Goal: Task Accomplishment & Management: Manage account settings

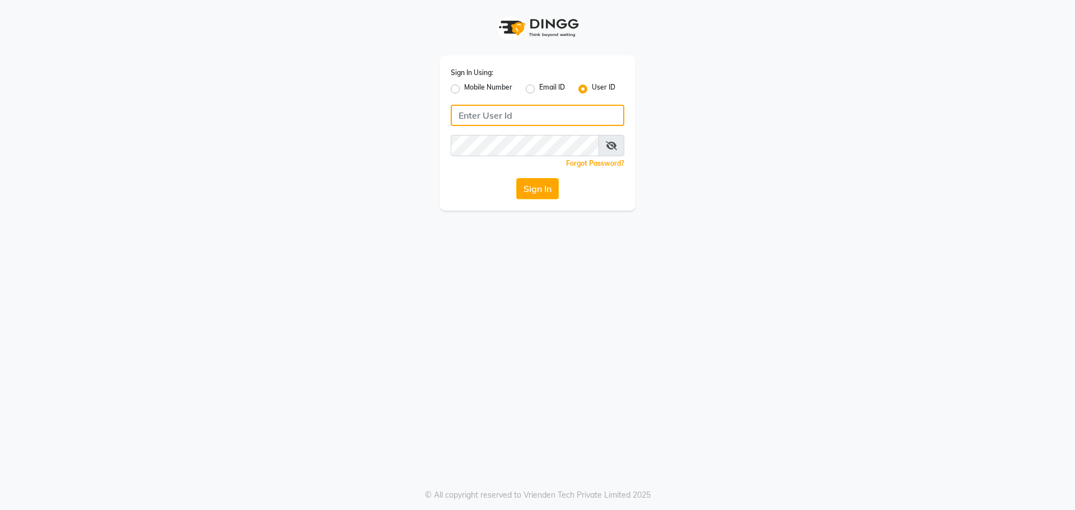
click at [561, 116] on input "Username" at bounding box center [538, 115] width 174 height 21
click at [557, 121] on input "Username" at bounding box center [538, 115] width 174 height 21
click at [496, 116] on input "Username" at bounding box center [538, 115] width 174 height 21
click at [572, 111] on input "Username" at bounding box center [538, 115] width 174 height 21
click at [501, 104] on div "Sign In Using: Mobile Number Email ID User ID Remember me Forgot Password? Sign…" at bounding box center [538, 132] width 196 height 155
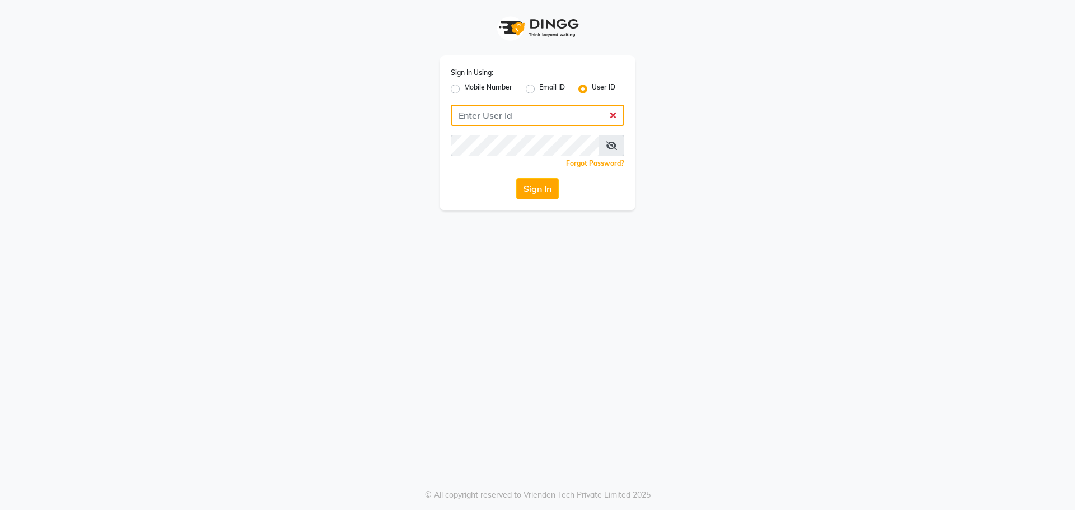
click at [501, 106] on input "Username" at bounding box center [538, 115] width 174 height 21
type input "e3995-01"
click at [516, 178] on button "Sign In" at bounding box center [537, 188] width 43 height 21
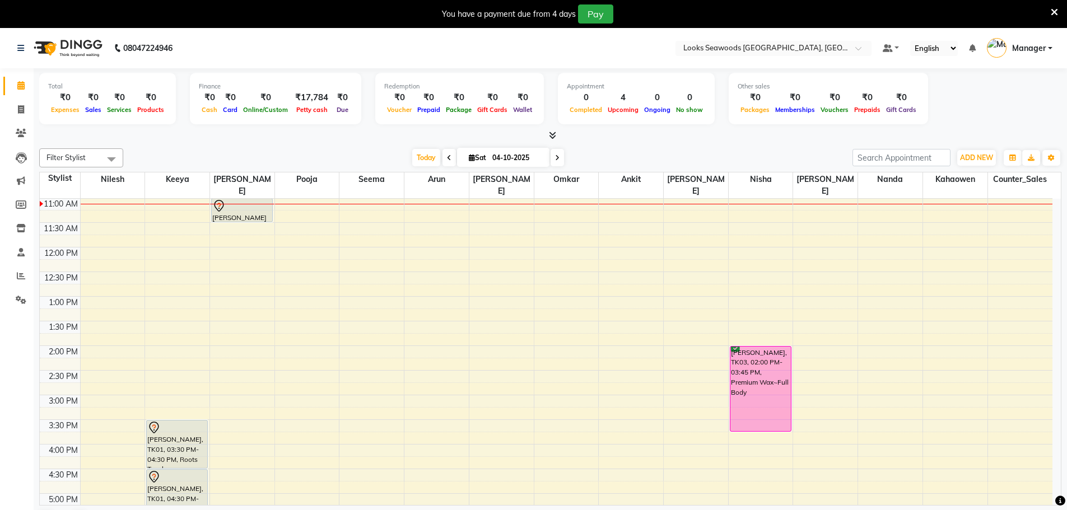
click at [1061, 203] on td "9:00 AM 9:30 AM 10:00 AM 10:30 AM 11:00 AM 11:30 AM 12:00 PM 12:30 PM 1:00 PM 1…" at bounding box center [551, 352] width 1022 height 307
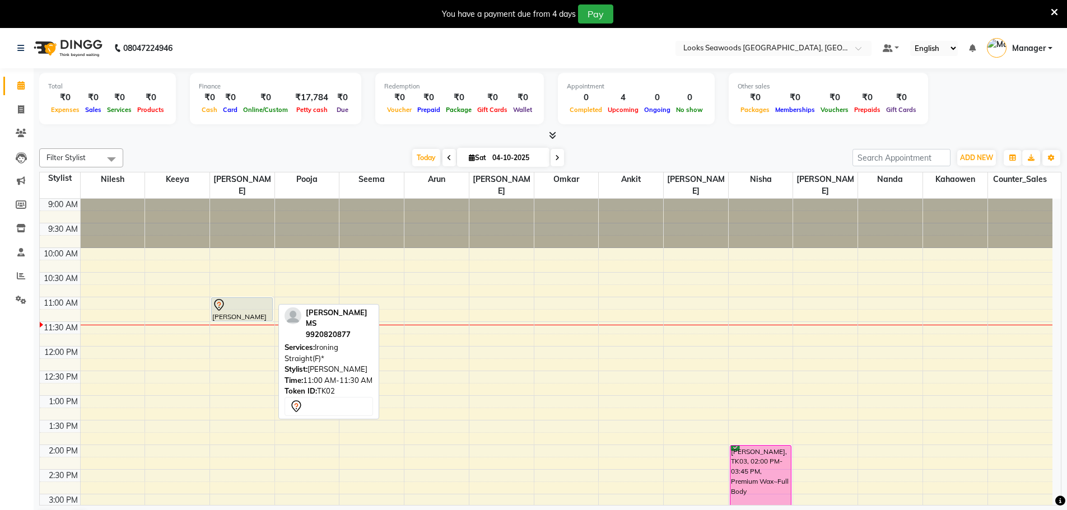
click at [230, 302] on div "[PERSON_NAME] MS, TK02, 11:00 AM-11:30 AM, Ironing Straight(F)*" at bounding box center [242, 309] width 60 height 23
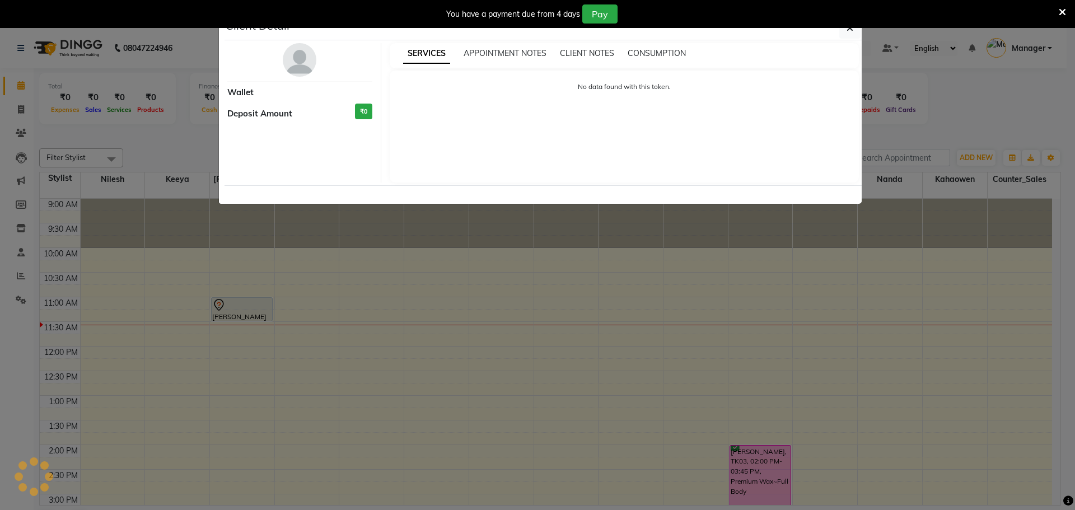
select select "7"
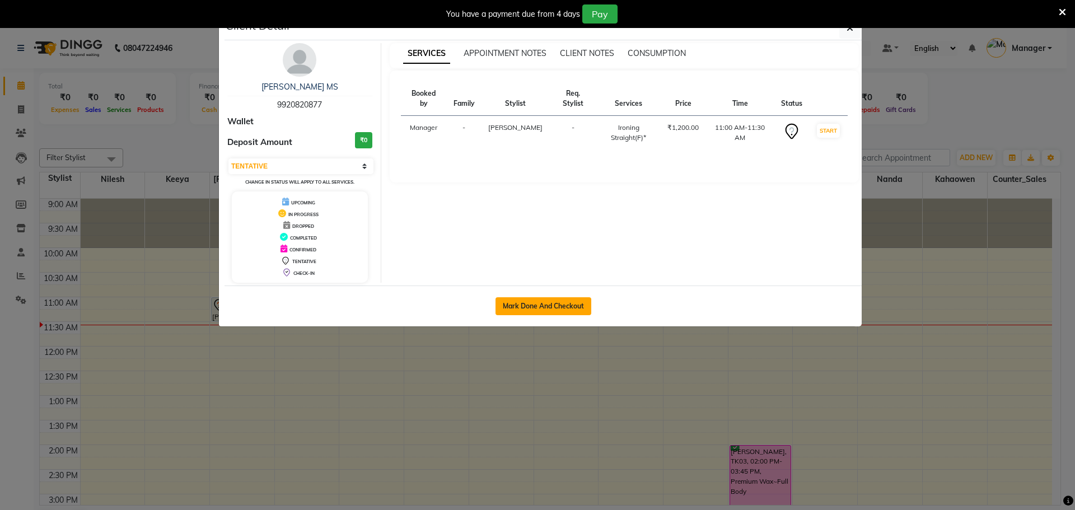
click at [556, 301] on button "Mark Done And Checkout" at bounding box center [544, 306] width 96 height 18
select select "service"
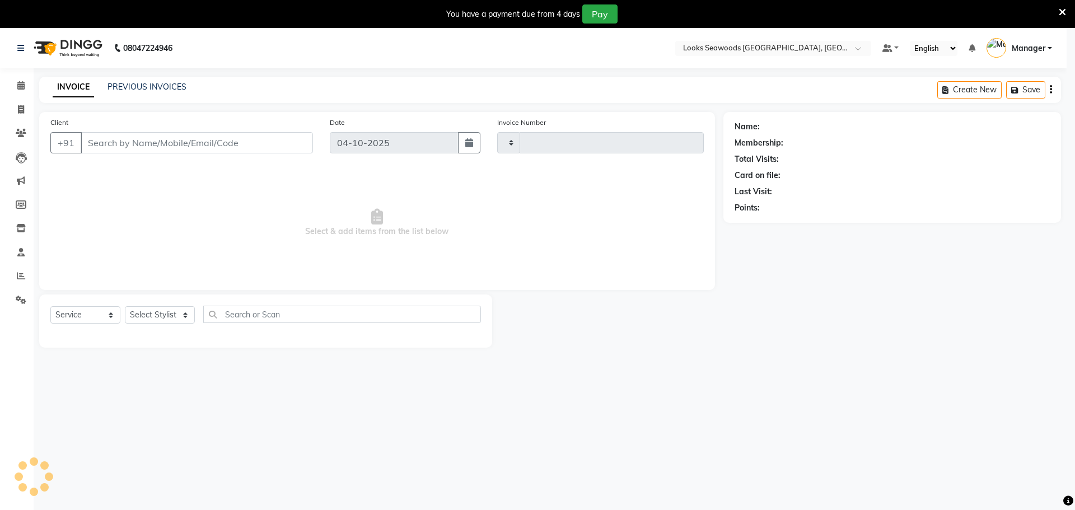
select select "3"
type input "5289"
select select "9146"
type input "9920820877"
select select "93416"
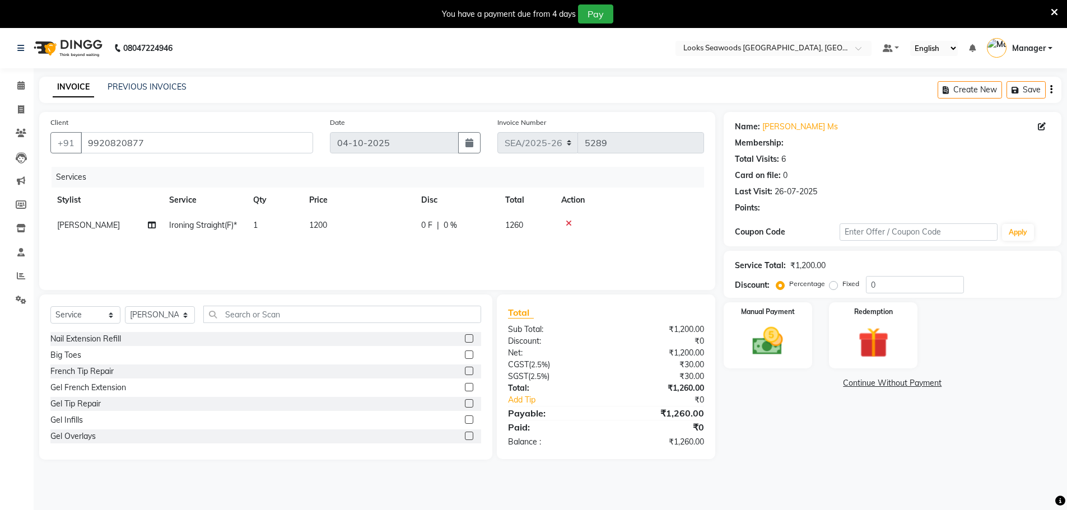
select select "1: Object"
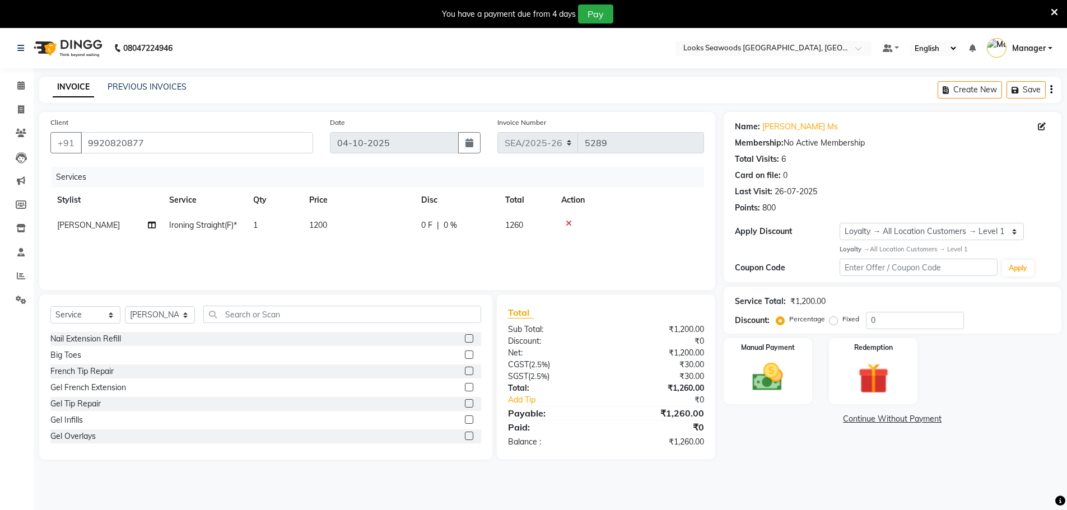
click at [322, 226] on span "1200" at bounding box center [318, 225] width 18 height 10
select select "93416"
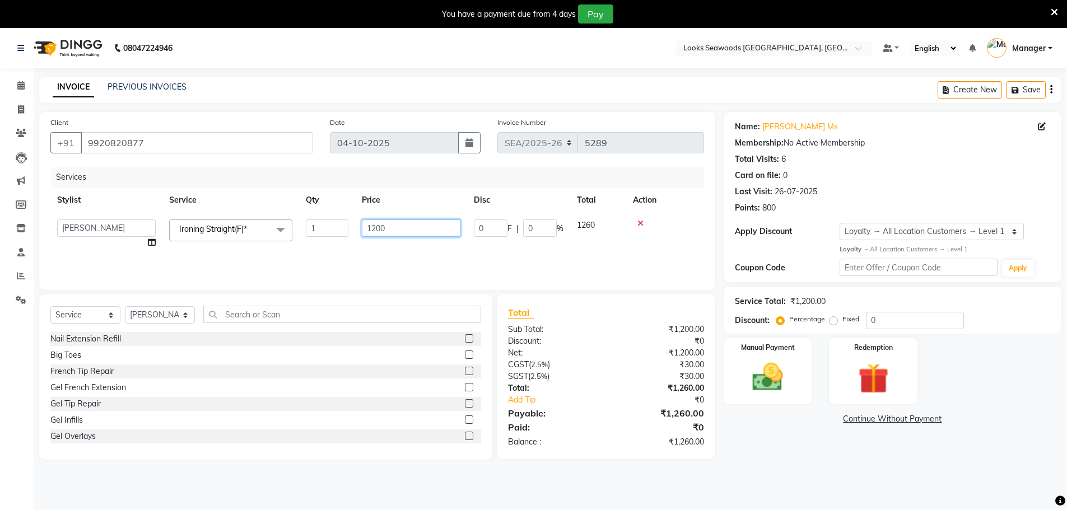
click at [419, 226] on input "1200" at bounding box center [411, 228] width 99 height 17
type input "1"
type input "2000"
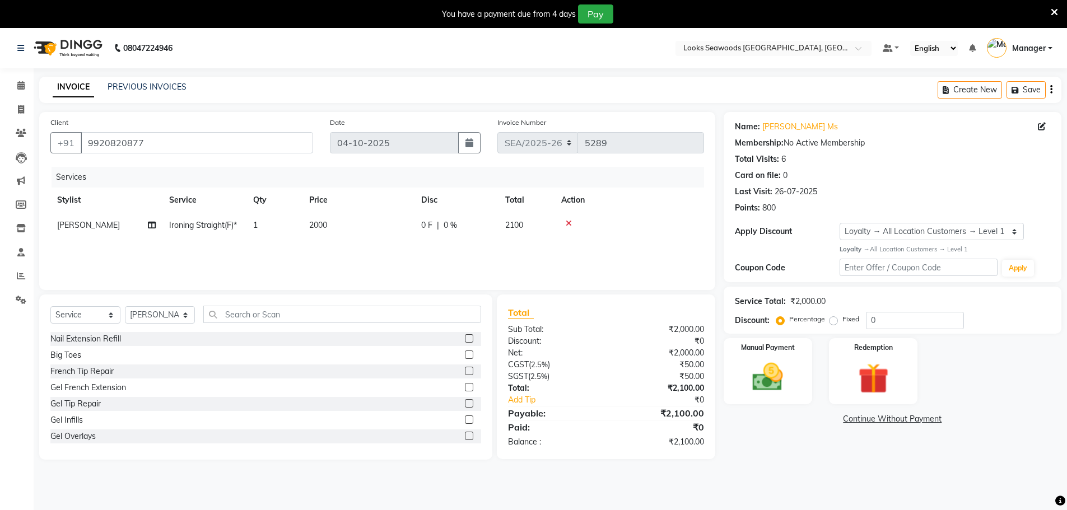
click at [453, 266] on div "Services Stylist Service Qty Price Disc Total Action Hanif Ironing Straight(F)*…" at bounding box center [377, 223] width 654 height 112
click at [314, 227] on span "2000" at bounding box center [318, 225] width 18 height 10
select select "93416"
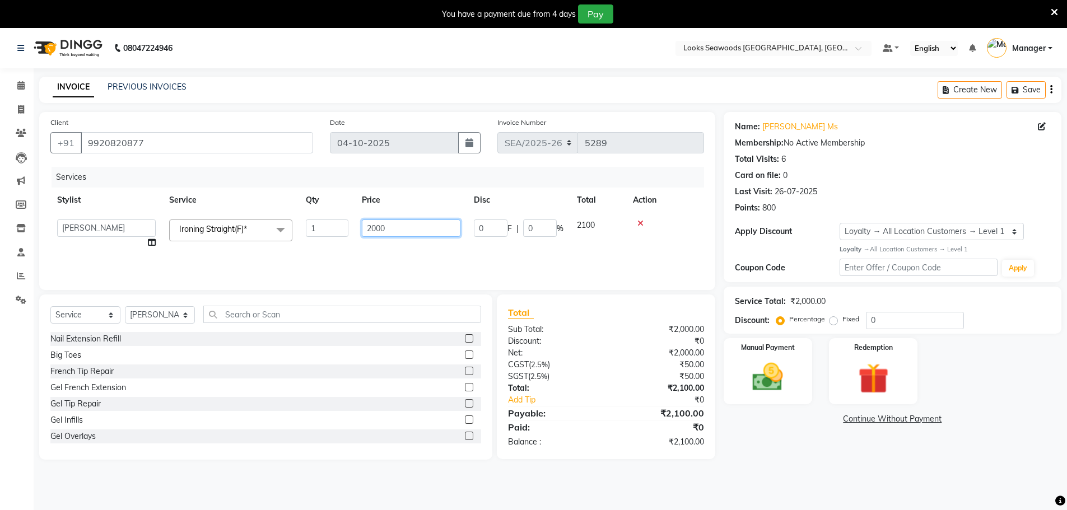
click at [412, 227] on input "2000" at bounding box center [411, 228] width 99 height 17
type input "2"
type input "1900"
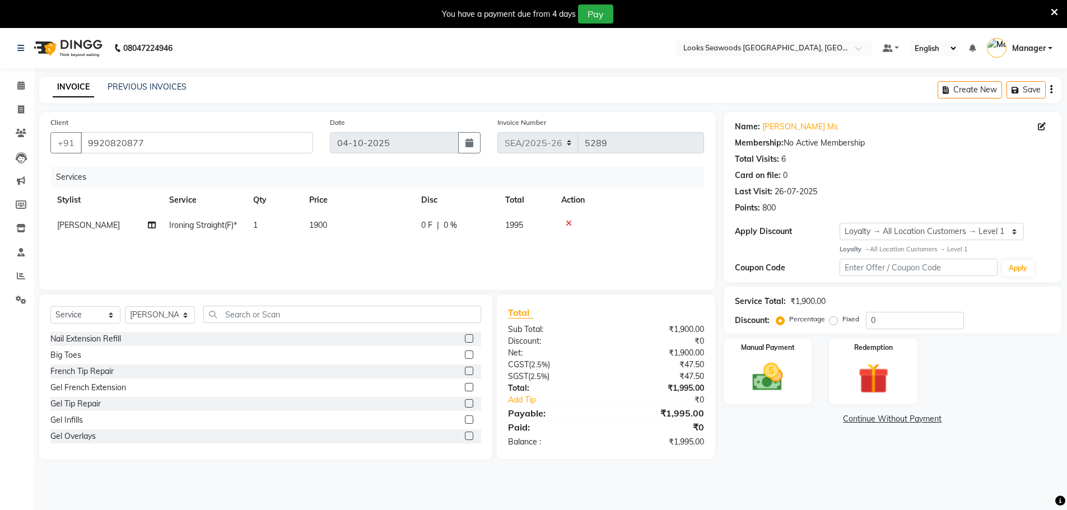
click at [408, 255] on div "Services Stylist Service Qty Price Disc Total Action Hanif Ironing Straight(F)*…" at bounding box center [377, 223] width 654 height 112
click at [318, 228] on span "1900" at bounding box center [318, 225] width 18 height 10
select select "93416"
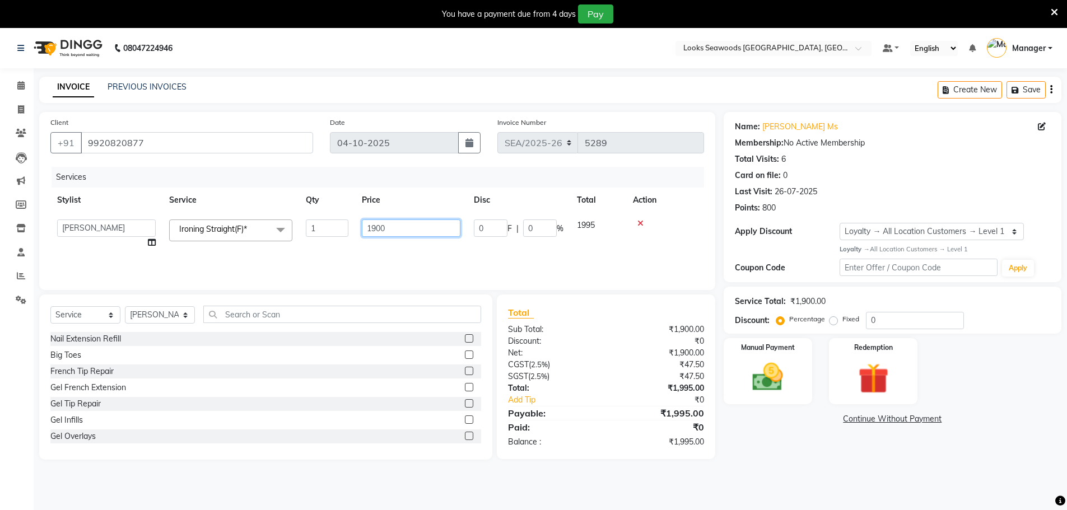
click at [403, 231] on input "1900" at bounding box center [411, 228] width 99 height 17
type input "1905"
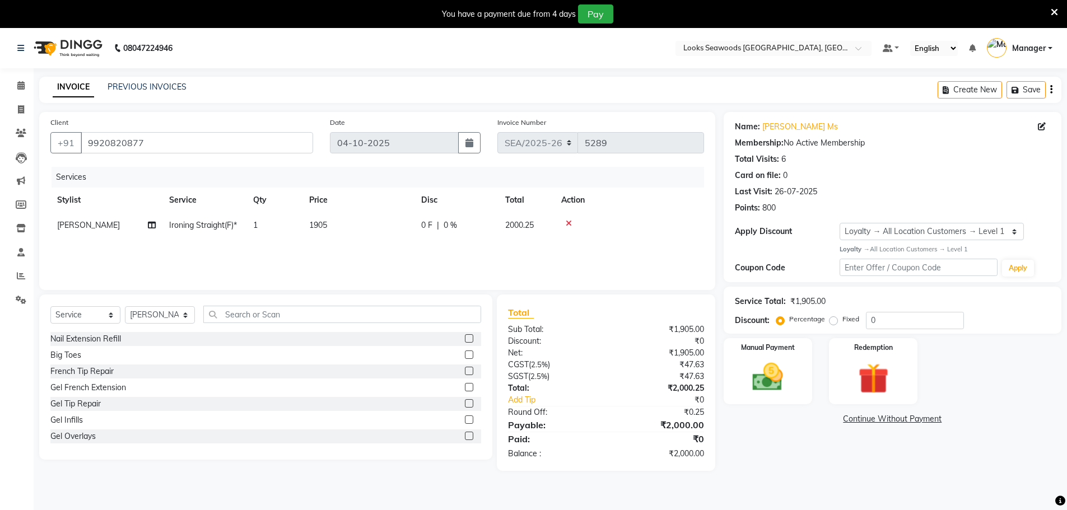
click at [402, 259] on div "Services Stylist Service Qty Price Disc Total Action Hanif Ironing Straight(F)*…" at bounding box center [377, 223] width 654 height 112
click at [773, 370] on img at bounding box center [768, 377] width 52 height 36
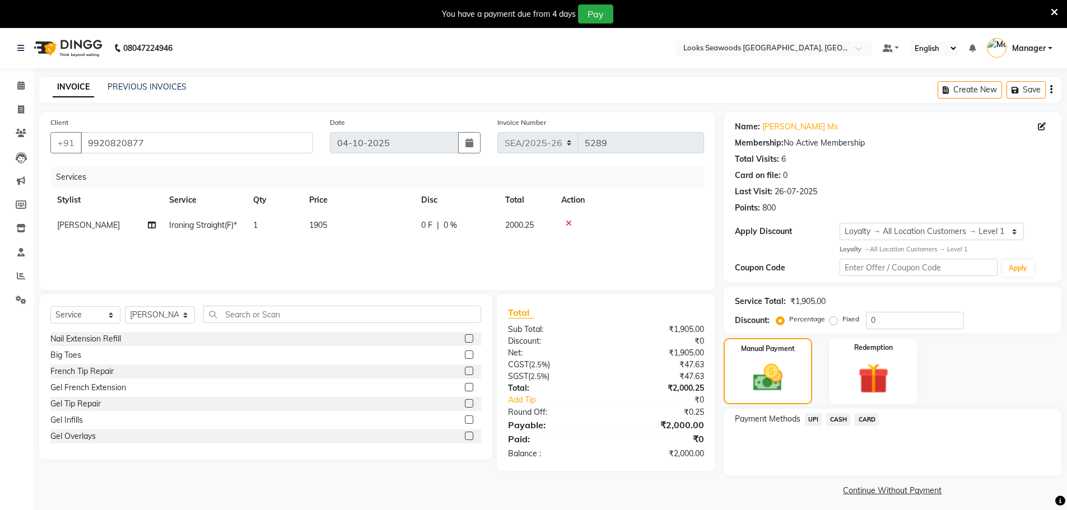
click at [813, 421] on span "UPI" at bounding box center [813, 419] width 17 height 13
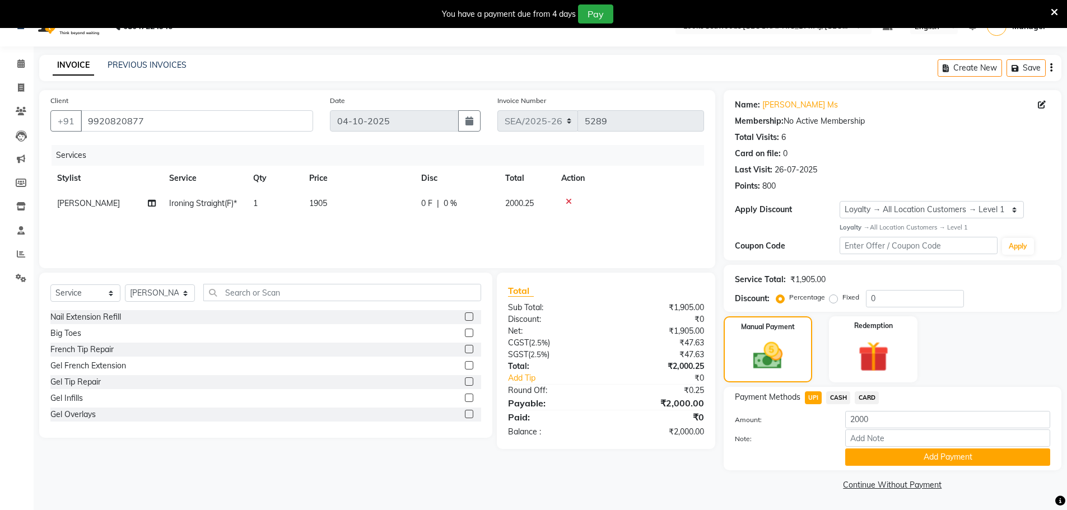
scroll to position [28, 0]
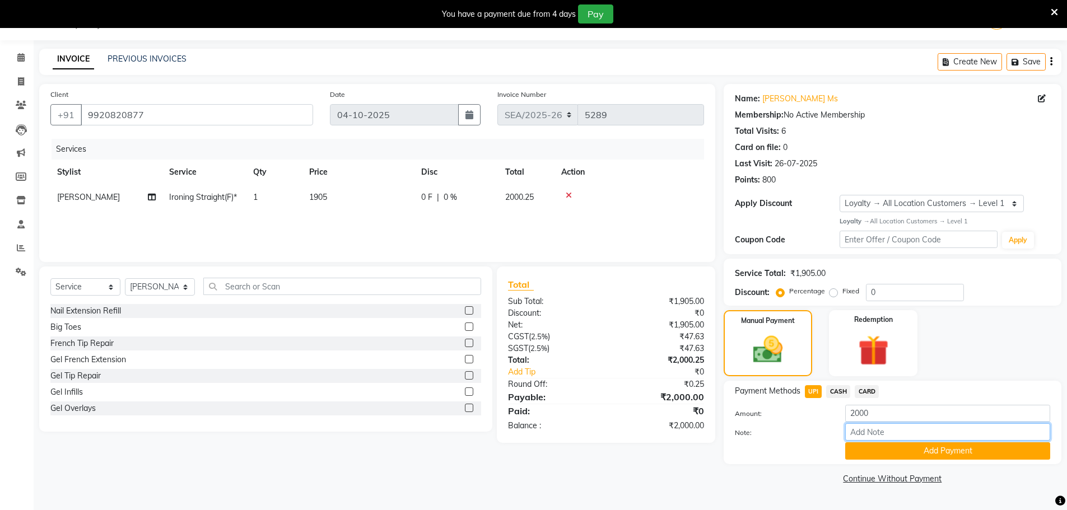
click at [910, 437] on input "Note:" at bounding box center [947, 431] width 205 height 17
type input "eth"
click at [908, 448] on button "Add Payment" at bounding box center [947, 450] width 205 height 17
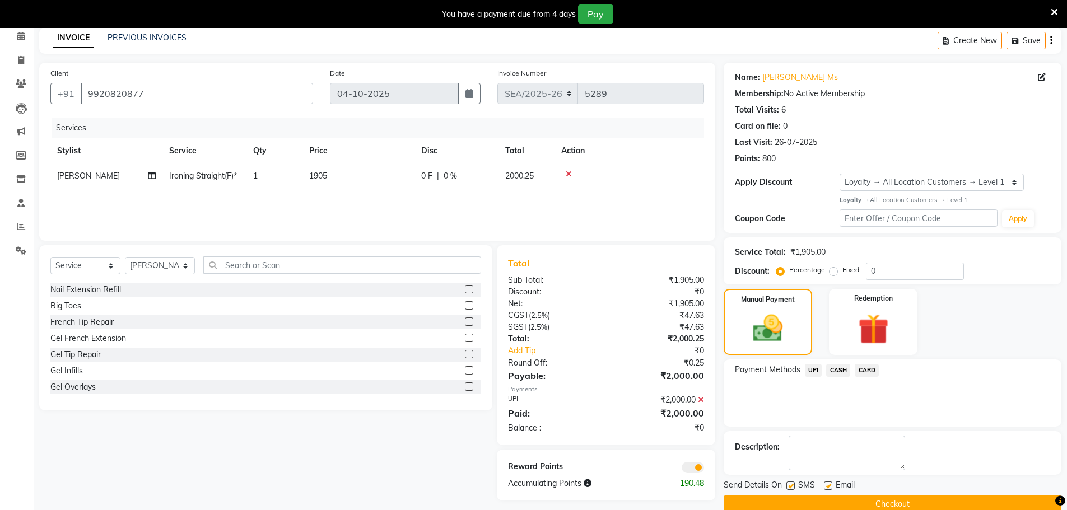
scroll to position [69, 0]
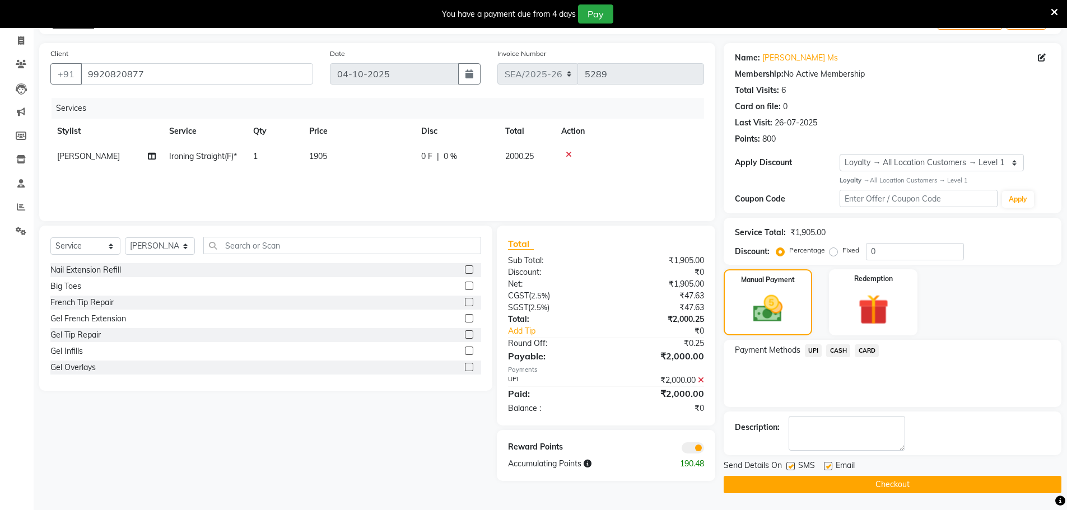
click at [843, 477] on button "Checkout" at bounding box center [893, 484] width 338 height 17
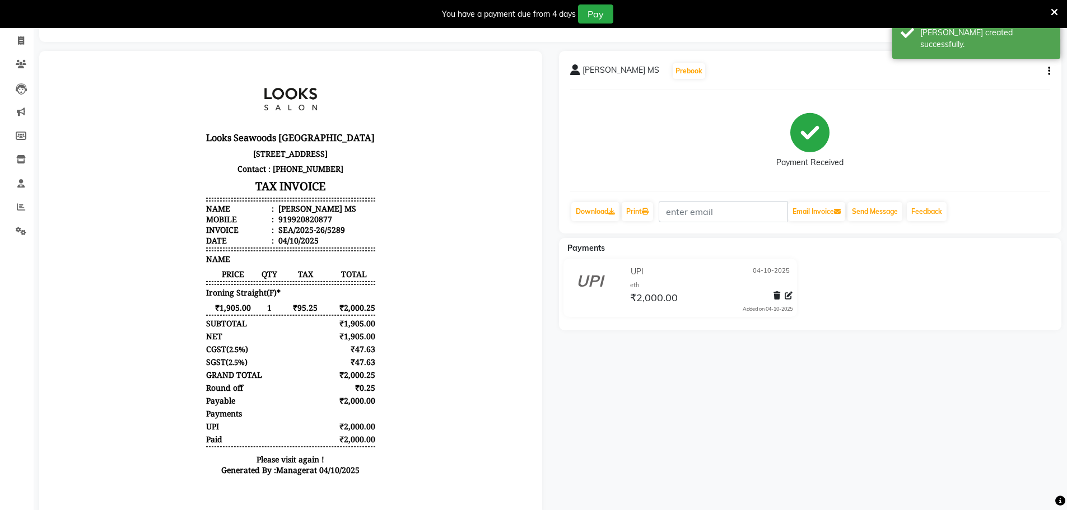
scroll to position [9, 0]
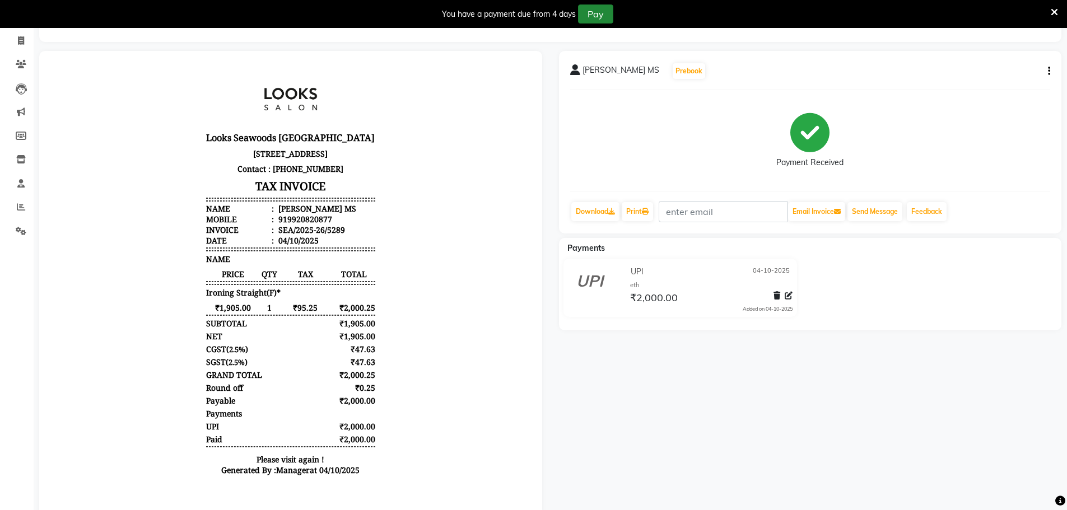
click at [603, 13] on button "Pay" at bounding box center [595, 13] width 35 height 19
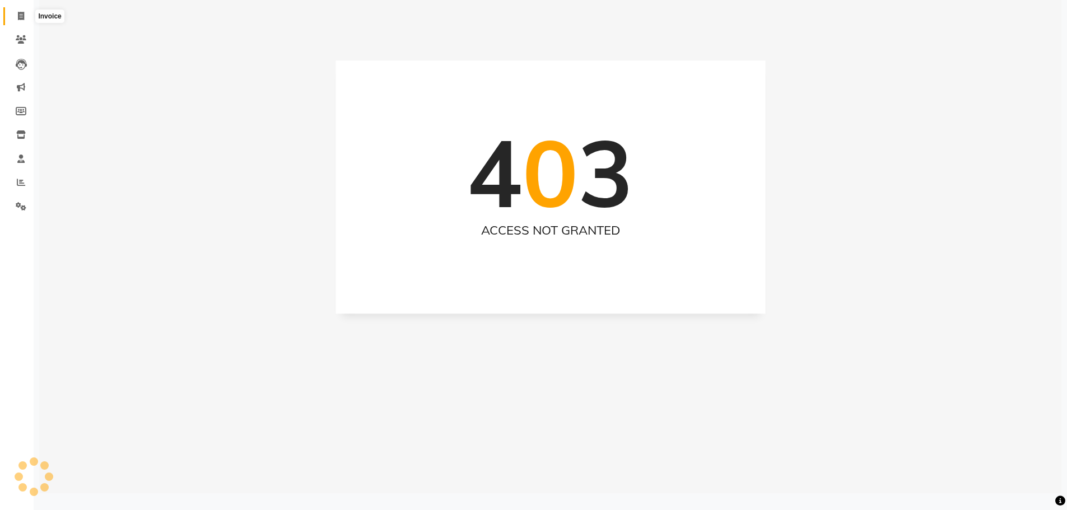
click at [27, 20] on span at bounding box center [21, 16] width 20 height 13
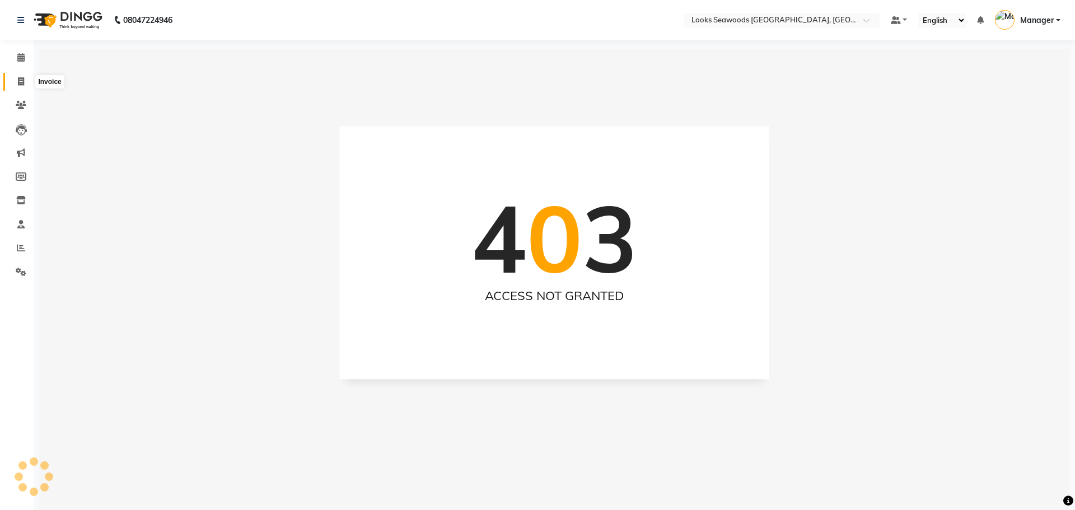
select select "service"
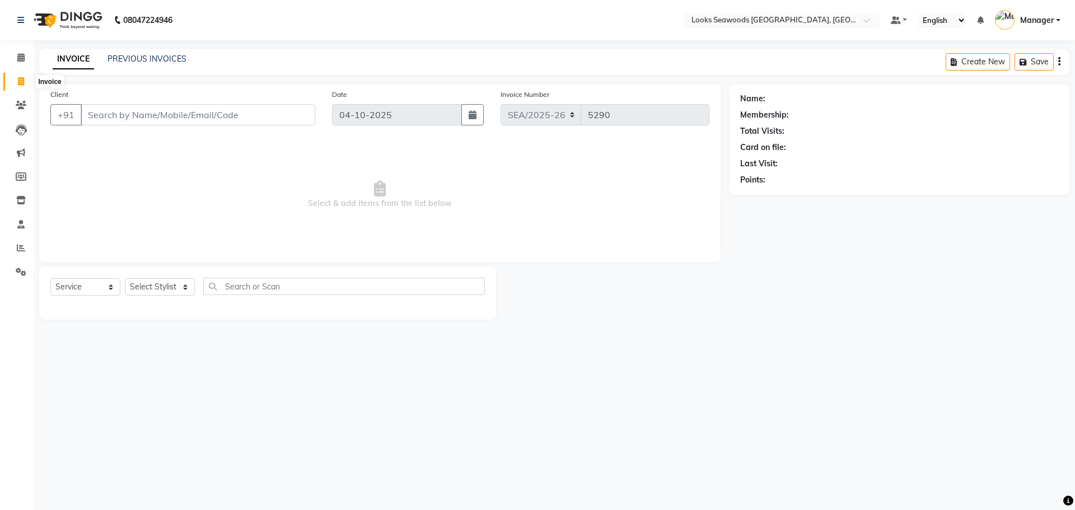
click at [20, 77] on icon at bounding box center [21, 81] width 6 height 8
select select "service"
type input "5290"
select select "9146"
click at [23, 106] on icon at bounding box center [21, 105] width 11 height 8
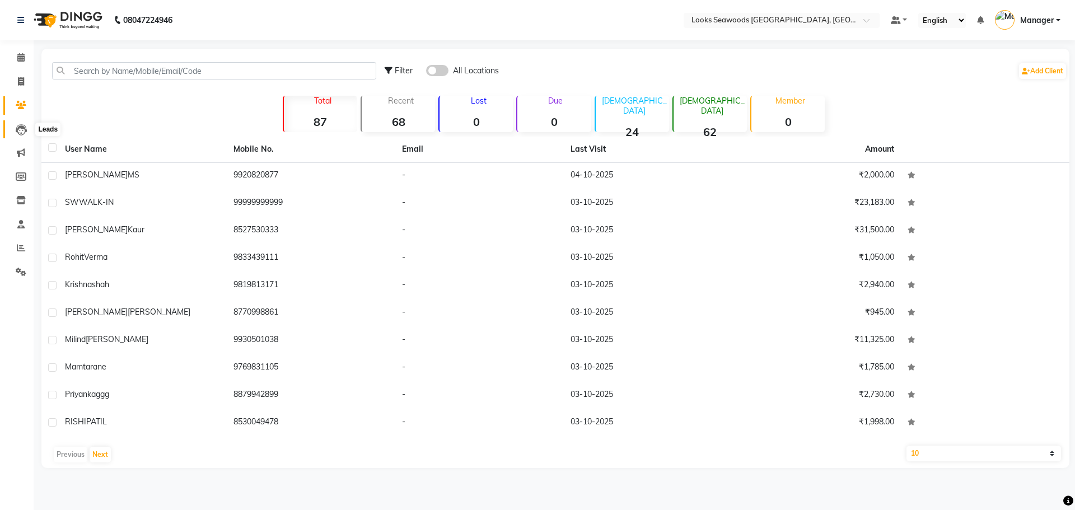
click at [17, 129] on icon at bounding box center [21, 129] width 11 height 11
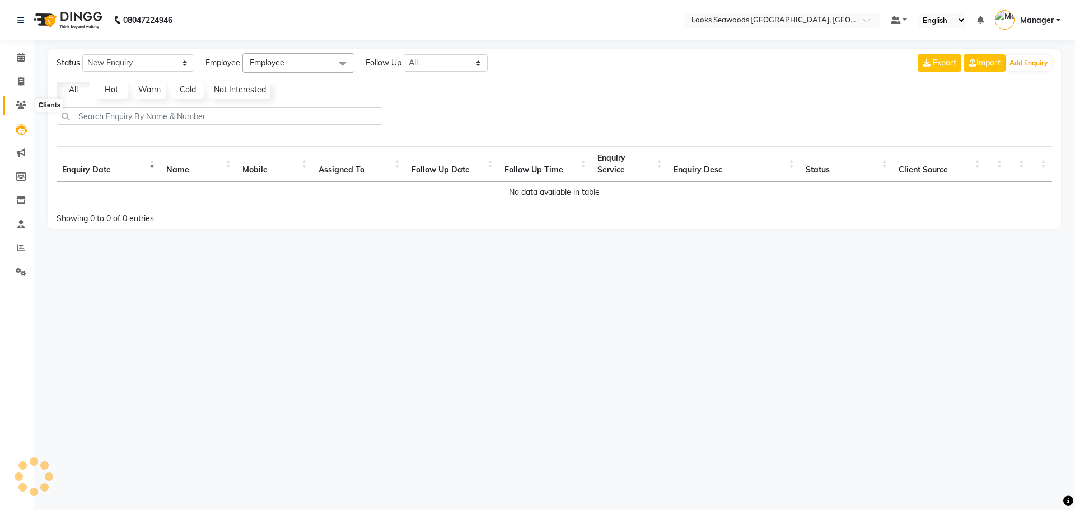
click at [19, 106] on icon at bounding box center [21, 105] width 11 height 8
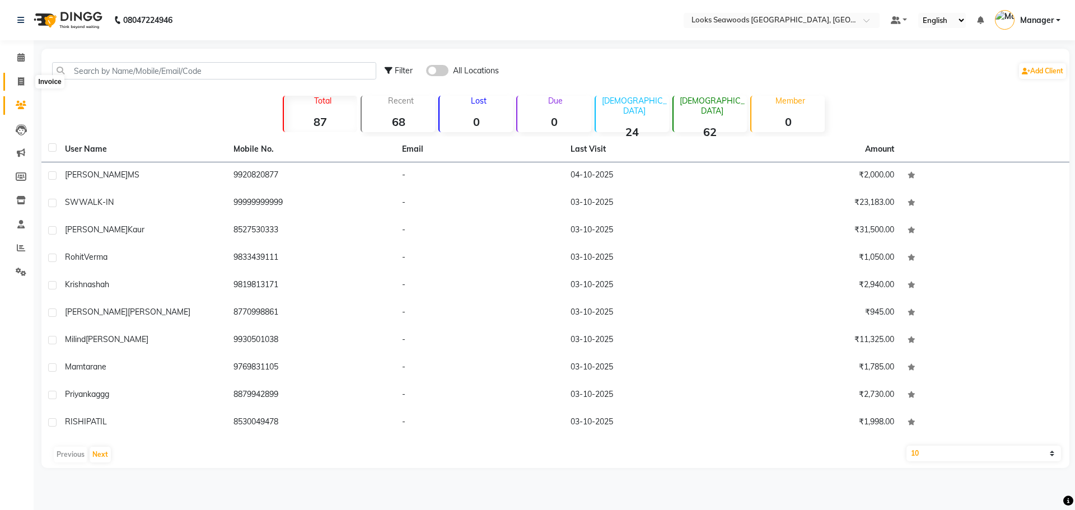
click at [26, 85] on span at bounding box center [21, 82] width 20 height 13
select select "service"
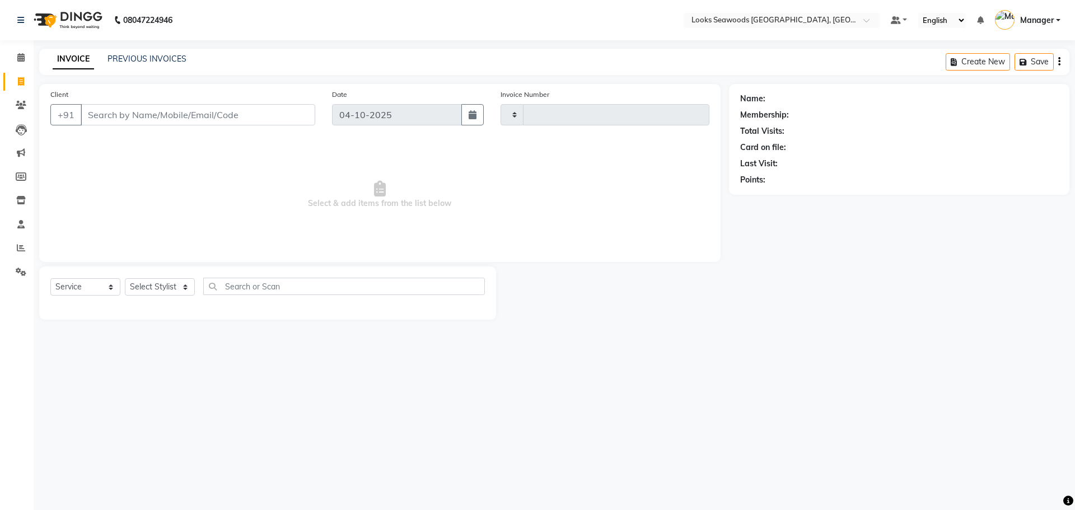
type input "5290"
select select "9146"
click at [26, 58] on span at bounding box center [21, 58] width 20 height 13
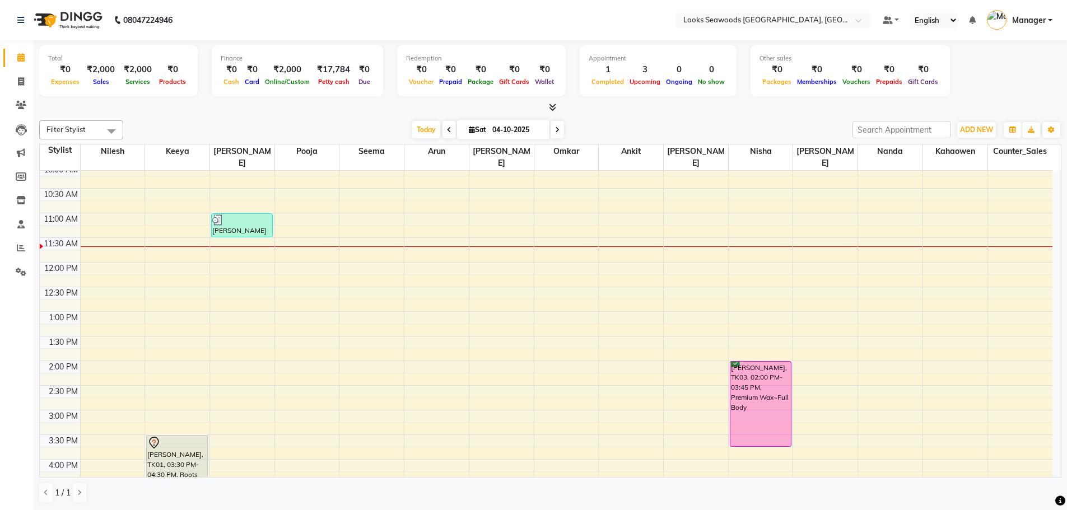
scroll to position [168, 0]
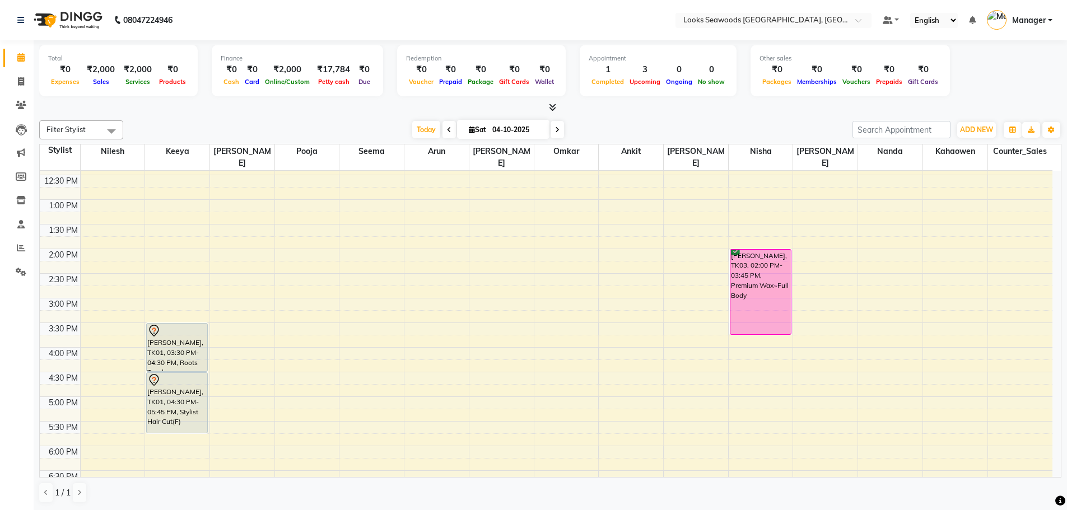
click at [106, 292] on div "9:00 AM 9:30 AM 10:00 AM 10:30 AM 11:00 AM 11:30 AM 12:00 PM 12:30 PM 1:00 PM 1…" at bounding box center [546, 347] width 1013 height 689
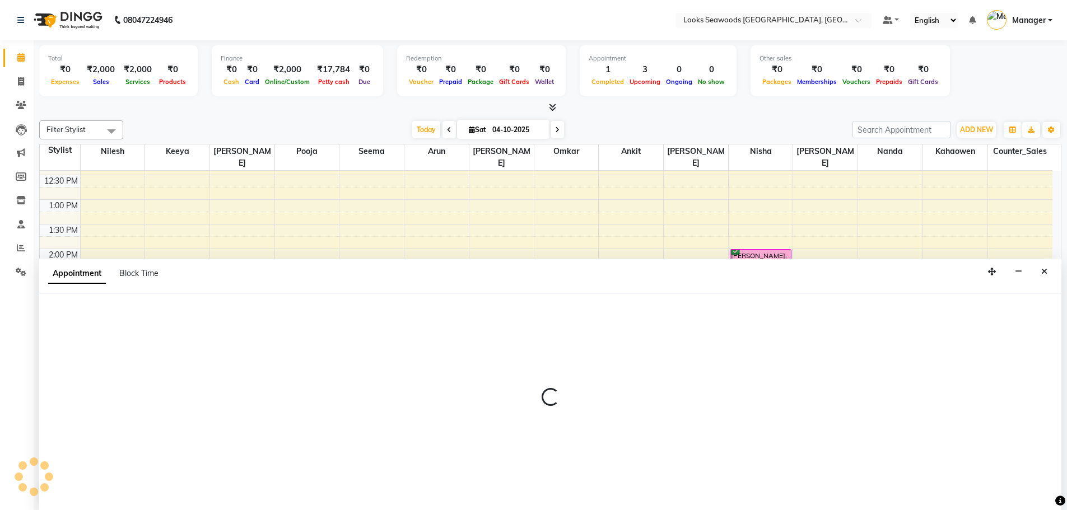
click at [106, 292] on div "Appointment Block Time" at bounding box center [550, 276] width 1022 height 35
select select "93414"
select select "900"
select select "tentative"
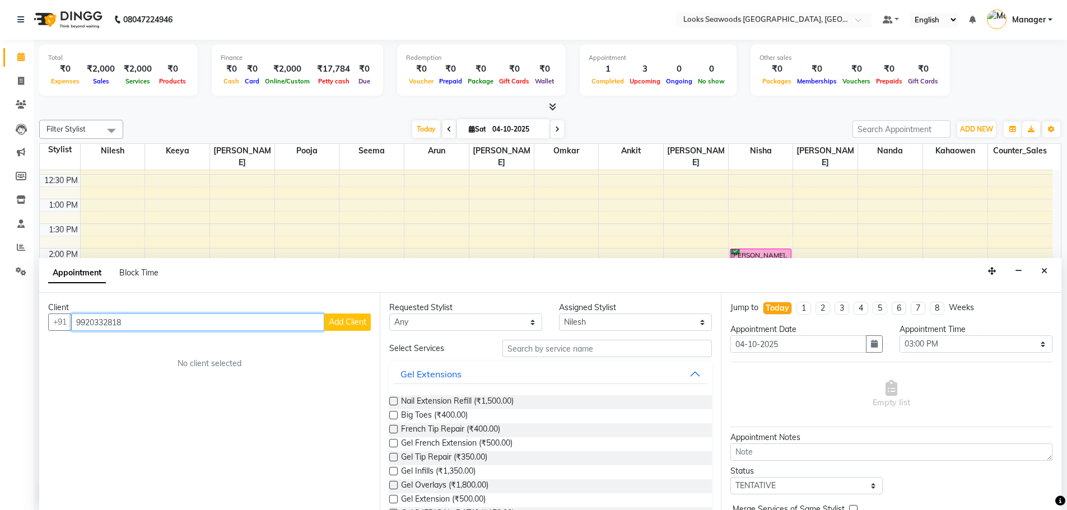
type input "9920332818"
click at [353, 320] on span "Add Client" at bounding box center [348, 322] width 38 height 10
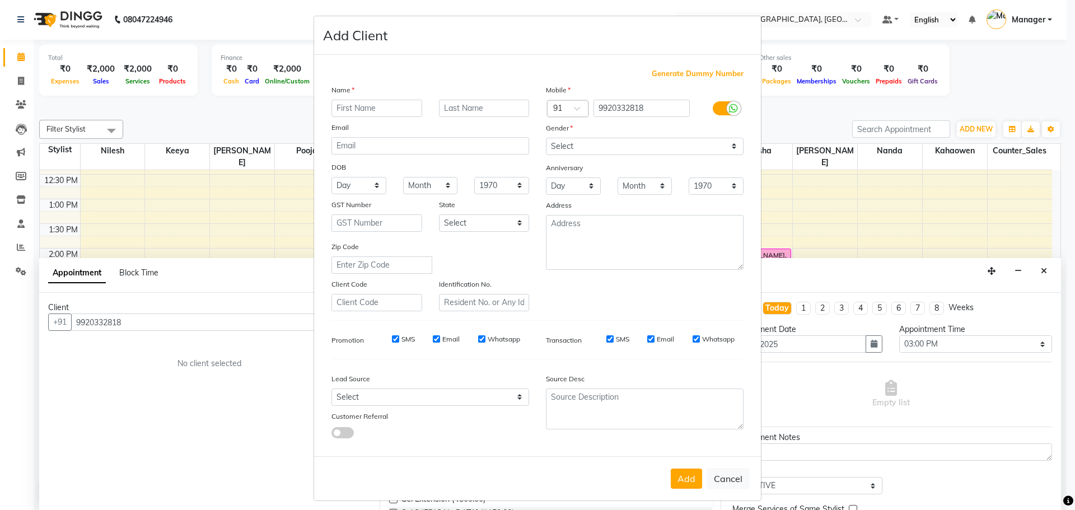
click at [371, 104] on input "text" at bounding box center [377, 108] width 91 height 17
type input "samuel"
type input "abhineta"
click at [631, 144] on select "Select [DEMOGRAPHIC_DATA] [DEMOGRAPHIC_DATA] Other Prefer Not To Say" at bounding box center [645, 146] width 198 height 17
select select "[DEMOGRAPHIC_DATA]"
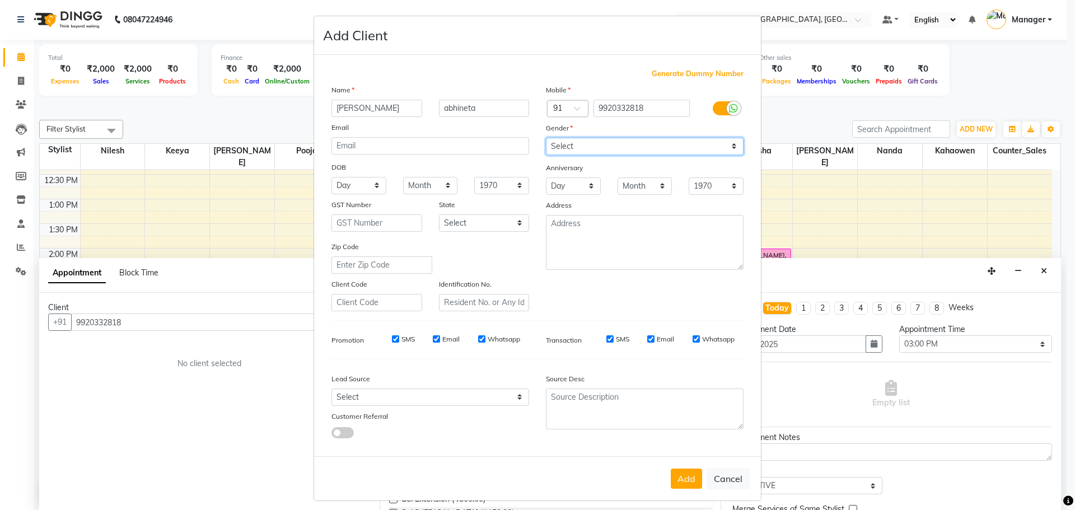
click at [546, 138] on select "Select [DEMOGRAPHIC_DATA] [DEMOGRAPHIC_DATA] Other Prefer Not To Say" at bounding box center [645, 146] width 198 height 17
click at [688, 476] on button "Add" at bounding box center [686, 479] width 31 height 20
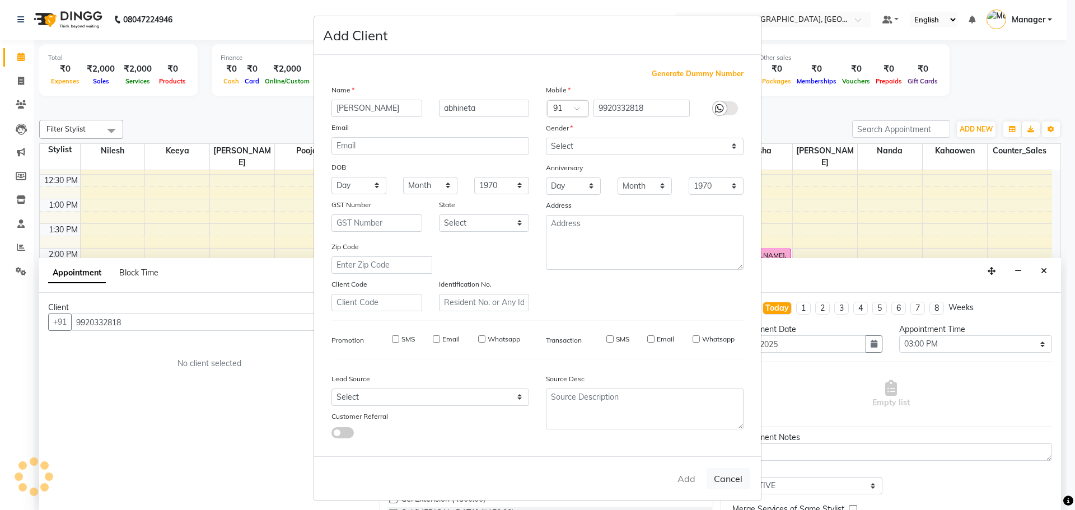
select select
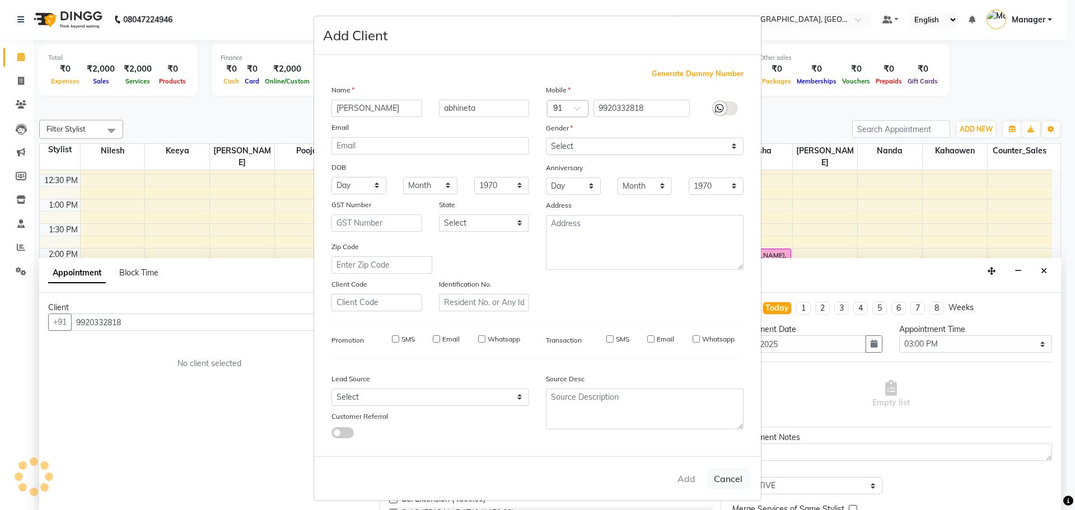
select select
checkbox input "false"
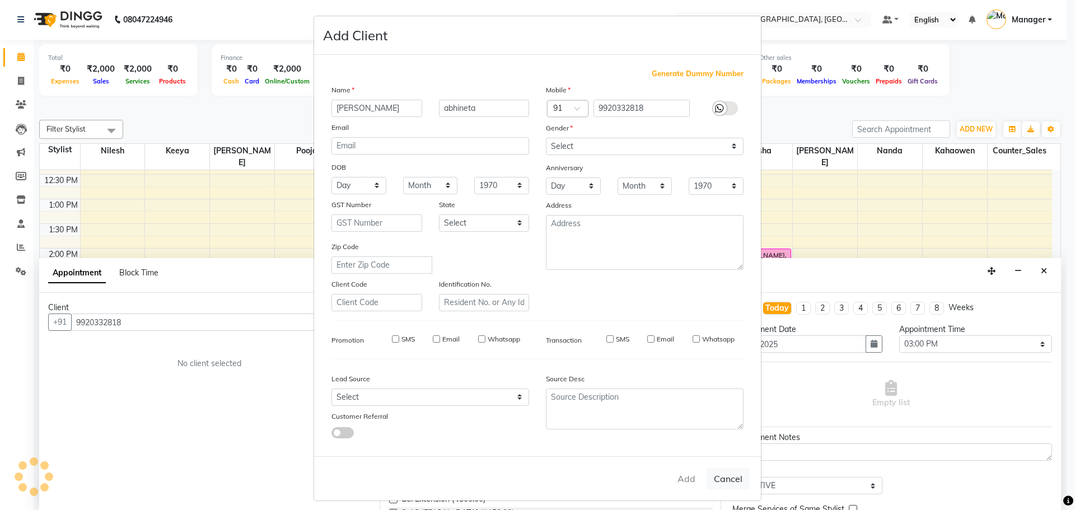
checkbox input "false"
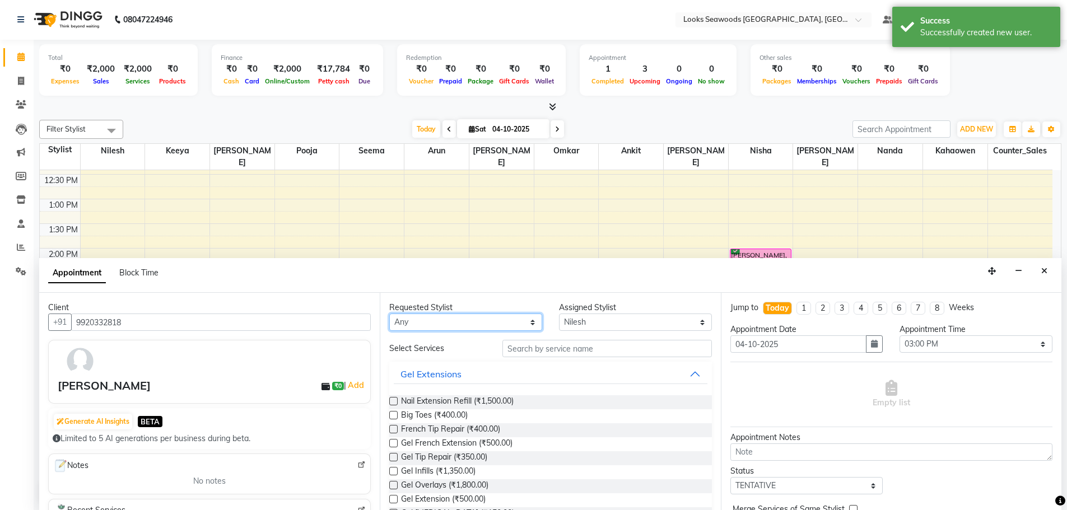
click at [504, 323] on select "Any Ankit Arun Counter_Sales [PERSON_NAME] [PERSON_NAME] [PERSON_NAME] [PERSON_…" at bounding box center [465, 322] width 153 height 17
select select "93414"
click at [389, 314] on select "Any Ankit Arun Counter_Sales [PERSON_NAME] [PERSON_NAME] [PERSON_NAME] [PERSON_…" at bounding box center [465, 322] width 153 height 17
click at [555, 347] on input "text" at bounding box center [606, 348] width 209 height 17
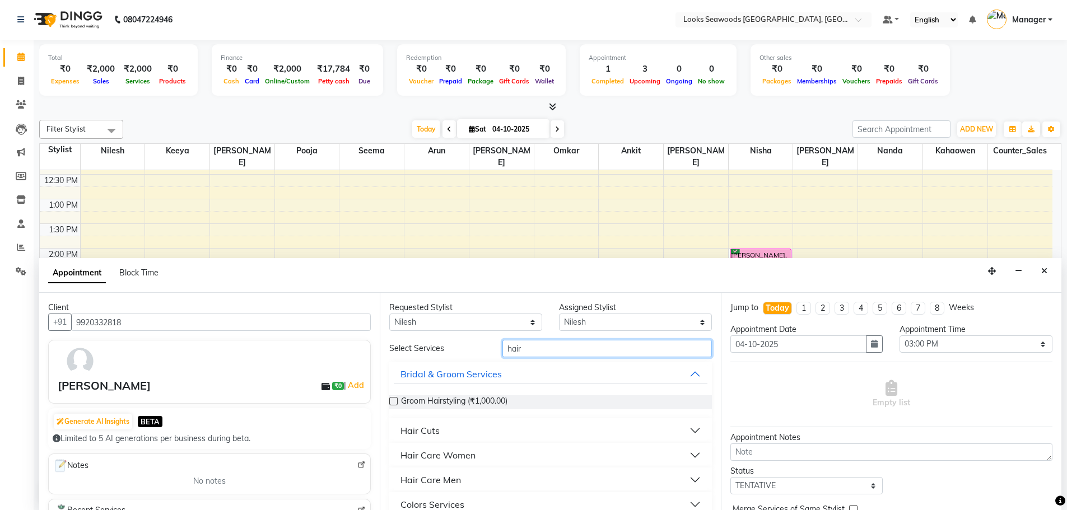
type input "hair"
click at [446, 424] on button "Hair Cuts" at bounding box center [550, 431] width 313 height 20
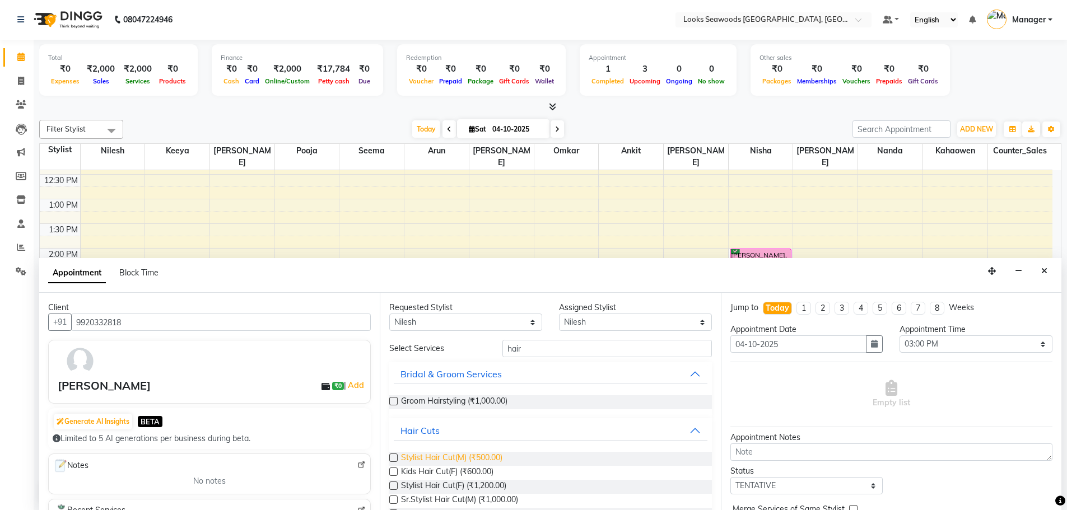
click at [449, 456] on span "Stylist Hair Cut(M) (₹500.00)" at bounding box center [451, 459] width 101 height 14
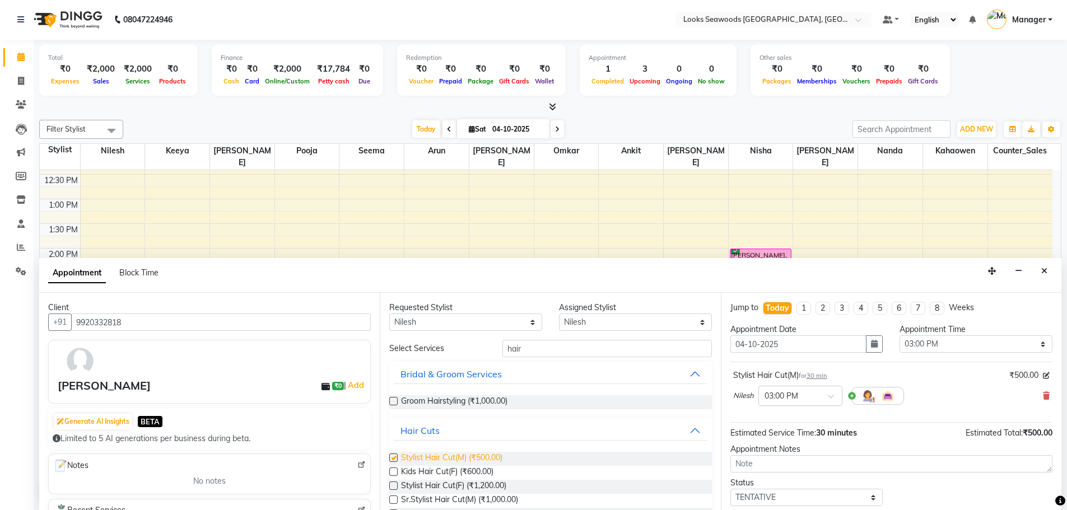
checkbox input "false"
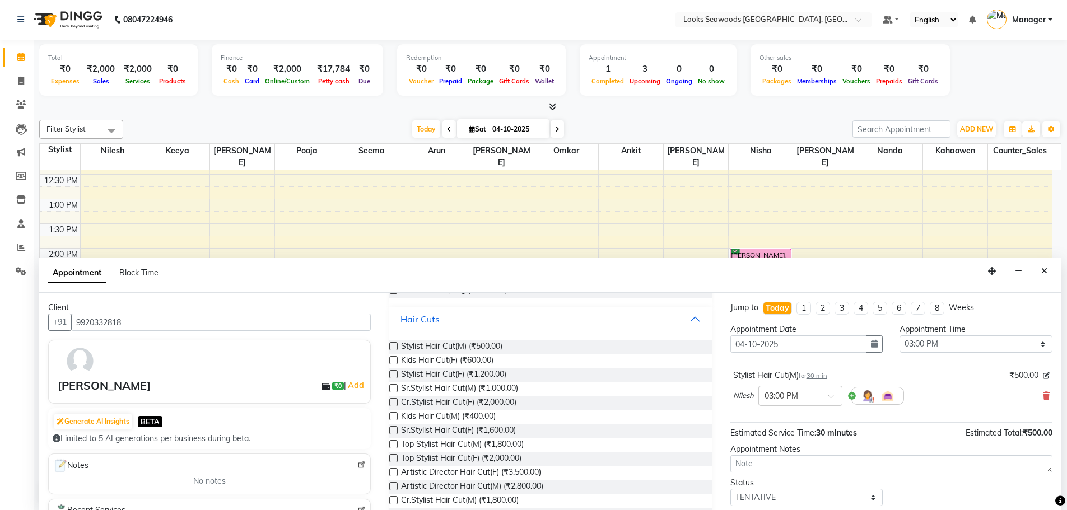
scroll to position [112, 0]
click at [394, 442] on label at bounding box center [393, 444] width 8 height 8
click at [394, 442] on input "checkbox" at bounding box center [392, 444] width 7 height 7
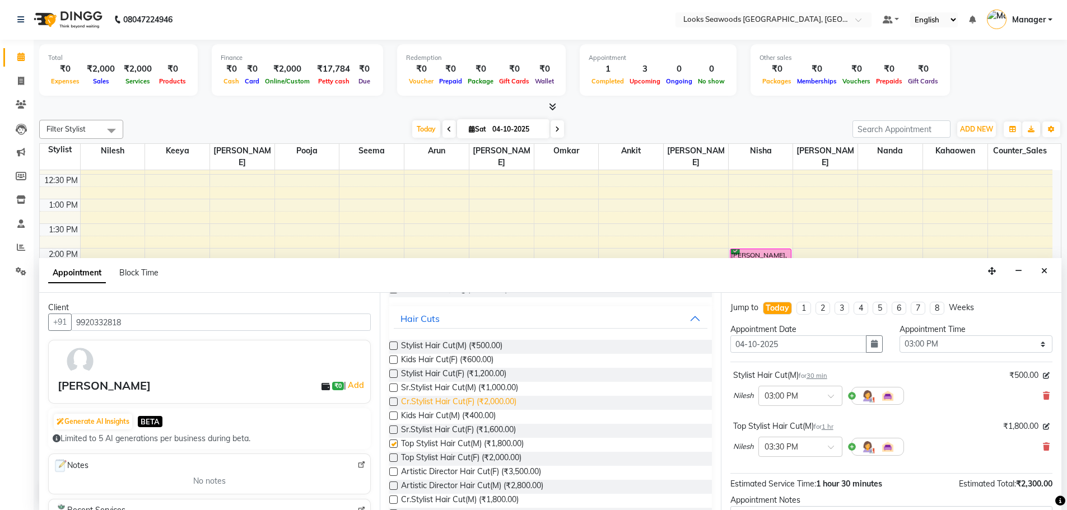
checkbox input "false"
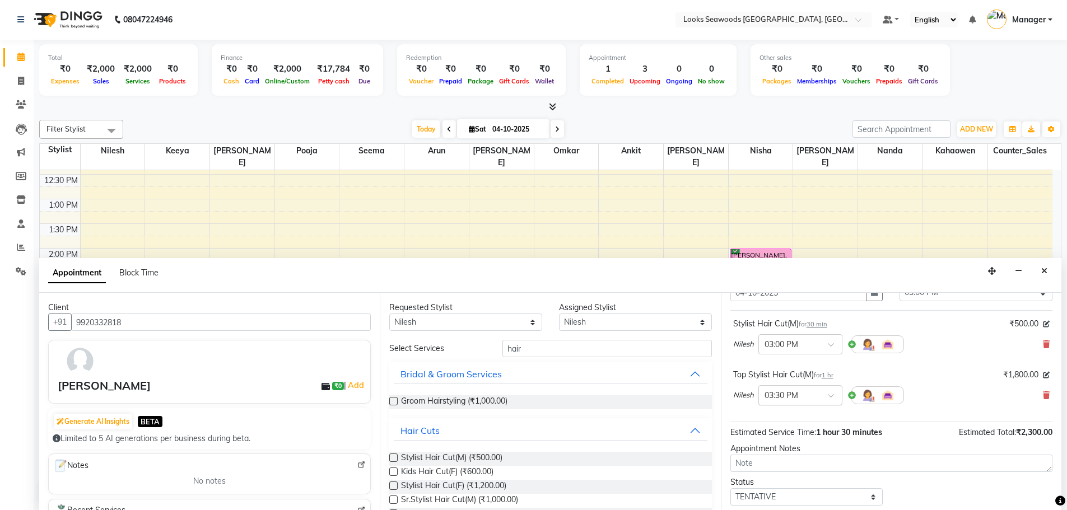
scroll to position [118, 0]
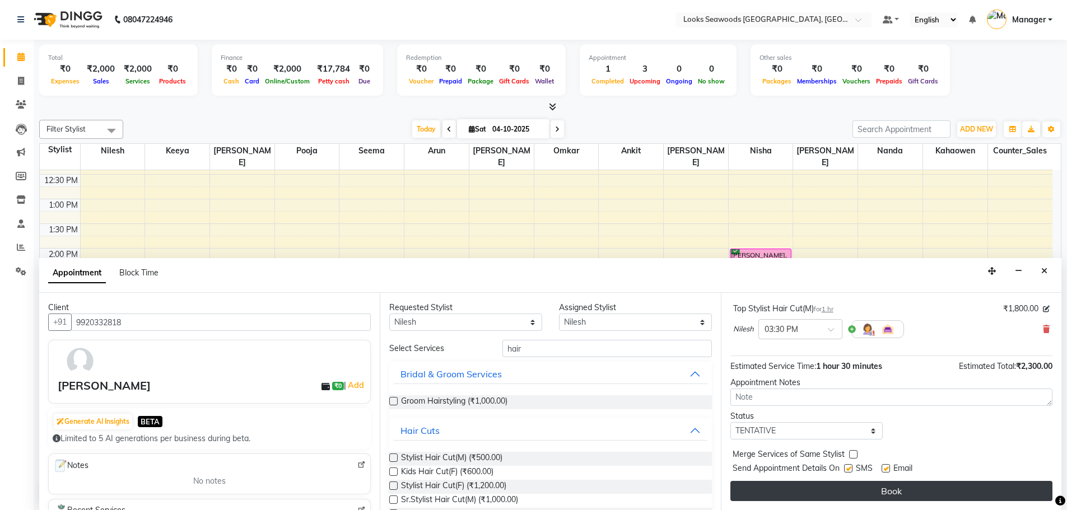
click at [841, 484] on button "Book" at bounding box center [891, 491] width 322 height 20
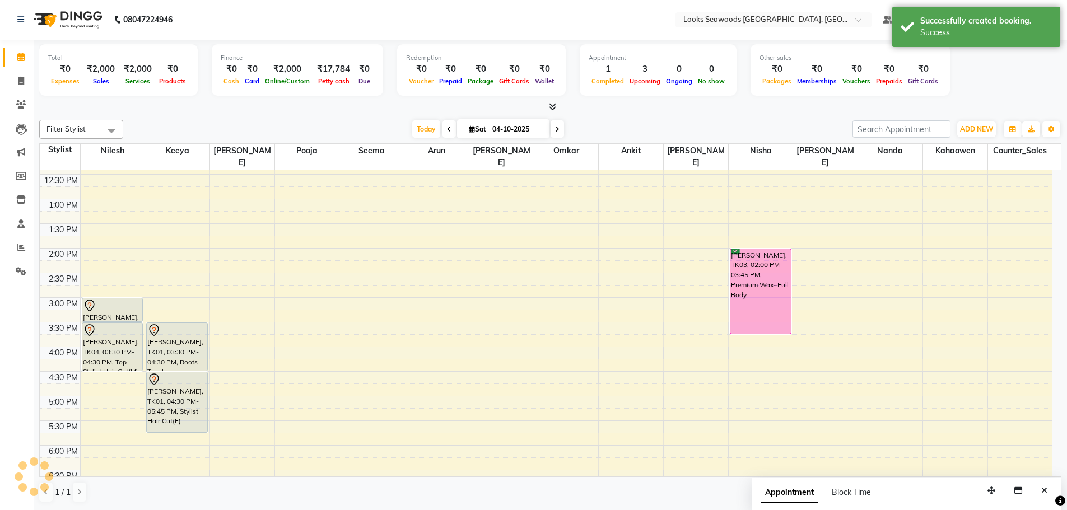
scroll to position [0, 0]
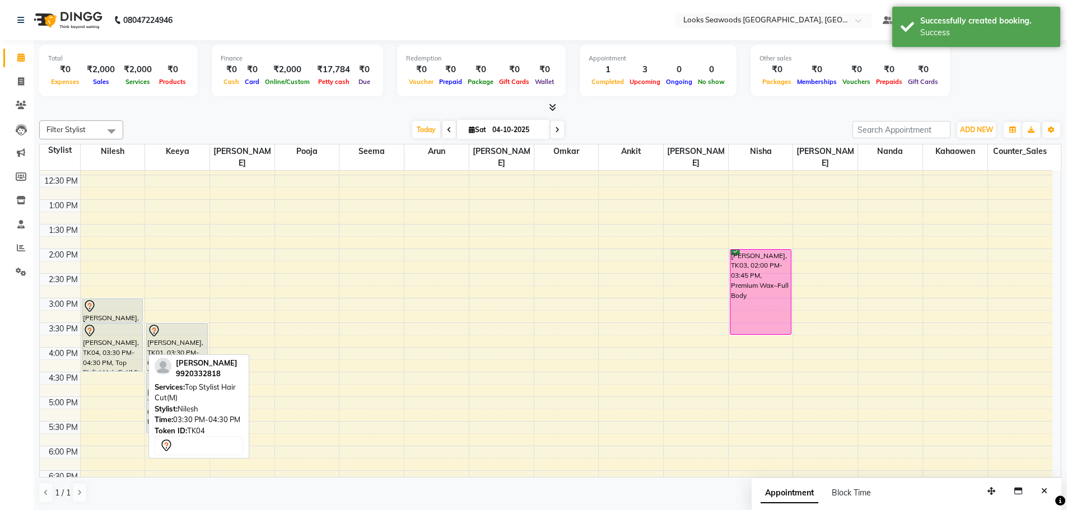
click at [97, 330] on div "[PERSON_NAME], TK04, 03:30 PM-04:30 PM, Top Stylist Hair Cut(M)" at bounding box center [112, 348] width 60 height 48
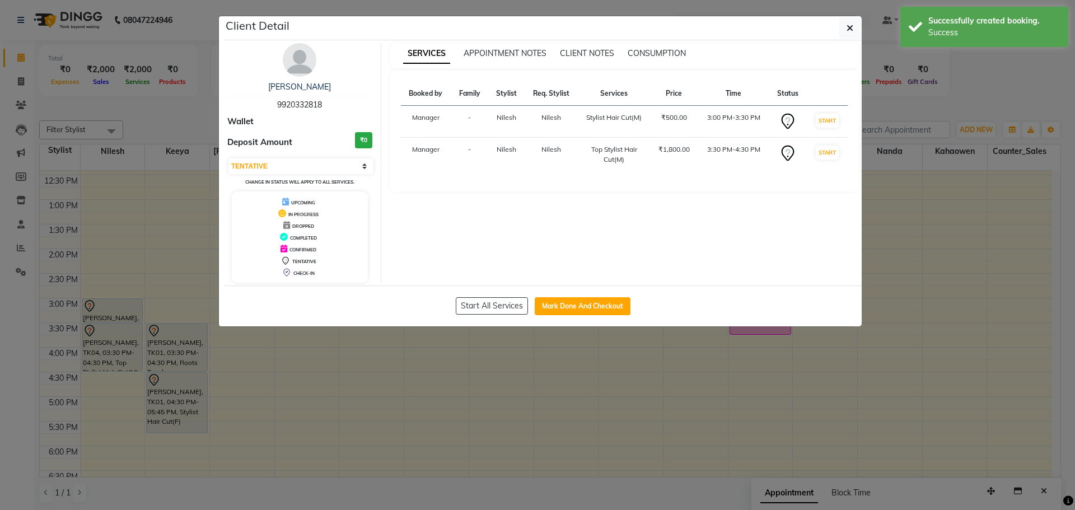
click at [740, 91] on th "Time" at bounding box center [733, 94] width 71 height 24
click at [733, 94] on th "Time" at bounding box center [733, 94] width 71 height 24
click at [750, 115] on td "3:00 PM-3:30 PM" at bounding box center [733, 122] width 71 height 32
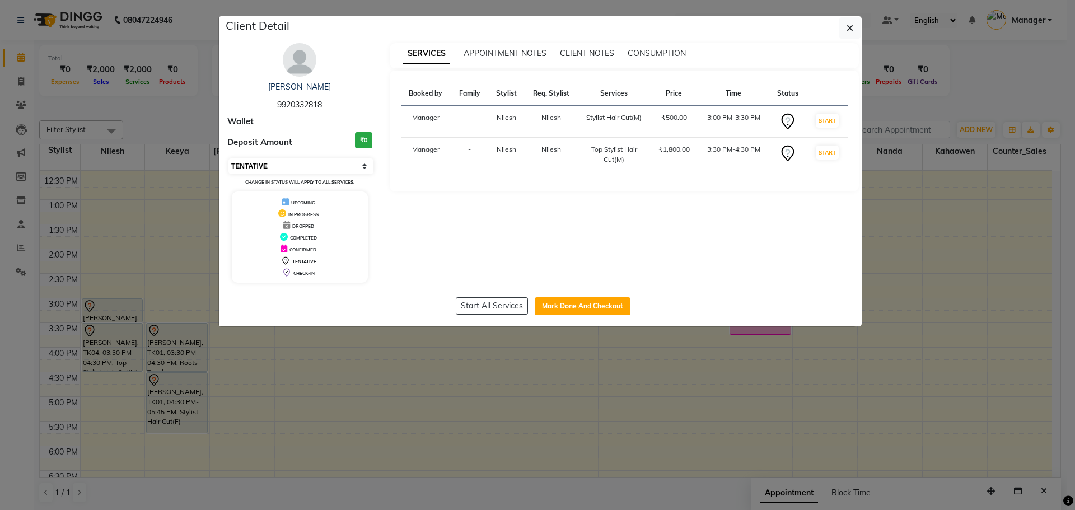
click at [303, 171] on select "Select IN SERVICE CONFIRMED TENTATIVE CHECK IN MARK DONE DROPPED UPCOMING" at bounding box center [300, 166] width 145 height 16
select select "6"
click at [228, 158] on select "Select IN SERVICE CONFIRMED TENTATIVE CHECK IN MARK DONE DROPPED UPCOMING" at bounding box center [300, 166] width 145 height 16
click at [304, 313] on div "Start All Services Mark Done And Checkout" at bounding box center [543, 306] width 637 height 41
click at [847, 29] on icon "button" at bounding box center [850, 28] width 7 height 9
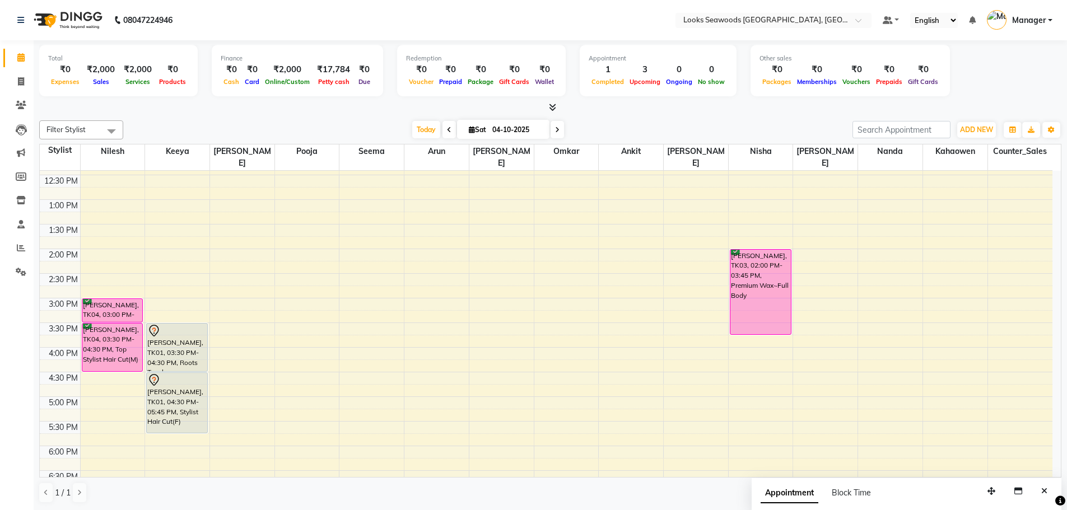
click at [626, 356] on div "9:00 AM 9:30 AM 10:00 AM 10:30 AM 11:00 AM 11:30 AM 12:00 PM 12:30 PM 1:00 PM 1…" at bounding box center [546, 347] width 1013 height 689
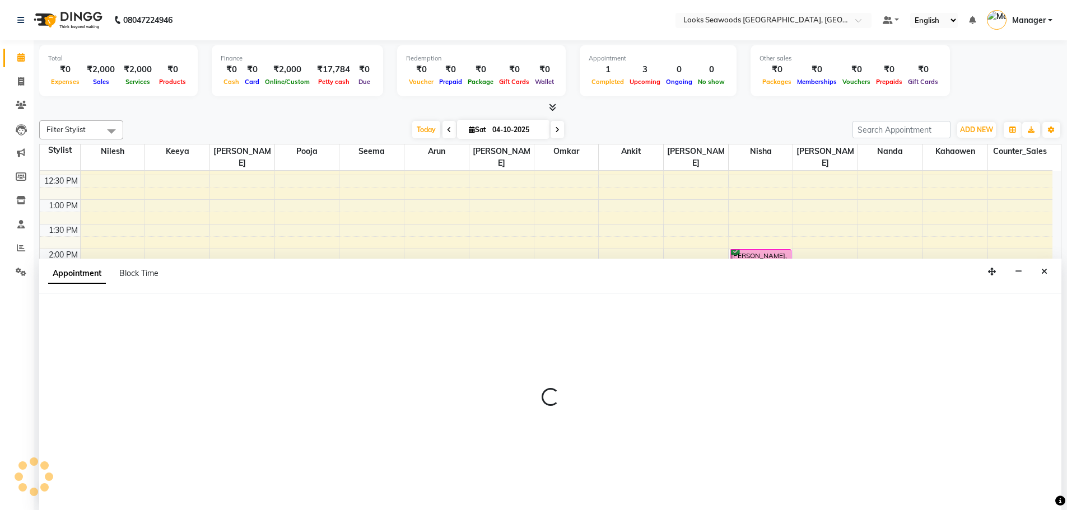
scroll to position [1, 0]
select select "93422"
select select "975"
select select "tentative"
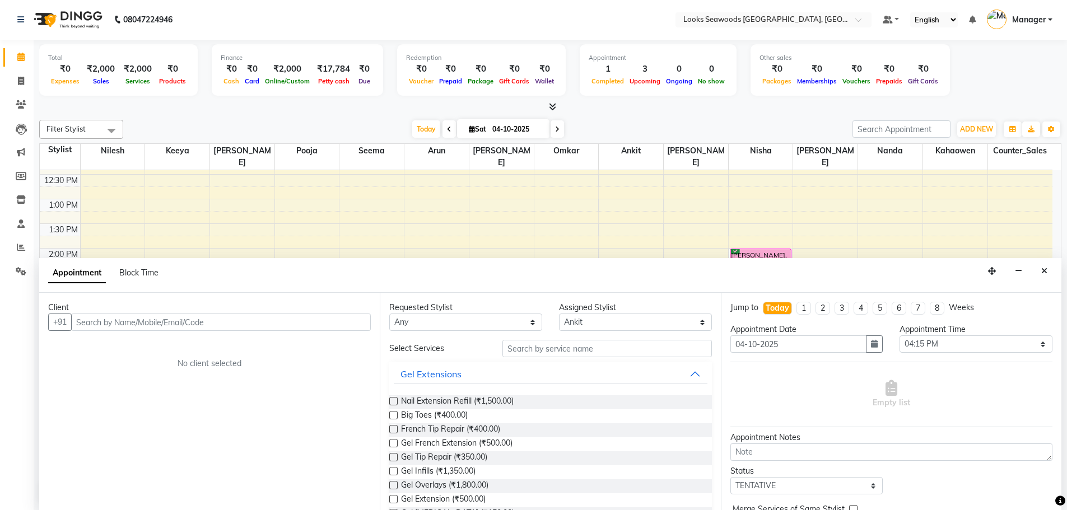
click at [643, 213] on div "9:00 AM 9:30 AM 10:00 AM 10:30 AM 11:00 AM 11:30 AM 12:00 PM 12:30 PM 1:00 PM 1…" at bounding box center [546, 346] width 1013 height 689
click at [1047, 270] on button "Close" at bounding box center [1044, 271] width 16 height 17
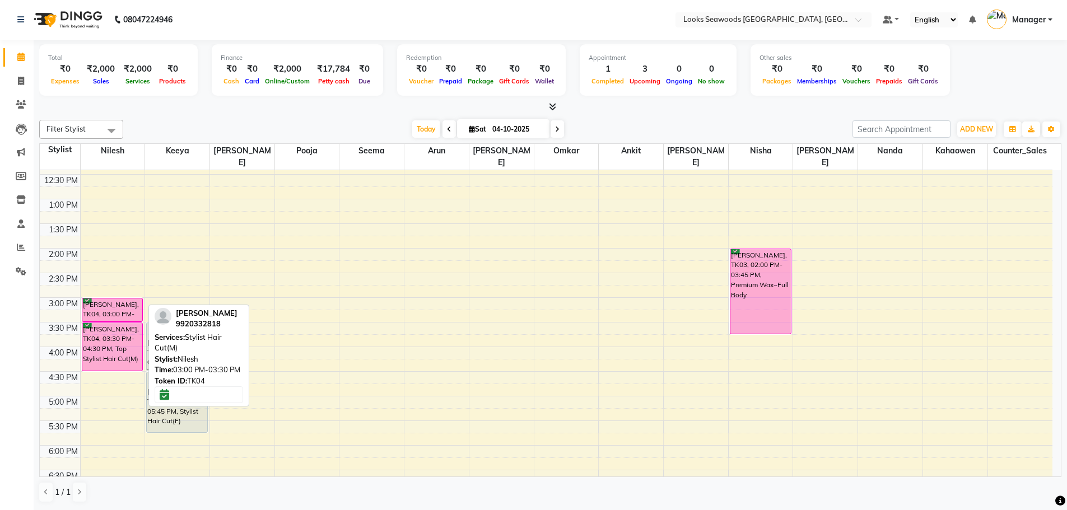
click at [113, 300] on div "[PERSON_NAME], TK04, 03:00 PM-03:30 PM, Stylist Hair Cut(M)" at bounding box center [112, 310] width 60 height 23
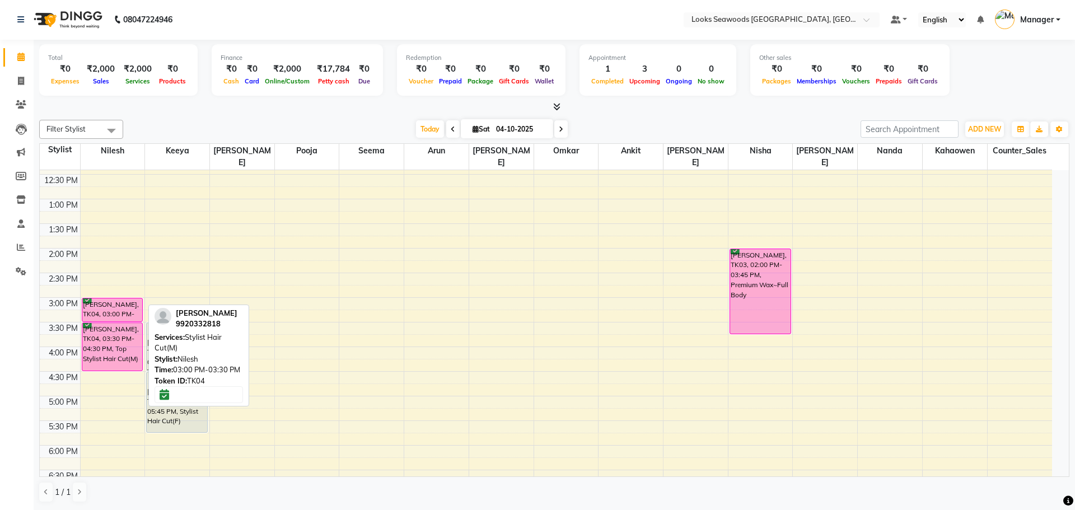
select select "6"
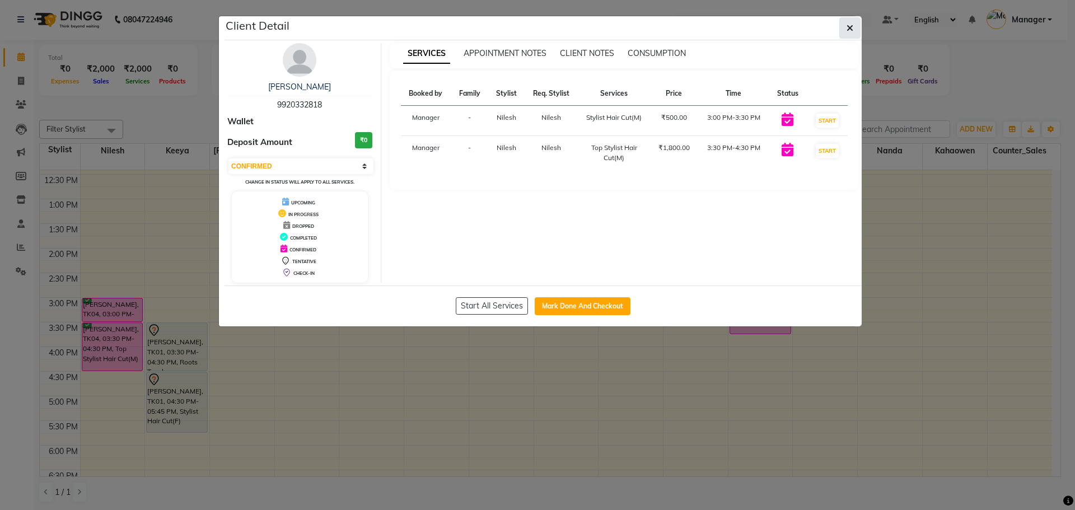
click at [850, 34] on button "button" at bounding box center [849, 27] width 21 height 21
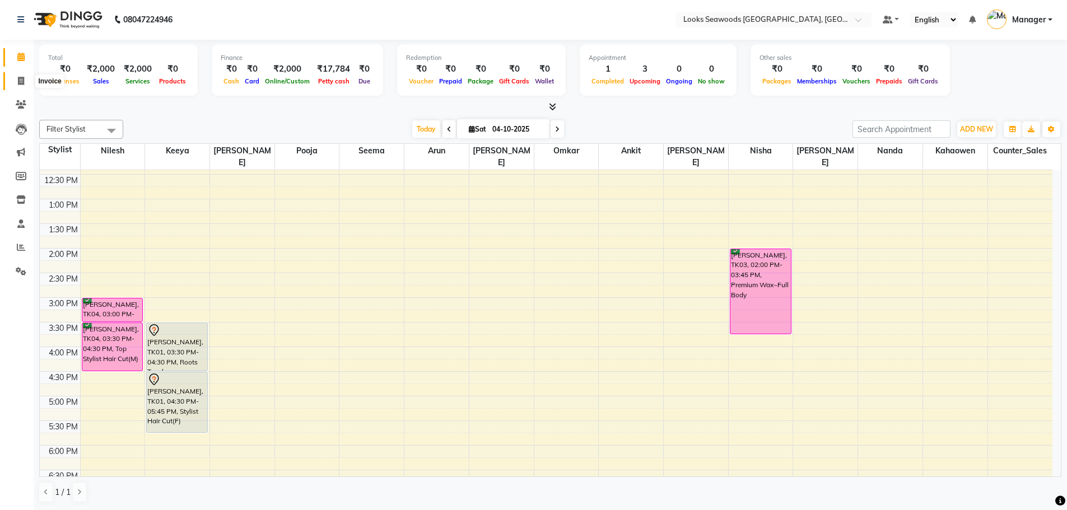
click at [22, 77] on icon at bounding box center [21, 81] width 6 height 8
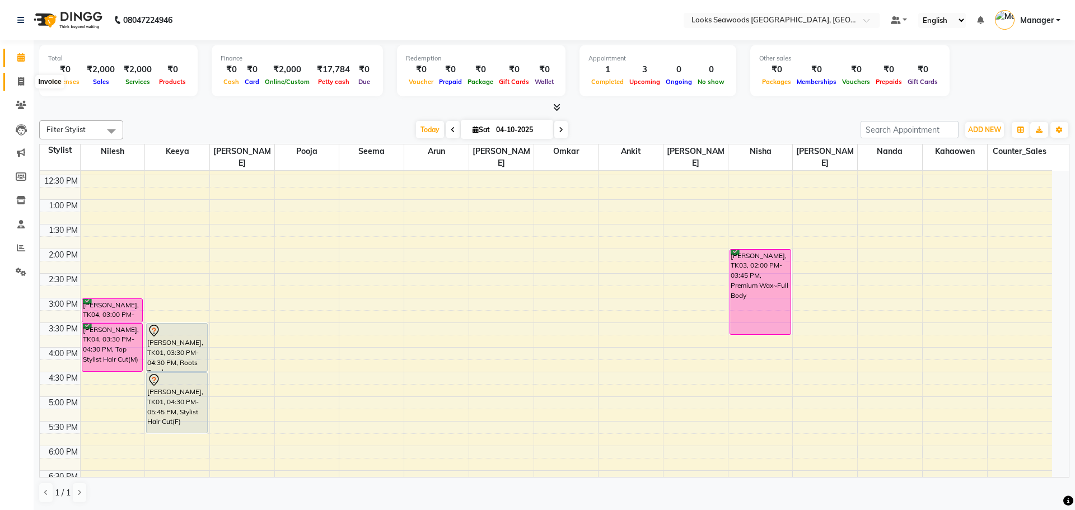
select select "service"
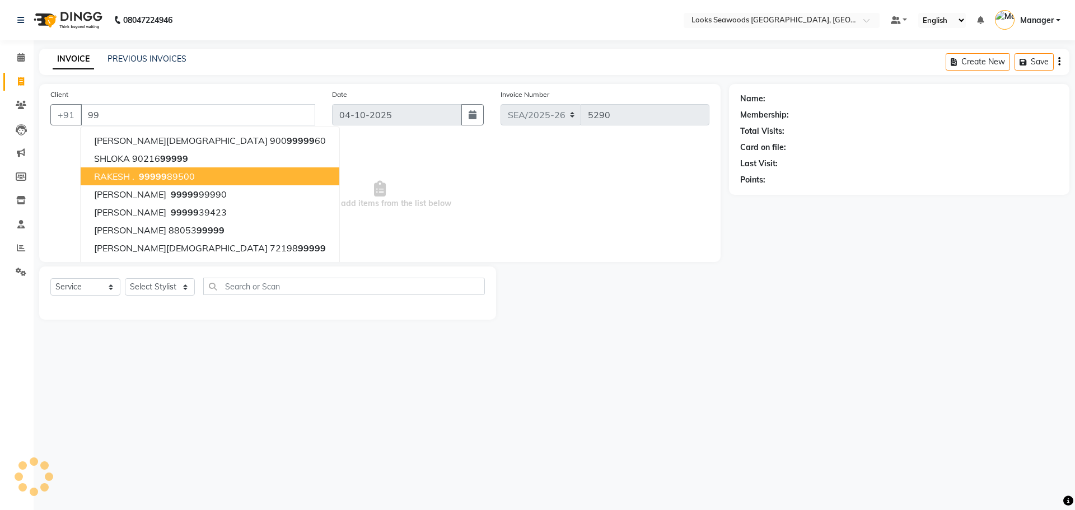
type input "9"
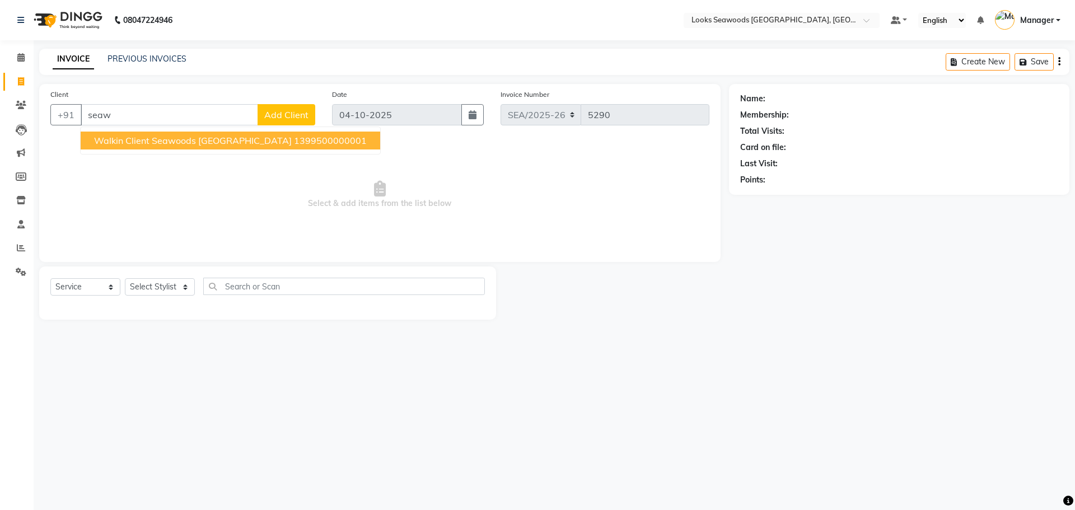
click at [167, 141] on span "Walkin Client Seawoods Mumbai" at bounding box center [193, 140] width 198 height 11
type input "1399500000001"
select select "1: Object"
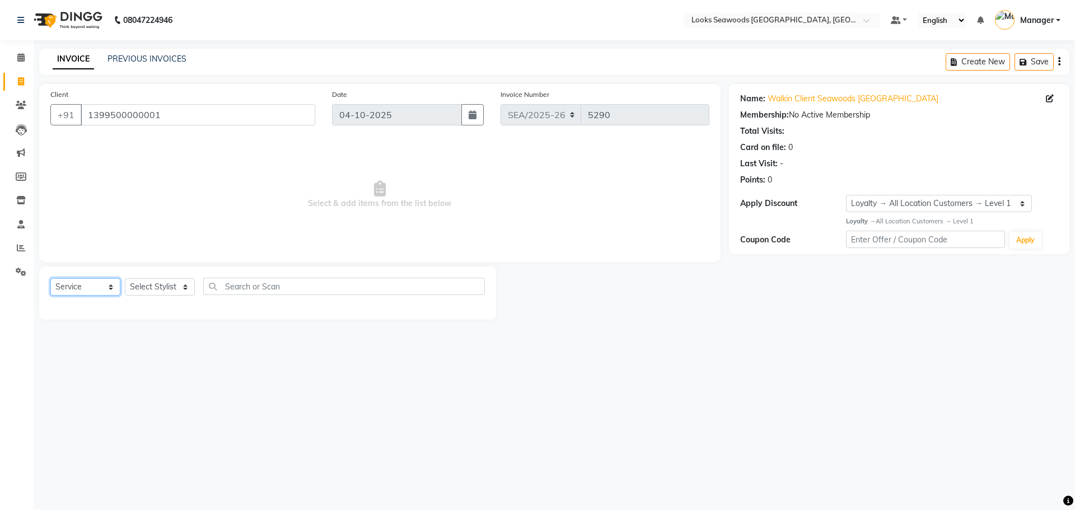
click at [90, 287] on select "Select Service Product Membership Package Voucher Prepaid Gift Card" at bounding box center [85, 286] width 70 height 17
click at [50, 278] on select "Select Service Product Membership Package Voucher Prepaid Gift Card" at bounding box center [85, 286] width 70 height 17
drag, startPoint x: 149, startPoint y: 296, endPoint x: 153, endPoint y: 291, distance: 6.7
click at [150, 295] on div "Select Service Product Membership Package Voucher Prepaid Gift Card Select Styl…" at bounding box center [267, 291] width 435 height 26
click at [155, 288] on select "Select Stylist Ankit Arun Counter_Sales [PERSON_NAME] [PERSON_NAME] Manager [PE…" at bounding box center [160, 286] width 70 height 17
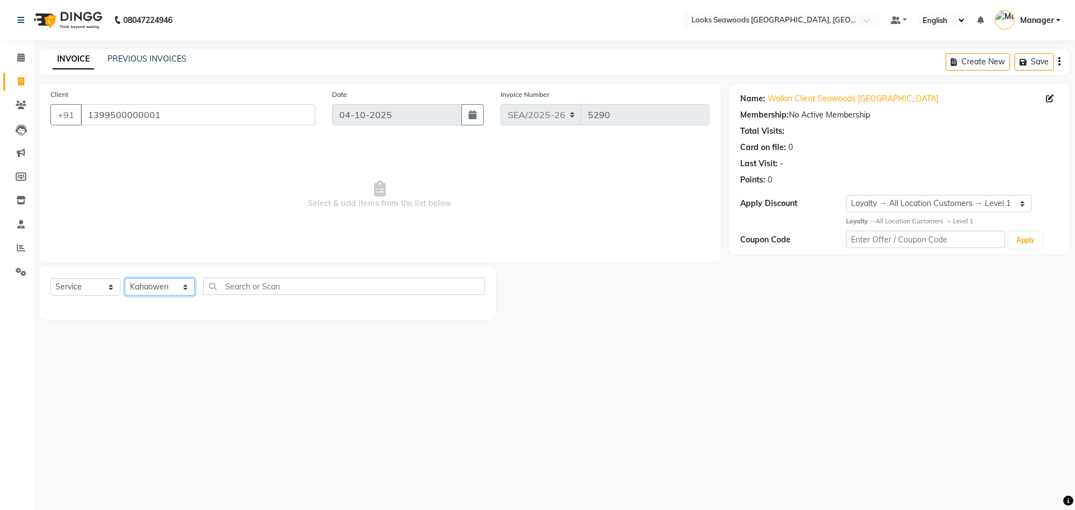
click at [125, 278] on select "Select Stylist Ankit Arun Counter_Sales [PERSON_NAME] [PERSON_NAME] Manager [PE…" at bounding box center [160, 286] width 70 height 17
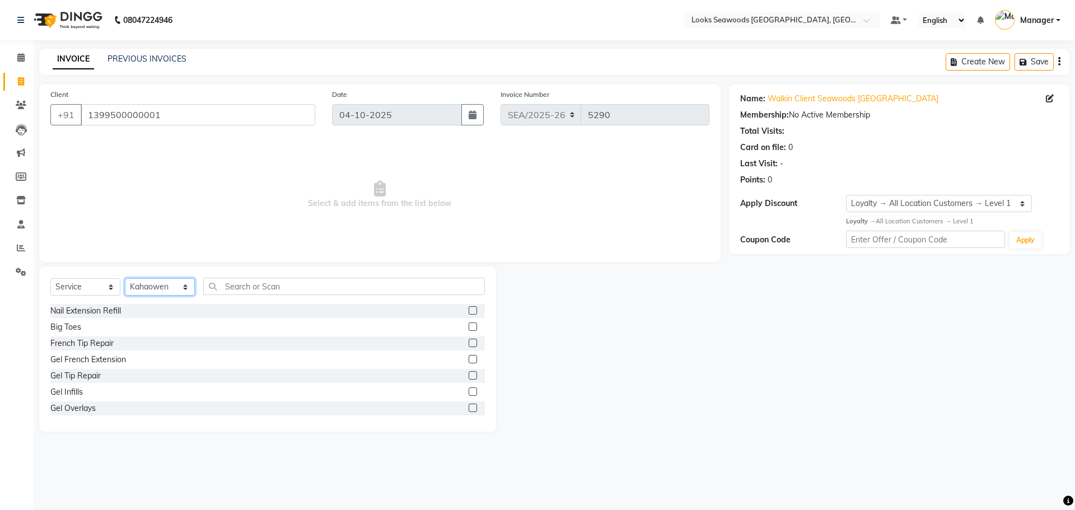
click at [171, 292] on select "Select Stylist Ankit Arun Counter_Sales [PERSON_NAME] [PERSON_NAME] Manager [PE…" at bounding box center [160, 286] width 70 height 17
select select "93426"
click at [125, 278] on select "Select Stylist Ankit Arun Counter_Sales [PERSON_NAME] [PERSON_NAME] Manager [PE…" at bounding box center [160, 286] width 70 height 17
click at [242, 289] on input "text" at bounding box center [344, 286] width 282 height 17
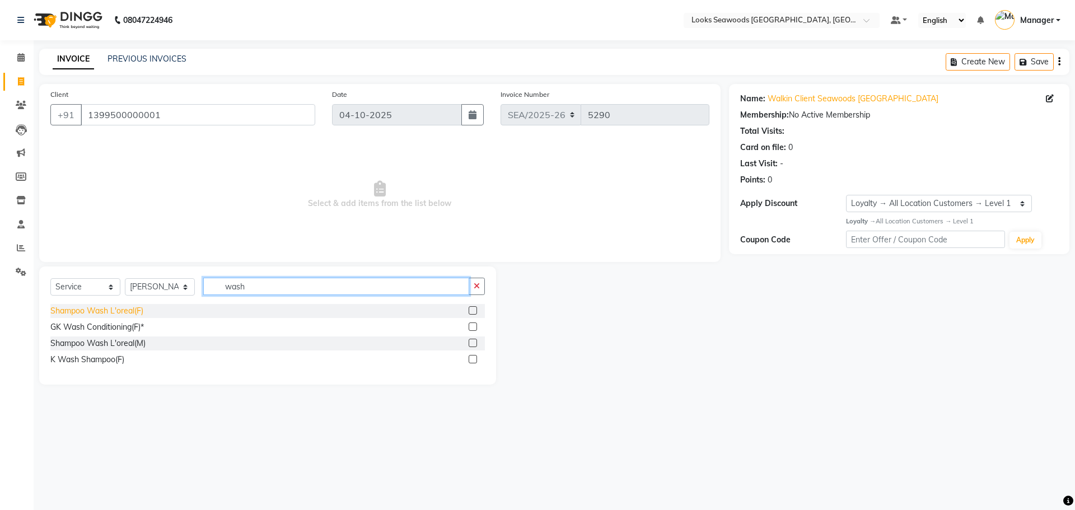
type input "wash"
click at [81, 314] on div "Shampoo Wash L'oreal(F)" at bounding box center [96, 311] width 93 height 12
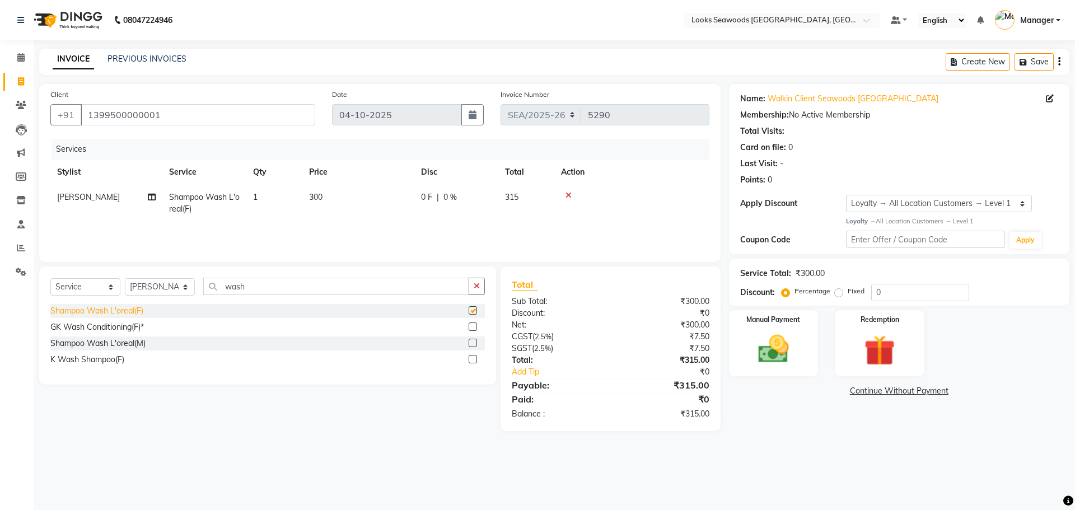
checkbox input "false"
click at [316, 200] on span "300" at bounding box center [315, 197] width 13 height 10
select select "93426"
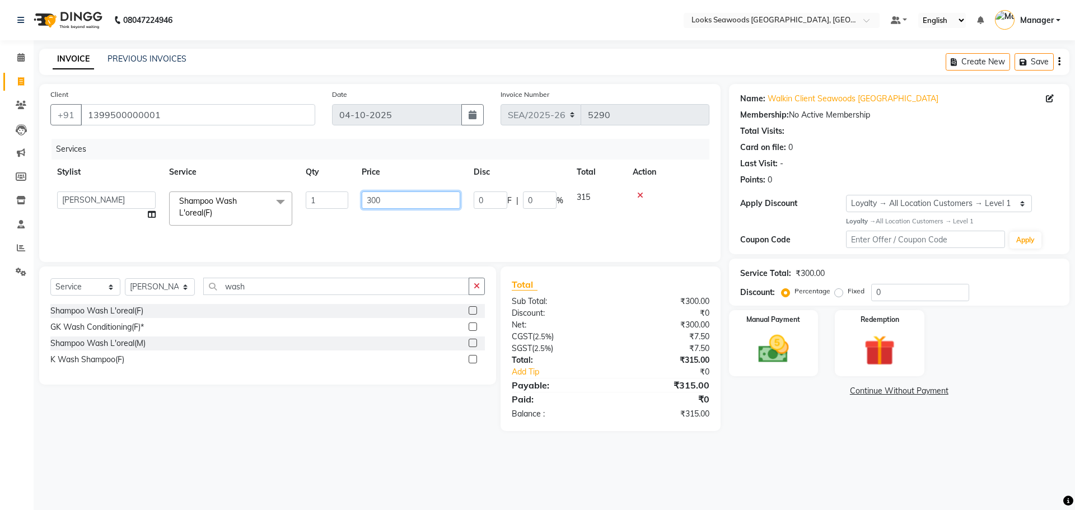
click at [406, 203] on input "300" at bounding box center [411, 200] width 99 height 17
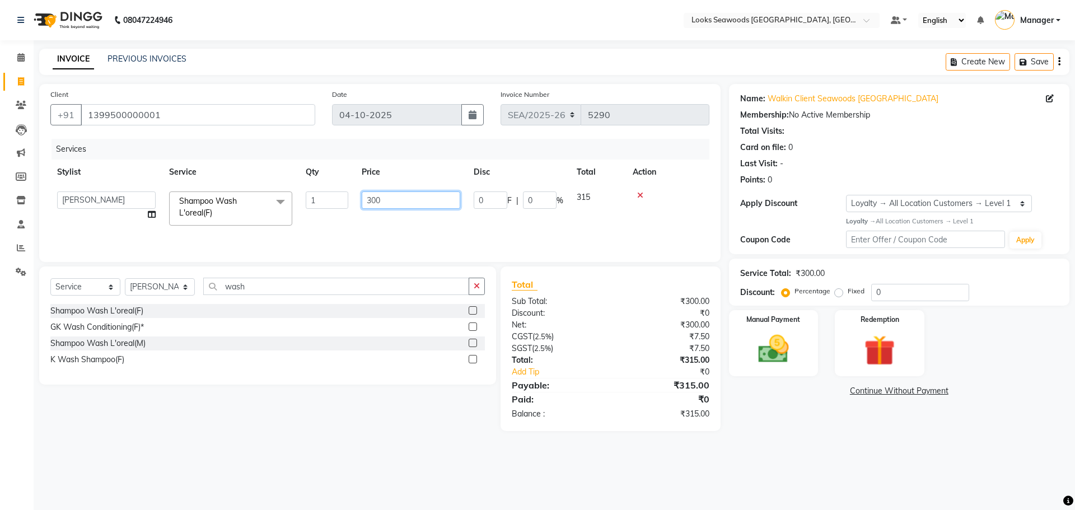
click at [406, 203] on input "300" at bounding box center [411, 200] width 99 height 17
type input "600"
drag, startPoint x: 534, startPoint y: 220, endPoint x: 523, endPoint y: 222, distance: 12.0
click at [534, 220] on tr "Hemendra Shampoo Wash L'oreal(F) 1 600 0 F | 0 % 630" at bounding box center [379, 203] width 659 height 37
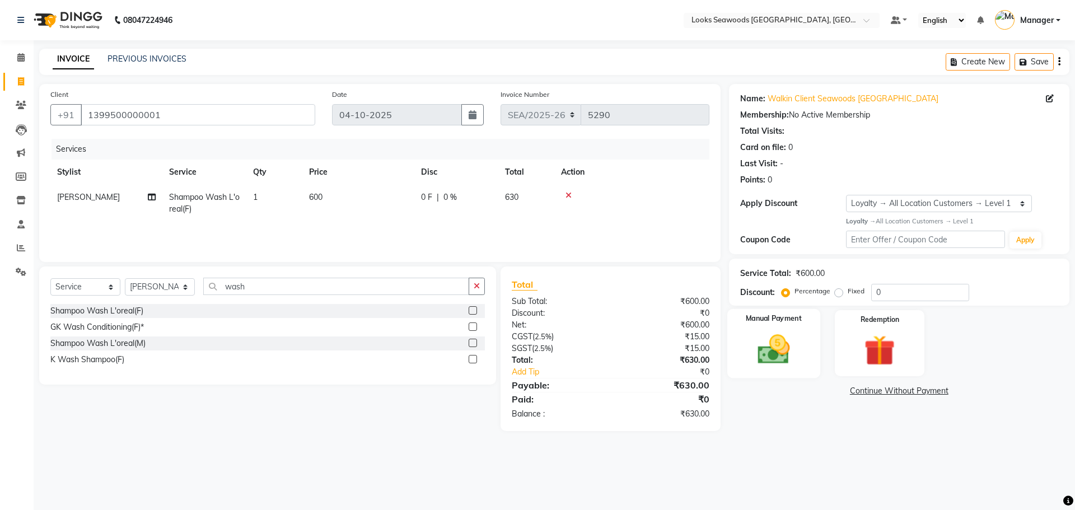
click at [783, 346] on img at bounding box center [774, 349] width 52 height 37
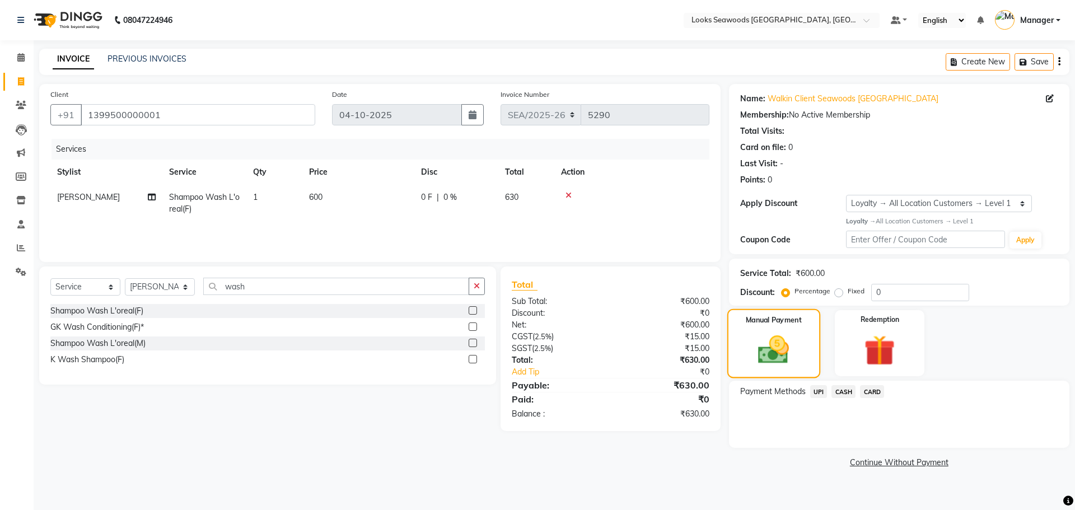
click at [782, 357] on img at bounding box center [773, 350] width 50 height 36
click at [814, 394] on span "UPI" at bounding box center [818, 391] width 17 height 13
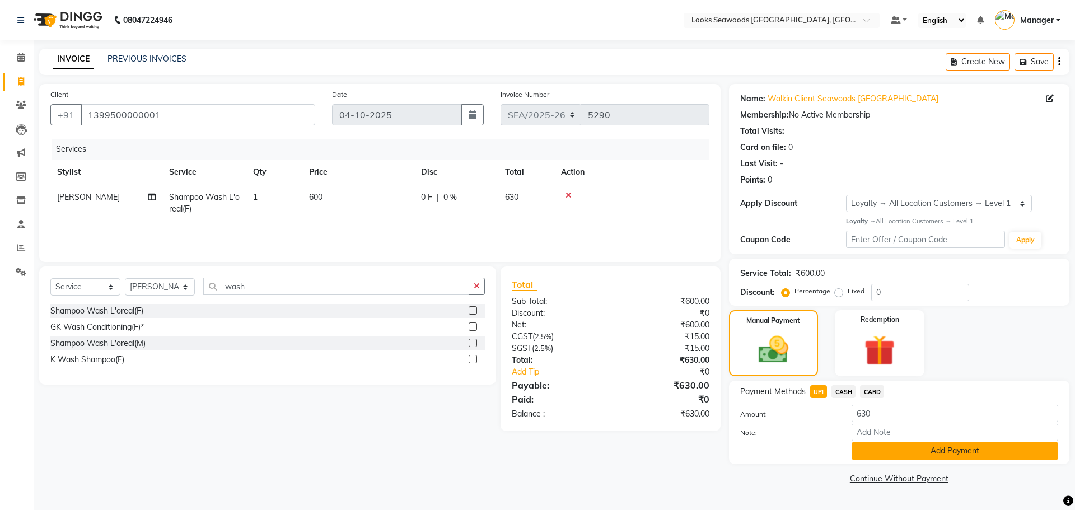
click at [916, 453] on button "Add Payment" at bounding box center [955, 450] width 207 height 17
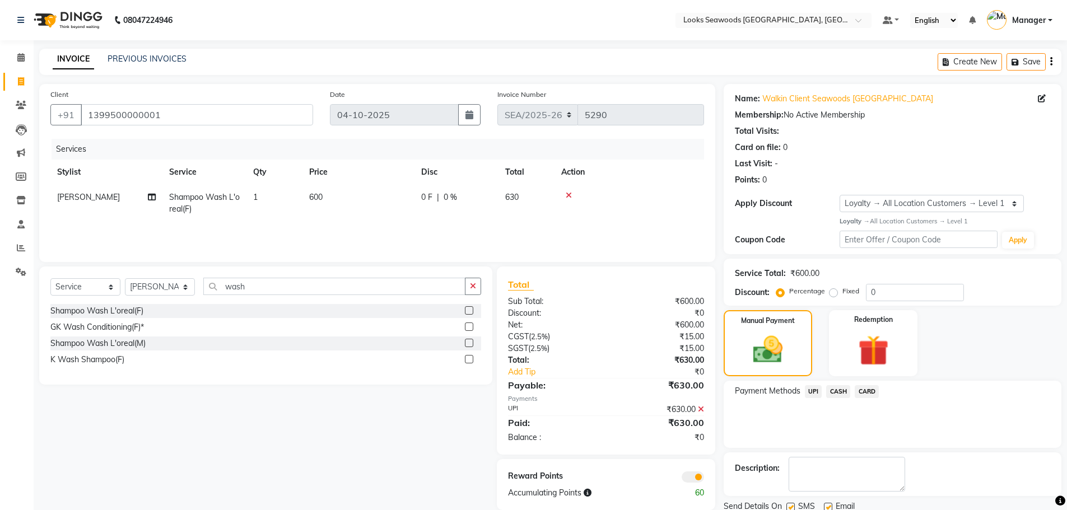
scroll to position [41, 0]
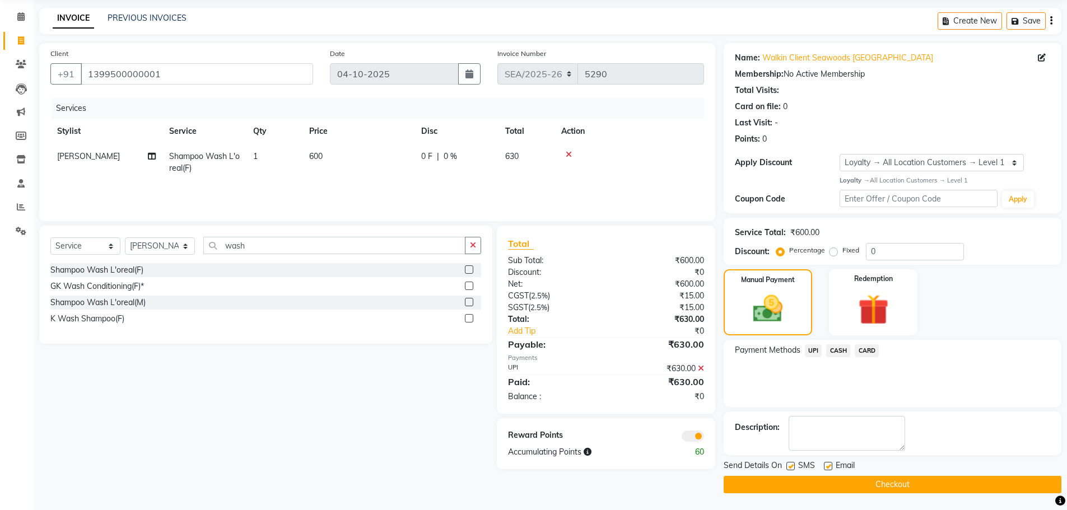
click at [825, 483] on button "Checkout" at bounding box center [893, 484] width 338 height 17
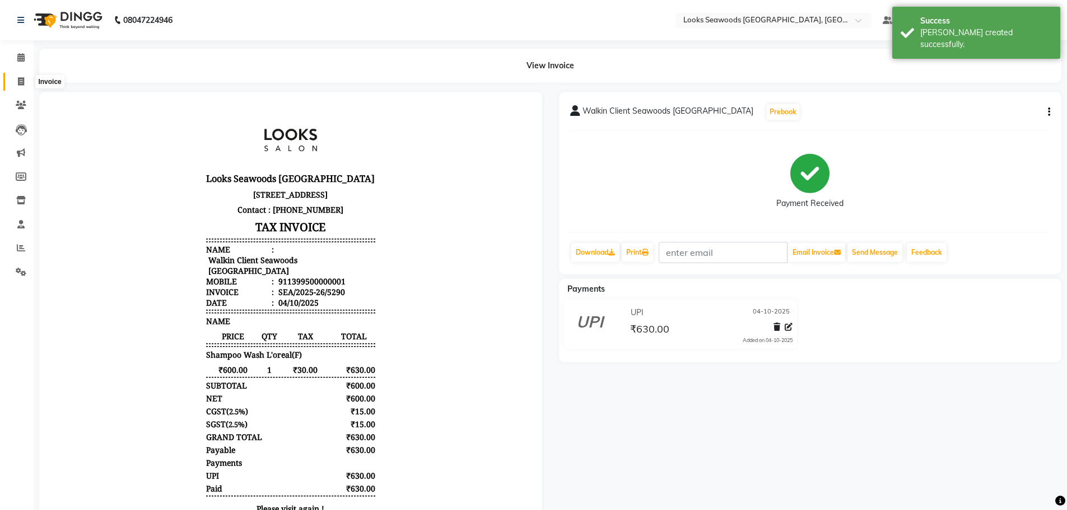
click at [21, 77] on icon at bounding box center [21, 81] width 6 height 8
select select "service"
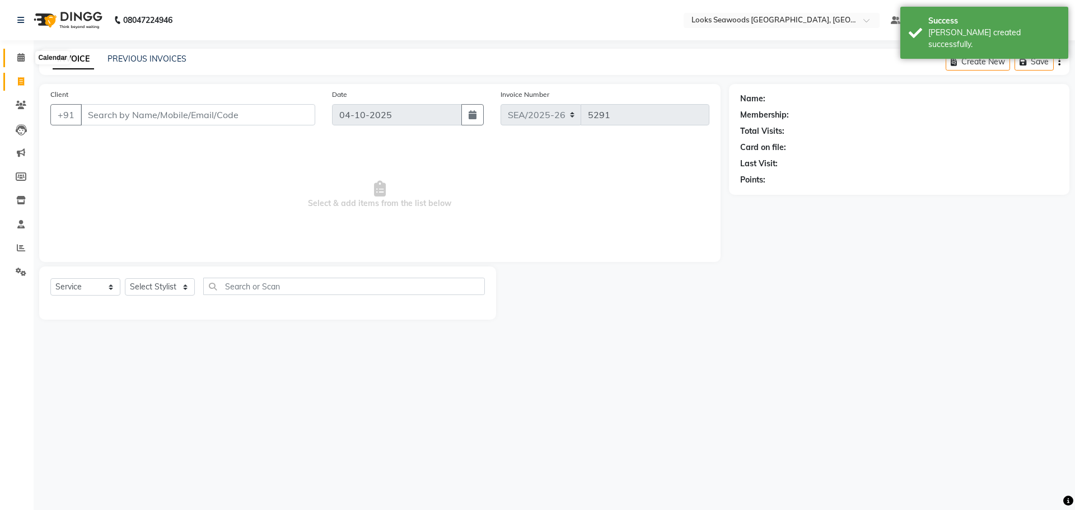
click at [22, 54] on icon at bounding box center [20, 57] width 7 height 8
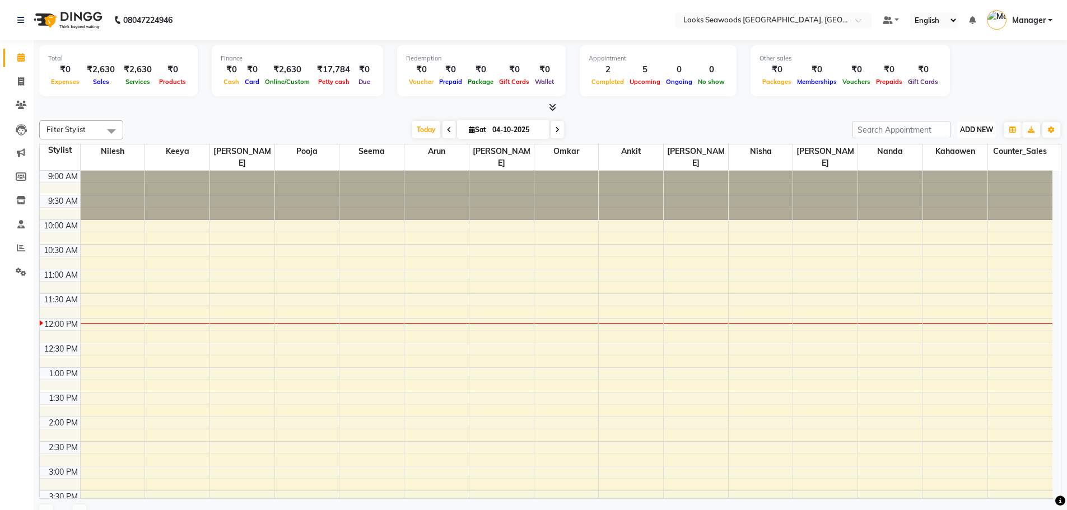
click at [987, 129] on span "ADD NEW" at bounding box center [976, 129] width 33 height 8
click at [976, 72] on div "Total ₹0 Expenses ₹2,630 Sales ₹2,630 Services ₹0 Products Finance ₹0 Cash ₹0 C…" at bounding box center [550, 72] width 1022 height 55
click at [22, 195] on span at bounding box center [21, 200] width 20 height 13
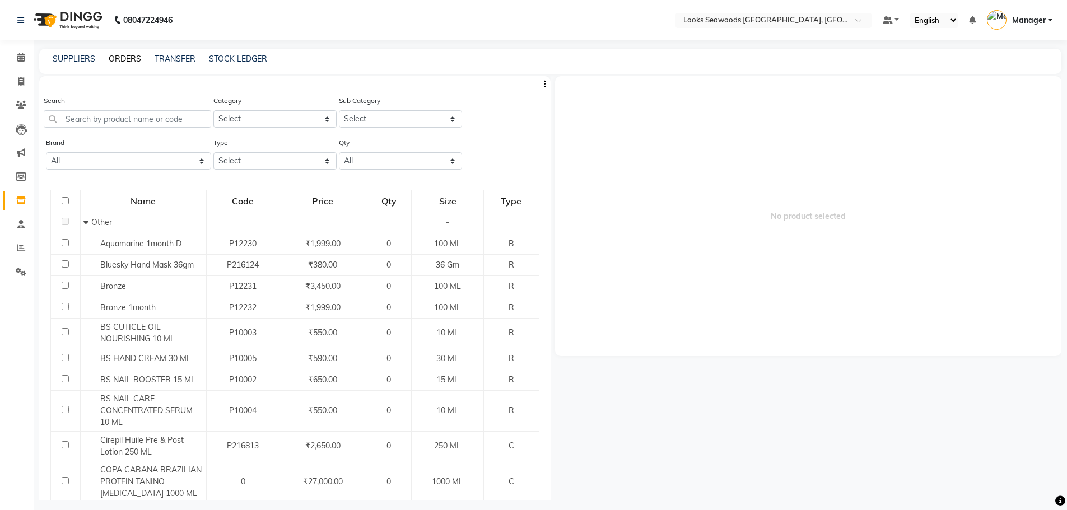
click at [120, 59] on link "ORDERS" at bounding box center [125, 59] width 32 height 10
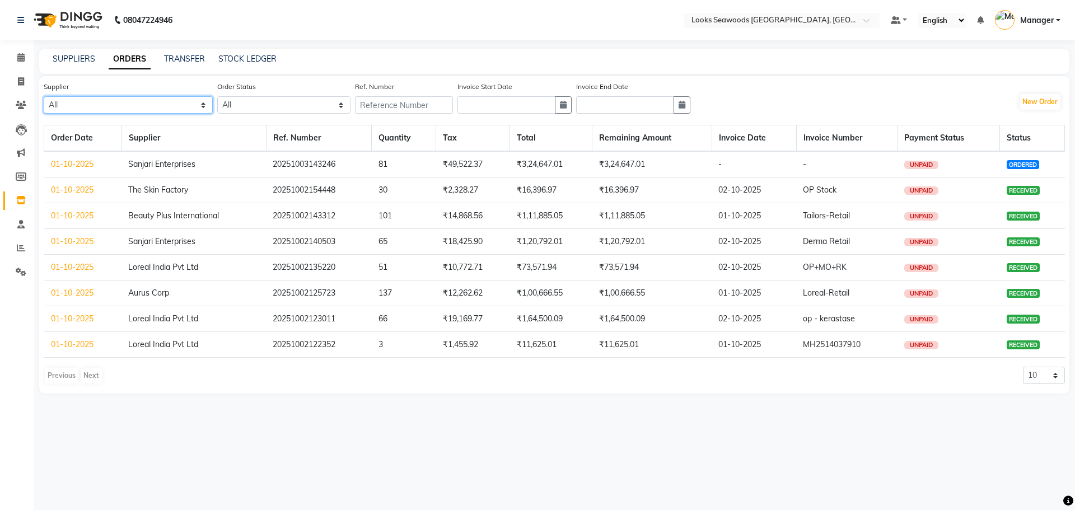
click at [203, 106] on select "All Aurus Corp Loreal India Pvt Ltd Sanghvi Enterprises Beauty Palace Sanjari E…" at bounding box center [128, 104] width 169 height 17
drag, startPoint x: 315, startPoint y: 21, endPoint x: 336, endPoint y: 25, distance: 21.0
click at [319, 21] on nav "08047224946 Select Location × Looks Seawoods Mumbai, Mumbai Default Panel My Pa…" at bounding box center [537, 20] width 1075 height 40
click at [16, 59] on span at bounding box center [21, 58] width 20 height 13
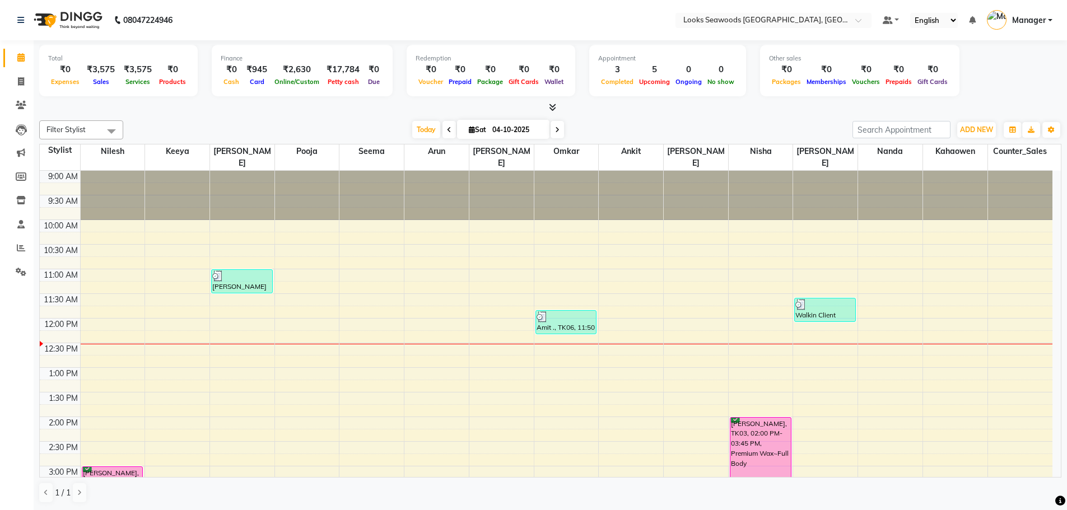
click at [772, 120] on div "Filter Stylist Select All Ankit Arun Counter_Sales Hanif Hemendra Kahaowen Keey…" at bounding box center [550, 129] width 1022 height 19
click at [637, 133] on div "[DATE] [DATE]" at bounding box center [488, 130] width 718 height 17
click at [362, 123] on div "[DATE] [DATE]" at bounding box center [488, 130] width 718 height 17
click at [605, 21] on nav "08047224946 Select Location × Looks Seawoods Mumbai, Mumbai Default Panel My Pa…" at bounding box center [533, 20] width 1067 height 40
click at [225, 128] on div "[DATE] [DATE]" at bounding box center [488, 130] width 718 height 17
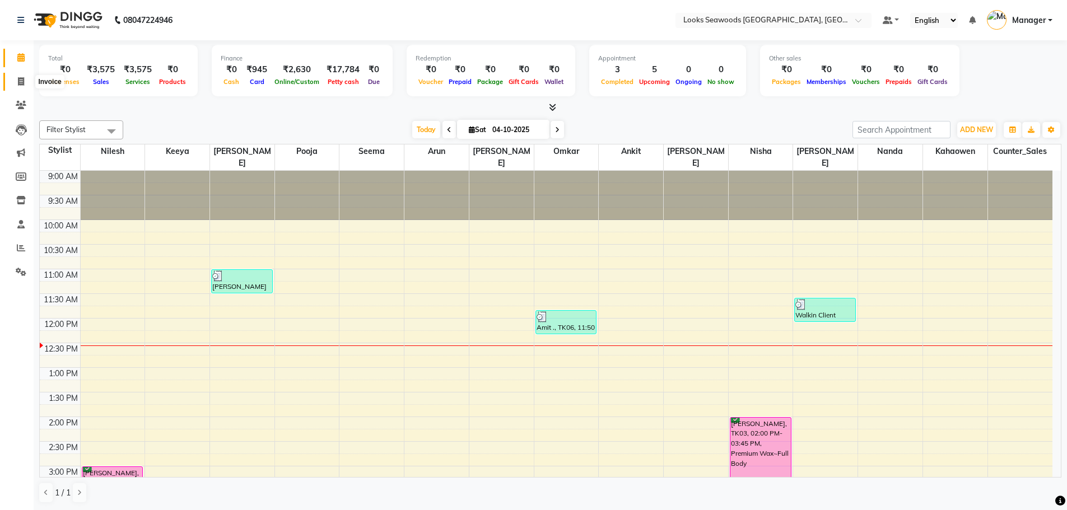
drag, startPoint x: 20, startPoint y: 86, endPoint x: 47, endPoint y: 80, distance: 28.1
click at [20, 86] on span at bounding box center [21, 82] width 20 height 13
select select "service"
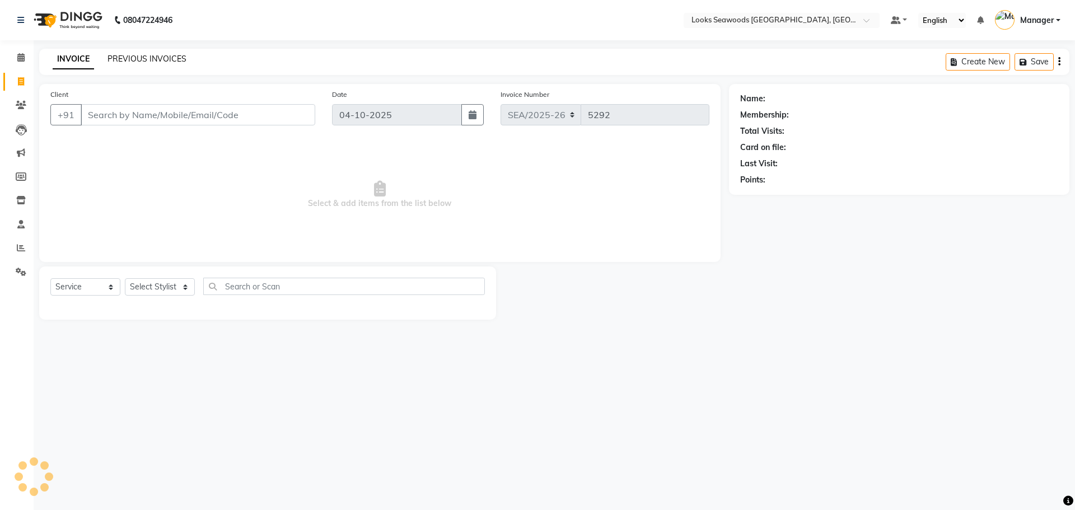
click at [142, 56] on link "PREVIOUS INVOICES" at bounding box center [147, 59] width 79 height 10
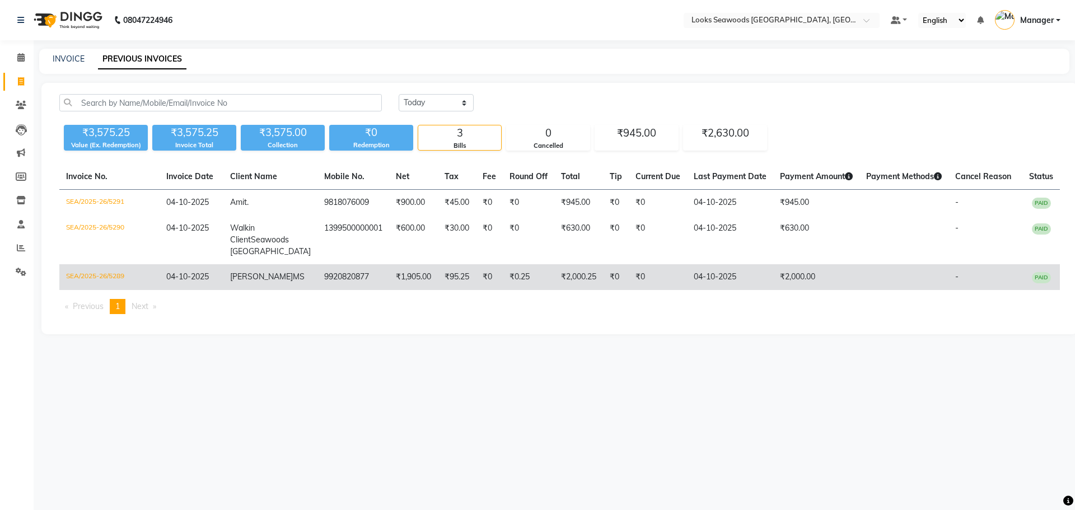
click at [438, 286] on td "₹95.25" at bounding box center [457, 277] width 38 height 26
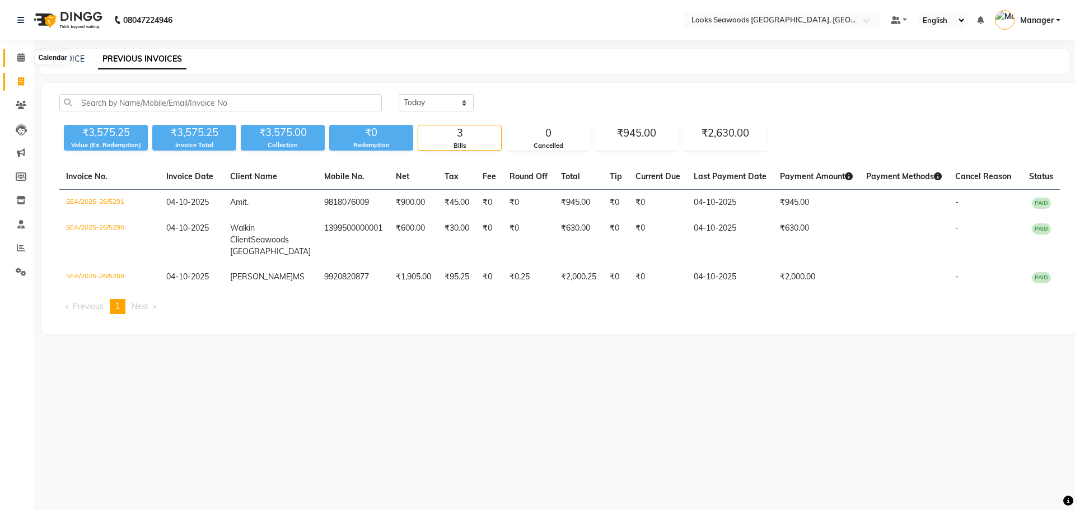
click at [19, 60] on icon at bounding box center [20, 57] width 7 height 8
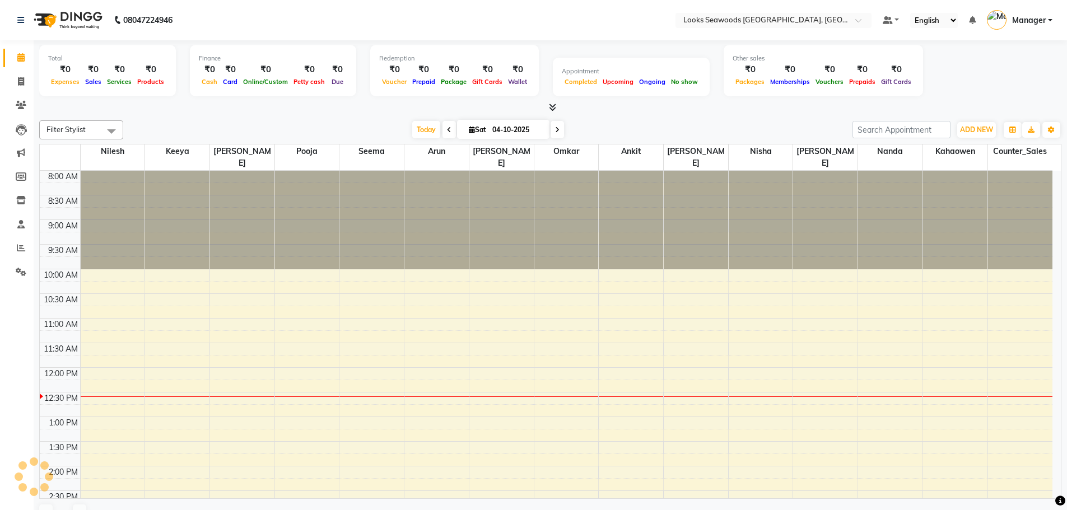
scroll to position [198, 0]
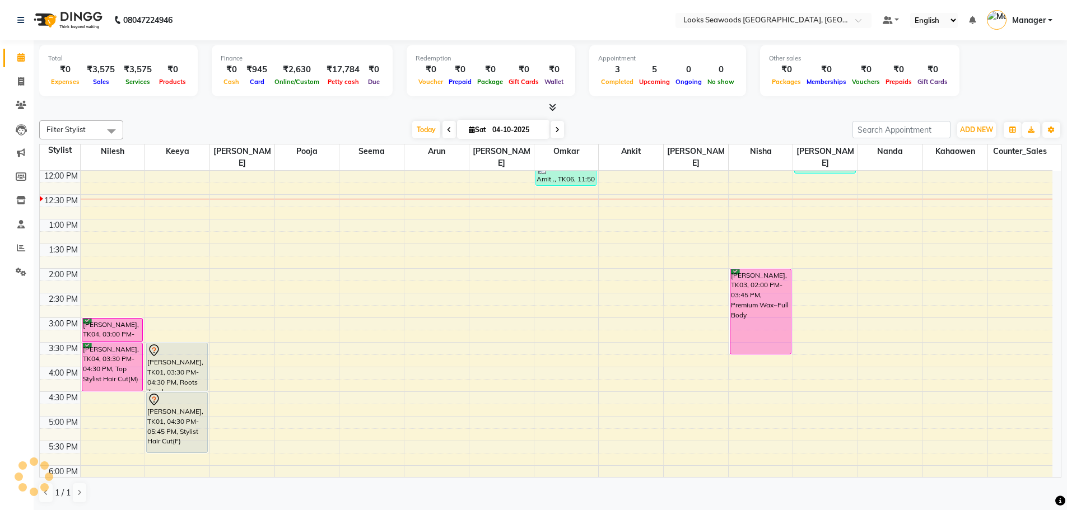
click at [15, 18] on div "08047224946" at bounding box center [95, 19] width 172 height 31
click at [17, 19] on icon at bounding box center [20, 20] width 7 height 8
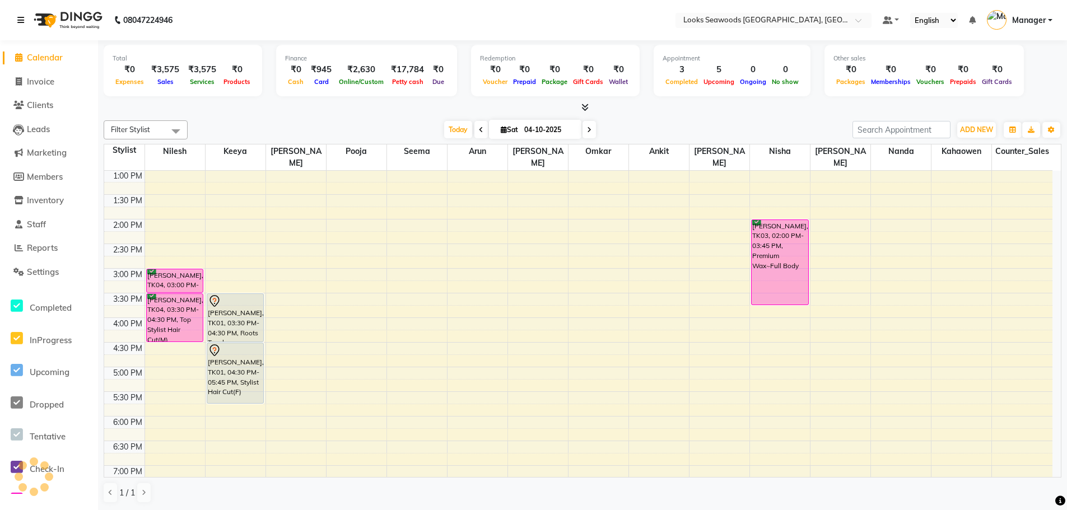
scroll to position [0, 0]
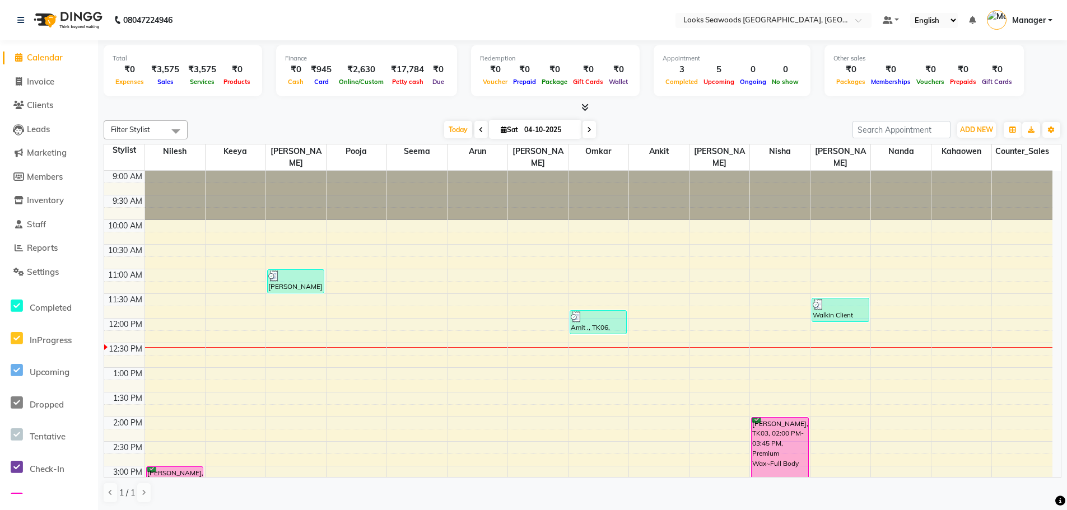
click at [680, 113] on div at bounding box center [583, 108] width 958 height 12
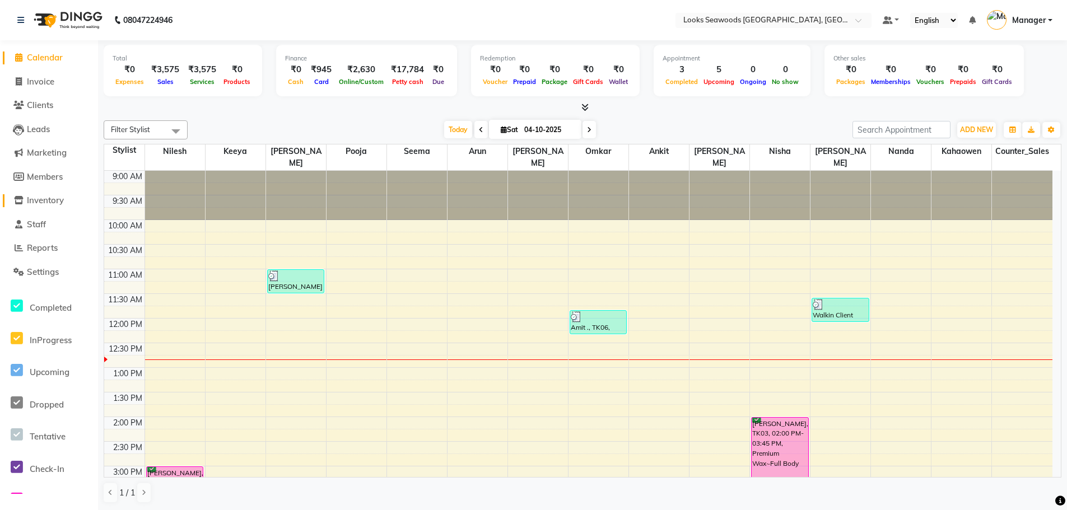
click at [31, 199] on span "Inventory" at bounding box center [45, 200] width 37 height 11
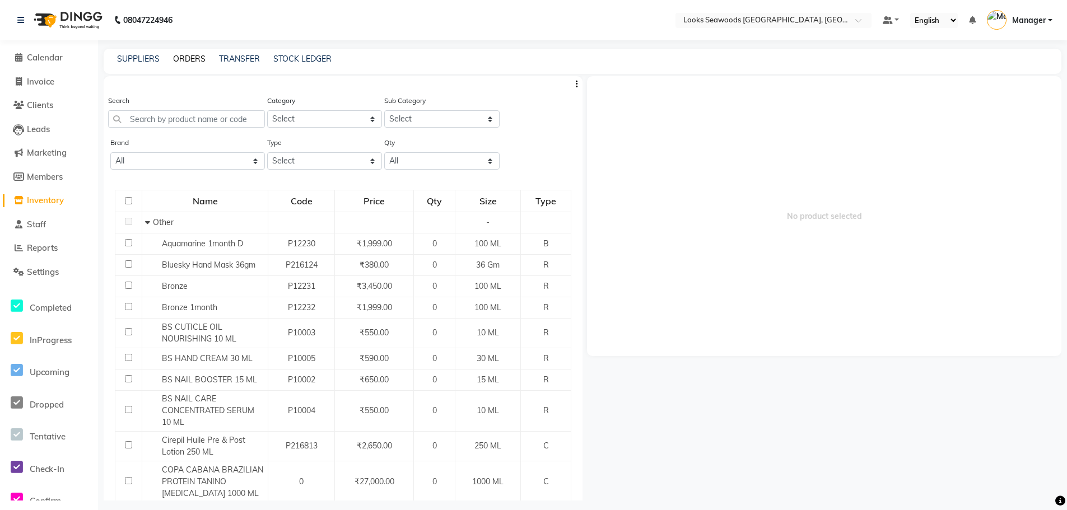
click at [189, 58] on link "ORDERS" at bounding box center [189, 59] width 32 height 10
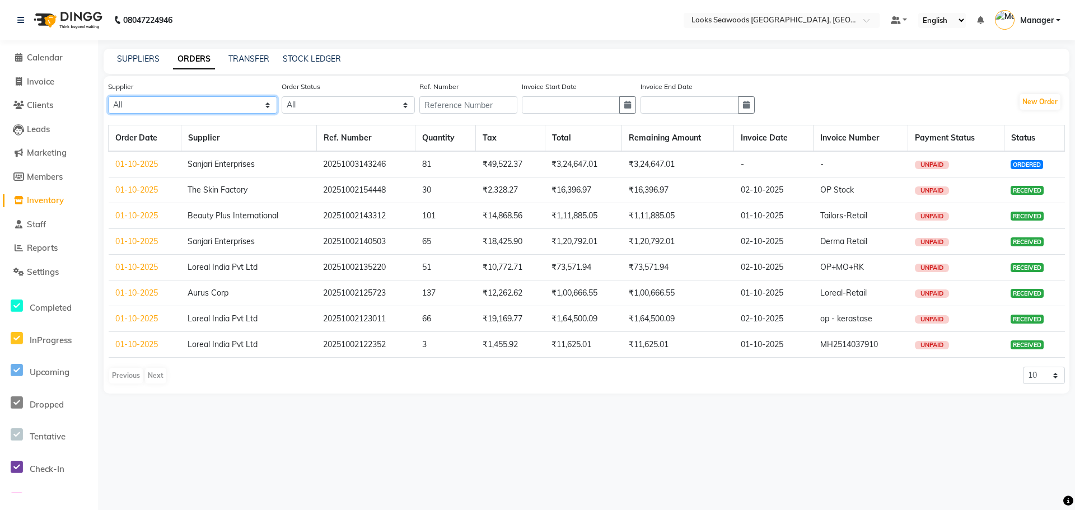
click at [231, 103] on select "All Aurus Corp Loreal India Pvt Ltd Sanghvi Enterprises Beauty Palace Sanjari E…" at bounding box center [192, 104] width 169 height 17
select select "6042"
click at [108, 96] on select "All Aurus Corp Loreal India Pvt Ltd Sanghvi Enterprises Beauty Palace Sanjari E…" at bounding box center [192, 104] width 169 height 17
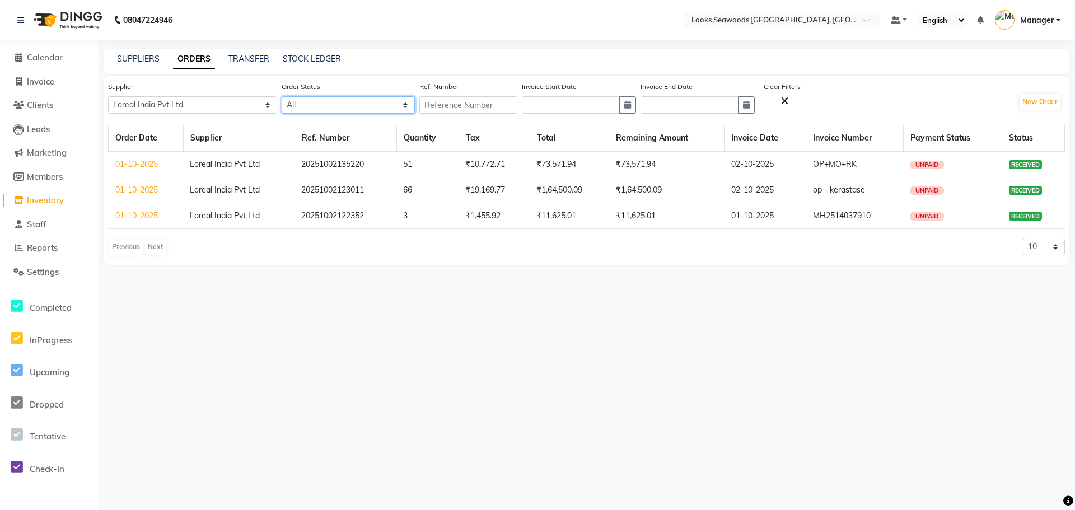
click at [351, 102] on select "All ORDERED PARTIAL-RECEIVED RECEIVED CANCELLED RETURNED" at bounding box center [348, 104] width 133 height 17
click at [461, 49] on div "SUPPLIERS ORDERS TRANSFER STOCK LEDGER" at bounding box center [587, 61] width 966 height 25
click at [1038, 101] on button "New Order" at bounding box center [1040, 102] width 41 height 16
select select "true"
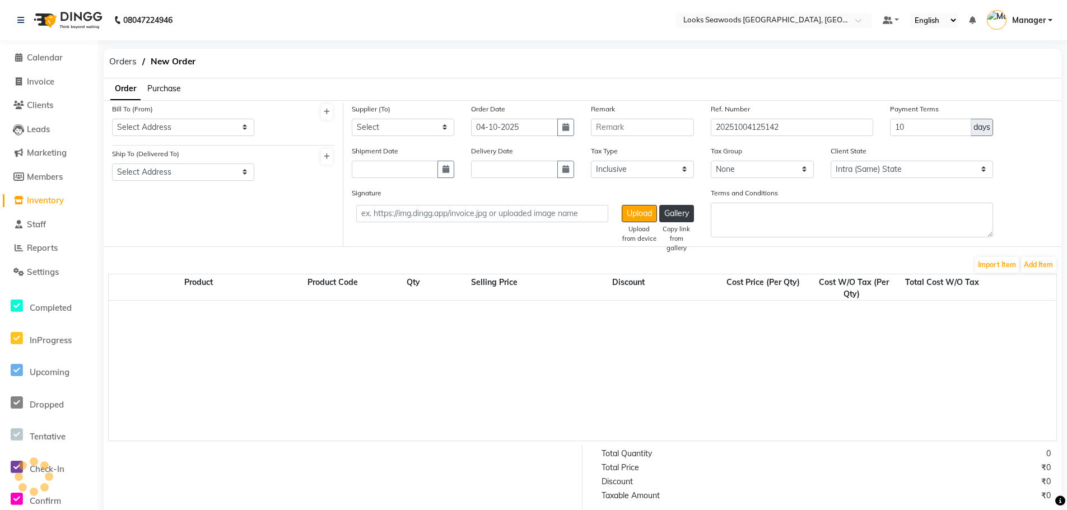
select select "7216"
click at [218, 133] on select "Select Address Looks Seawoods Salon" at bounding box center [183, 127] width 142 height 17
select select "1796"
click at [112, 119] on select "Select Address Looks Seawoods Salon" at bounding box center [183, 127] width 142 height 17
click at [207, 166] on select "Select Address Looks Seawoods Salon" at bounding box center [183, 172] width 142 height 17
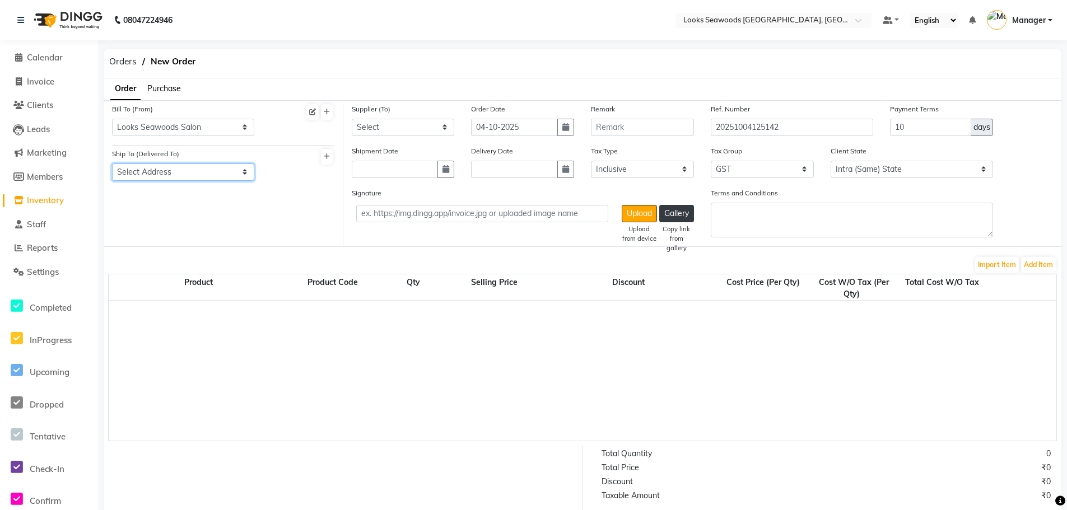
select select "1797"
click at [112, 164] on select "Select Address Looks Seawoods Salon" at bounding box center [183, 172] width 142 height 17
click at [409, 132] on select "Select Aurus Corp Loreal India Pvt Ltd Sanghvi Enterprises Beauty Palace Sanjar…" at bounding box center [403, 127] width 103 height 17
select select "6042"
click at [352, 119] on select "Select Aurus Corp Loreal India Pvt Ltd Sanghvi Enterprises Beauty Palace Sanjar…" at bounding box center [403, 127] width 103 height 17
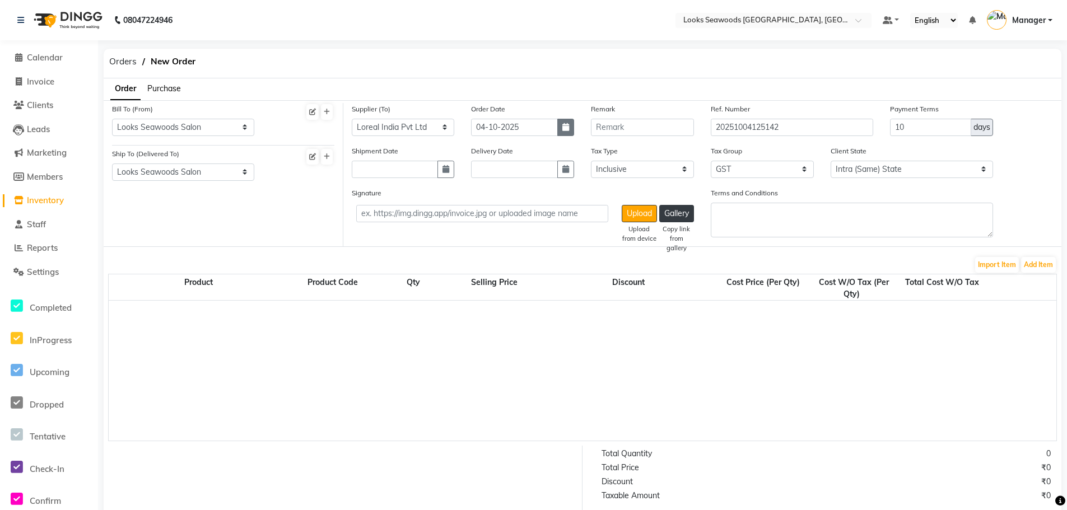
click at [568, 130] on icon "button" at bounding box center [565, 127] width 7 height 8
select select "10"
select select "2025"
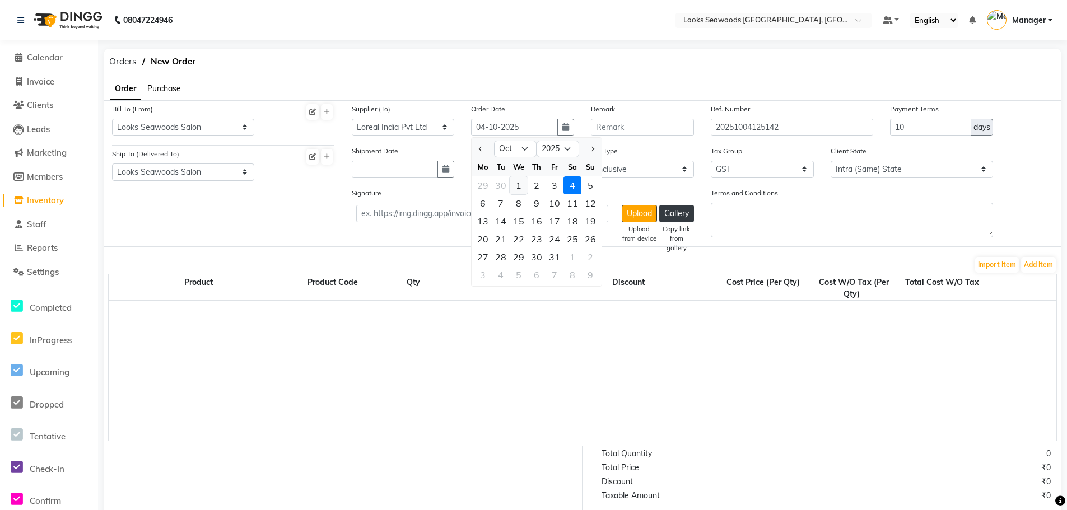
click at [522, 188] on div "1" at bounding box center [519, 185] width 18 height 18
type input "01-10-2025"
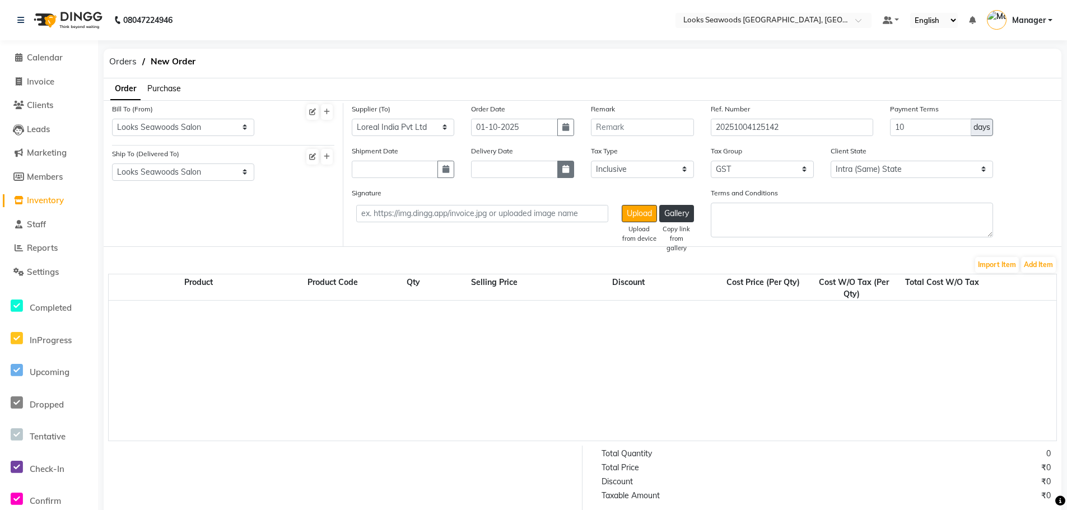
click at [569, 172] on button "button" at bounding box center [565, 169] width 17 height 17
select select "10"
select select "2025"
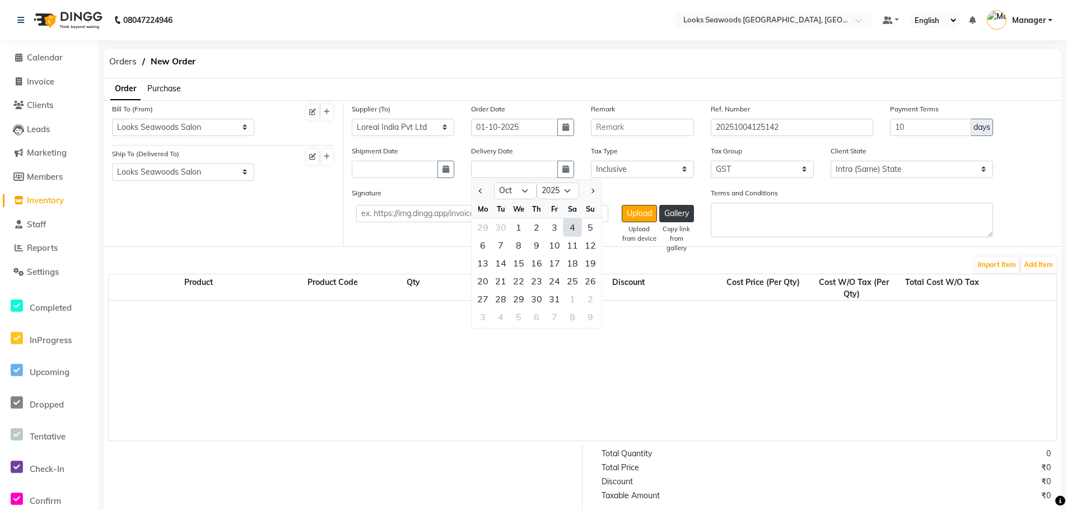
click at [575, 227] on div "4" at bounding box center [572, 227] width 18 height 18
type input "04-10-2025"
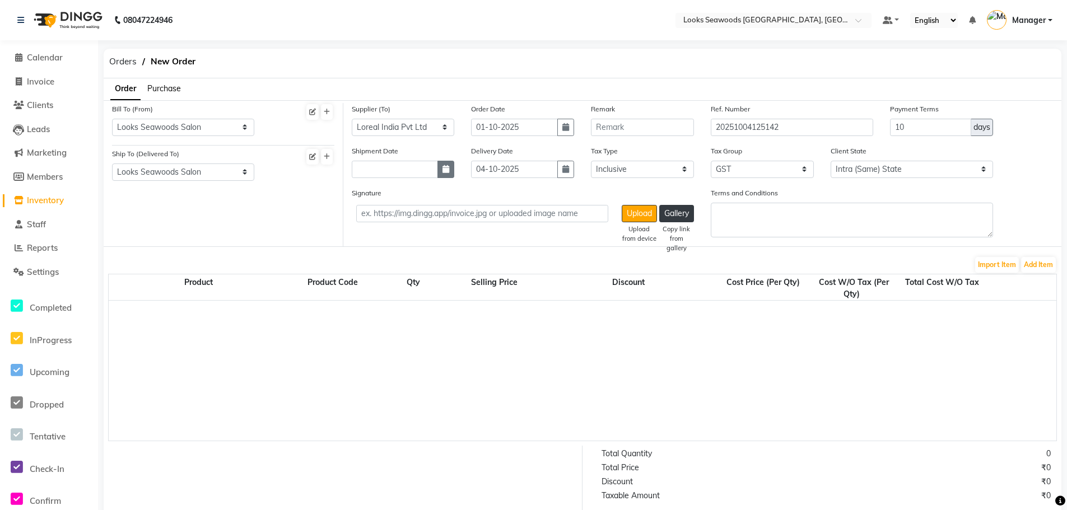
click at [449, 167] on icon "button" at bounding box center [445, 169] width 7 height 8
select select "10"
select select "2025"
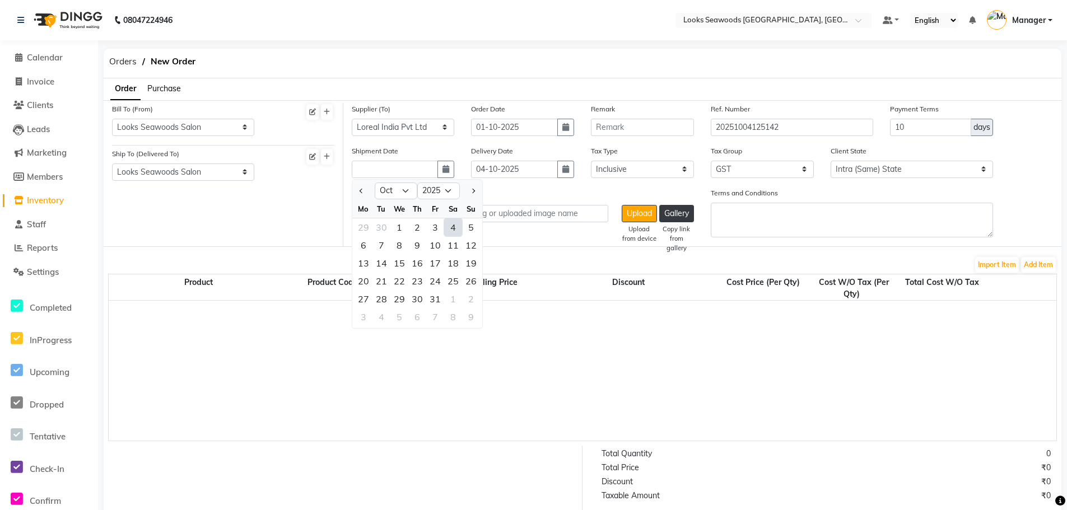
click at [529, 60] on div "Orders New Order" at bounding box center [582, 64] width 974 height 30
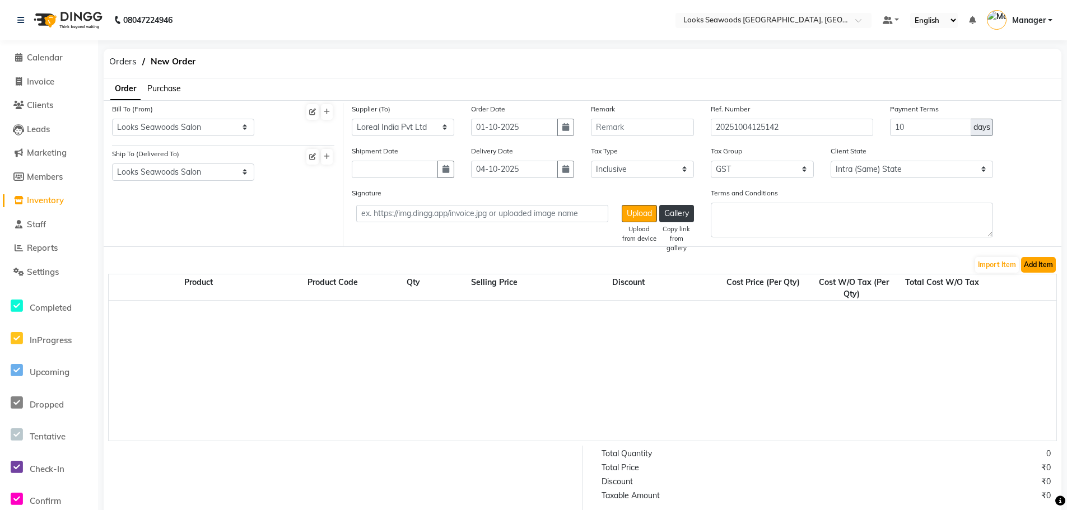
click at [1044, 264] on button "Add Item" at bounding box center [1038, 265] width 35 height 16
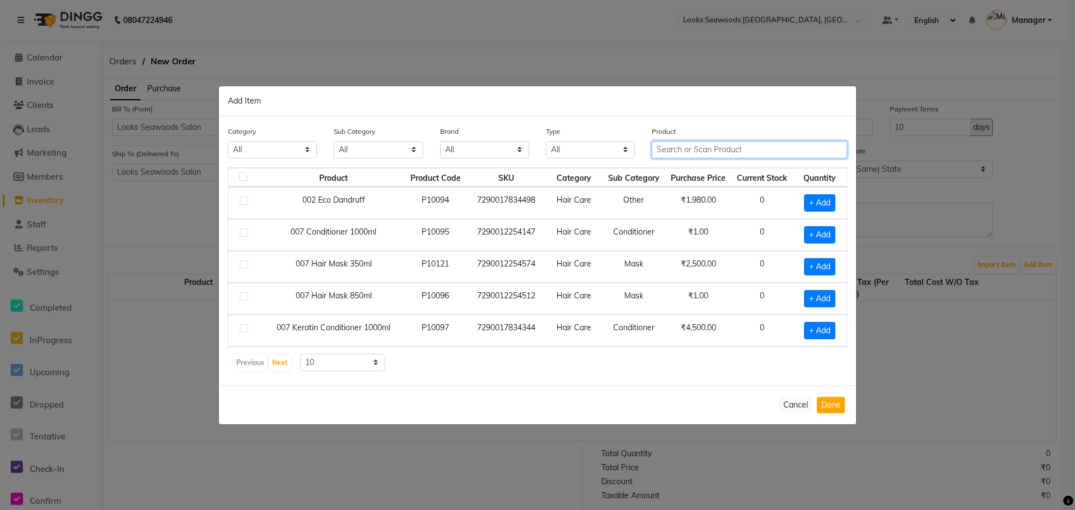
click at [689, 150] on input "text" at bounding box center [749, 149] width 195 height 17
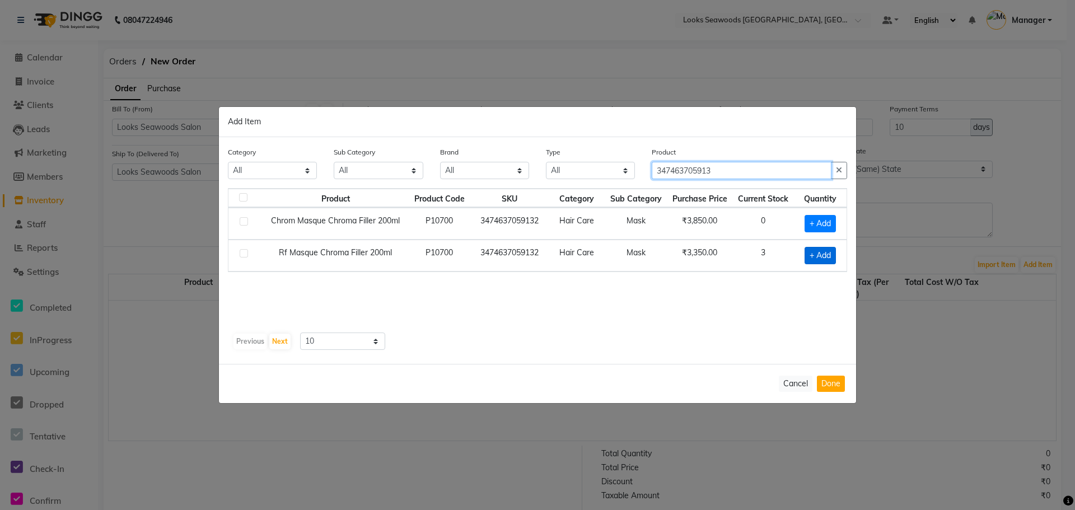
type input "347463705913"
click at [825, 257] on span "+ Add" at bounding box center [820, 255] width 31 height 17
checkbox input "true"
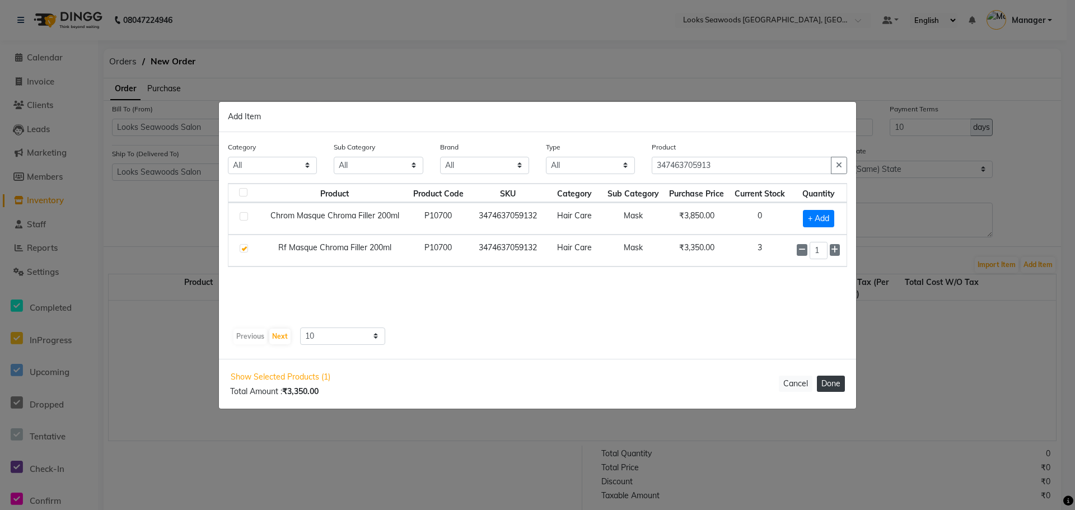
click at [832, 380] on button "Done" at bounding box center [831, 384] width 28 height 16
select select "7218"
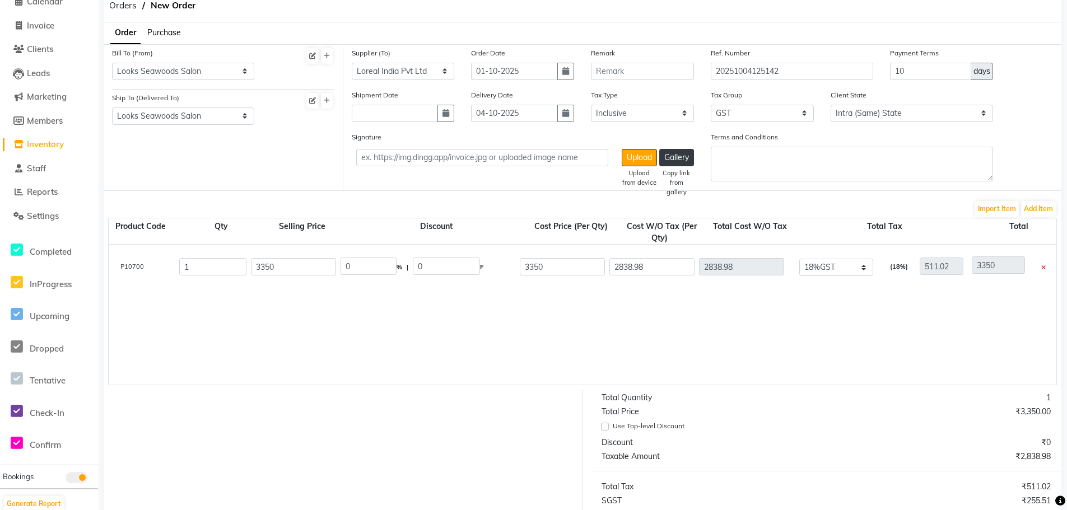
scroll to position [0, 212]
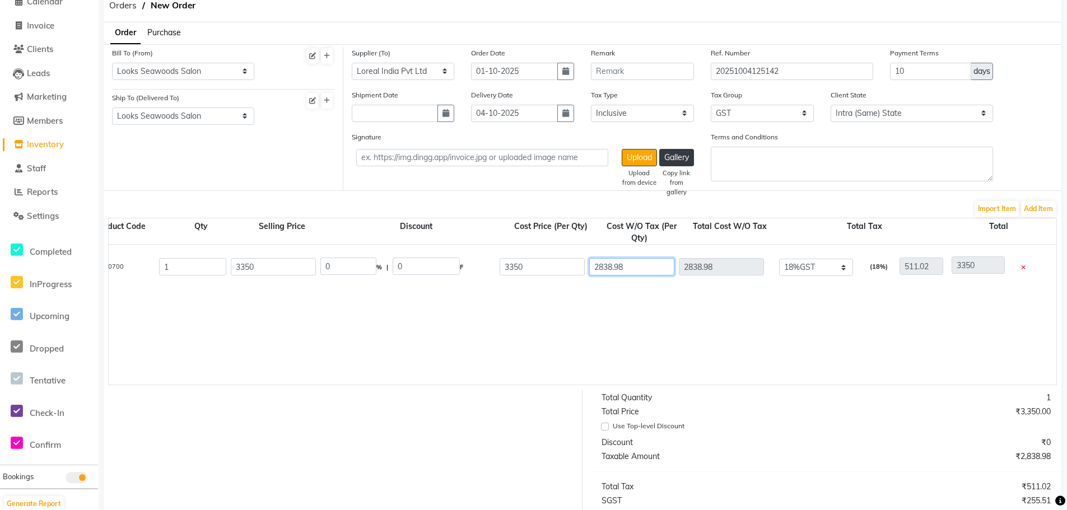
click at [607, 266] on input "2838.98" at bounding box center [631, 266] width 85 height 17
type input "2"
type input "513.02"
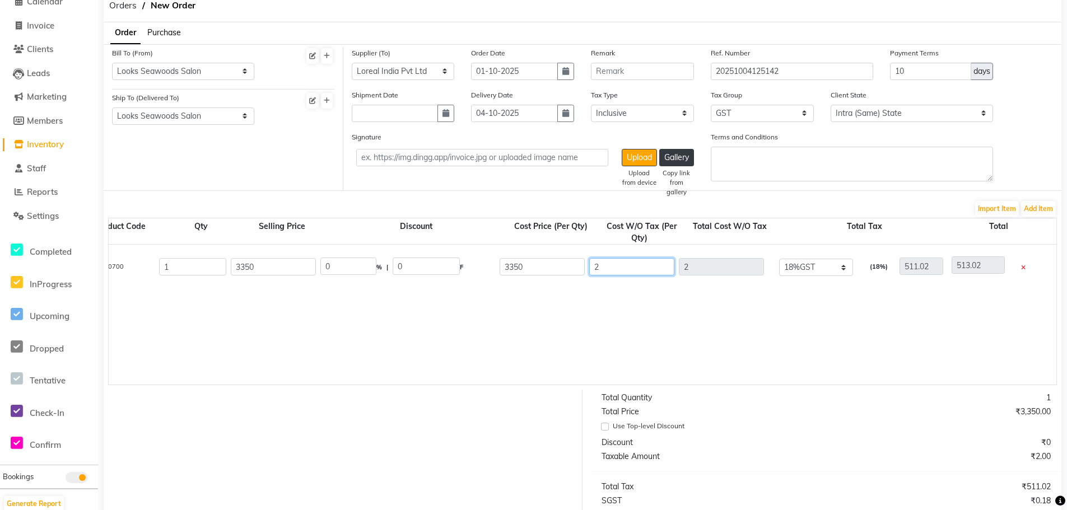
type input "28"
type input "539.02"
type input "283"
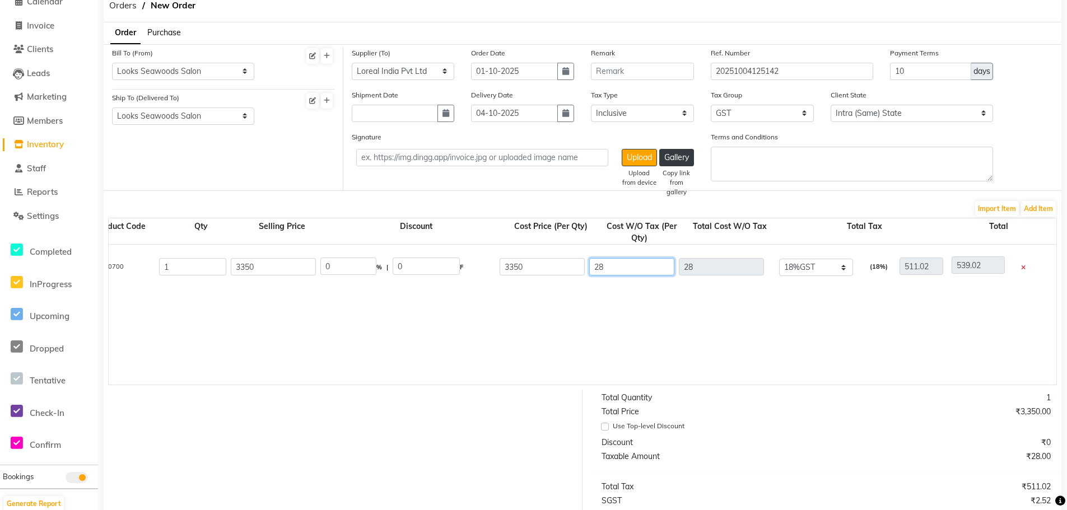
type input "794.02"
type input "283.8"
type input "794.82"
type input "283.86"
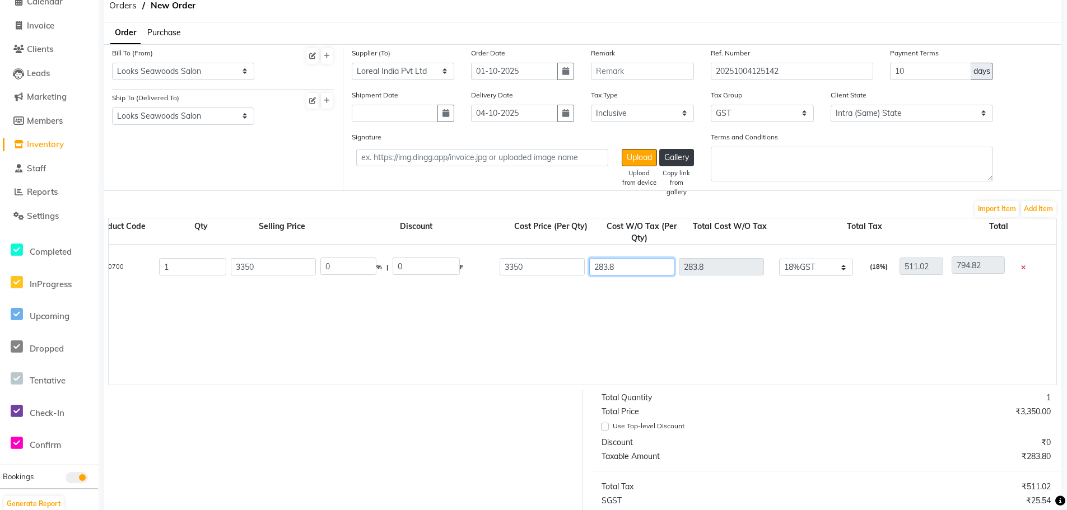
type input "283.86"
type input "794.88"
click at [599, 265] on input "283.86" at bounding box center [631, 266] width 85 height 17
type input "2283.86"
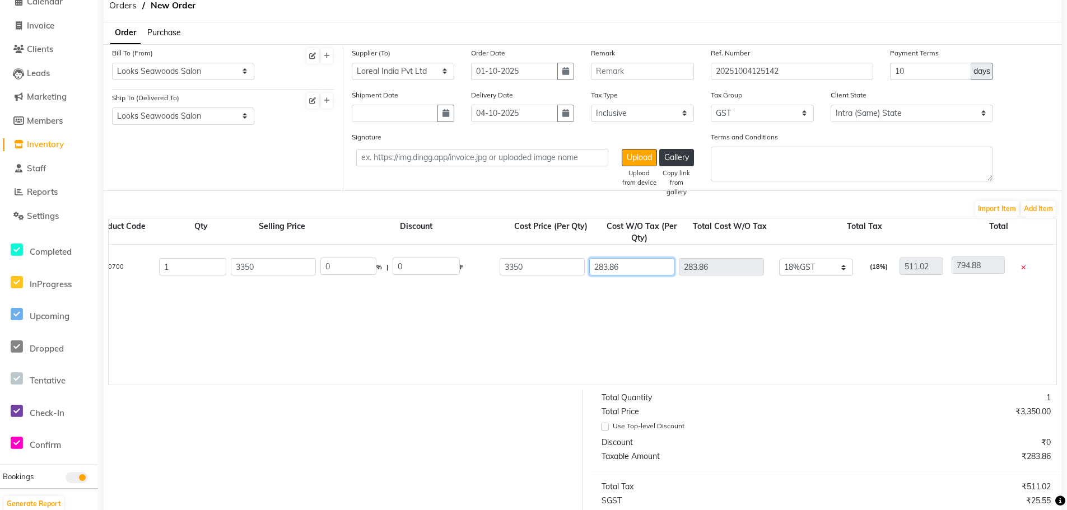
type input "2794.88"
type input "2283.86"
type input "19.55"
type input "655.05"
type input "2694.95"
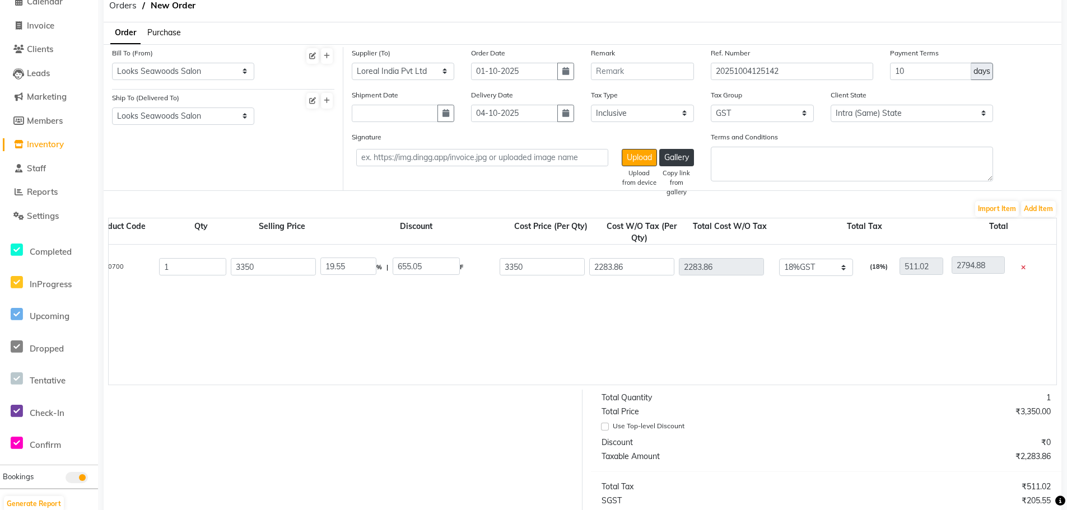
type input "411.09"
type input "2694.95"
click at [713, 320] on div "Rf Masque Chroma Filler 200ml 200 ML P10700 1 3350 19.55 % | 655.05 F 2694.95 2…" at bounding box center [948, 315] width 2104 height 140
click at [1041, 208] on button "Add Item" at bounding box center [1038, 209] width 35 height 16
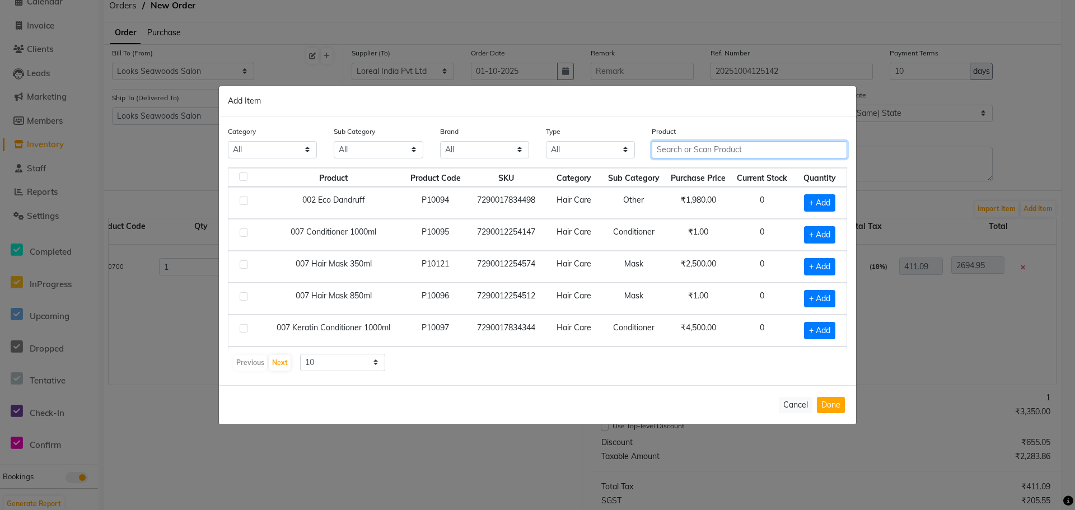
click at [717, 153] on input "text" at bounding box center [749, 149] width 195 height 17
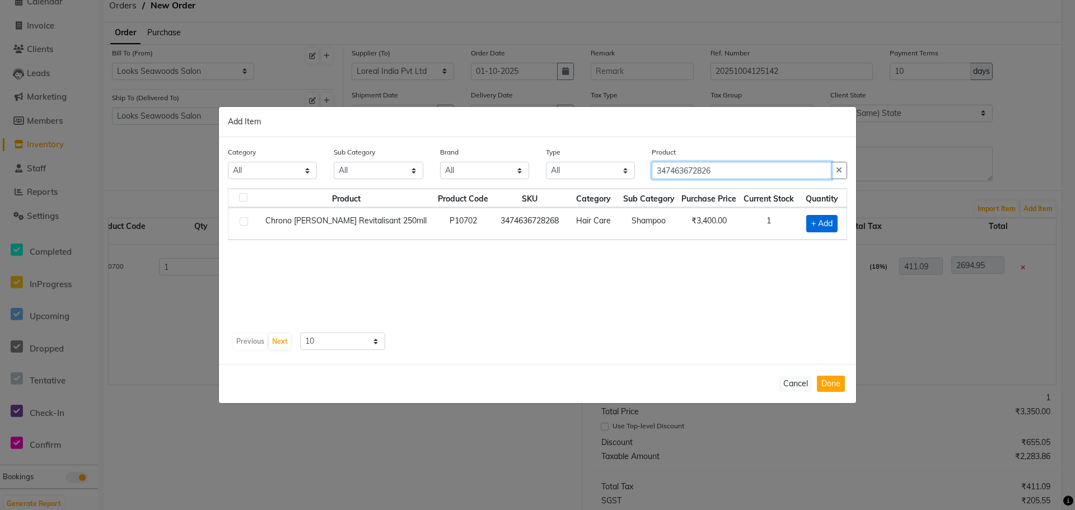
type input "347463672826"
click at [821, 218] on span "+ Add" at bounding box center [821, 223] width 31 height 17
checkbox input "true"
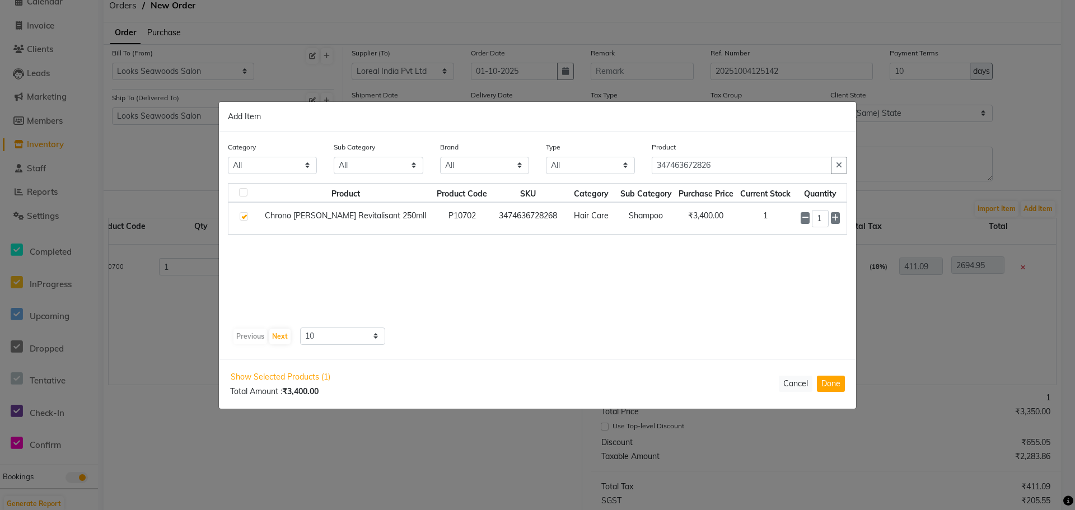
click at [757, 216] on td "1" at bounding box center [765, 219] width 57 height 32
click at [833, 389] on button "Done" at bounding box center [831, 384] width 28 height 16
select select "7219"
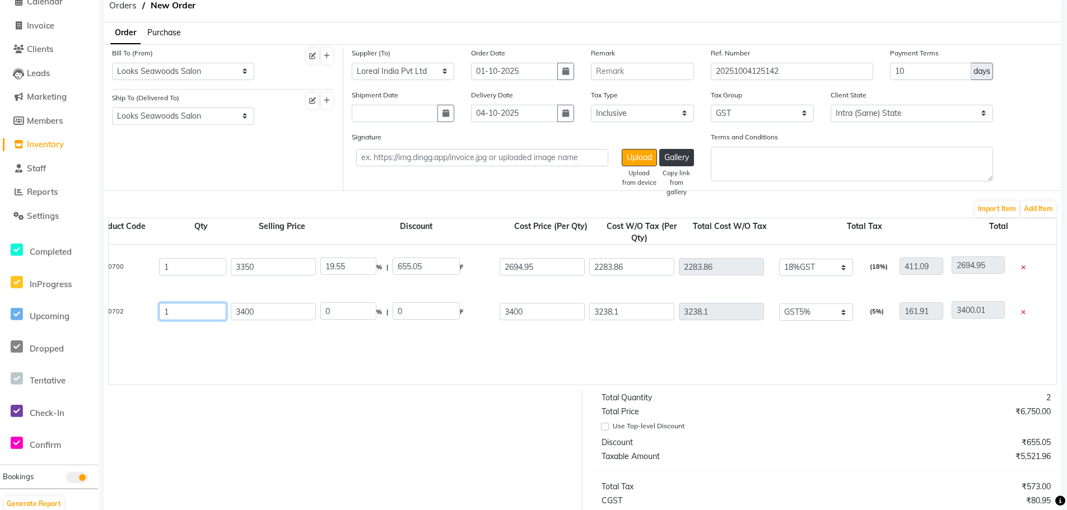
click at [181, 310] on input "1" at bounding box center [192, 311] width 67 height 17
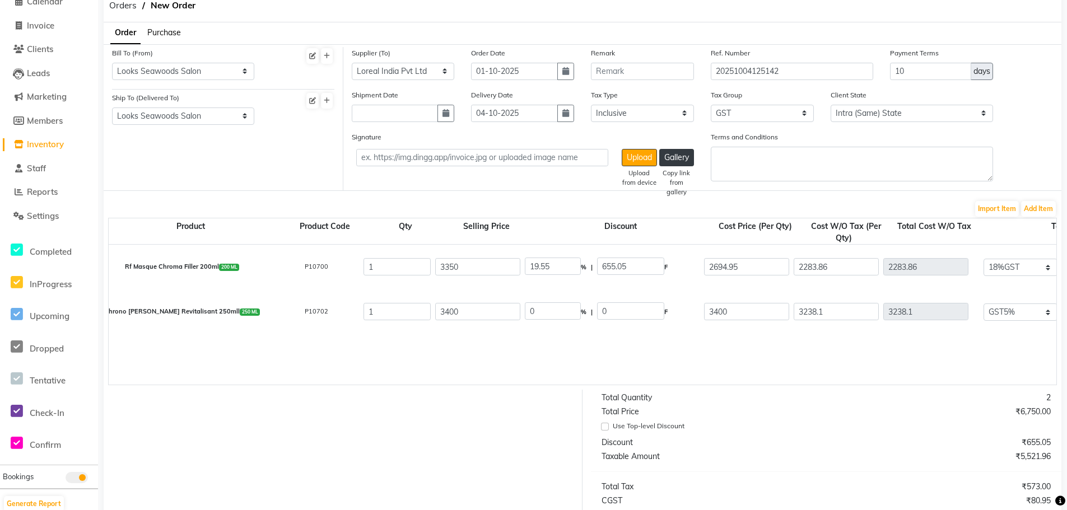
scroll to position [0, 0]
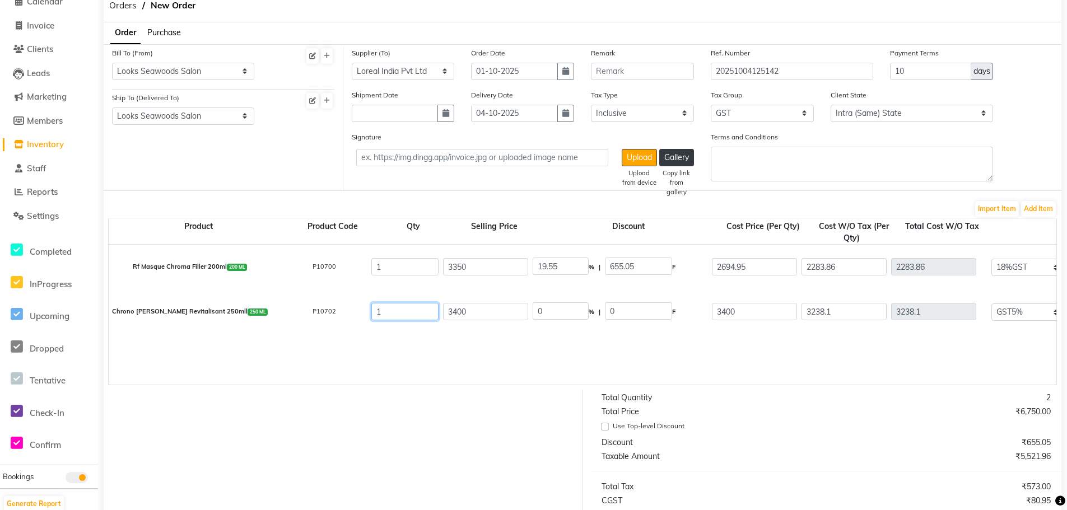
click at [401, 316] on input "1" at bounding box center [404, 311] width 67 height 17
type input "0"
type input "161.91"
type input "0"
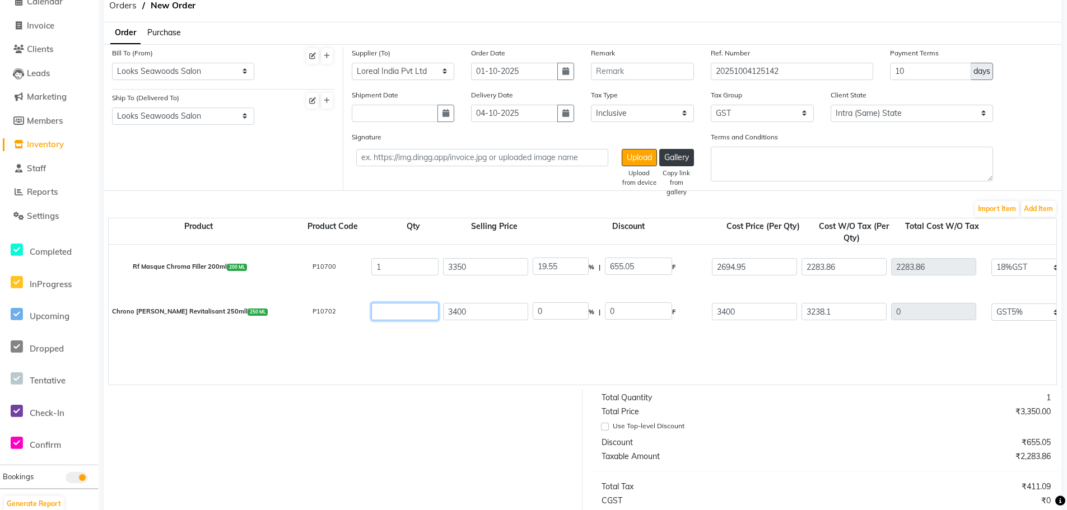
type input "2"
type input "6476.2"
type input "323.81"
type input "6800.01"
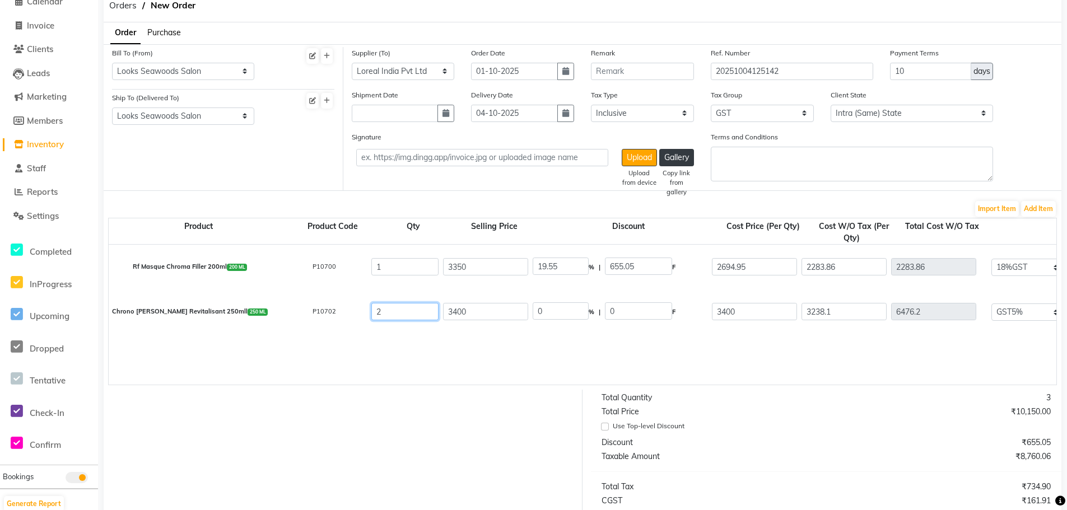
type input "2"
click at [810, 311] on input "3238.1" at bounding box center [843, 311] width 85 height 17
type input "1"
type input "2"
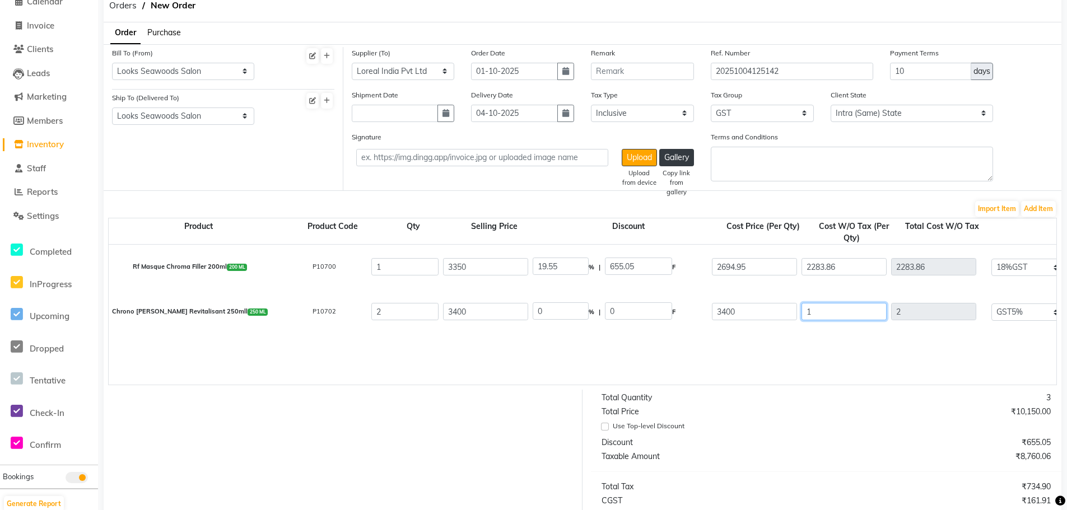
type input "325.81"
type input "19"
type input "38"
type input "361.81"
type input "199"
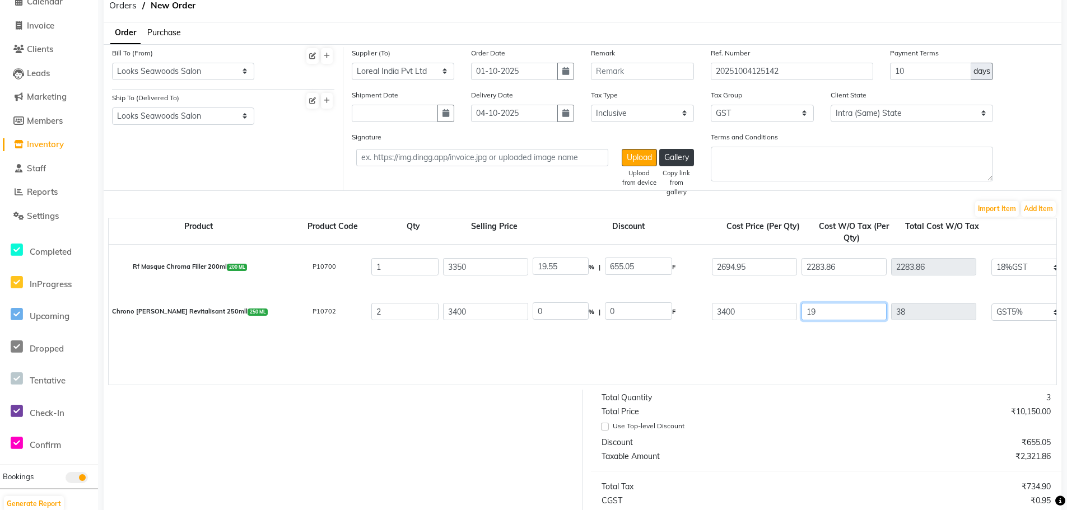
type input "398"
type input "721.81"
type input "1999"
type input "3998"
type input "4321.81"
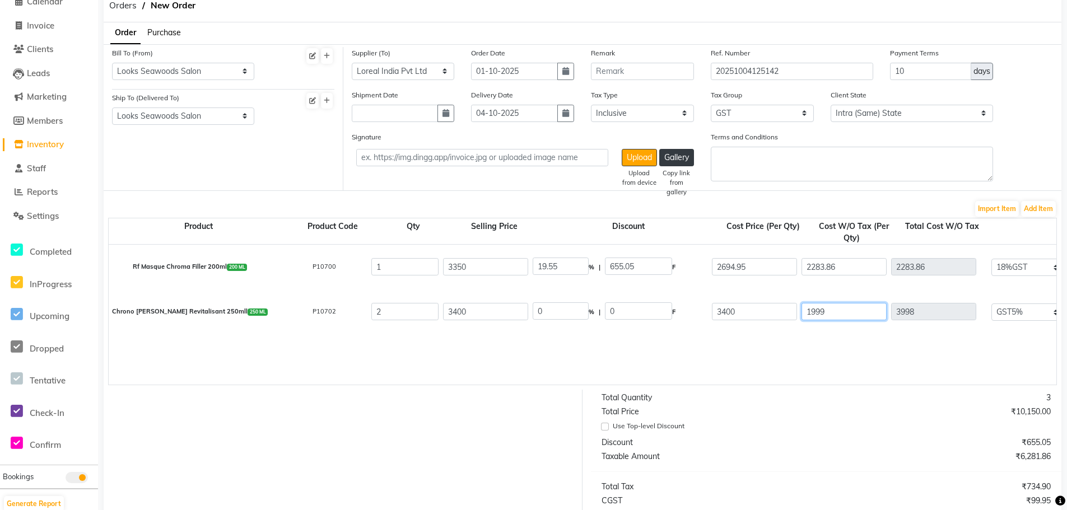
type input "1999.9"
type input "3999.8"
type input "4323.61"
type input "1999.96"
type input "3999.92"
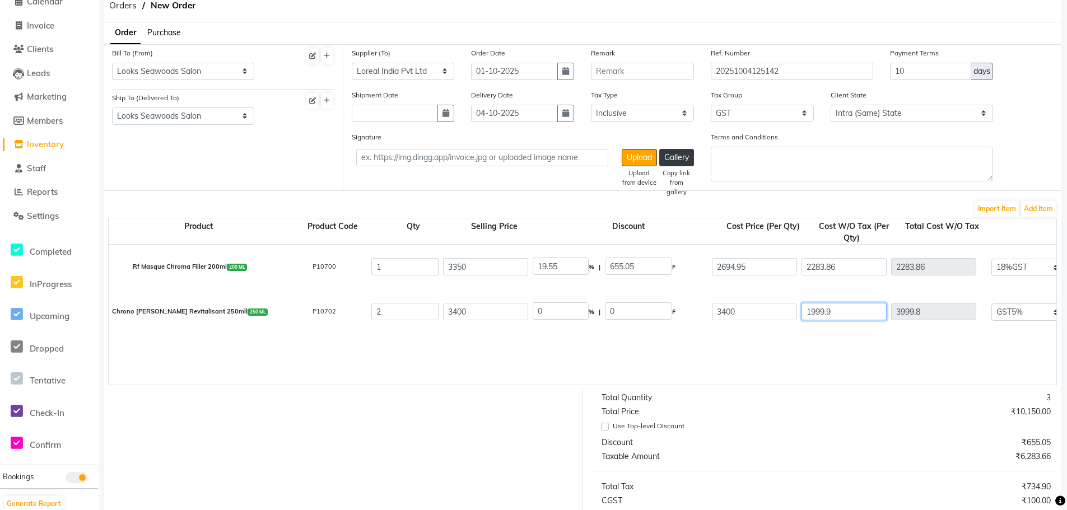
type input "4323.73"
type input "1999.96"
type input "38.24"
type input "1300.04"
type input "2099.96"
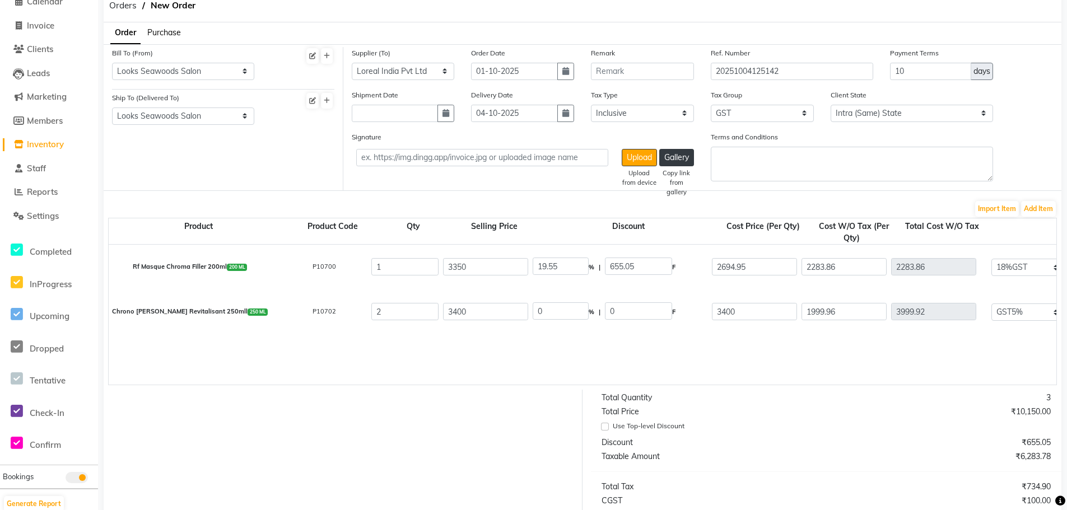
type input "200"
type input "4199.92"
click at [1038, 211] on button "Add Item" at bounding box center [1038, 209] width 35 height 16
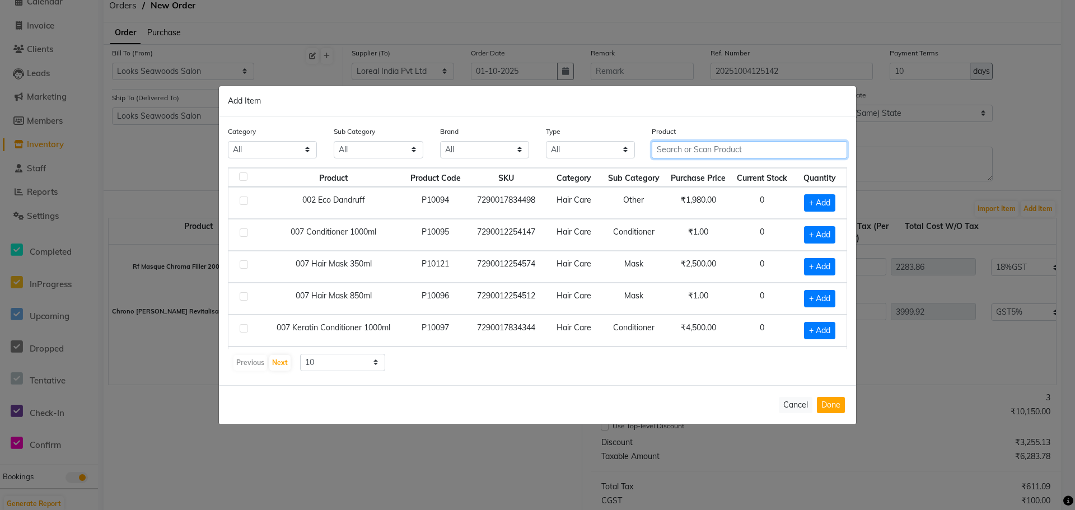
drag, startPoint x: 688, startPoint y: 153, endPoint x: 693, endPoint y: 151, distance: 6.0
click at [688, 153] on input "text" at bounding box center [749, 149] width 195 height 17
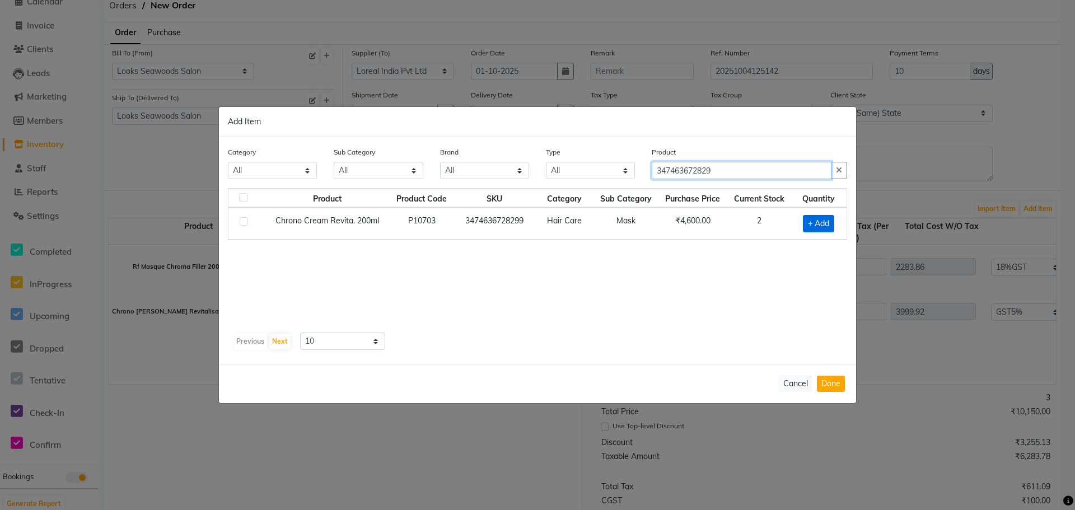
type input "347463672829"
click at [826, 226] on span "+ Add" at bounding box center [818, 223] width 31 height 17
checkbox input "true"
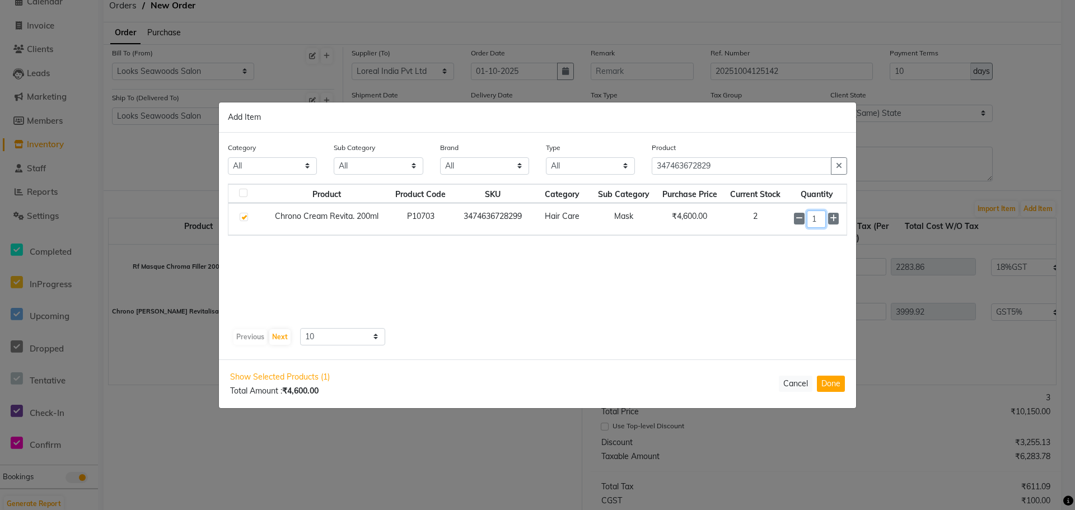
click at [819, 214] on input "1" at bounding box center [816, 219] width 19 height 17
type input "2"
click at [838, 382] on button "Done" at bounding box center [831, 384] width 28 height 16
select select "7218"
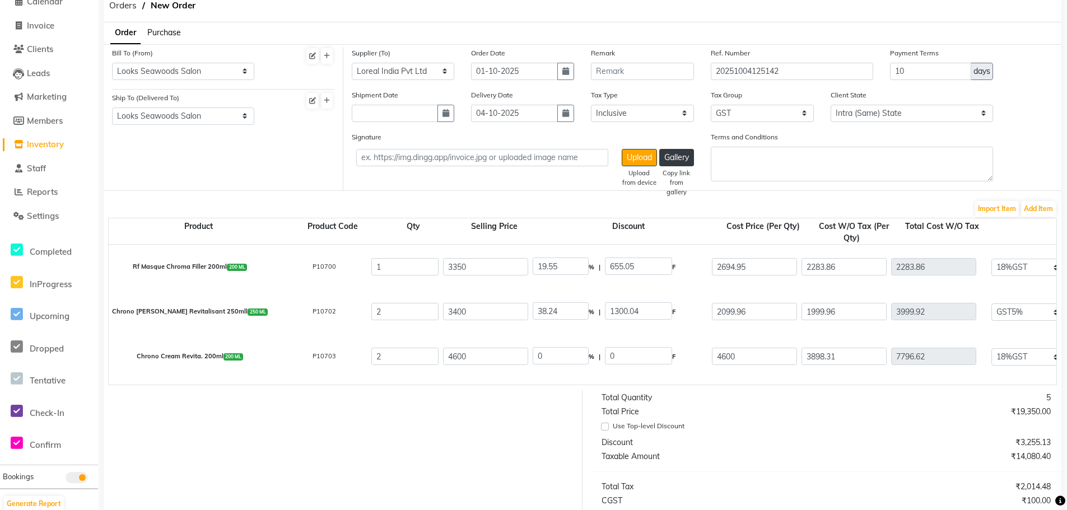
drag, startPoint x: 1039, startPoint y: 157, endPoint x: 1039, endPoint y: 164, distance: 6.2
click at [1039, 159] on div "Signature Upload Upload from device Gallery Copy link from gallery Terms and Co…" at bounding box center [702, 160] width 719 height 59
click at [821, 360] on input "3898.31" at bounding box center [843, 356] width 85 height 17
type input "2"
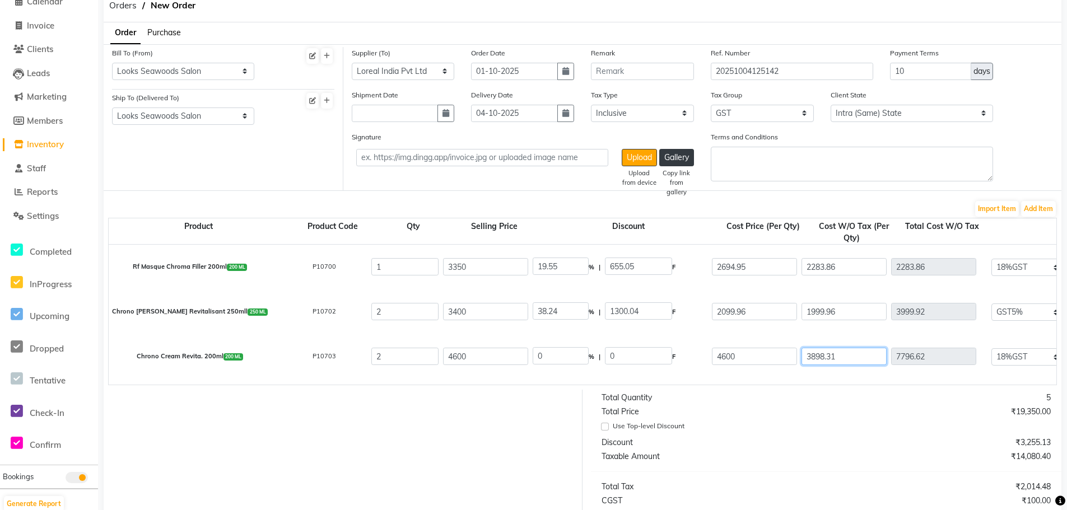
type input "4"
type input "1407.39"
type input "27"
type input "54"
type input "1457.39"
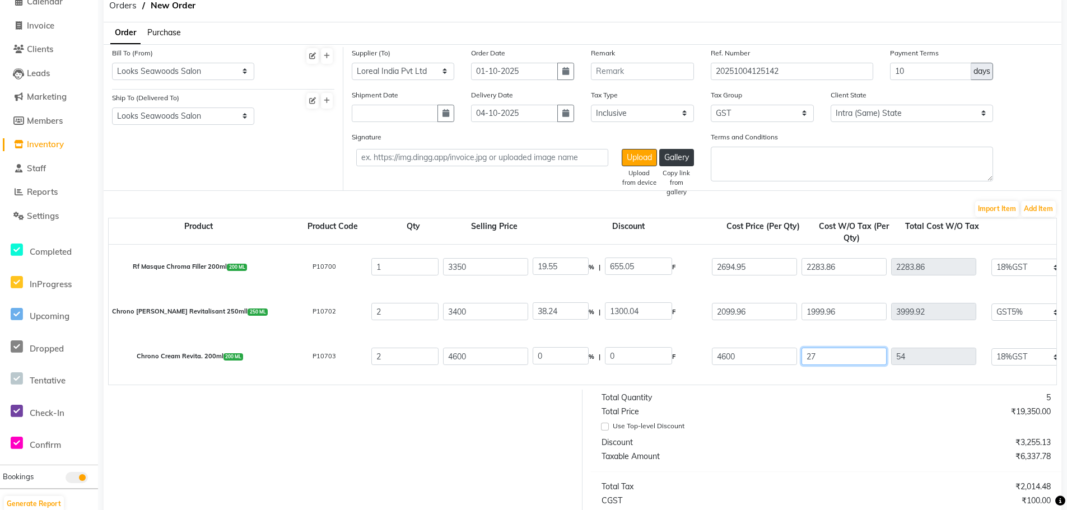
type input "272"
type input "544"
type input "1947.39"
type input "2728"
type input "5456"
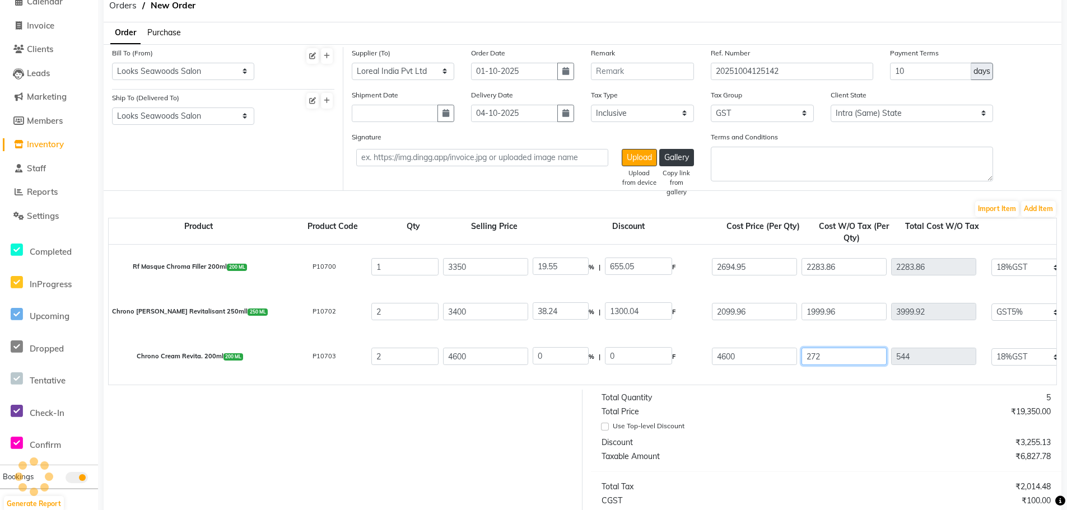
type input "6859.39"
type input "2728.7"
type input "5457.4"
type input "6860.79"
type input "2728.76"
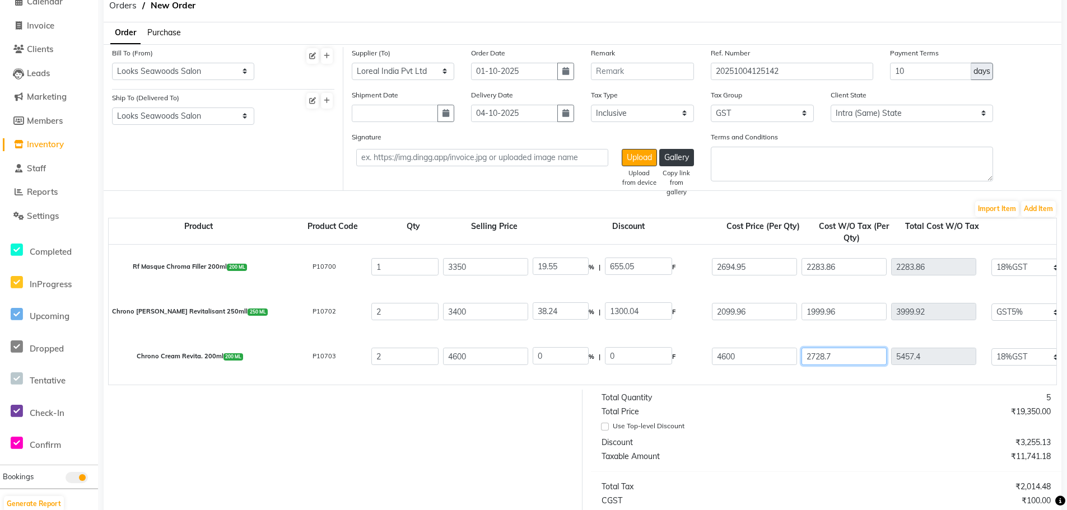
type input "5457.52"
type input "6860.91"
type input "2728.76"
type input "30"
type input "1380.06"
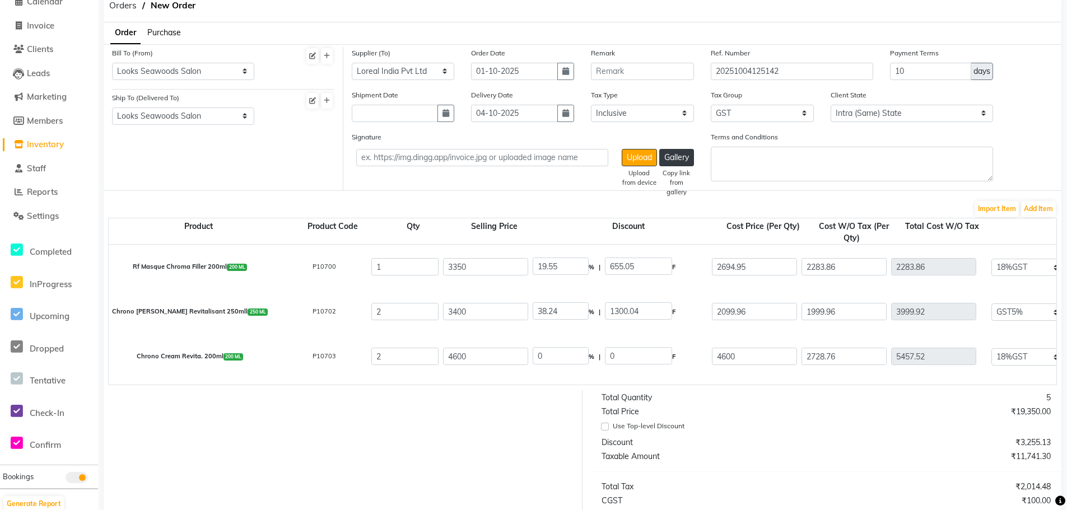
type input "3219.94"
type input "982.35"
type input "6439.87"
click at [1045, 209] on button "Add Item" at bounding box center [1038, 209] width 35 height 16
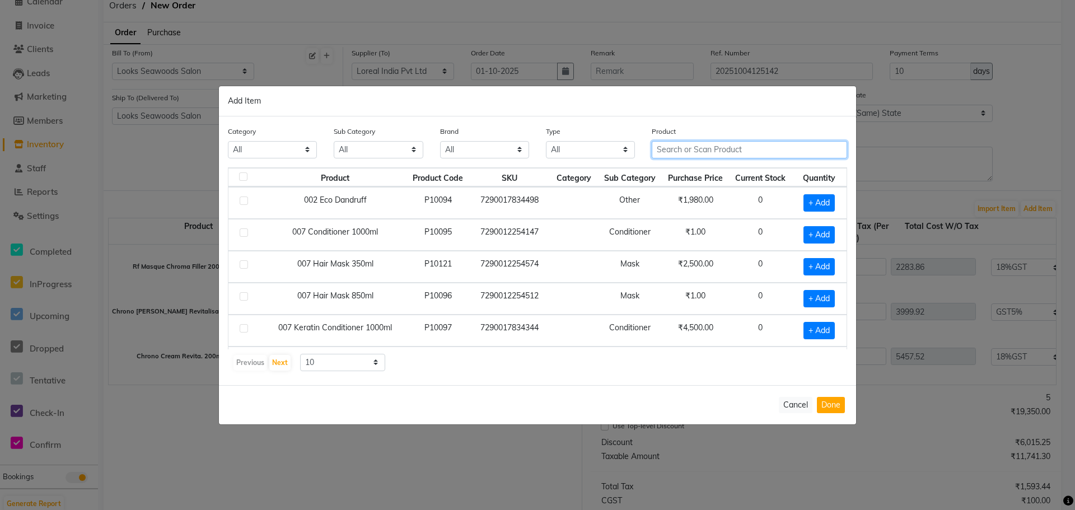
click at [718, 154] on input "text" at bounding box center [749, 149] width 195 height 17
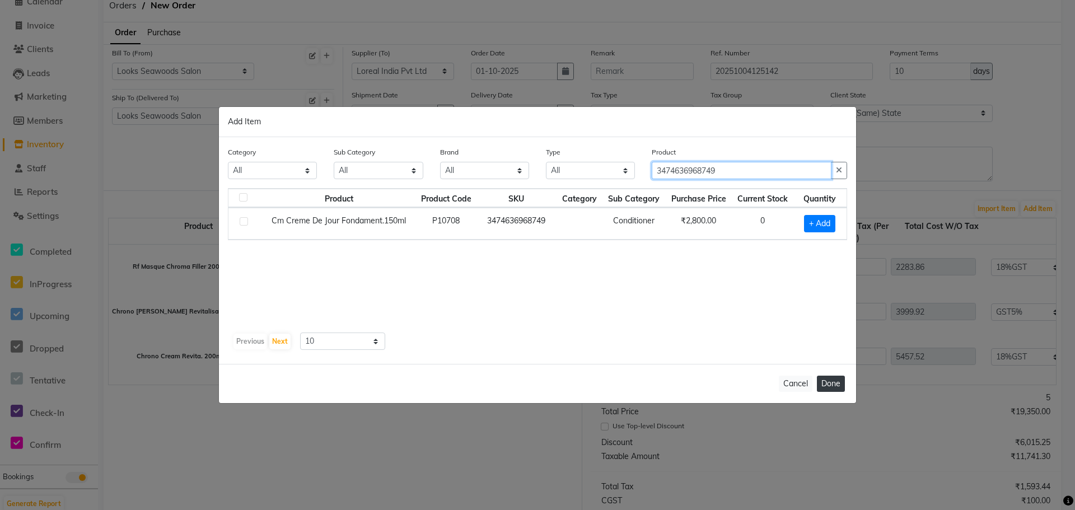
type input "3474636968749"
click at [832, 383] on button "Done" at bounding box center [831, 384] width 28 height 16
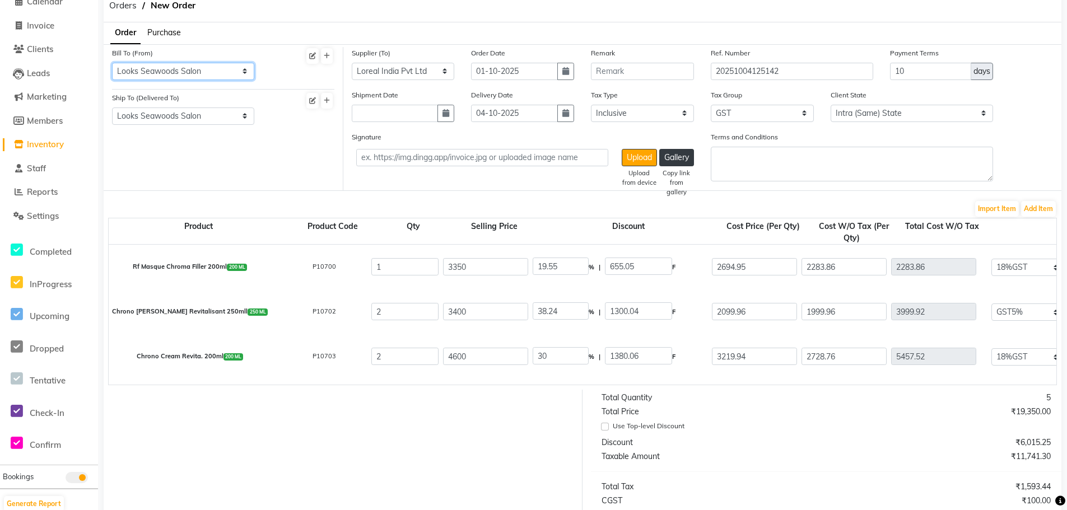
click at [207, 77] on select "Select Address Looks Seawoods Salon" at bounding box center [183, 71] width 142 height 17
click at [286, 47] on div at bounding box center [303, 68] width 80 height 42
click at [393, 72] on select "Select Aurus Corp Loreal India Pvt Ltd Sanghvi Enterprises Beauty Palace Sanjar…" at bounding box center [403, 71] width 103 height 17
click at [436, 25] on div "Order Purchase" at bounding box center [582, 33] width 974 height 22
click at [169, 75] on select "Select Address Looks Seawoods Salon" at bounding box center [183, 71] width 142 height 17
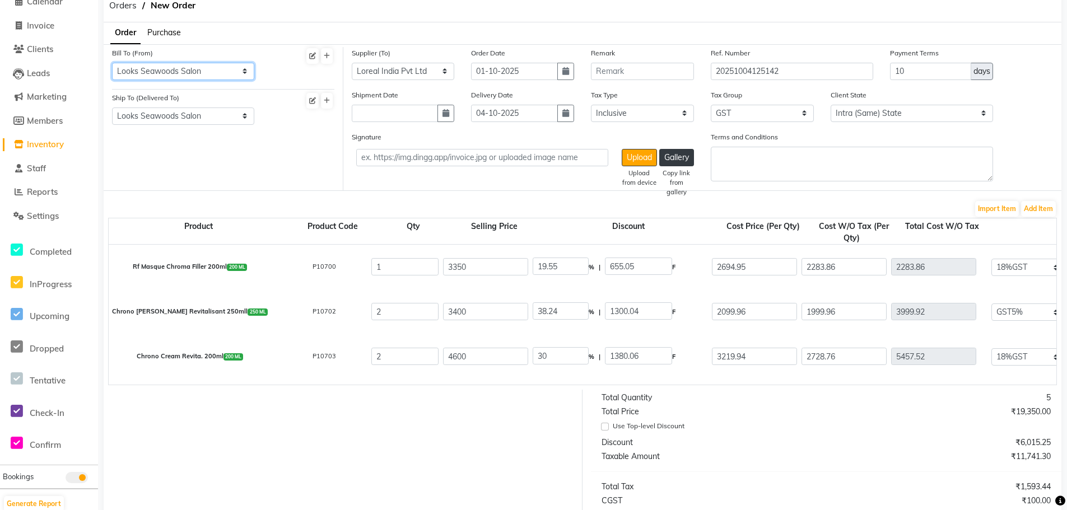
click at [112, 63] on select "Select Address Looks Seawoods Salon" at bounding box center [183, 71] width 142 height 17
click at [567, 74] on icon "button" at bounding box center [565, 71] width 7 height 8
select select "10"
select select "2025"
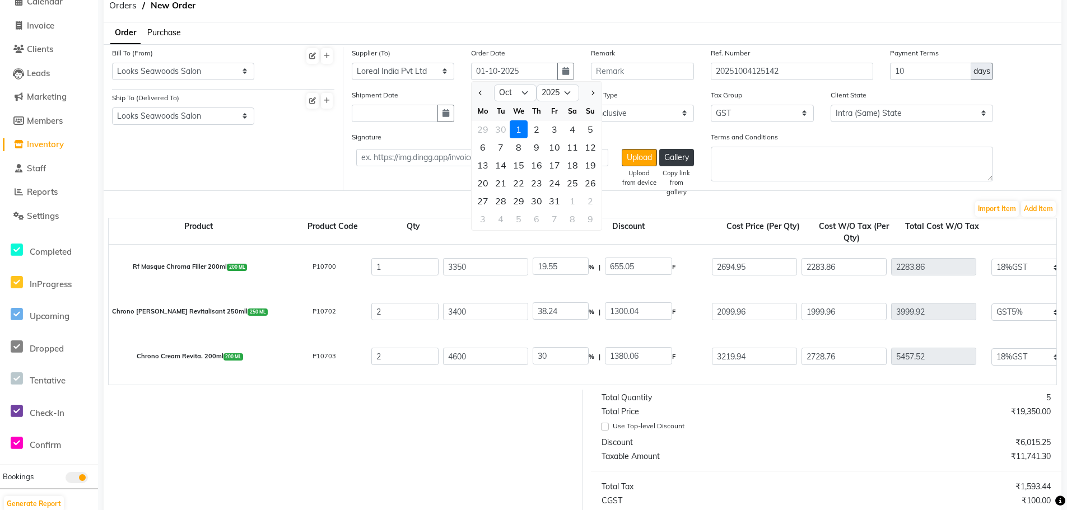
click at [587, 18] on div "Orders New Order" at bounding box center [582, 8] width 974 height 30
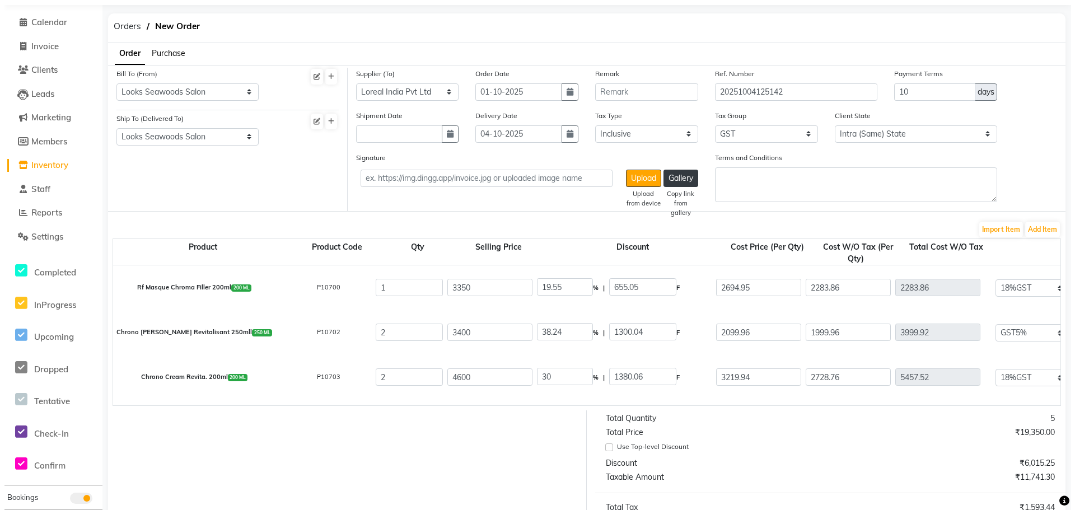
scroll to position [91, 0]
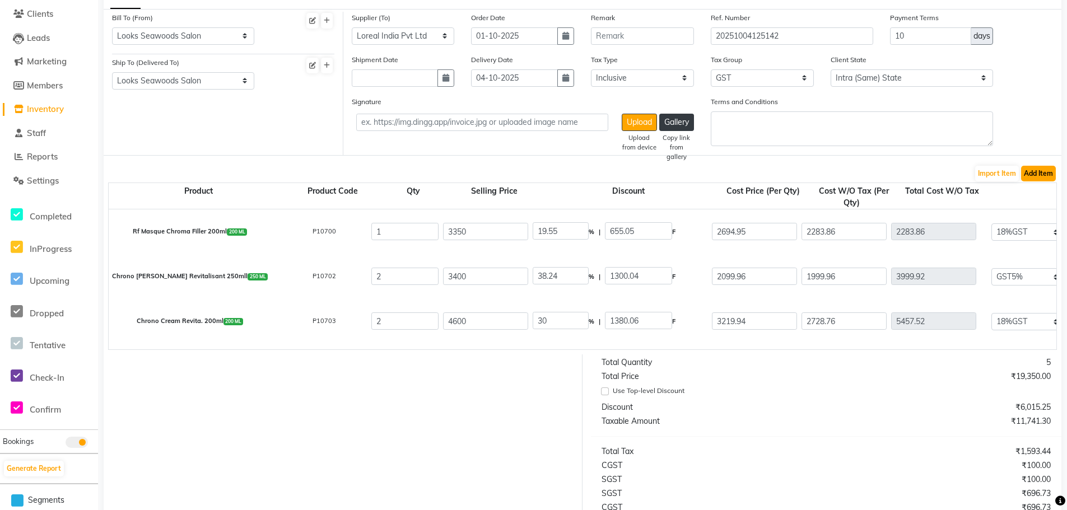
click at [1044, 178] on button "Add Item" at bounding box center [1038, 174] width 35 height 16
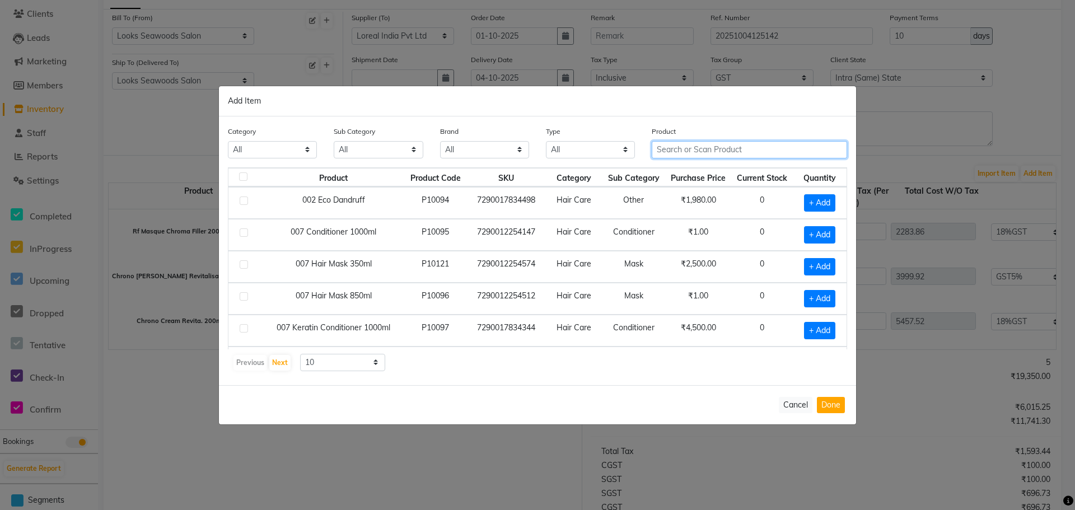
click at [718, 150] on input "text" at bounding box center [749, 149] width 195 height 17
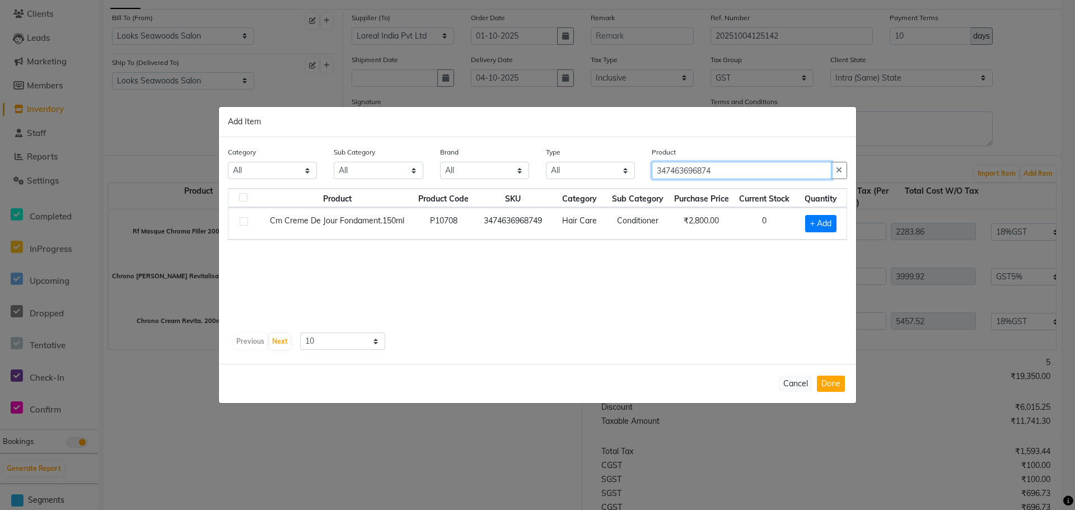
type input "347463696874"
click at [789, 123] on div "Add Item" at bounding box center [537, 122] width 637 height 30
click at [825, 224] on span "+ Add" at bounding box center [820, 223] width 31 height 17
checkbox input "true"
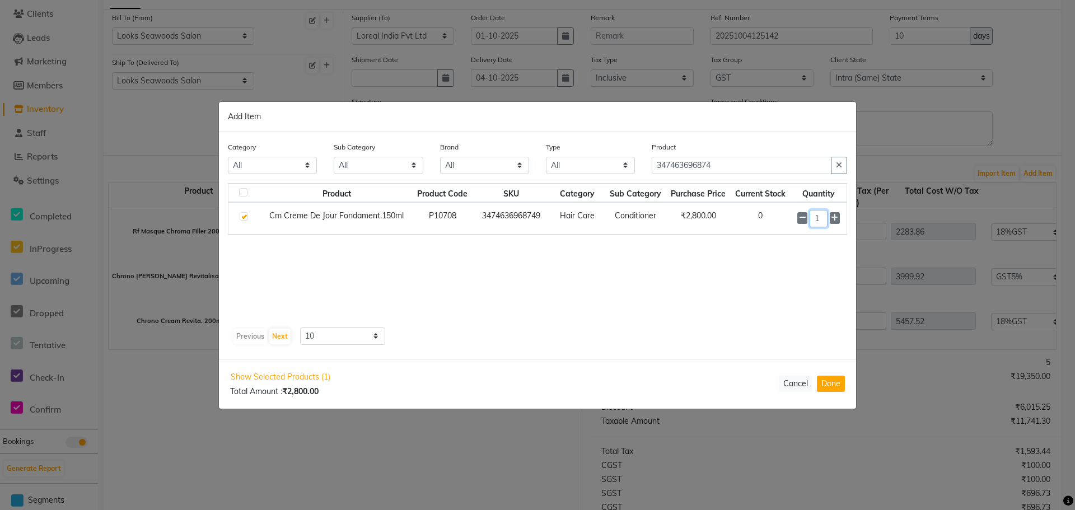
click at [822, 221] on input "1" at bounding box center [819, 218] width 18 height 17
type input "1"
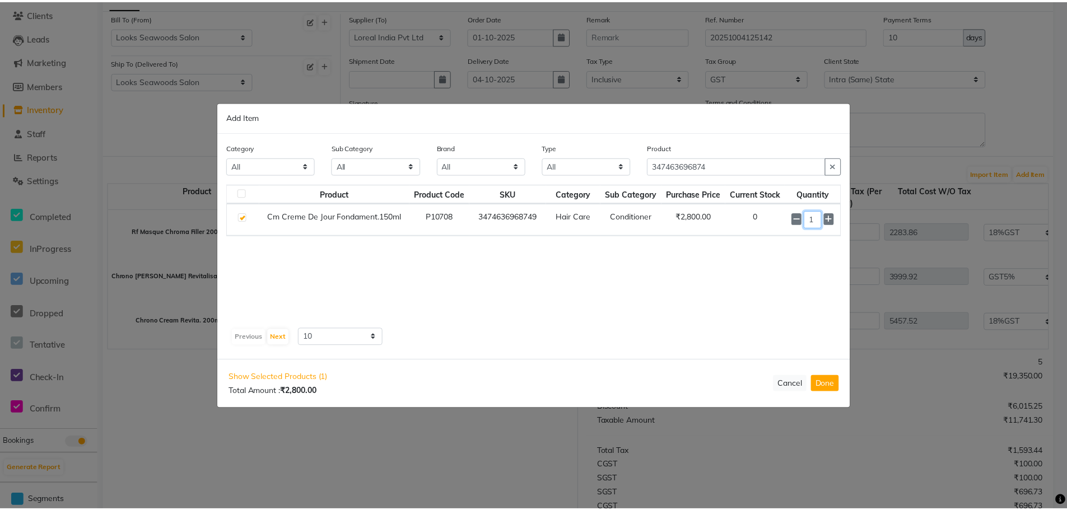
scroll to position [0, 0]
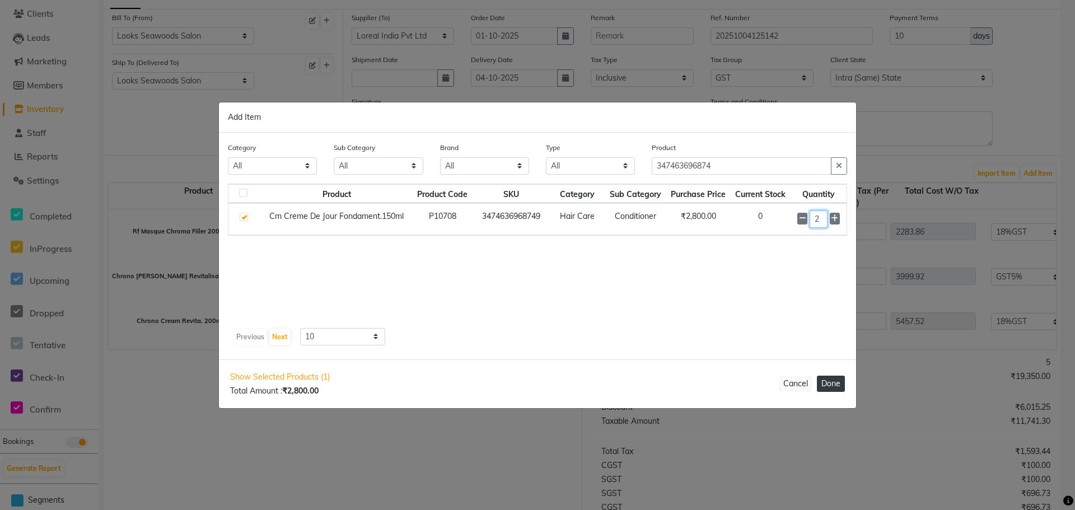
type input "2"
click at [833, 383] on button "Done" at bounding box center [831, 384] width 28 height 16
select select "7218"
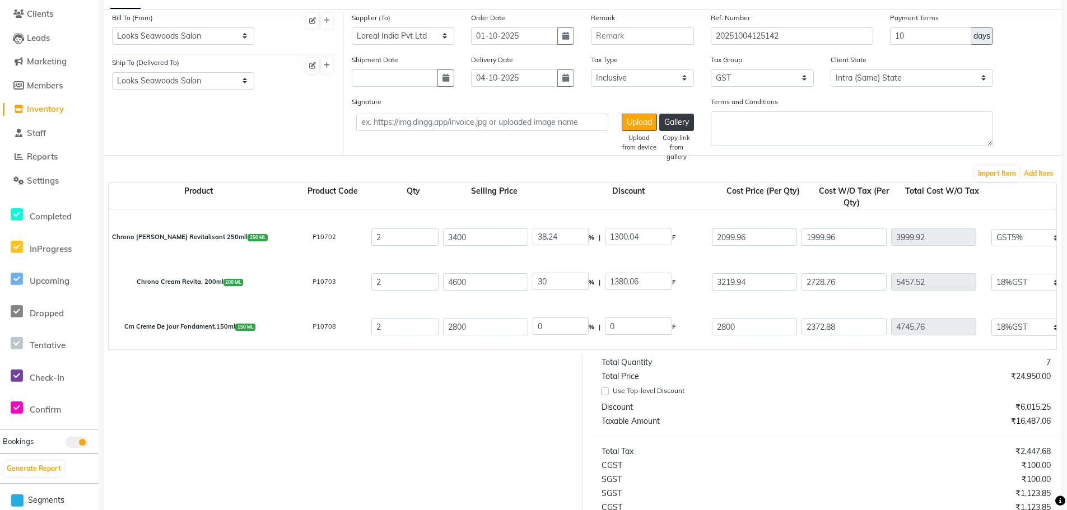
scroll to position [147, 0]
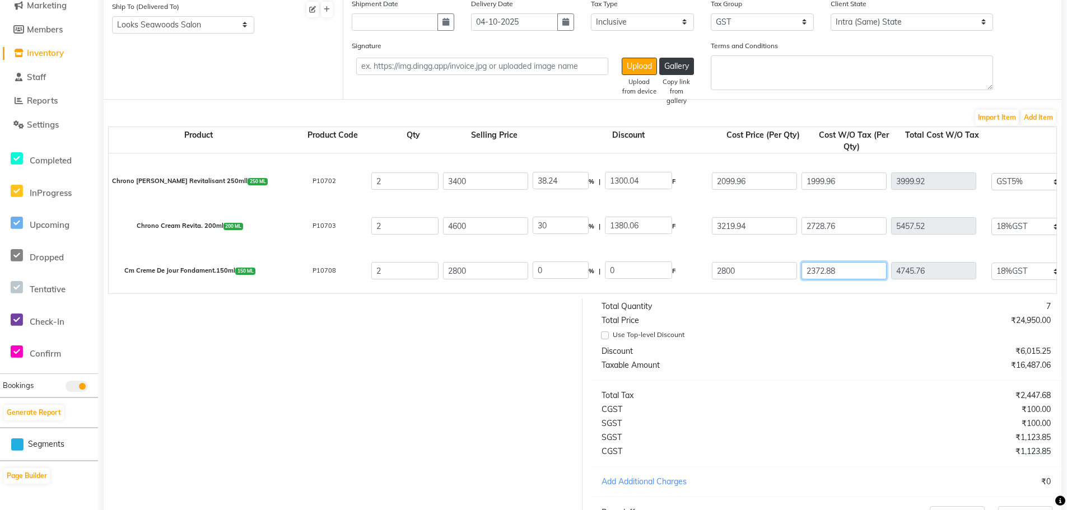
click at [822, 270] on input "2372.88" at bounding box center [843, 270] width 85 height 17
type input "1"
type input "2"
type input "856.24"
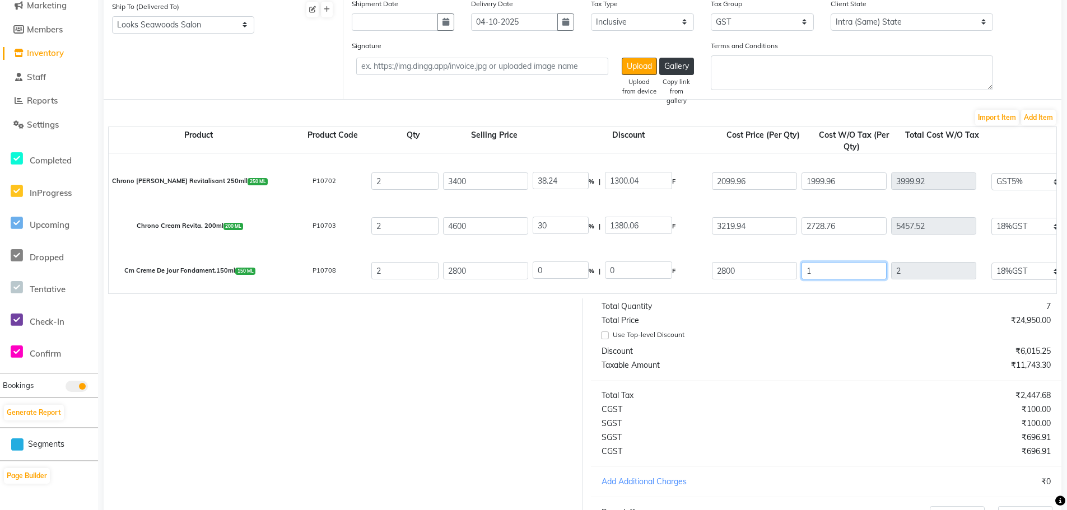
type input "17"
type input "34"
type input "888.24"
type input "177"
type input "354"
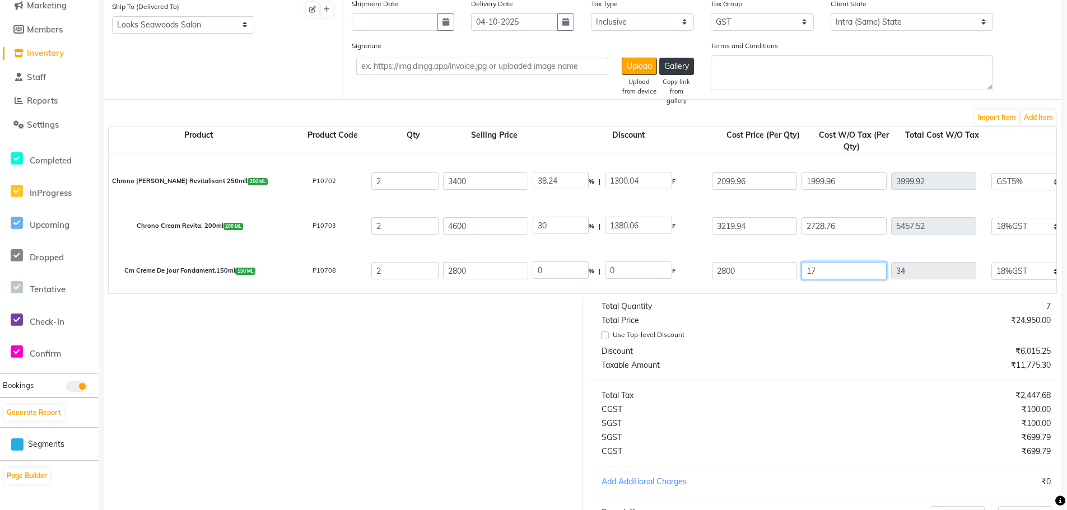
type input "1208.24"
type input "1779"
type input "3558"
type input "4412.24"
type input "1779.6"
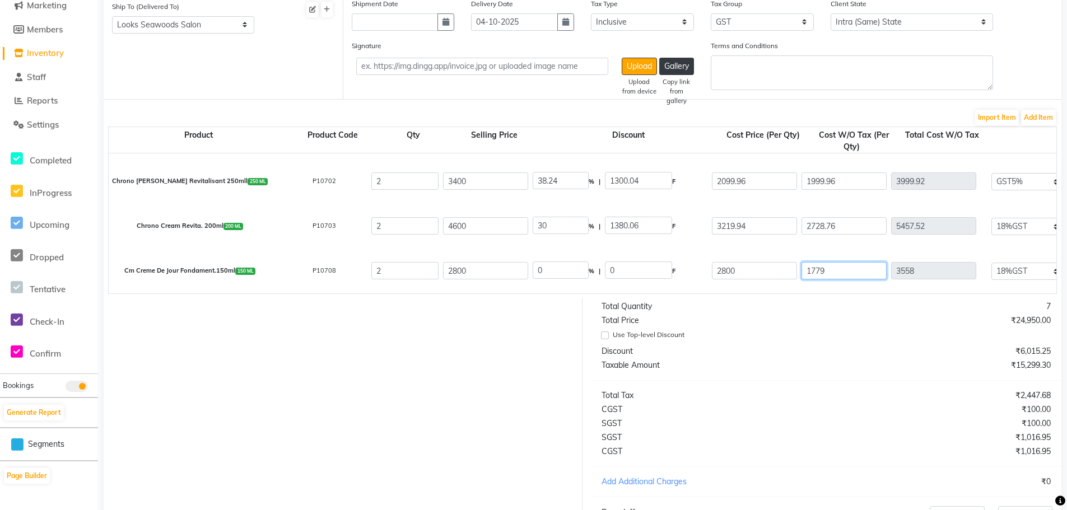
type input "3559.2"
type input "4413.44"
type input "1779.63"
type input "3559.26"
type input "4413.5"
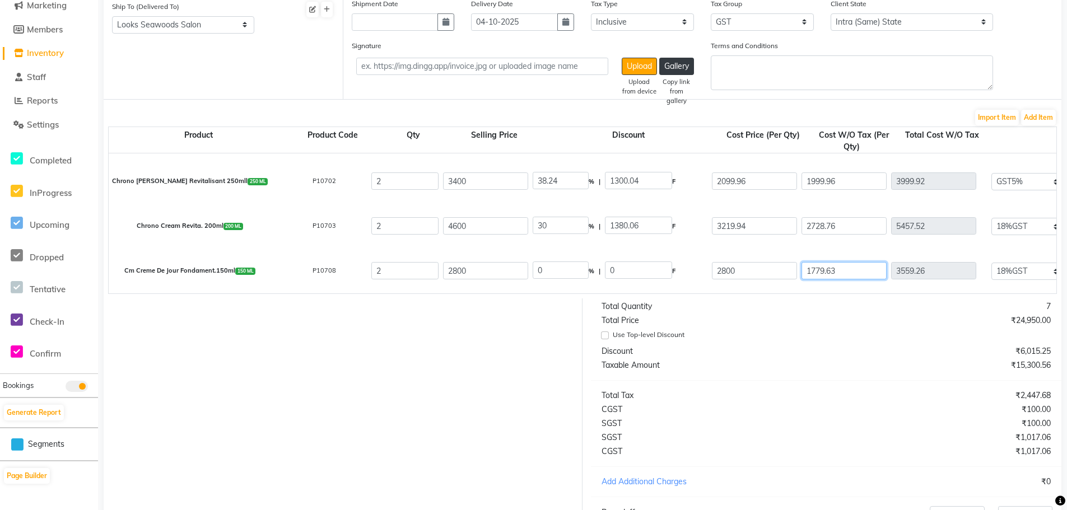
type input "1779.63"
type input "25"
click at [1034, 111] on button "Add Item" at bounding box center [1038, 118] width 35 height 16
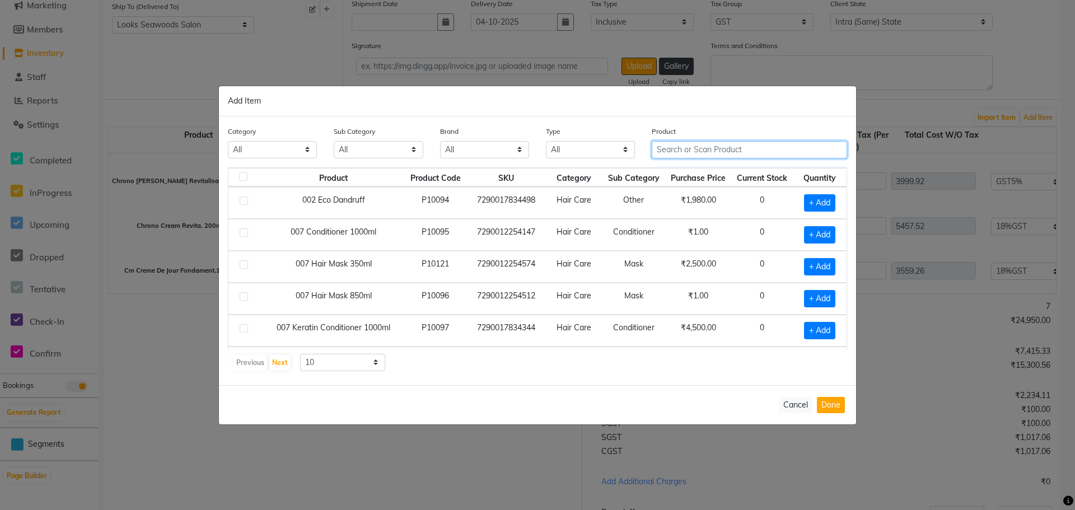
click at [684, 150] on input "text" at bounding box center [749, 149] width 195 height 17
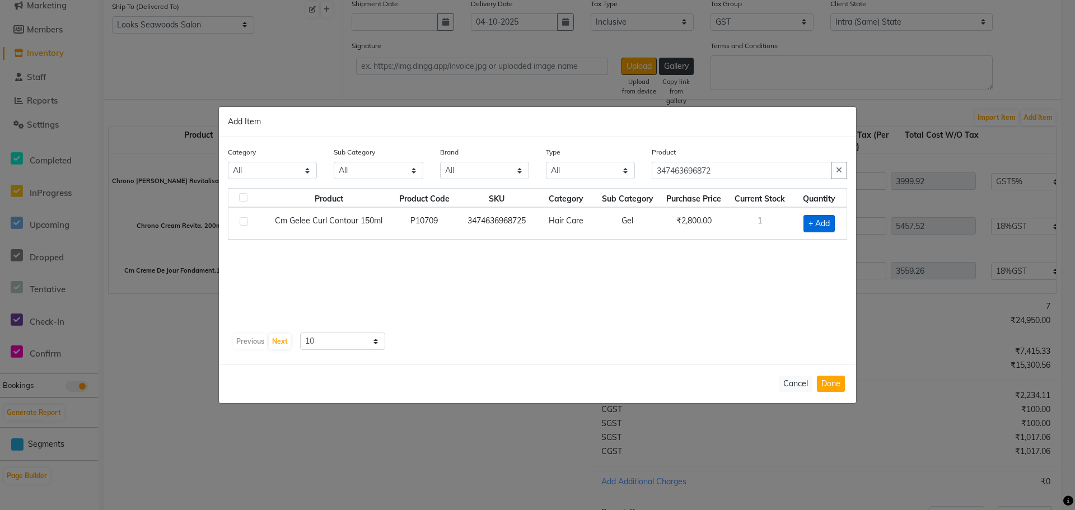
click at [826, 225] on span "+ Add" at bounding box center [819, 223] width 31 height 17
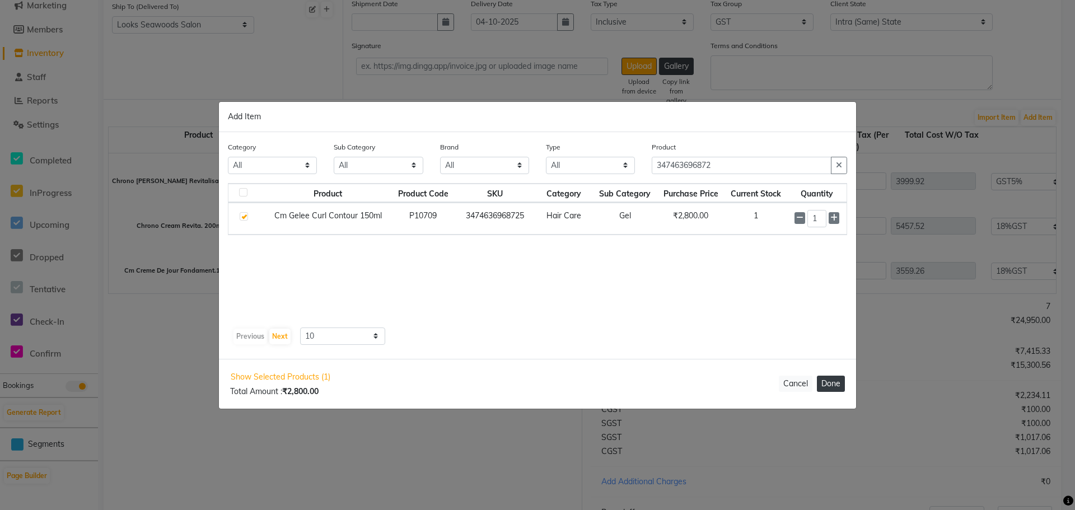
click at [828, 388] on button "Done" at bounding box center [831, 384] width 28 height 16
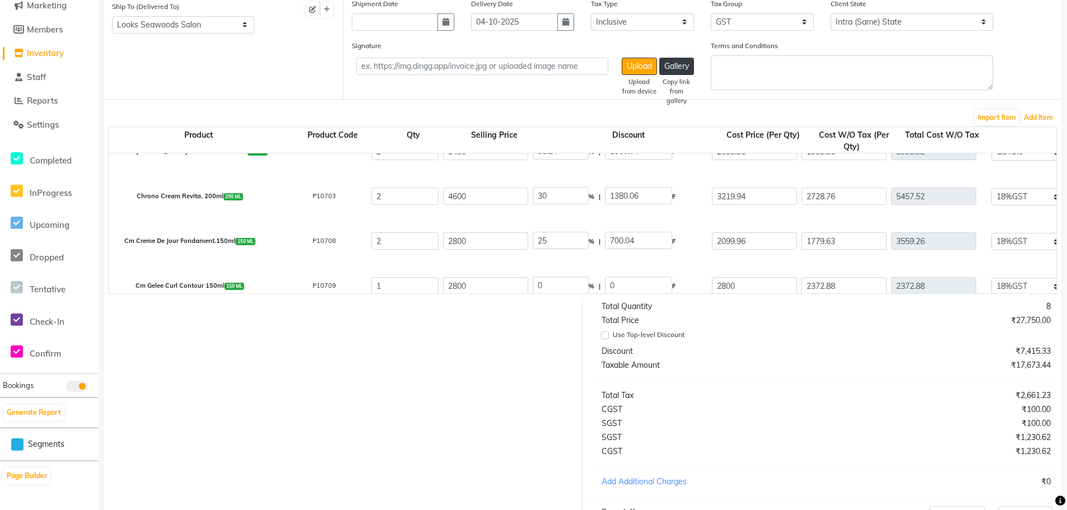
scroll to position [84, 0]
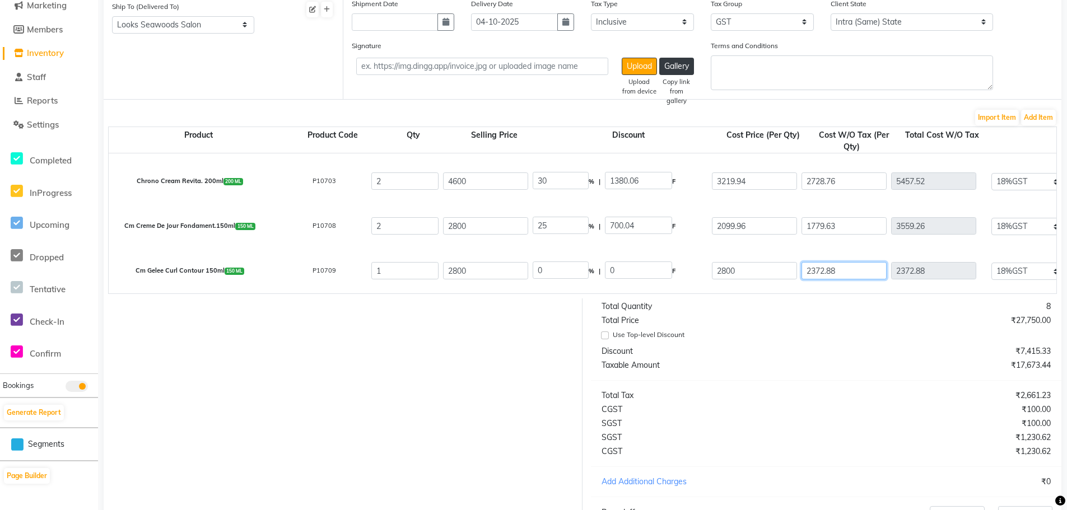
click at [813, 270] on input "2372.88" at bounding box center [843, 270] width 85 height 17
click at [1036, 118] on button "Add Item" at bounding box center [1038, 118] width 35 height 16
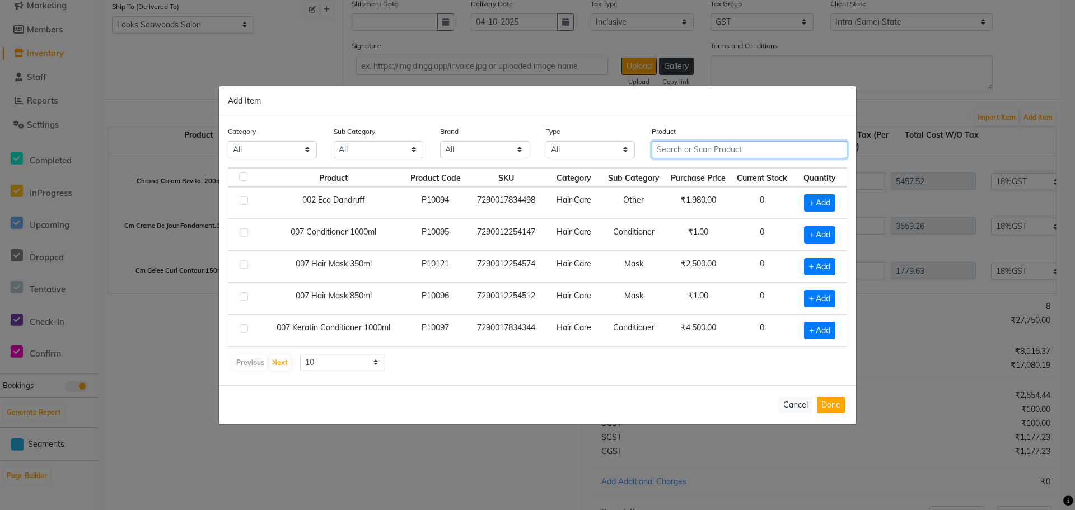
click at [689, 143] on input "text" at bounding box center [749, 149] width 195 height 17
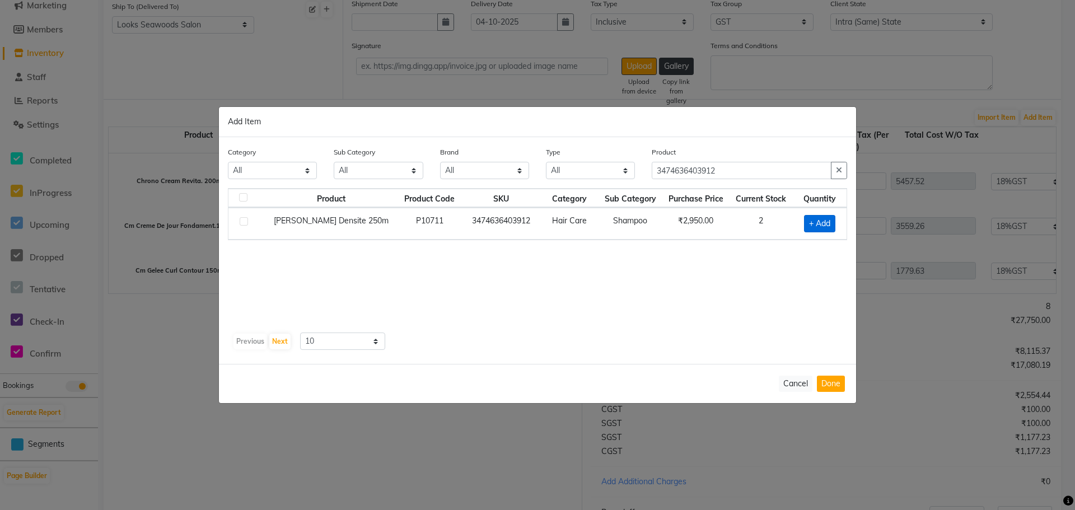
click at [823, 227] on span "+ Add" at bounding box center [819, 223] width 31 height 17
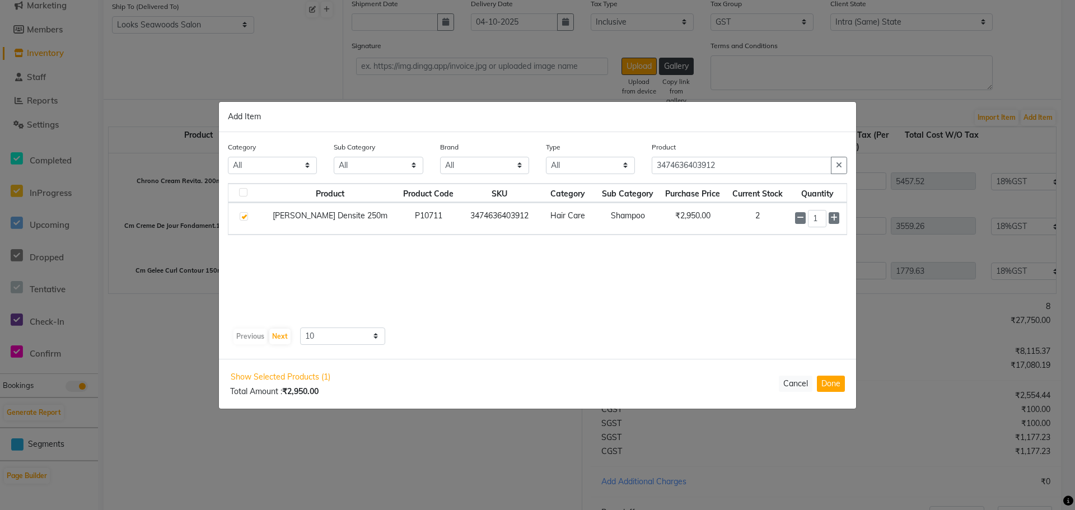
click at [808, 261] on div "Product Product Code SKU Category Sub Category Purchase Price Current Stock Qua…" at bounding box center [537, 253] width 619 height 140
click at [829, 385] on button "Done" at bounding box center [831, 384] width 28 height 16
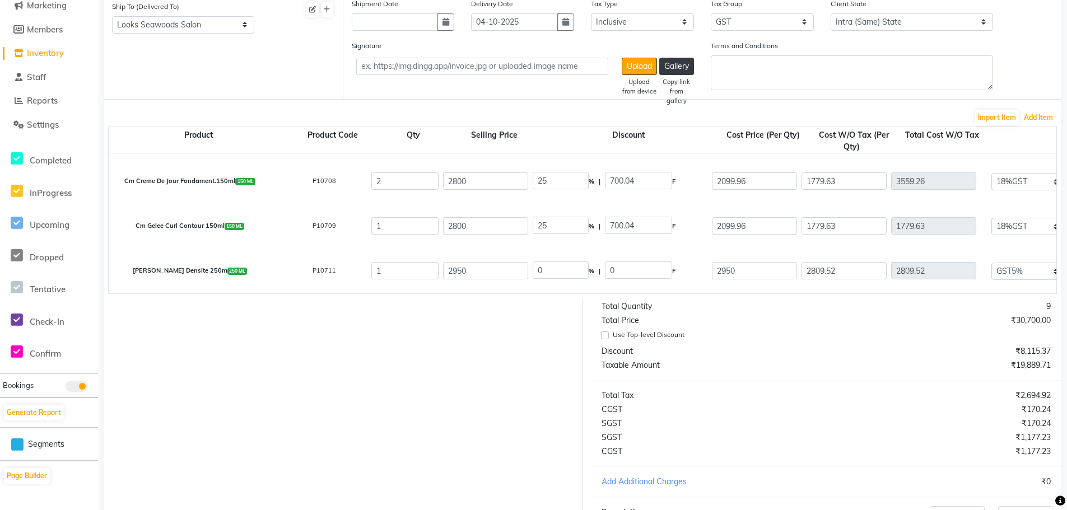
scroll to position [203, 0]
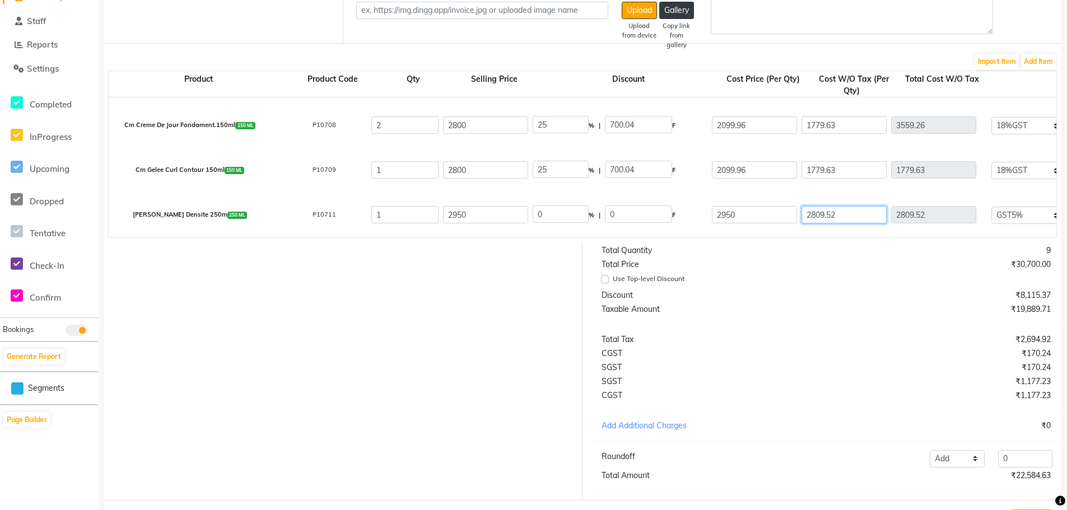
click at [817, 213] on input "2809.52" at bounding box center [843, 214] width 85 height 17
click at [1039, 62] on button "Add Item" at bounding box center [1038, 62] width 35 height 16
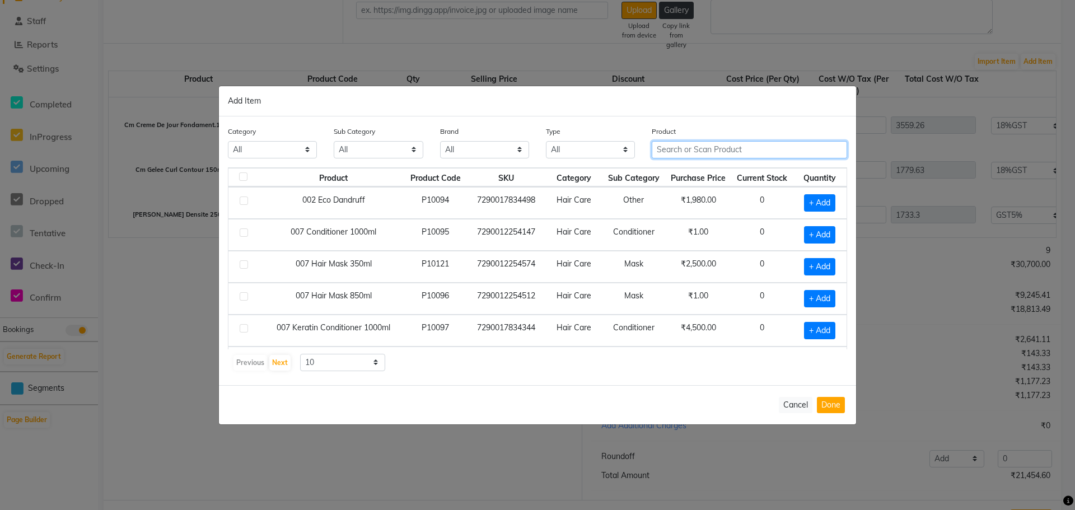
click at [693, 151] on input "text" at bounding box center [749, 149] width 195 height 17
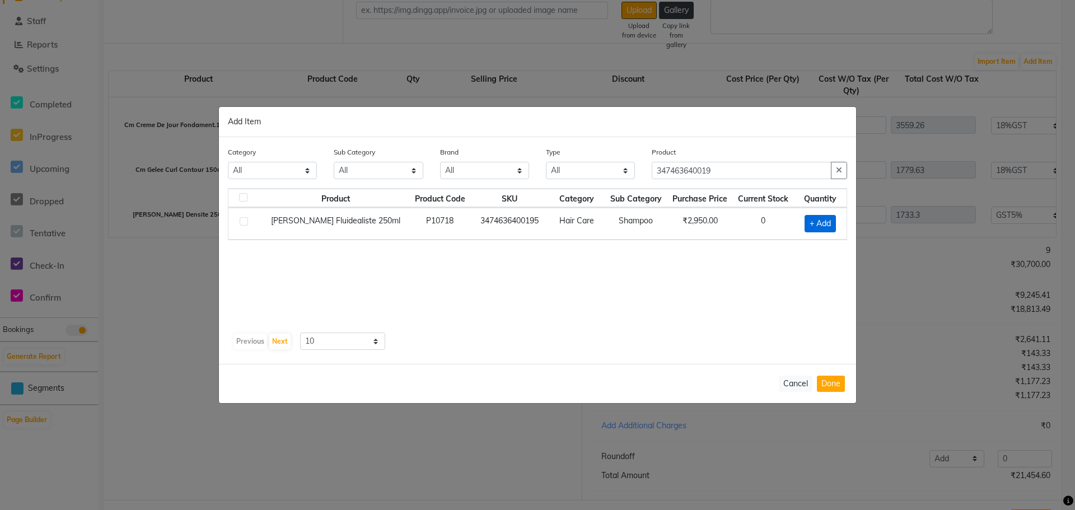
click at [819, 227] on span "+ Add" at bounding box center [820, 223] width 31 height 17
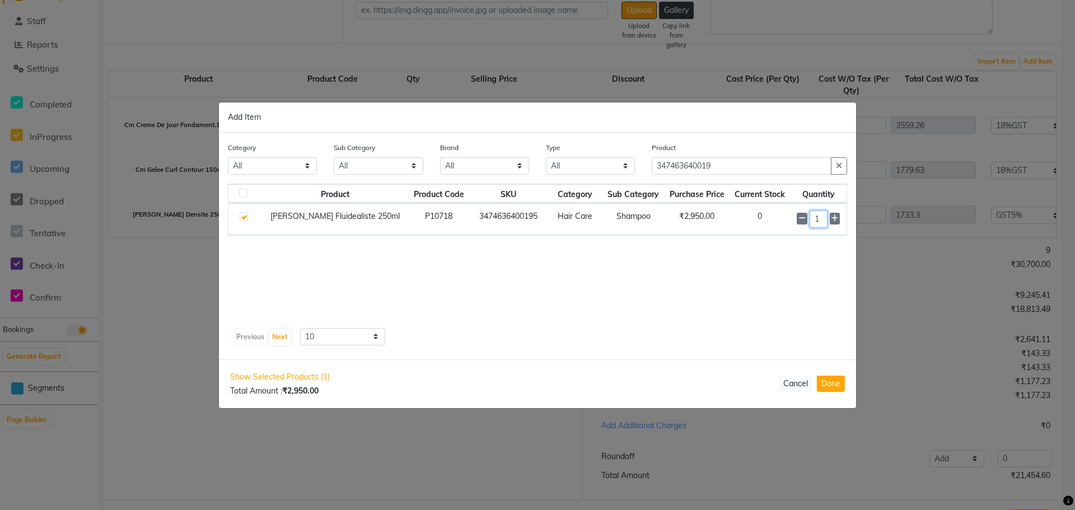
click at [823, 223] on input "1" at bounding box center [819, 219] width 18 height 17
click at [837, 386] on button "Done" at bounding box center [831, 384] width 28 height 16
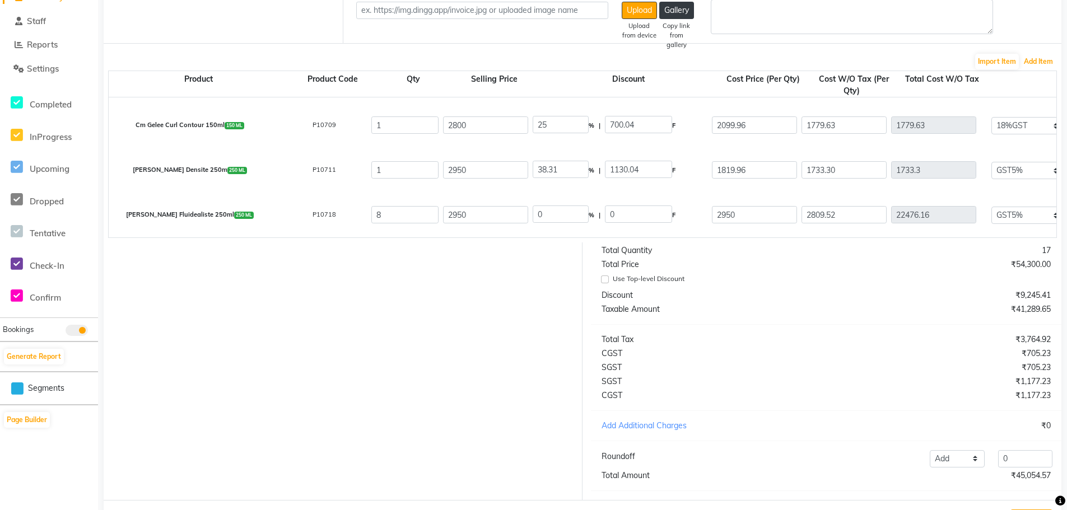
scroll to position [259, 0]
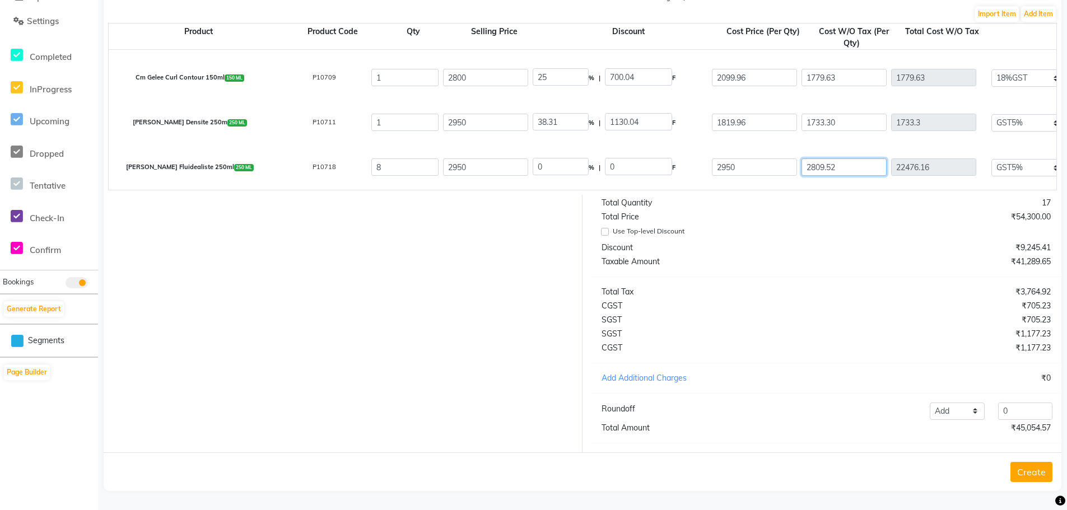
click at [812, 158] on input "2809.52" at bounding box center [843, 166] width 85 height 17
click at [895, 246] on div "₹9,245.41" at bounding box center [942, 248] width 233 height 12
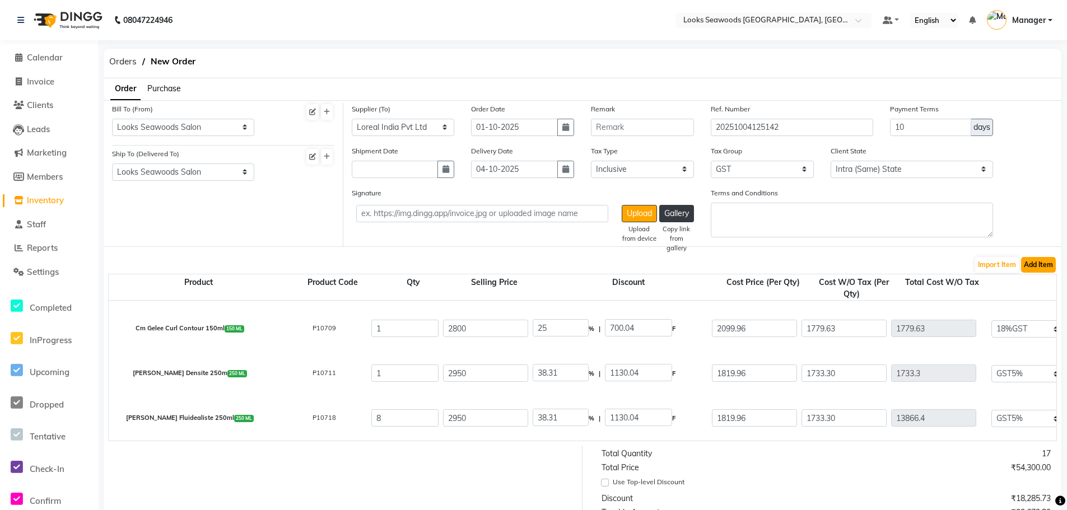
click at [1045, 268] on button "Add Item" at bounding box center [1038, 265] width 35 height 16
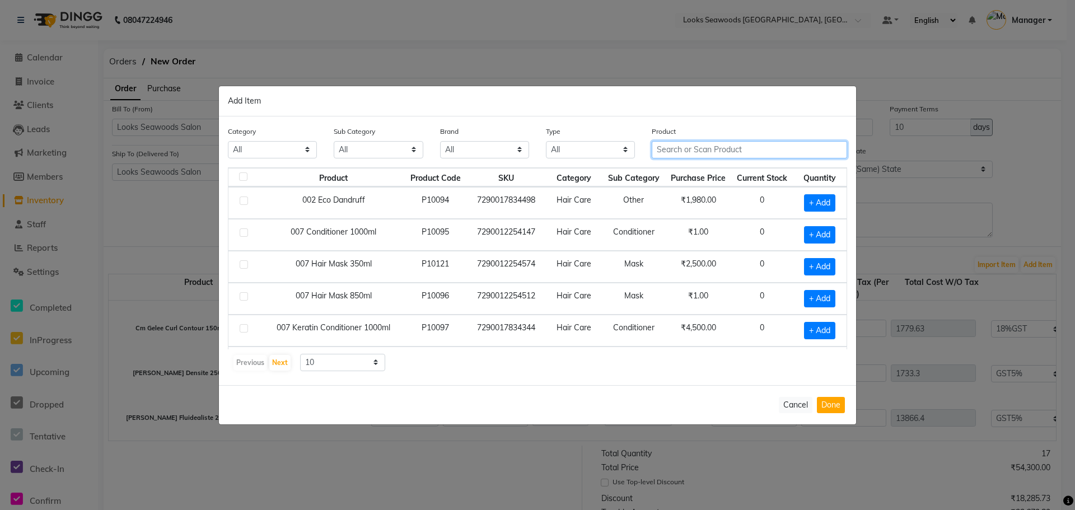
click at [700, 150] on input "text" at bounding box center [749, 149] width 195 height 17
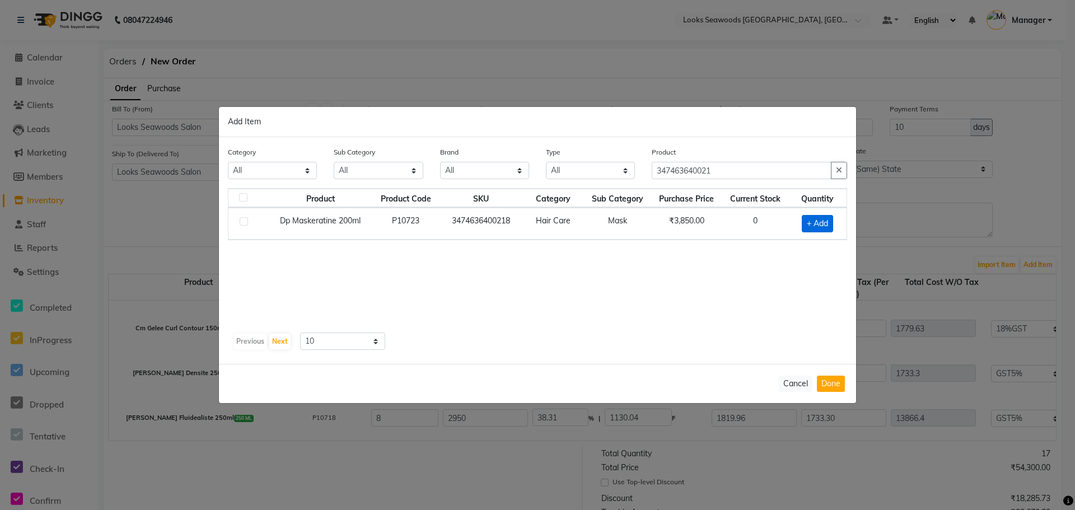
click at [824, 225] on span "+ Add" at bounding box center [817, 223] width 31 height 17
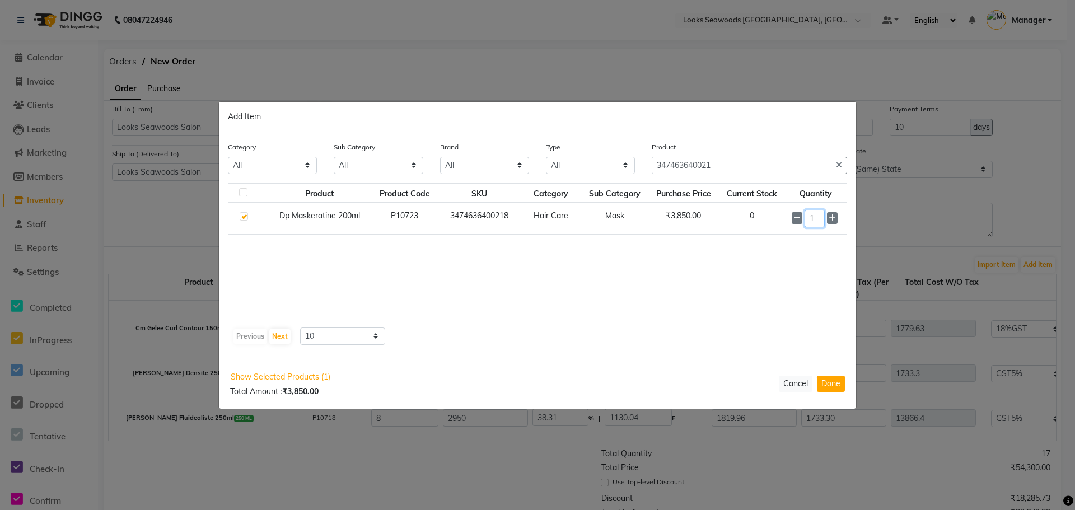
click at [820, 221] on input "1" at bounding box center [815, 218] width 20 height 17
click at [837, 383] on button "Done" at bounding box center [831, 384] width 28 height 16
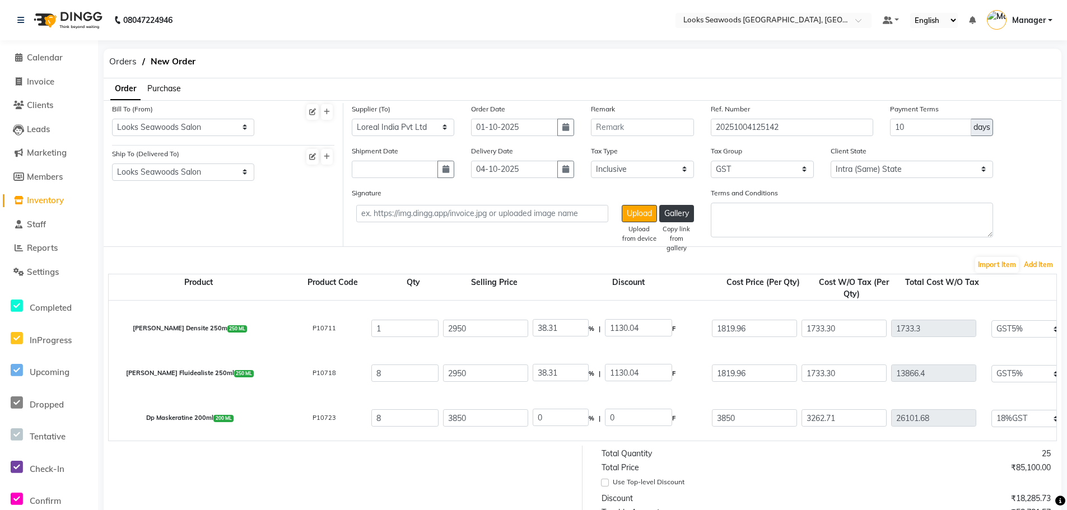
scroll to position [56, 0]
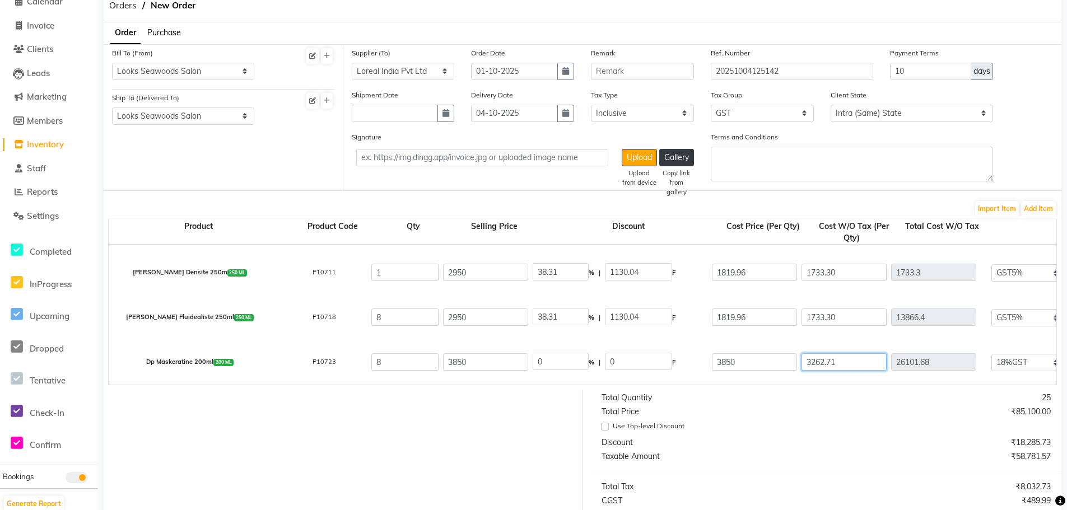
click at [819, 365] on input "3262.71" at bounding box center [843, 361] width 85 height 17
click at [1039, 211] on button "Add Item" at bounding box center [1038, 209] width 35 height 16
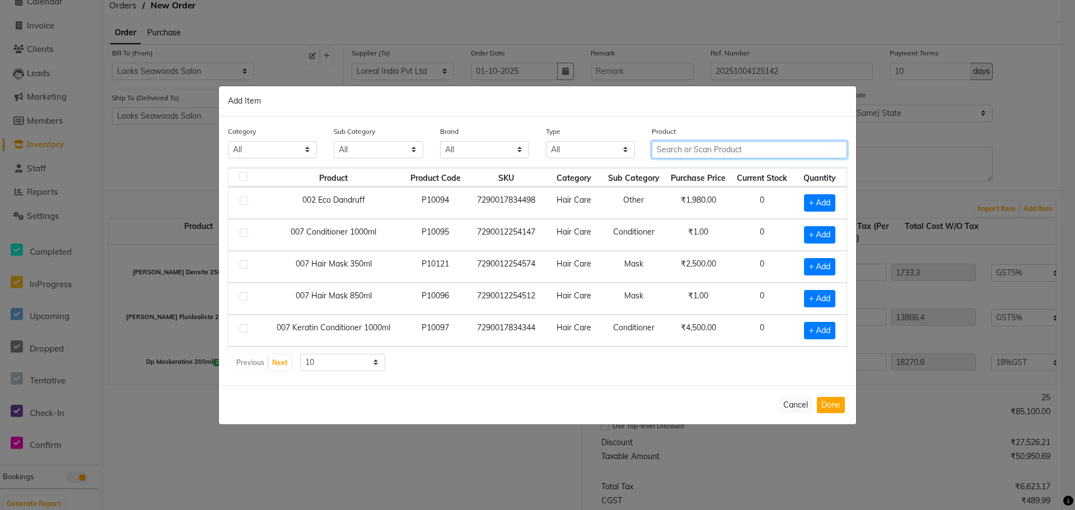
click at [693, 153] on input "text" at bounding box center [749, 149] width 195 height 17
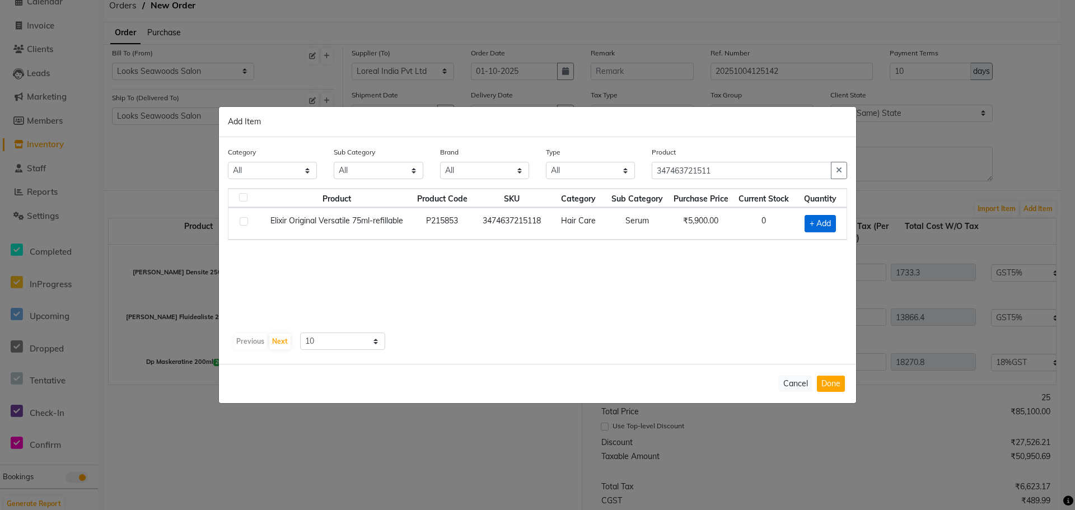
click at [834, 222] on span "+ Add" at bounding box center [820, 223] width 31 height 17
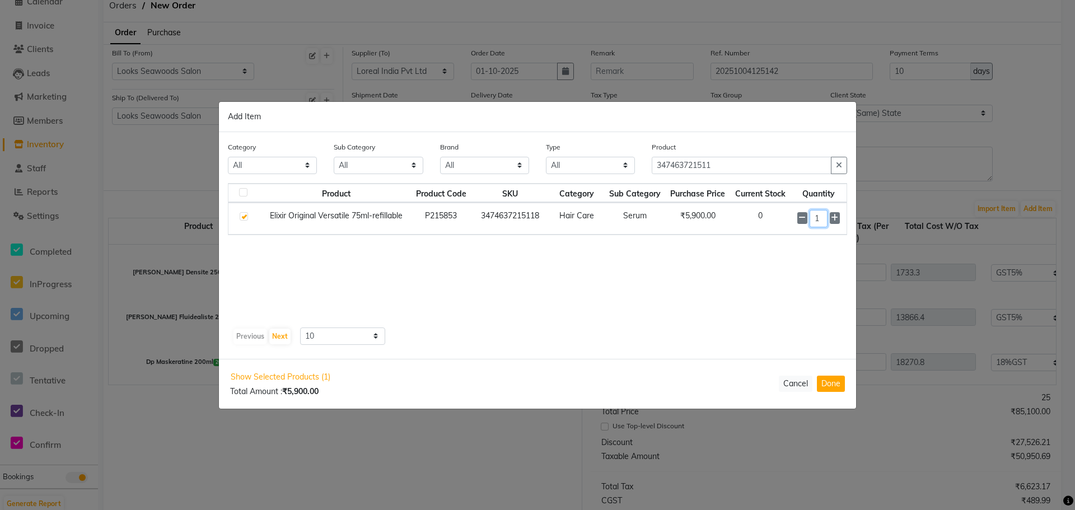
click at [826, 218] on input "1" at bounding box center [819, 218] width 18 height 17
click at [839, 384] on button "Done" at bounding box center [831, 384] width 28 height 16
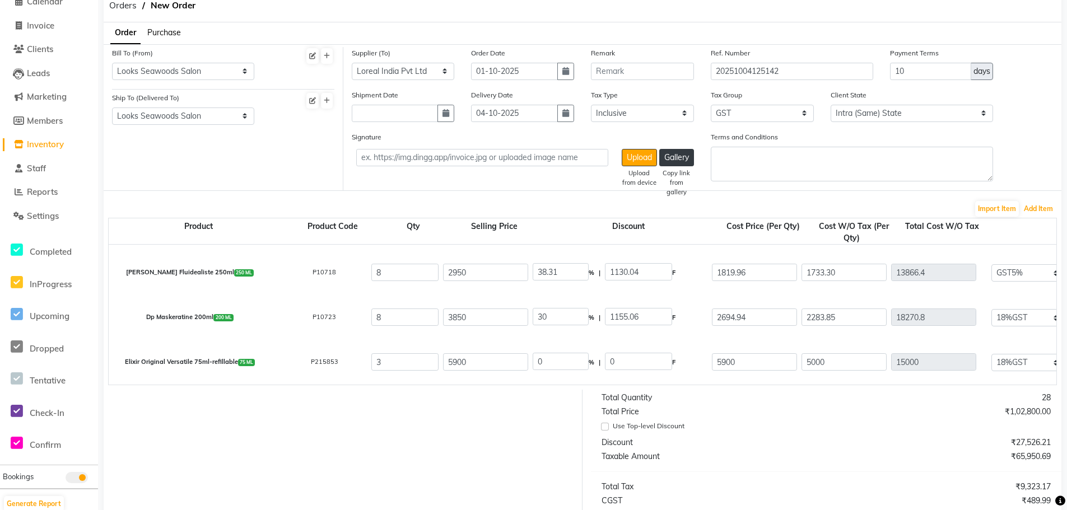
scroll to position [112, 0]
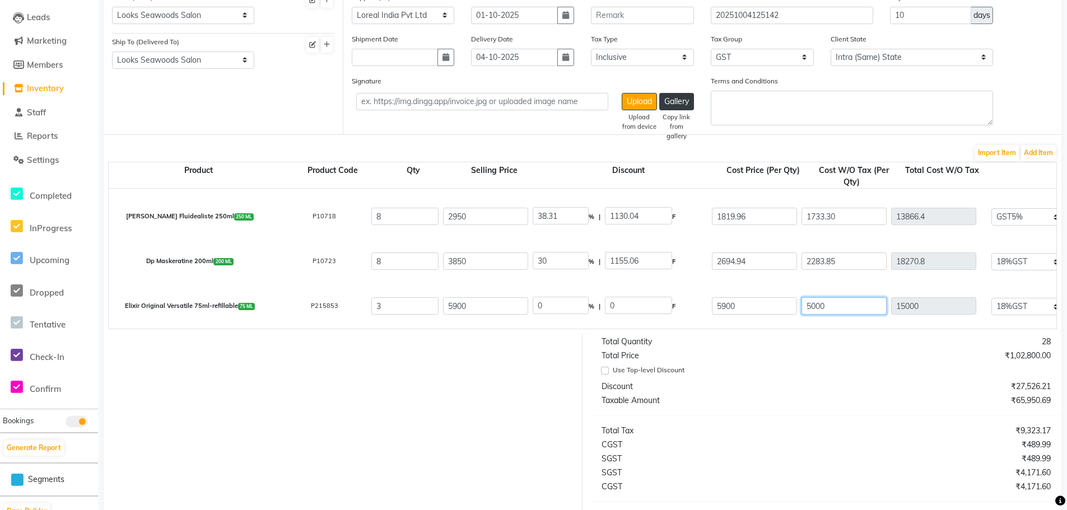
click at [820, 302] on input "5000" at bounding box center [843, 305] width 85 height 17
click at [1042, 156] on button "Add Item" at bounding box center [1038, 153] width 35 height 16
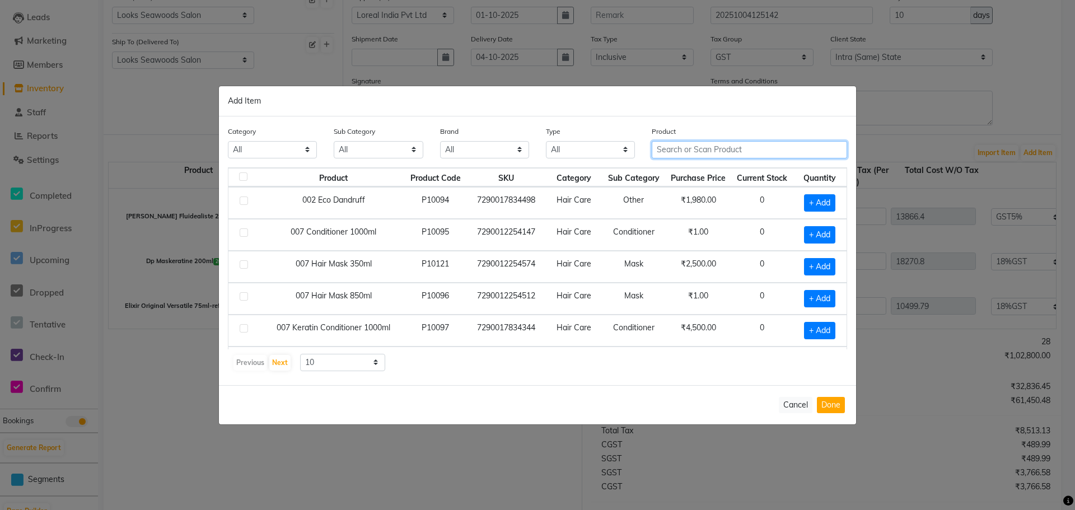
click at [669, 147] on input "text" at bounding box center [749, 149] width 195 height 17
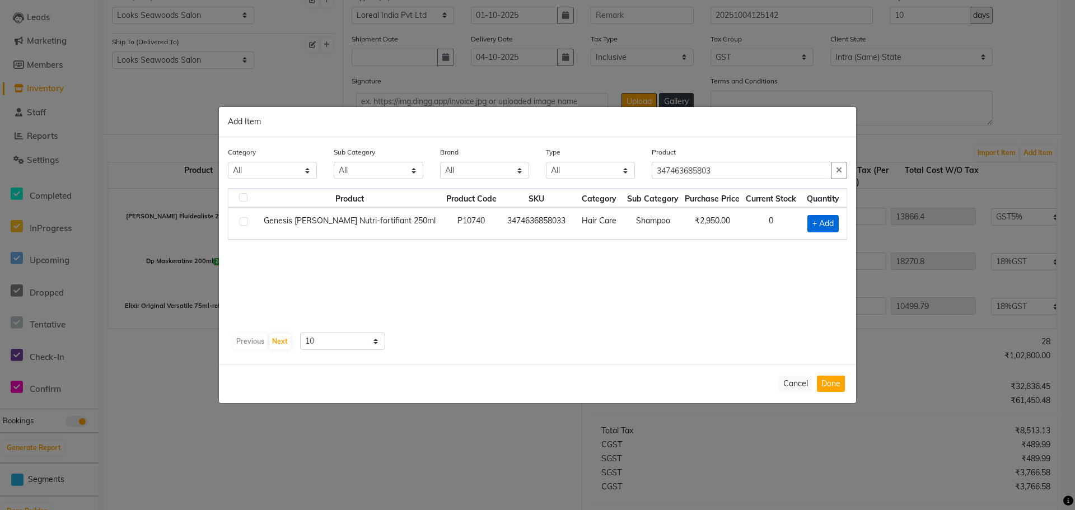
click at [822, 222] on span "+ Add" at bounding box center [823, 223] width 31 height 17
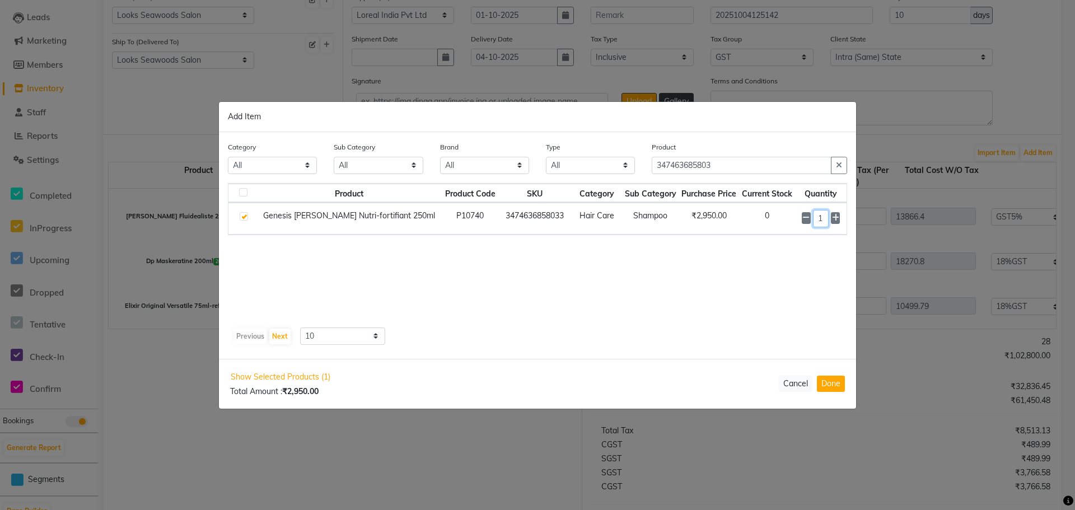
click at [822, 222] on input "1" at bounding box center [821, 218] width 16 height 17
drag, startPoint x: 831, startPoint y: 386, endPoint x: 811, endPoint y: 334, distance: 55.6
click at [833, 385] on button "Done" at bounding box center [831, 384] width 28 height 16
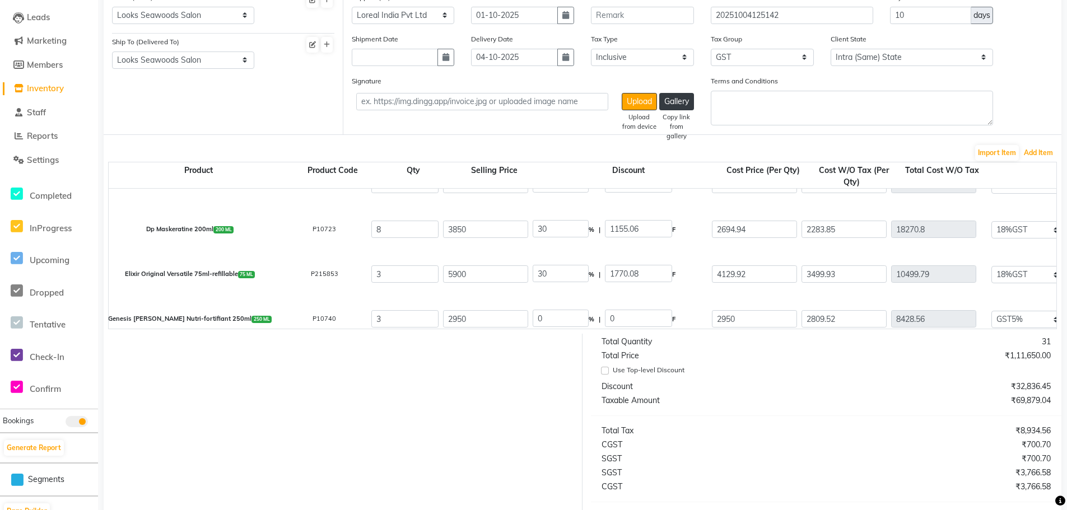
scroll to position [308, 0]
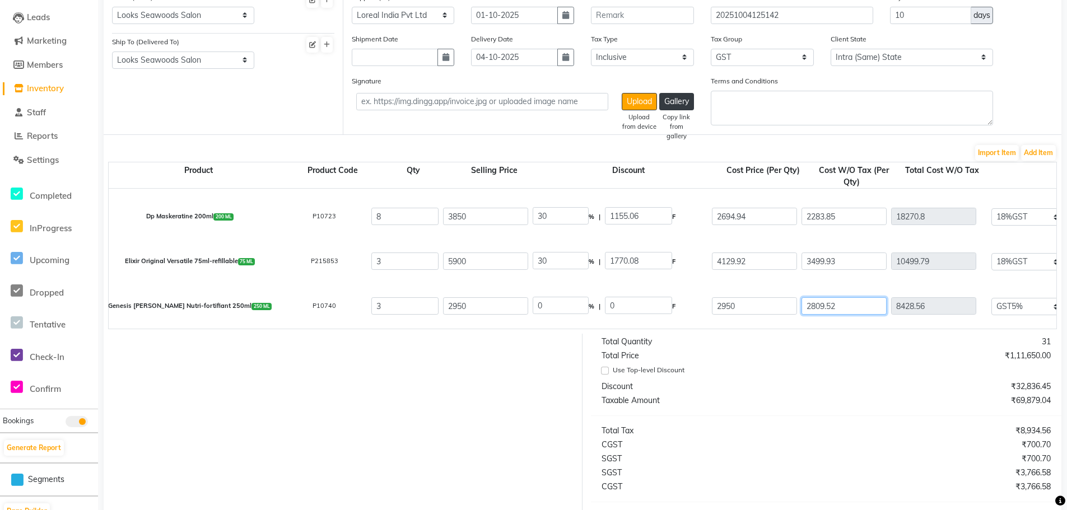
click at [819, 307] on input "2809.52" at bounding box center [843, 305] width 85 height 17
click at [1036, 153] on button "Add Item" at bounding box center [1038, 153] width 35 height 16
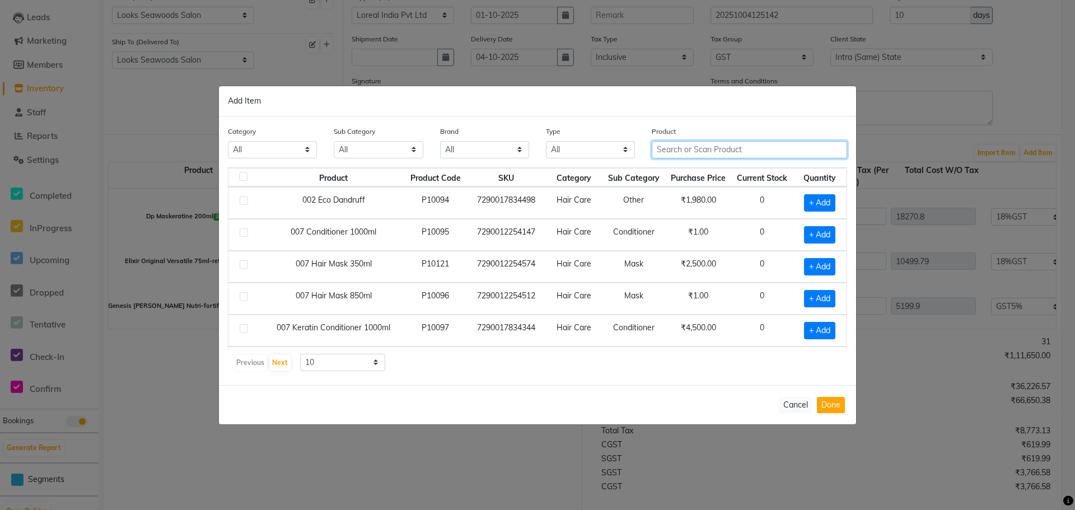
click at [687, 149] on input "text" at bounding box center [749, 149] width 195 height 17
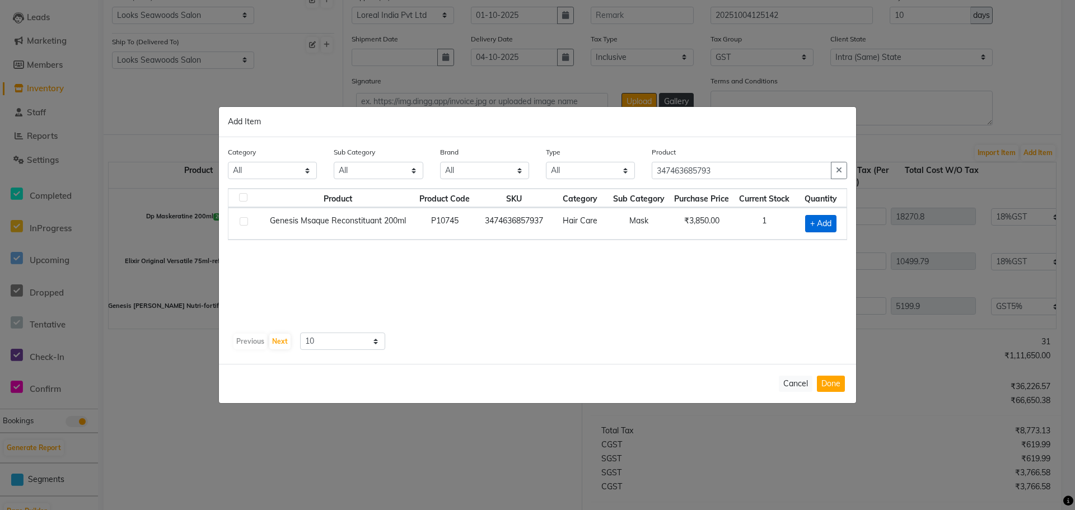
click at [822, 220] on span "+ Add" at bounding box center [820, 223] width 31 height 17
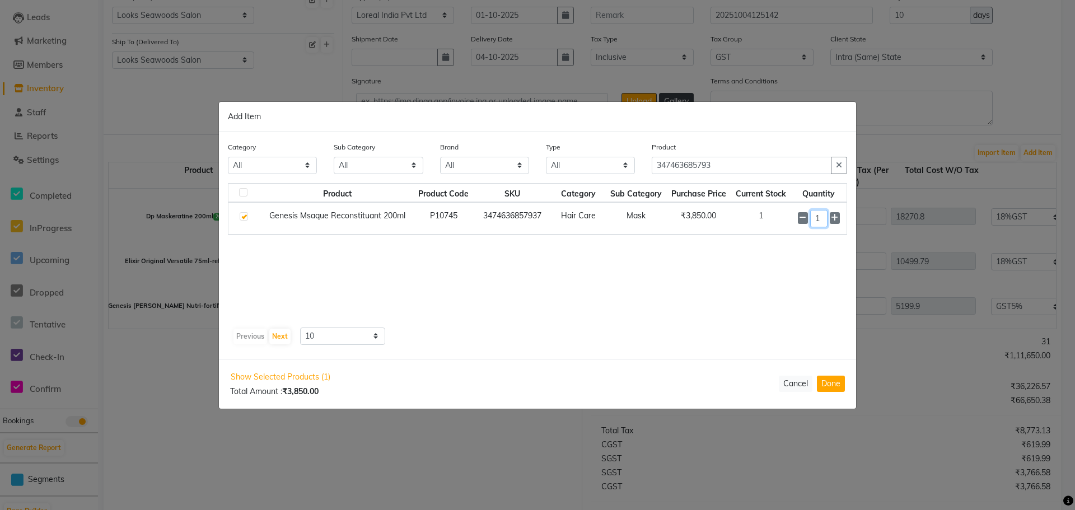
click at [821, 220] on input "1" at bounding box center [818, 218] width 17 height 17
click at [832, 384] on button "Done" at bounding box center [831, 384] width 28 height 16
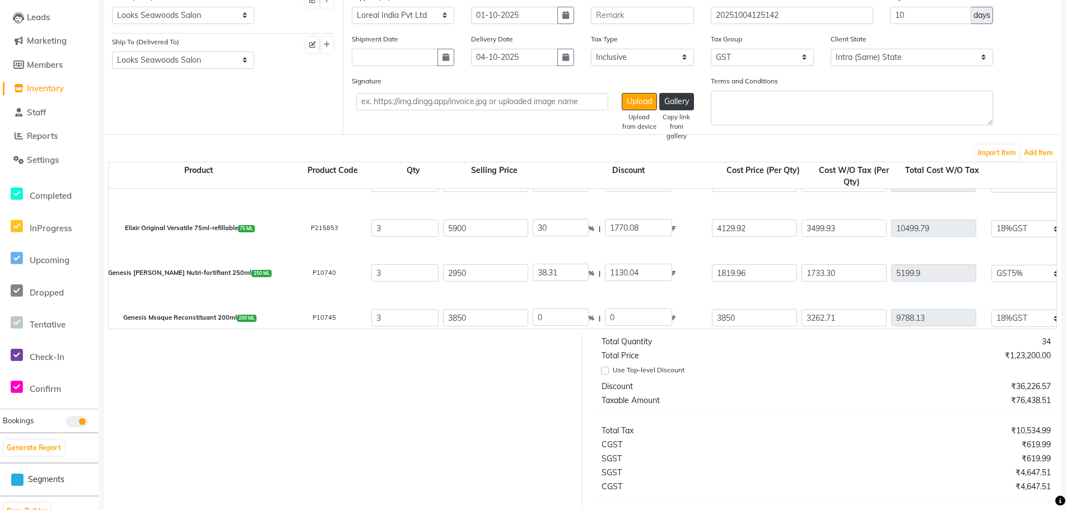
scroll to position [353, 0]
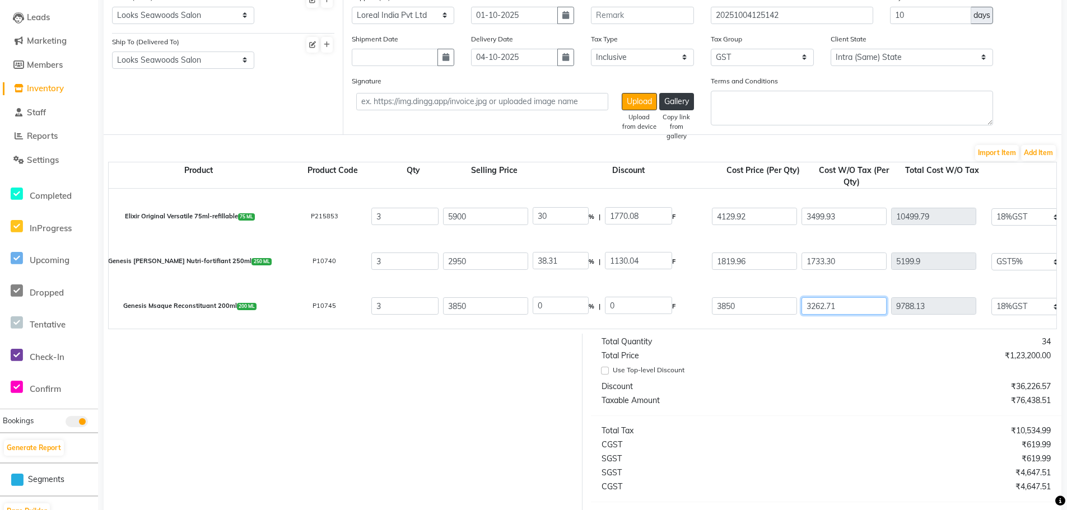
click at [815, 304] on input "3262.71" at bounding box center [843, 305] width 85 height 17
click at [1043, 157] on button "Add Item" at bounding box center [1038, 153] width 35 height 16
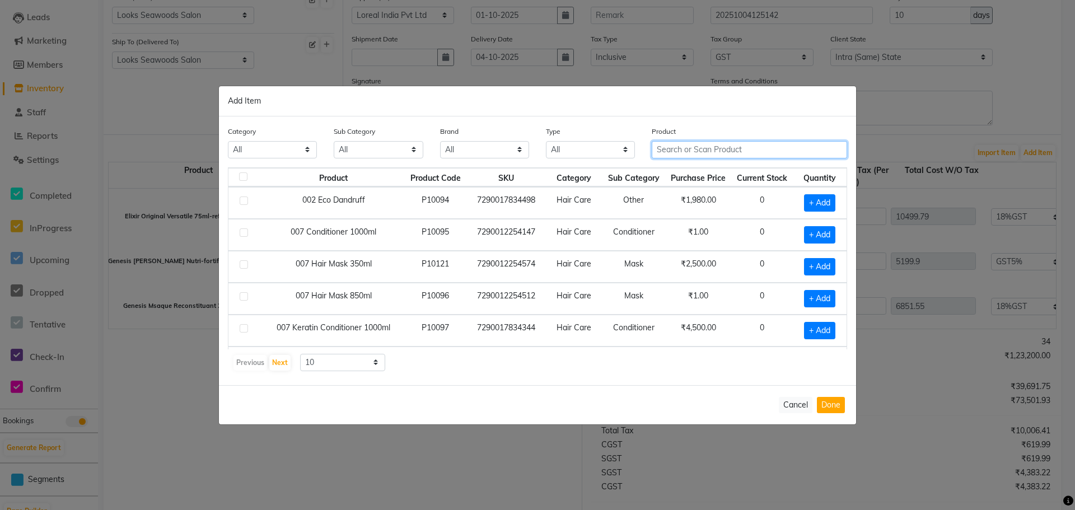
click at [700, 152] on input "text" at bounding box center [749, 149] width 195 height 17
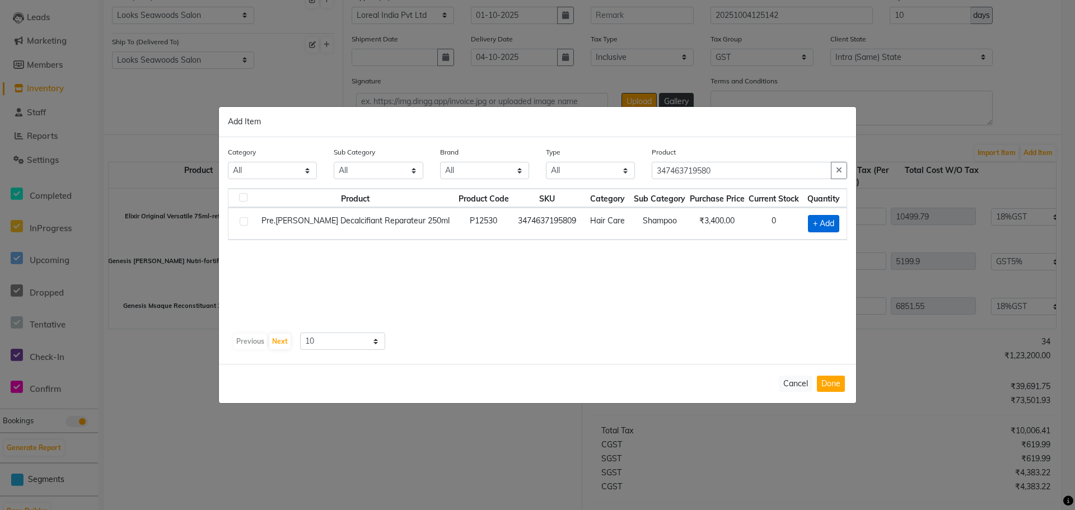
click at [832, 223] on span "+ Add" at bounding box center [823, 223] width 31 height 17
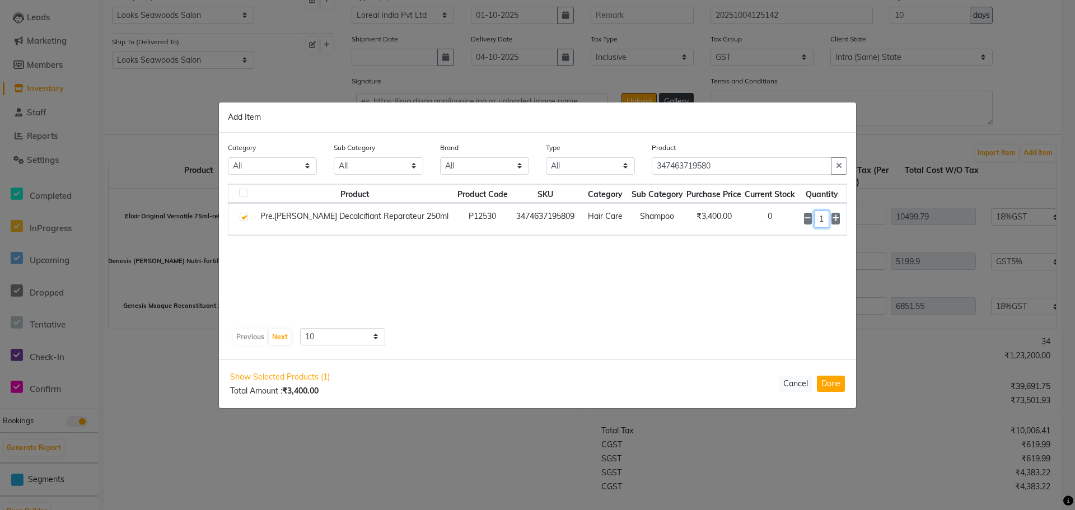
drag, startPoint x: 826, startPoint y: 217, endPoint x: 849, endPoint y: 218, distance: 23.0
click at [826, 218] on input "1" at bounding box center [821, 219] width 15 height 17
click at [842, 390] on button "Done" at bounding box center [831, 384] width 28 height 16
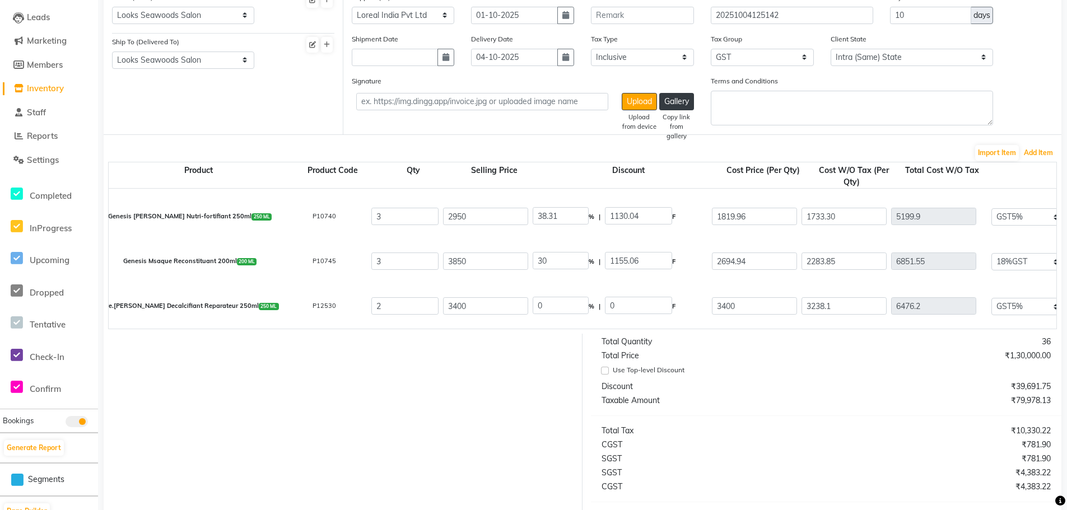
scroll to position [259, 0]
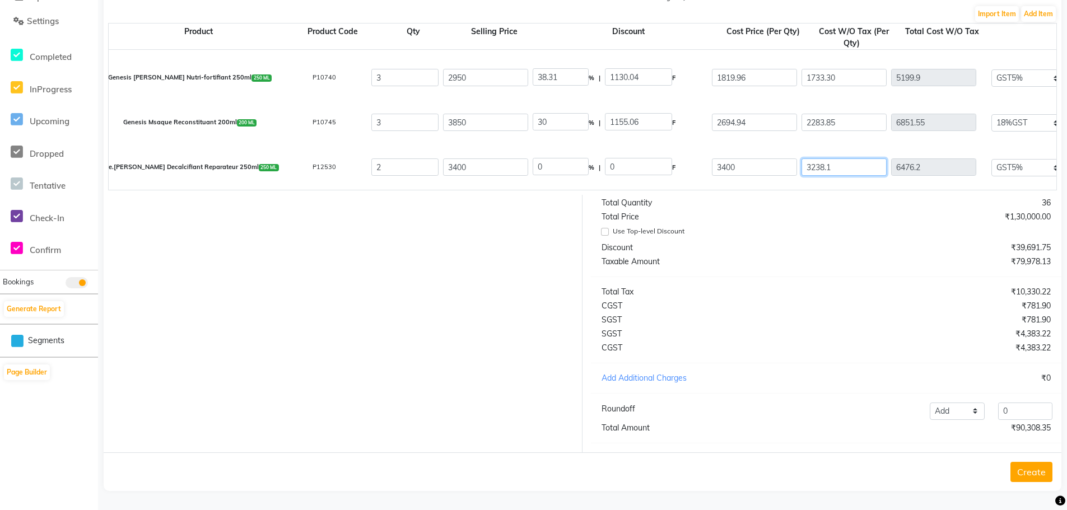
click at [814, 158] on input "3238.1" at bounding box center [843, 166] width 85 height 17
drag, startPoint x: 857, startPoint y: 282, endPoint x: 876, endPoint y: 278, distance: 19.4
click at [859, 284] on div "Total Quantity 36 Total Price ₹1,30,000.00 Use Top-level Discount Discount ₹39,…" at bounding box center [825, 324] width 487 height 258
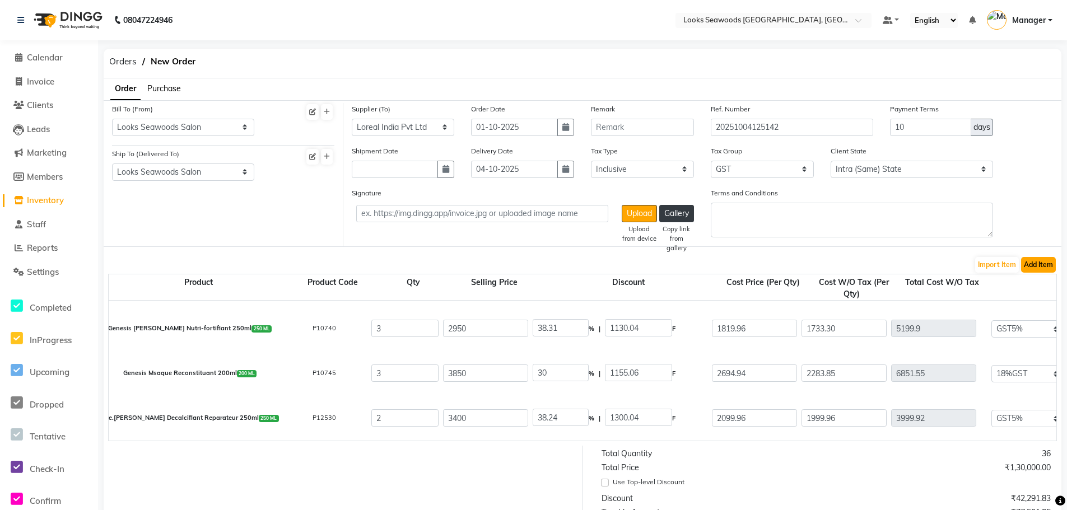
click at [1030, 265] on button "Add Item" at bounding box center [1038, 265] width 35 height 16
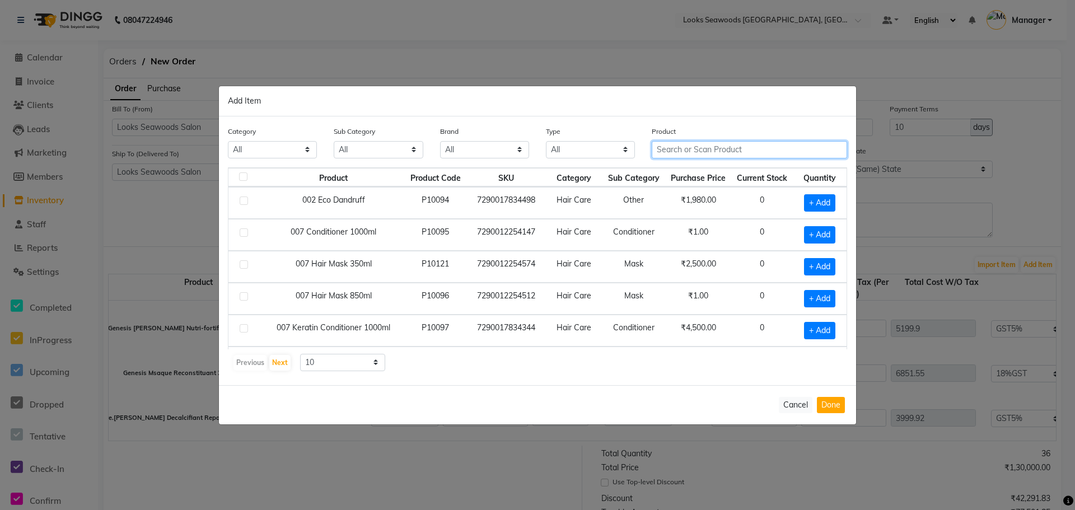
click at [747, 145] on input "text" at bounding box center [749, 149] width 195 height 17
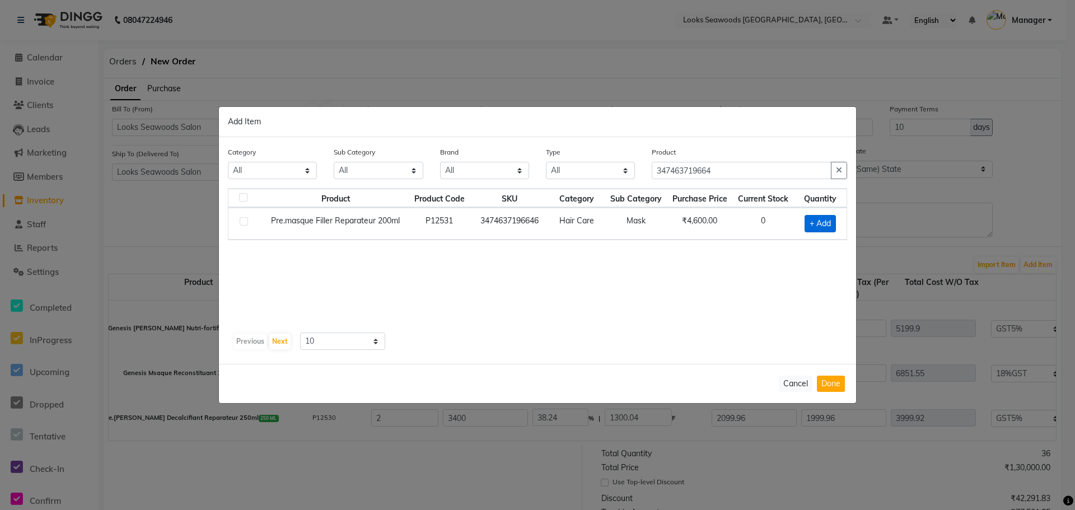
click at [826, 225] on span "+ Add" at bounding box center [820, 223] width 31 height 17
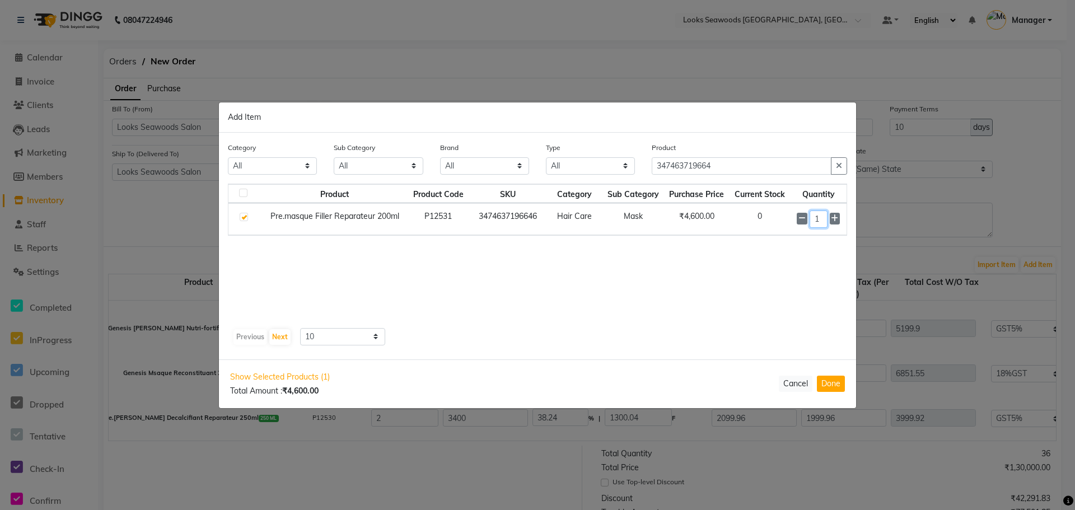
click at [826, 225] on input "1" at bounding box center [819, 219] width 18 height 17
click at [832, 384] on button "Done" at bounding box center [831, 384] width 28 height 16
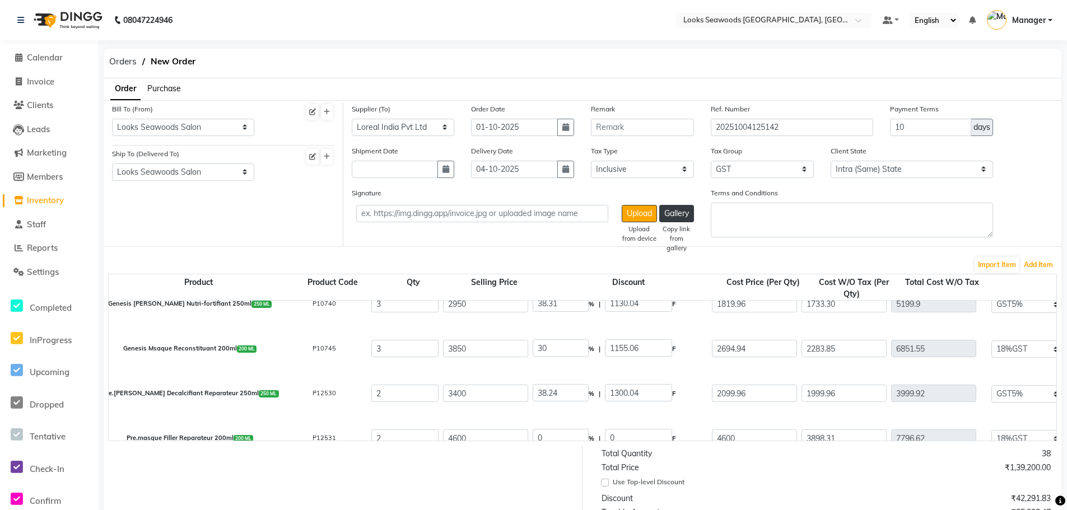
scroll to position [442, 0]
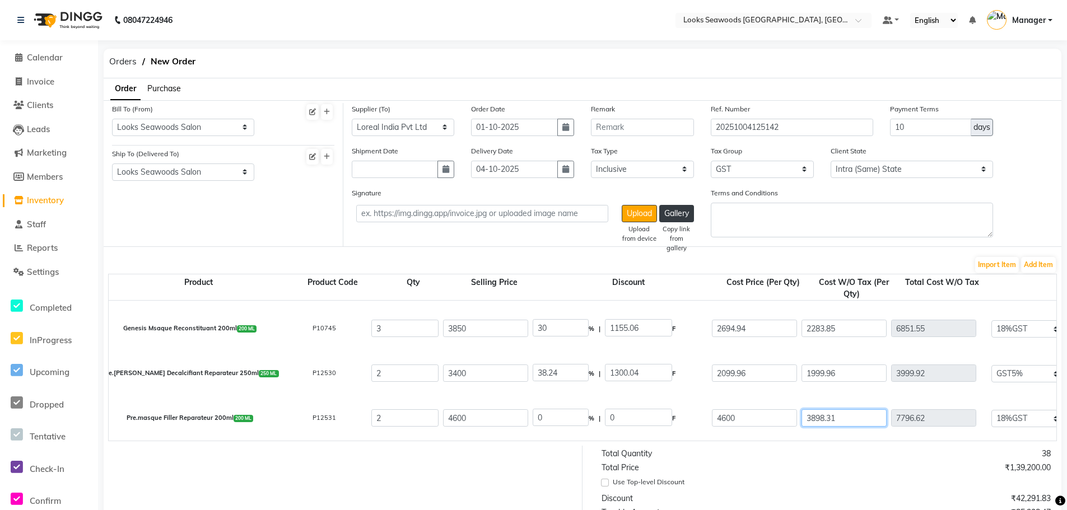
click at [820, 418] on input "3898.31" at bounding box center [843, 417] width 85 height 17
click at [1042, 230] on div "Signature Upload Upload from device Gallery Copy link from gallery Terms and Co…" at bounding box center [702, 216] width 719 height 59
click at [1039, 262] on button "Add Item" at bounding box center [1038, 265] width 35 height 16
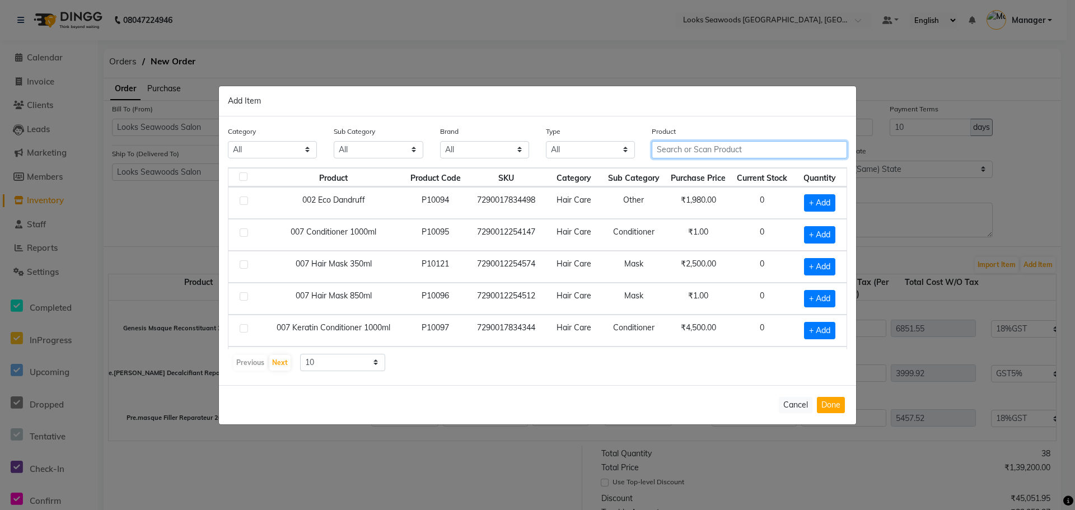
click at [711, 146] on input "text" at bounding box center [749, 149] width 195 height 17
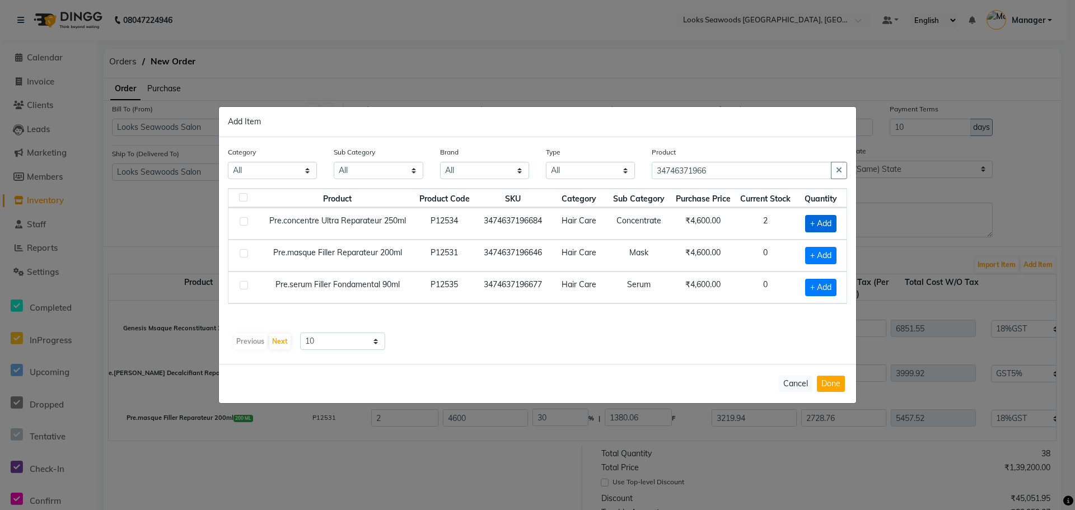
click at [824, 220] on span "+ Add" at bounding box center [820, 223] width 31 height 17
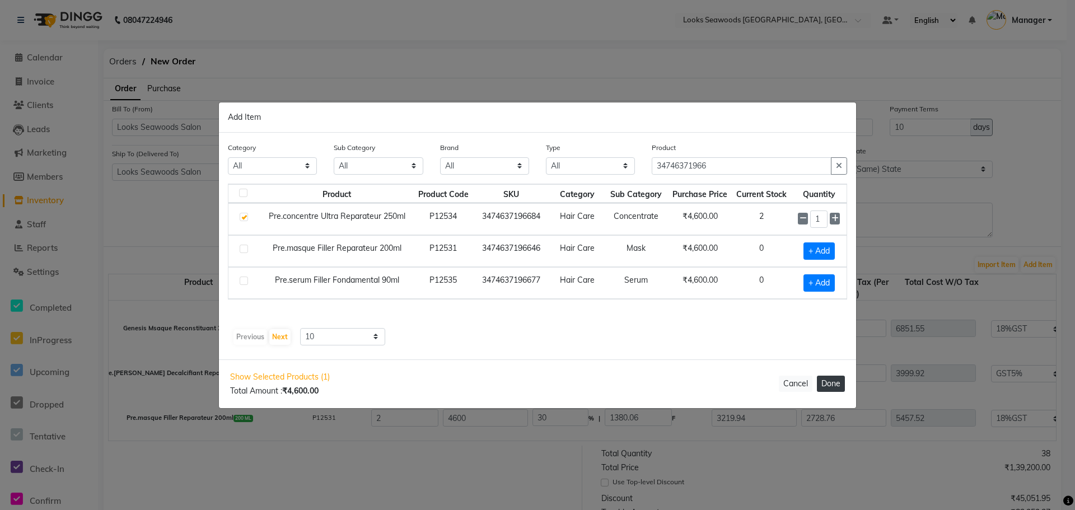
click at [831, 381] on button "Done" at bounding box center [831, 384] width 28 height 16
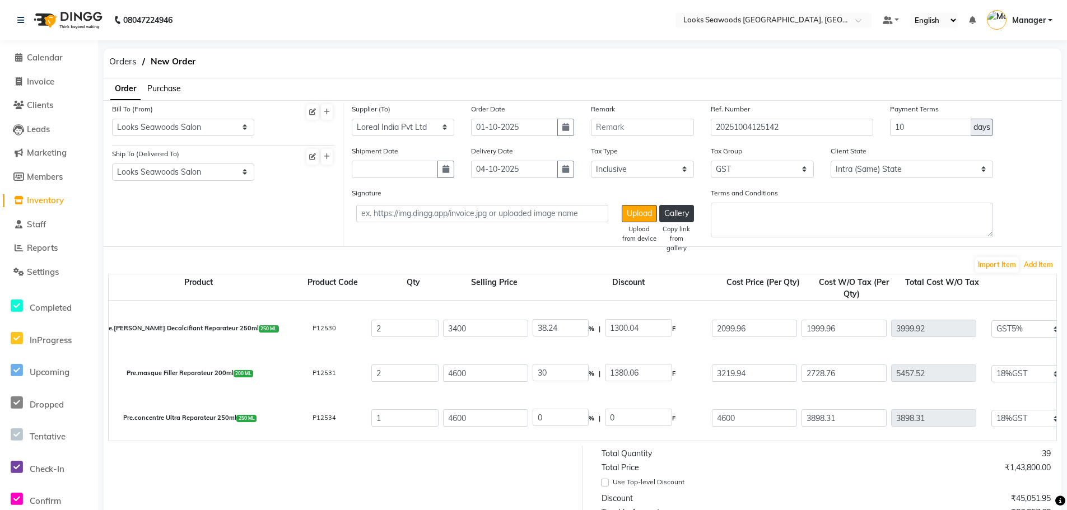
scroll to position [112, 0]
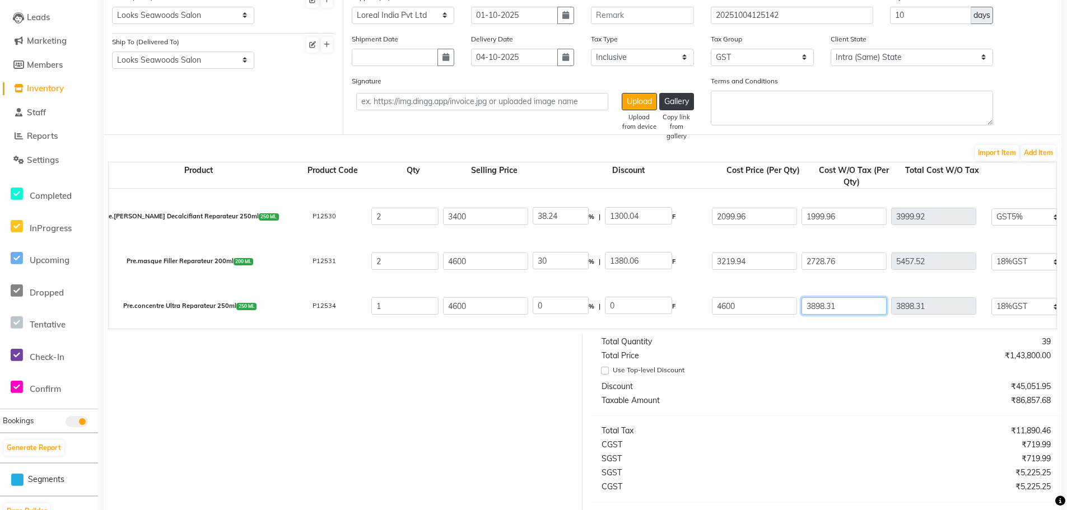
click at [814, 306] on input "3898.31" at bounding box center [843, 305] width 85 height 17
click at [1036, 150] on button "Add Item" at bounding box center [1038, 153] width 35 height 16
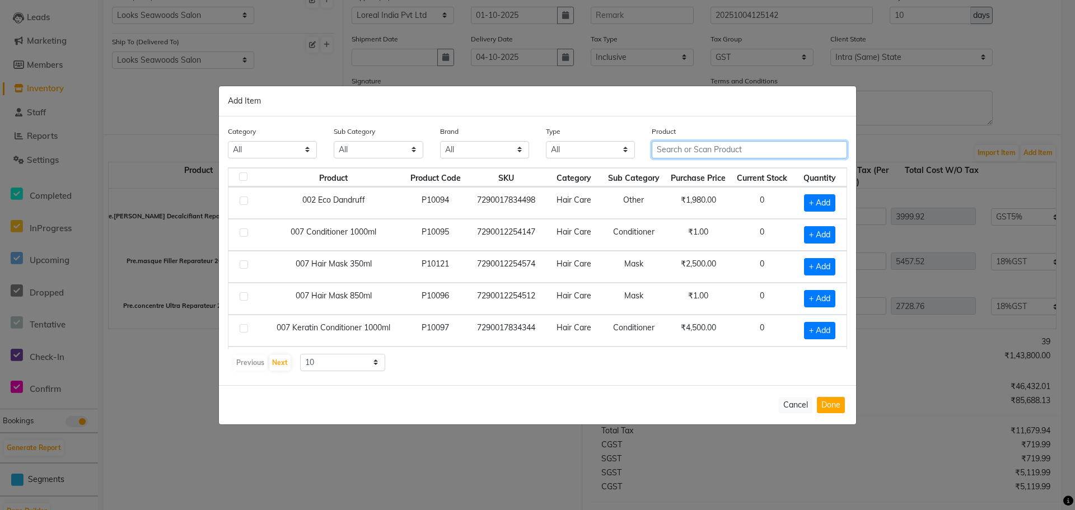
click at [685, 149] on input "text" at bounding box center [749, 149] width 195 height 17
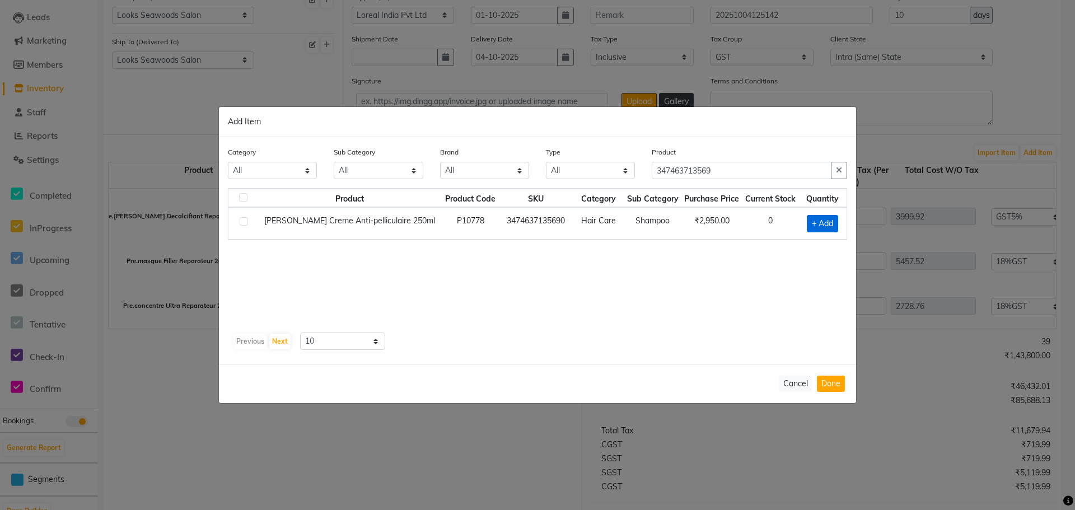
click at [818, 225] on span "+ Add" at bounding box center [822, 223] width 31 height 17
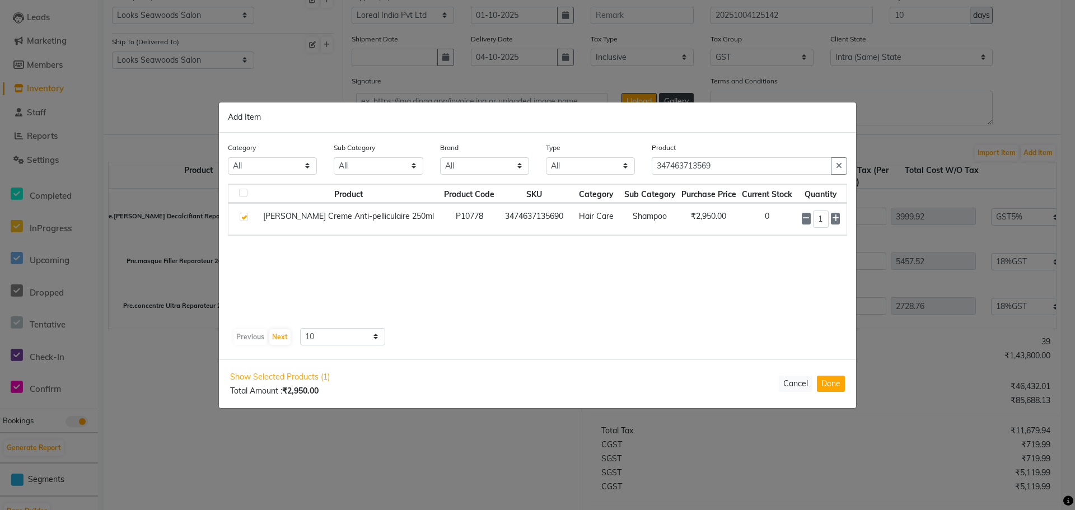
click at [828, 221] on div "1" at bounding box center [821, 219] width 38 height 17
click at [825, 217] on input "1" at bounding box center [821, 219] width 16 height 17
click at [832, 384] on button "Done" at bounding box center [831, 384] width 28 height 16
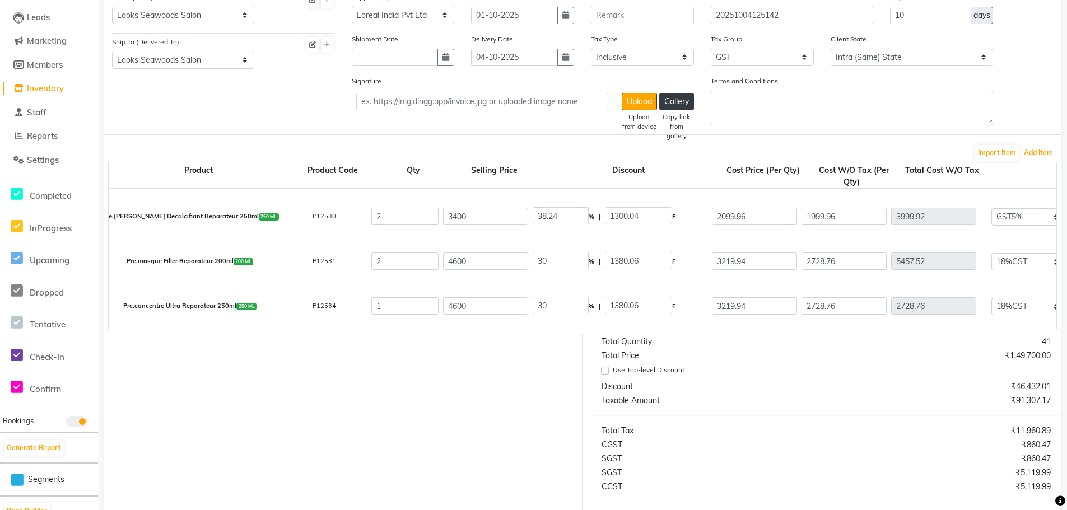
scroll to position [532, 0]
click at [825, 309] on input "2809.52" at bounding box center [843, 305] width 85 height 17
click at [1044, 153] on button "Add Item" at bounding box center [1038, 153] width 35 height 16
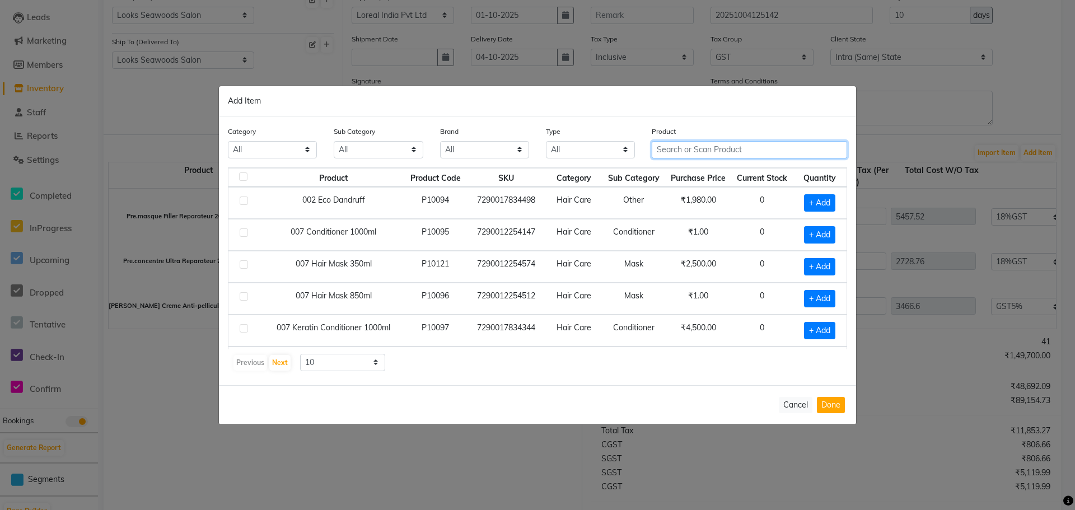
click at [689, 149] on input "text" at bounding box center [749, 149] width 195 height 17
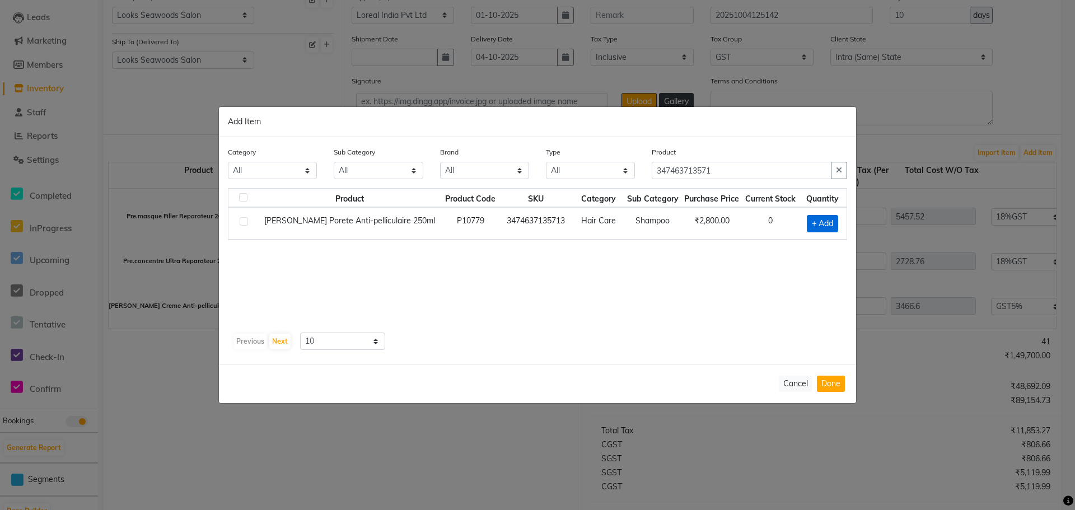
click at [822, 223] on span "+ Add" at bounding box center [822, 223] width 31 height 17
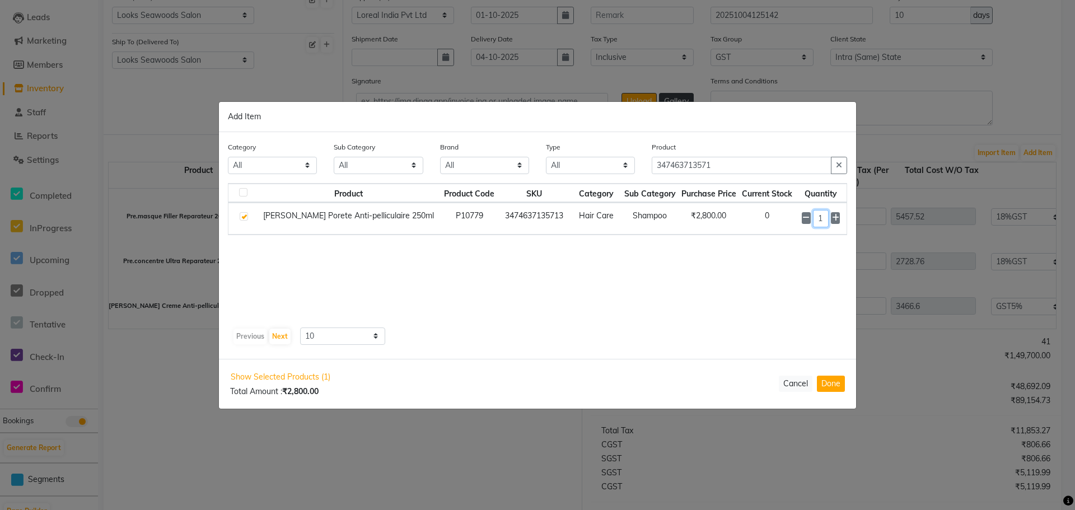
click at [822, 218] on input "1" at bounding box center [821, 218] width 16 height 17
click at [829, 385] on button "Done" at bounding box center [831, 384] width 28 height 16
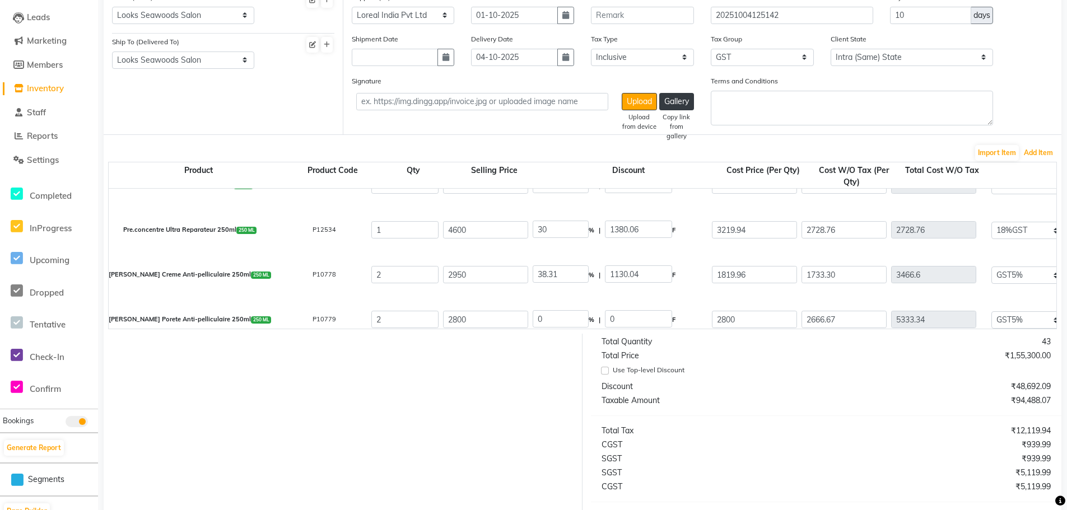
scroll to position [577, 0]
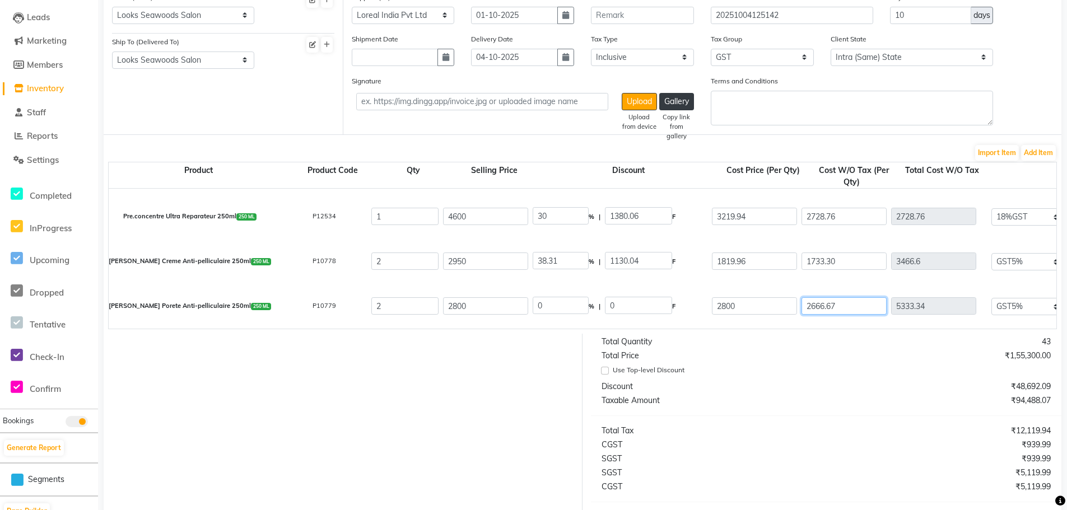
click at [815, 311] on input "2666.67" at bounding box center [843, 305] width 85 height 17
click at [1044, 151] on button "Add Item" at bounding box center [1038, 153] width 35 height 16
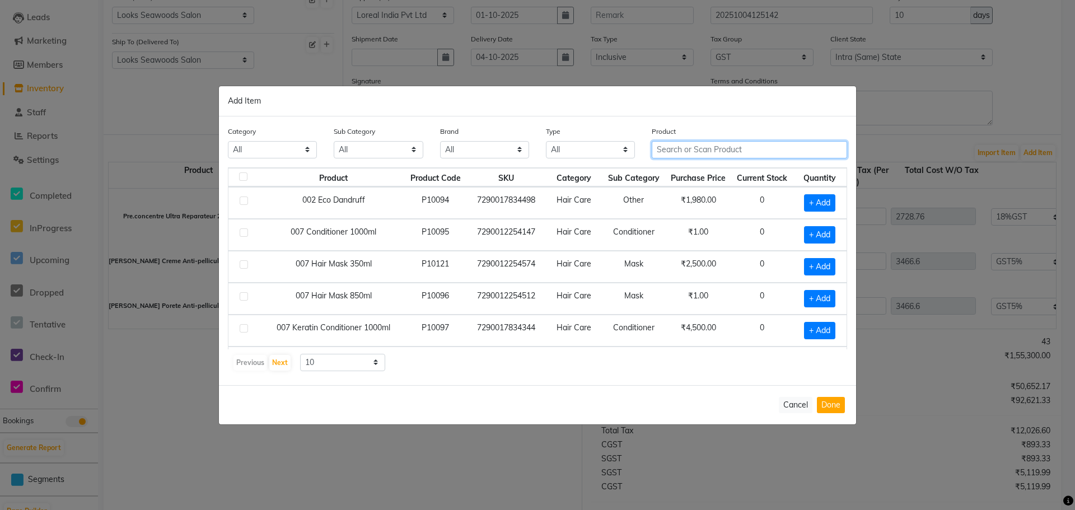
click at [746, 151] on input "text" at bounding box center [749, 149] width 195 height 17
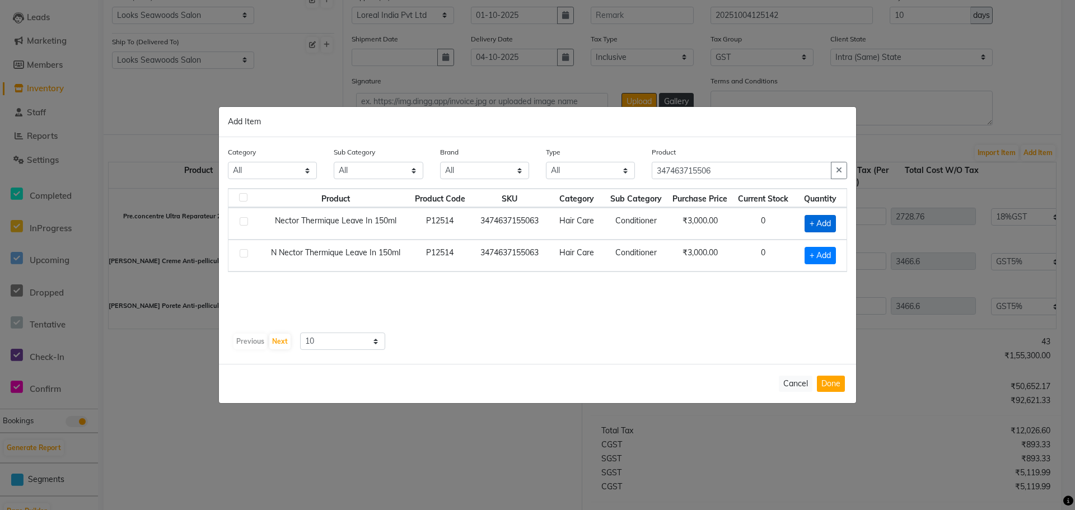
click at [828, 225] on span "+ Add" at bounding box center [820, 223] width 31 height 17
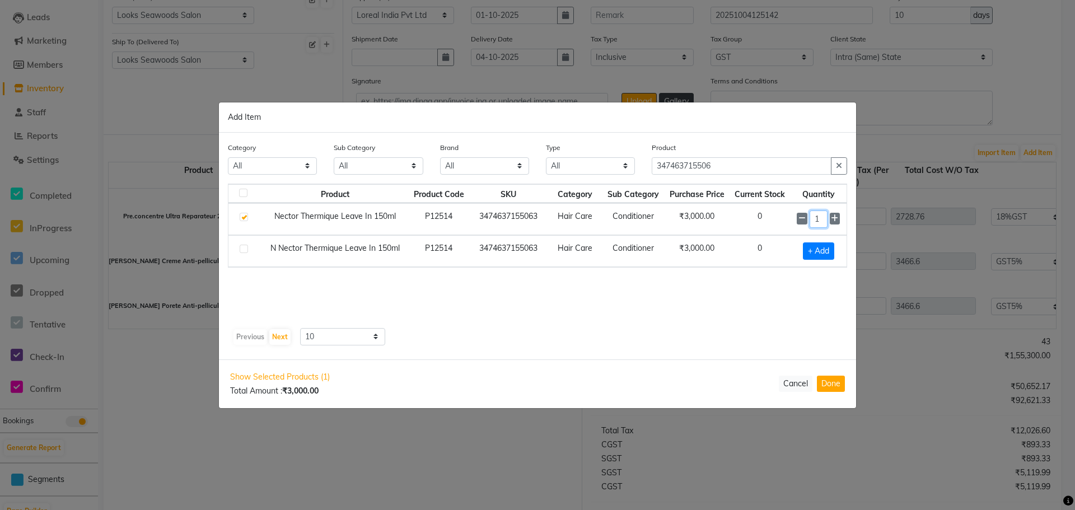
click at [821, 217] on input "1" at bounding box center [819, 219] width 18 height 17
click at [831, 385] on button "Done" at bounding box center [831, 384] width 28 height 16
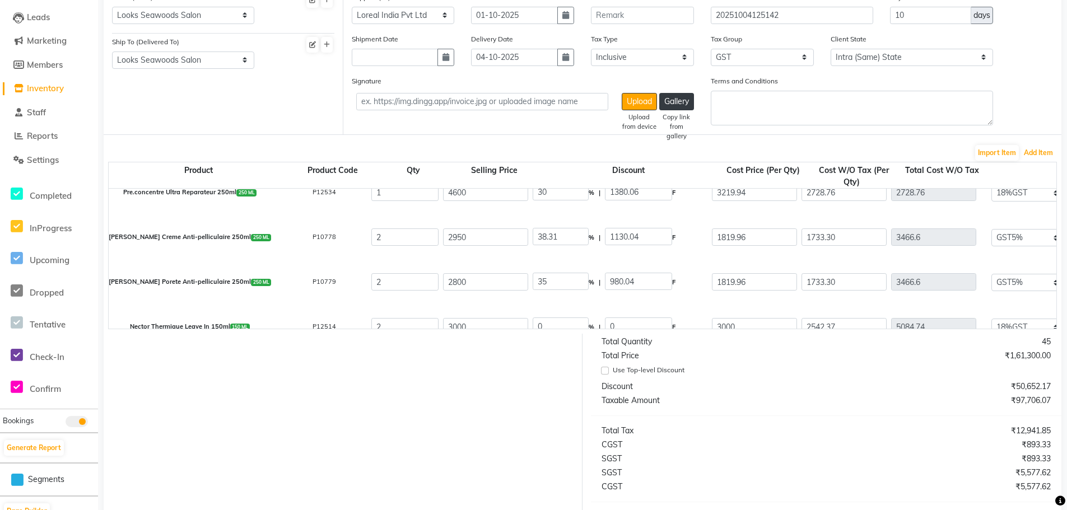
scroll to position [622, 0]
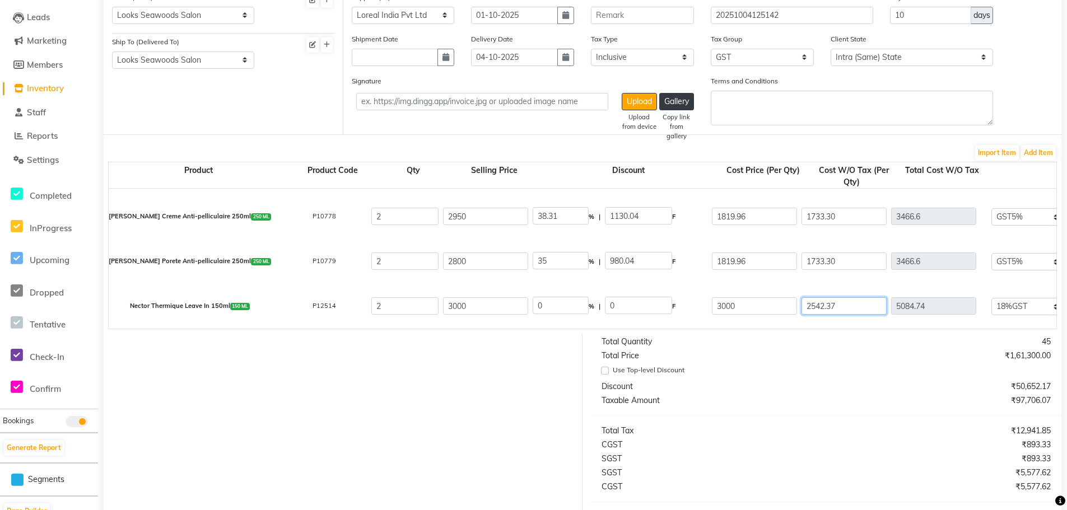
click at [819, 303] on input "2542.37" at bounding box center [843, 305] width 85 height 17
click at [1037, 150] on button "Add Item" at bounding box center [1038, 153] width 35 height 16
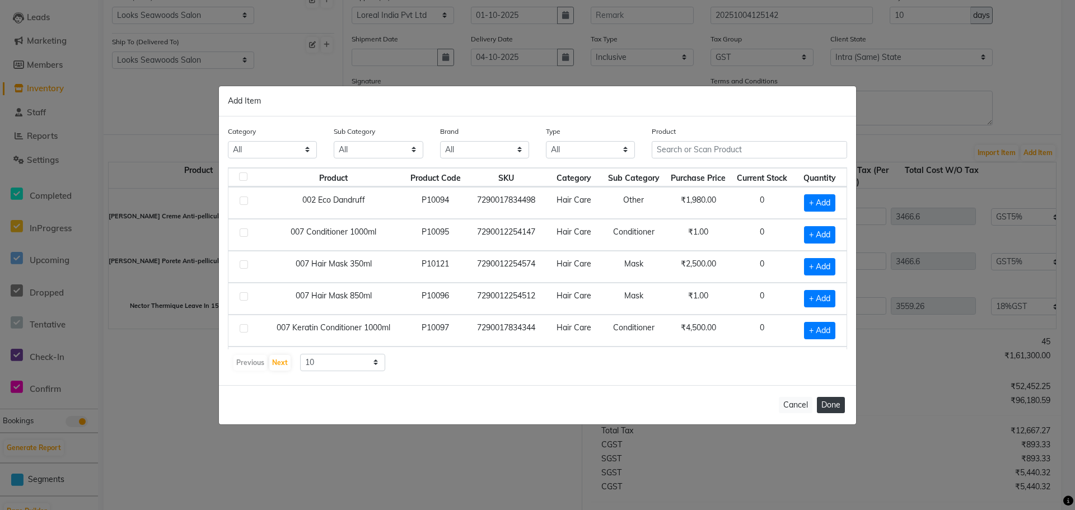
click at [838, 407] on button "Done" at bounding box center [831, 405] width 28 height 16
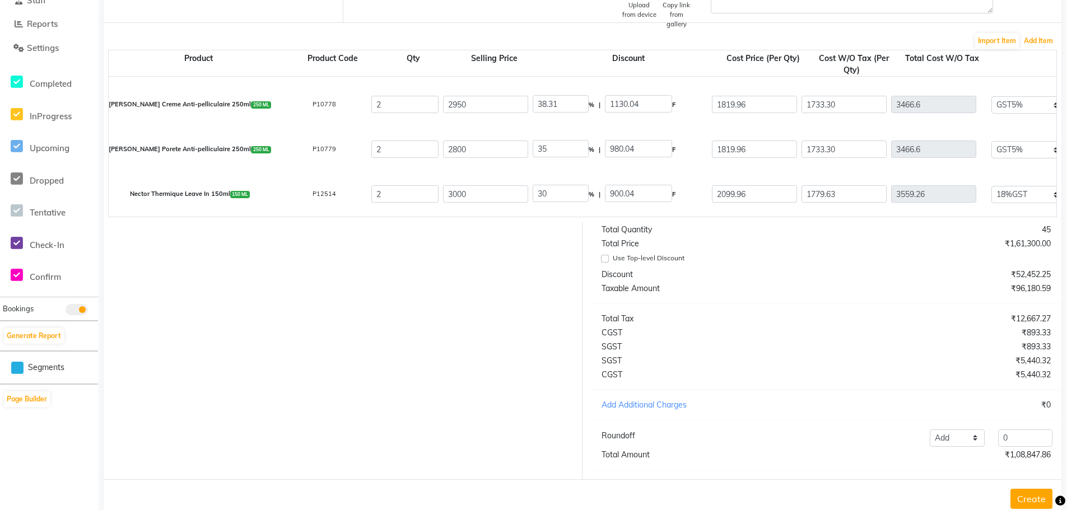
scroll to position [259, 0]
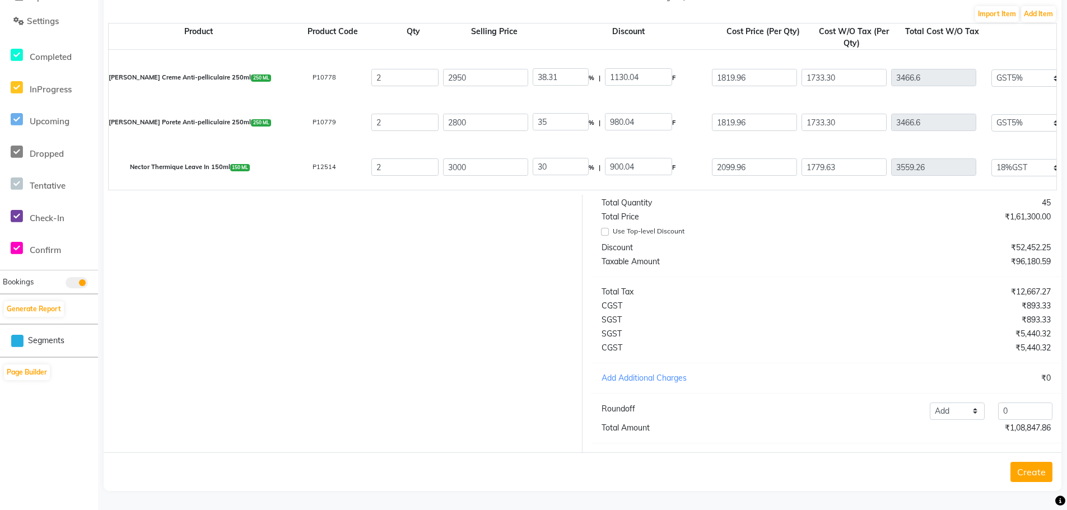
click at [1038, 468] on button "Create" at bounding box center [1031, 472] width 42 height 20
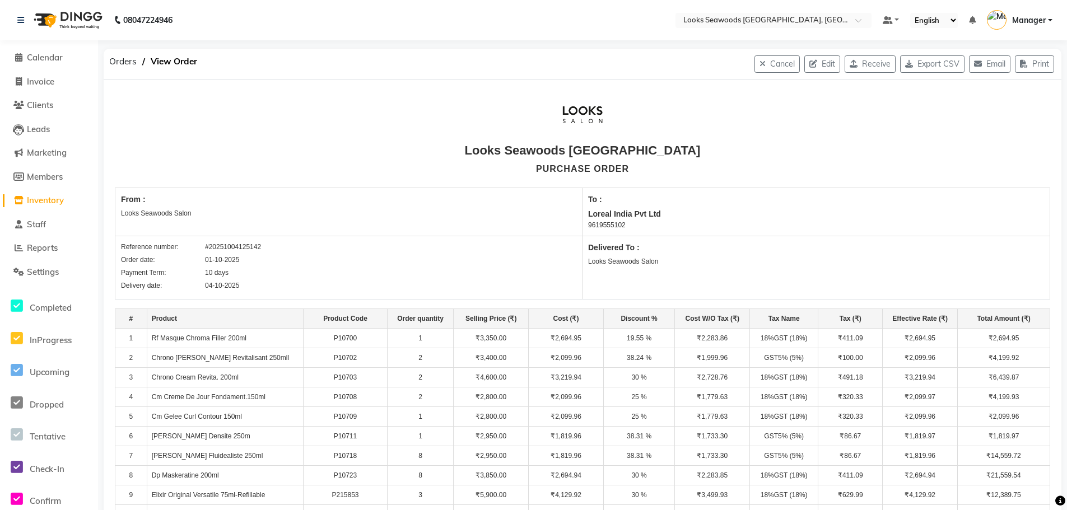
click at [51, 196] on span "Inventory" at bounding box center [45, 200] width 37 height 11
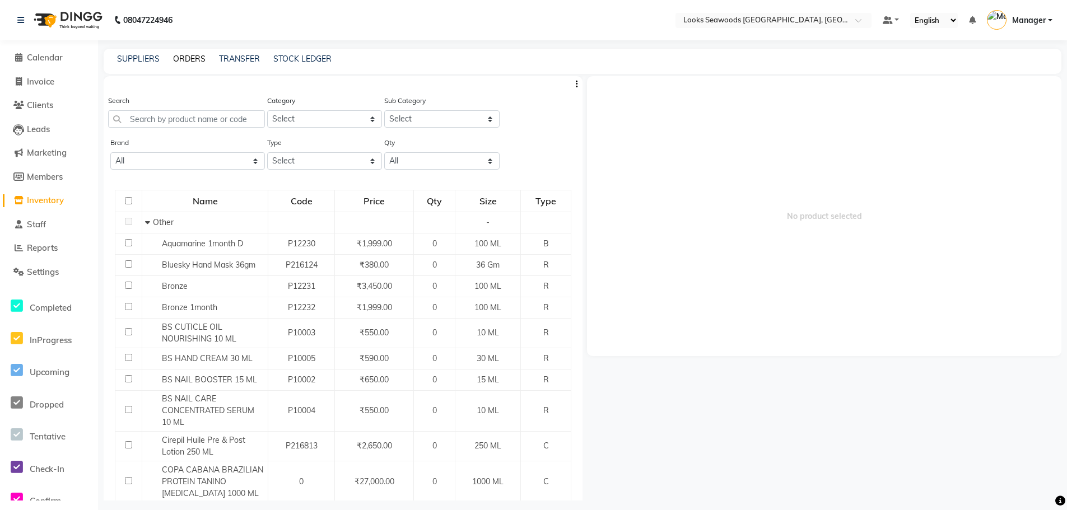
click at [185, 63] on link "ORDERS" at bounding box center [189, 59] width 32 height 10
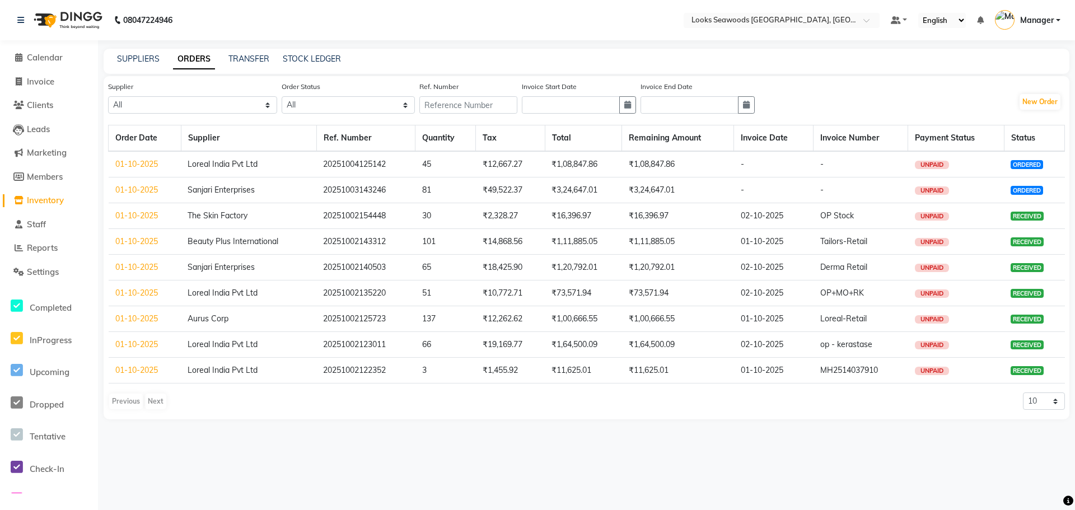
click at [139, 164] on link "01-10-2025" at bounding box center [136, 164] width 43 height 10
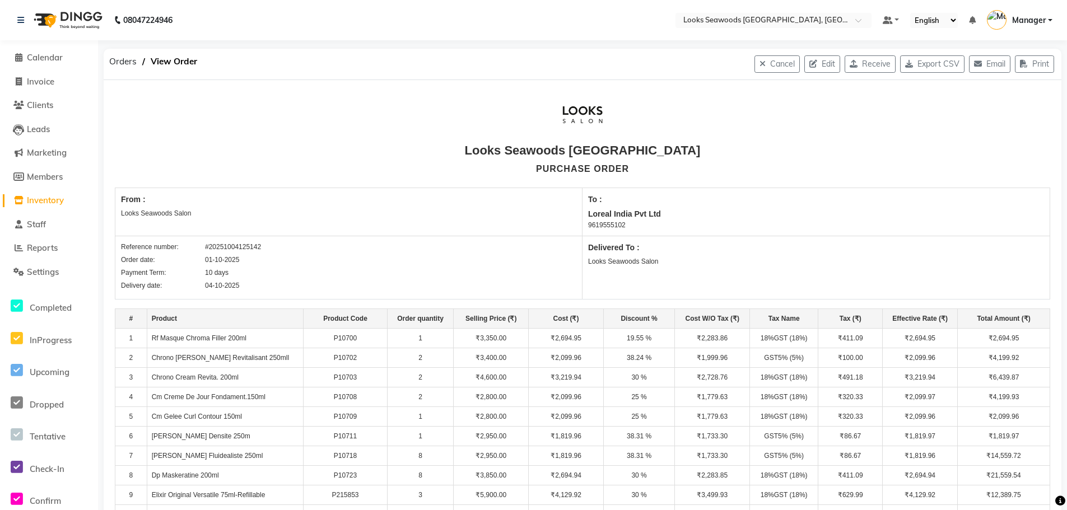
click at [864, 63] on button "Receive" at bounding box center [870, 63] width 51 height 17
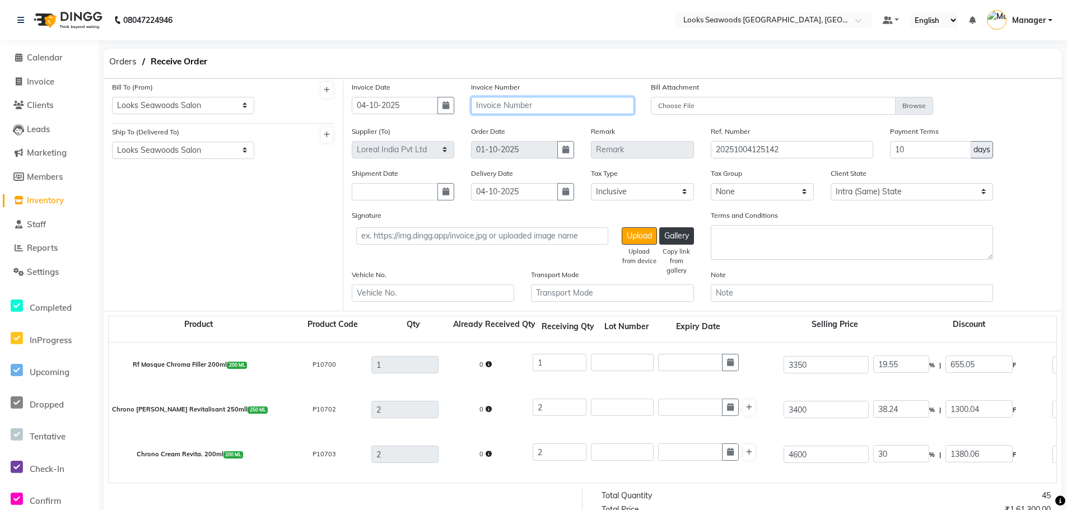
click at [509, 103] on input "text" at bounding box center [552, 105] width 163 height 17
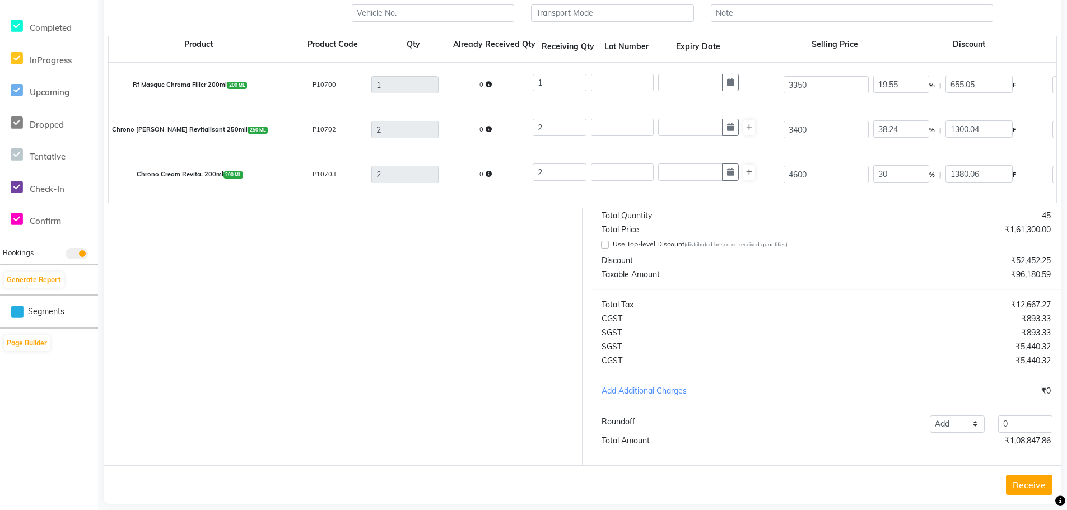
click at [1032, 495] on button "Receive" at bounding box center [1029, 485] width 46 height 20
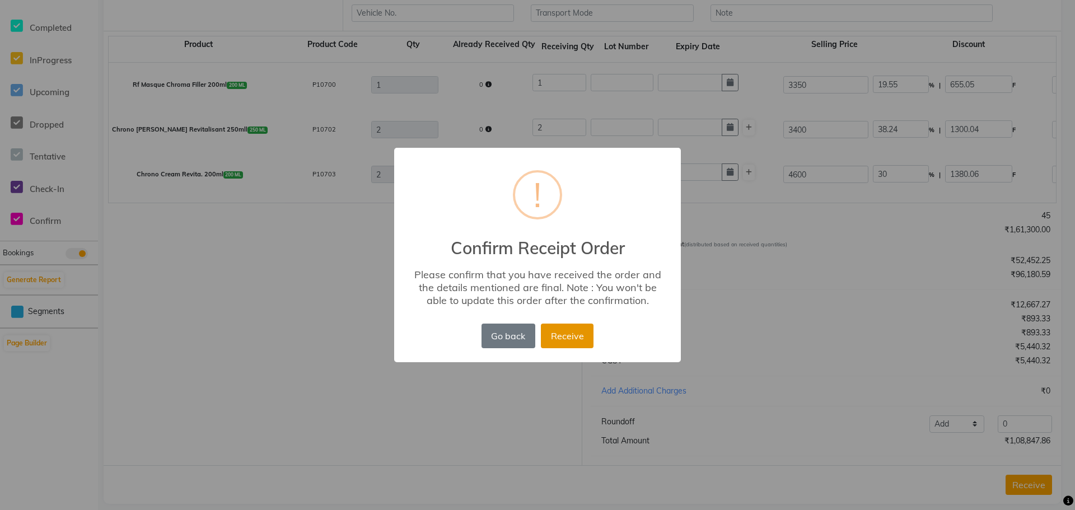
click at [570, 335] on button "Receive" at bounding box center [567, 336] width 53 height 25
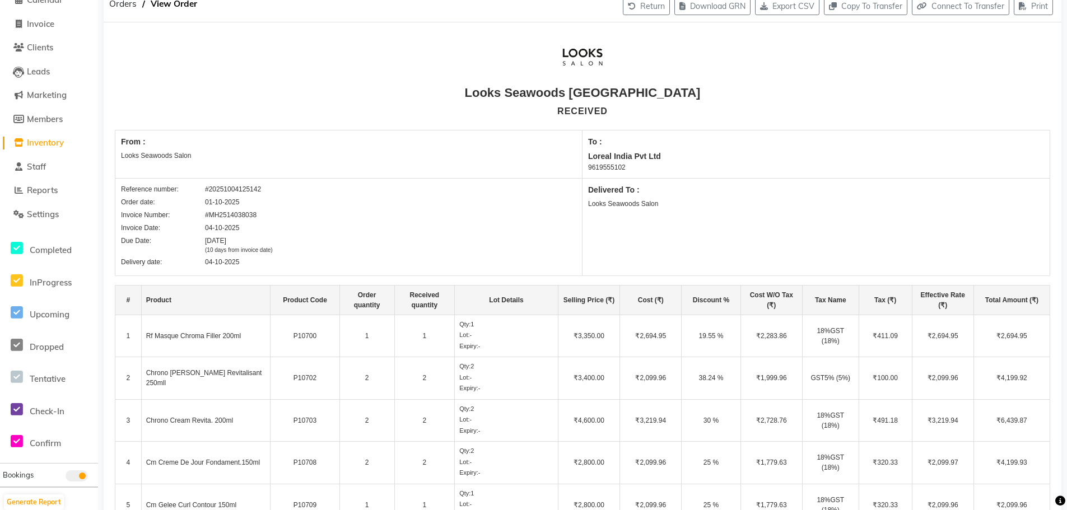
scroll to position [0, 0]
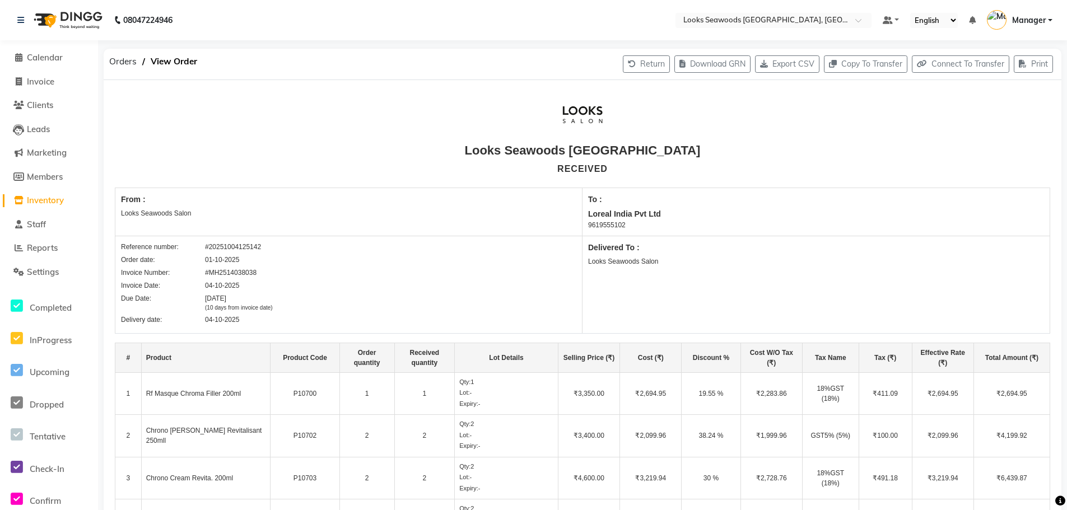
click at [48, 197] on span "Inventory" at bounding box center [45, 200] width 37 height 11
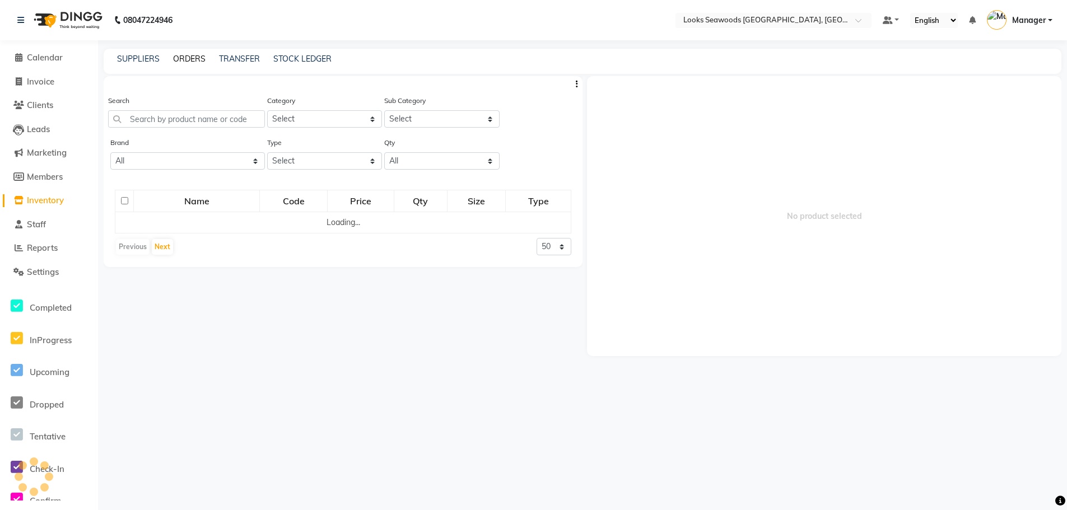
click at [190, 54] on link "ORDERS" at bounding box center [189, 59] width 32 height 10
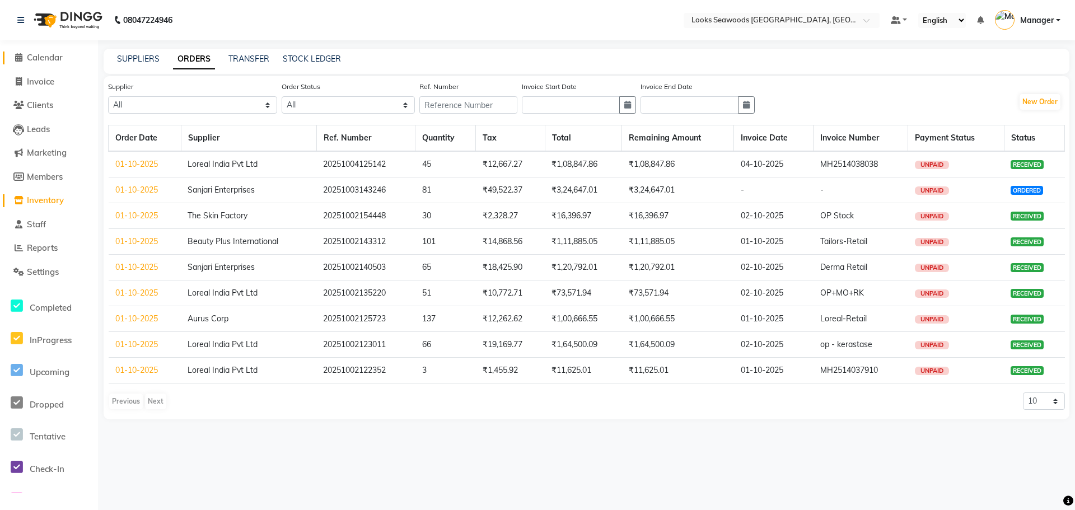
click at [37, 58] on span "Calendar" at bounding box center [45, 57] width 36 height 11
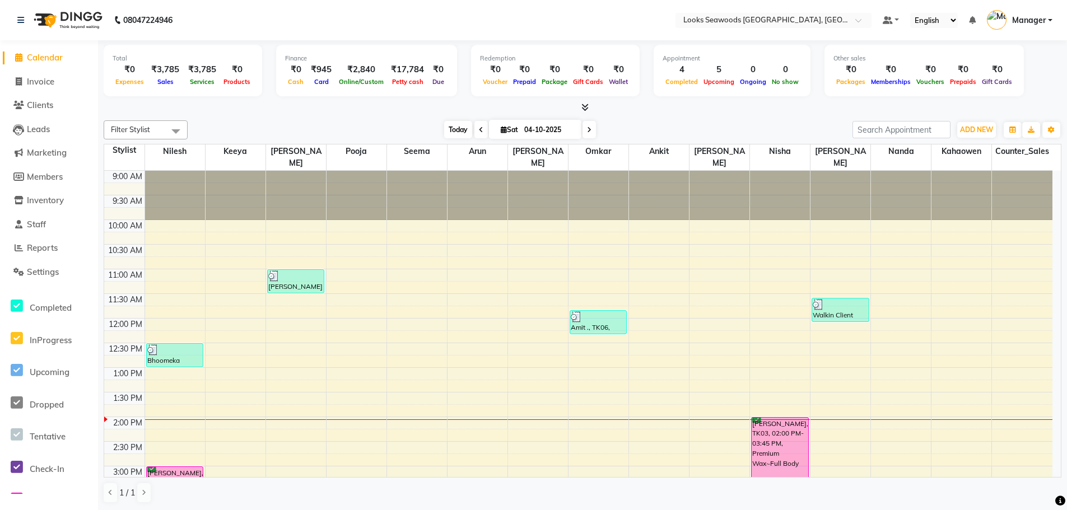
click at [461, 126] on span "Today" at bounding box center [458, 129] width 28 height 17
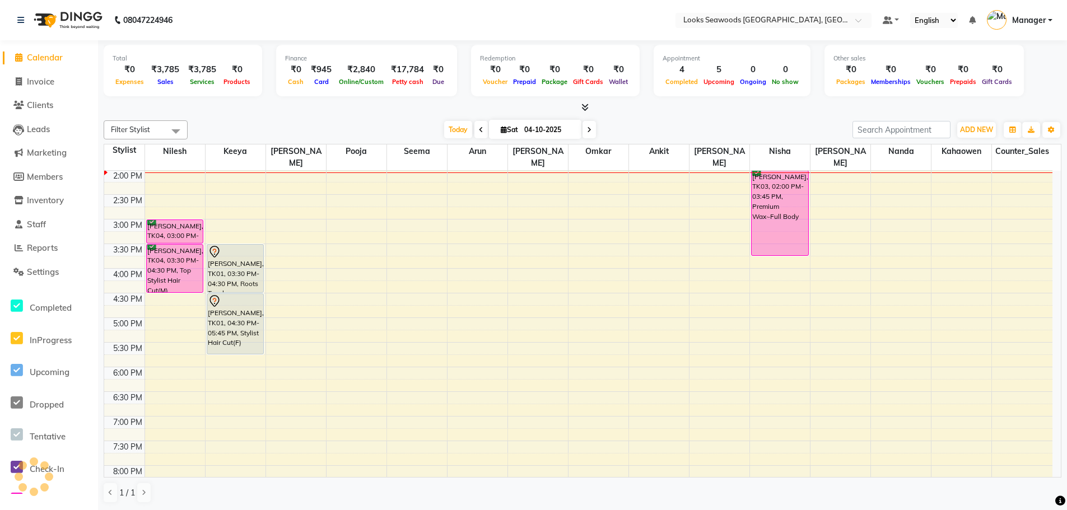
scroll to position [371, 0]
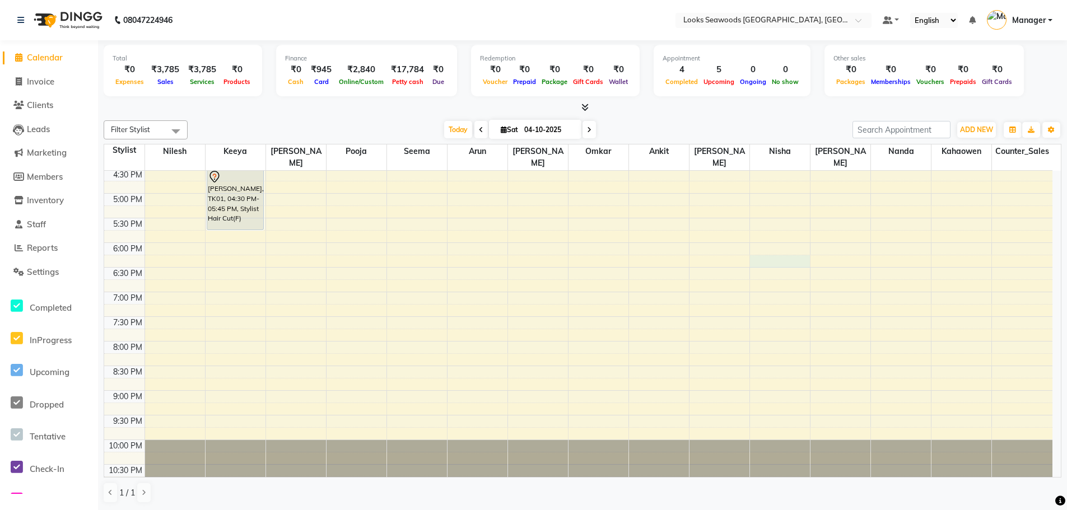
click at [764, 249] on div "9:00 AM 9:30 AM 10:00 AM 10:30 AM 11:00 AM 11:30 AM 12:00 PM 12:30 PM 1:00 PM 1…" at bounding box center [578, 144] width 948 height 689
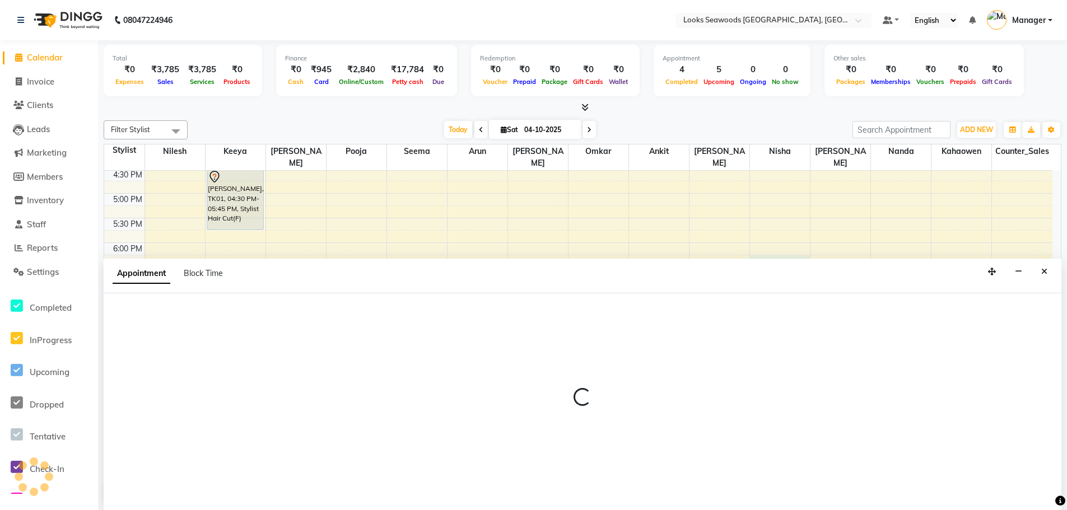
scroll to position [1, 0]
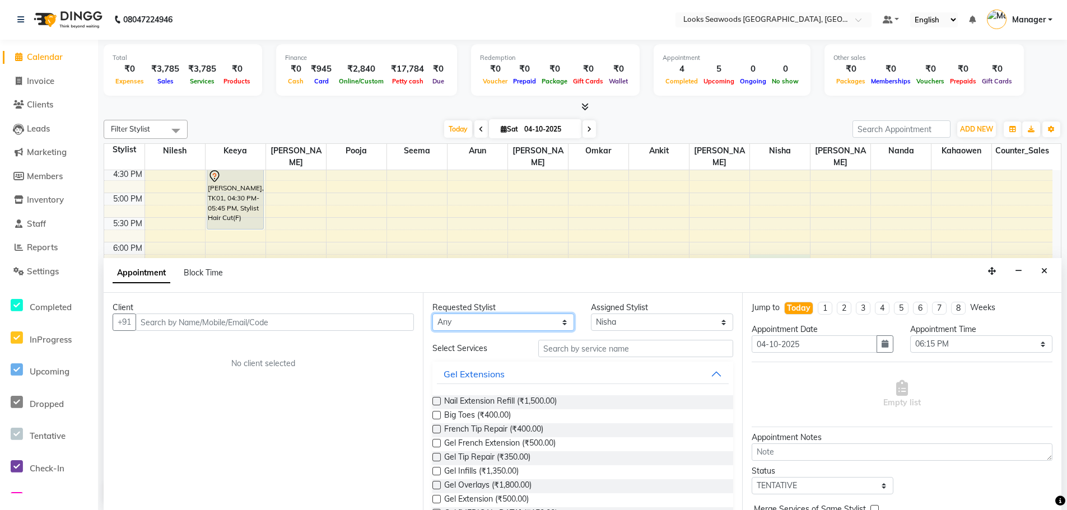
click at [478, 322] on select "Any Ankit Arun Counter_Sales Hanif Hemendra Kahaowen Keeya Maninder Nanda Niles…" at bounding box center [503, 322] width 142 height 17
click at [432, 314] on select "Any Ankit Arun Counter_Sales Hanif Hemendra Kahaowen Keeya Maninder Nanda Niles…" at bounding box center [503, 322] width 142 height 17
click at [469, 328] on select "Any Ankit Arun Counter_Sales Hanif Hemendra Kahaowen Keeya Maninder Nanda Niles…" at bounding box center [503, 322] width 142 height 17
click at [432, 314] on select "Any Ankit Arun Counter_Sales Hanif Hemendra Kahaowen Keeya Maninder Nanda Niles…" at bounding box center [503, 322] width 142 height 17
click at [469, 328] on select "Any Ankit Arun Counter_Sales Hanif Hemendra Kahaowen Keeya Maninder Nanda Niles…" at bounding box center [503, 322] width 142 height 17
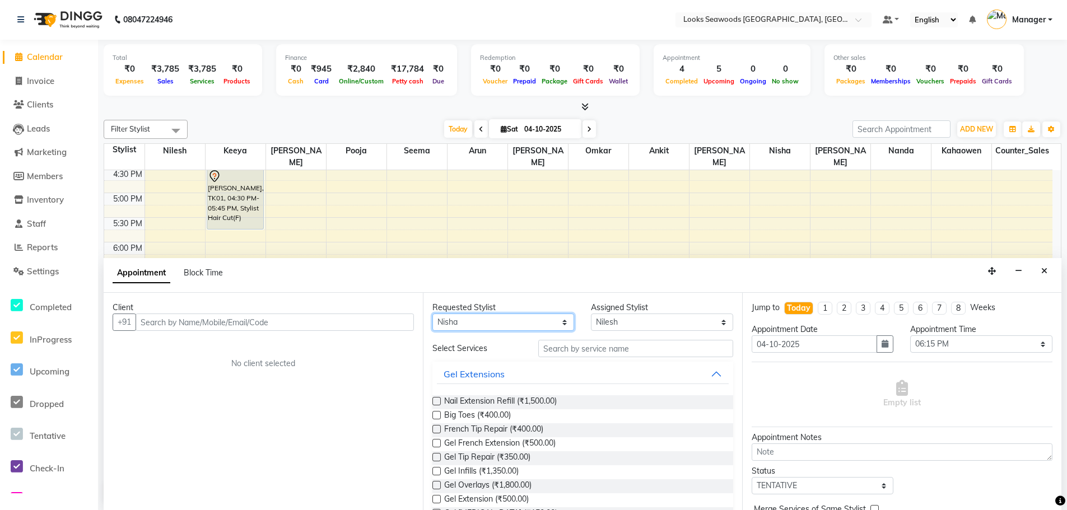
click at [432, 314] on select "Any Ankit Arun Counter_Sales Hanif Hemendra Kahaowen Keeya Maninder Nanda Niles…" at bounding box center [503, 322] width 142 height 17
click at [569, 349] on input "text" at bounding box center [635, 348] width 195 height 17
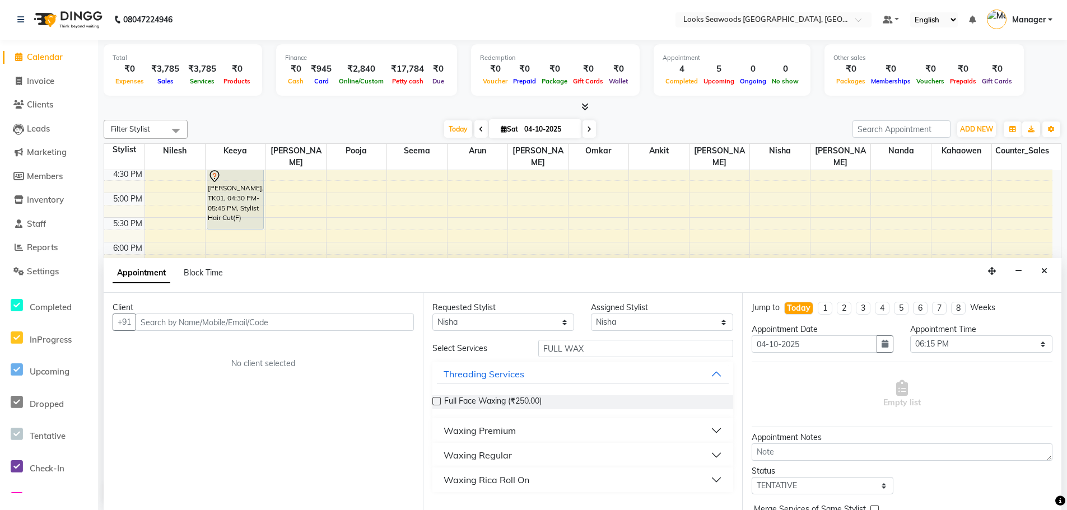
click at [504, 431] on div "Waxing Premium" at bounding box center [480, 430] width 72 height 13
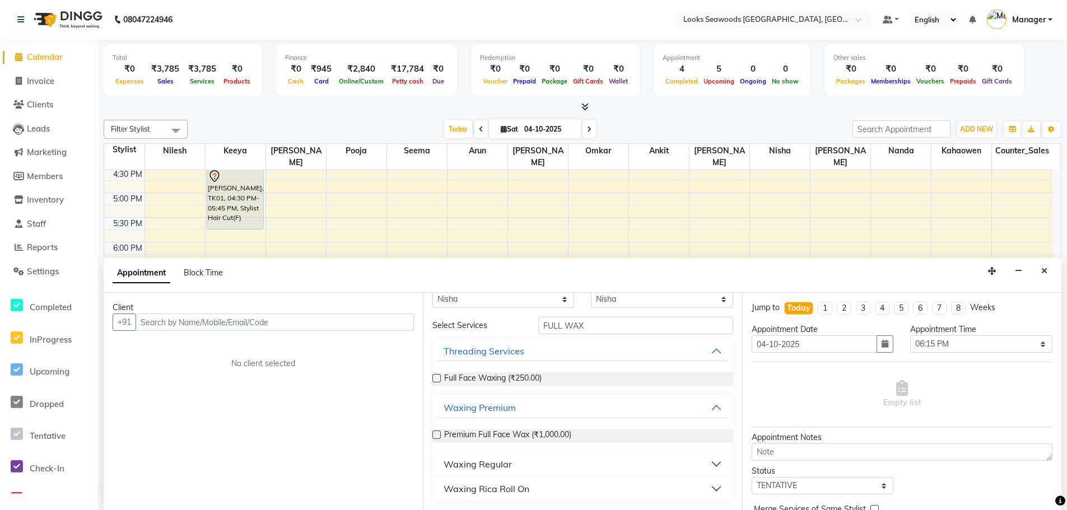
click at [509, 461] on div "Waxing Regular" at bounding box center [478, 464] width 68 height 13
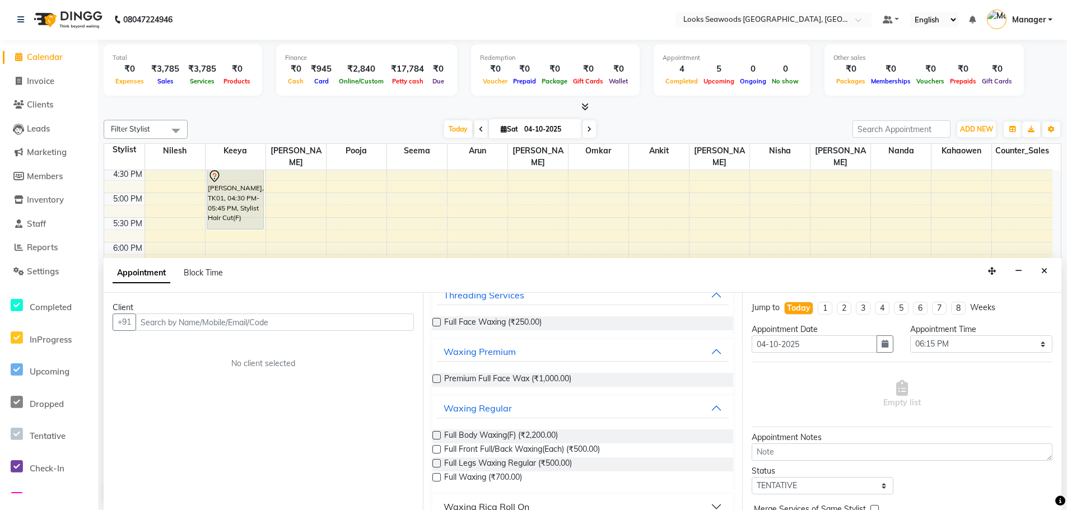
click at [436, 436] on label at bounding box center [436, 435] width 8 height 8
click at [436, 436] on input "checkbox" at bounding box center [435, 436] width 7 height 7
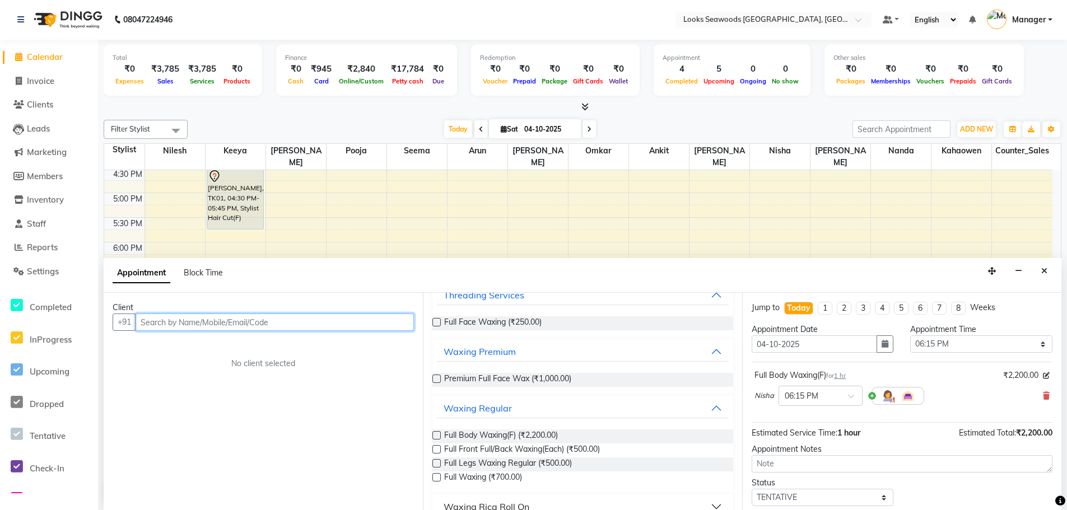
click at [230, 320] on input "text" at bounding box center [275, 322] width 278 height 17
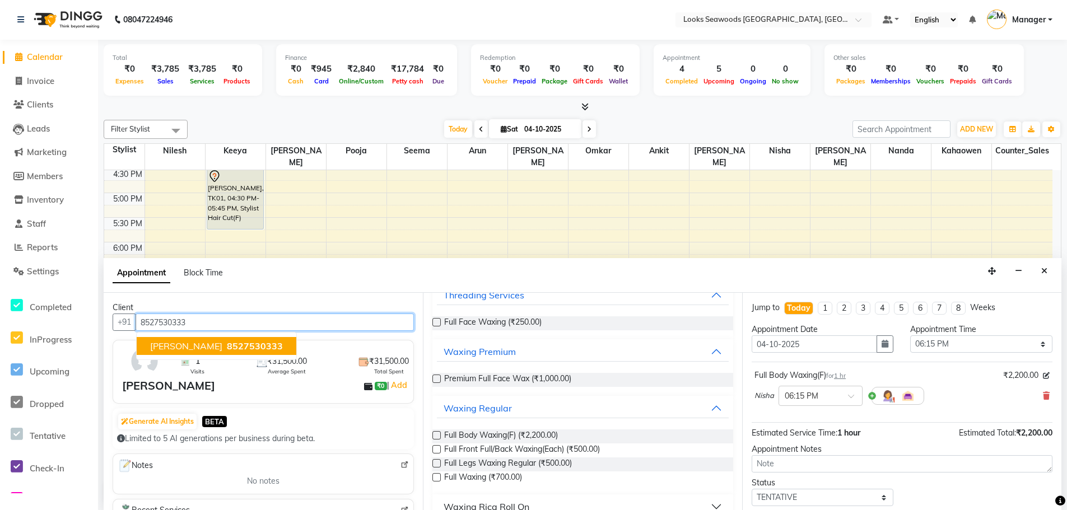
click at [258, 347] on span "8527530333" at bounding box center [255, 346] width 56 height 11
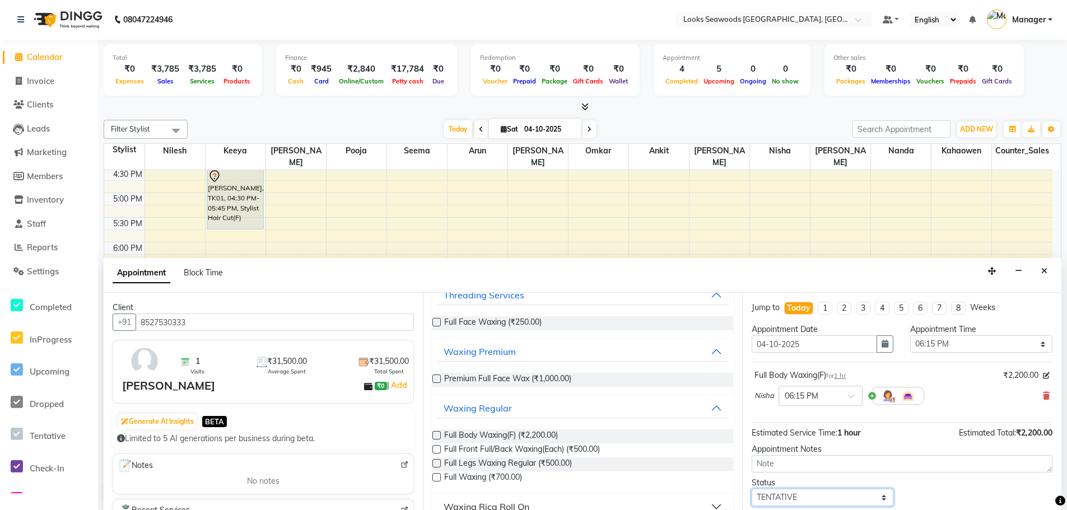
drag, startPoint x: 818, startPoint y: 503, endPoint x: 811, endPoint y: 506, distance: 7.3
click at [818, 503] on select "Select TENTATIVE CONFIRM CHECK-IN UPCOMING" at bounding box center [823, 497] width 142 height 17
click at [752, 489] on select "Select TENTATIVE CONFIRM CHECK-IN UPCOMING" at bounding box center [823, 497] width 142 height 17
click at [850, 398] on span at bounding box center [855, 400] width 14 height 12
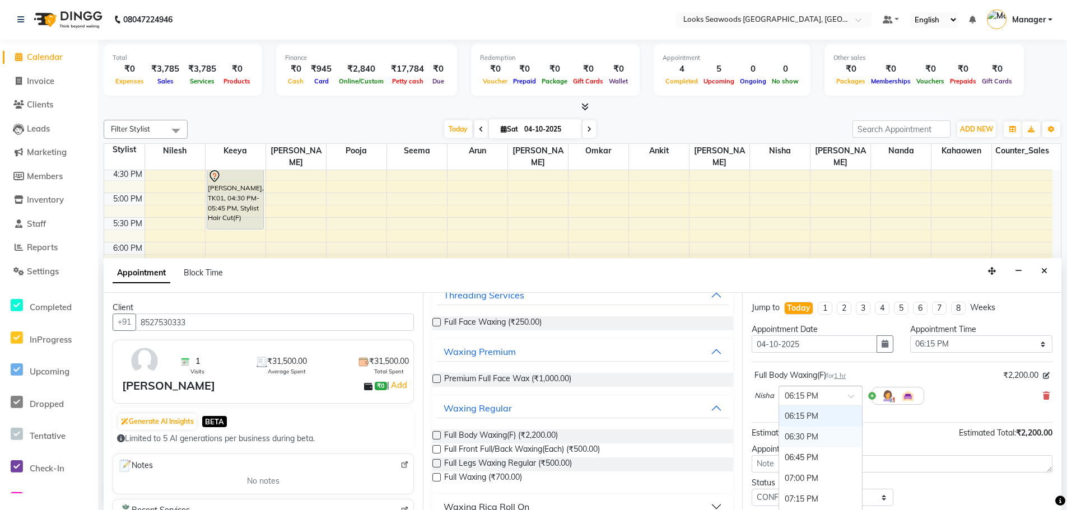
click at [803, 435] on div "06:30 PM" at bounding box center [820, 437] width 83 height 21
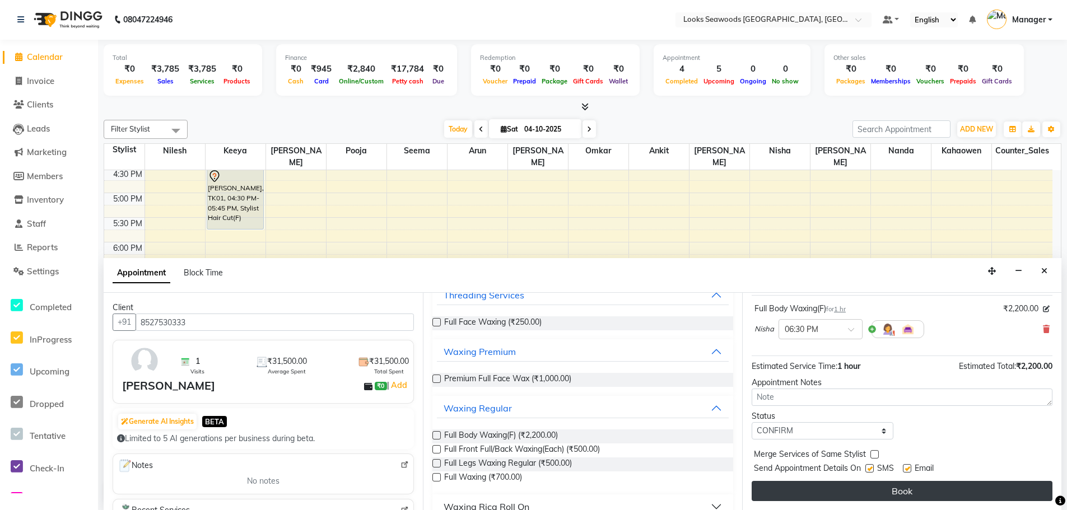
click at [876, 491] on button "Book" at bounding box center [902, 491] width 301 height 20
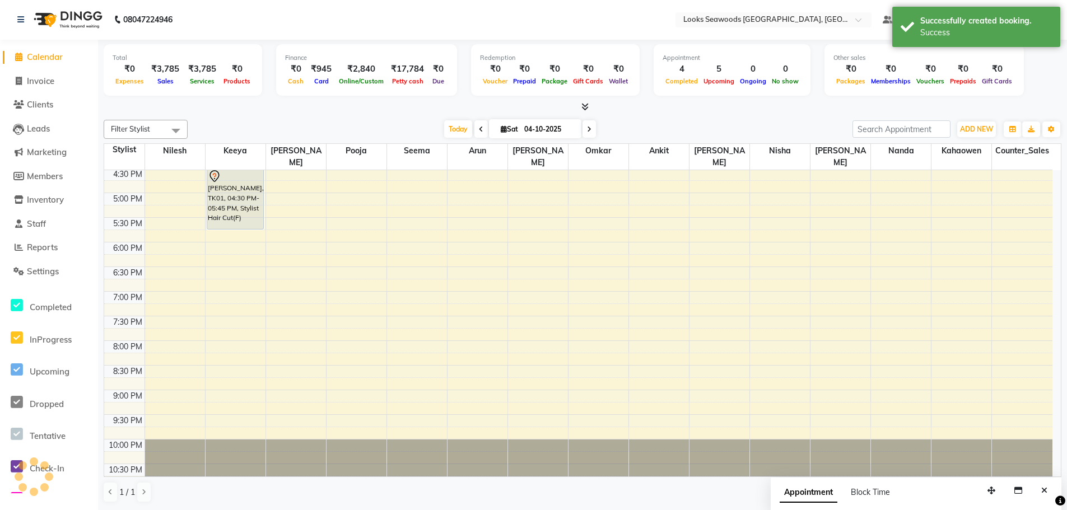
scroll to position [0, 0]
drag, startPoint x: 776, startPoint y: 304, endPoint x: 776, endPoint y: 319, distance: 15.1
click at [776, 319] on div "Kawaldeep Kaur, TK03, 02:00 PM-03:45 PM, Premium Wax~Full Body Kawaldeep Kaur, …" at bounding box center [780, 144] width 60 height 689
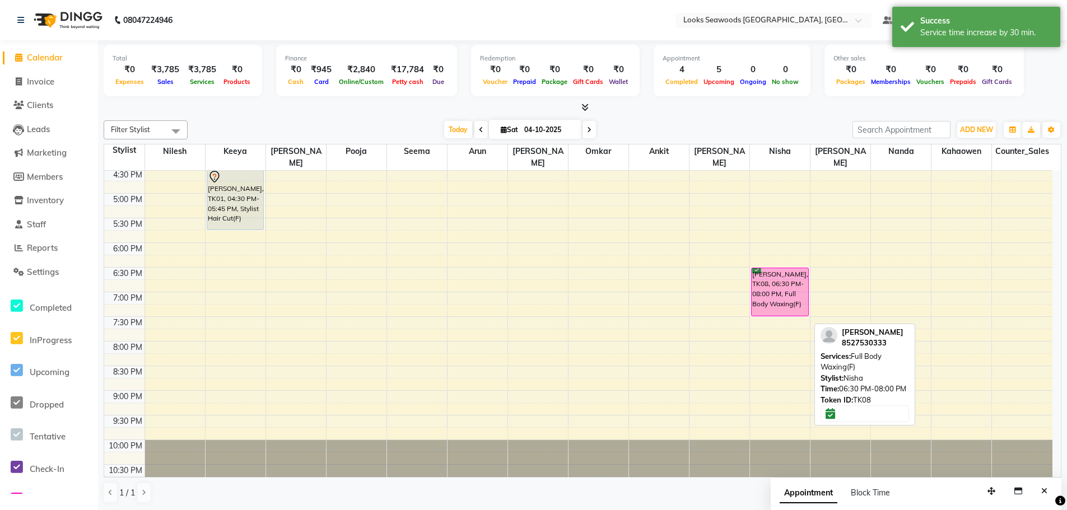
drag, startPoint x: 778, startPoint y: 327, endPoint x: 778, endPoint y: 304, distance: 23.0
click at [778, 304] on div "Kawaldeep Kaur, TK03, 02:00 PM-03:45 PM, Premium Wax~Full Body Kawaldeep Kaur, …" at bounding box center [780, 144] width 60 height 689
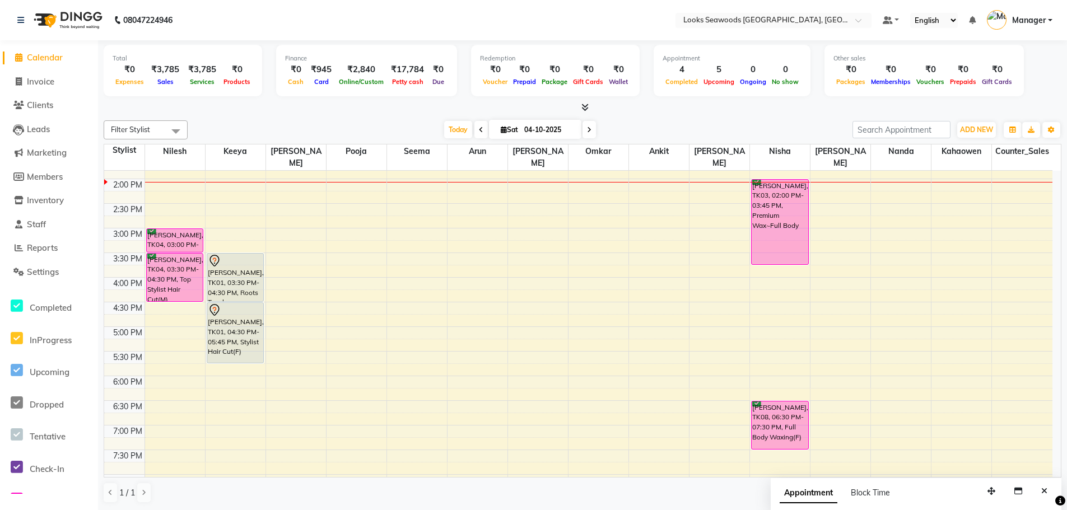
scroll to position [203, 0]
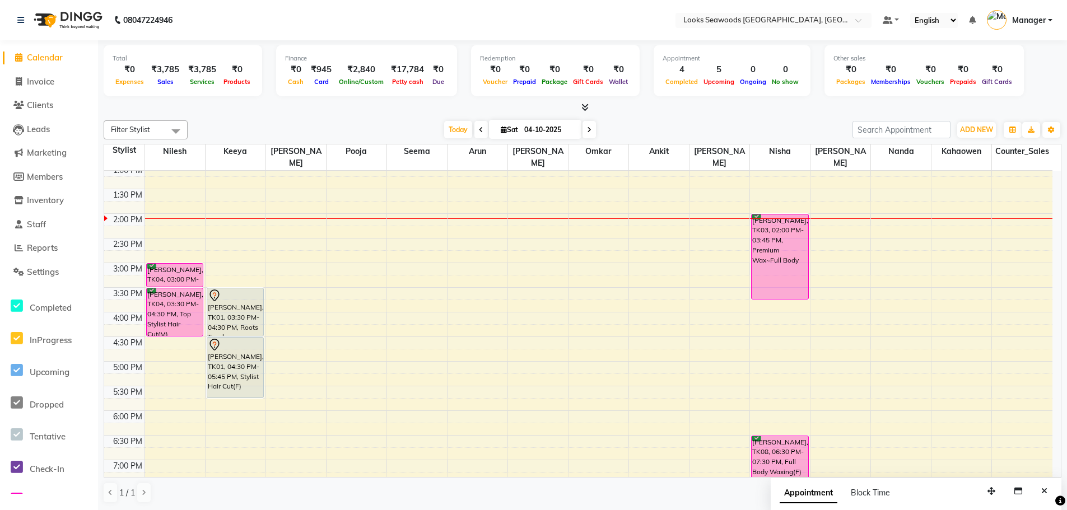
click at [756, 123] on div "[DATE] [DATE]" at bounding box center [520, 130] width 654 height 17
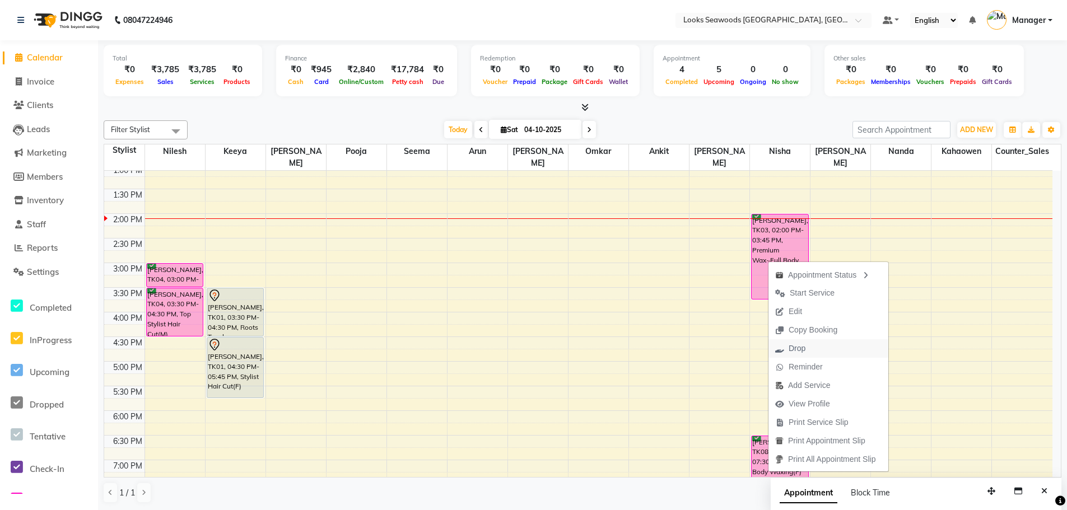
click at [807, 349] on span "Drop" at bounding box center [790, 348] width 44 height 18
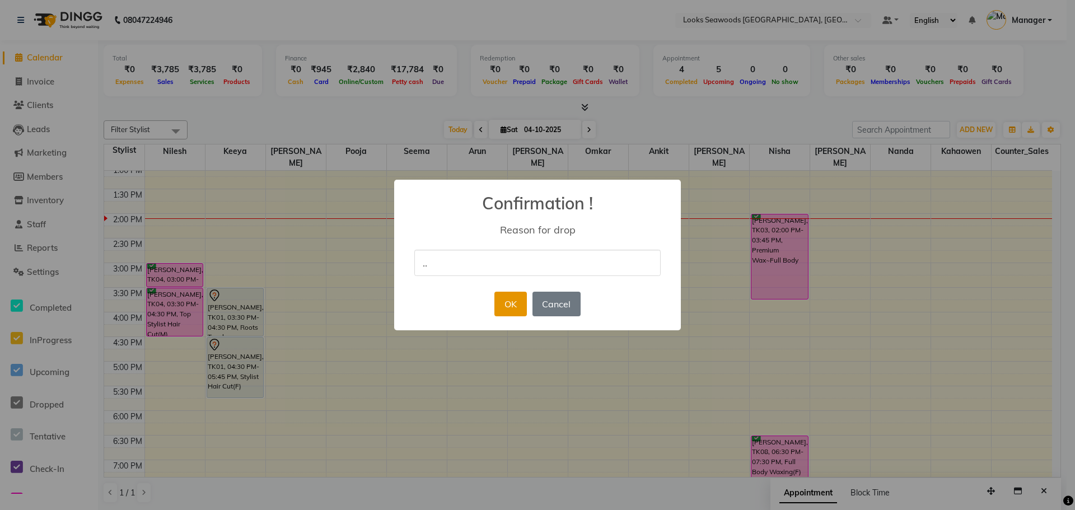
click at [503, 302] on button "OK" at bounding box center [511, 304] width 32 height 25
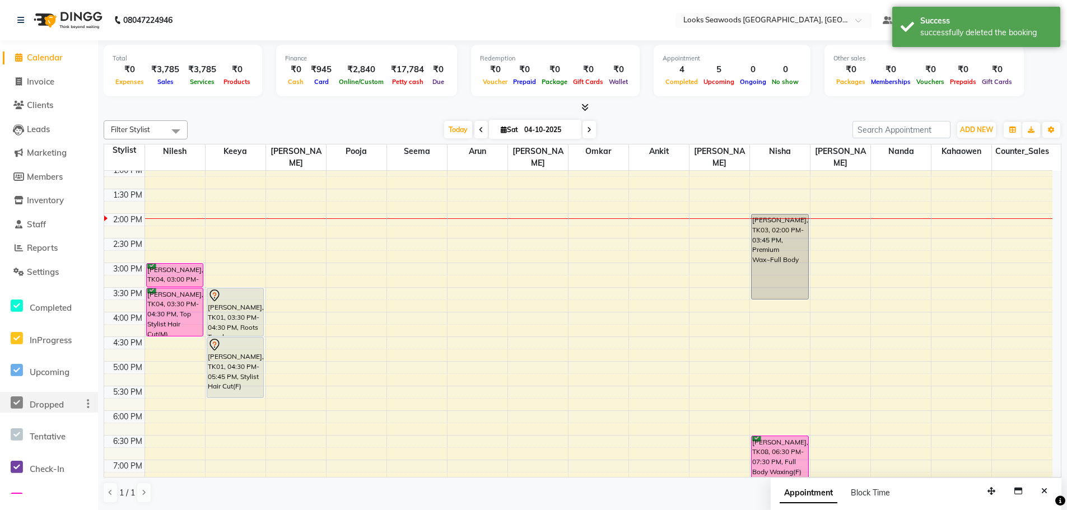
click at [16, 403] on icon at bounding box center [17, 403] width 12 height 14
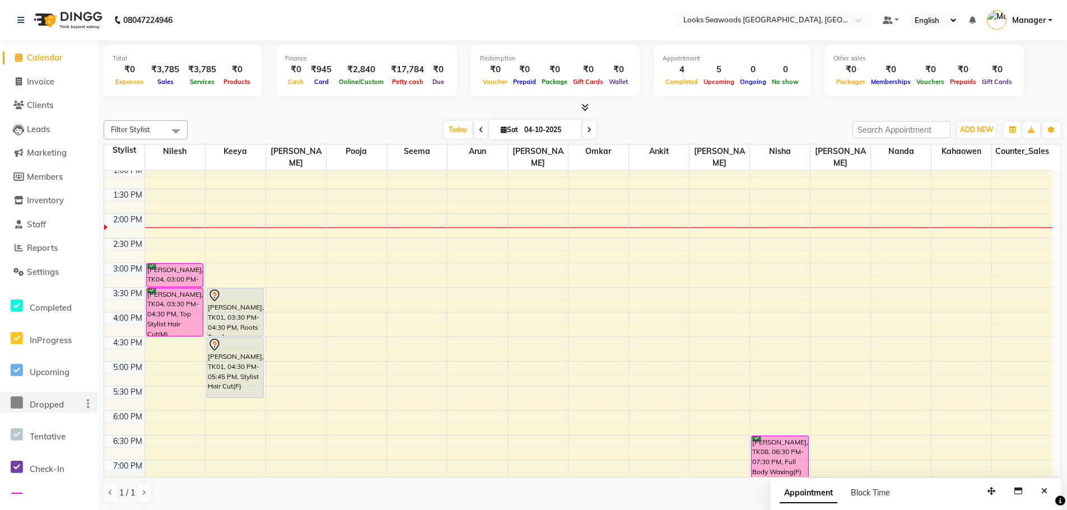
drag, startPoint x: 386, startPoint y: 120, endPoint x: 388, endPoint y: 126, distance: 5.8
click at [386, 121] on div "Filter Stylist Select All Ankit Arun Counter_Sales Hanif Hemendra Kahaowen Keey…" at bounding box center [583, 129] width 958 height 19
click at [371, 117] on div "Filter Stylist Select All Ankit Arun Counter_Sales [PERSON_NAME] Kahaowen [PERS…" at bounding box center [583, 312] width 958 height 392
click at [41, 248] on span "Reports" at bounding box center [42, 247] width 31 height 11
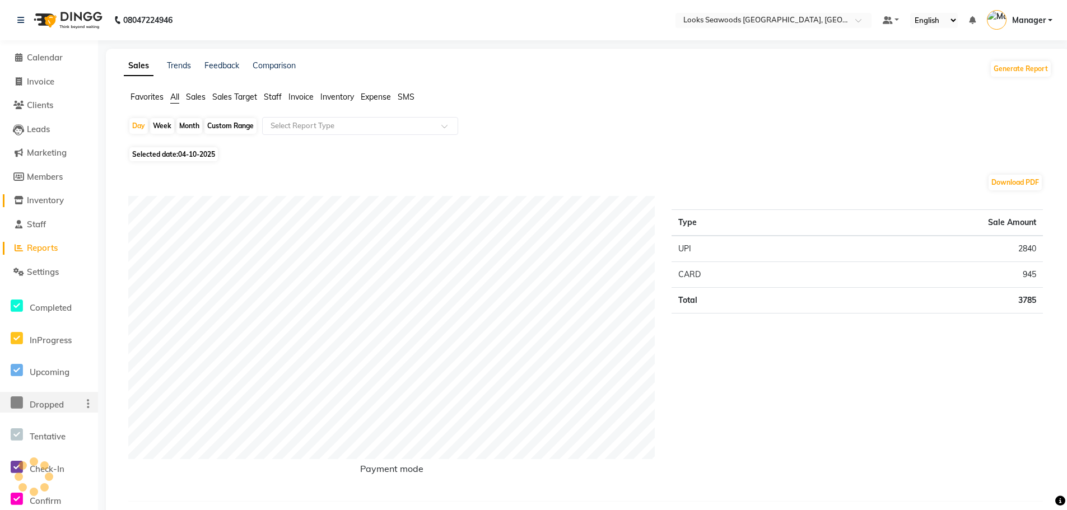
click at [39, 200] on span "Inventory" at bounding box center [45, 200] width 37 height 11
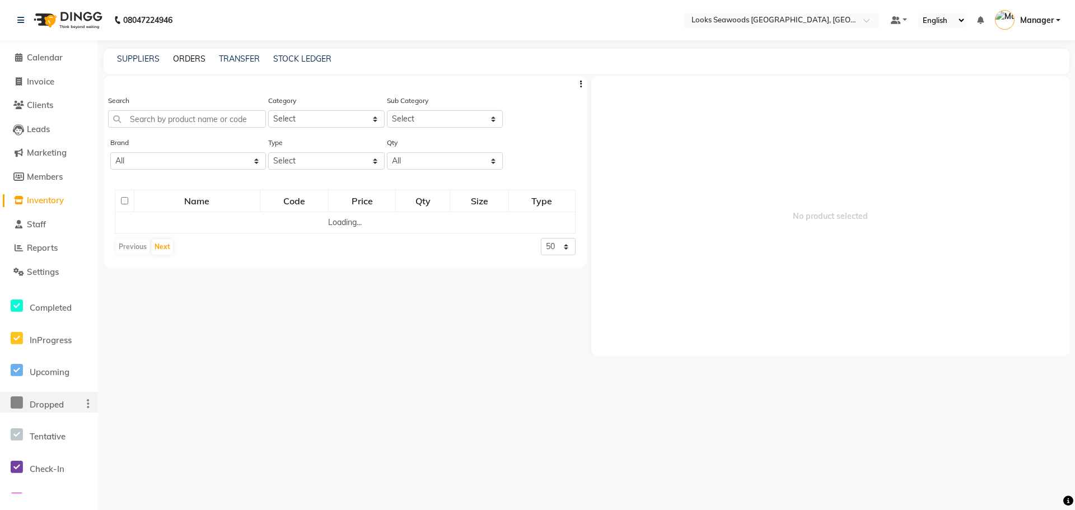
click at [187, 57] on link "ORDERS" at bounding box center [189, 59] width 32 height 10
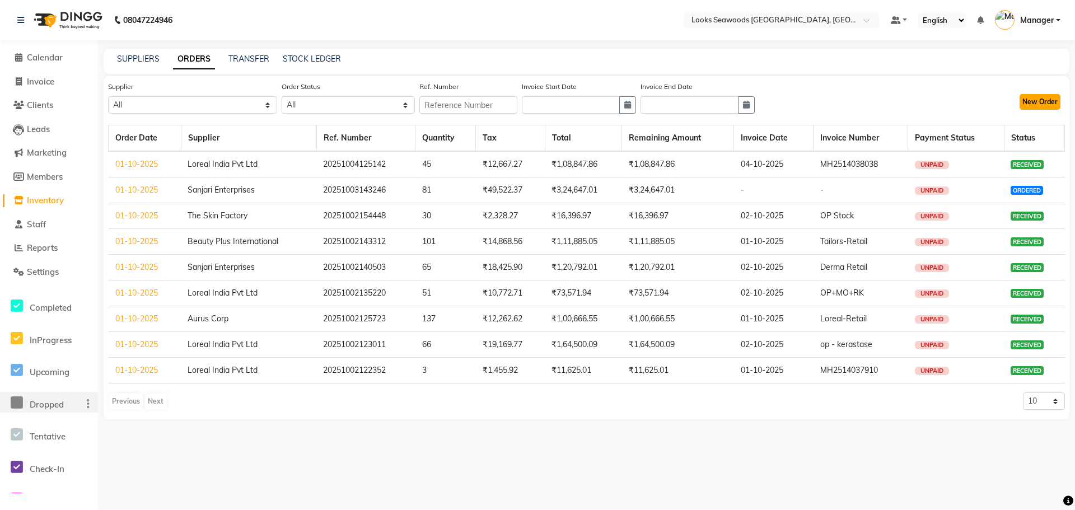
click at [1054, 99] on button "New Order" at bounding box center [1040, 102] width 41 height 16
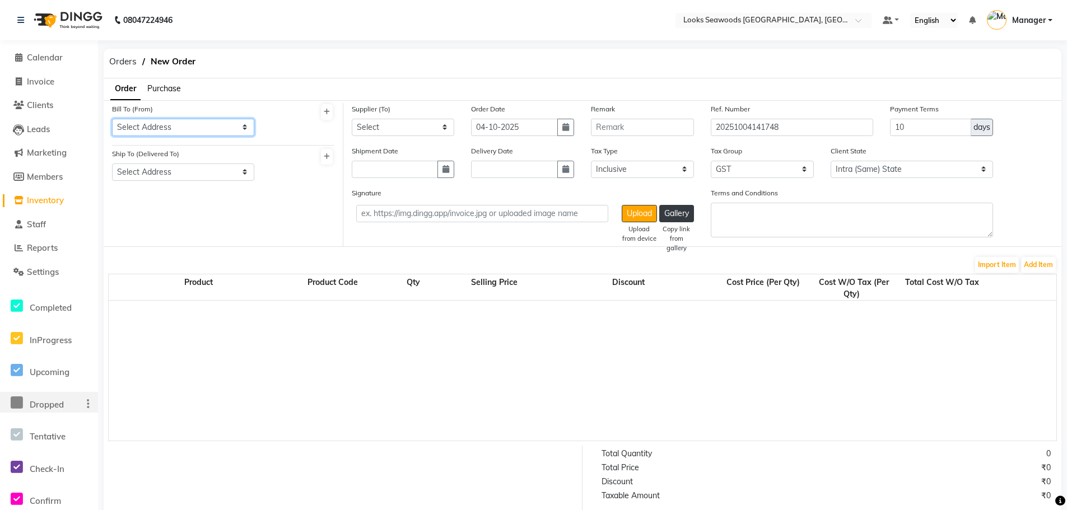
click at [189, 120] on select "Select Address Looks Seawoods Salon" at bounding box center [183, 127] width 142 height 17
click at [112, 119] on select "Select Address Looks Seawoods Salon" at bounding box center [183, 127] width 142 height 17
drag, startPoint x: 174, startPoint y: 173, endPoint x: 171, endPoint y: 180, distance: 8.0
click at [174, 173] on select "Select Address Looks Seawoods Salon" at bounding box center [183, 172] width 142 height 17
click at [112, 164] on select "Select Address Looks Seawoods Salon" at bounding box center [183, 172] width 142 height 17
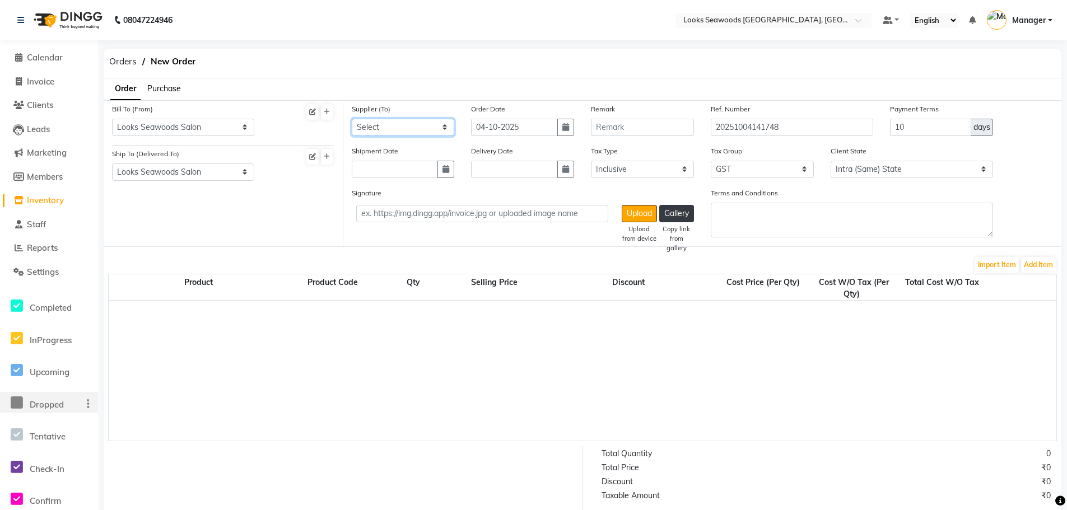
drag, startPoint x: 408, startPoint y: 129, endPoint x: 534, endPoint y: 124, distance: 125.5
click at [408, 129] on select "Select Aurus Corp Loreal India Pvt Ltd Sanghvi Enterprises Beauty Palace Sanjar…" at bounding box center [403, 127] width 103 height 17
click at [352, 119] on select "Select Aurus Corp Loreal India Pvt Ltd Sanghvi Enterprises Beauty Palace Sanjar…" at bounding box center [403, 127] width 103 height 17
click at [567, 132] on button "button" at bounding box center [565, 127] width 17 height 17
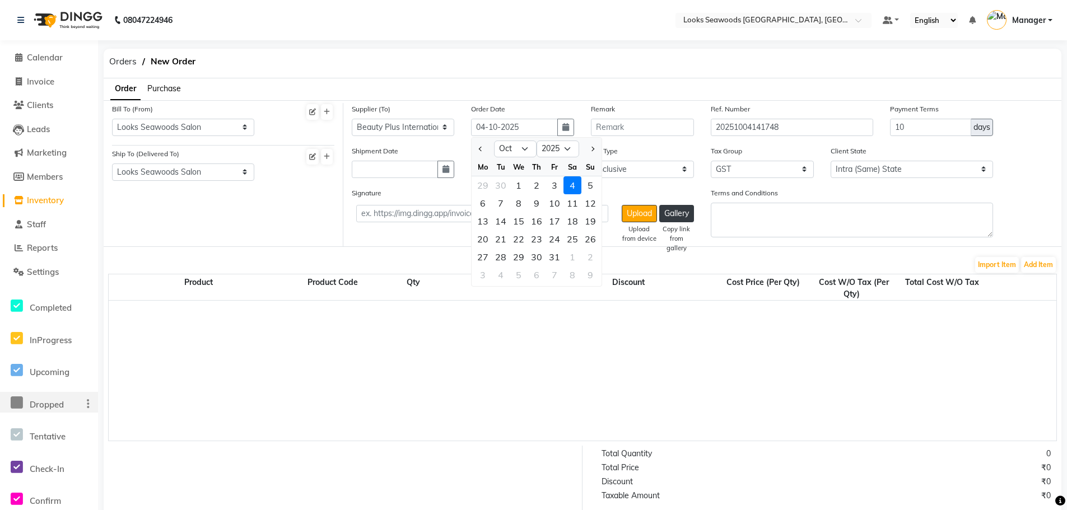
drag, startPoint x: 515, startPoint y: 190, endPoint x: 533, endPoint y: 183, distance: 19.1
click at [517, 189] on div "1" at bounding box center [519, 185] width 18 height 18
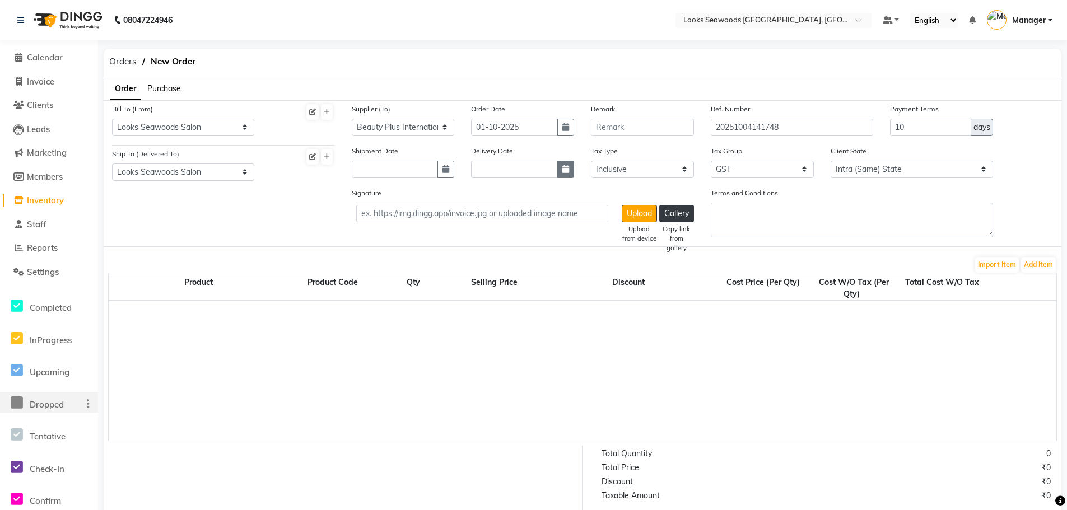
click at [562, 168] on icon "button" at bounding box center [565, 169] width 7 height 8
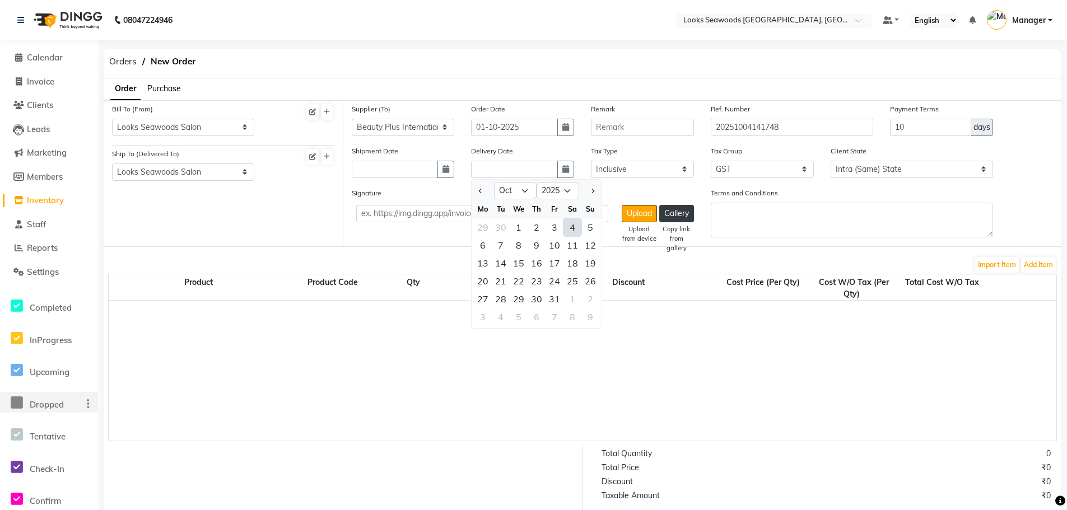
drag, startPoint x: 575, startPoint y: 231, endPoint x: 597, endPoint y: 218, distance: 25.8
click at [575, 230] on div "4" at bounding box center [572, 227] width 18 height 18
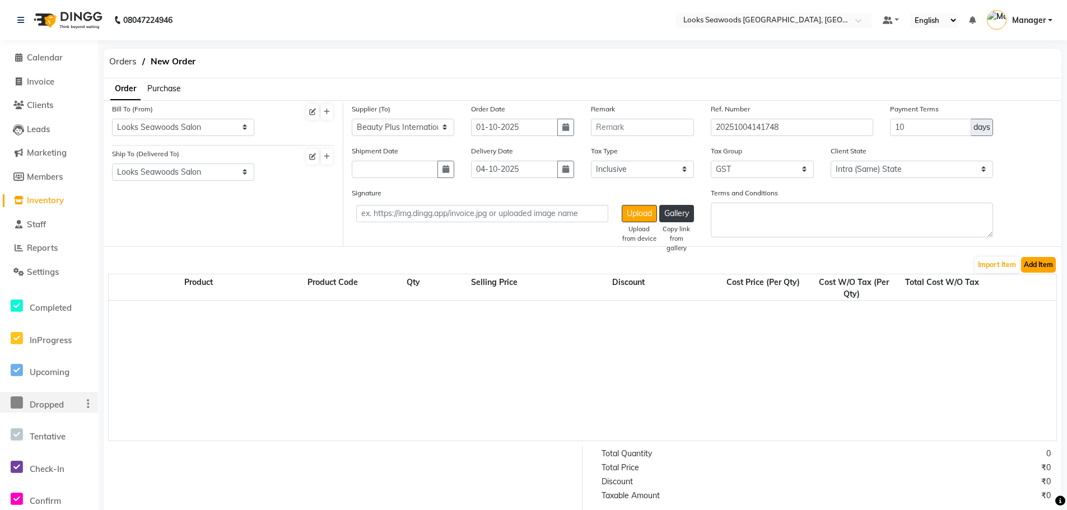
click at [1039, 263] on button "Add Item" at bounding box center [1038, 265] width 35 height 16
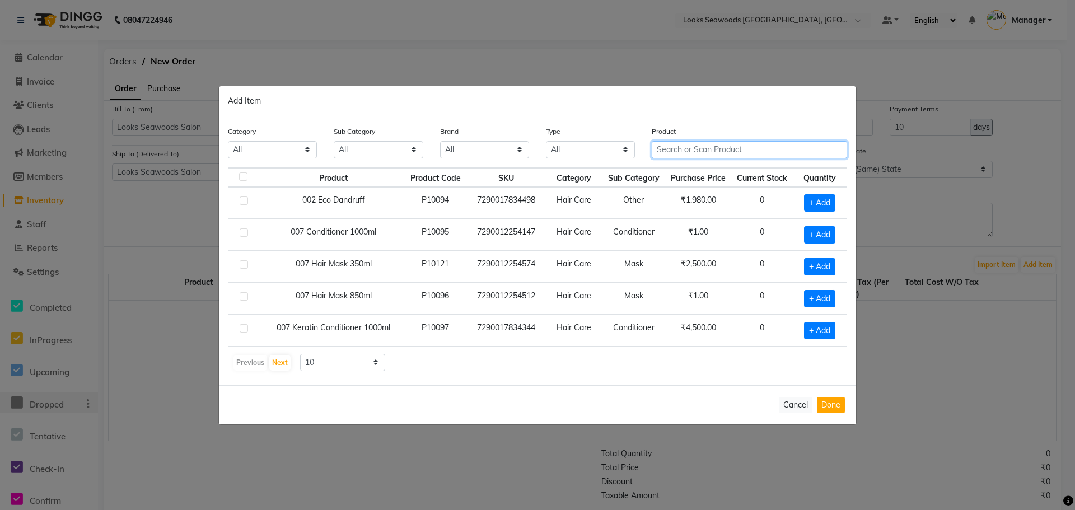
click at [723, 148] on input "text" at bounding box center [749, 149] width 195 height 17
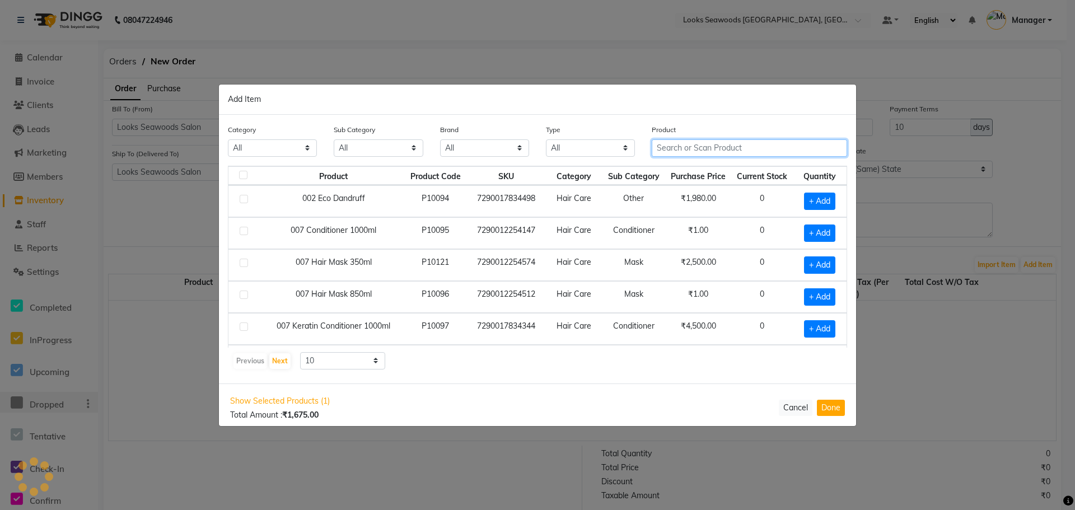
click at [685, 151] on input "text" at bounding box center [749, 147] width 195 height 17
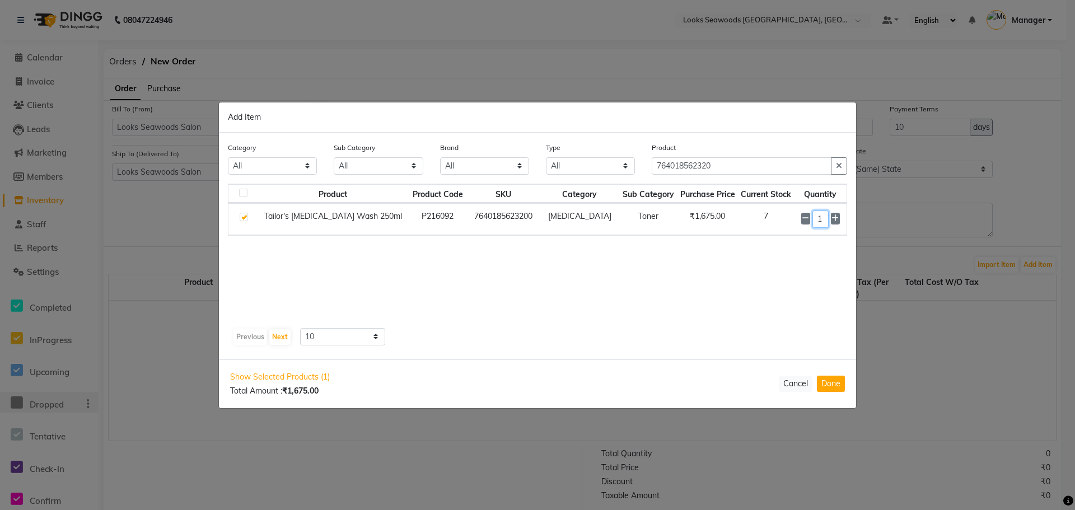
click at [824, 217] on input "1" at bounding box center [821, 219] width 16 height 17
click at [837, 385] on button "Done" at bounding box center [831, 384] width 28 height 16
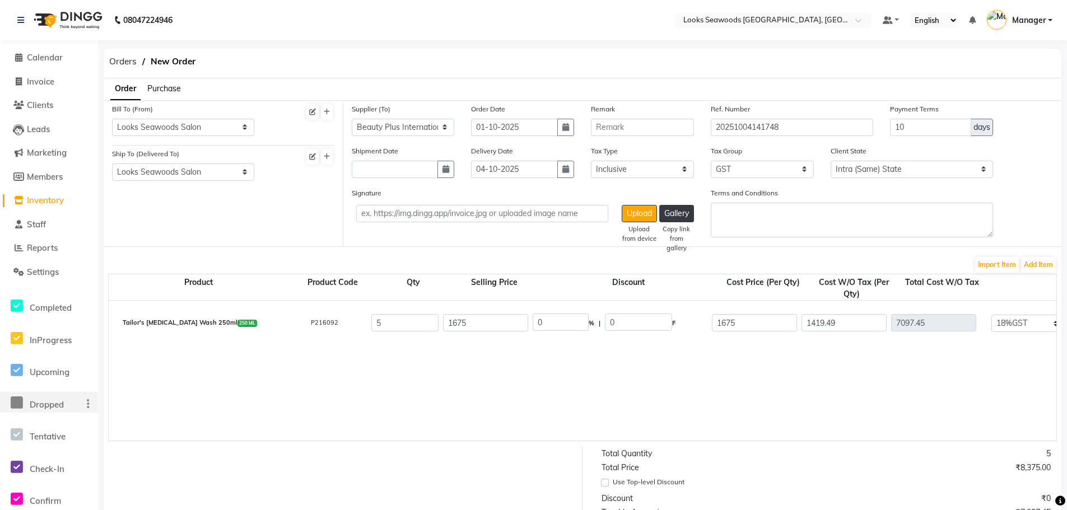
click at [980, 71] on div "Orders New Order" at bounding box center [582, 64] width 974 height 30
click at [1042, 263] on button "Add Item" at bounding box center [1038, 265] width 35 height 16
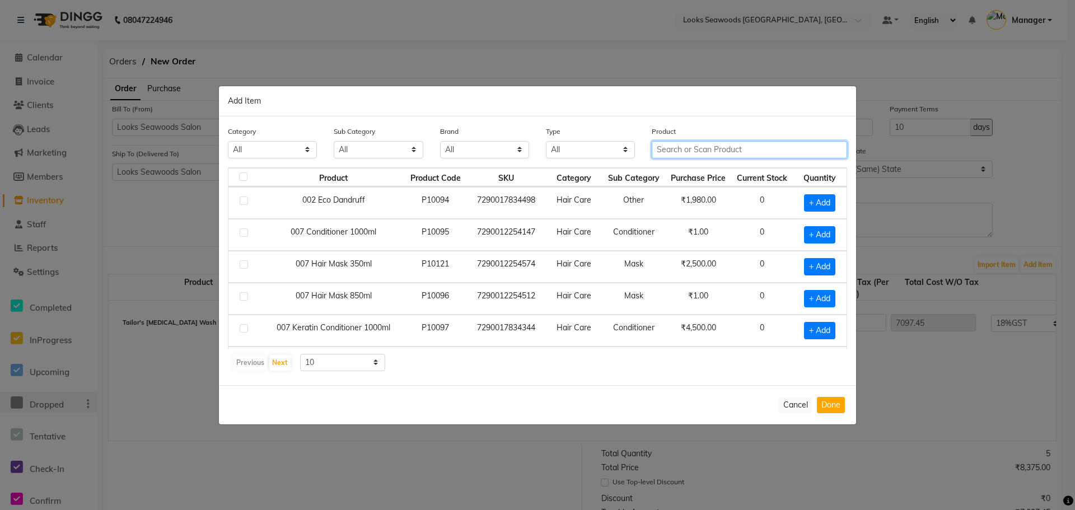
click at [673, 151] on input "text" at bounding box center [749, 149] width 195 height 17
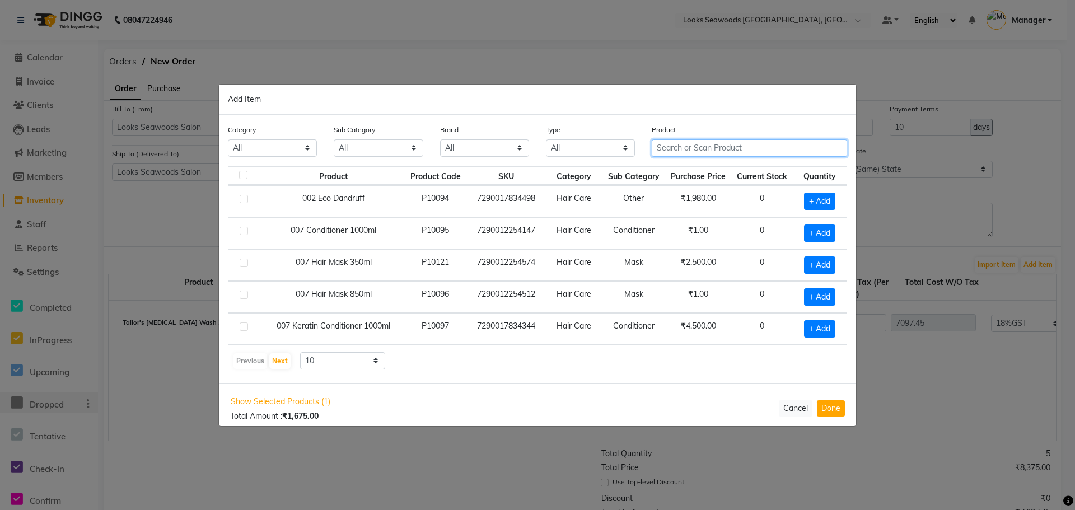
click at [673, 151] on input "text" at bounding box center [749, 147] width 195 height 17
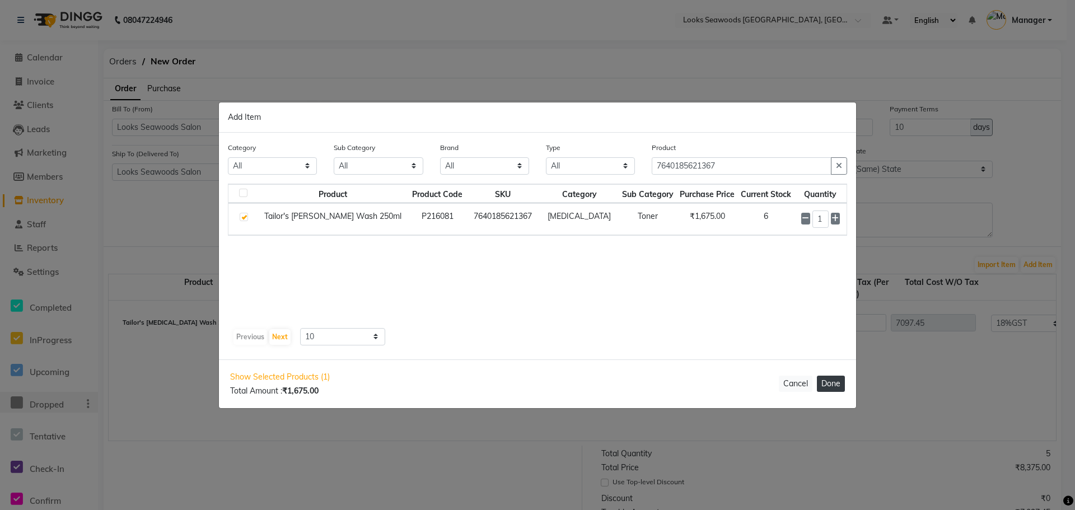
click at [843, 388] on button "Done" at bounding box center [831, 384] width 28 height 16
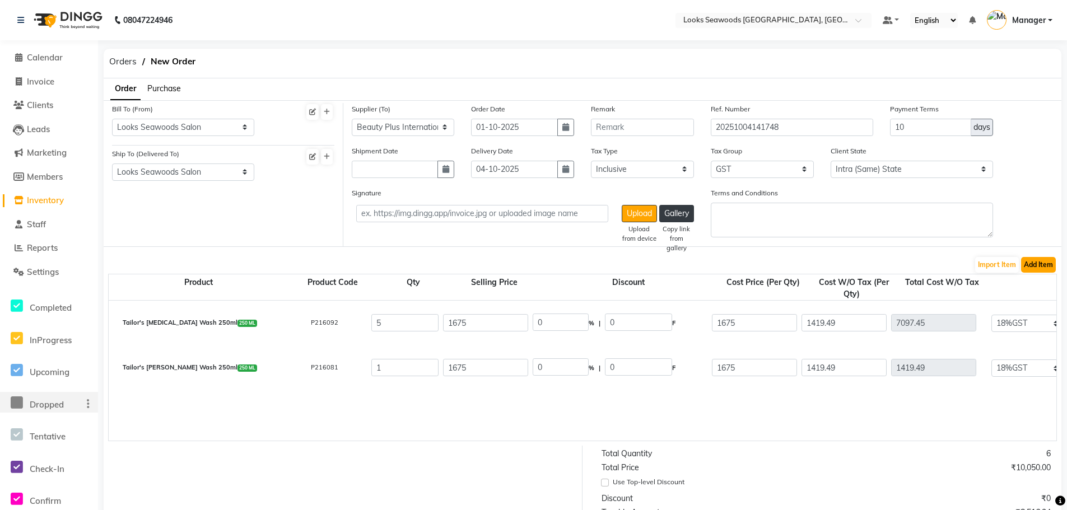
click at [1036, 262] on button "Add Item" at bounding box center [1038, 265] width 35 height 16
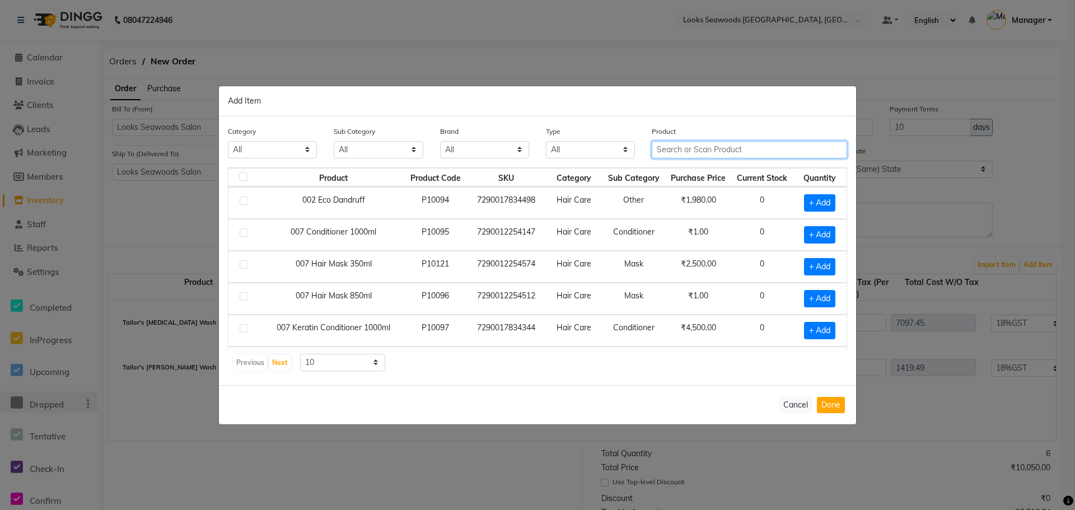
click at [749, 144] on input "text" at bounding box center [749, 149] width 195 height 17
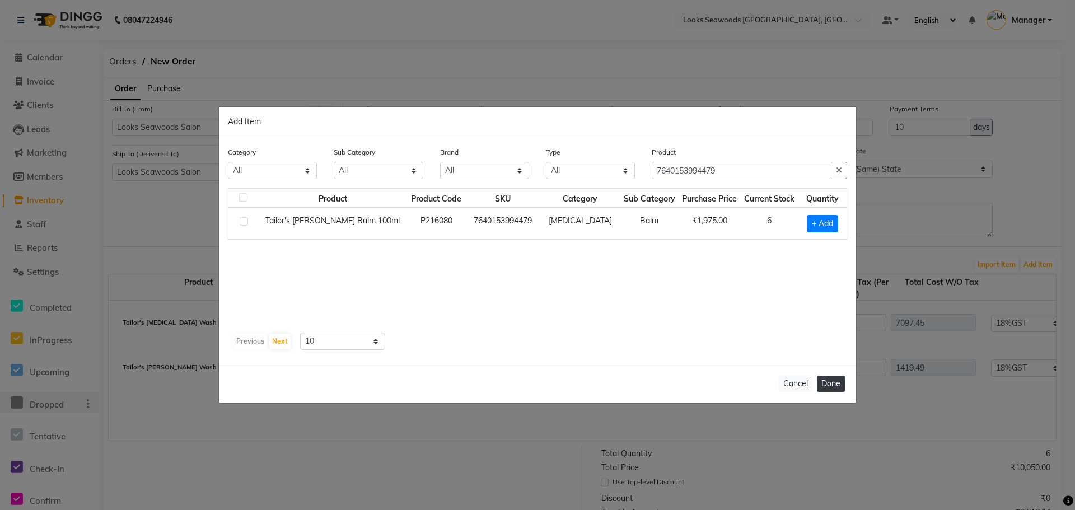
click at [834, 380] on button "Done" at bounding box center [831, 384] width 28 height 16
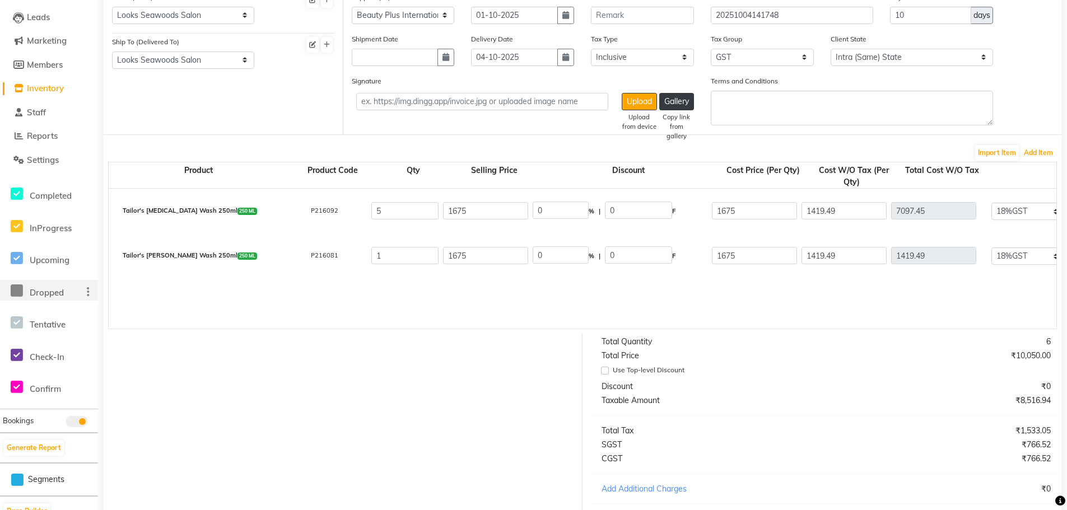
scroll to position [231, 0]
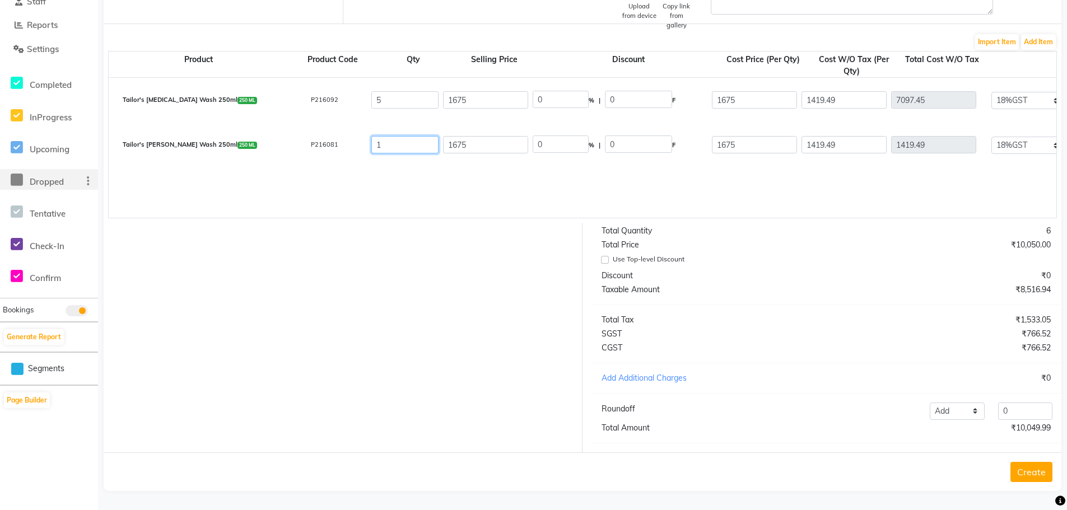
click at [408, 136] on input "1" at bounding box center [404, 144] width 67 height 17
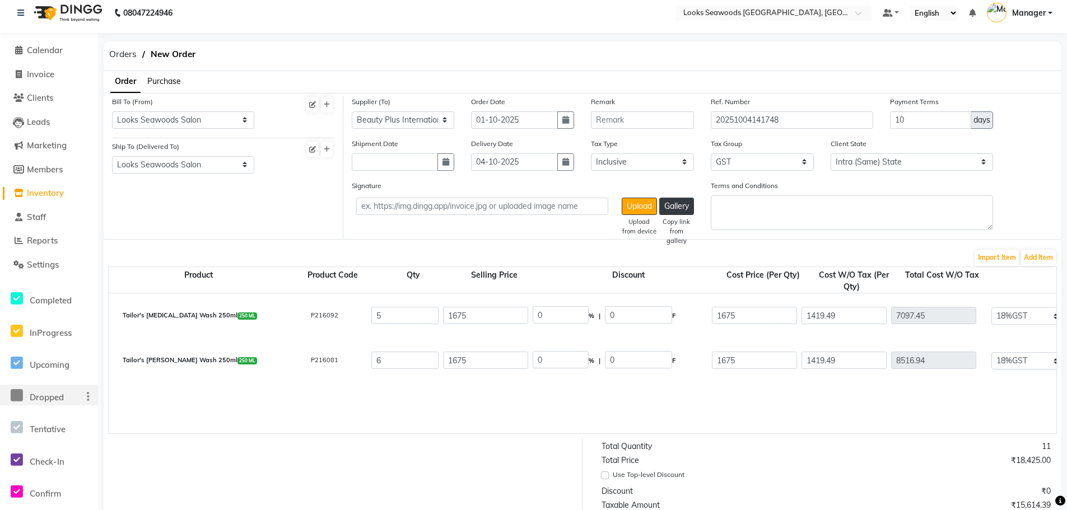
scroll to position [175, 0]
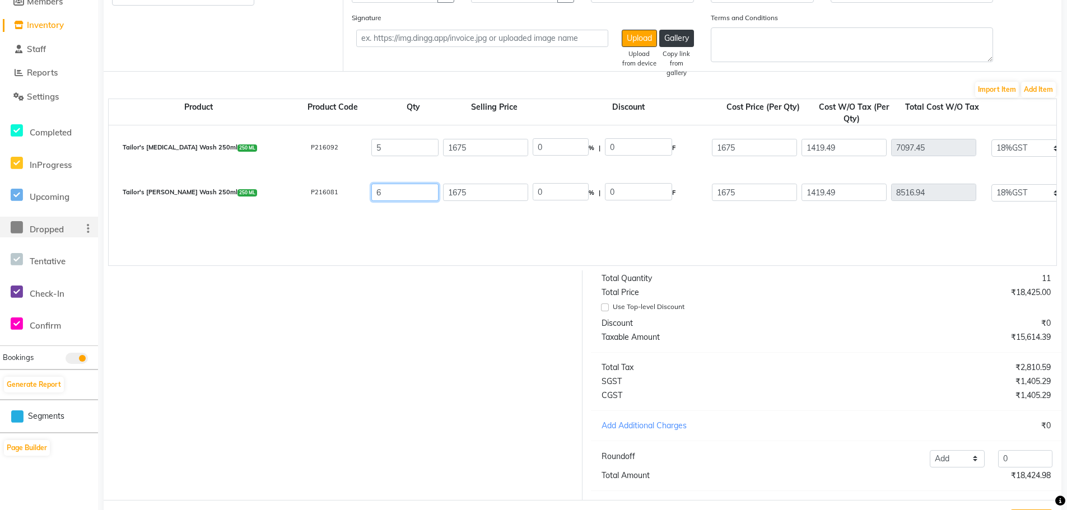
click at [411, 188] on input "6" at bounding box center [404, 192] width 67 height 17
click at [1032, 91] on button "Add Item" at bounding box center [1038, 90] width 35 height 16
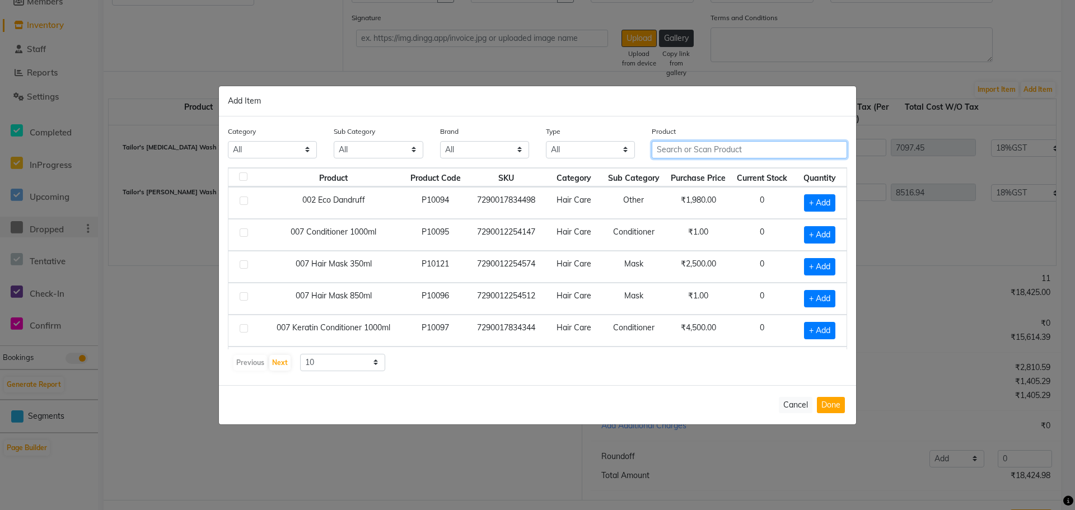
drag, startPoint x: 691, startPoint y: 152, endPoint x: 698, endPoint y: 152, distance: 7.9
click at [691, 152] on input "text" at bounding box center [749, 149] width 195 height 17
click at [800, 404] on button "Cancel" at bounding box center [796, 405] width 34 height 16
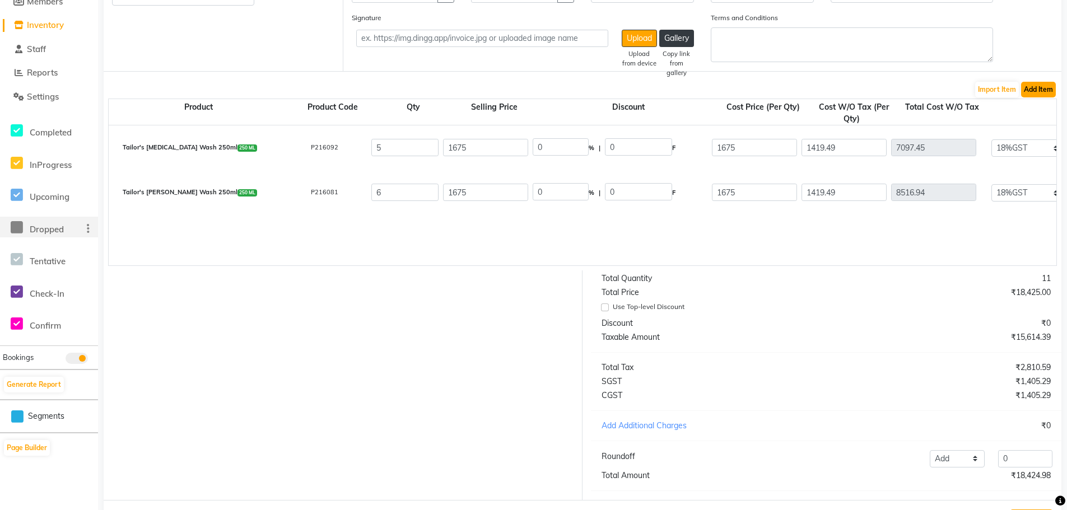
click at [1052, 88] on button "Add Item" at bounding box center [1038, 90] width 35 height 16
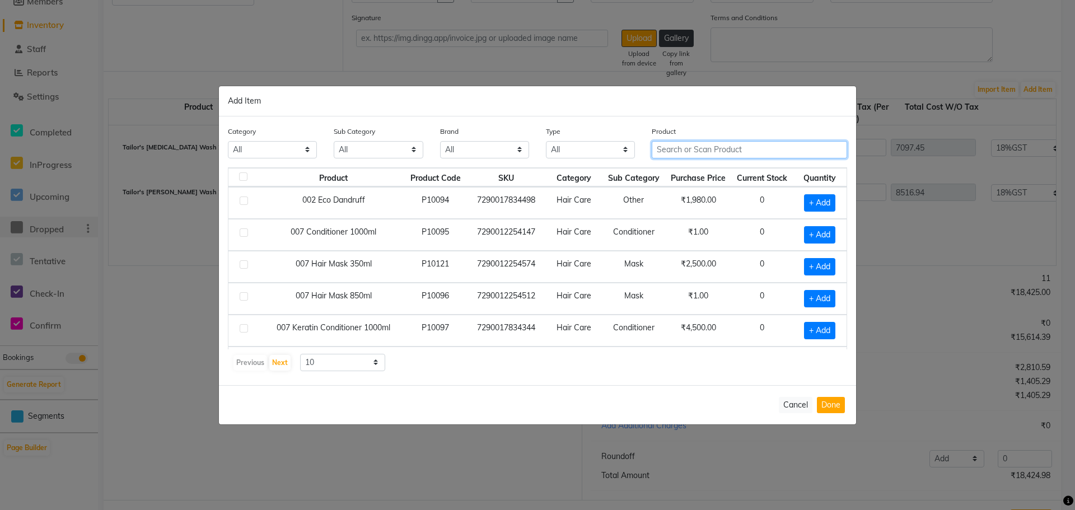
click at [676, 147] on input "text" at bounding box center [749, 149] width 195 height 17
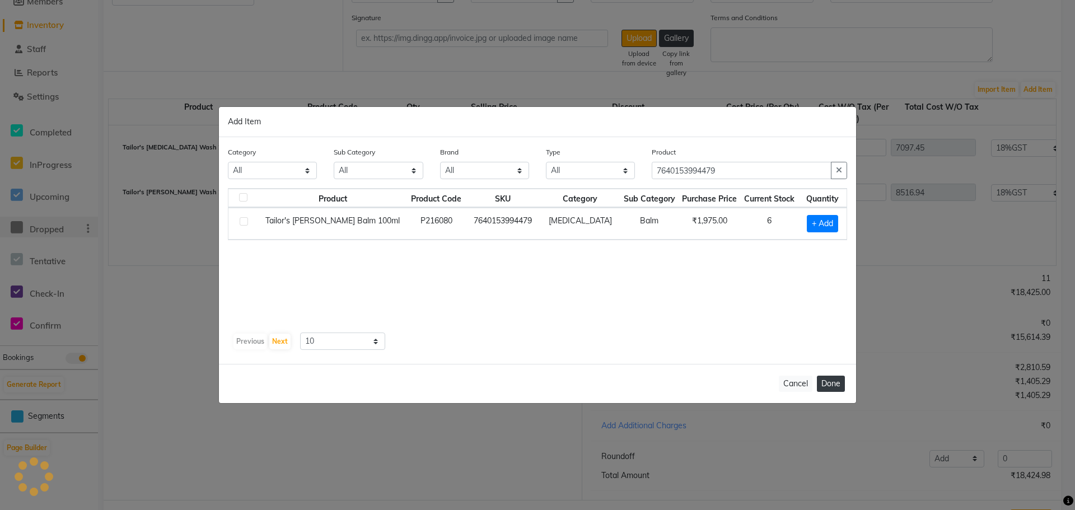
click at [837, 384] on button "Done" at bounding box center [831, 384] width 28 height 16
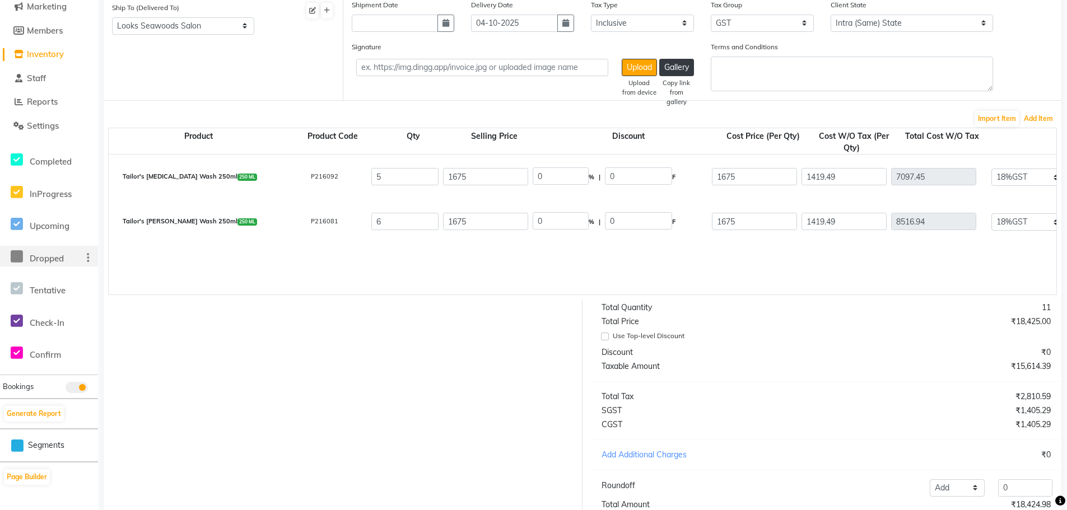
scroll to position [119, 0]
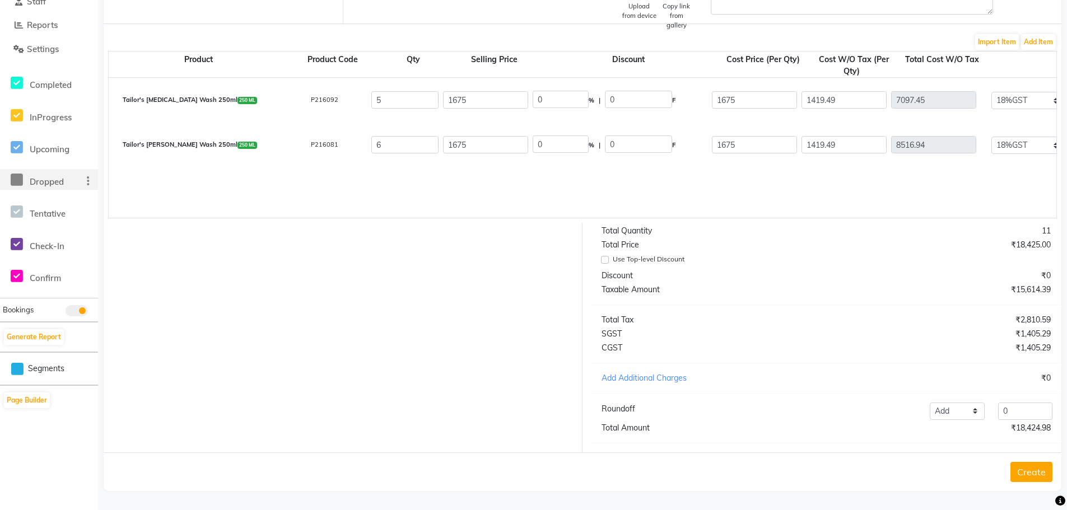
scroll to position [213, 0]
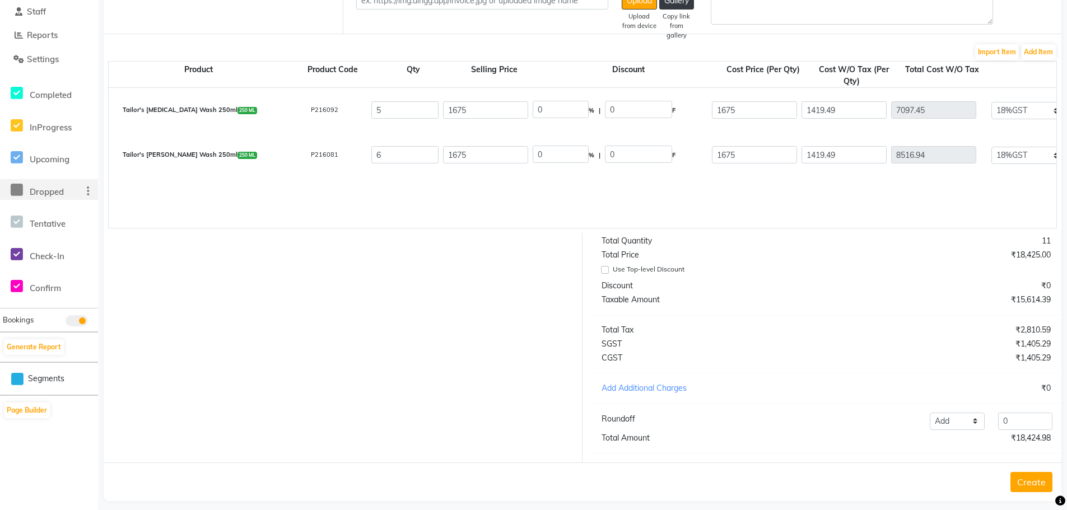
drag, startPoint x: 827, startPoint y: 207, endPoint x: 579, endPoint y: 225, distance: 248.8
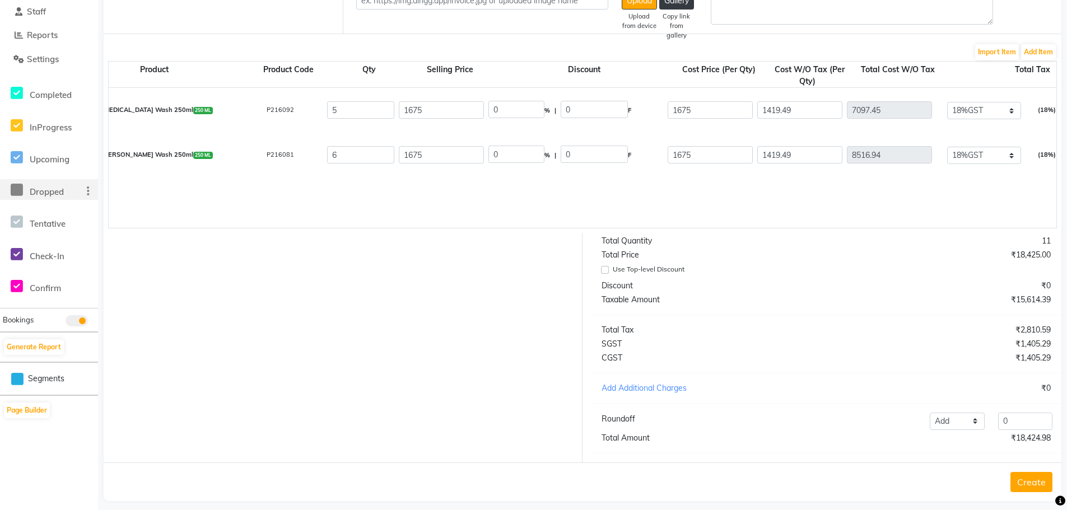
scroll to position [0, 50]
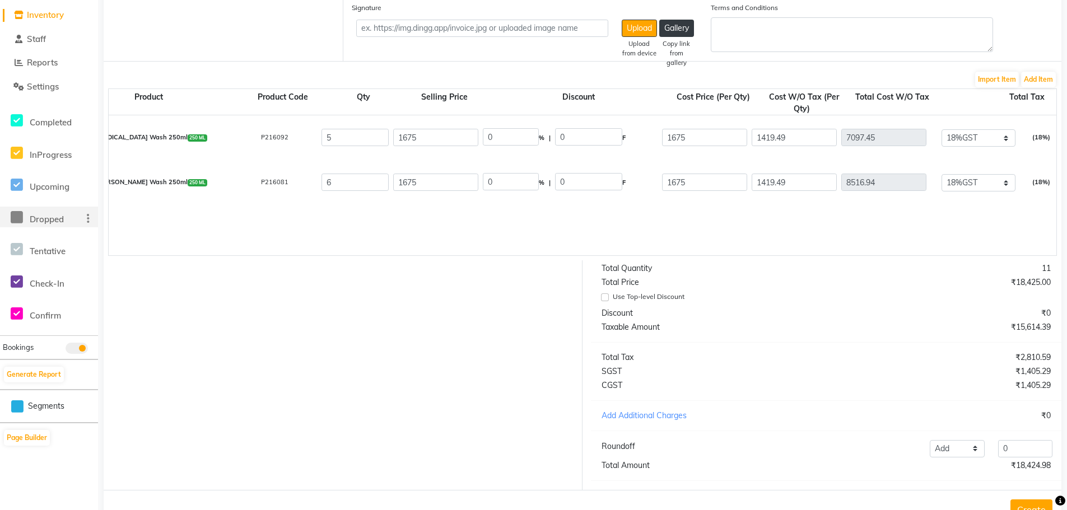
scroll to position [231, 0]
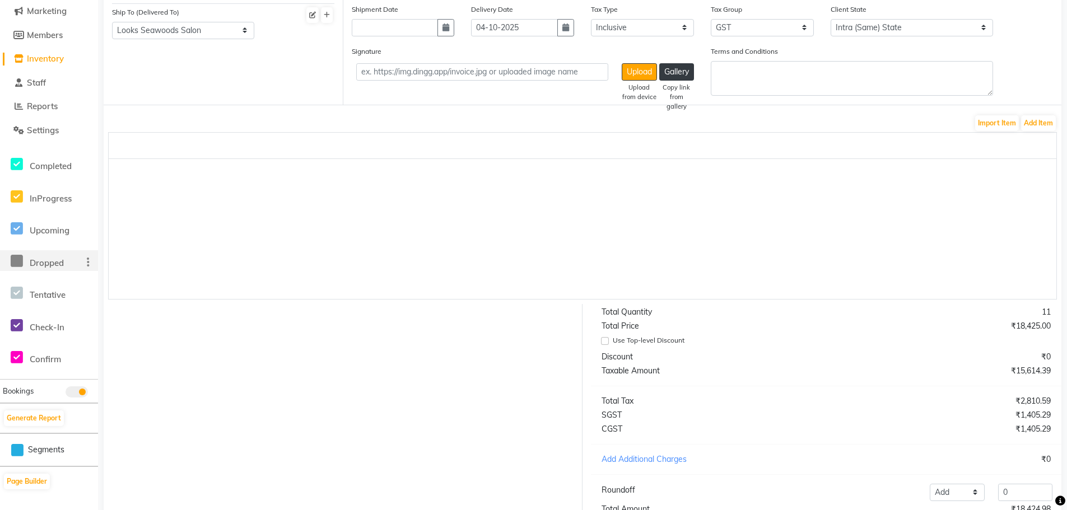
scroll to position [0, 0]
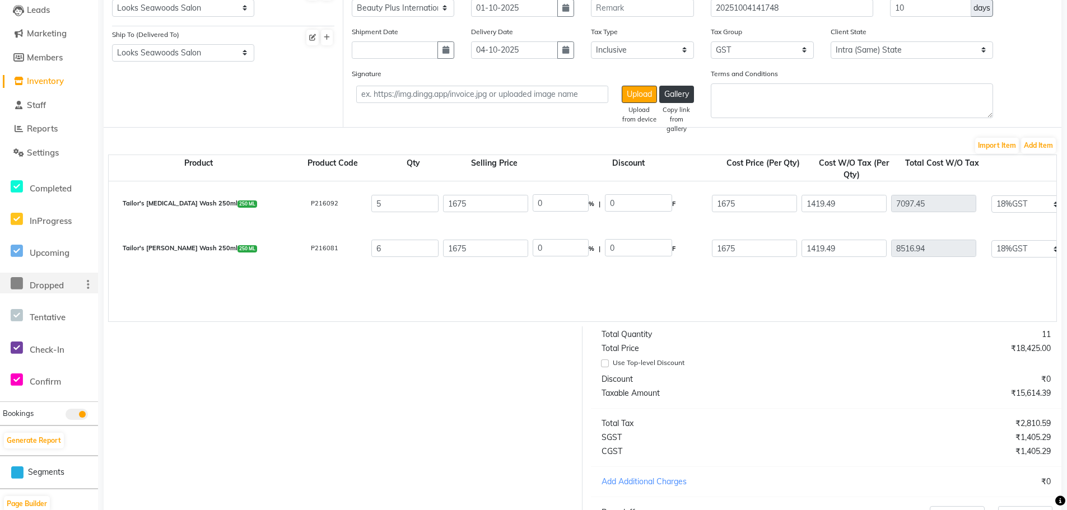
scroll to position [142, 0]
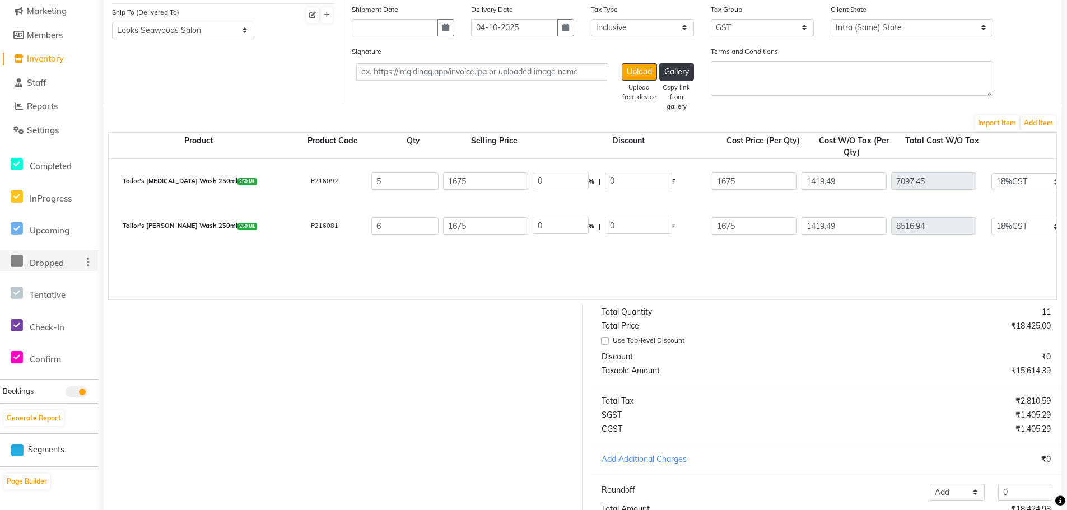
click at [1050, 121] on button "Add Item" at bounding box center [1038, 123] width 35 height 16
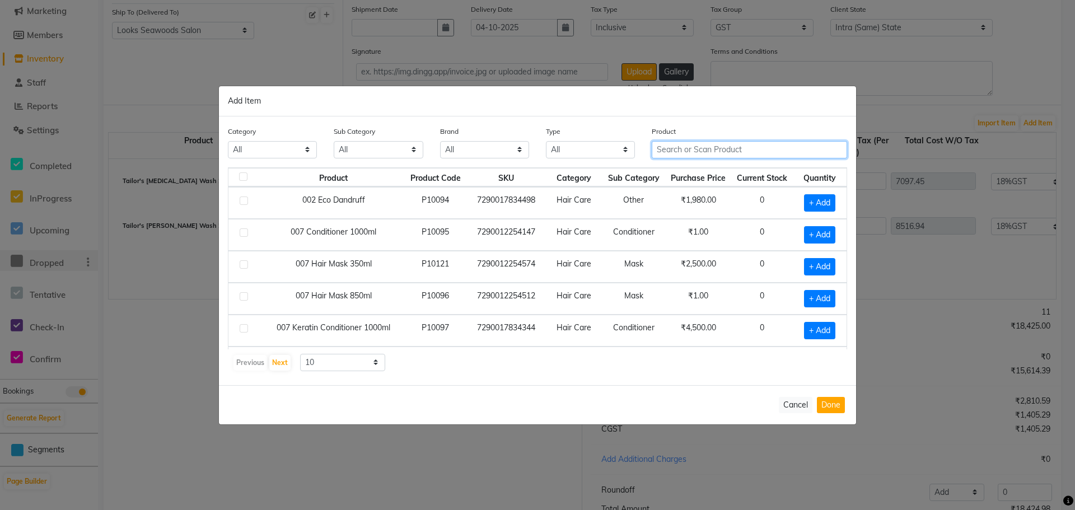
click at [675, 148] on input "text" at bounding box center [749, 149] width 195 height 17
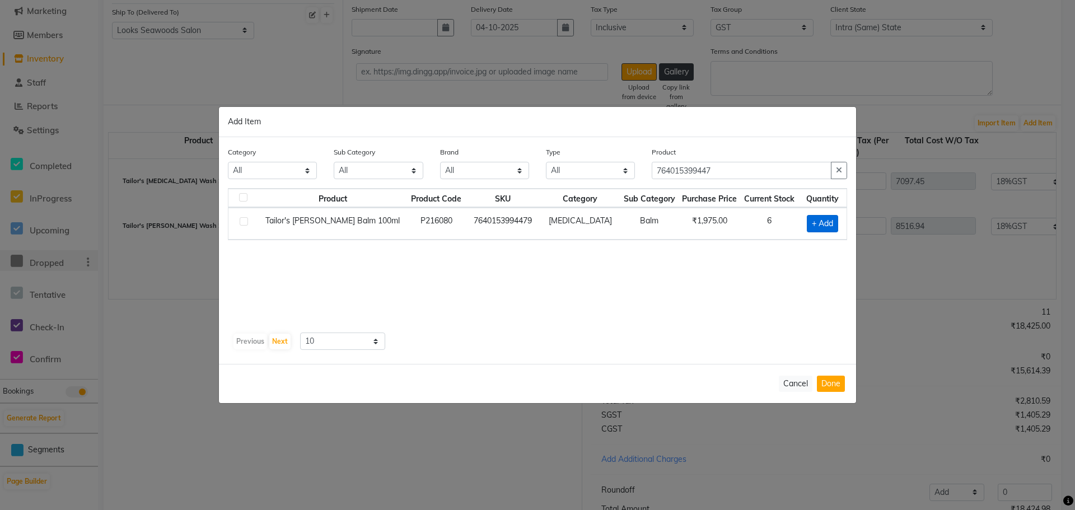
click at [820, 222] on span "+ Add" at bounding box center [822, 223] width 31 height 17
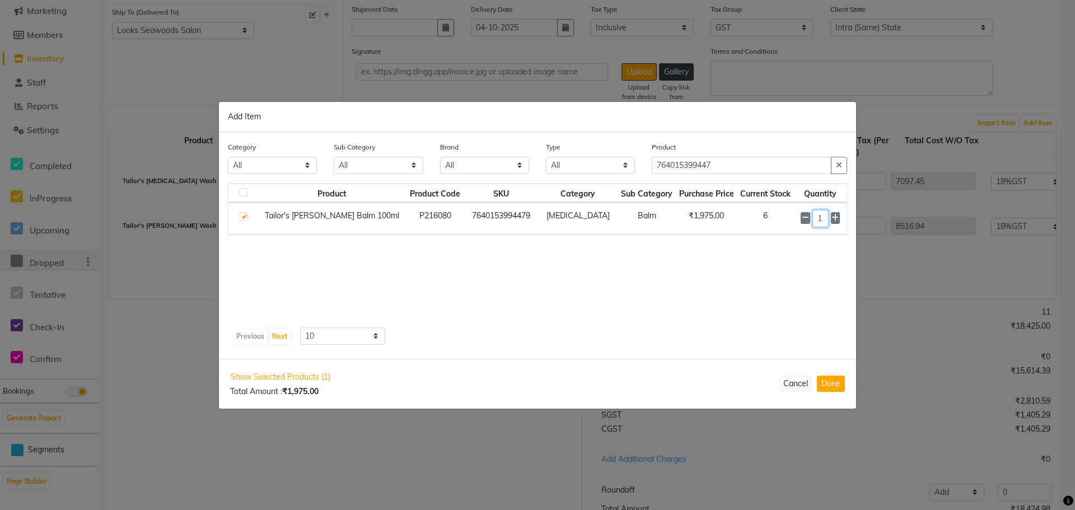
click at [822, 222] on input "1" at bounding box center [821, 218] width 16 height 17
click at [837, 385] on button "Done" at bounding box center [831, 384] width 28 height 16
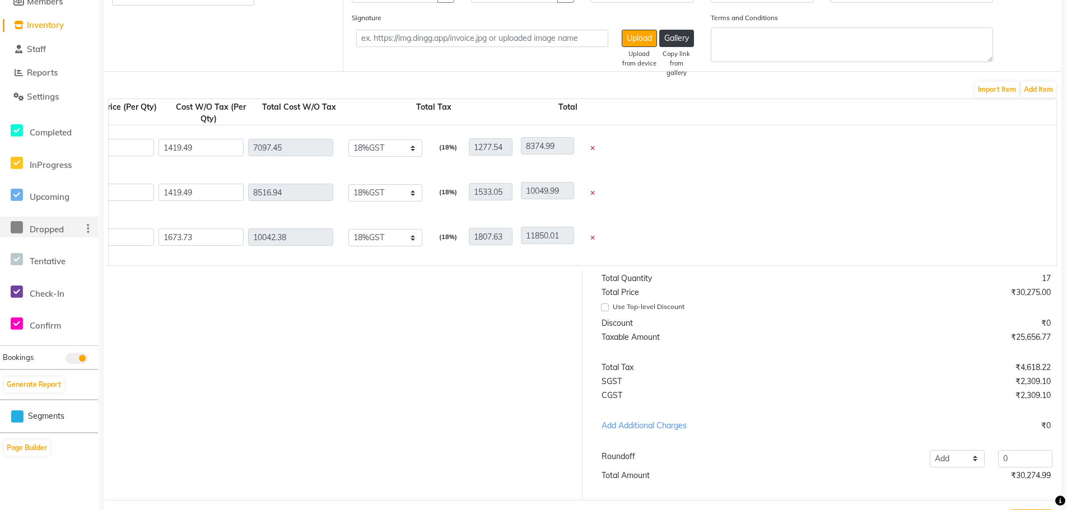
scroll to position [0, 641]
click at [593, 237] on icon at bounding box center [594, 238] width 4 height 6
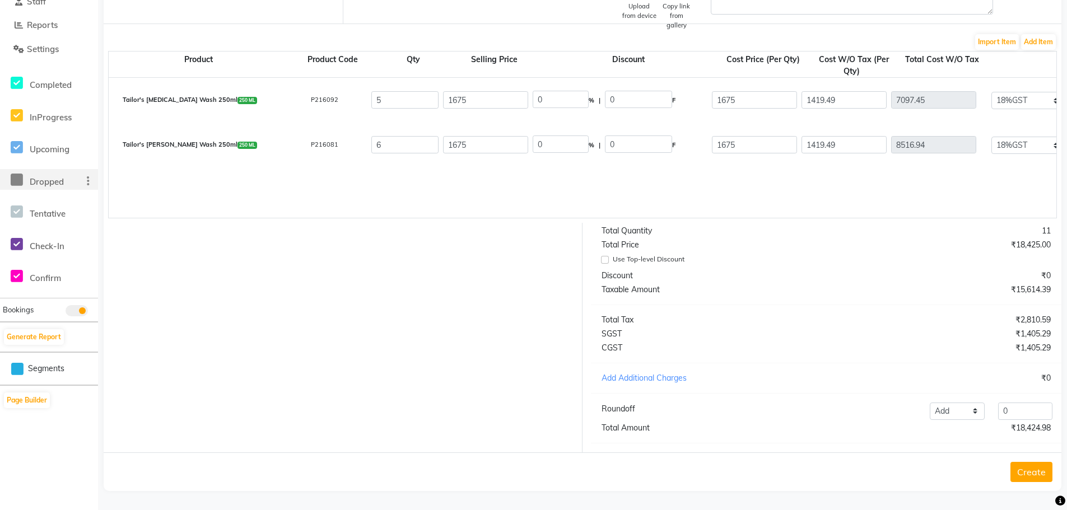
scroll to position [175, 0]
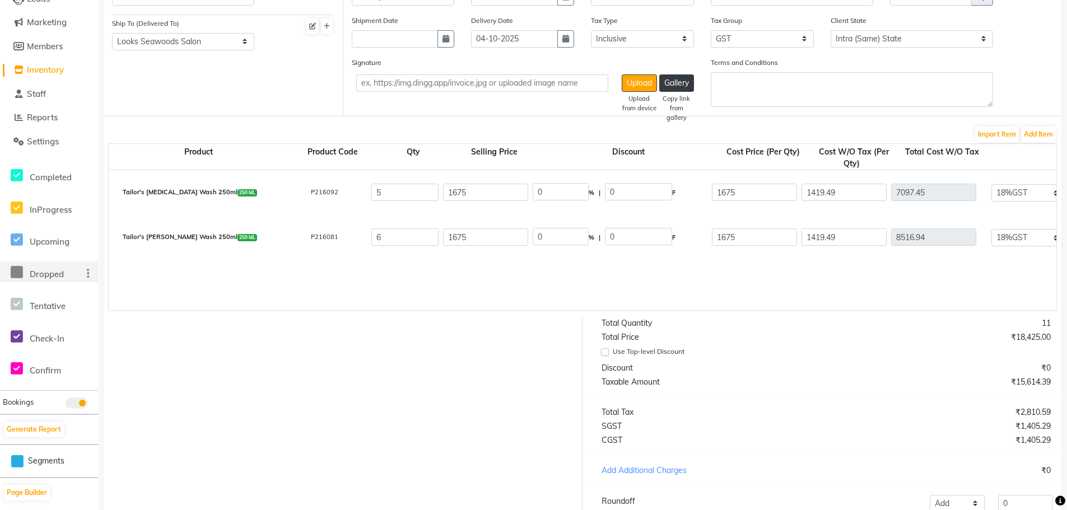
scroll to position [108, 0]
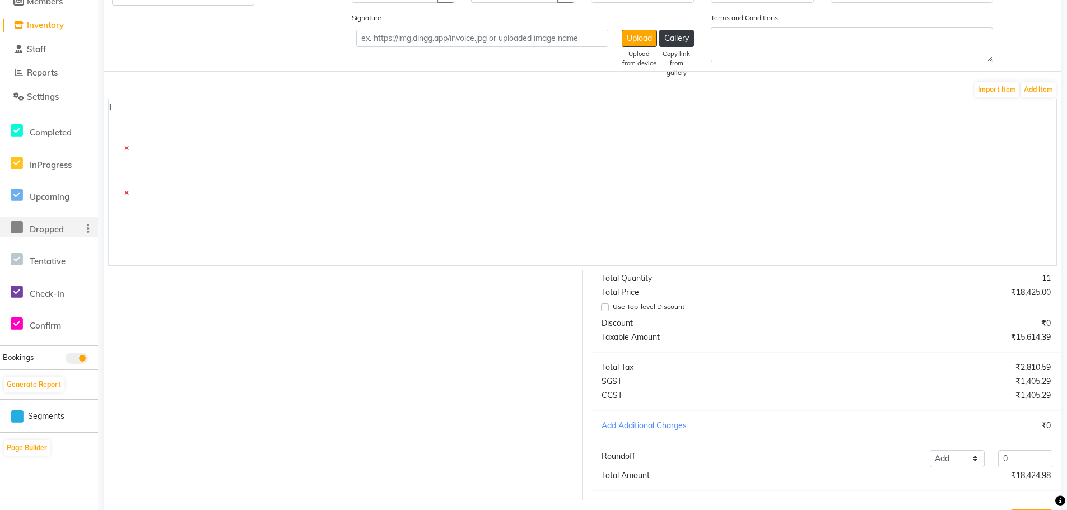
scroll to position [0, 0]
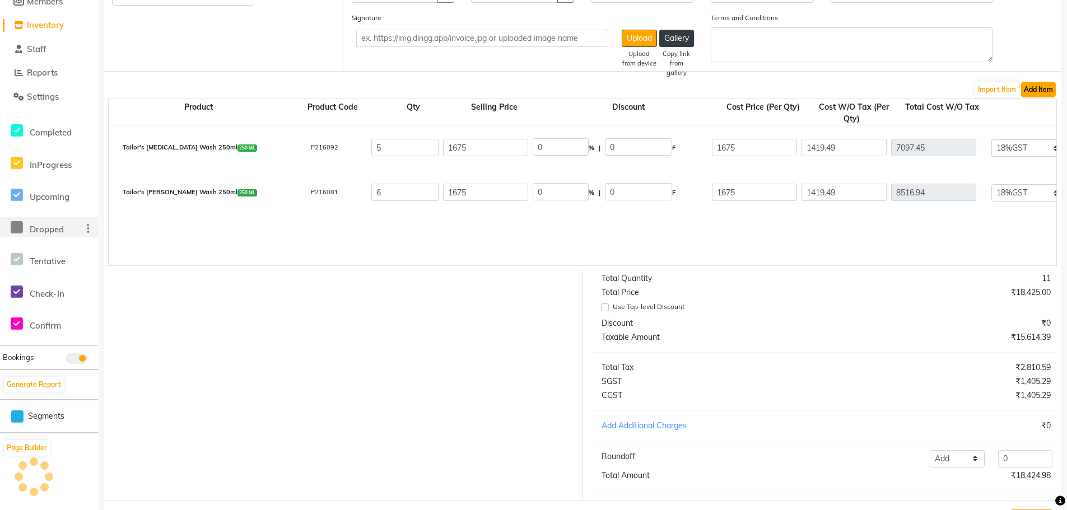
click at [1033, 89] on button "Add Item" at bounding box center [1038, 90] width 35 height 16
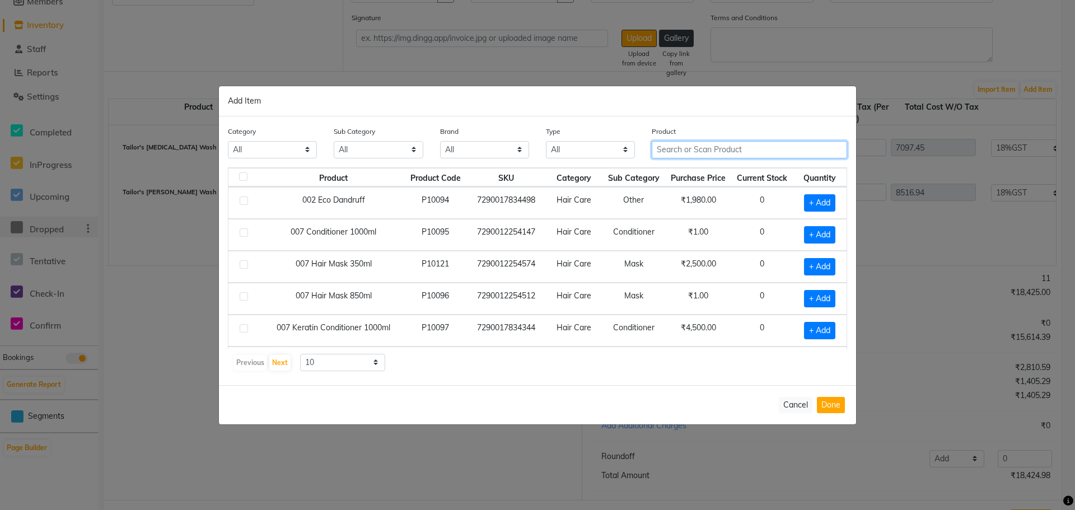
click at [684, 148] on input "text" at bounding box center [749, 149] width 195 height 17
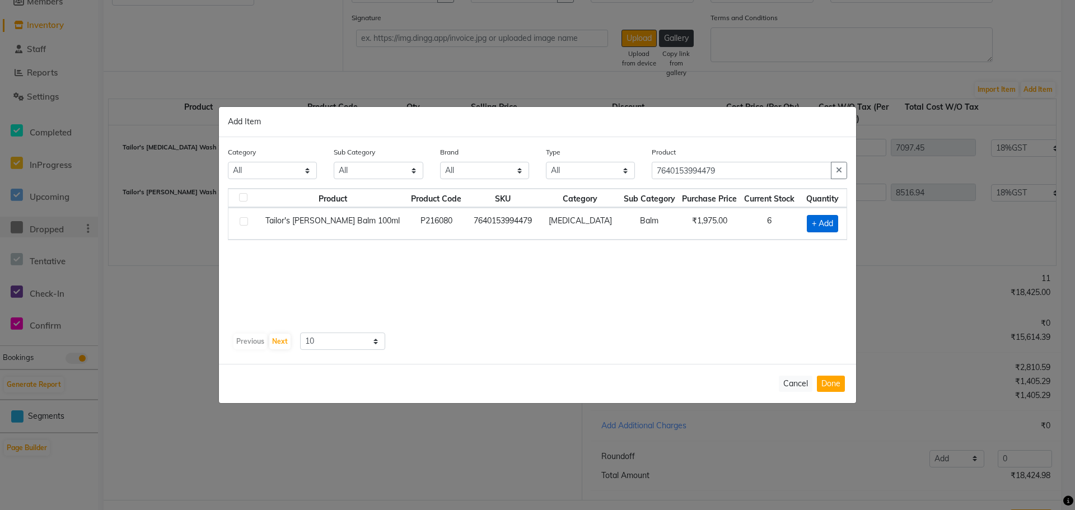
click at [827, 222] on span "+ Add" at bounding box center [822, 223] width 31 height 17
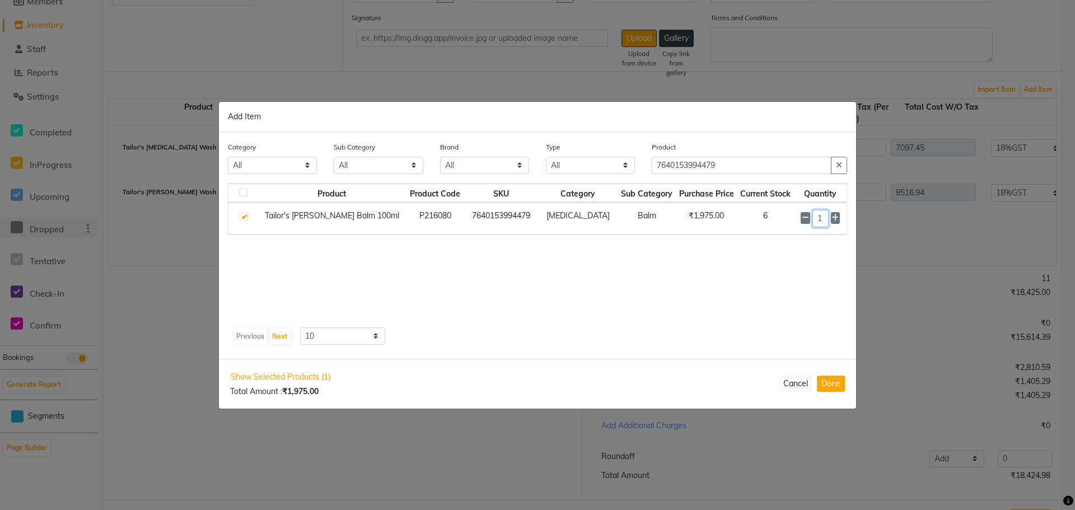
click at [819, 219] on input "1" at bounding box center [821, 218] width 16 height 17
click at [831, 371] on div "Show Selected Products (1) Total Amount : ₹1,975.00 Cancel Done" at bounding box center [537, 384] width 637 height 49
click at [832, 385] on button "Done" at bounding box center [831, 384] width 28 height 16
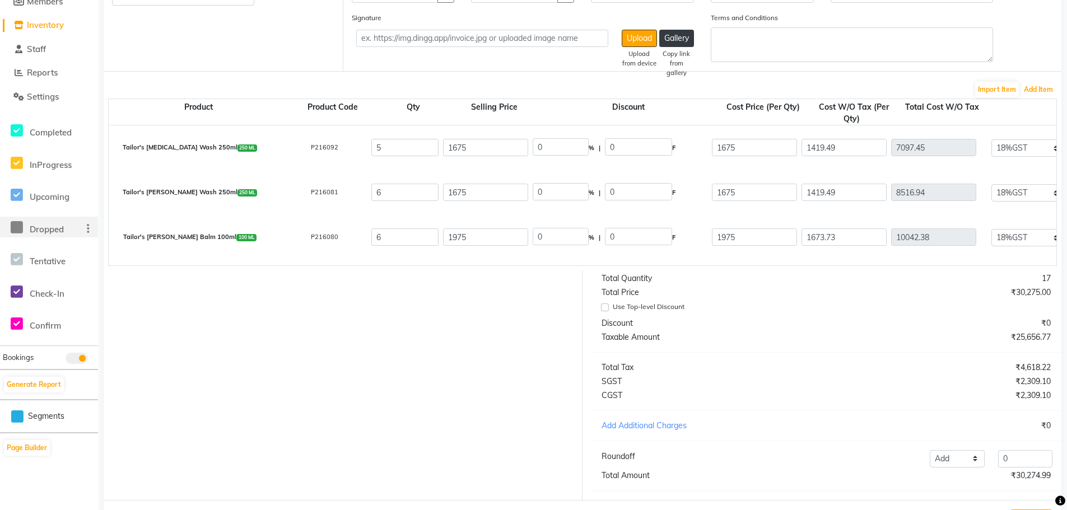
scroll to position [231, 0]
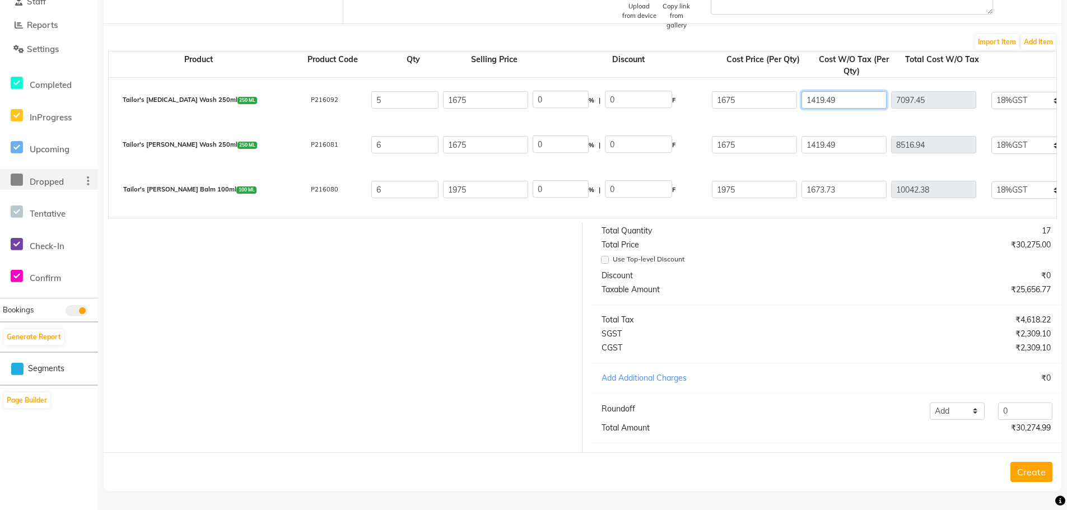
click at [819, 92] on input "1419.49" at bounding box center [843, 99] width 85 height 17
click at [823, 136] on input "1419.49" at bounding box center [843, 144] width 85 height 17
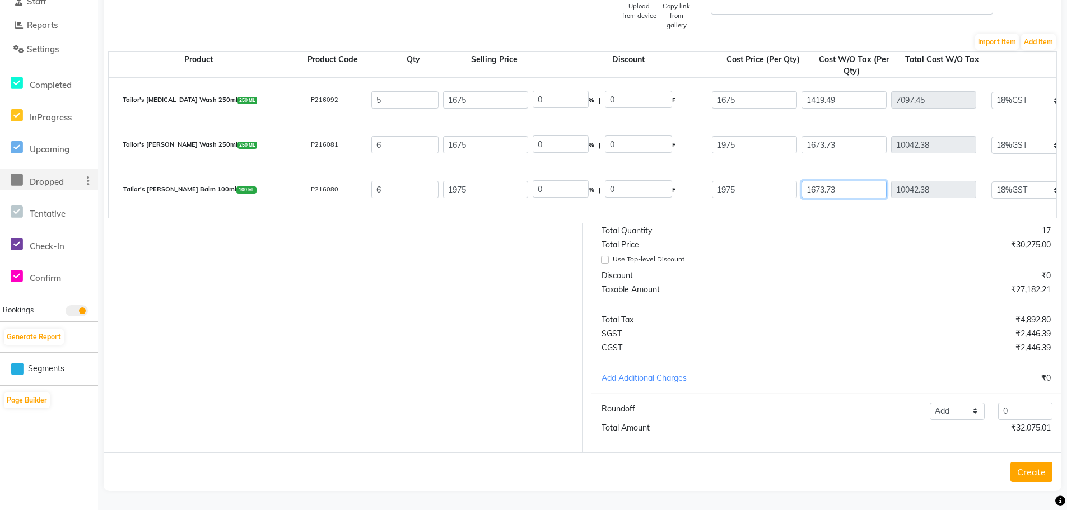
click at [820, 184] on input "1673.73" at bounding box center [843, 189] width 85 height 17
click at [885, 323] on div "₹4,618.22" at bounding box center [942, 320] width 233 height 12
click at [974, 414] on select "Add Reduce" at bounding box center [957, 411] width 54 height 17
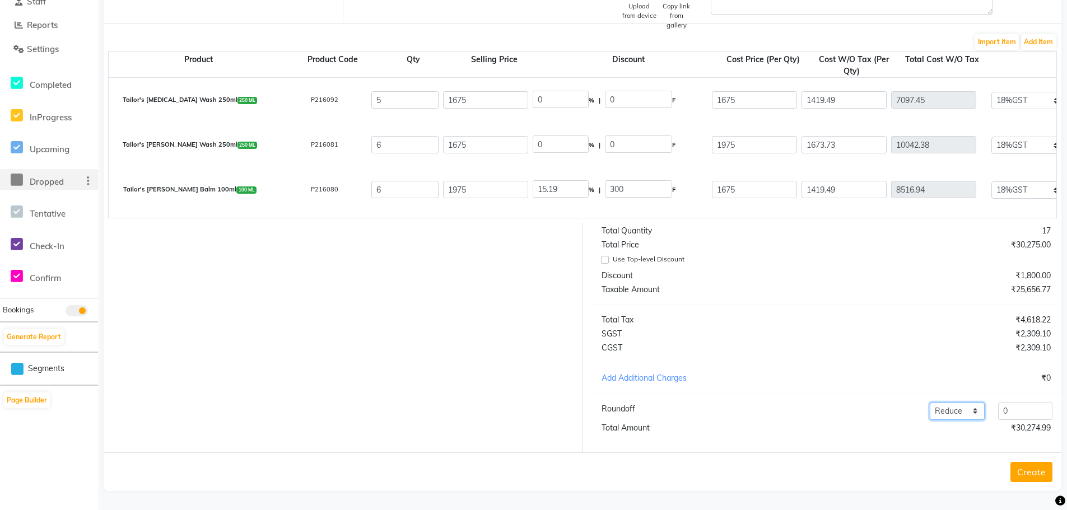
click at [930, 403] on select "Add Reduce" at bounding box center [957, 411] width 54 height 17
click at [1043, 411] on input "0" at bounding box center [1025, 411] width 54 height 17
click at [953, 410] on select "Add Reduce" at bounding box center [957, 411] width 54 height 17
drag, startPoint x: 934, startPoint y: 356, endPoint x: 940, endPoint y: 356, distance: 6.2
click at [937, 356] on div "Total Quantity 17 Total Price ₹30,275.00 Use Top-level Discount Discount ₹1,800…" at bounding box center [825, 338] width 487 height 230
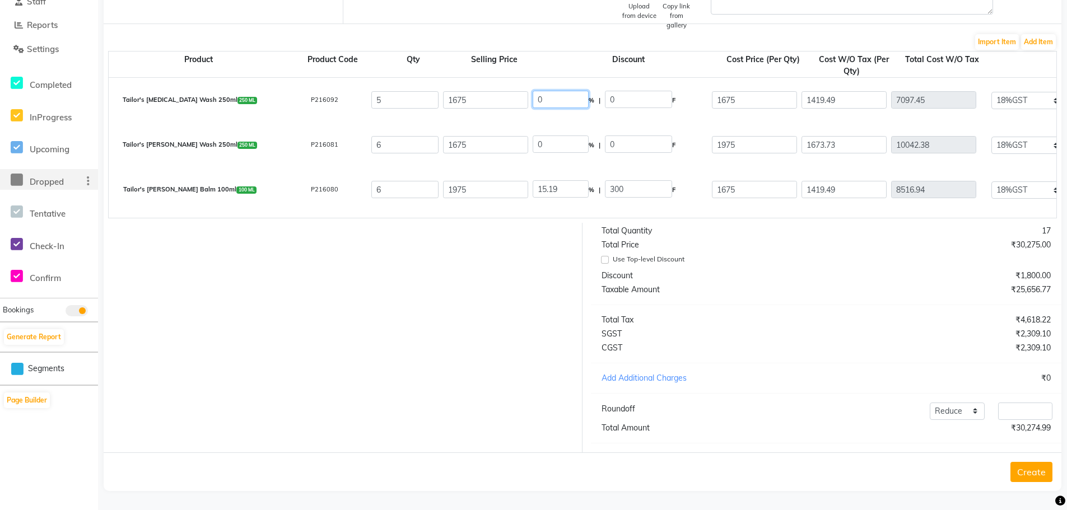
click at [553, 96] on input "0" at bounding box center [561, 99] width 56 height 17
click at [645, 91] on input "0" at bounding box center [638, 99] width 67 height 17
drag, startPoint x: 550, startPoint y: 92, endPoint x: 539, endPoint y: 90, distance: 11.5
click at [542, 93] on input "0" at bounding box center [561, 99] width 56 height 17
drag, startPoint x: 555, startPoint y: 90, endPoint x: 516, endPoint y: 86, distance: 39.3
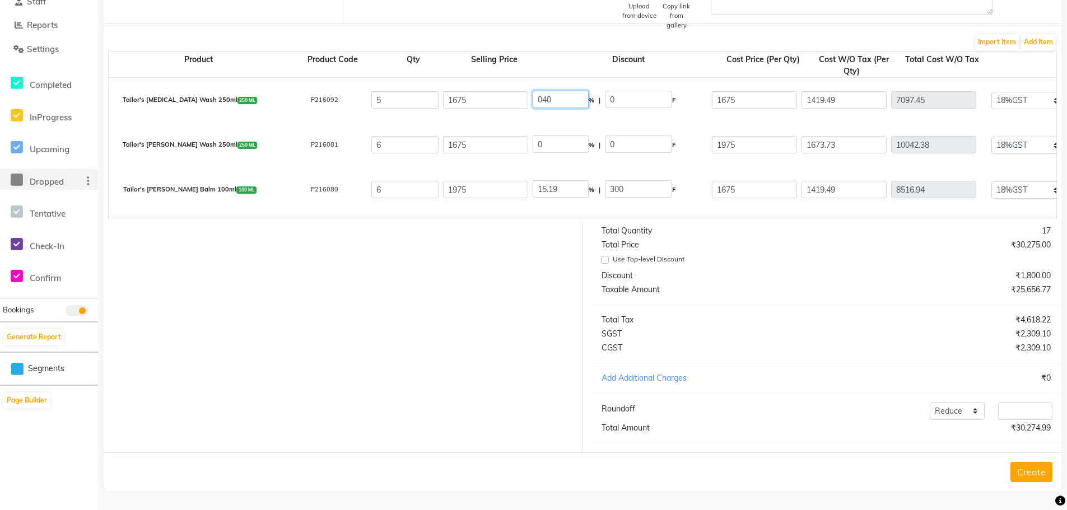
click at [559, 136] on input "0" at bounding box center [561, 144] width 56 height 17
drag, startPoint x: 559, startPoint y: 133, endPoint x: 538, endPoint y: 136, distance: 21.5
click at [538, 136] on input "0" at bounding box center [561, 144] width 56 height 17
drag, startPoint x: 562, startPoint y: 182, endPoint x: 532, endPoint y: 188, distance: 30.2
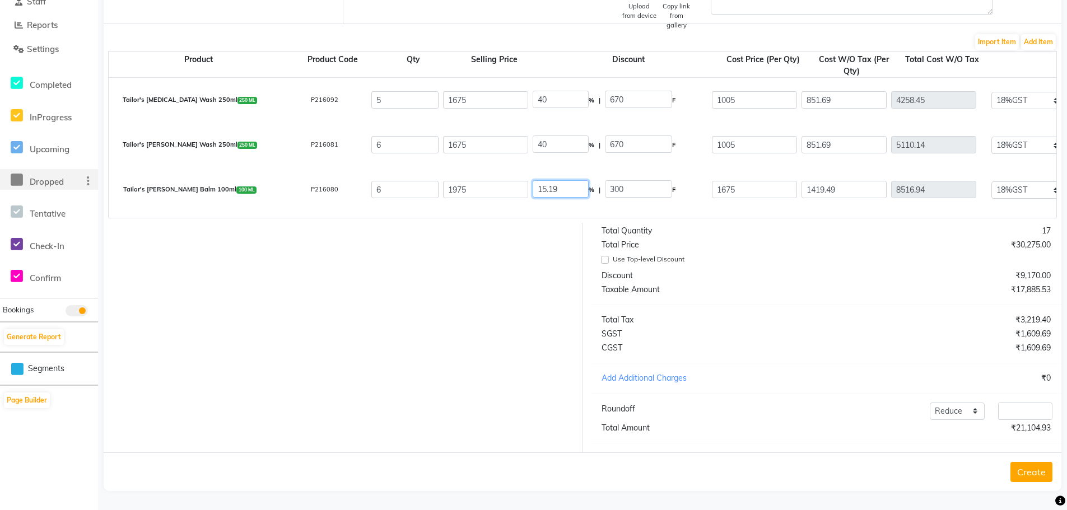
click at [532, 188] on div "15.19 % | 300 F" at bounding box center [619, 190] width 179 height 24
click at [388, 326] on div at bounding box center [338, 338] width 487 height 230
click at [796, 354] on div "Total Quantity 17 Total Price ₹30,275.00 Use Top-level Discount Discount ₹12,11…" at bounding box center [825, 338] width 487 height 230
click at [1025, 473] on button "Create" at bounding box center [1031, 472] width 42 height 20
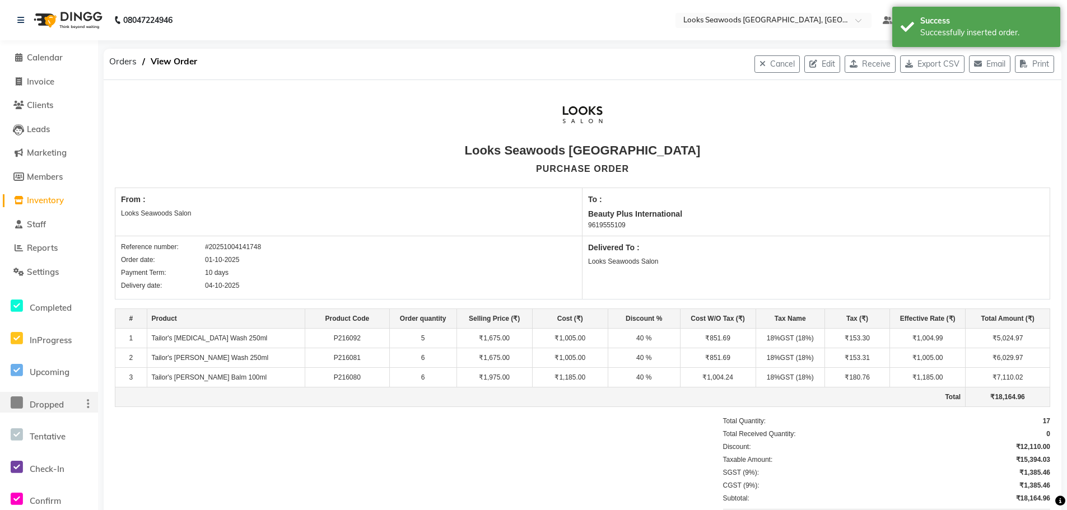
click at [843, 10] on nav "08047224946 Select Location × Looks Seawoods Mumbai, Mumbai Default Panel My Pa…" at bounding box center [533, 20] width 1067 height 40
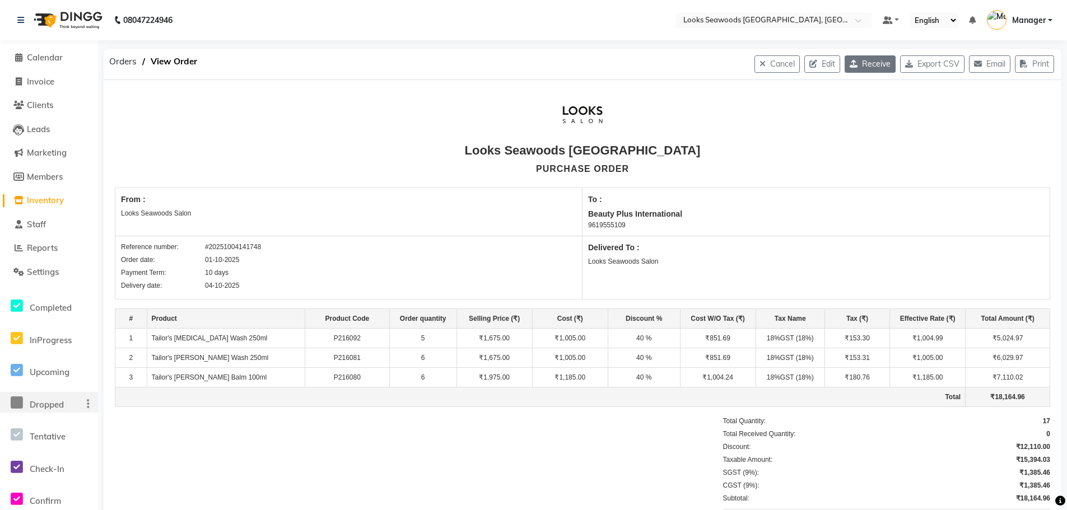
click at [873, 66] on button "Receive" at bounding box center [870, 63] width 51 height 17
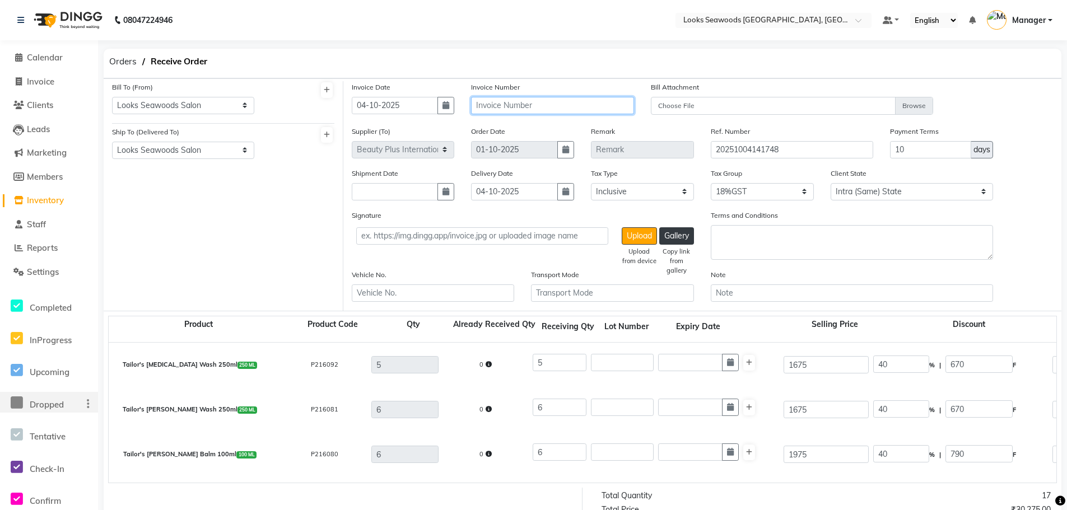
click at [509, 109] on input "text" at bounding box center [552, 105] width 163 height 17
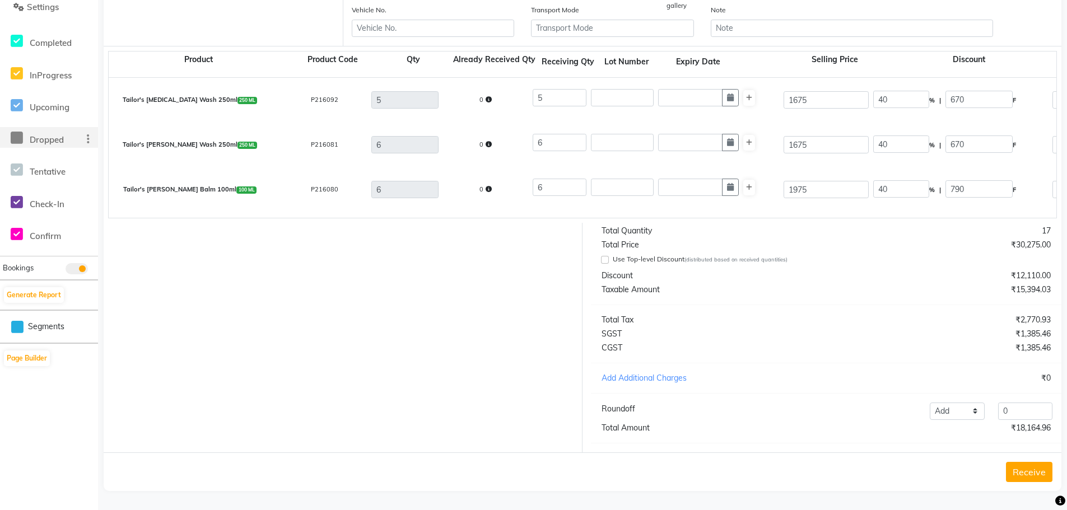
click at [1030, 468] on button "Receive" at bounding box center [1029, 472] width 46 height 20
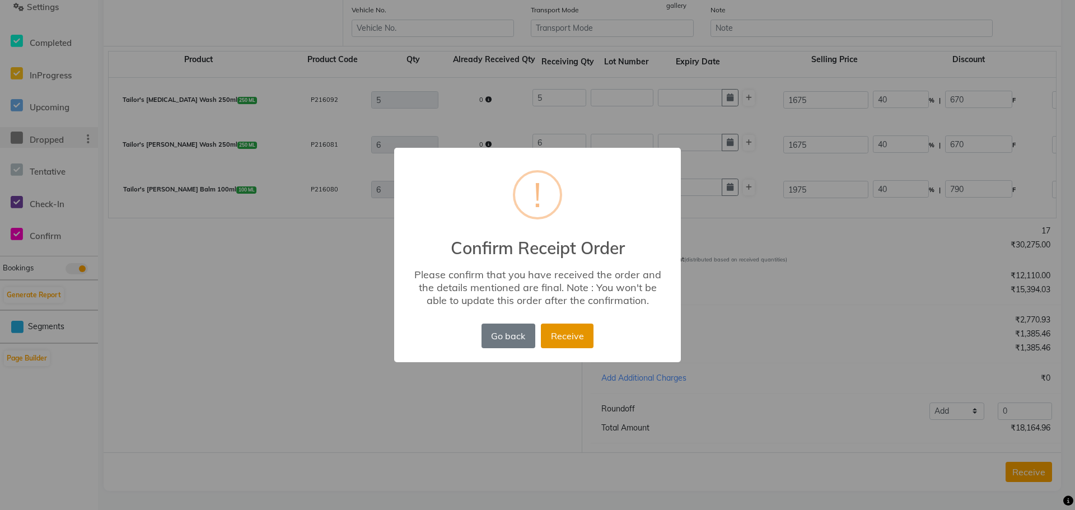
click at [563, 339] on button "Receive" at bounding box center [567, 336] width 53 height 25
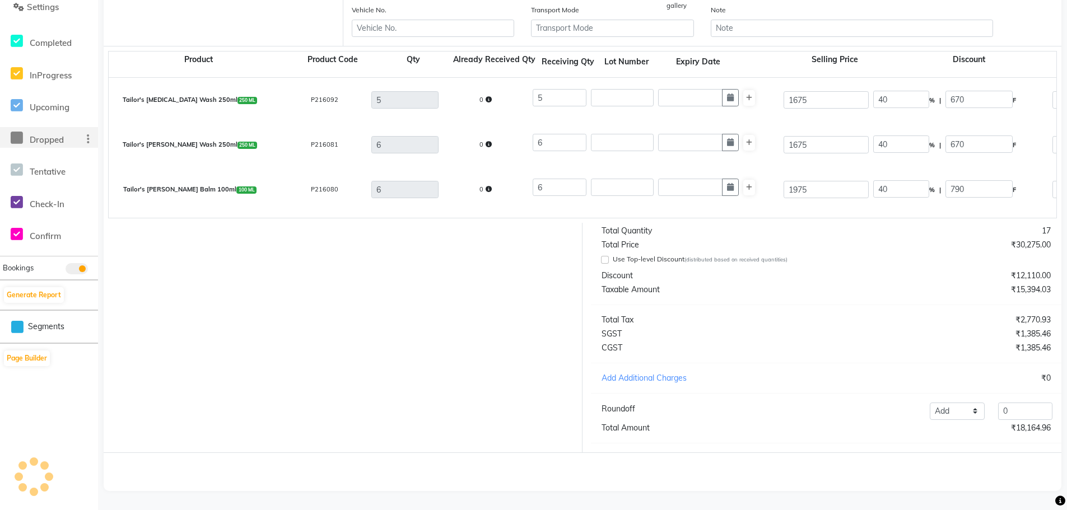
scroll to position [0, 0]
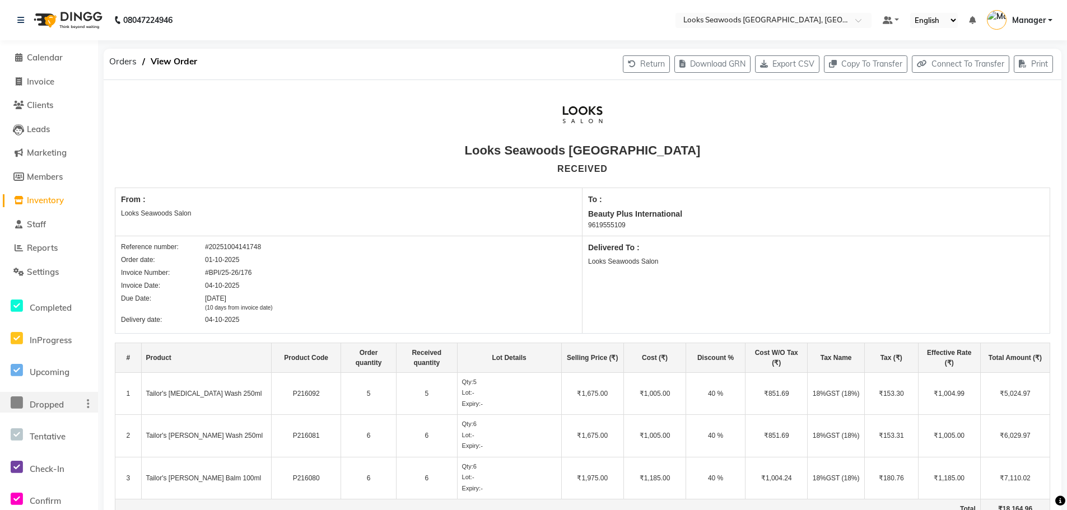
drag, startPoint x: 245, startPoint y: 248, endPoint x: 281, endPoint y: 249, distance: 35.9
click at [281, 249] on div "Reference number: #20251004141748" at bounding box center [348, 247] width 455 height 10
click at [461, 118] on div at bounding box center [582, 114] width 935 height 47
click at [55, 58] on span "Calendar" at bounding box center [45, 57] width 36 height 11
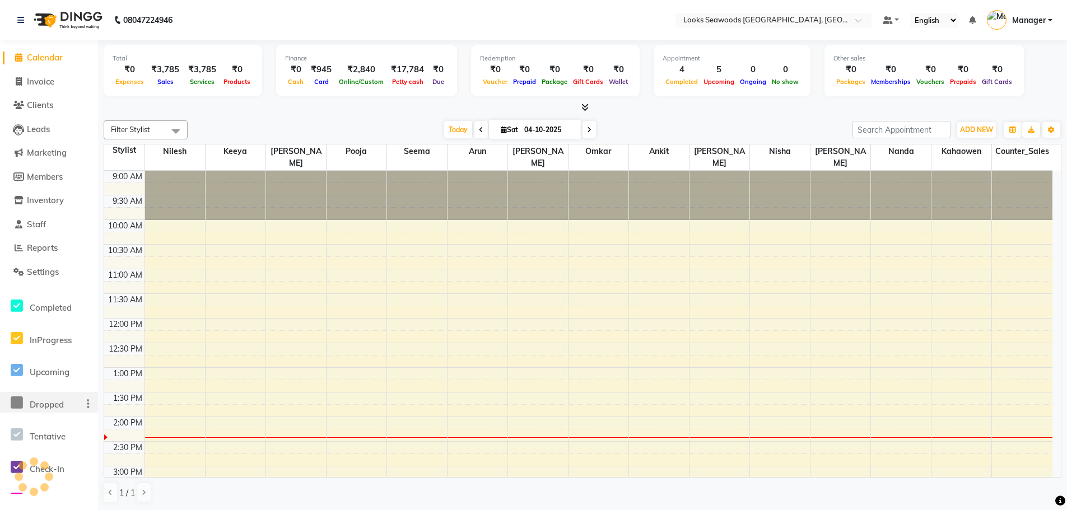
click at [709, 109] on div at bounding box center [583, 108] width 958 height 12
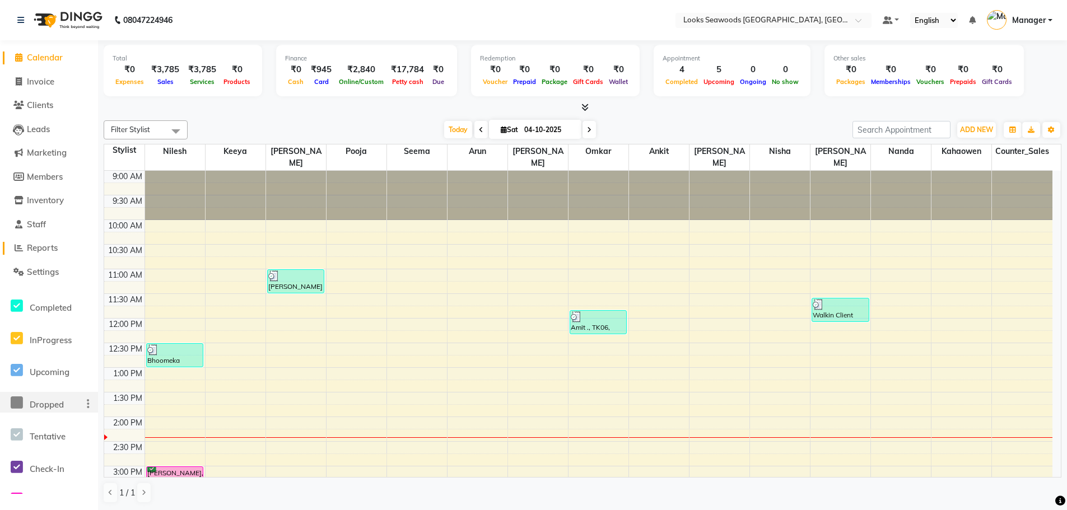
click at [40, 251] on span "Reports" at bounding box center [42, 247] width 31 height 11
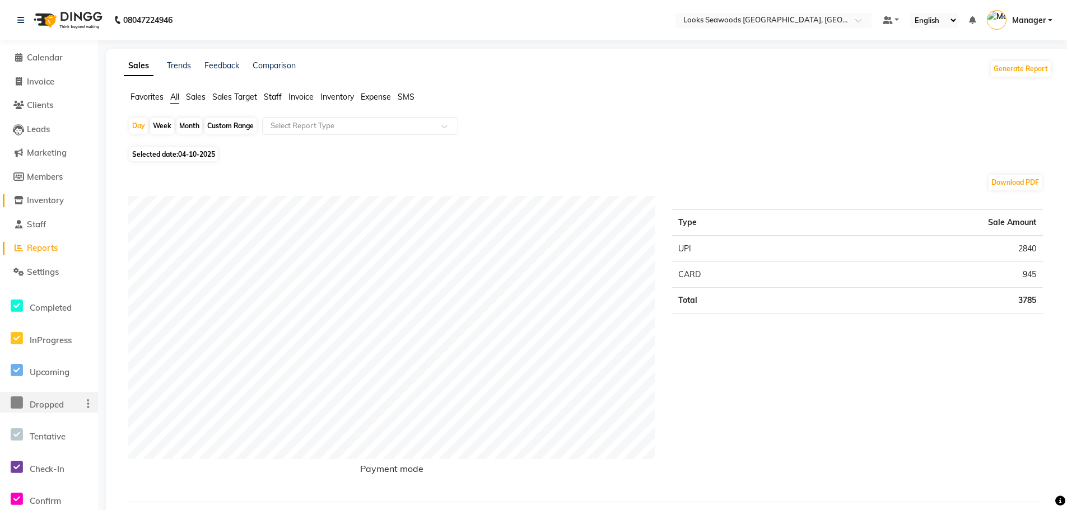
click at [47, 204] on span "Inventory" at bounding box center [45, 200] width 37 height 11
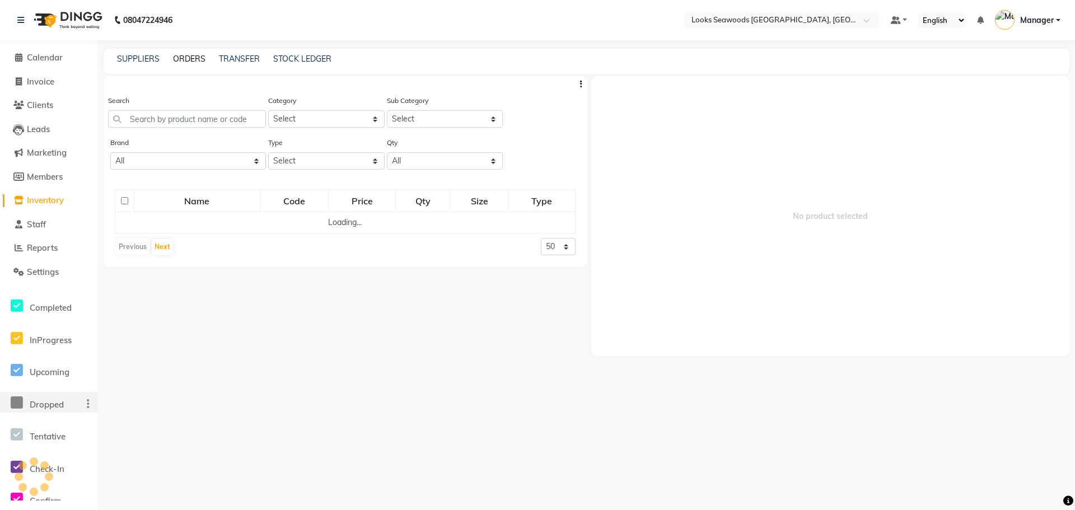
click at [187, 60] on link "ORDERS" at bounding box center [189, 59] width 32 height 10
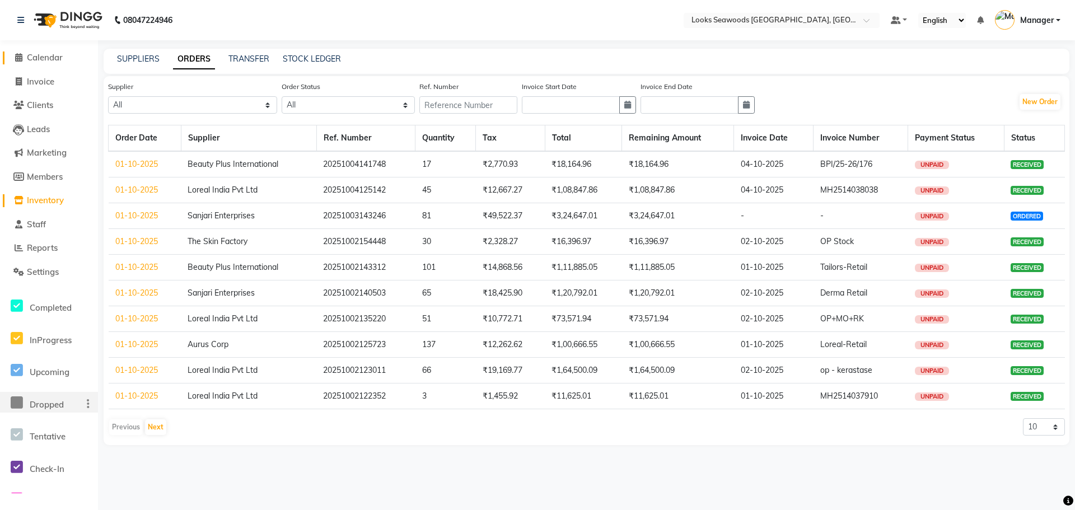
click at [50, 57] on span "Calendar" at bounding box center [45, 57] width 36 height 11
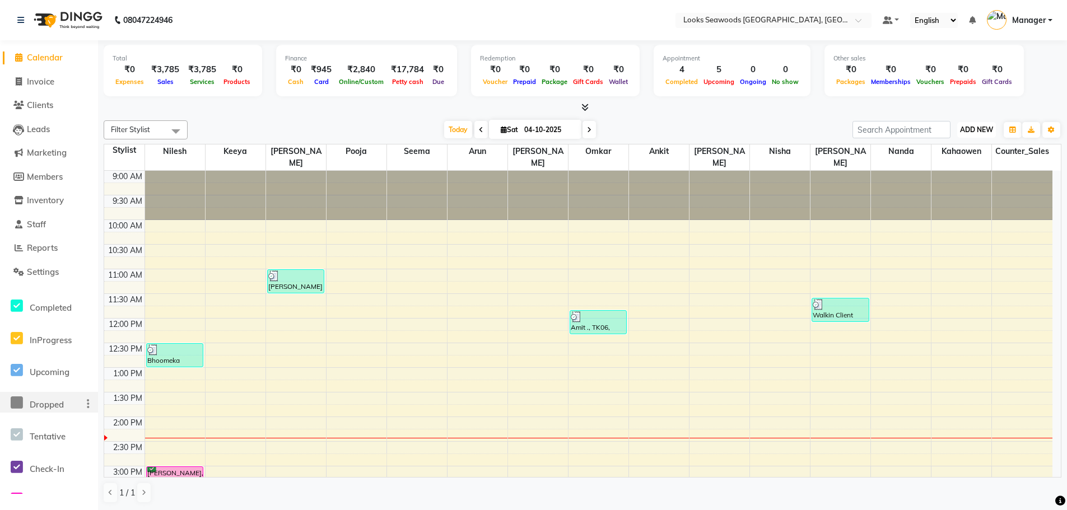
click at [983, 129] on span "ADD NEW" at bounding box center [976, 129] width 33 height 8
click at [954, 180] on link "Add Expense" at bounding box center [951, 180] width 88 height 15
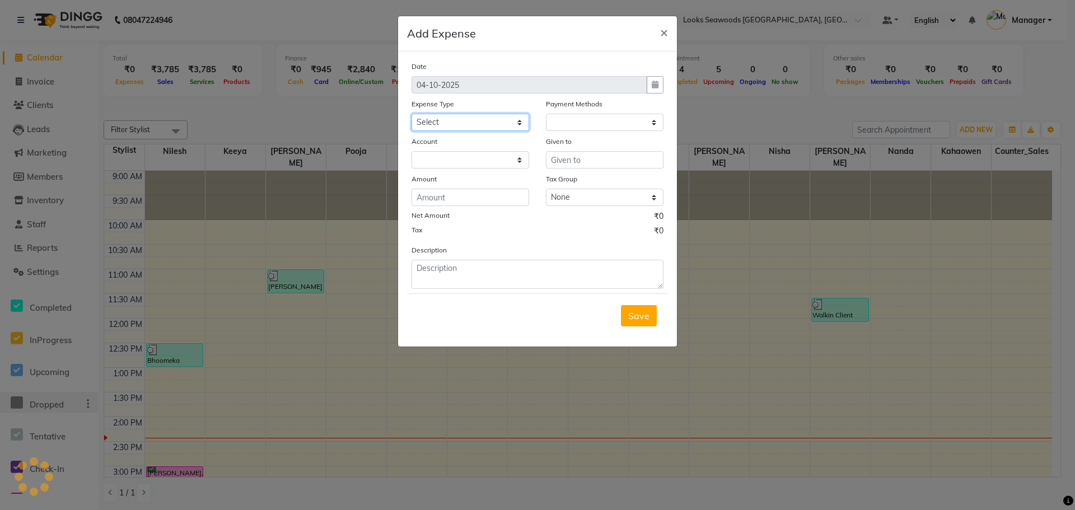
click at [454, 120] on select "Select Accommodation Aesthetics Bank Deposit BLINKIT Cash Handover Client Refun…" at bounding box center [471, 122] width 118 height 17
click at [412, 114] on select "Select Accommodation Aesthetics Bank Deposit BLINKIT Cash Handover Client Refun…" at bounding box center [471, 122] width 118 height 17
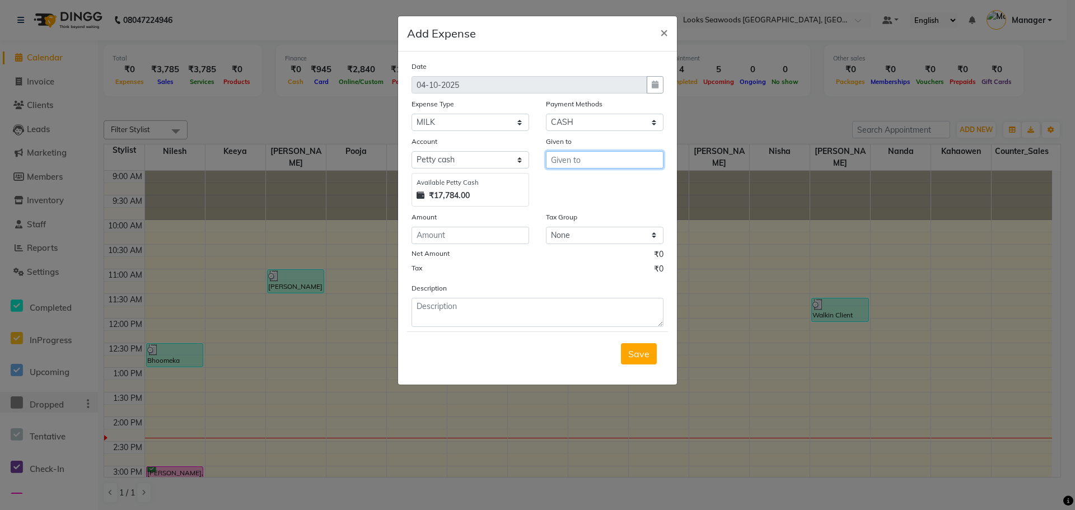
click at [577, 157] on input "text" at bounding box center [605, 159] width 118 height 17
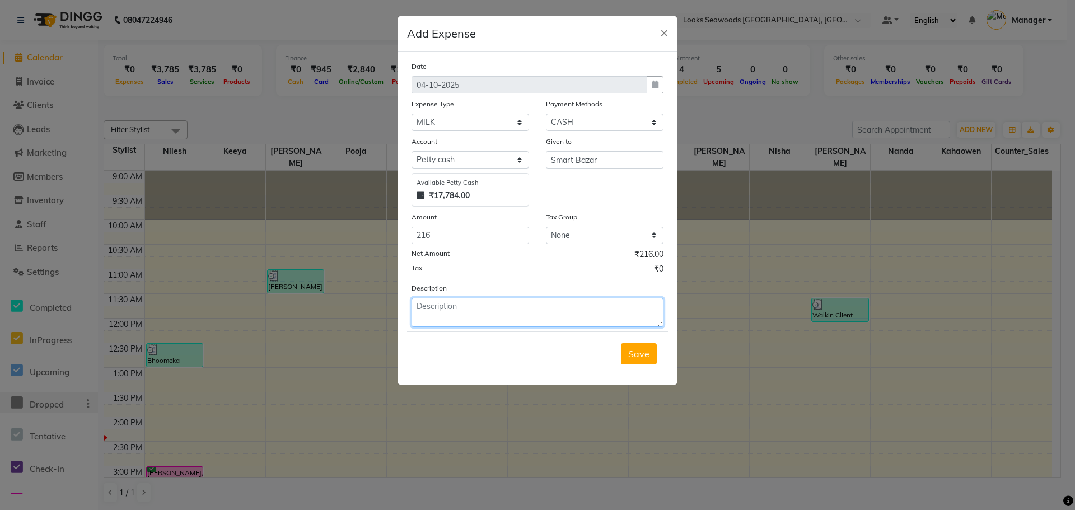
click at [512, 312] on textarea at bounding box center [538, 312] width 252 height 29
click at [639, 353] on span "Save" at bounding box center [638, 353] width 21 height 11
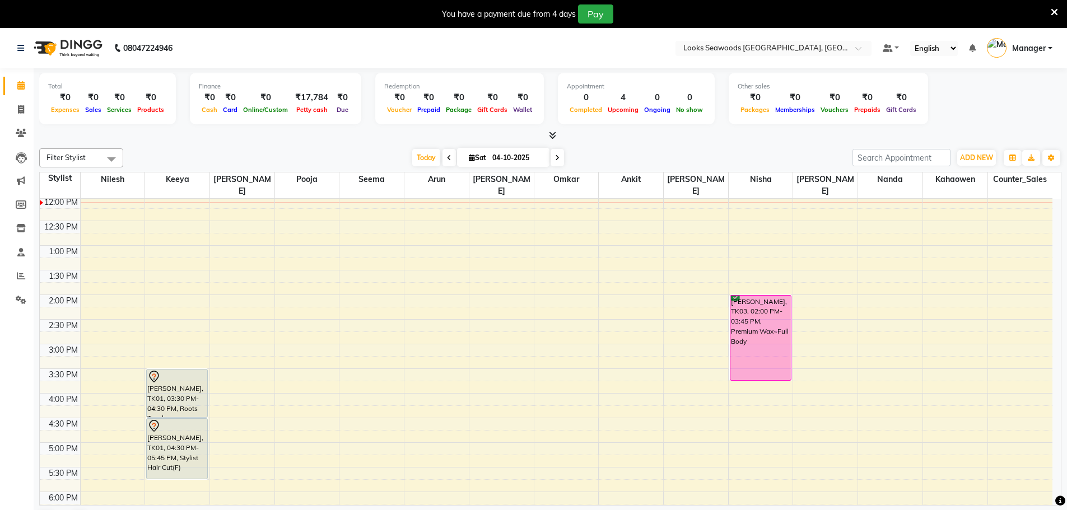
scroll to position [147, 0]
click at [556, 157] on icon at bounding box center [557, 158] width 4 height 7
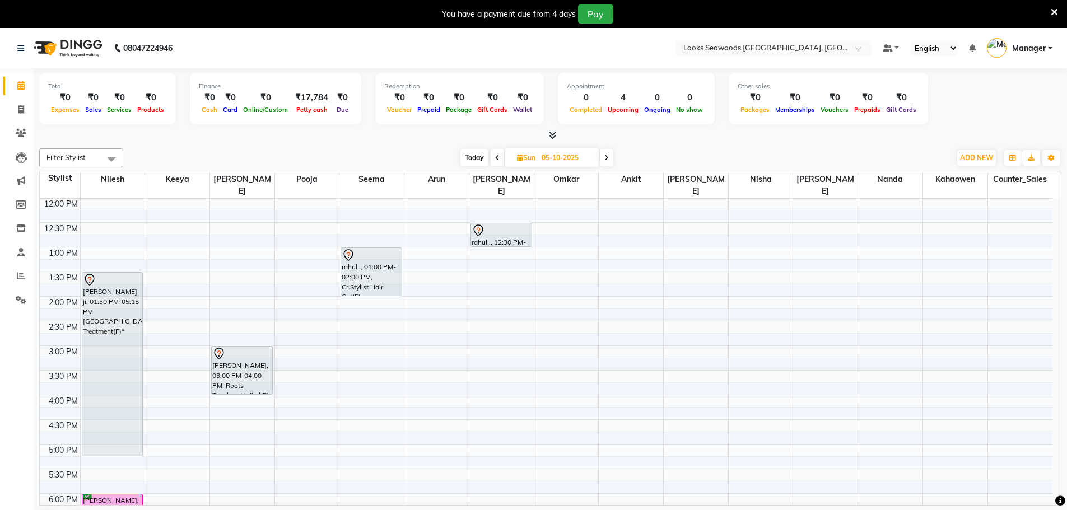
click at [605, 157] on icon at bounding box center [606, 158] width 4 height 7
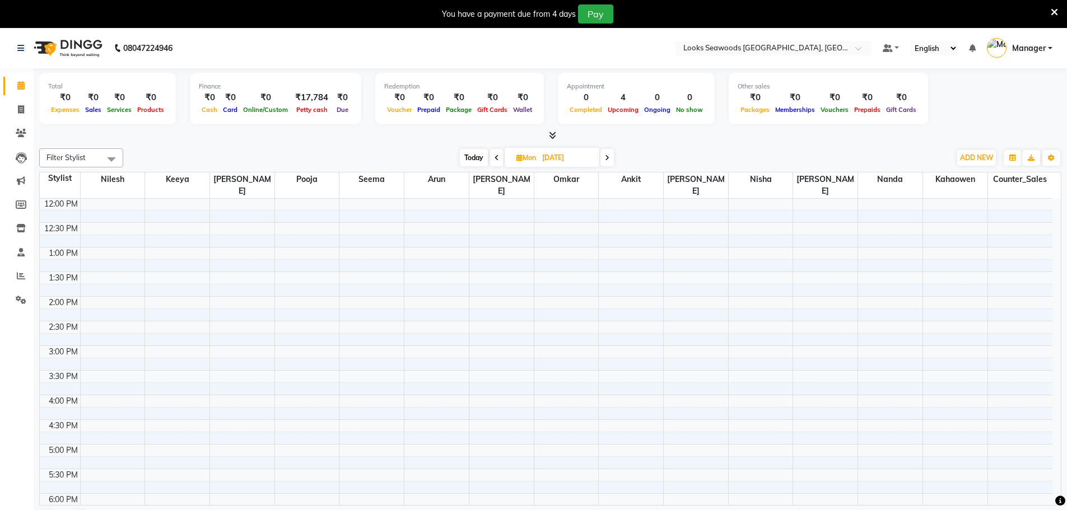
click at [605, 157] on span at bounding box center [606, 157] width 13 height 17
click at [605, 157] on icon at bounding box center [606, 158] width 4 height 7
type input "08-10-2025"
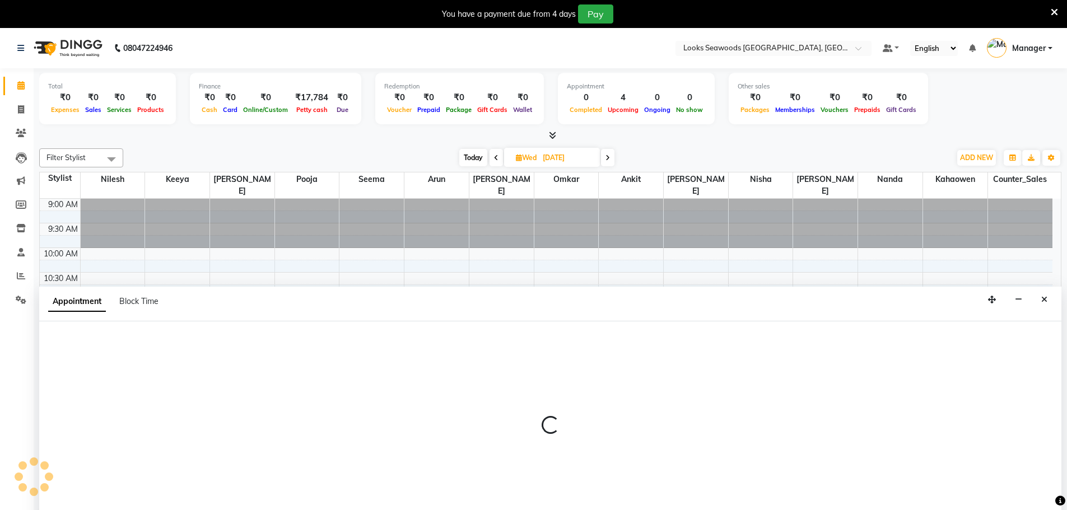
click at [119, 346] on div at bounding box center [550, 429] width 1022 height 217
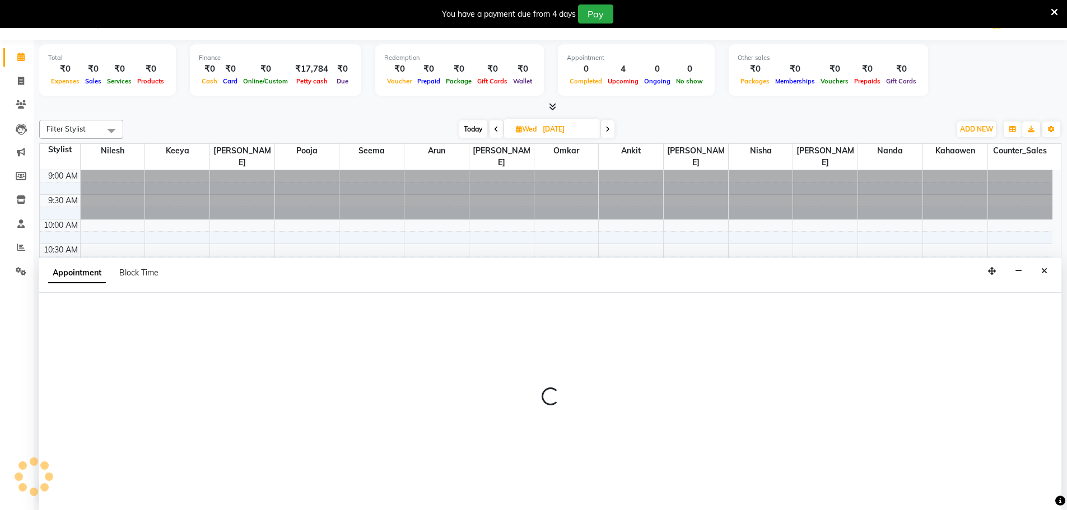
select select "93414"
select select "720"
select select "tentative"
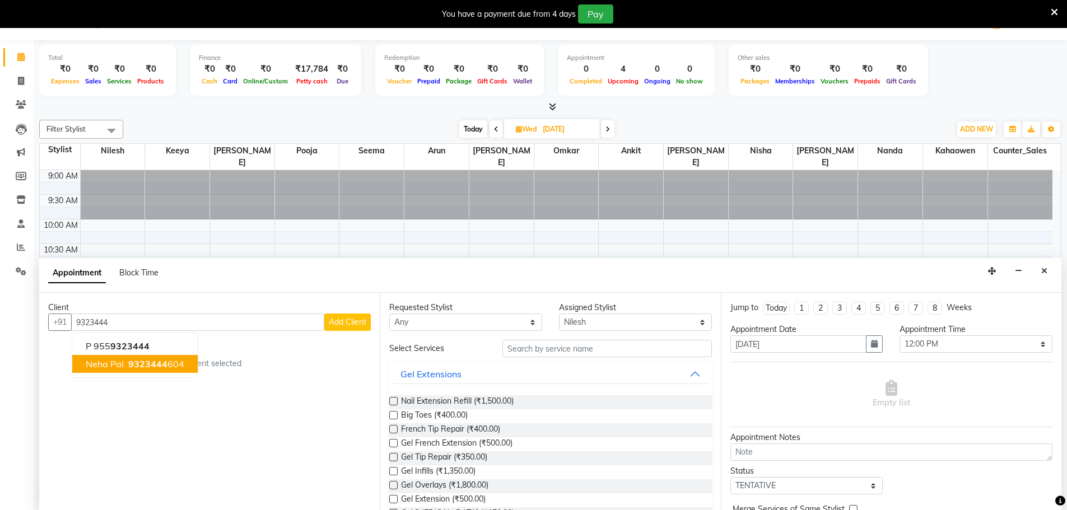
click at [131, 361] on span "9323444" at bounding box center [147, 363] width 39 height 11
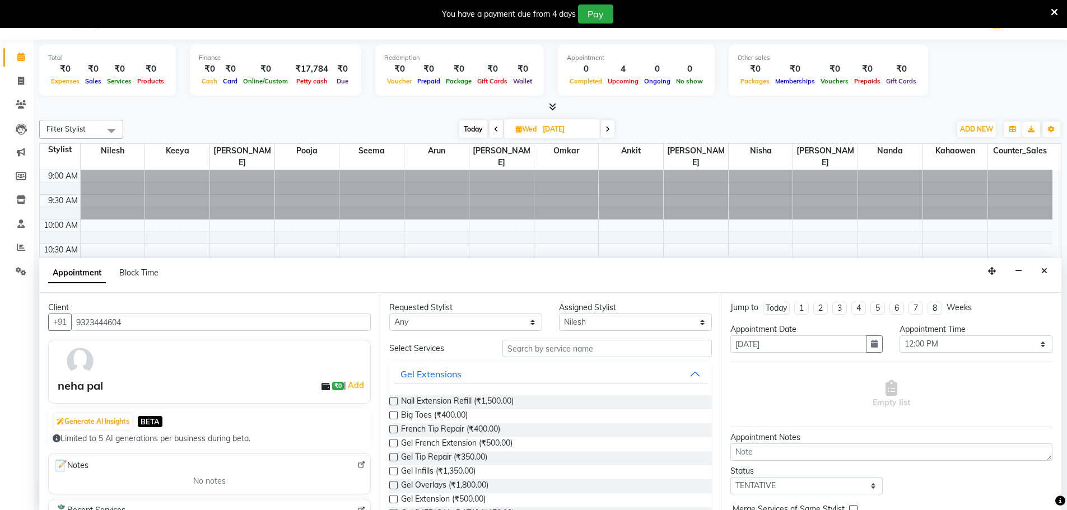
type input "9323444604"
click at [460, 319] on select "Any Ankit Arun Counter_Sales [PERSON_NAME] [PERSON_NAME] [PERSON_NAME] [PERSON_…" at bounding box center [465, 322] width 153 height 17
select select "93414"
click at [389, 314] on select "Any Ankit Arun Counter_Sales [PERSON_NAME] [PERSON_NAME] [PERSON_NAME] [PERSON_…" at bounding box center [465, 322] width 153 height 17
click at [533, 351] on input "text" at bounding box center [606, 348] width 209 height 17
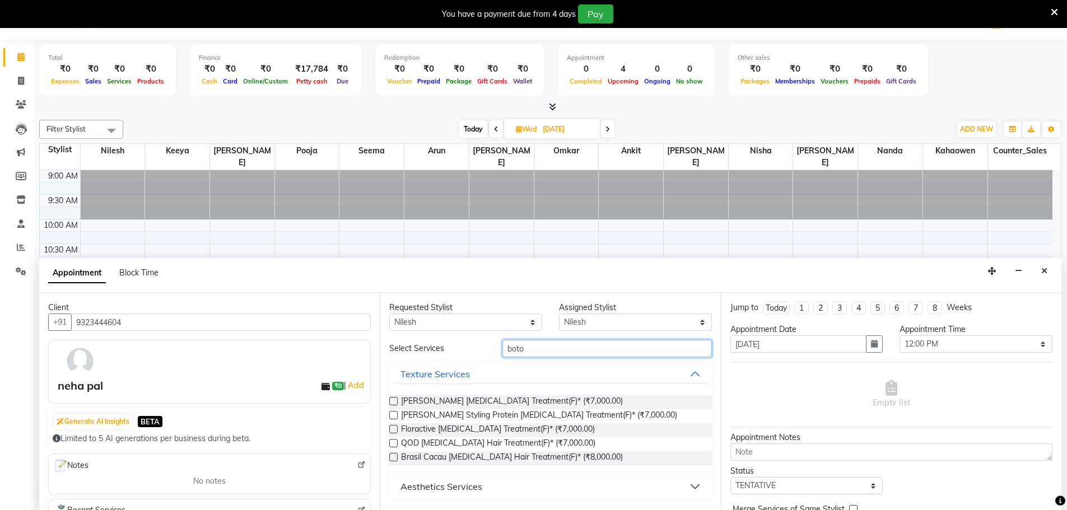
type input "boto"
click at [394, 429] on label at bounding box center [393, 429] width 8 height 8
click at [394, 429] on input "checkbox" at bounding box center [392, 430] width 7 height 7
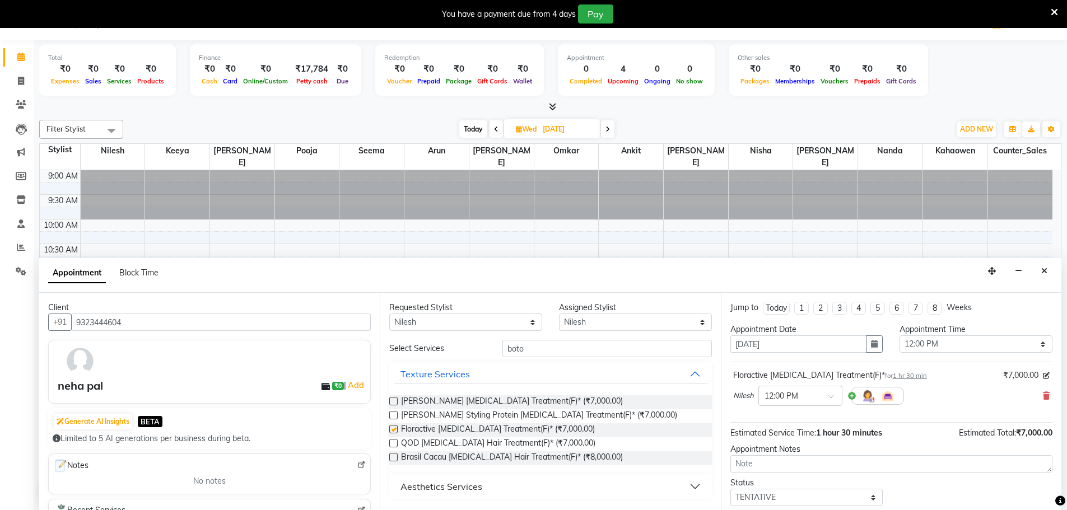
checkbox input "false"
click at [535, 325] on select "Any Ankit Arun Counter_Sales [PERSON_NAME] [PERSON_NAME] [PERSON_NAME] [PERSON_…" at bounding box center [465, 322] width 153 height 17
select select "93427"
click at [389, 314] on select "Any Ankit Arun Counter_Sales [PERSON_NAME] [PERSON_NAME] [PERSON_NAME] [PERSON_…" at bounding box center [465, 322] width 153 height 17
select select "93427"
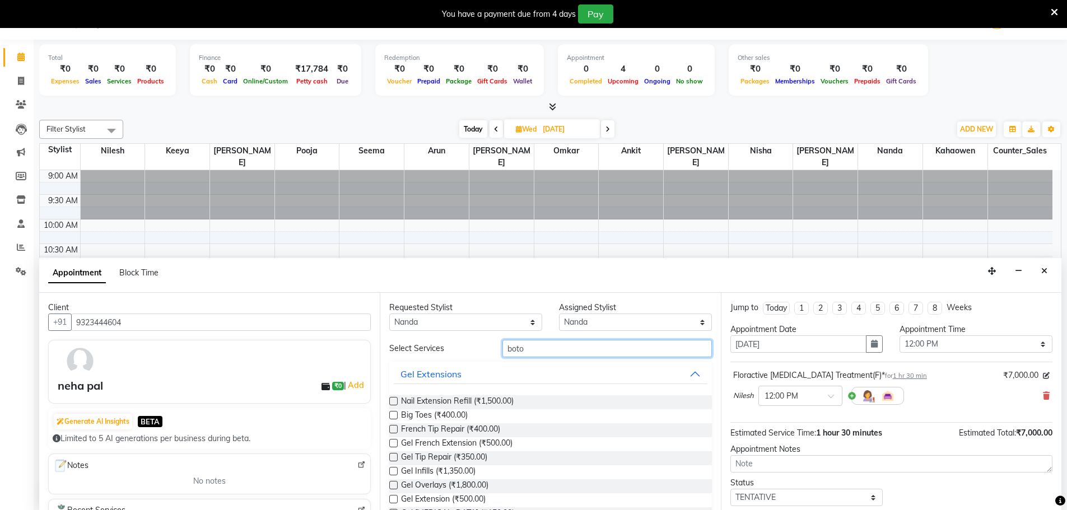
click at [556, 344] on input "boto" at bounding box center [606, 348] width 209 height 17
type input "pedi"
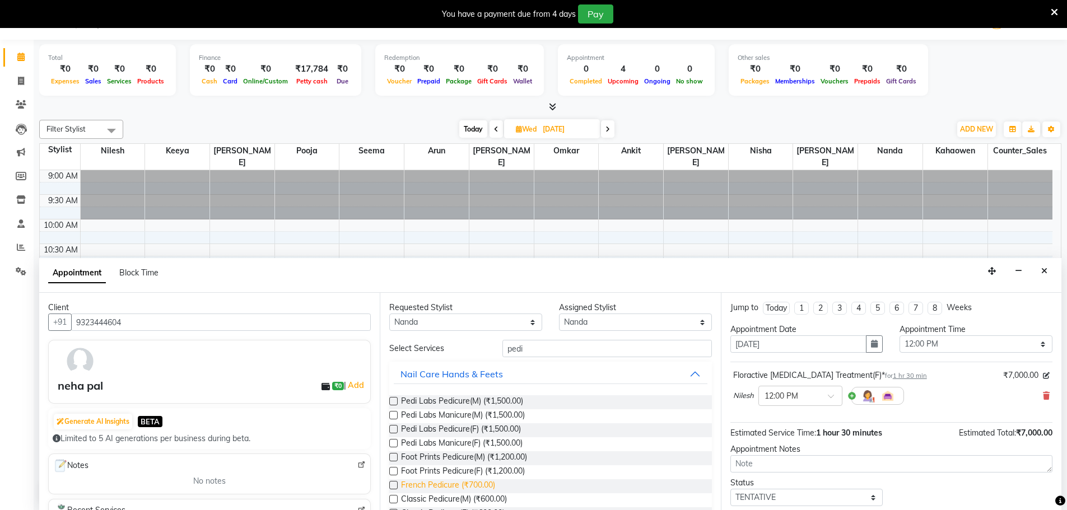
click at [453, 482] on span "French Pedicure (₹700.00)" at bounding box center [448, 486] width 94 height 14
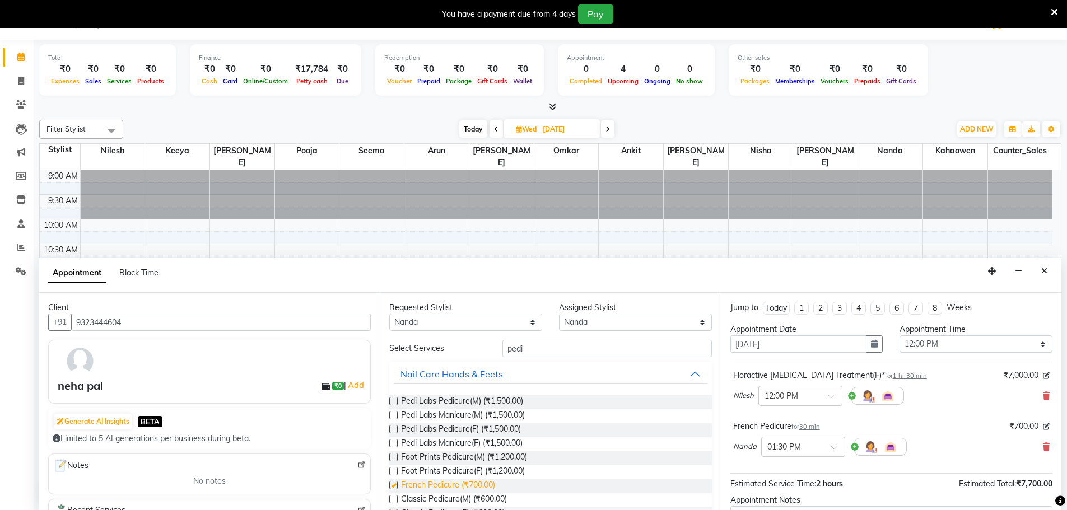
checkbox input "false"
click at [522, 325] on select "Any Ankit Arun Counter_Sales [PERSON_NAME] [PERSON_NAME] [PERSON_NAME] [PERSON_…" at bounding box center [465, 322] width 153 height 17
select select "93428"
click at [389, 314] on select "Any Ankit Arun Counter_Sales [PERSON_NAME] [PERSON_NAME] [PERSON_NAME] [PERSON_…" at bounding box center [465, 322] width 153 height 17
select select "93428"
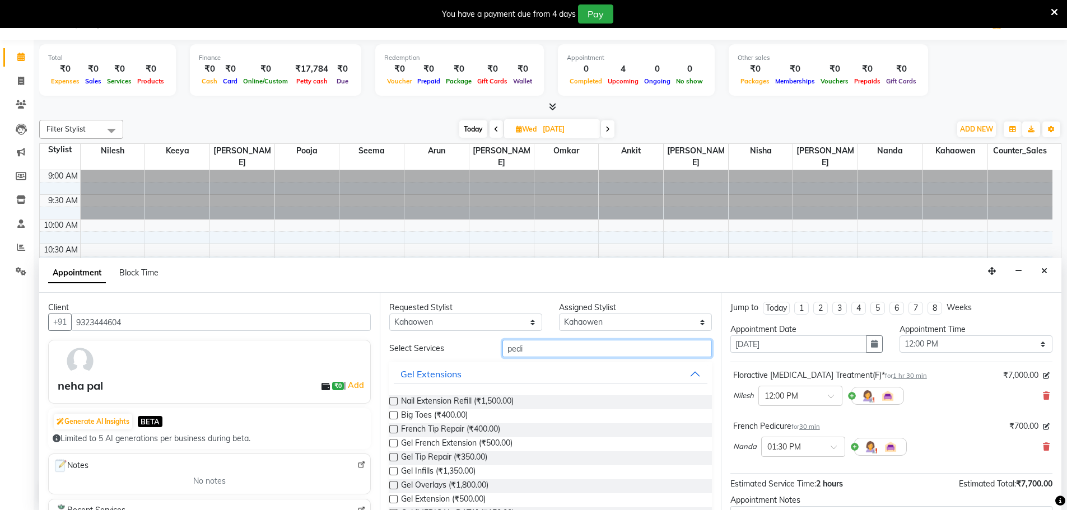
click at [548, 347] on input "pedi" at bounding box center [606, 348] width 209 height 17
type input "gel"
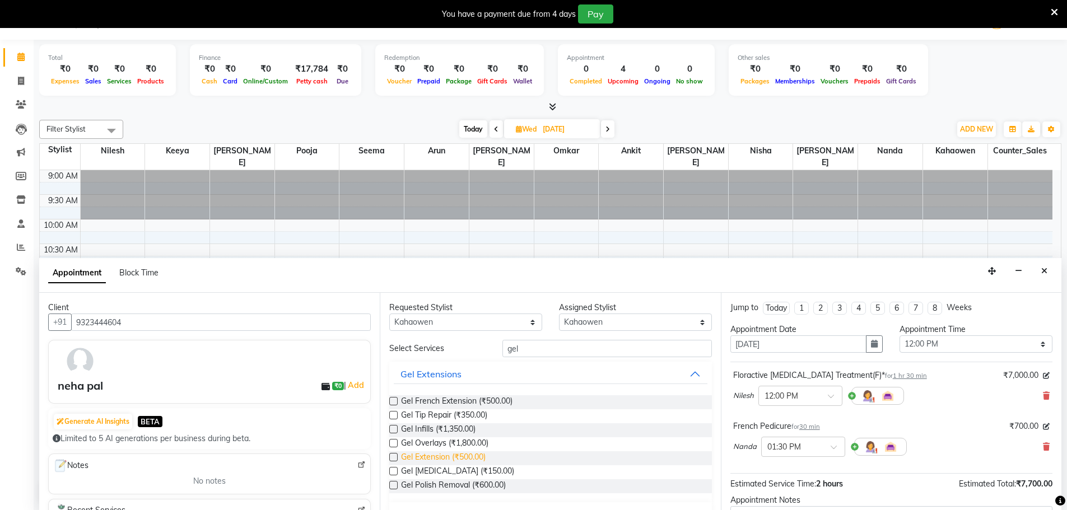
click at [444, 453] on span "Gel Extension (₹500.00)" at bounding box center [443, 458] width 85 height 14
checkbox input "false"
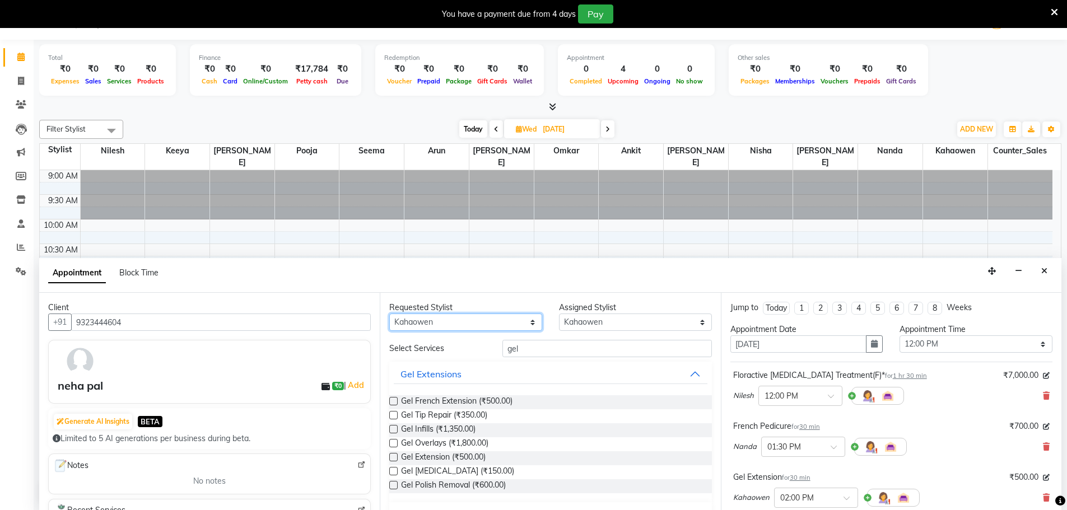
click at [525, 323] on select "Any Ankit Arun Counter_Sales [PERSON_NAME] [PERSON_NAME] [PERSON_NAME] [PERSON_…" at bounding box center [465, 322] width 153 height 17
select select "93425"
click at [389, 314] on select "Any Ankit Arun Counter_Sales Hanif Hemendra Kahaowen Keeya Maninder Nanda Niles…" at bounding box center [465, 322] width 153 height 17
select select "93425"
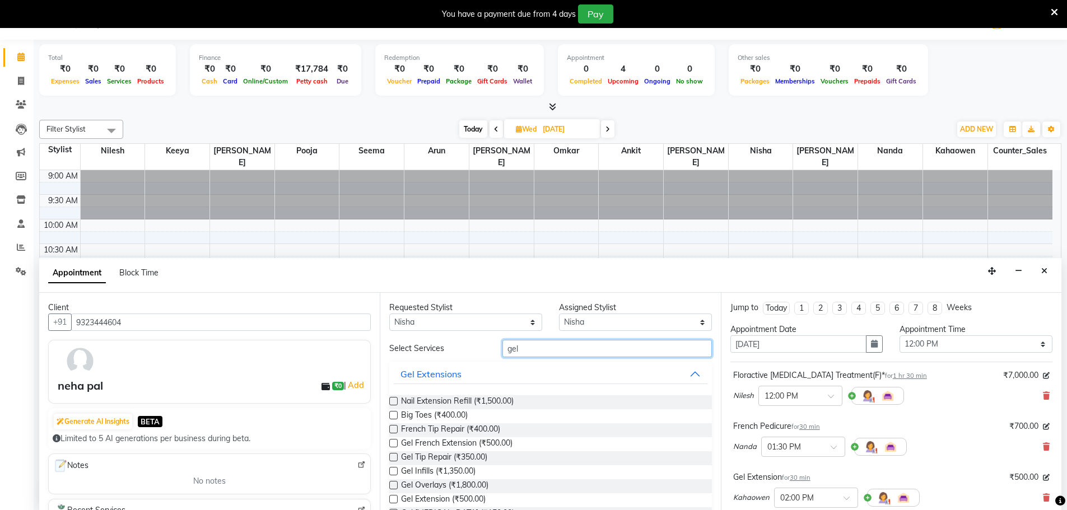
click at [533, 354] on input "gel" at bounding box center [606, 348] width 209 height 17
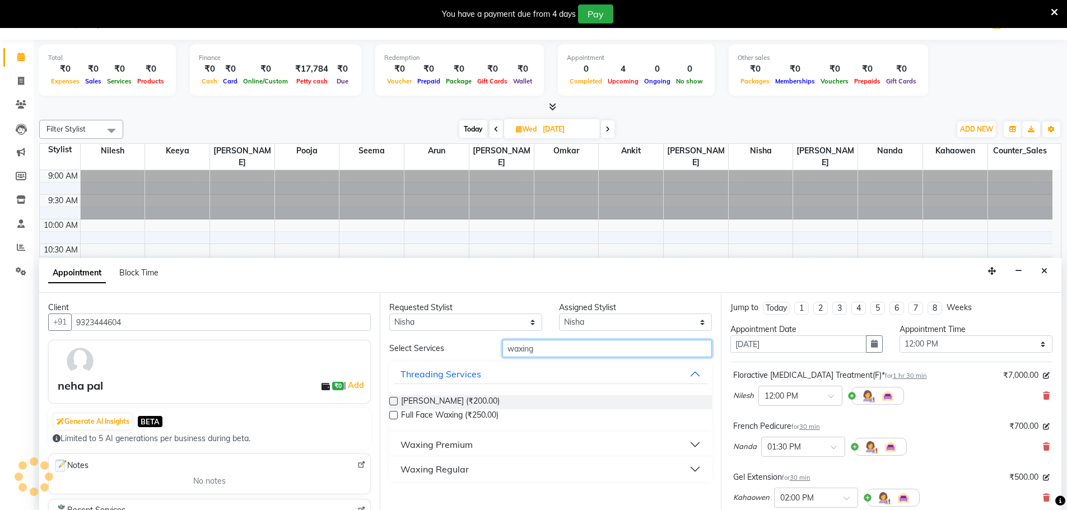
type input "waxing"
click at [396, 416] on label at bounding box center [393, 415] width 8 height 8
click at [396, 416] on input "checkbox" at bounding box center [392, 416] width 7 height 7
checkbox input "false"
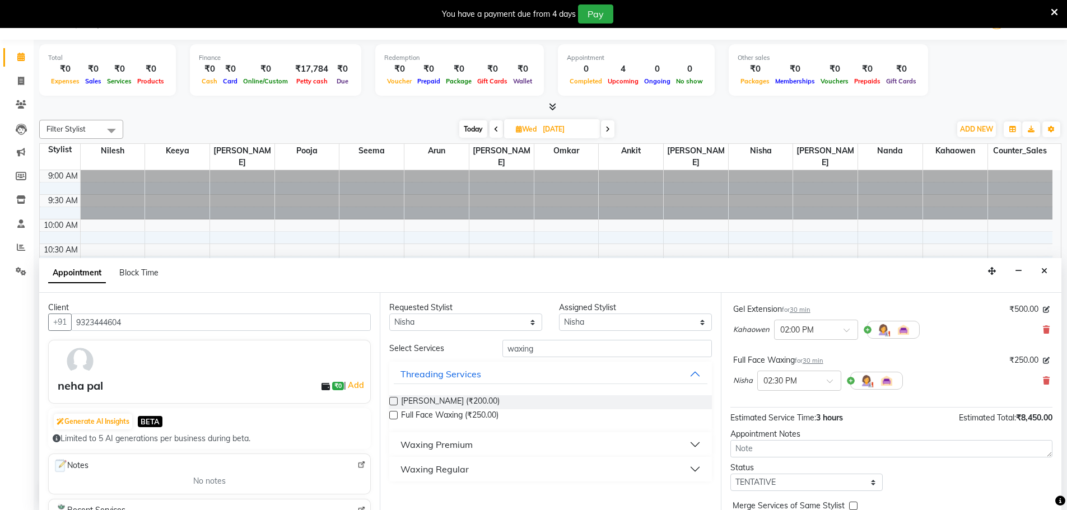
scroll to position [220, 0]
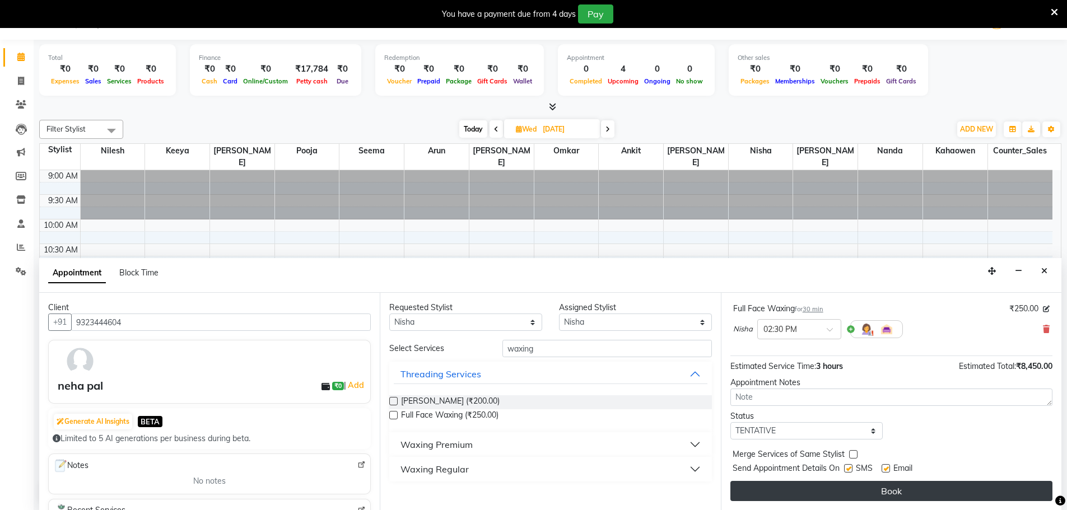
click at [861, 495] on button "Book" at bounding box center [891, 491] width 322 height 20
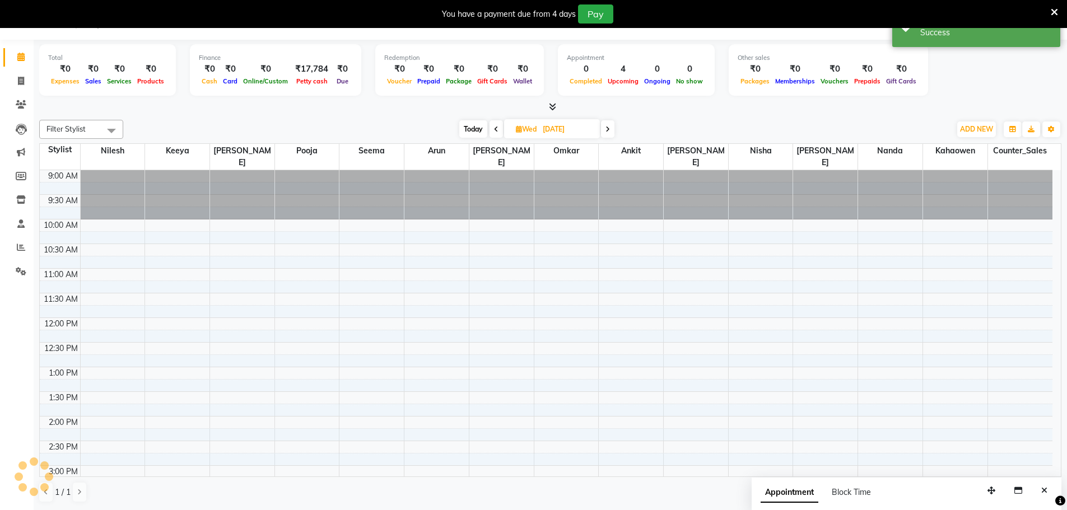
scroll to position [0, 0]
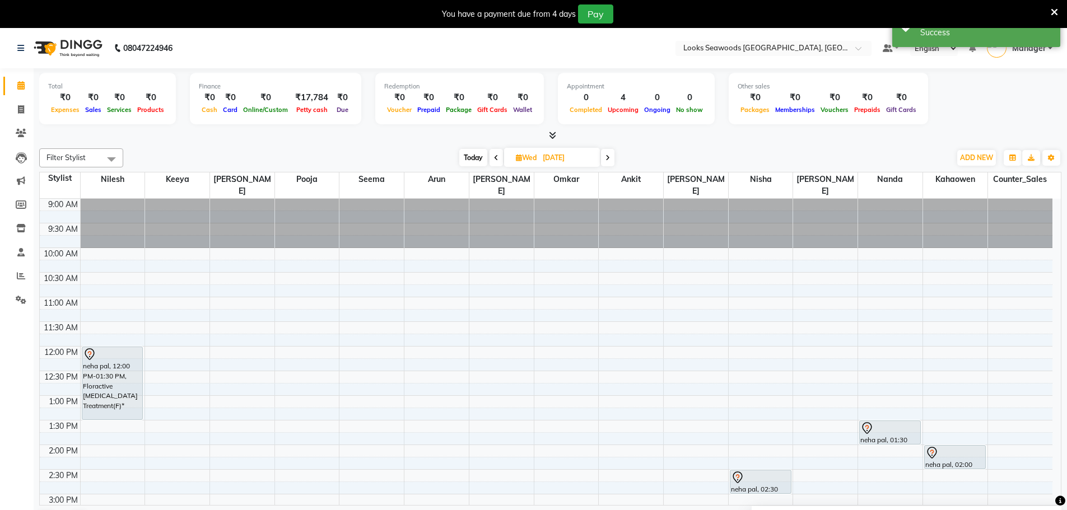
click at [489, 158] on span at bounding box center [495, 157] width 13 height 17
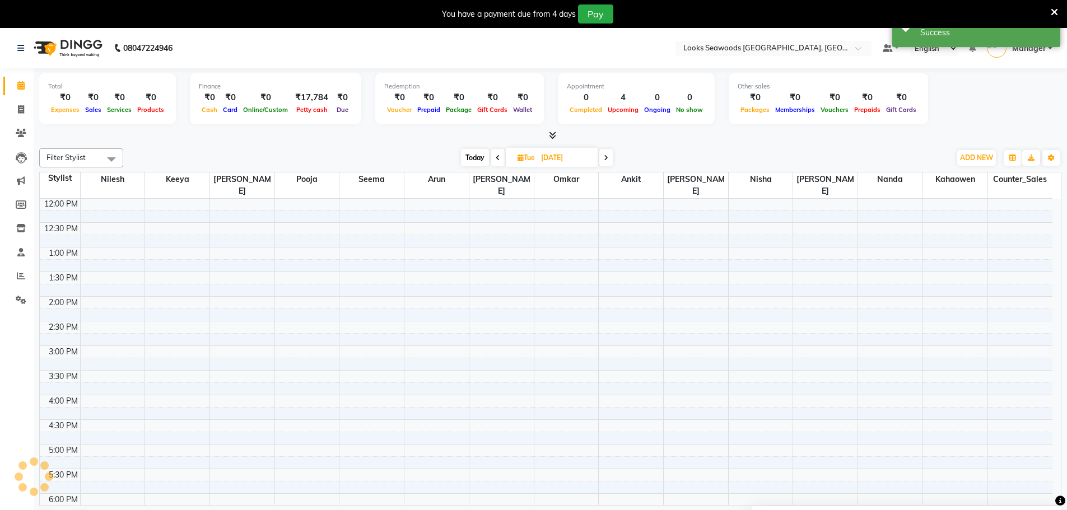
click at [496, 158] on icon at bounding box center [498, 158] width 4 height 7
click at [495, 158] on icon at bounding box center [497, 158] width 4 height 7
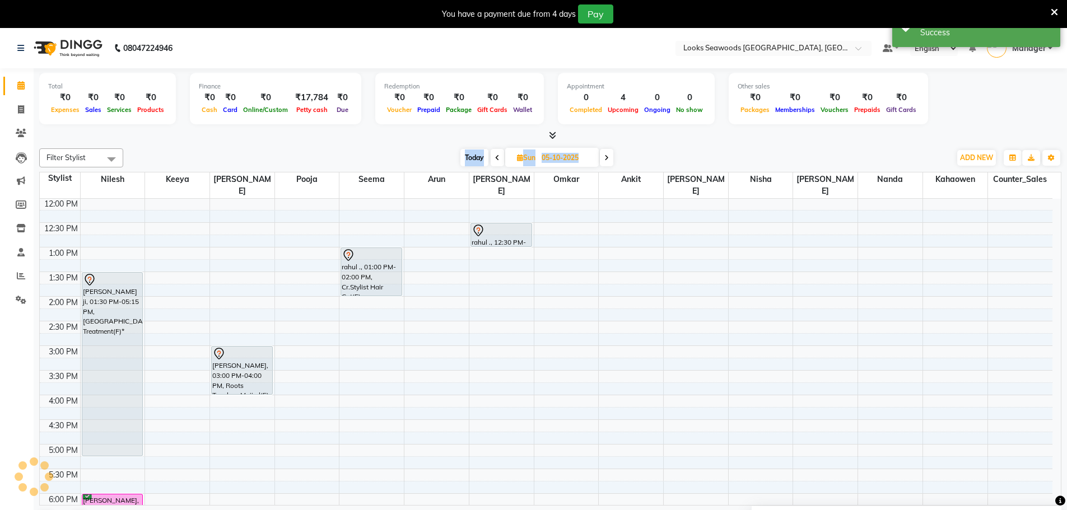
click at [495, 158] on icon at bounding box center [497, 158] width 4 height 7
type input "04-10-2025"
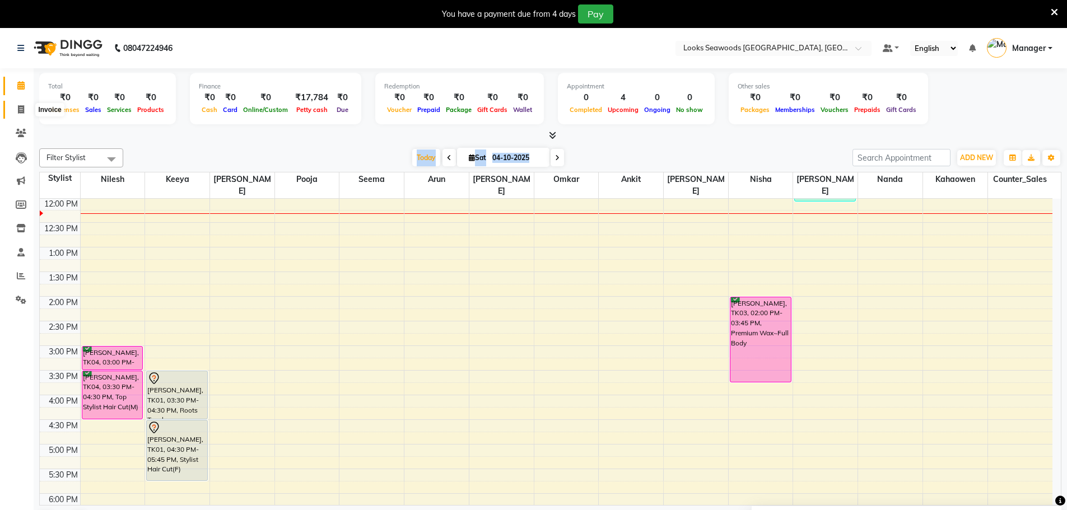
click at [21, 108] on icon at bounding box center [21, 109] width 6 height 8
select select "service"
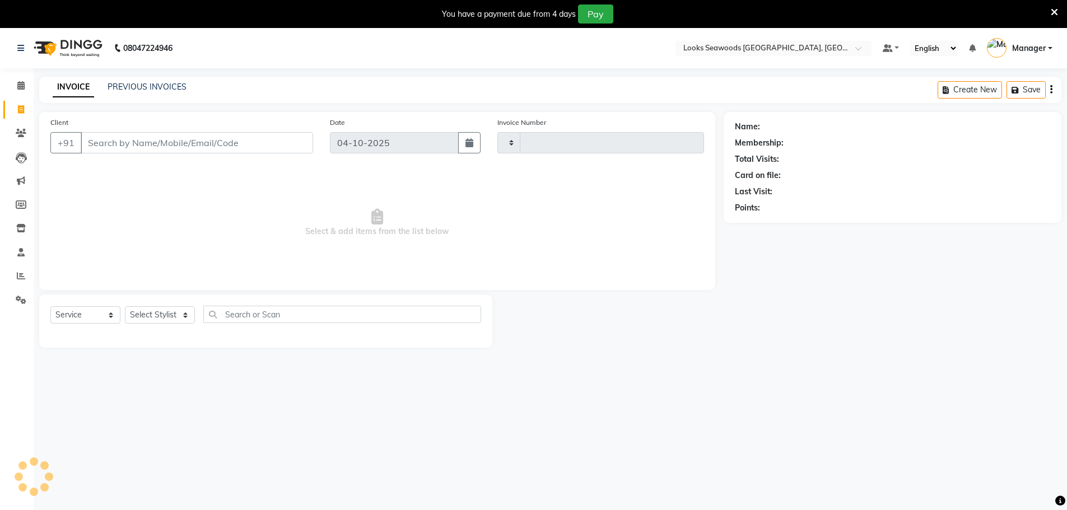
type input "5291"
select select "9146"
type input "9818076009"
click at [290, 141] on span "Add Client" at bounding box center [284, 142] width 44 height 11
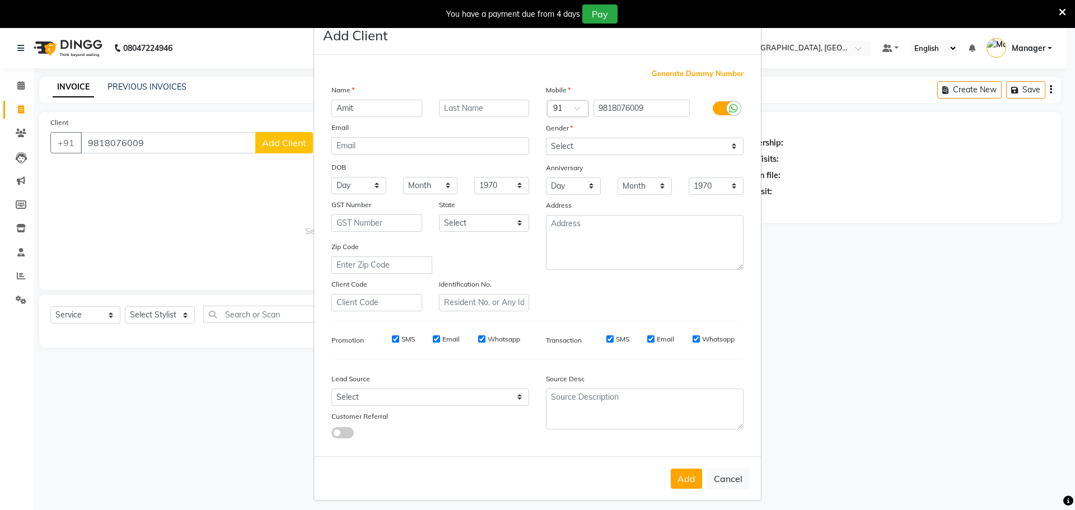
type input "Amit"
type input "."
click at [607, 151] on select "Select [DEMOGRAPHIC_DATA] [DEMOGRAPHIC_DATA] Other Prefer Not To Say" at bounding box center [645, 146] width 198 height 17
select select "[DEMOGRAPHIC_DATA]"
click at [546, 138] on select "Select [DEMOGRAPHIC_DATA] [DEMOGRAPHIC_DATA] Other Prefer Not To Say" at bounding box center [645, 146] width 198 height 17
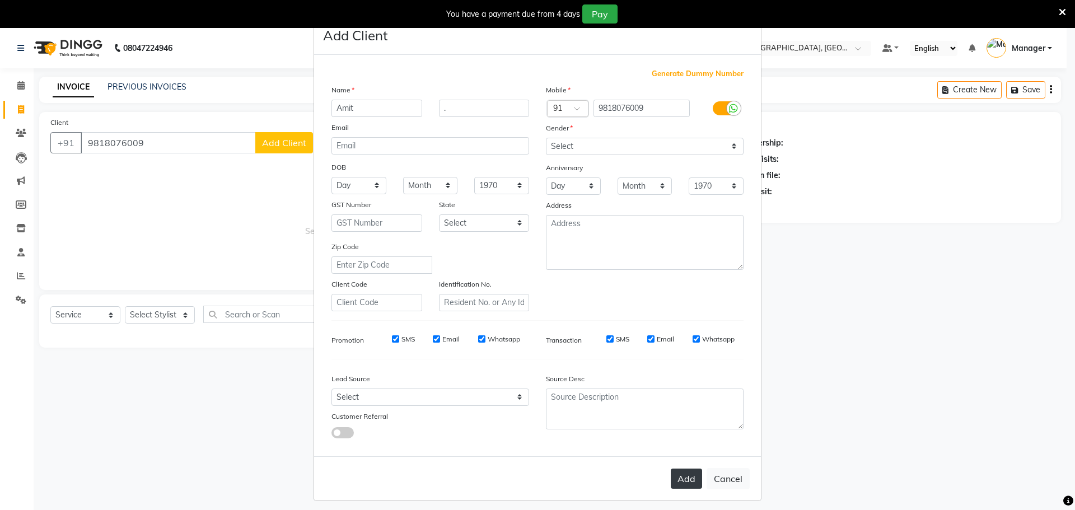
click at [673, 475] on button "Add" at bounding box center [686, 479] width 31 height 20
select select
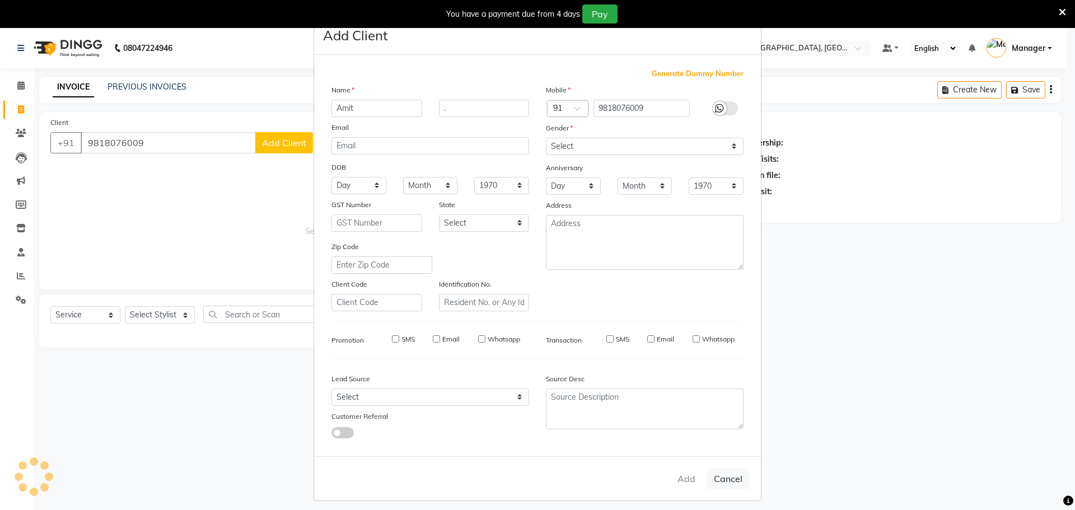
select select
checkbox input "false"
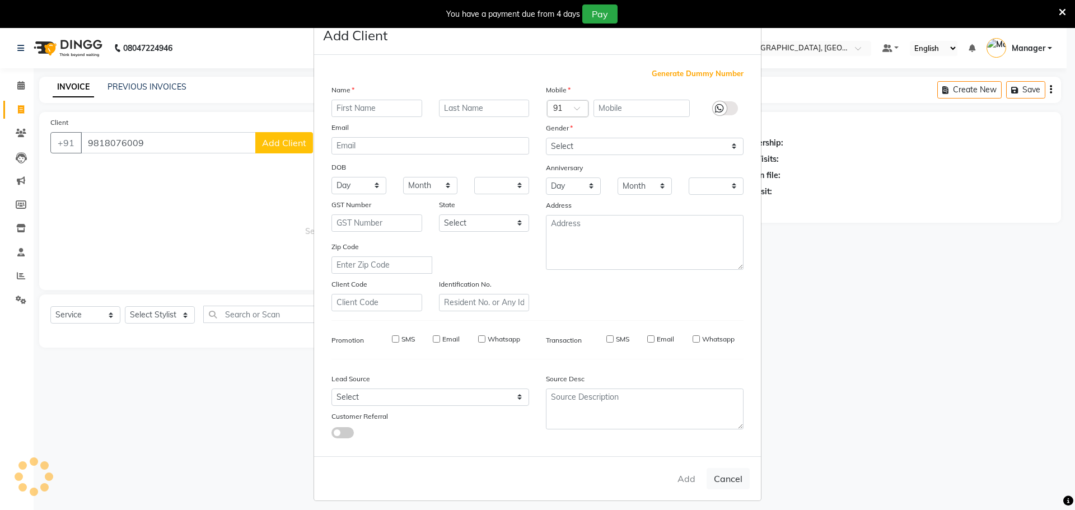
checkbox input "false"
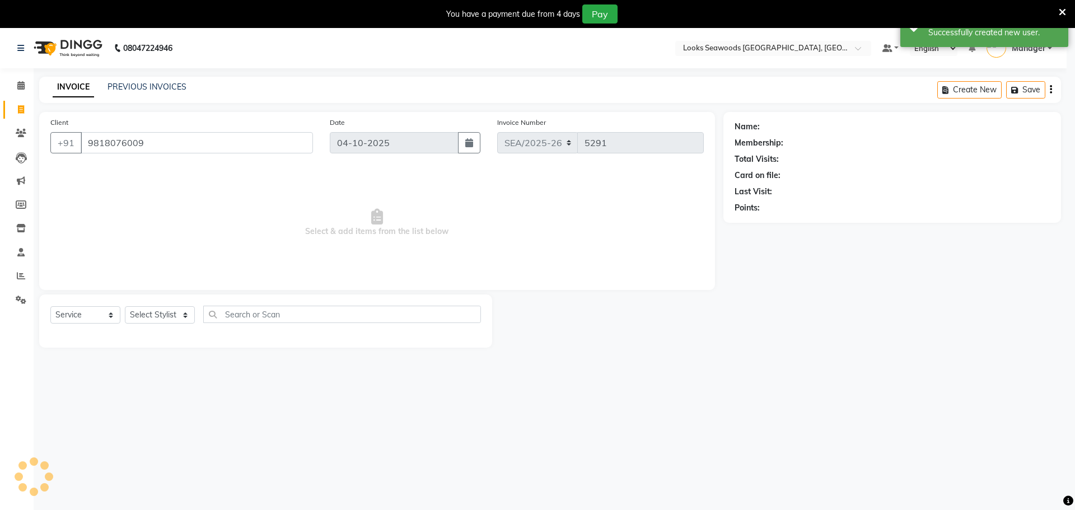
select select "1: Object"
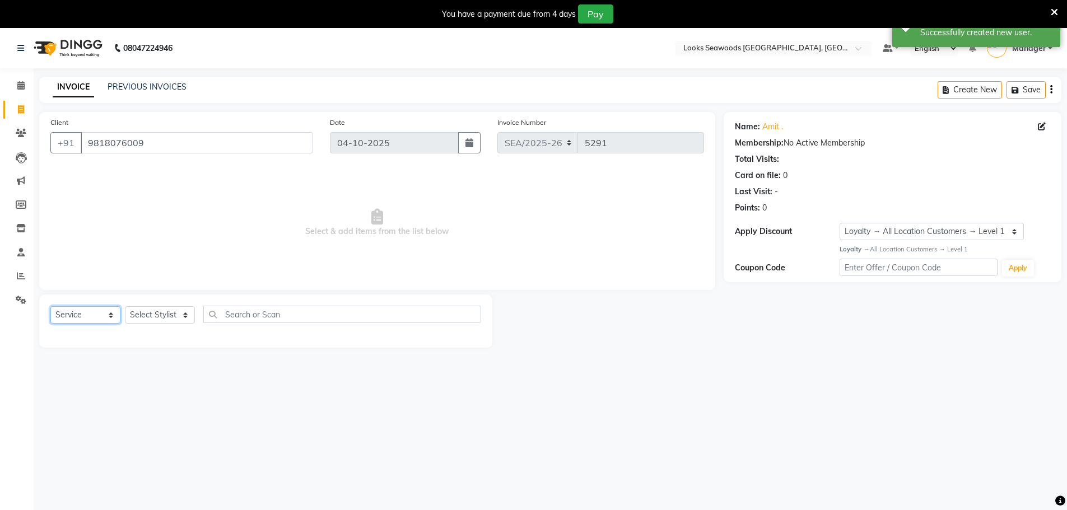
click at [87, 317] on select "Select Service Product Membership Package Voucher Prepaid Gift Card" at bounding box center [85, 314] width 70 height 17
click at [138, 315] on select "Select Stylist Ankit Arun Counter_Sales [PERSON_NAME] [PERSON_NAME] Manager [PE…" at bounding box center [160, 314] width 70 height 17
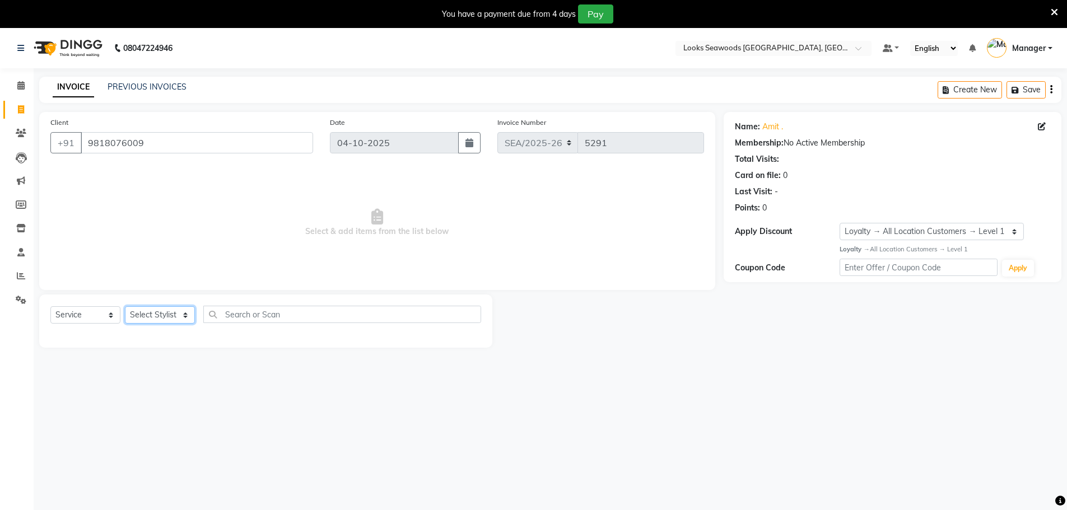
select select "93421"
click at [125, 306] on select "Select Stylist Ankit Arun Counter_Sales [PERSON_NAME] [PERSON_NAME] Manager [PE…" at bounding box center [160, 314] width 70 height 17
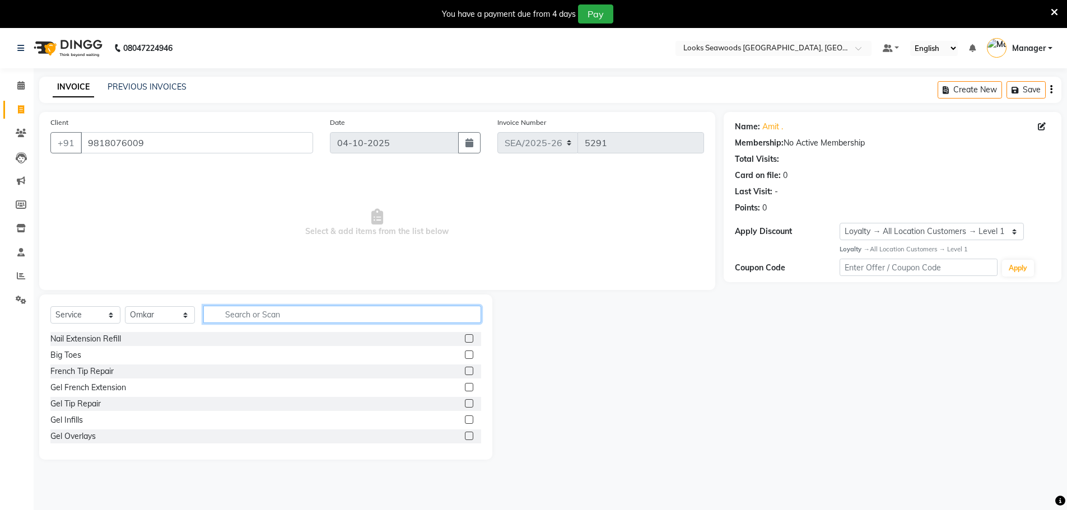
click at [282, 319] on input "text" at bounding box center [342, 314] width 278 height 17
type input "cut"
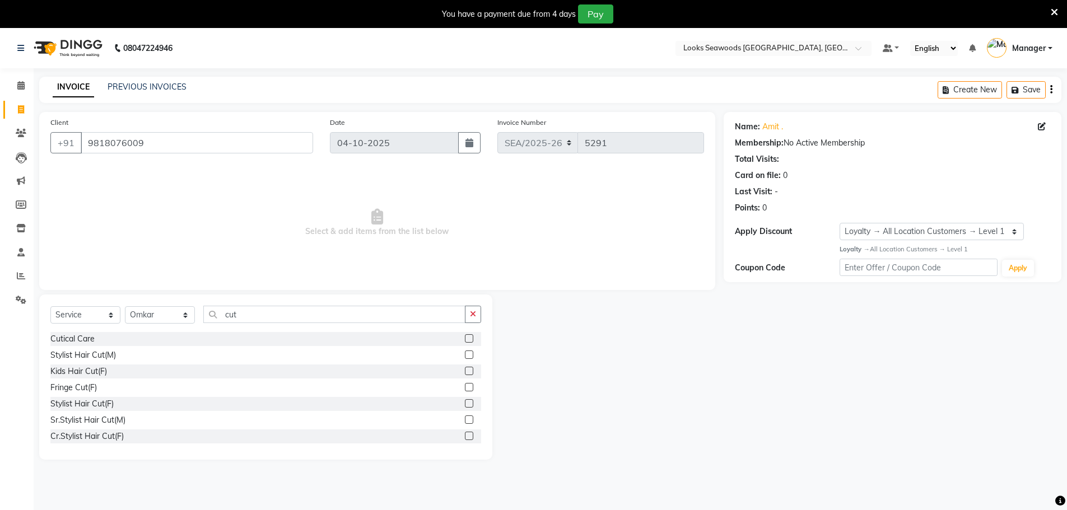
click at [141, 352] on div "Stylist Hair Cut(M)" at bounding box center [265, 355] width 431 height 14
click at [465, 352] on label at bounding box center [469, 355] width 8 height 8
click at [465, 352] on input "checkbox" at bounding box center [468, 355] width 7 height 7
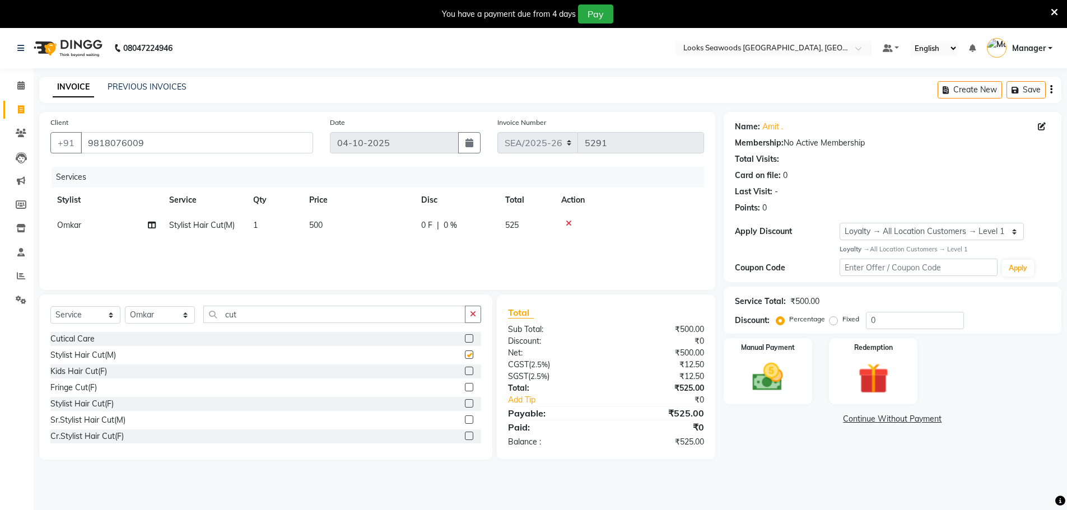
checkbox input "false"
click at [317, 229] on span "500" at bounding box center [315, 225] width 13 height 10
select select "93421"
click at [317, 229] on input "1" at bounding box center [327, 228] width 43 height 17
drag, startPoint x: 380, startPoint y: 233, endPoint x: 374, endPoint y: 233, distance: 6.2
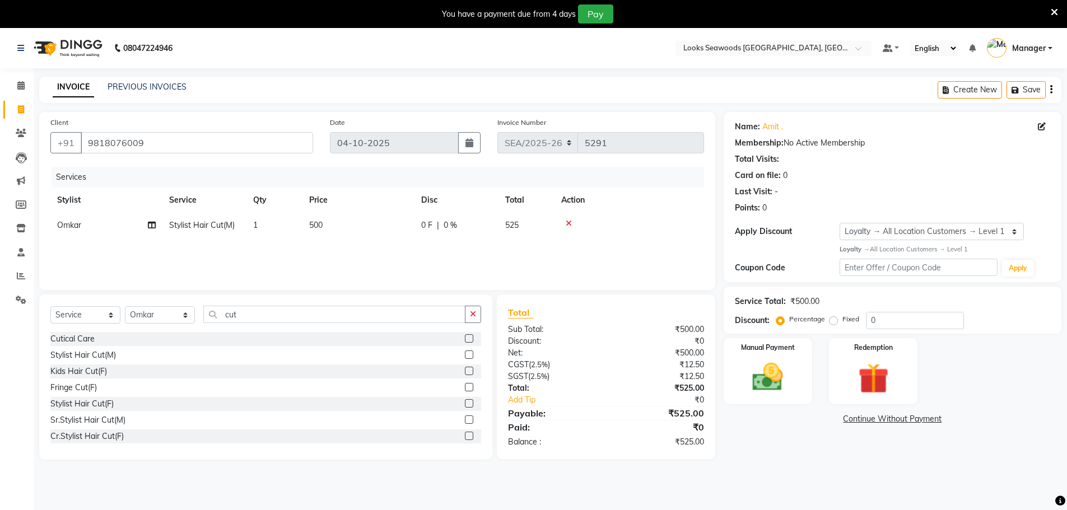
click at [319, 224] on span "500" at bounding box center [315, 225] width 13 height 10
select select "93421"
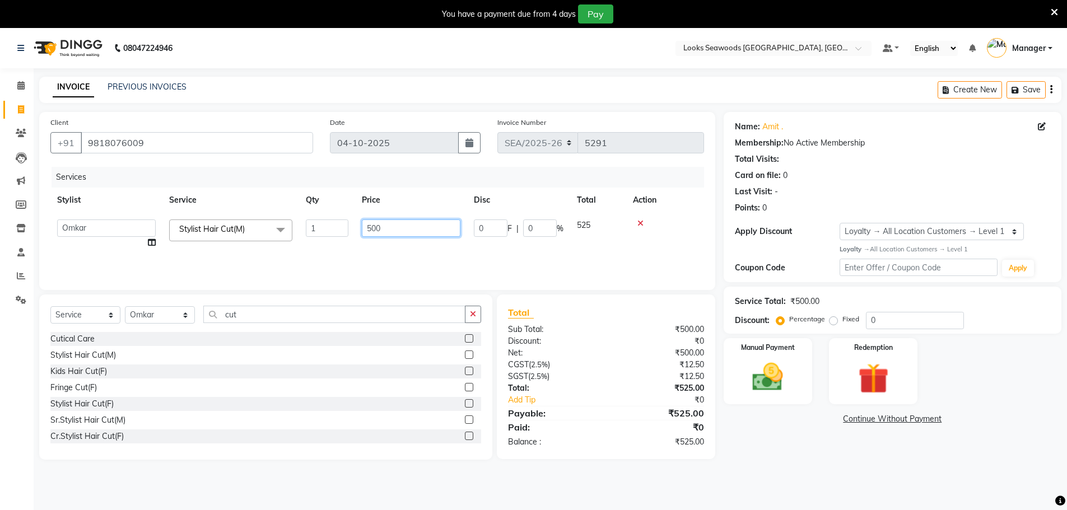
drag, startPoint x: 383, startPoint y: 226, endPoint x: 344, endPoint y: 227, distance: 38.6
click at [344, 227] on tr "Ankit Arun Counter_Sales [PERSON_NAME] Kahaowen Keeya Manager [PERSON_NAME] [PE…" at bounding box center [377, 234] width 654 height 43
type input "900"
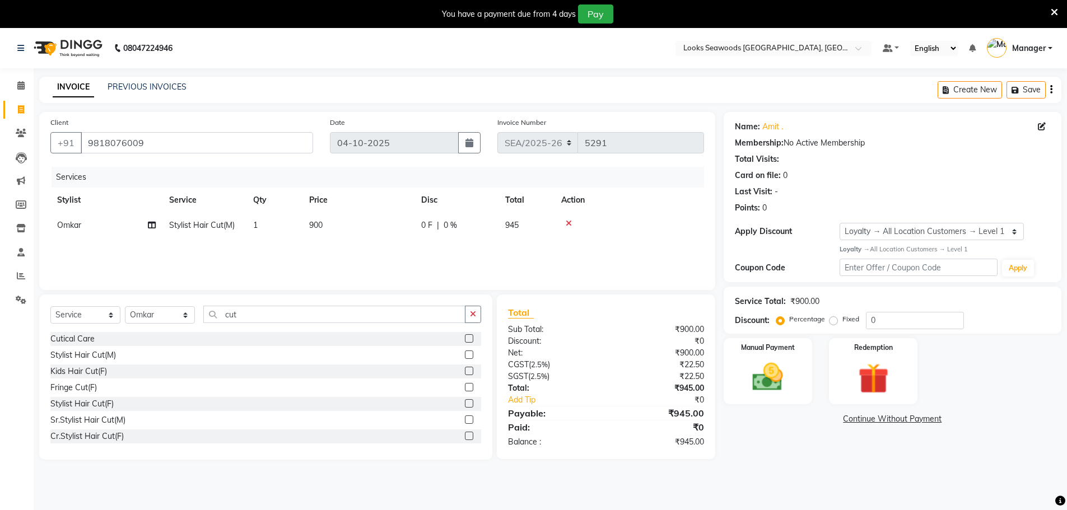
click at [431, 257] on div "Services Stylist Service Qty Price Disc Total Action Omkar Stylist Hair Cut(M) …" at bounding box center [377, 223] width 654 height 112
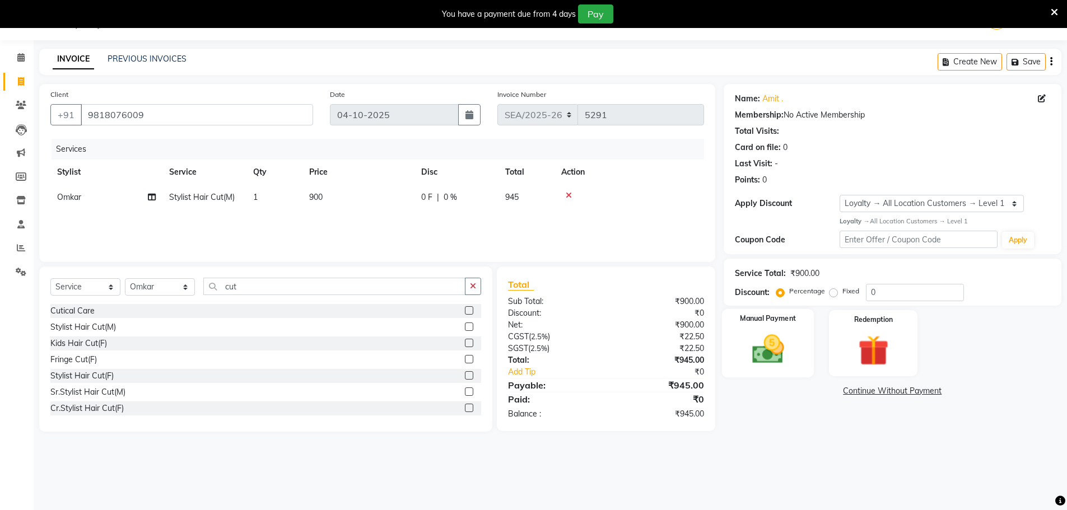
click at [767, 347] on img at bounding box center [768, 349] width 52 height 36
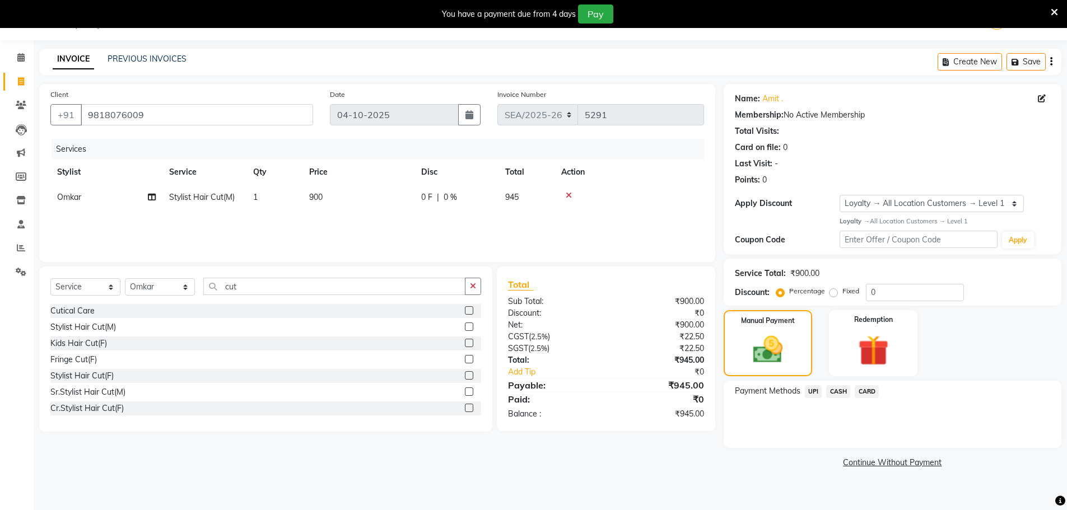
click at [862, 393] on span "CARD" at bounding box center [867, 391] width 24 height 13
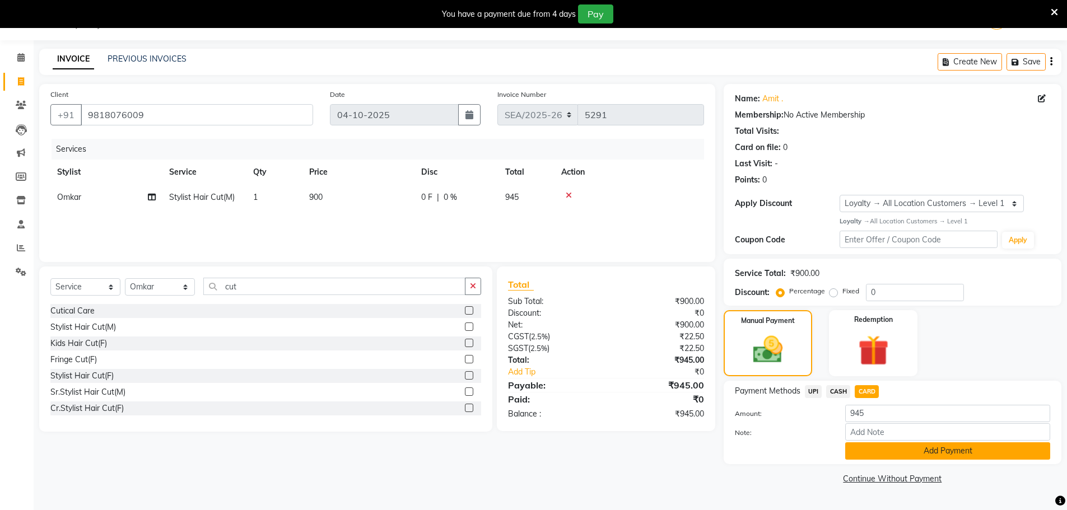
click at [908, 447] on button "Add Payment" at bounding box center [947, 450] width 205 height 17
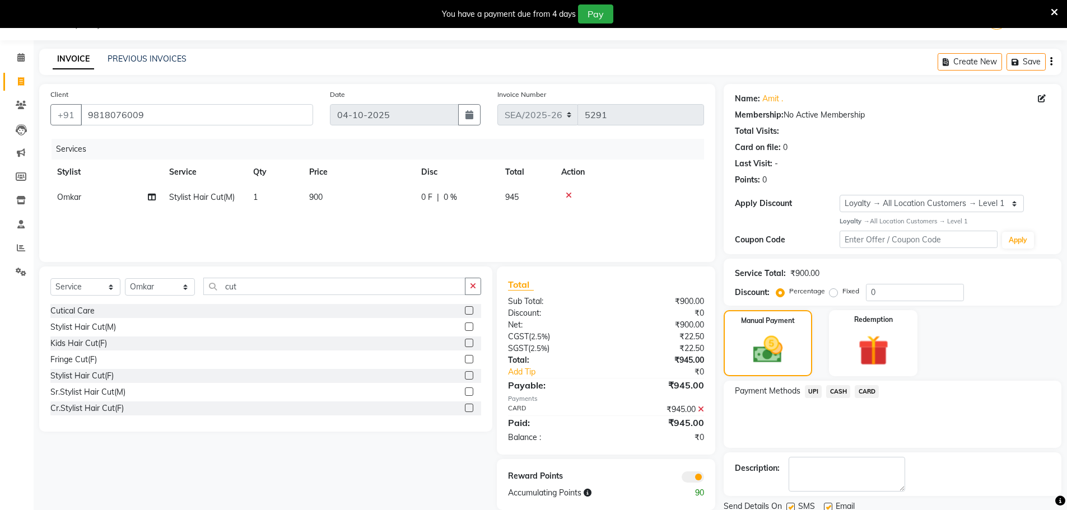
scroll to position [69, 0]
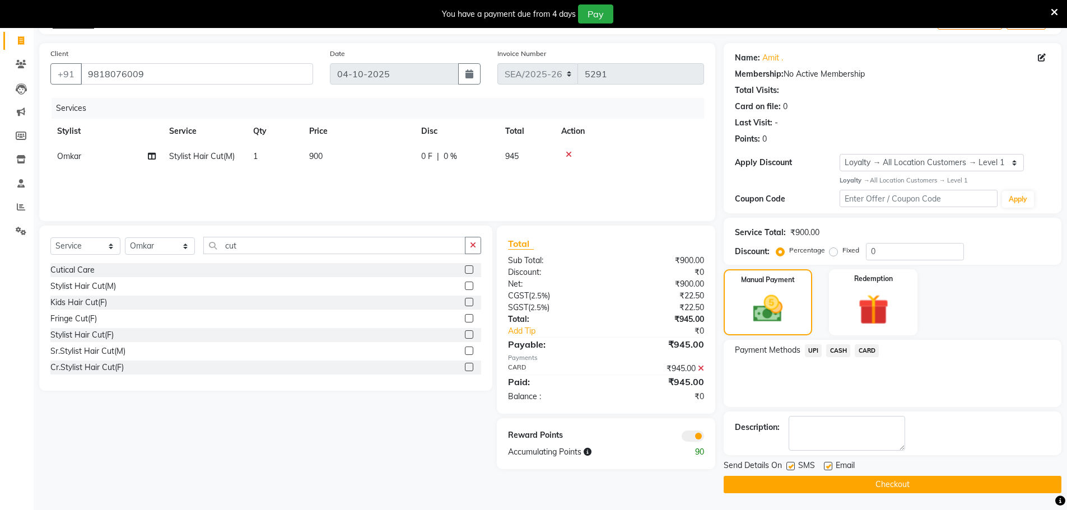
click at [875, 479] on button "Checkout" at bounding box center [893, 484] width 338 height 17
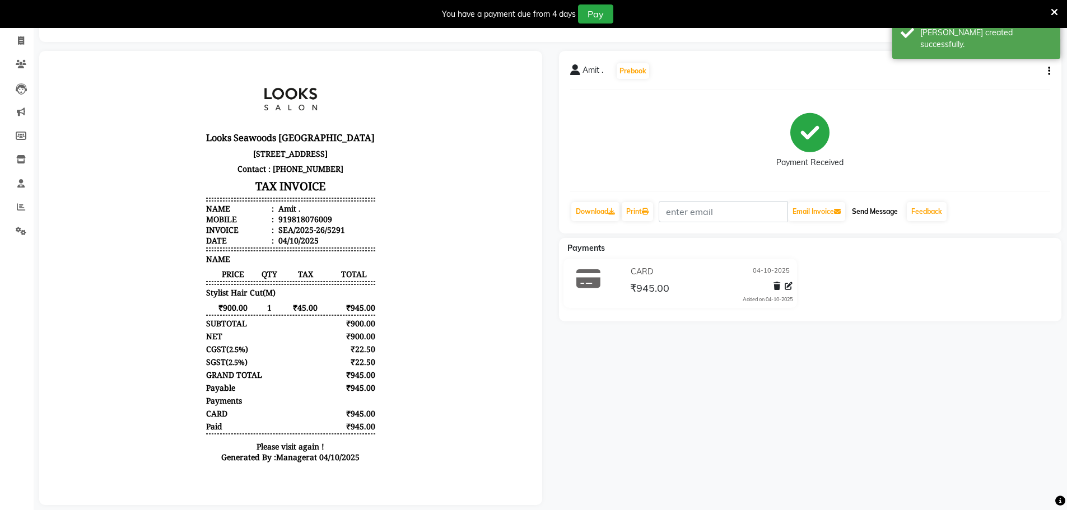
click at [882, 219] on button "Send Message" at bounding box center [874, 211] width 55 height 19
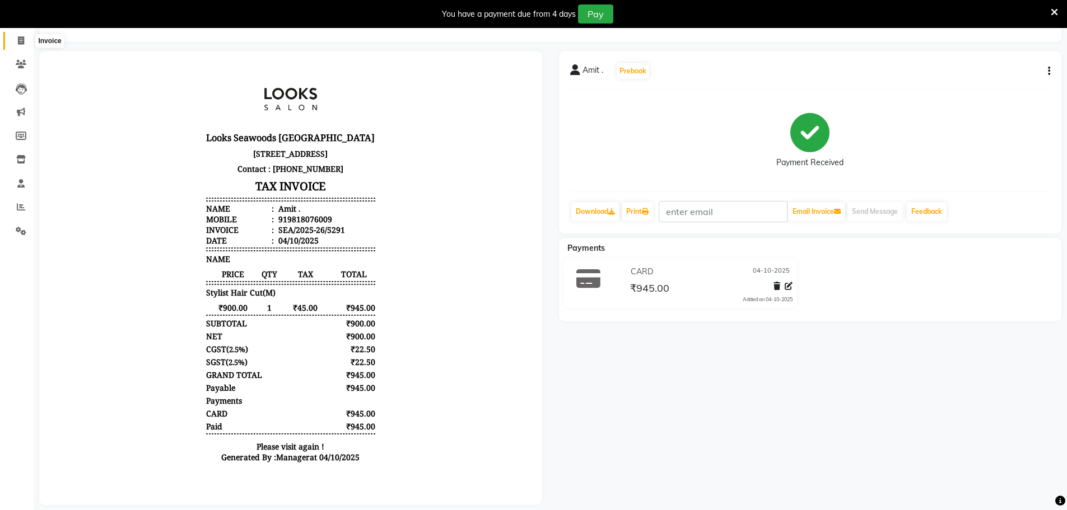
drag, startPoint x: 23, startPoint y: 39, endPoint x: 24, endPoint y: 32, distance: 6.3
click at [23, 39] on icon at bounding box center [21, 40] width 6 height 8
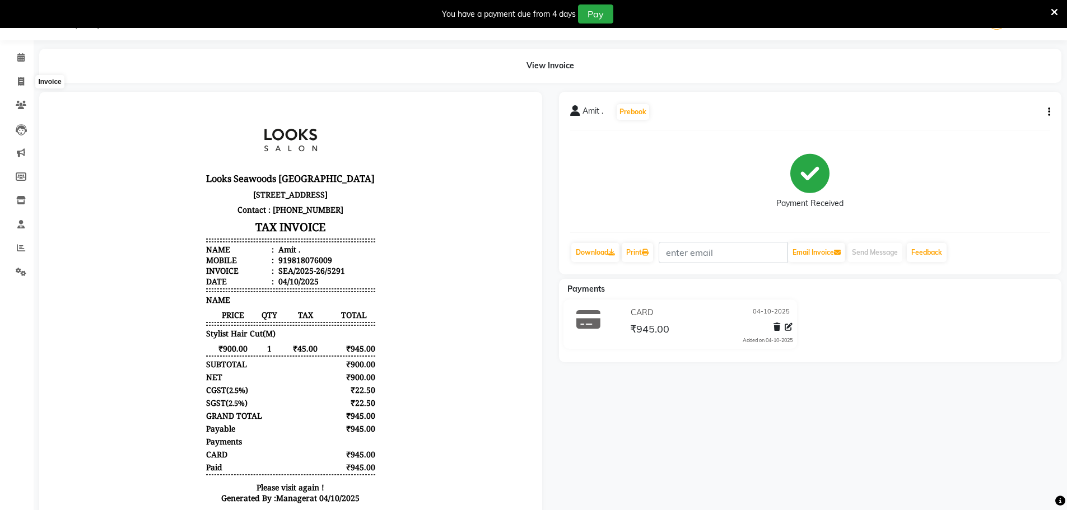
select select "service"
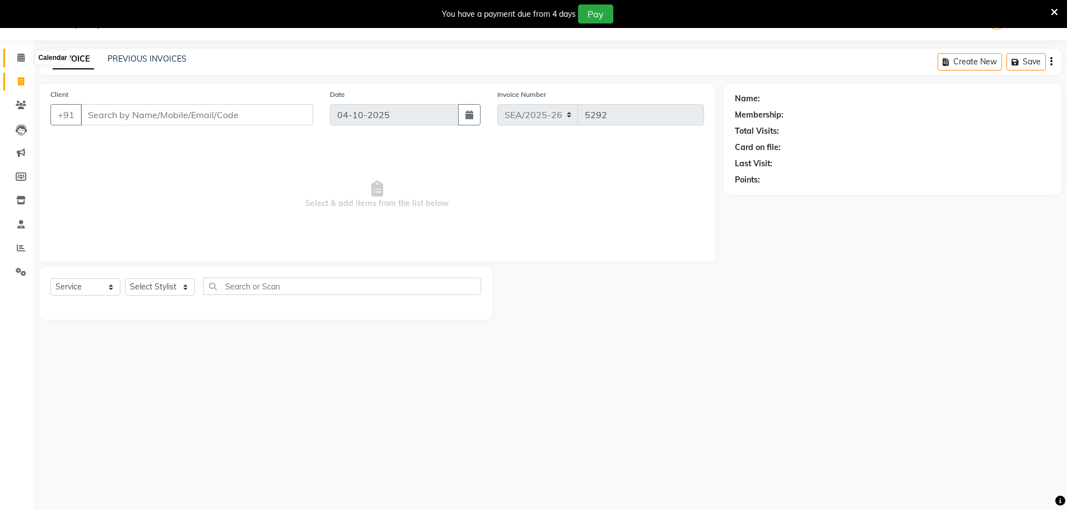
click at [23, 57] on icon at bounding box center [20, 57] width 7 height 8
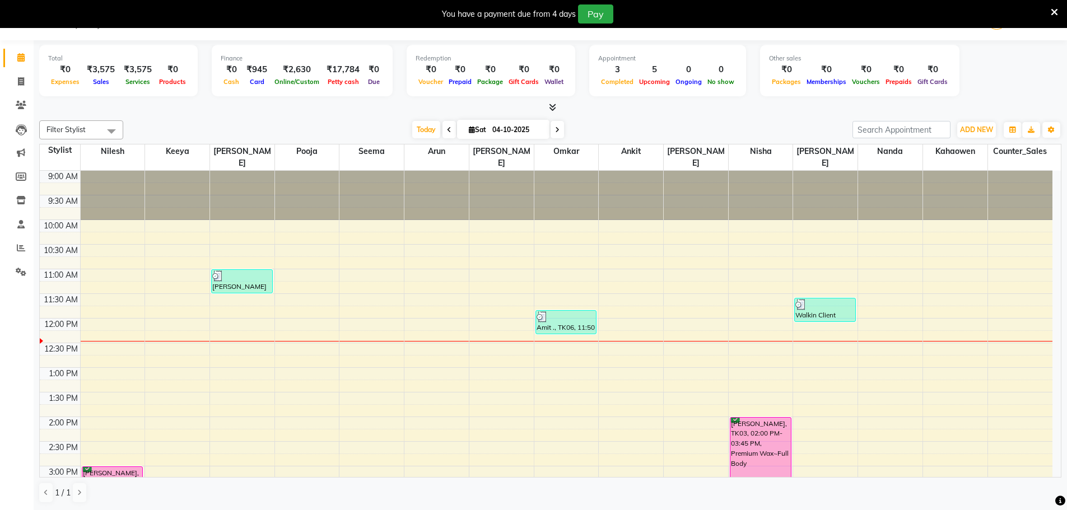
drag, startPoint x: 646, startPoint y: 112, endPoint x: 636, endPoint y: 114, distance: 10.9
click at [646, 112] on div at bounding box center [550, 108] width 1022 height 12
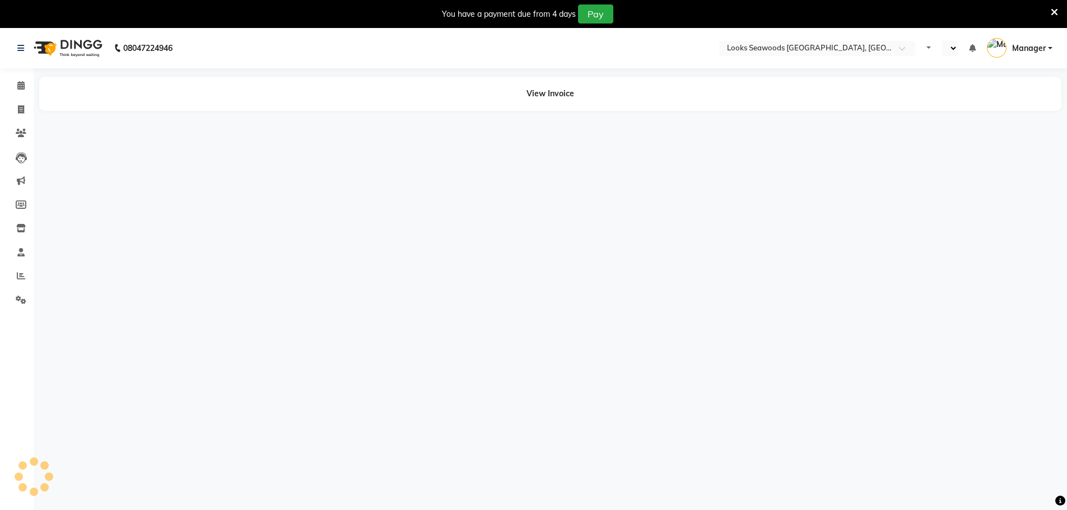
select select "en"
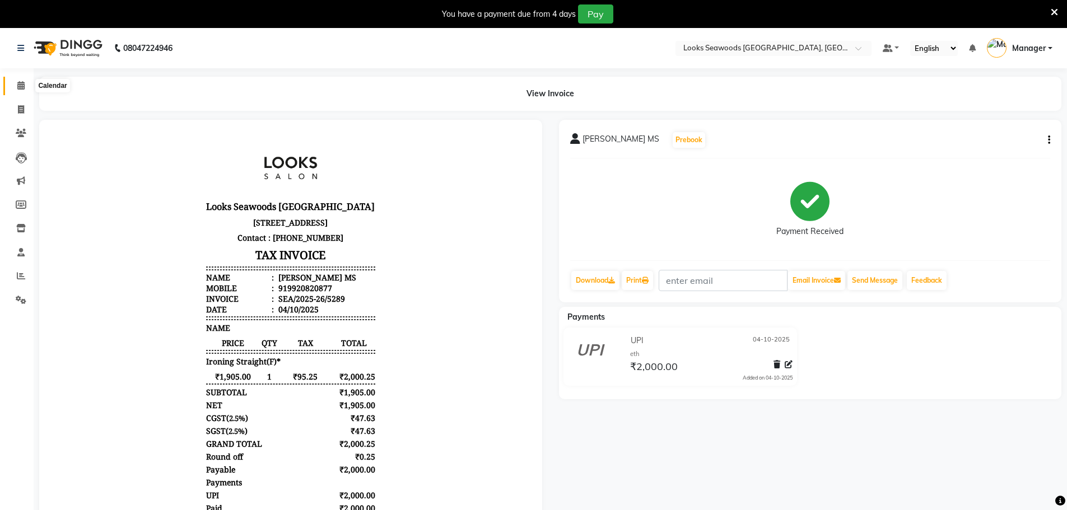
click at [21, 86] on icon at bounding box center [20, 85] width 7 height 8
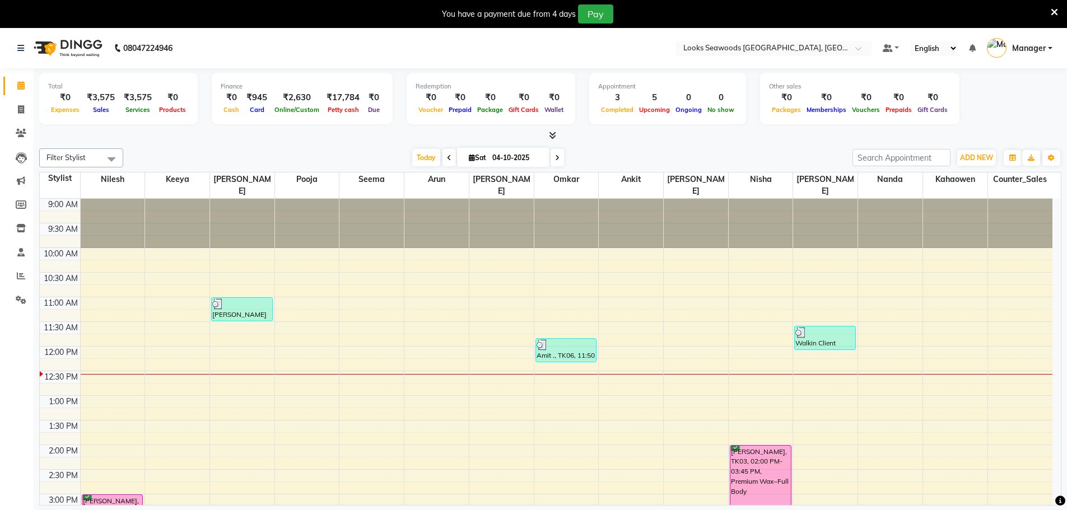
click at [501, 53] on nav "08047224946 Select Location × Looks Seawoods Mumbai, Mumbai Default Panel My Pa…" at bounding box center [533, 48] width 1067 height 40
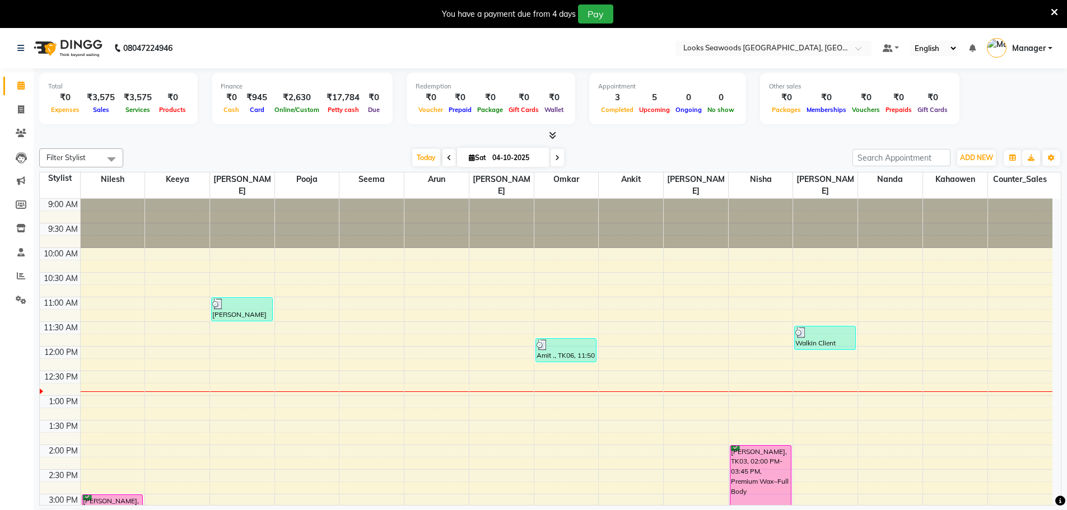
drag, startPoint x: 556, startPoint y: 158, endPoint x: 572, endPoint y: 160, distance: 15.8
click at [560, 158] on span at bounding box center [557, 157] width 13 height 17
type input "05-10-2025"
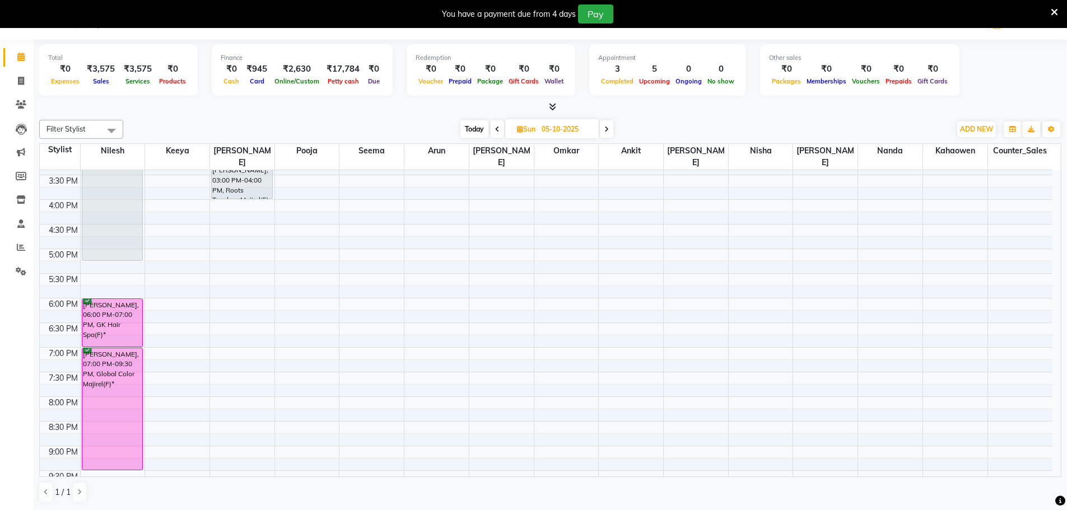
scroll to position [259, 0]
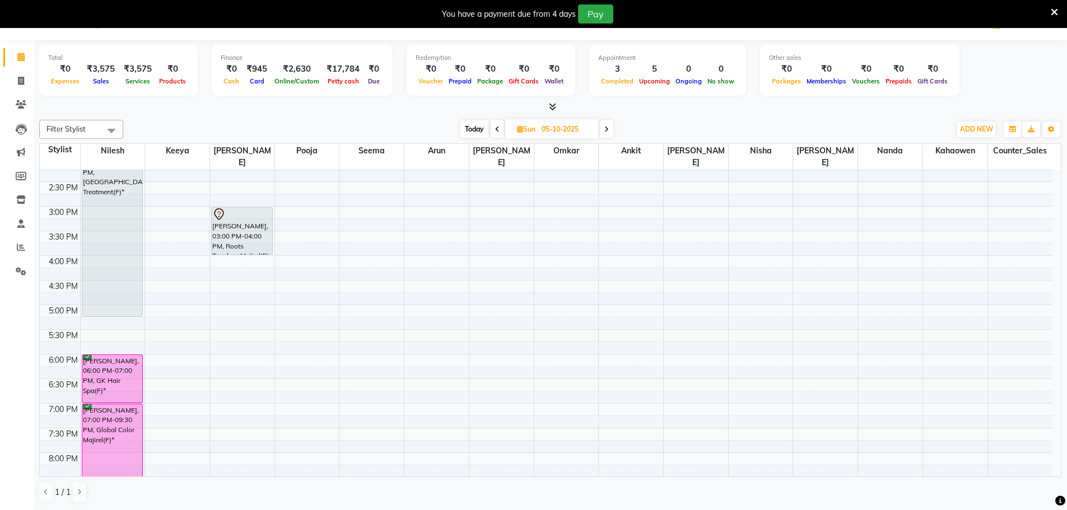
click at [557, 253] on div "9:00 AM 9:30 AM 10:00 AM 10:30 AM 11:00 AM 11:30 AM 12:00 PM 12:30 PM 1:00 PM 1…" at bounding box center [546, 255] width 1013 height 689
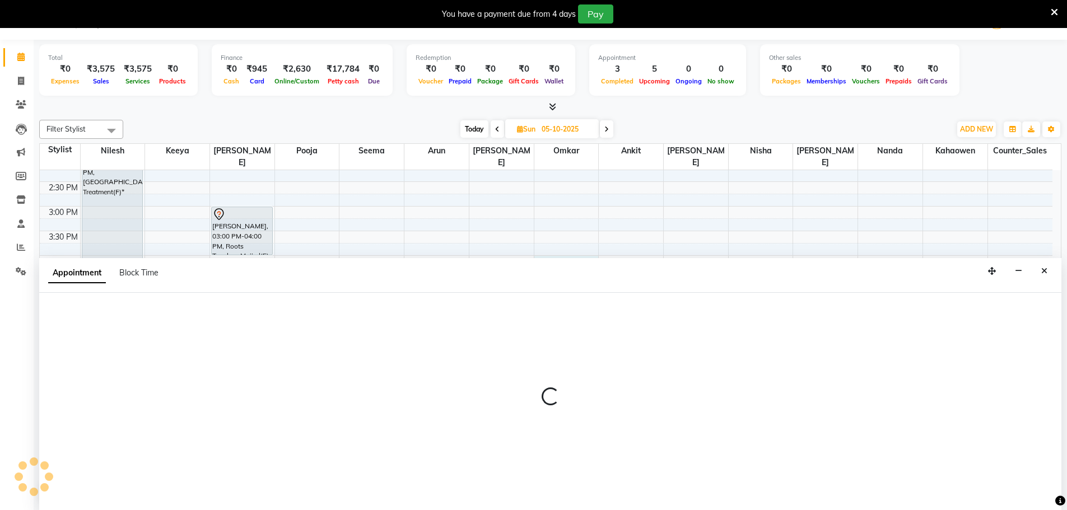
select select "93421"
select select "tentative"
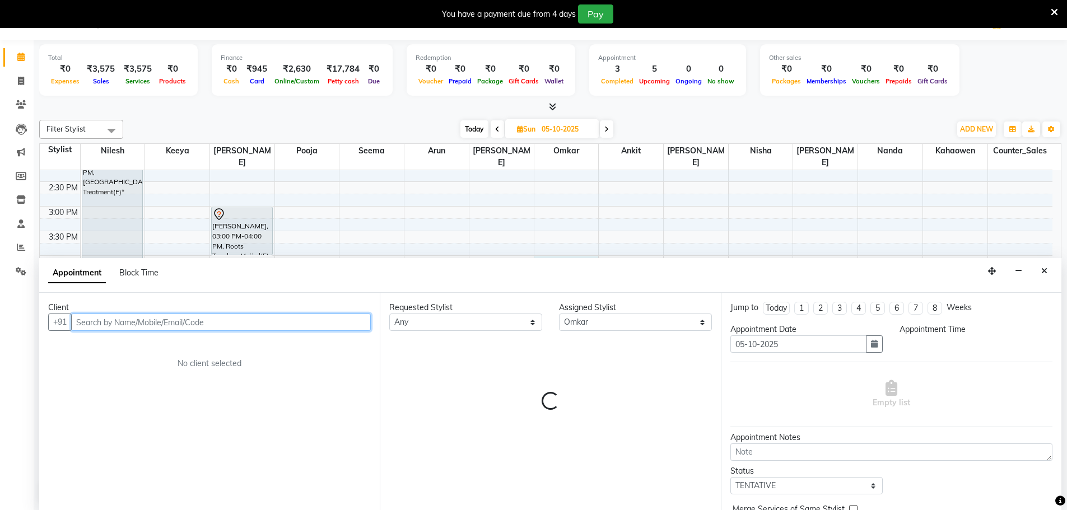
select select "960"
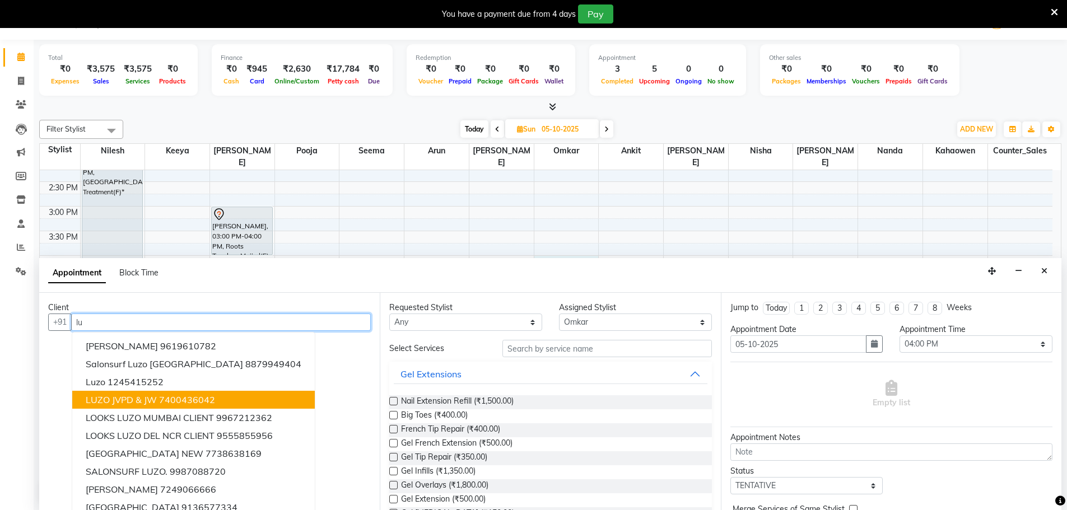
type input "l"
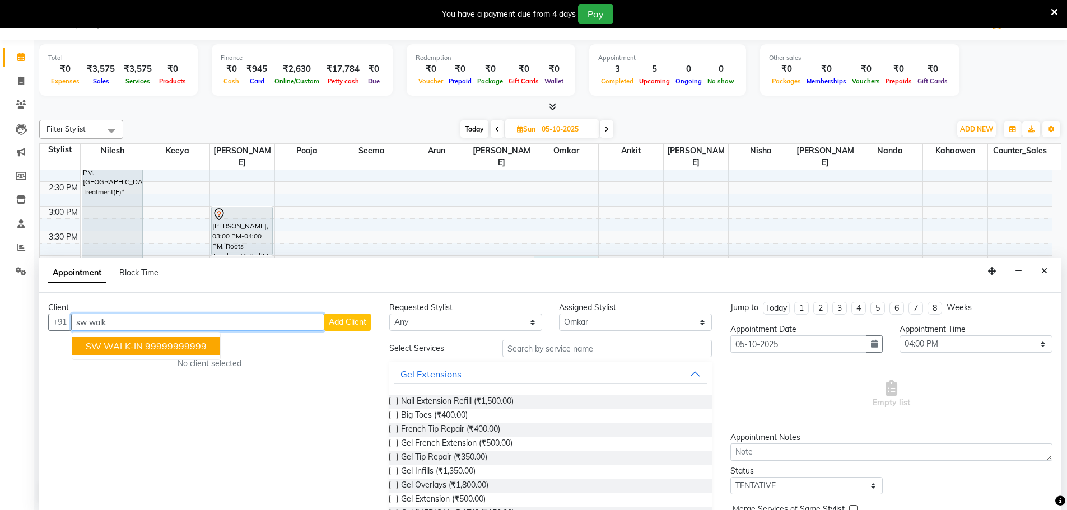
click at [161, 351] on ngb-highlight "99999999999" at bounding box center [176, 346] width 62 height 11
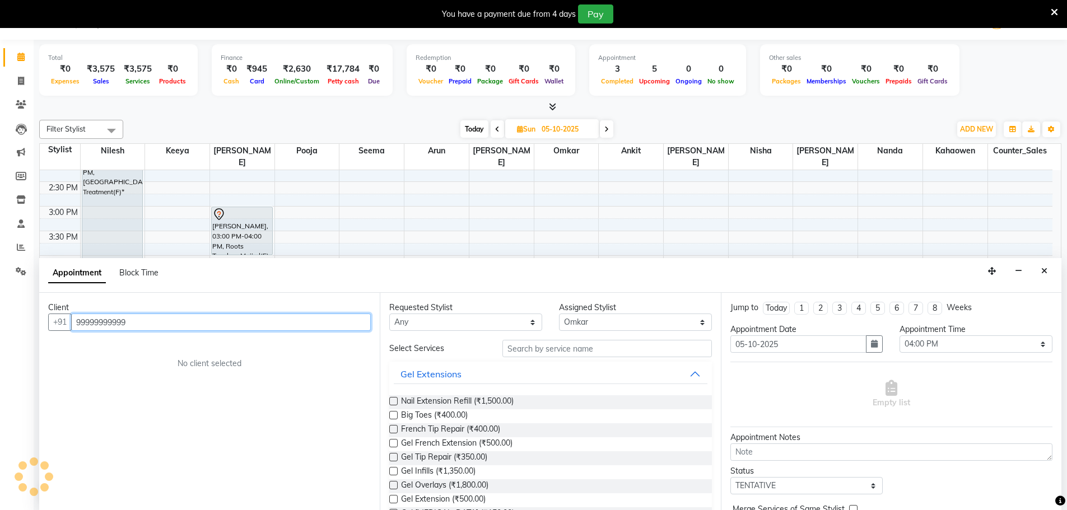
type input "99999999999"
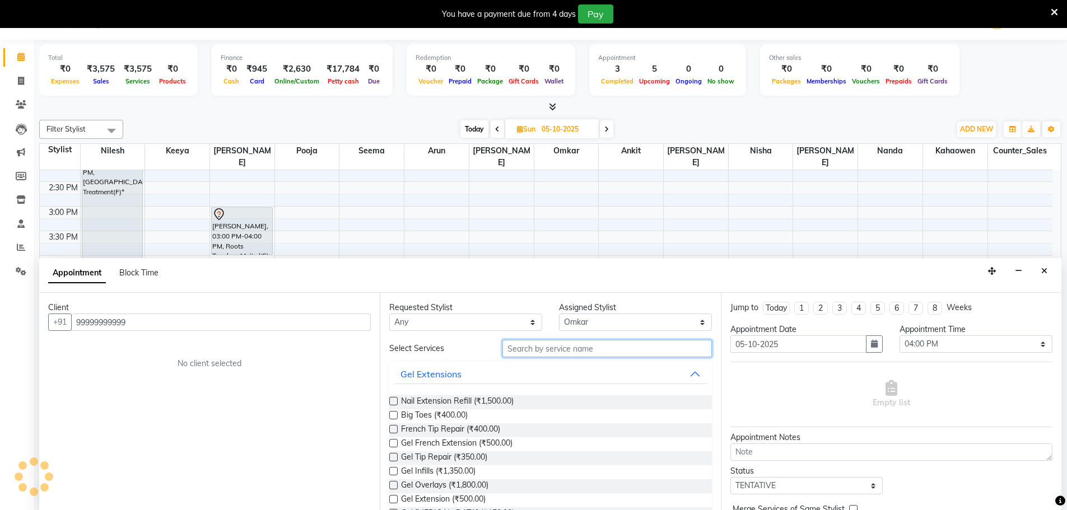
click at [567, 349] on input "text" at bounding box center [606, 348] width 209 height 17
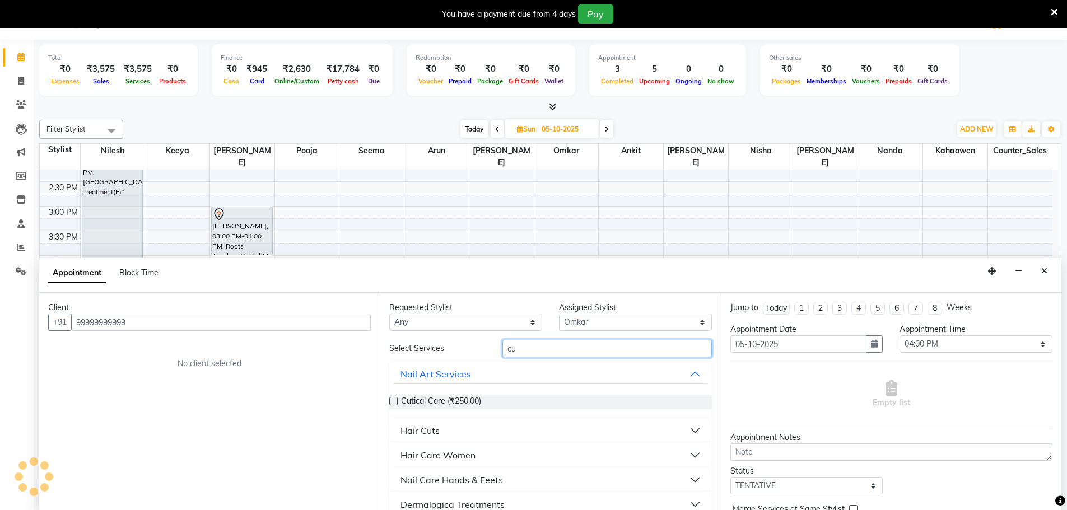
type input "c"
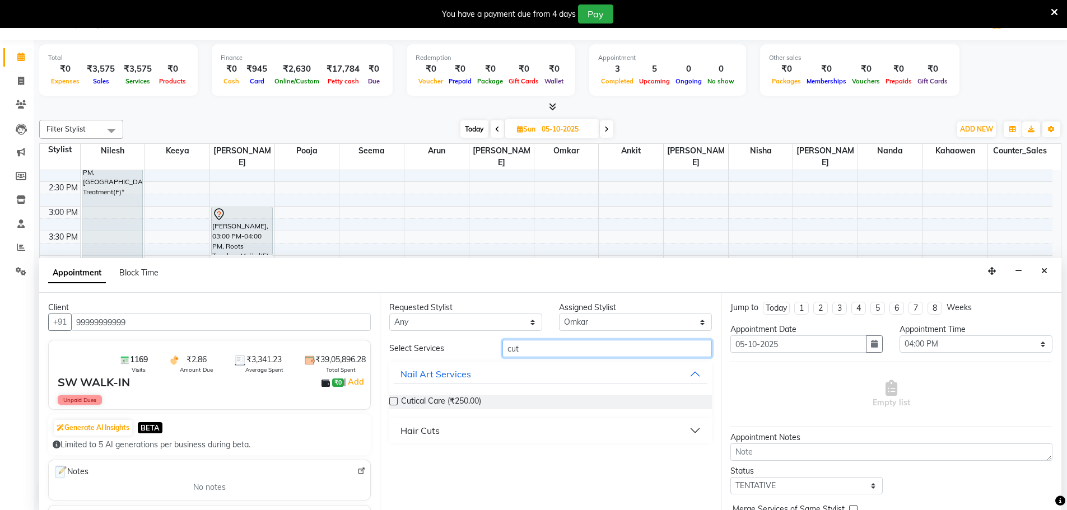
type input "cut"
click at [428, 430] on div "Hair Cuts" at bounding box center [419, 430] width 39 height 13
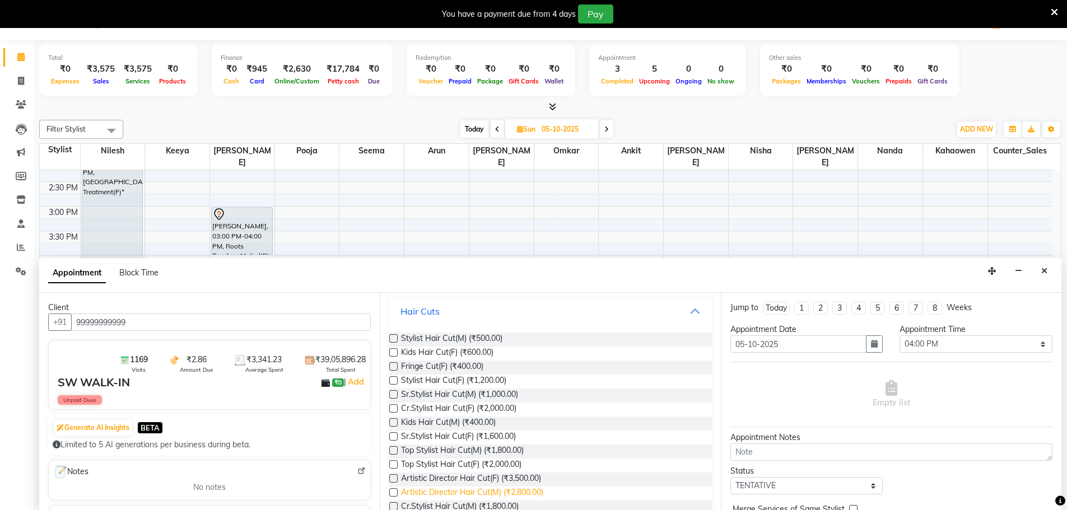
scroll to position [100, 0]
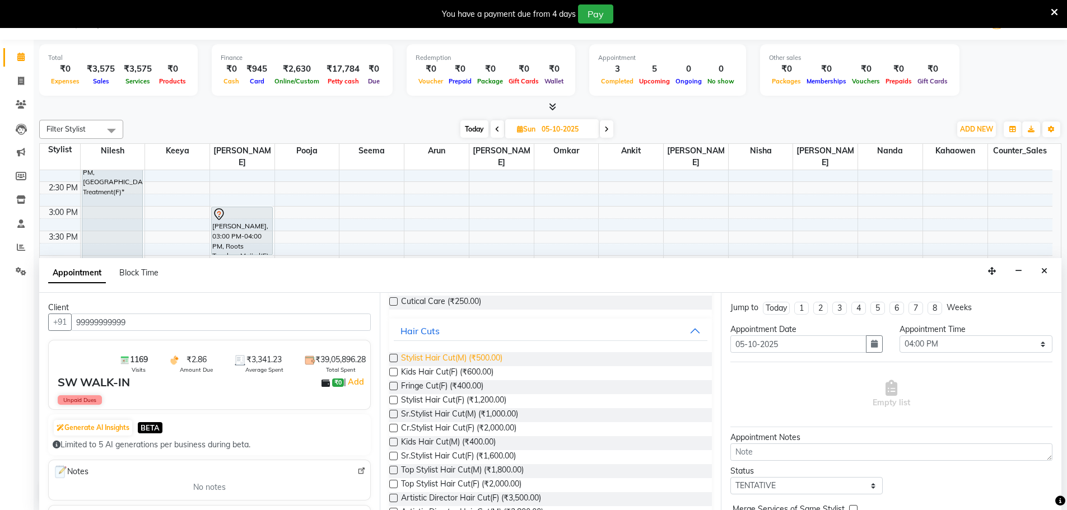
click at [446, 361] on span "Stylist Hair Cut(M) (₹500.00)" at bounding box center [451, 359] width 101 height 14
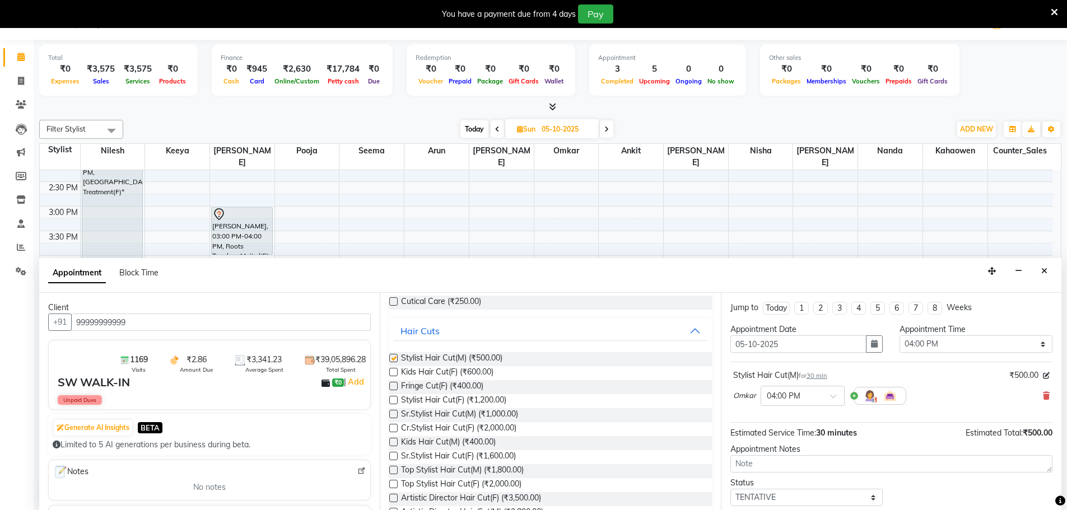
checkbox input "false"
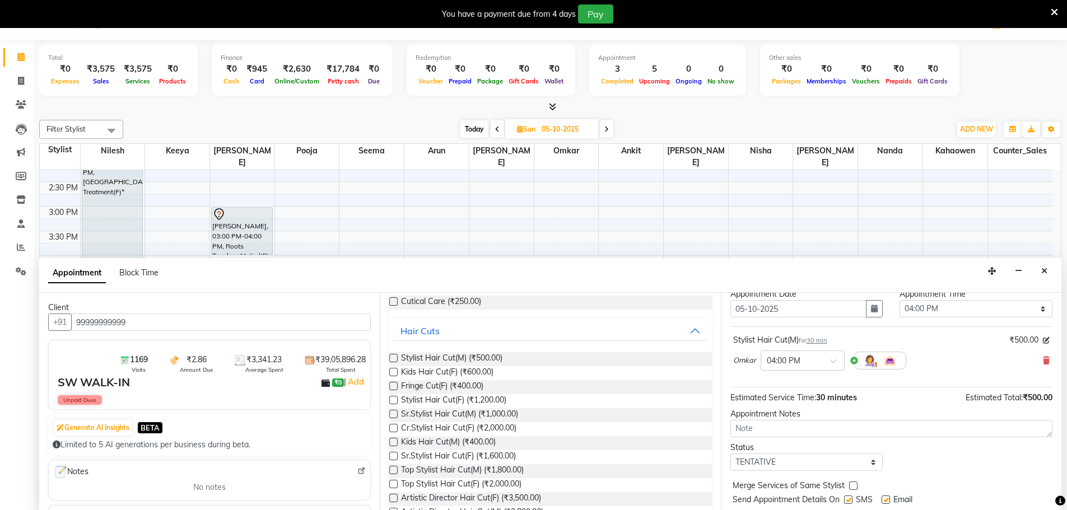
scroll to position [67, 0]
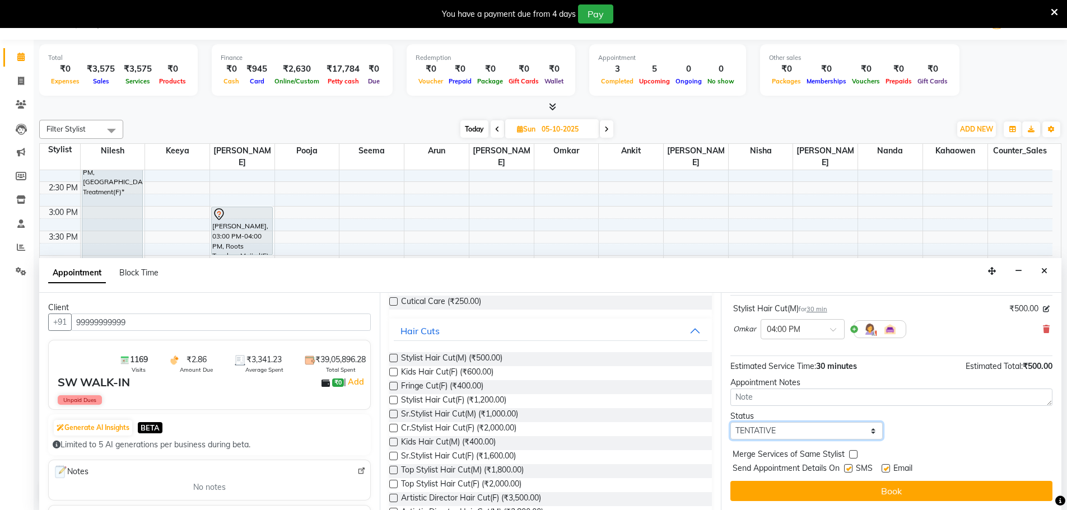
click at [765, 427] on select "Select TENTATIVE CONFIRM UPCOMING" at bounding box center [806, 430] width 153 height 17
select select "confirm booking"
click at [730, 422] on select "Select TENTATIVE CONFIRM UPCOMING" at bounding box center [806, 430] width 153 height 17
drag, startPoint x: 866, startPoint y: 486, endPoint x: 852, endPoint y: 491, distance: 14.4
click at [866, 486] on button "Book" at bounding box center [891, 491] width 322 height 20
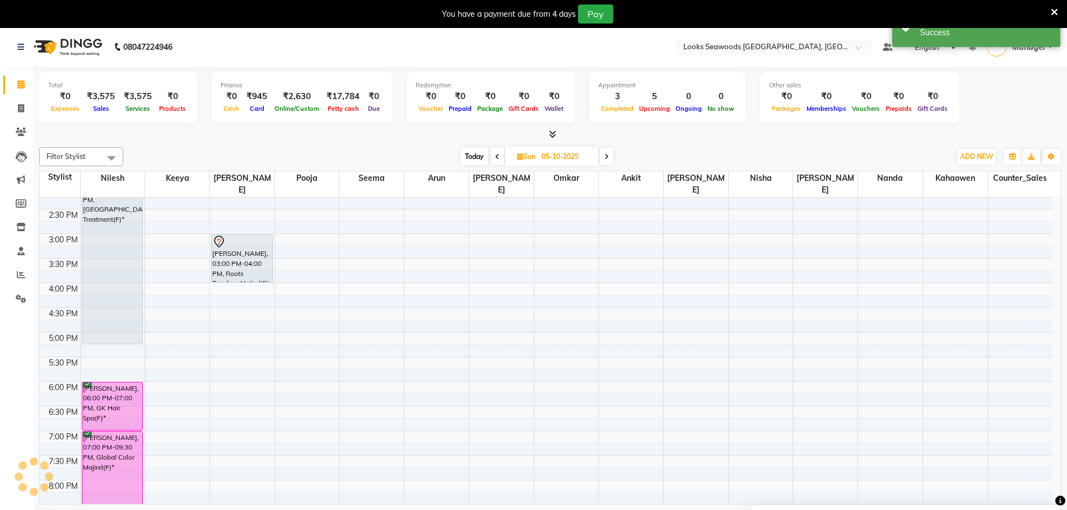
scroll to position [0, 0]
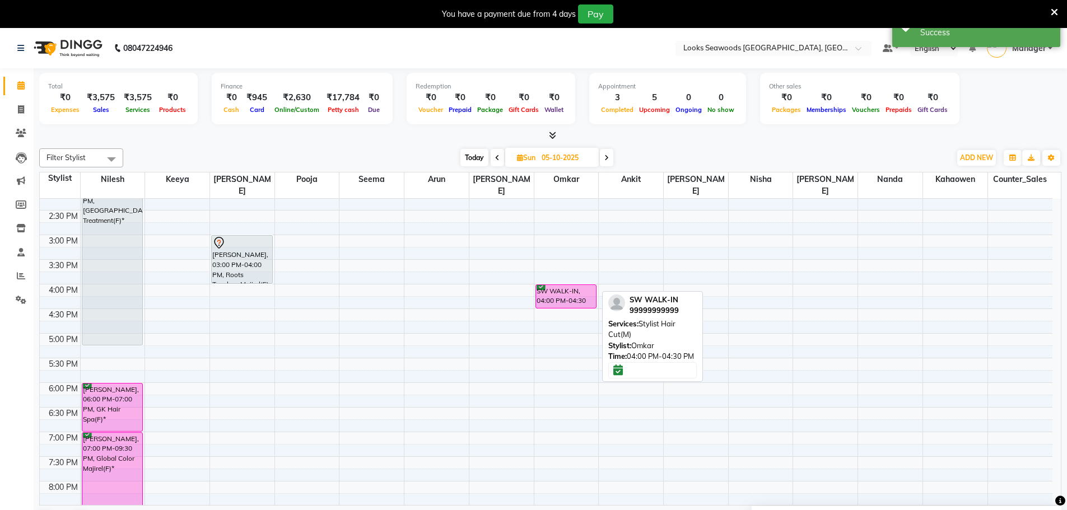
click at [577, 291] on div "SW WALK-IN, 04:00 PM-04:30 PM, Stylist Hair Cut(M)" at bounding box center [566, 296] width 60 height 23
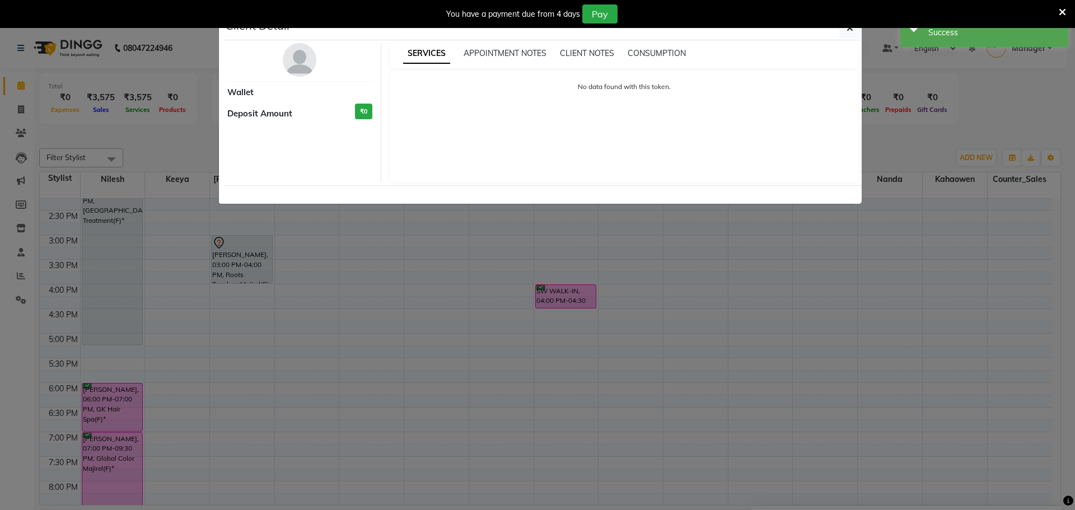
select select "6"
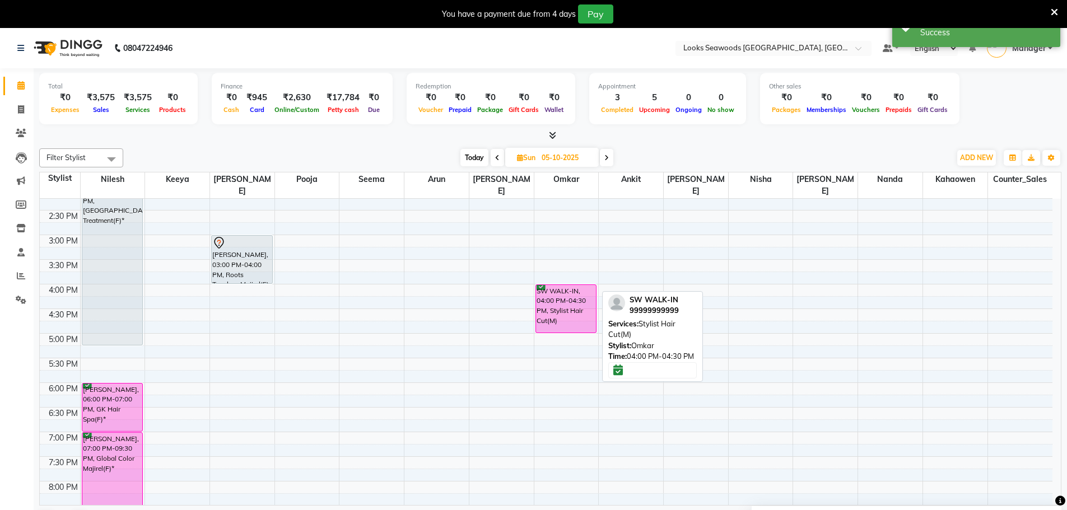
drag, startPoint x: 565, startPoint y: 293, endPoint x: 566, endPoint y: 310, distance: 16.3
click at [566, 310] on div "SW WALK-IN, 04:00 PM-04:30 PM, Stylist Hair Cut(M) SW WALK-IN, 04:00 PM-04:30 P…" at bounding box center [566, 284] width 64 height 689
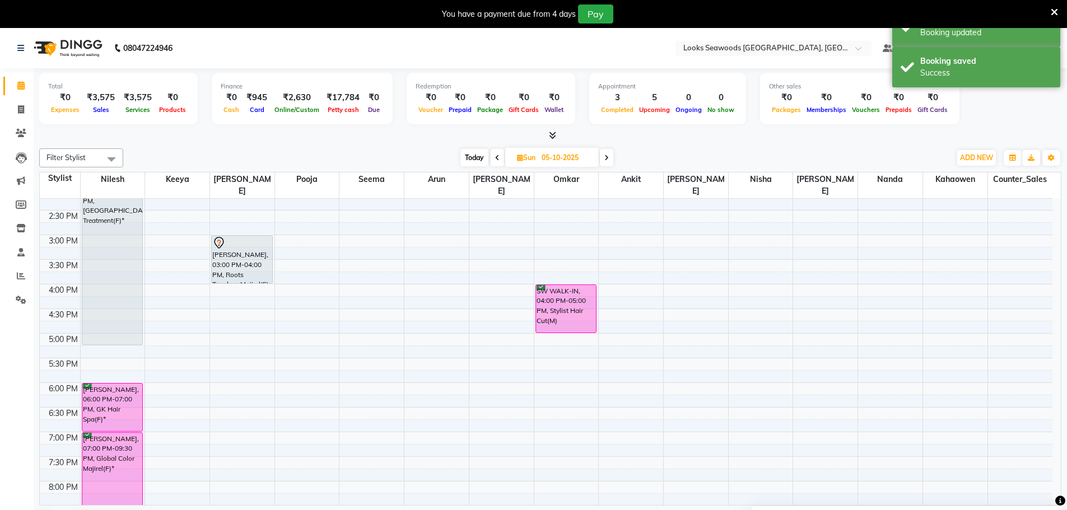
click at [477, 157] on span "Today" at bounding box center [474, 157] width 28 height 17
type input "04-10-2025"
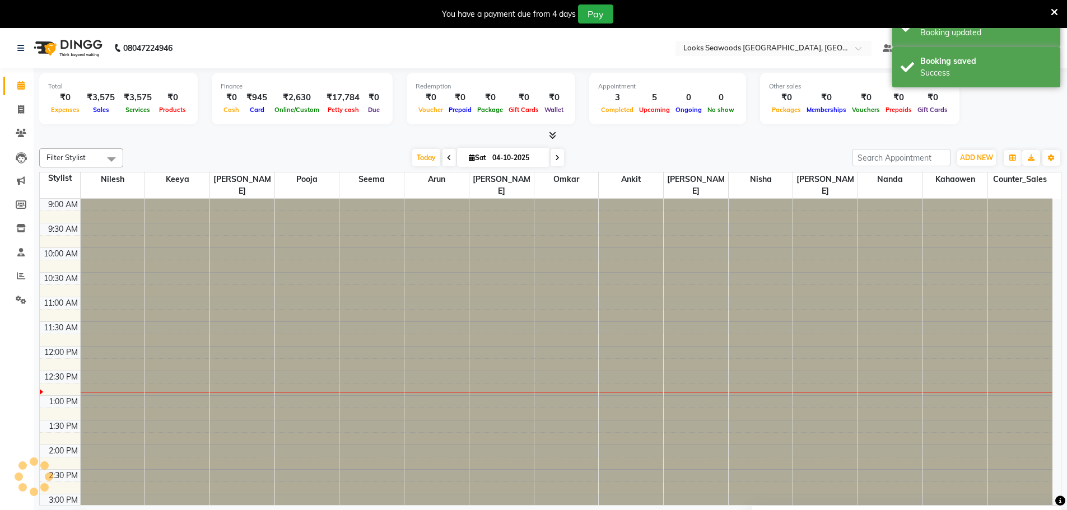
scroll to position [148, 0]
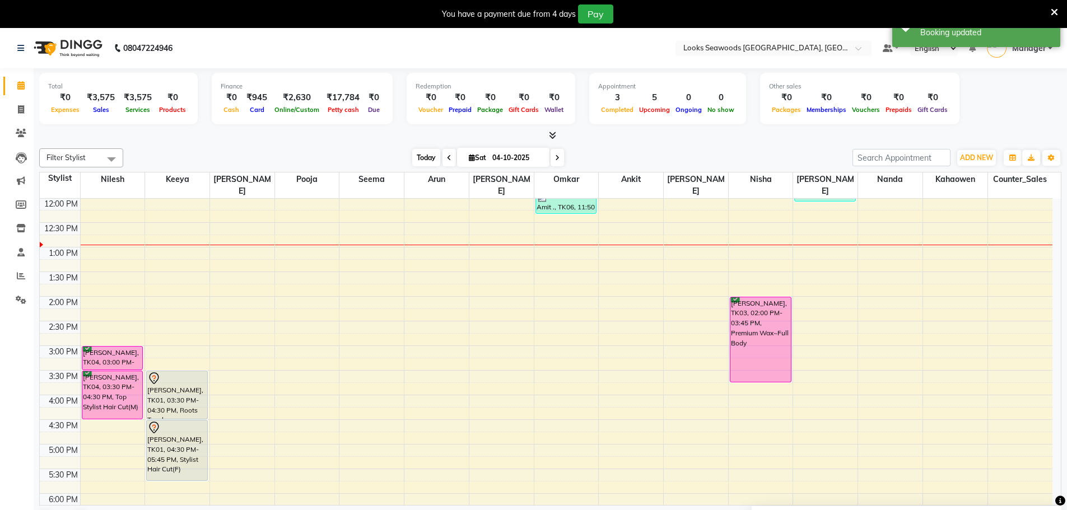
click at [421, 155] on span "Today" at bounding box center [426, 157] width 28 height 17
click at [973, 155] on span "ADD NEW" at bounding box center [976, 157] width 33 height 8
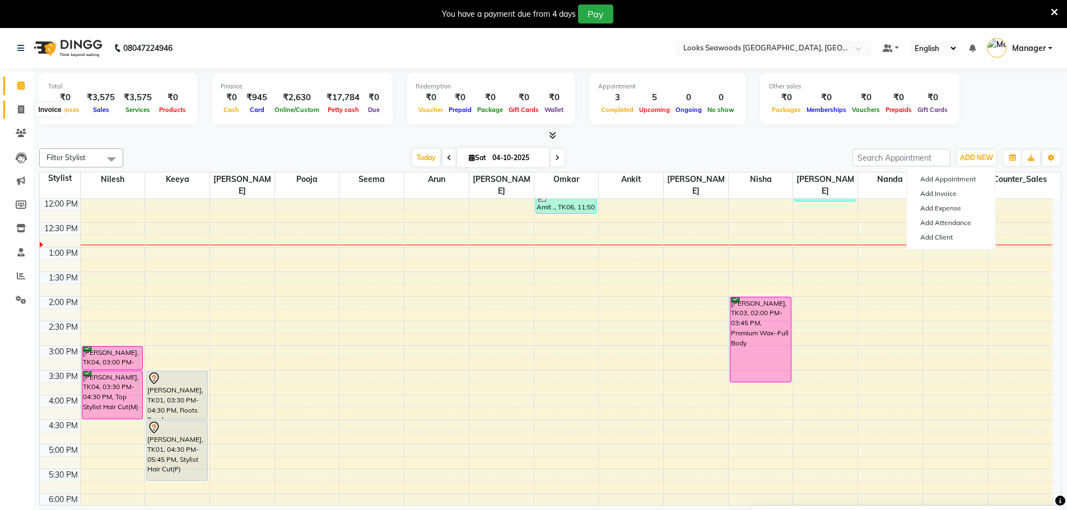
drag, startPoint x: 17, startPoint y: 110, endPoint x: 29, endPoint y: 110, distance: 11.8
click at [18, 110] on icon at bounding box center [21, 109] width 6 height 8
select select "service"
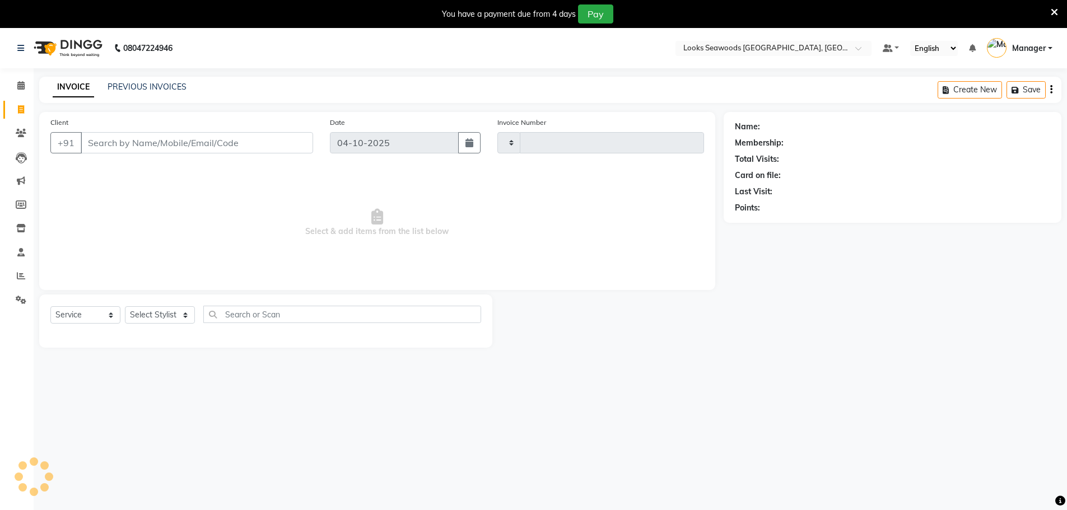
type input "5292"
select select "9146"
type input "760053363"
click at [282, 147] on span "Add Client" at bounding box center [284, 142] width 44 height 11
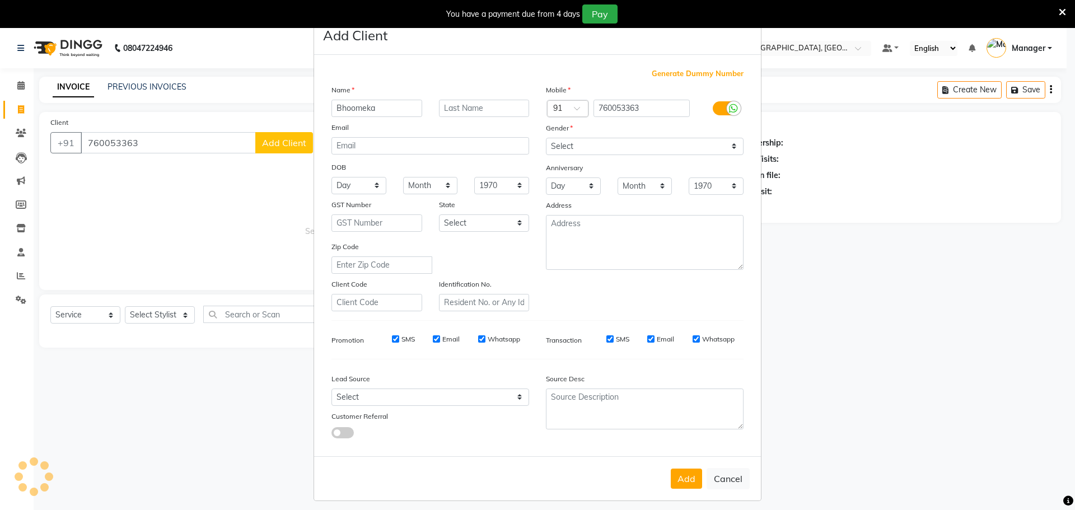
type input "Bhoomeka"
type input "Sherejar"
click at [565, 147] on select "Select [DEMOGRAPHIC_DATA] [DEMOGRAPHIC_DATA] Other Prefer Not To Say" at bounding box center [645, 146] width 198 height 17
select select "[DEMOGRAPHIC_DATA]"
click at [546, 138] on select "Select [DEMOGRAPHIC_DATA] [DEMOGRAPHIC_DATA] Other Prefer Not To Say" at bounding box center [645, 146] width 198 height 17
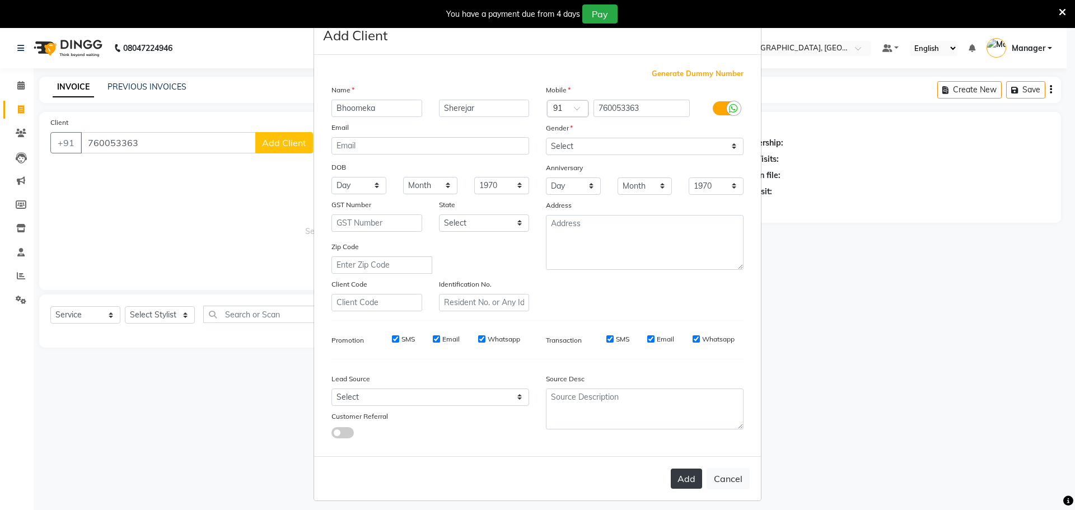
click at [671, 485] on button "Add" at bounding box center [686, 479] width 31 height 20
select select
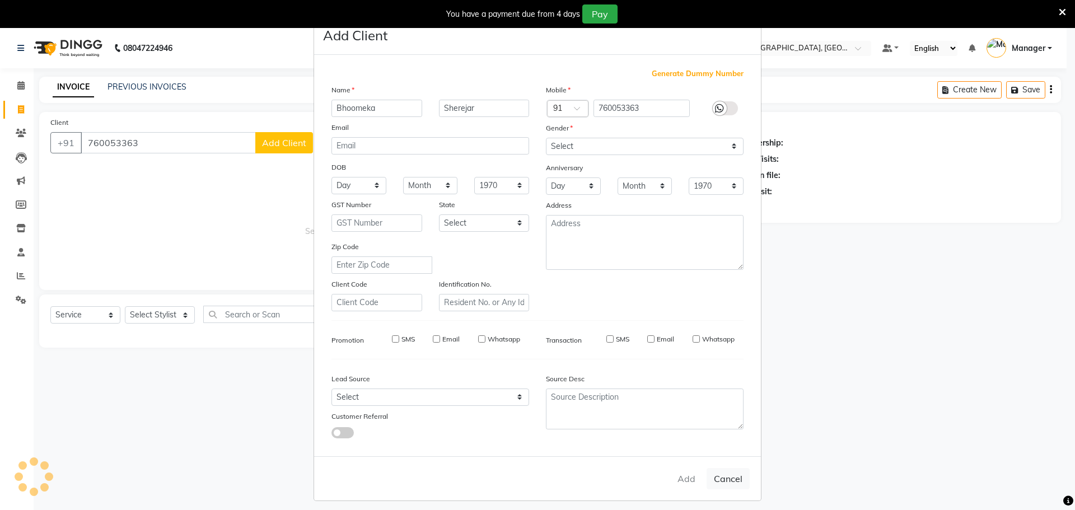
select select
checkbox input "false"
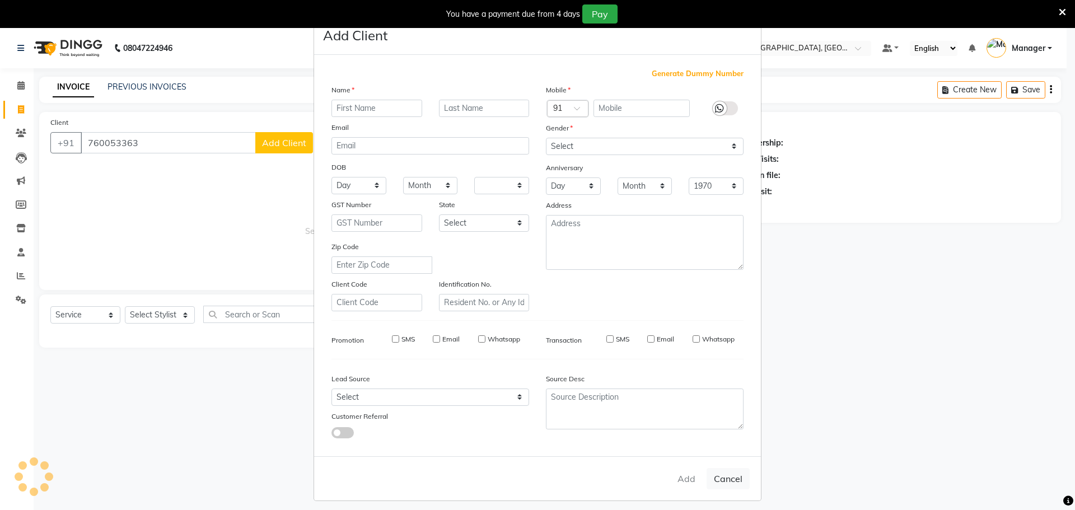
checkbox input "false"
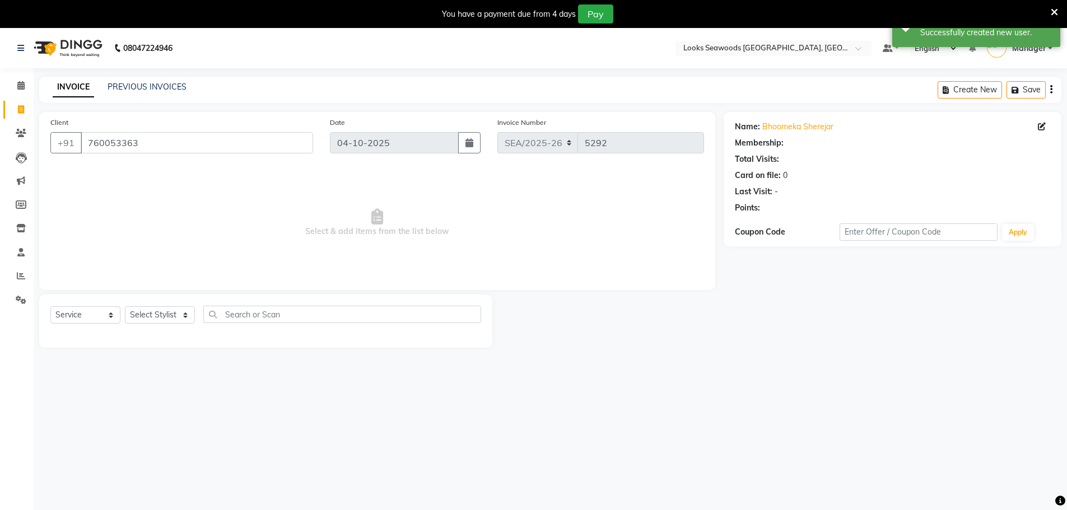
select select "1: Object"
click at [174, 316] on select "Select Stylist Ankit Arun Counter_Sales Hanif Hemendra Kahaowen Keeya Manager M…" at bounding box center [160, 314] width 70 height 17
select select "93414"
click at [125, 306] on select "Select Stylist Ankit Arun Counter_Sales Hanif Hemendra Kahaowen Keeya Manager M…" at bounding box center [160, 314] width 70 height 17
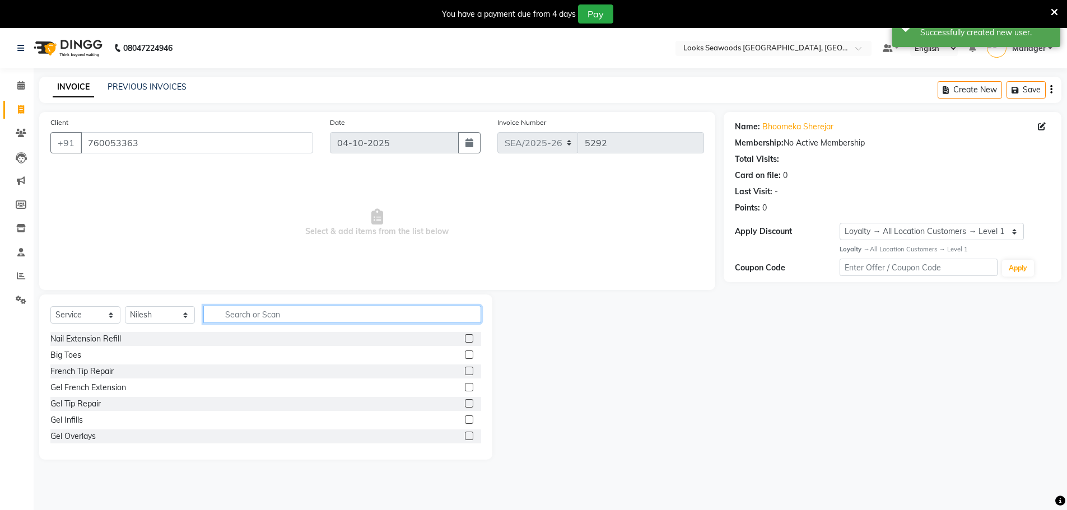
click at [284, 321] on input "text" at bounding box center [342, 314] width 278 height 17
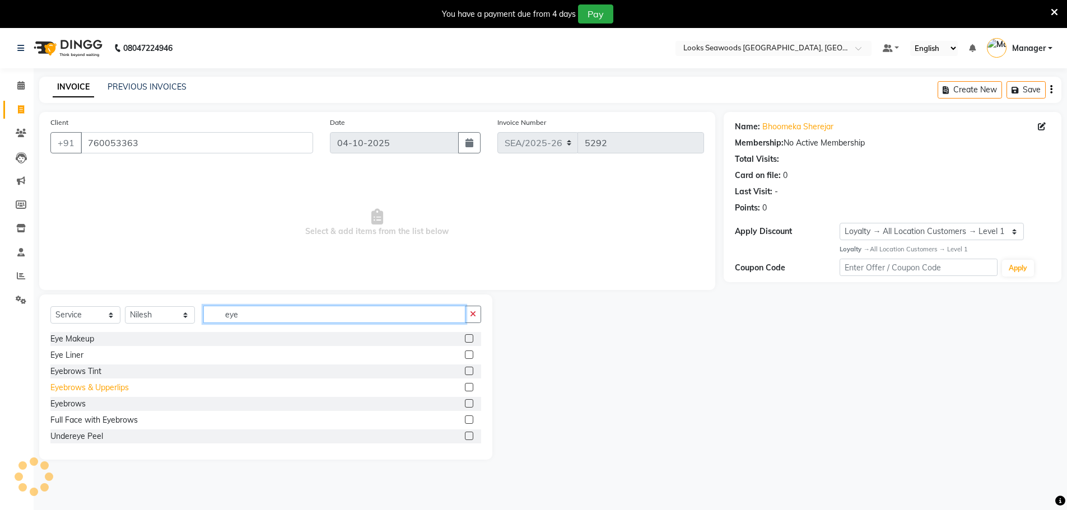
type input "eye"
drag, startPoint x: 87, startPoint y: 389, endPoint x: 363, endPoint y: 352, distance: 278.6
click at [88, 389] on div "Eyebrows & Upperlips" at bounding box center [89, 388] width 78 height 12
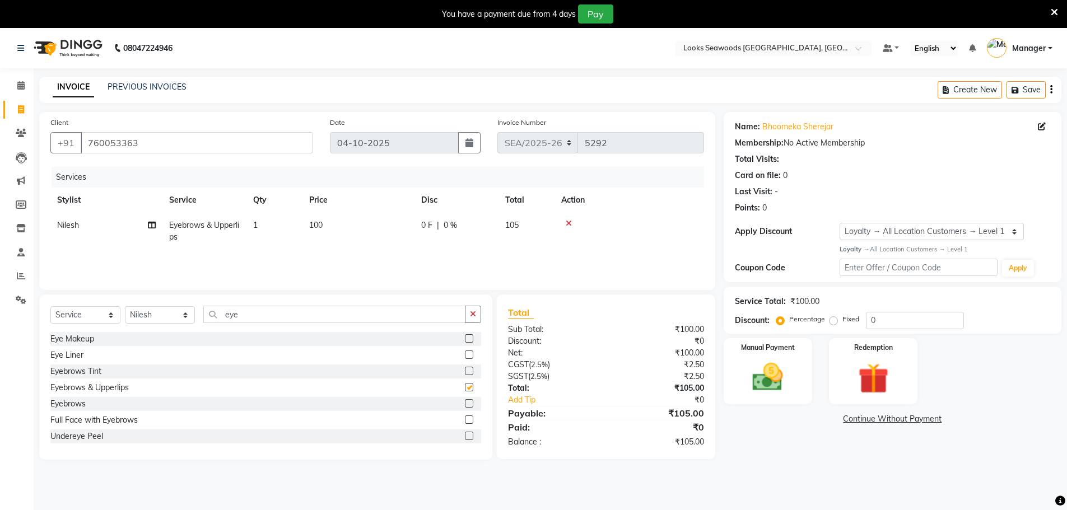
checkbox input "false"
click at [318, 223] on span "100" at bounding box center [315, 225] width 13 height 10
select select "93414"
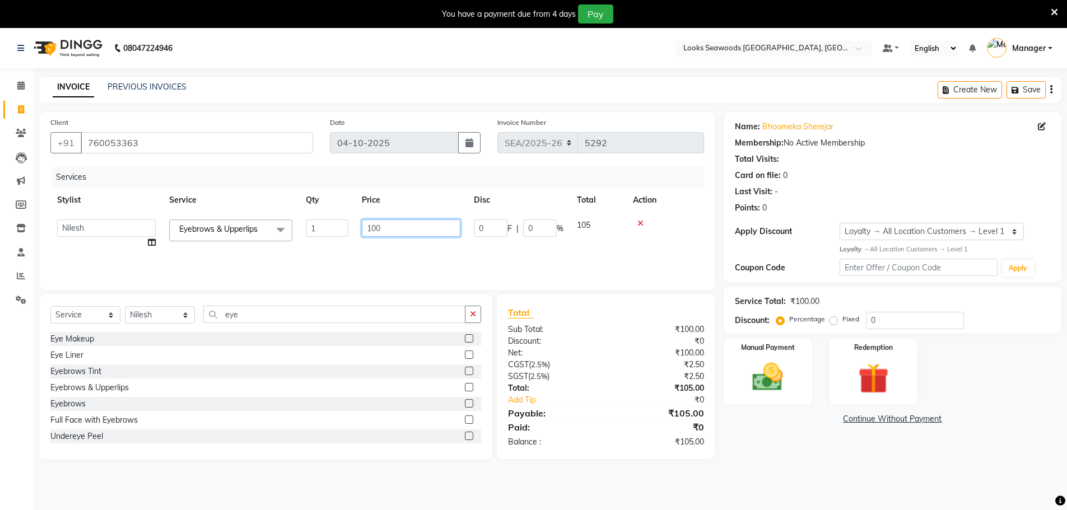
click at [374, 230] on input "100" at bounding box center [411, 228] width 99 height 17
drag, startPoint x: 374, startPoint y: 230, endPoint x: 475, endPoint y: 229, distance: 100.8
click at [375, 230] on input "100" at bounding box center [411, 228] width 99 height 17
type input "200"
click at [681, 238] on td at bounding box center [665, 234] width 78 height 43
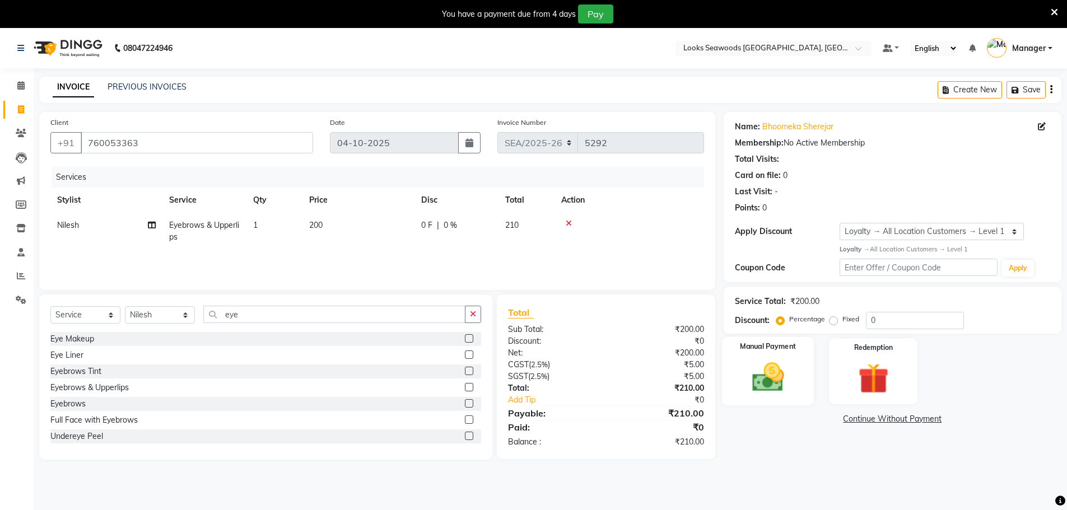
click at [772, 383] on img at bounding box center [768, 377] width 52 height 36
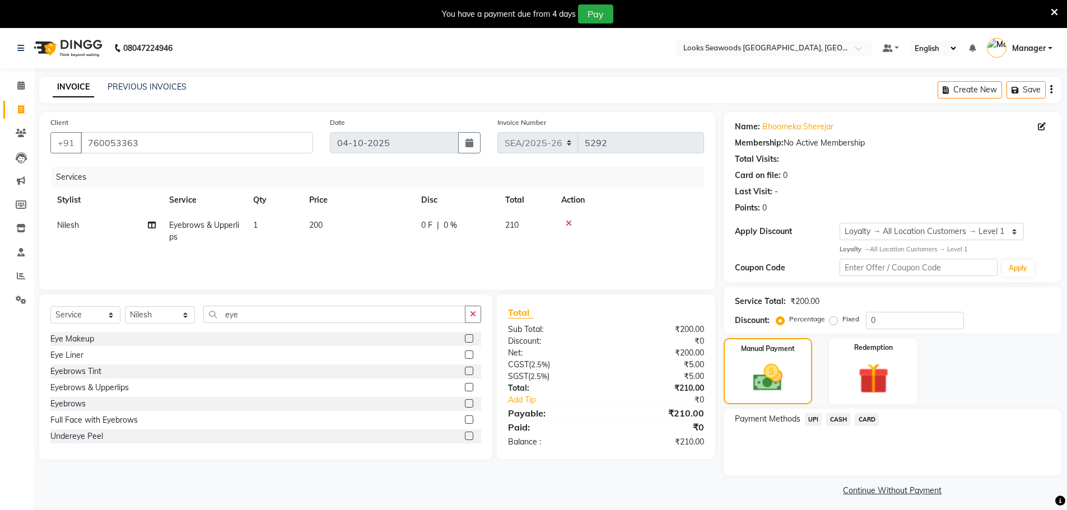
click at [806, 418] on span "UPI" at bounding box center [813, 419] width 17 height 13
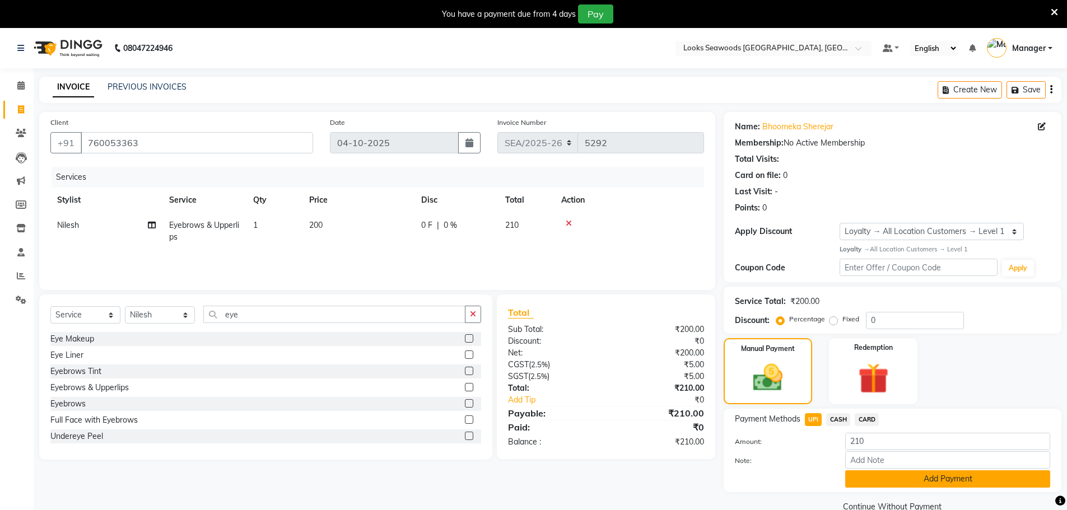
click at [911, 476] on button "Add Payment" at bounding box center [947, 478] width 205 height 17
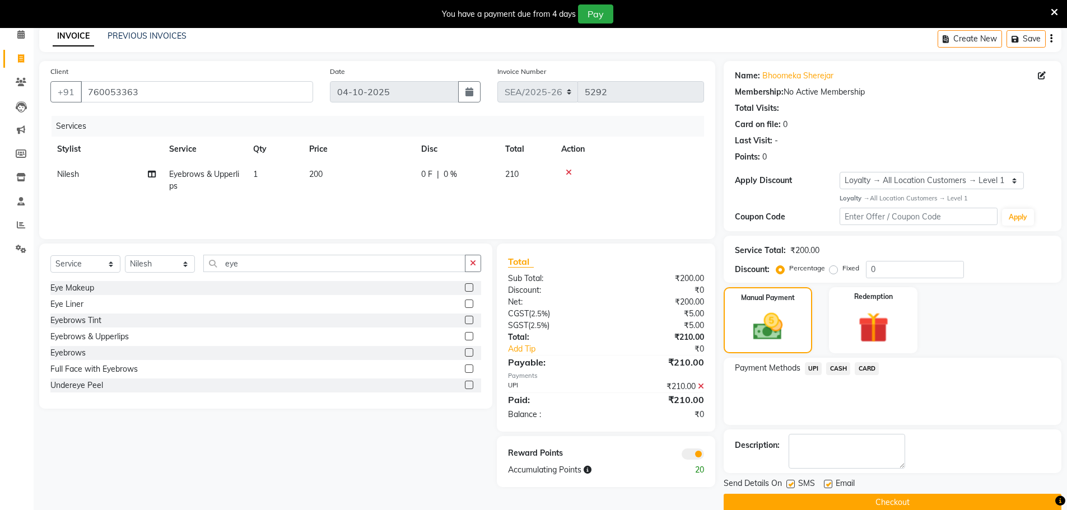
scroll to position [69, 0]
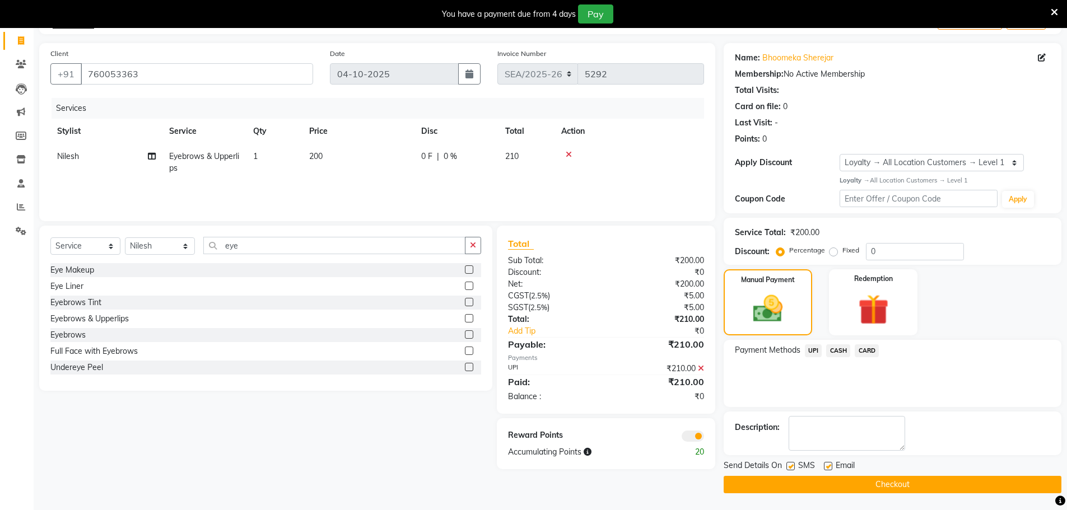
click at [904, 481] on button "Checkout" at bounding box center [893, 484] width 338 height 17
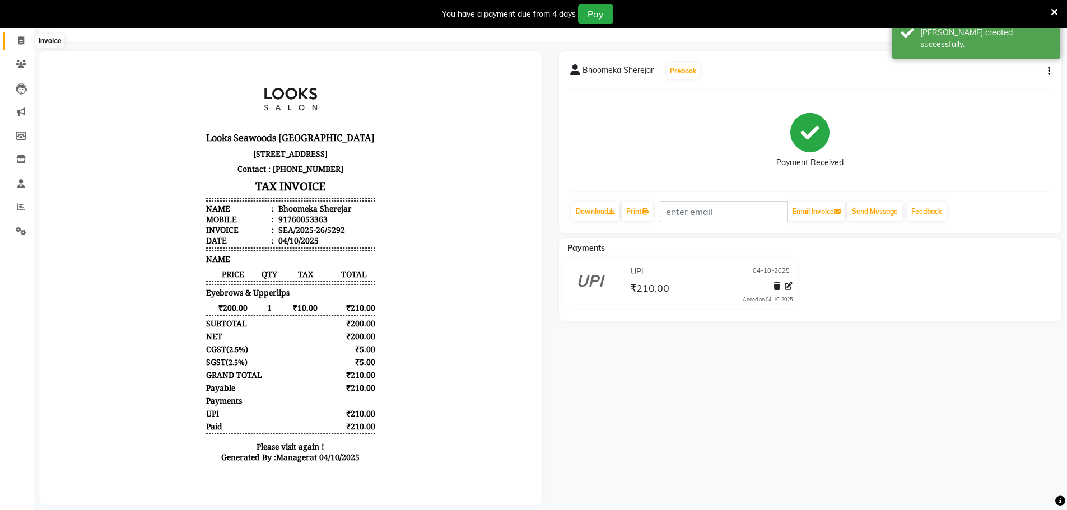
click at [23, 38] on icon at bounding box center [21, 40] width 6 height 8
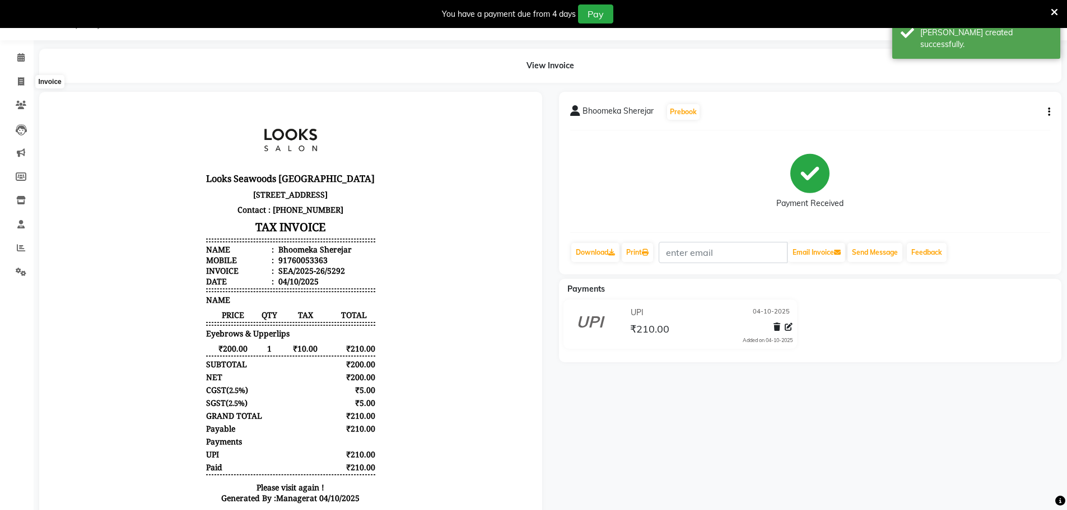
select select "service"
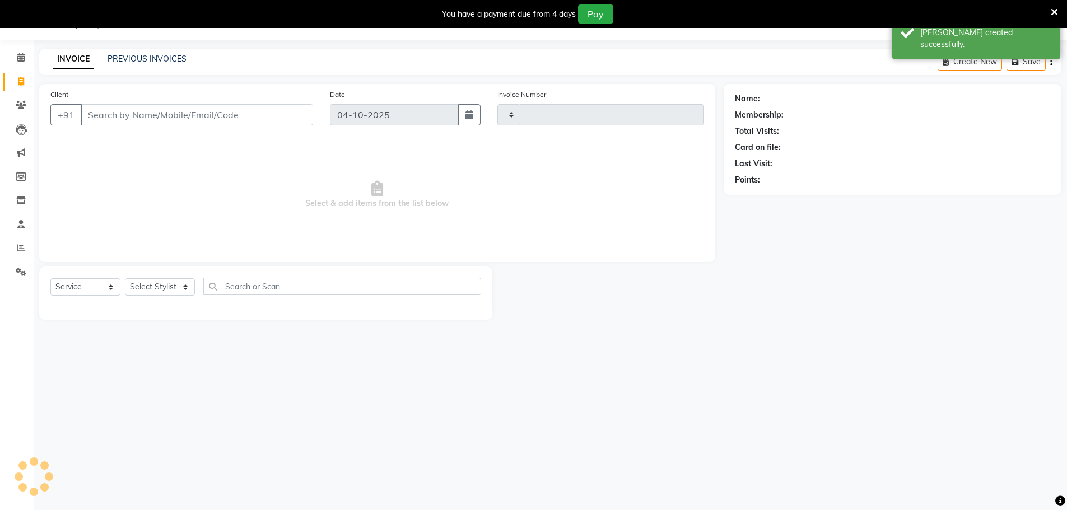
type input "5293"
select select "9146"
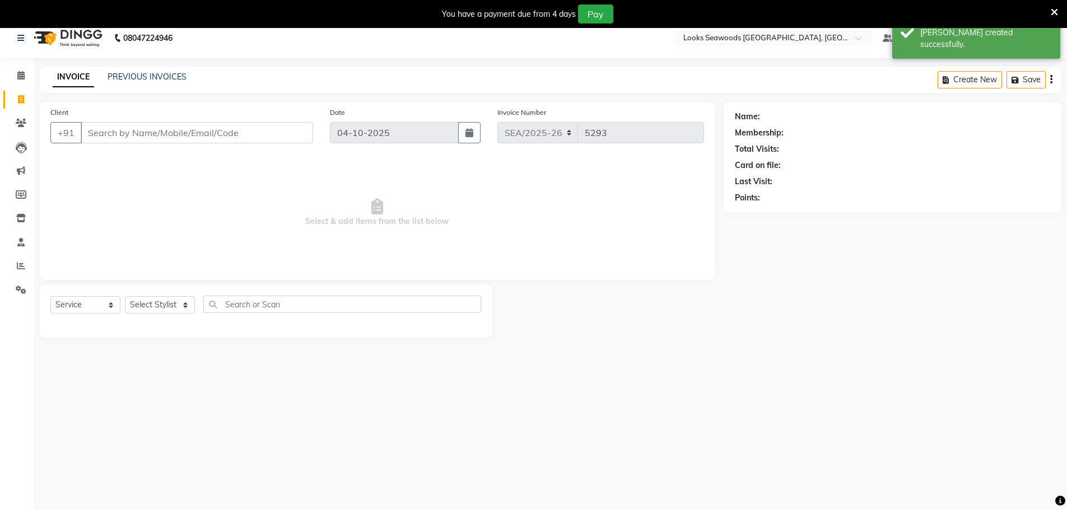
scroll to position [0, 0]
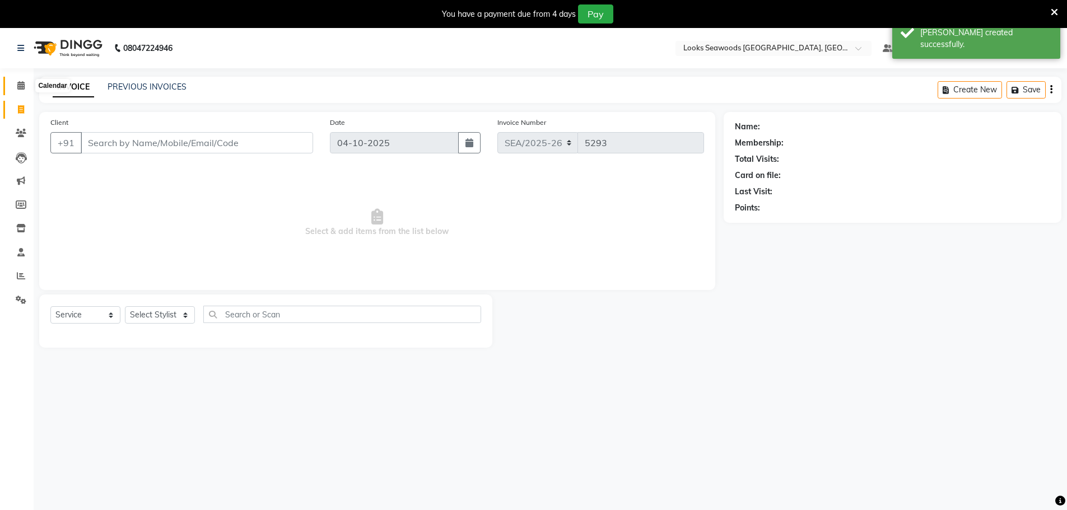
click at [23, 86] on icon at bounding box center [20, 85] width 7 height 8
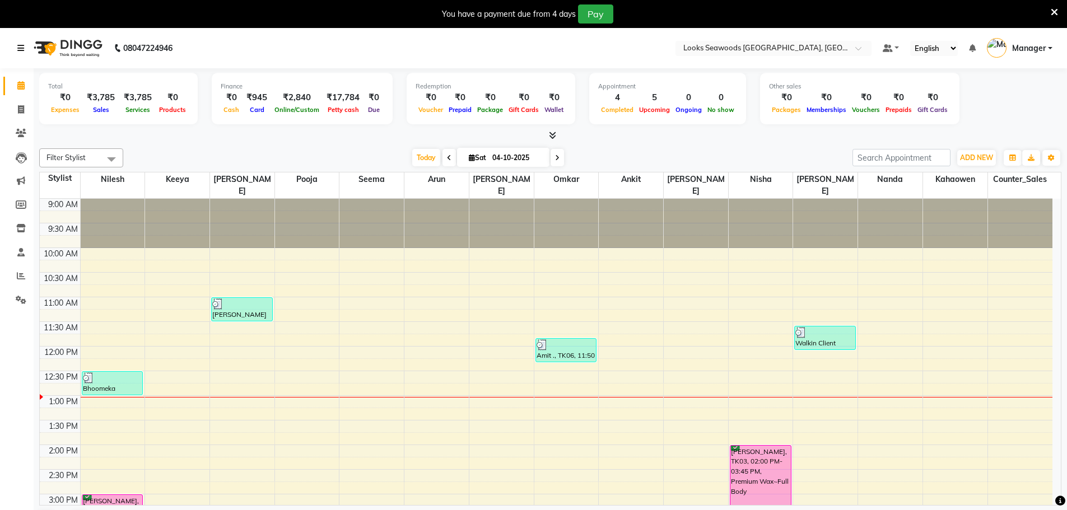
click at [18, 40] on link at bounding box center [22, 47] width 11 height 31
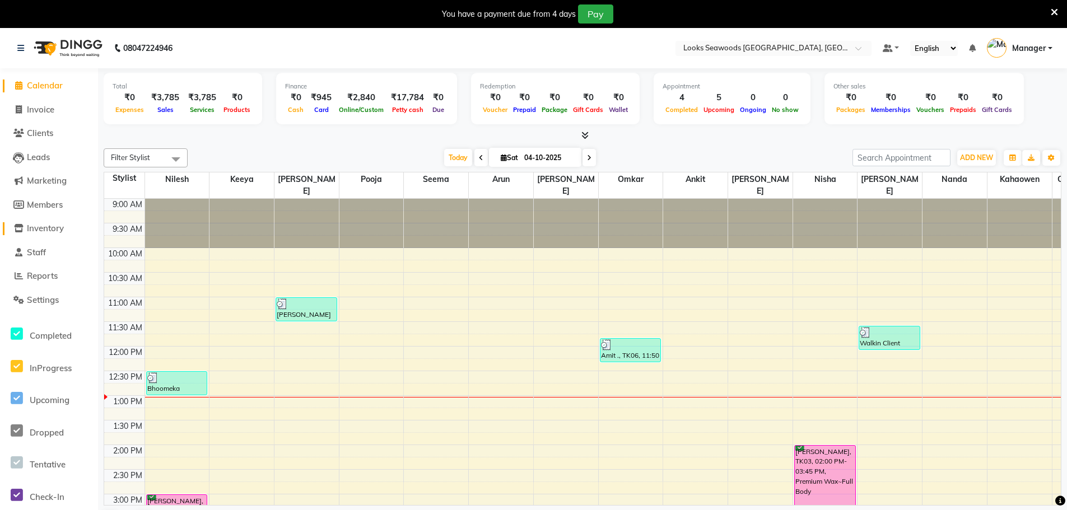
click at [42, 232] on span "Inventory" at bounding box center [45, 228] width 37 height 11
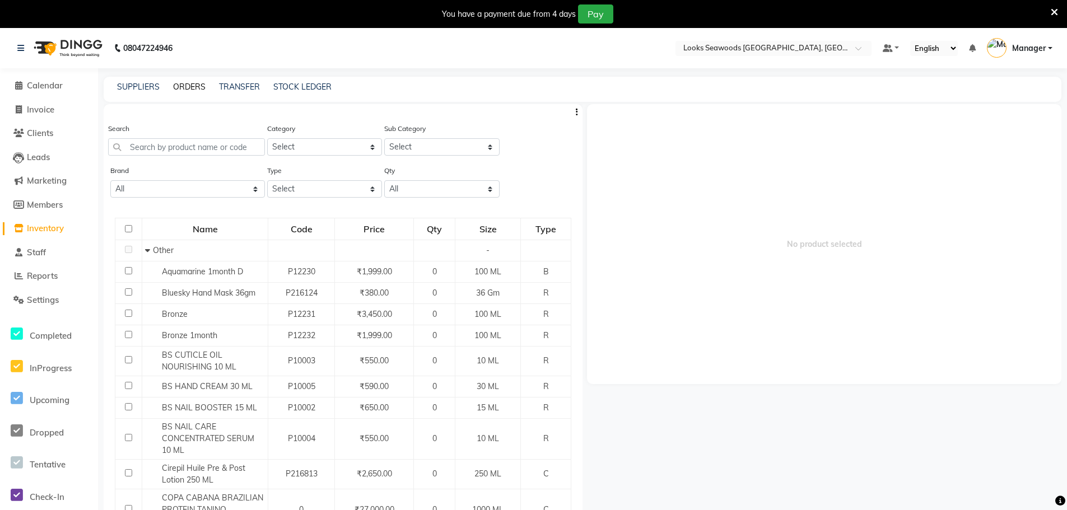
click at [191, 88] on link "ORDERS" at bounding box center [189, 87] width 32 height 10
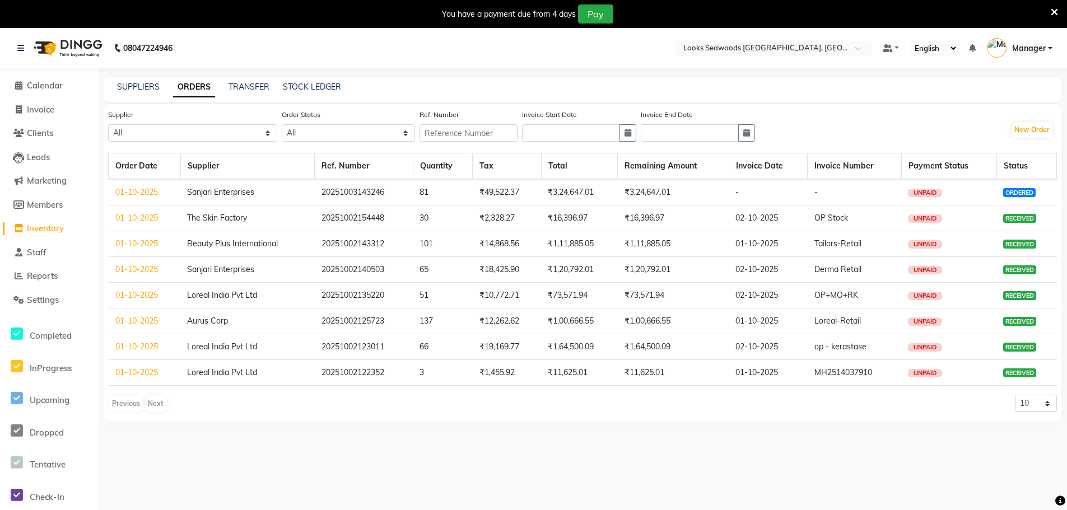
click at [43, 230] on span "Inventory" at bounding box center [45, 228] width 37 height 11
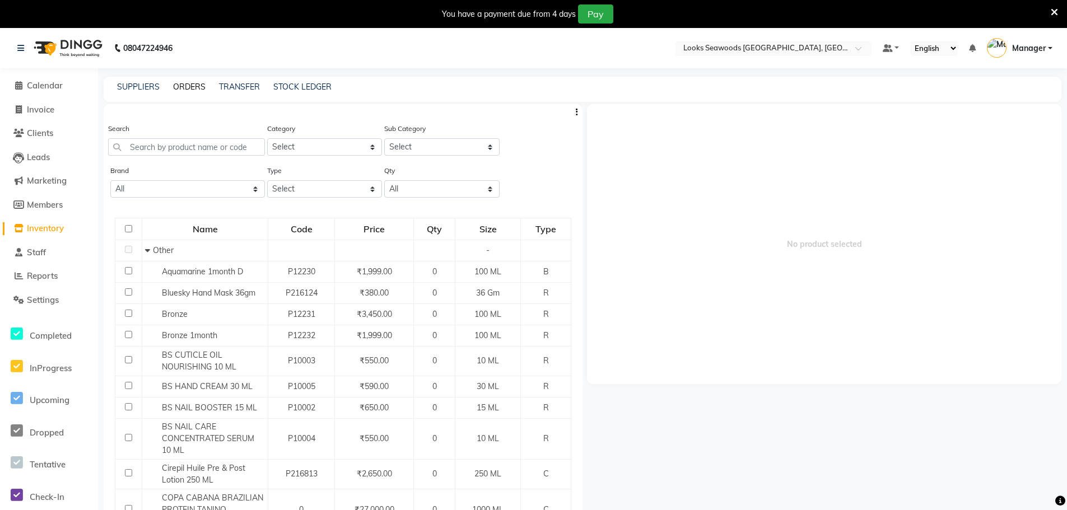
click at [192, 87] on link "ORDERS" at bounding box center [189, 87] width 32 height 10
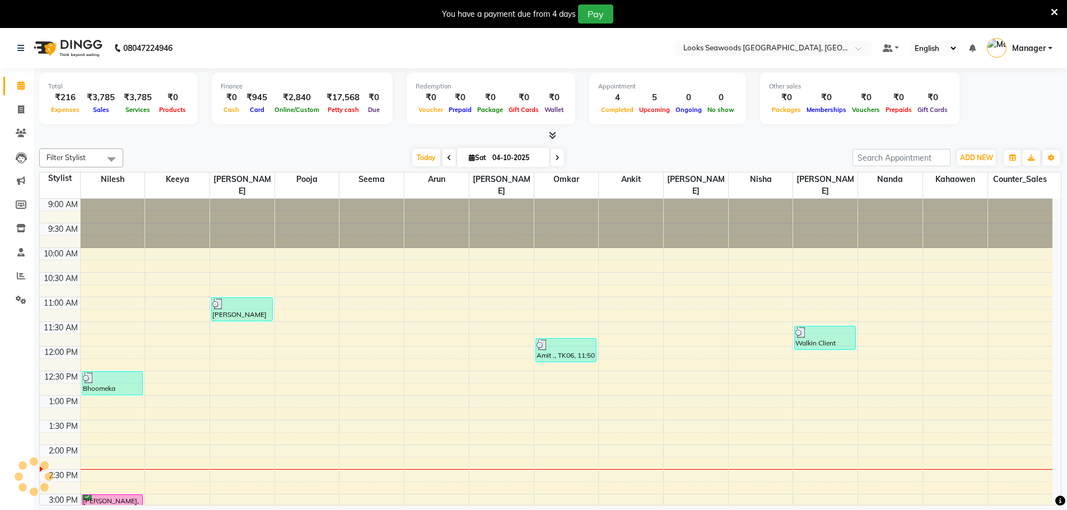
click at [1058, 10] on div "You have a payment due from 4 days Pay" at bounding box center [533, 14] width 1067 height 28
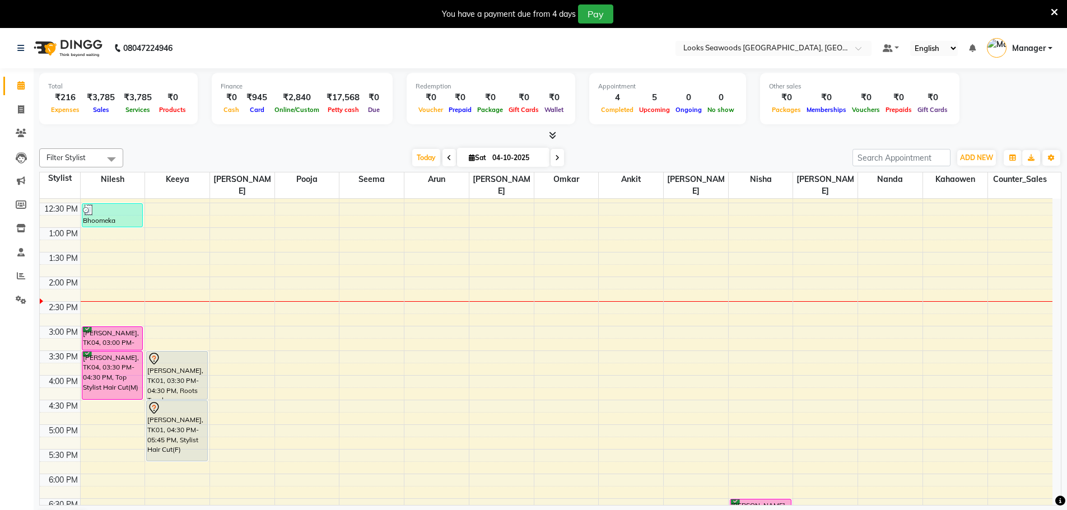
scroll to position [224, 0]
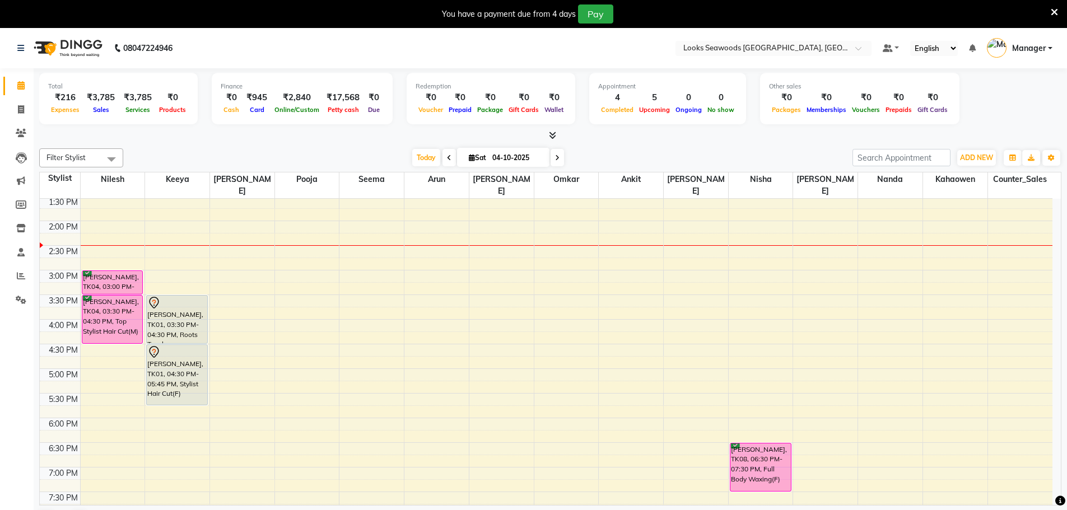
click at [254, 318] on div "9:00 AM 9:30 AM 10:00 AM 10:30 AM 11:00 AM 11:30 AM 12:00 PM 12:30 PM 1:00 PM 1…" at bounding box center [546, 319] width 1013 height 689
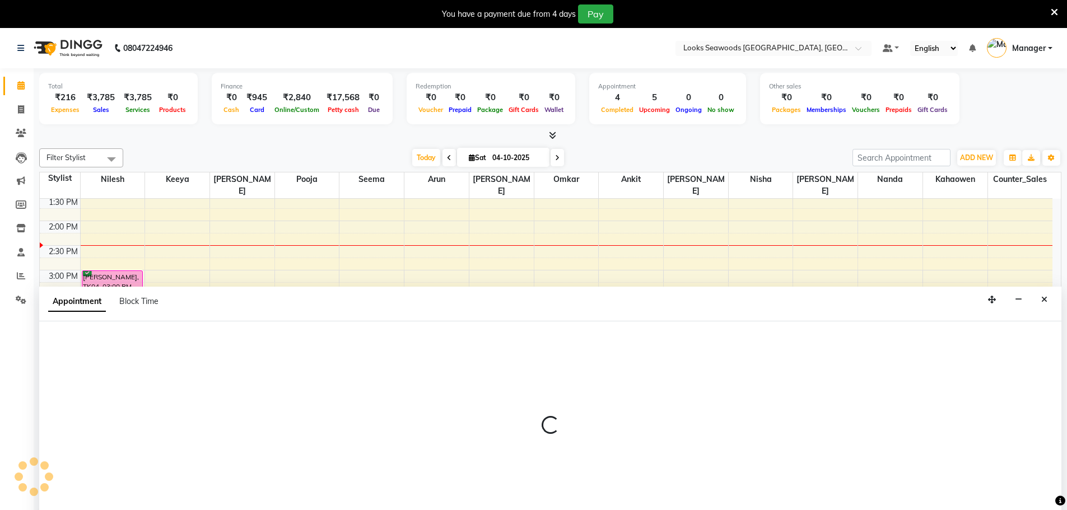
scroll to position [29, 0]
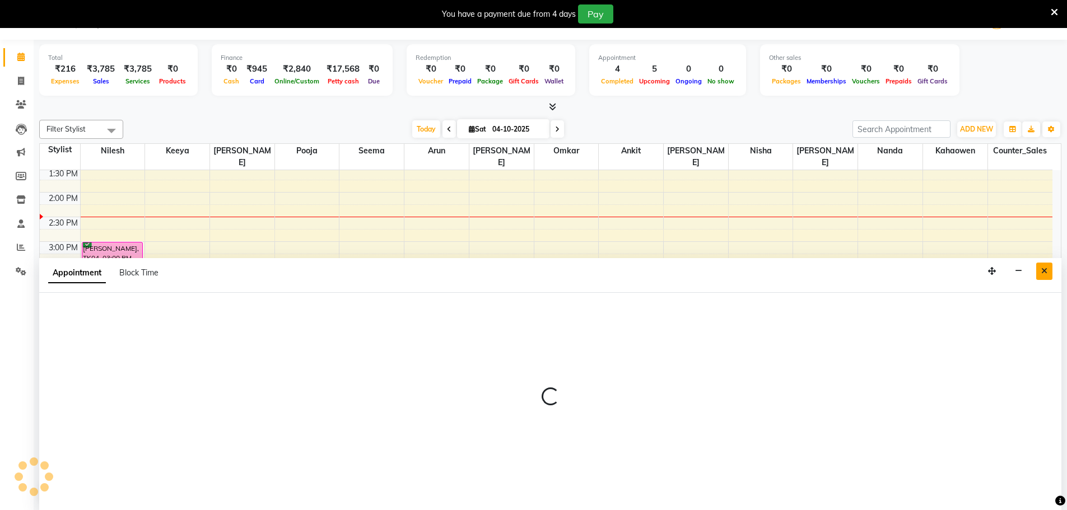
click at [1047, 276] on button "Close" at bounding box center [1044, 271] width 16 height 17
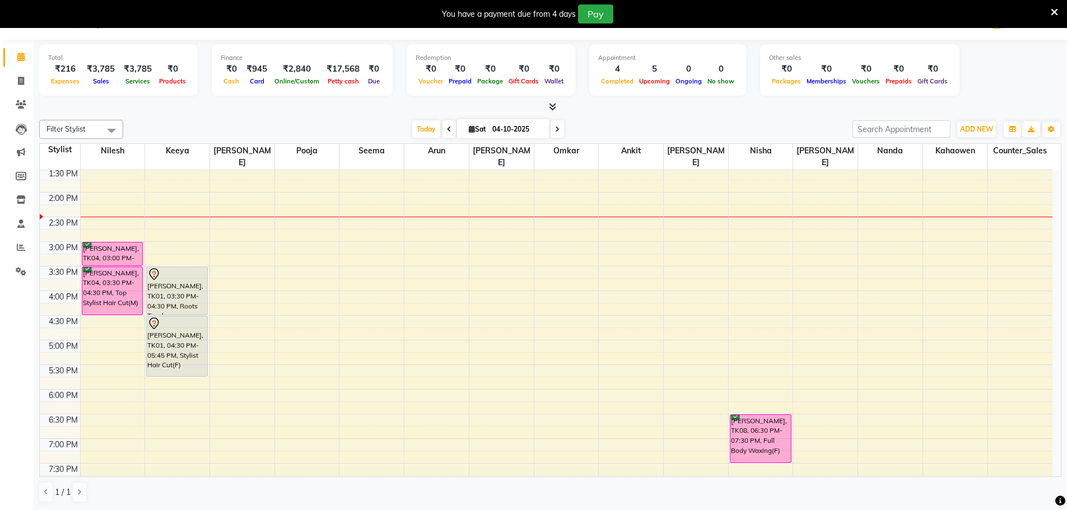
click at [249, 262] on div "9:00 AM 9:30 AM 10:00 AM 10:30 AM 11:00 AM 11:30 AM 12:00 PM 12:30 PM 1:00 PM 1…" at bounding box center [546, 290] width 1013 height 689
select select "93416"
select select "tentative"
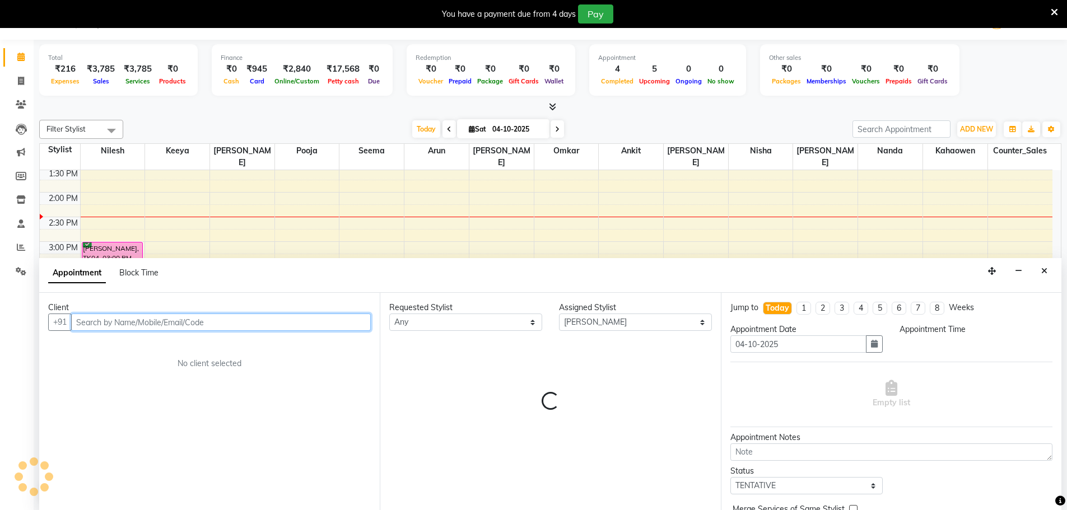
select select "930"
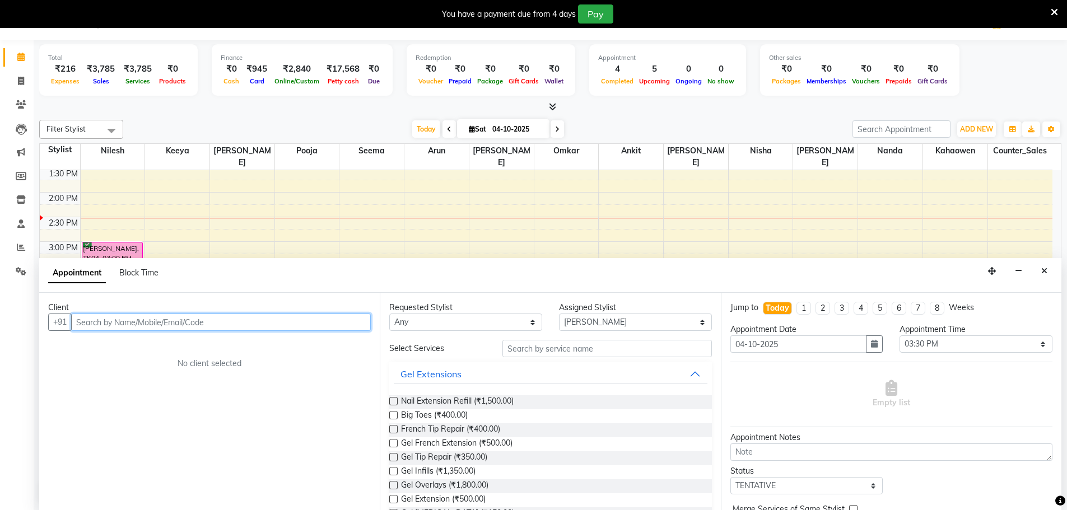
paste input "8104941166"
type input "8104941166"
click at [353, 321] on span "Add Client" at bounding box center [348, 322] width 38 height 10
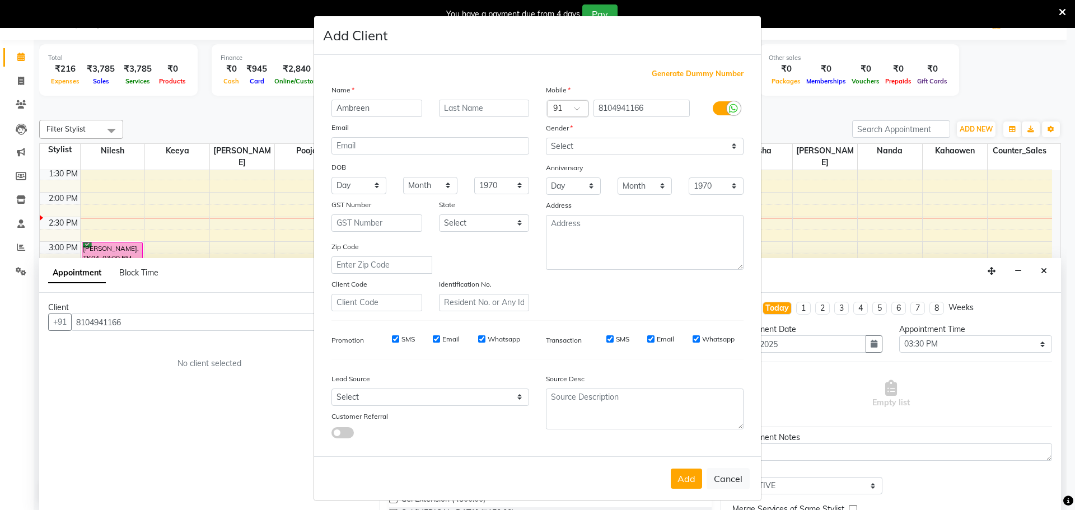
type input "Ambreen"
type input "."
click at [564, 147] on select "Select [DEMOGRAPHIC_DATA] [DEMOGRAPHIC_DATA] Other Prefer Not To Say" at bounding box center [645, 146] width 198 height 17
select select "[DEMOGRAPHIC_DATA]"
click at [546, 138] on select "Select [DEMOGRAPHIC_DATA] [DEMOGRAPHIC_DATA] Other Prefer Not To Say" at bounding box center [645, 146] width 198 height 17
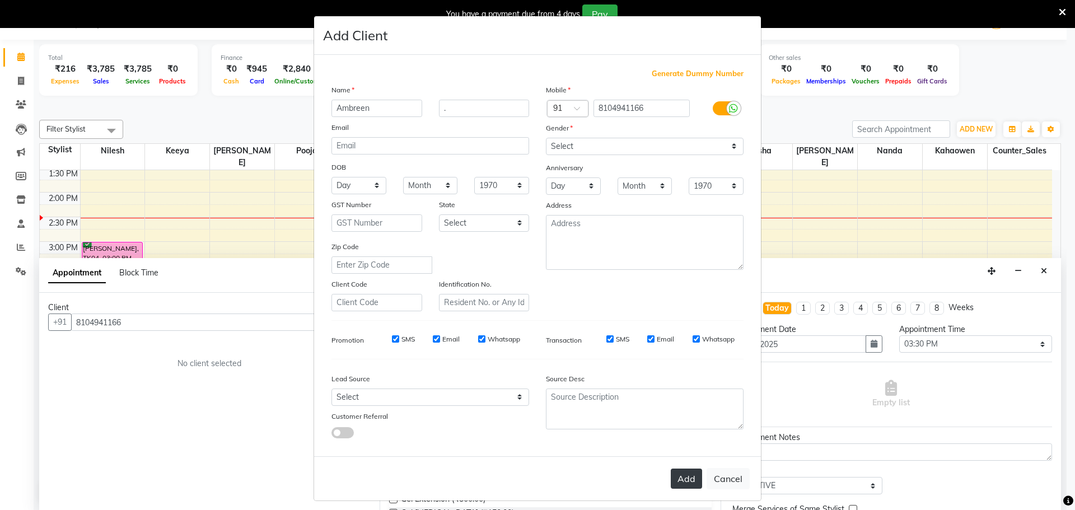
click at [686, 478] on button "Add" at bounding box center [686, 479] width 31 height 20
select select
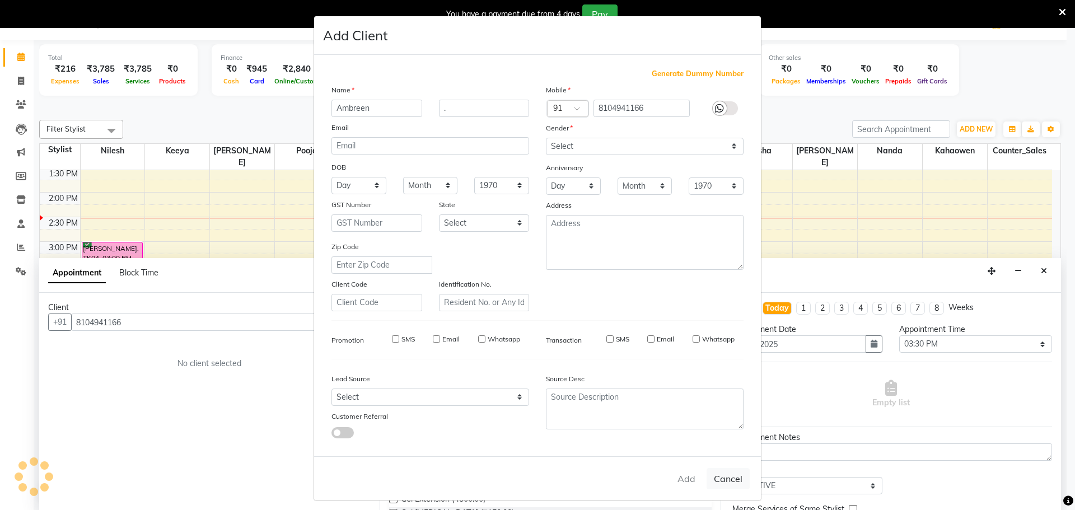
select select
checkbox input "false"
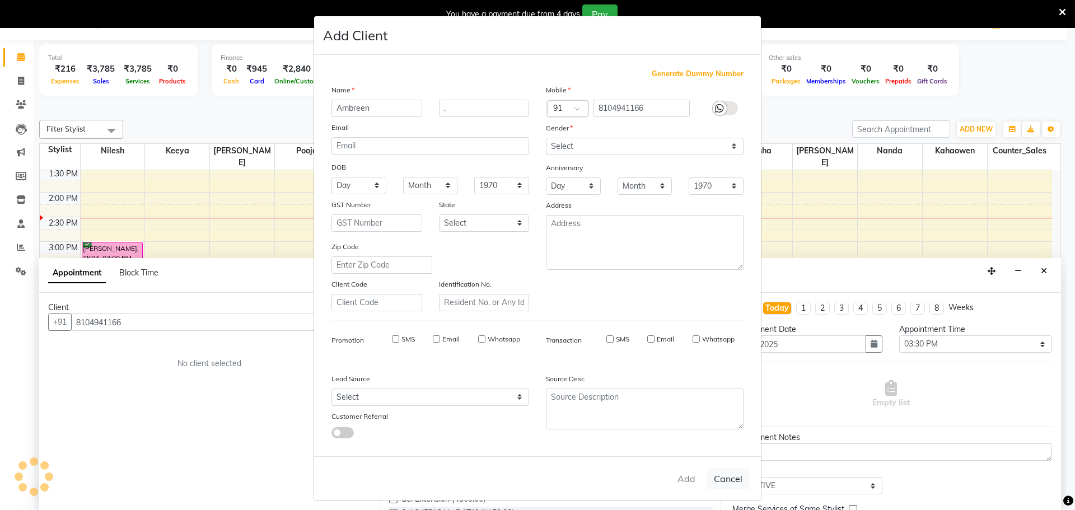
checkbox input "false"
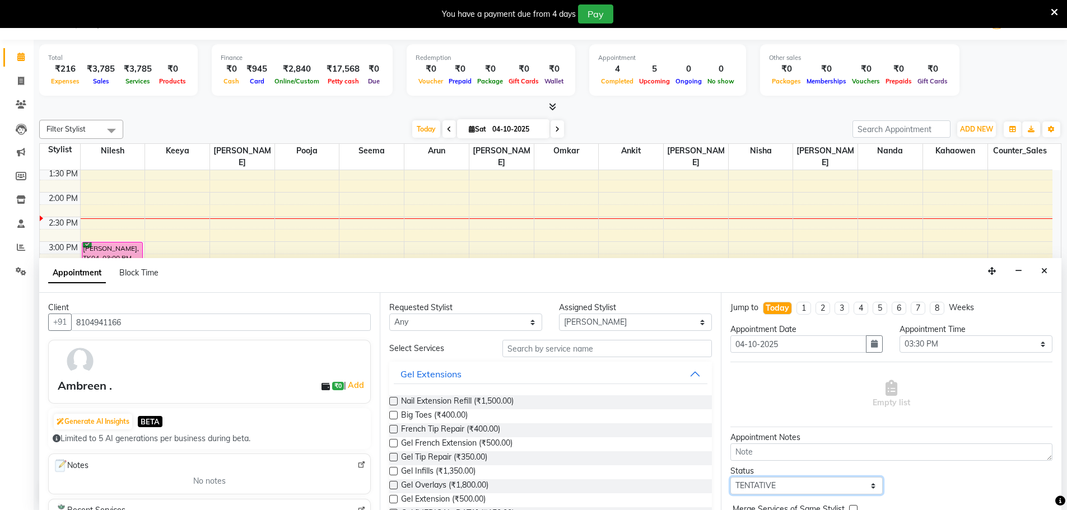
click at [825, 489] on select "Select TENTATIVE CONFIRM CHECK-IN UPCOMING" at bounding box center [806, 485] width 153 height 17
select select "confirm booking"
click at [730, 477] on select "Select TENTATIVE CONFIRM CHECK-IN UPCOMING" at bounding box center [806, 485] width 153 height 17
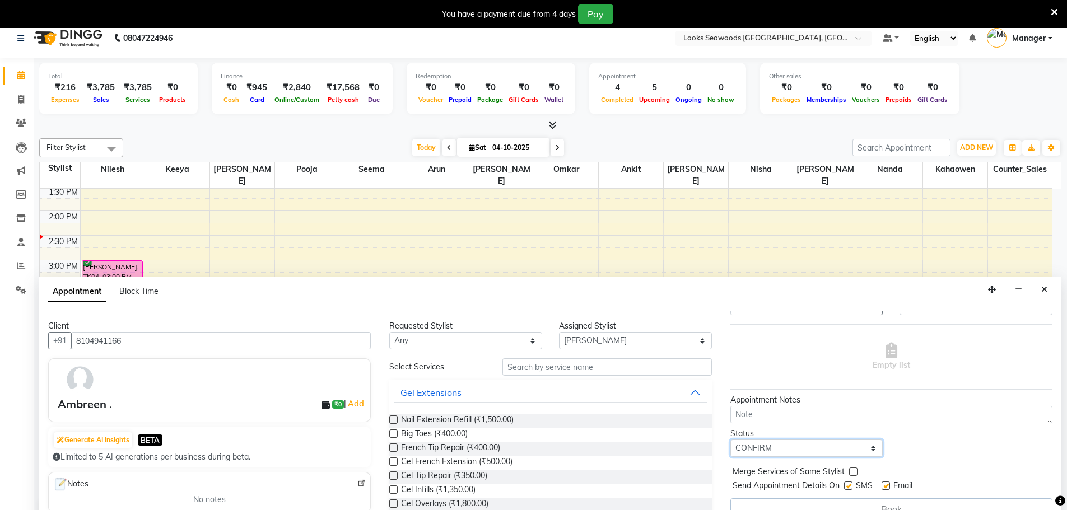
scroll to position [0, 0]
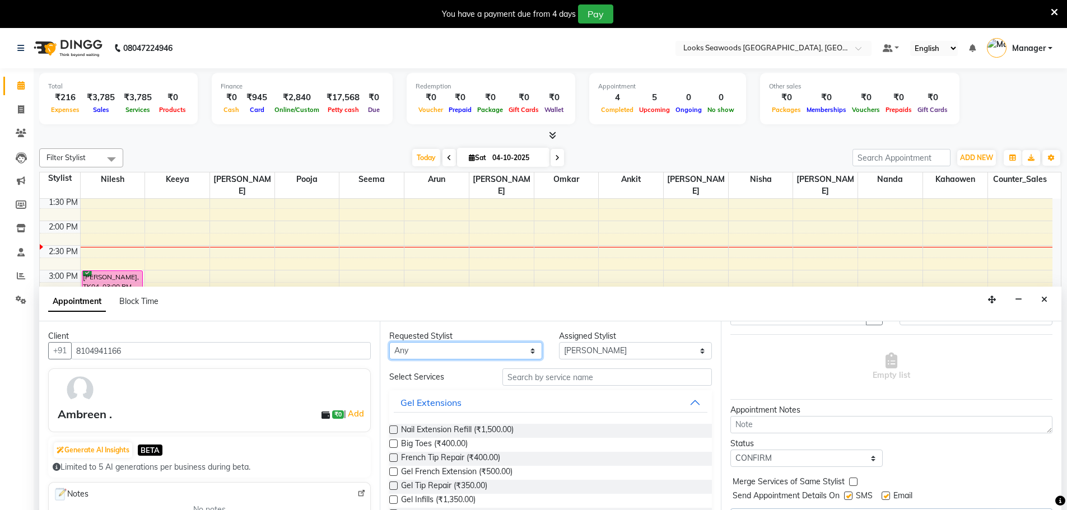
drag, startPoint x: 458, startPoint y: 353, endPoint x: 467, endPoint y: 354, distance: 9.6
click at [464, 354] on select "Any Ankit Arun Counter_Sales Hanif Hemendra Kahaowen Keeya Maninder Nanda Niles…" at bounding box center [465, 350] width 153 height 17
select select "93416"
click at [389, 342] on select "Any Ankit Arun Counter_Sales Hanif Hemendra Kahaowen Keeya Maninder Nanda Niles…" at bounding box center [465, 350] width 153 height 17
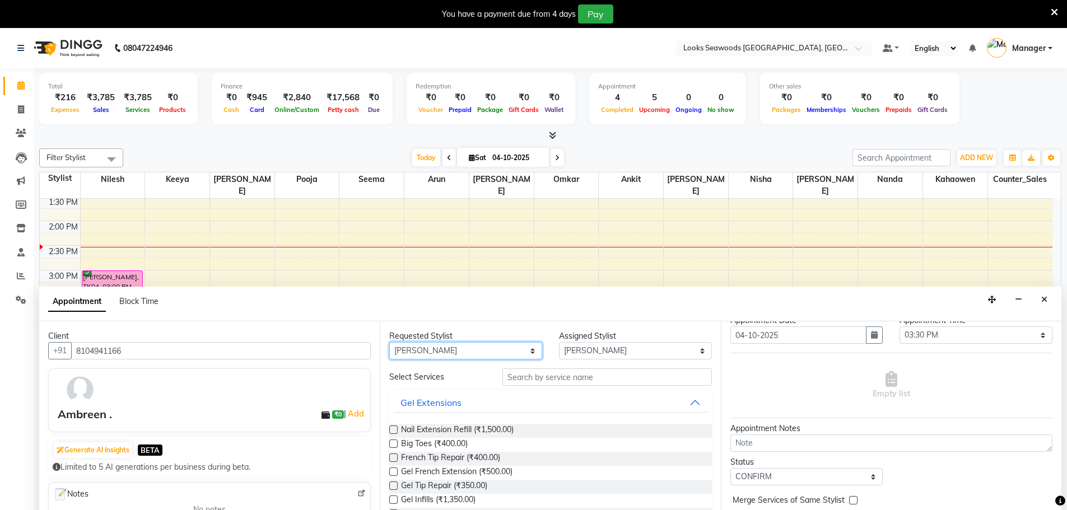
scroll to position [56, 0]
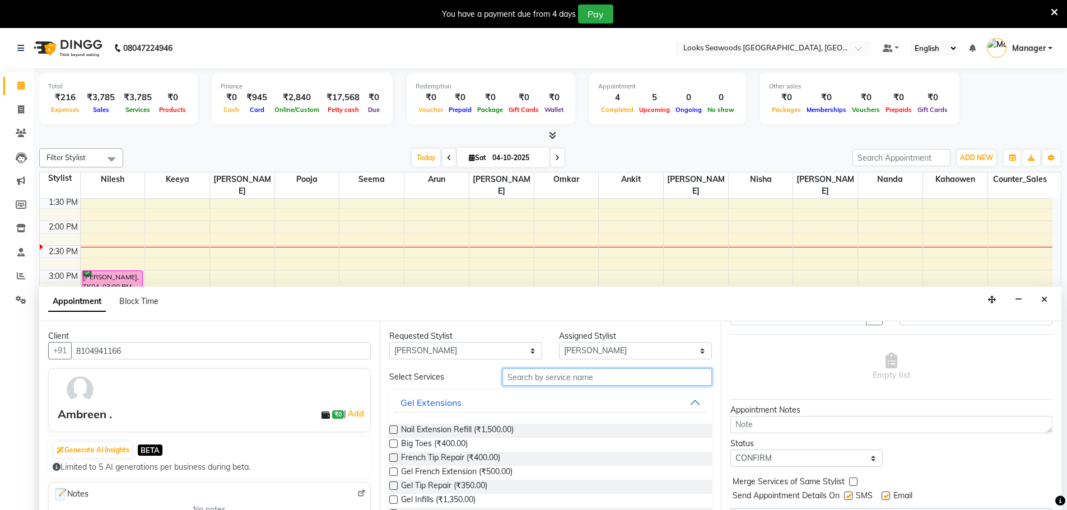
click at [568, 380] on input "text" at bounding box center [606, 377] width 209 height 17
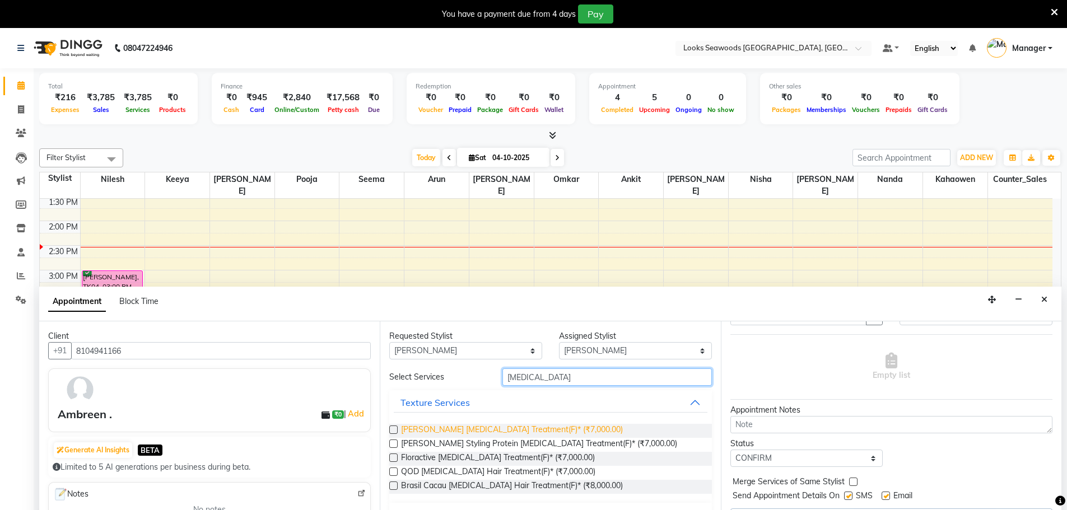
scroll to position [29, 0]
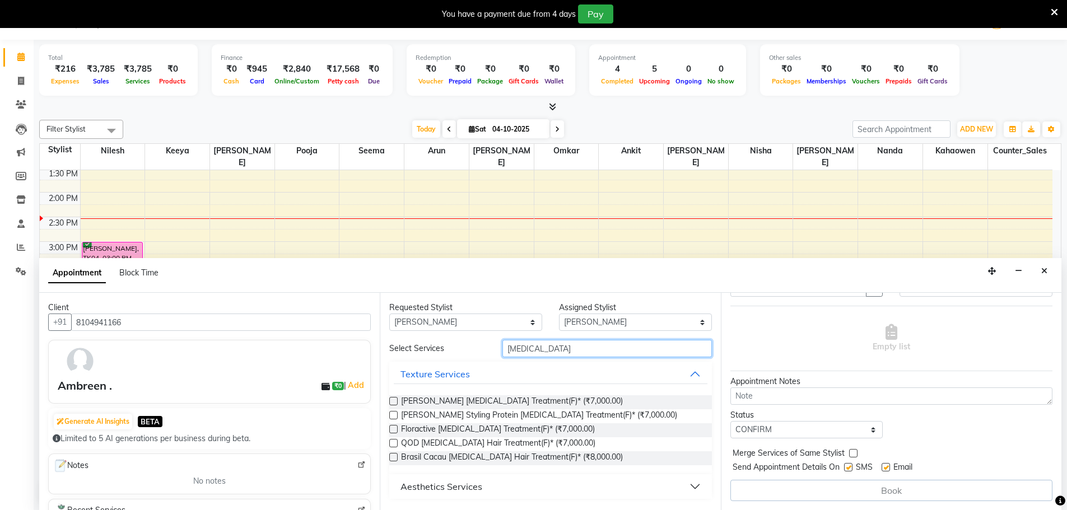
type input "botox"
drag, startPoint x: 490, startPoint y: 491, endPoint x: 526, endPoint y: 459, distance: 48.0
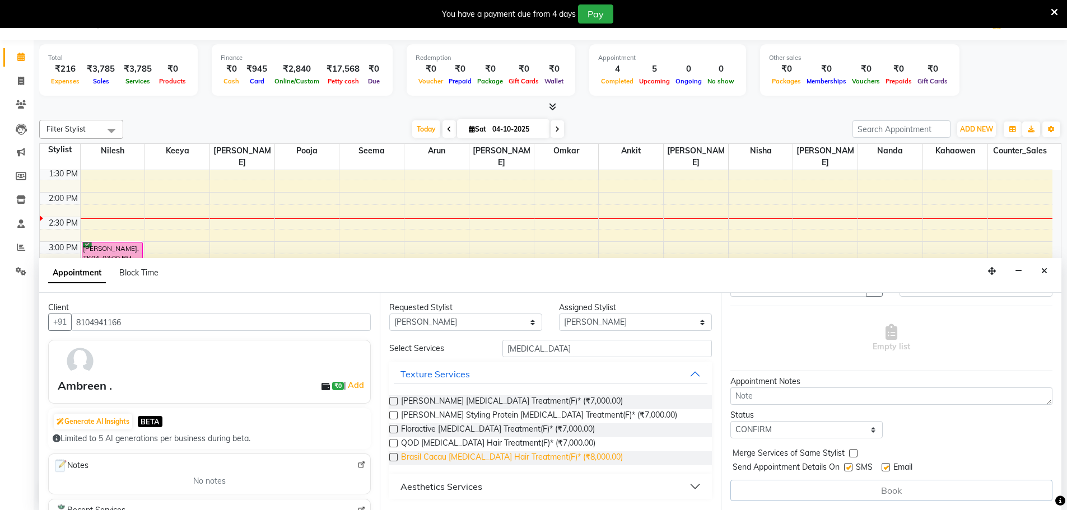
click at [491, 491] on button "Aesthetics Services" at bounding box center [550, 487] width 313 height 20
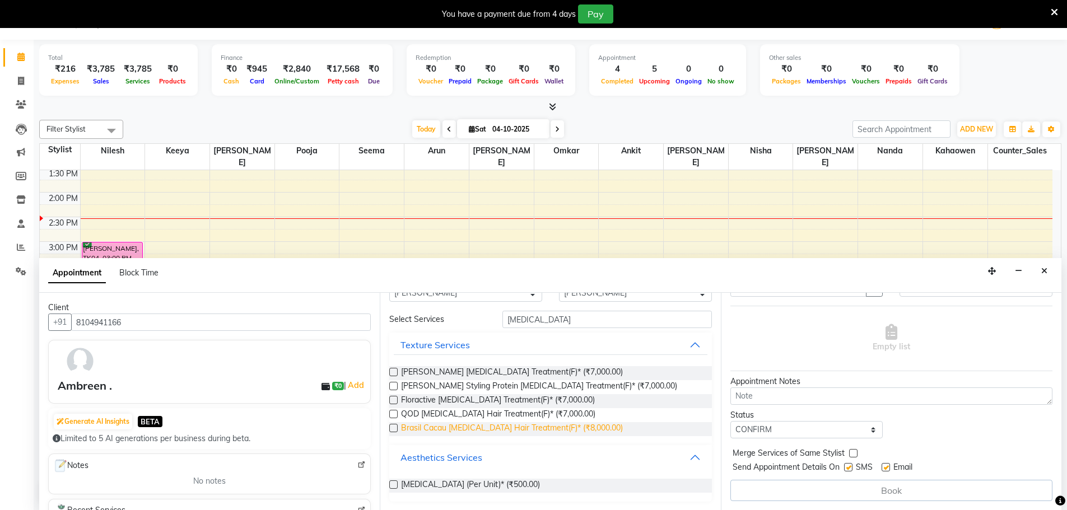
scroll to position [30, 0]
click at [457, 489] on span "Botox (Per Unit)* (₹500.00)" at bounding box center [470, 485] width 139 height 14
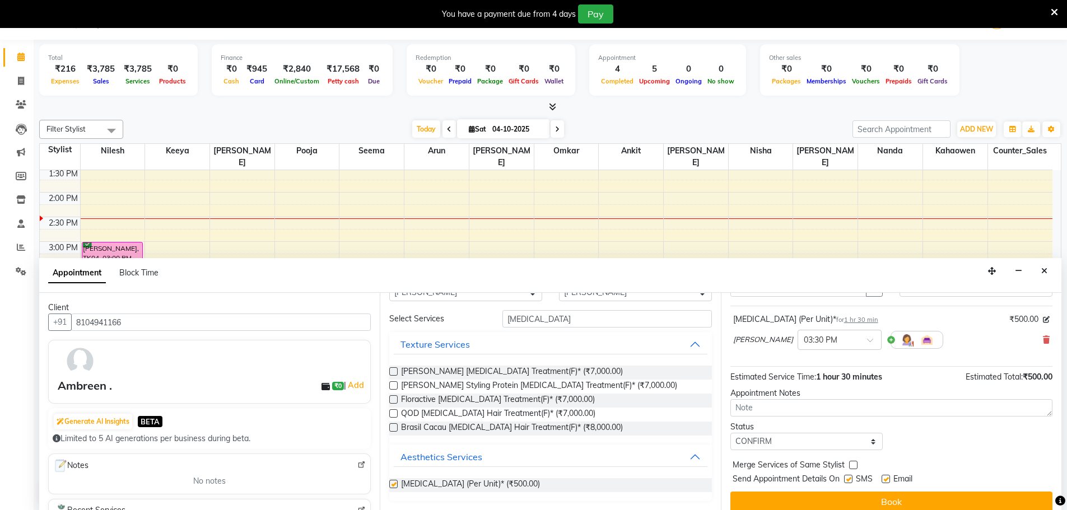
checkbox input "false"
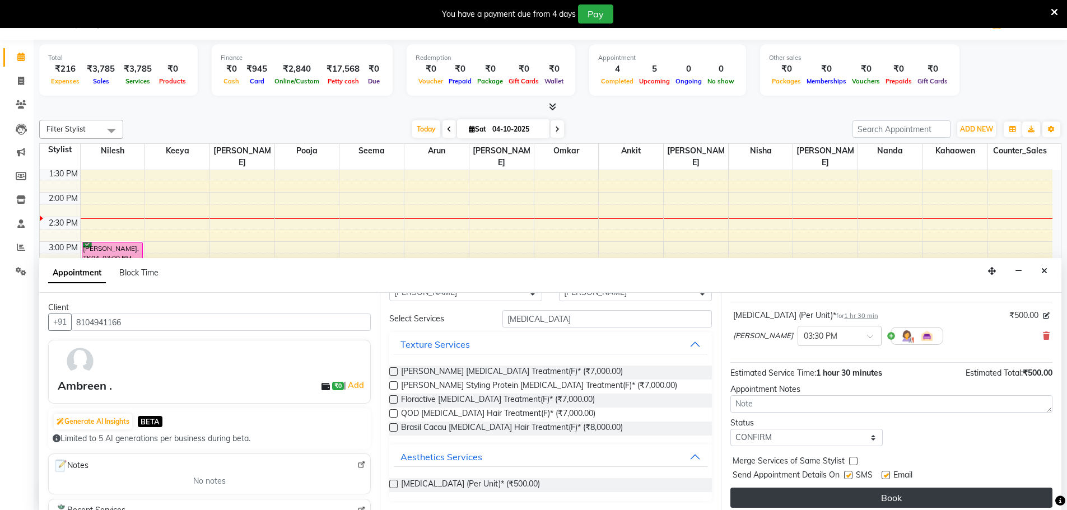
scroll to position [67, 0]
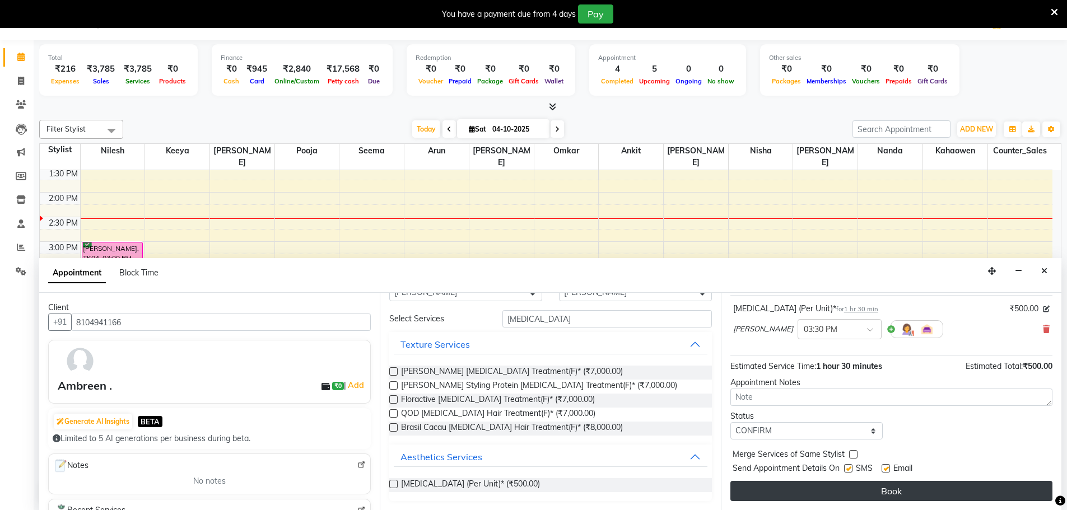
click at [879, 491] on button "Book" at bounding box center [891, 491] width 322 height 20
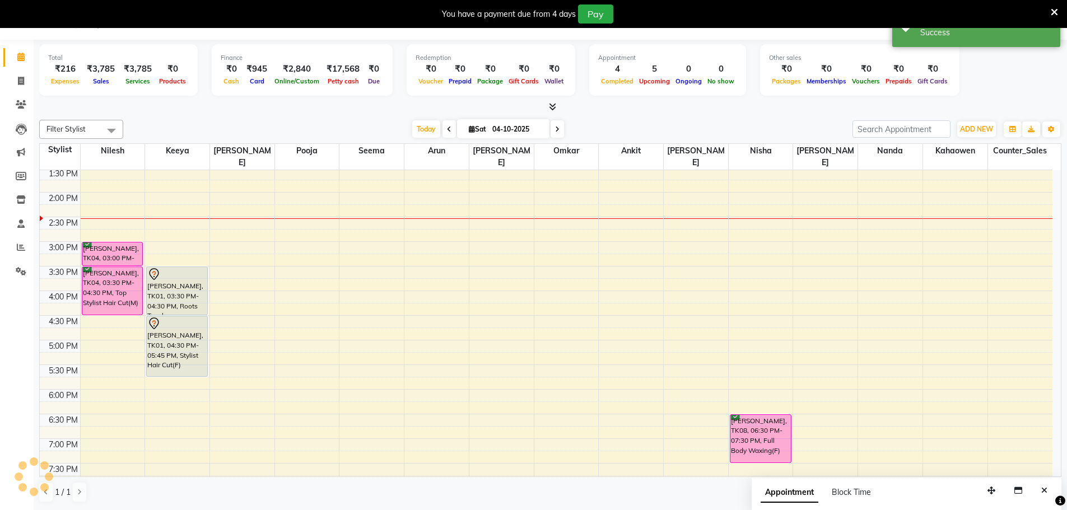
scroll to position [0, 0]
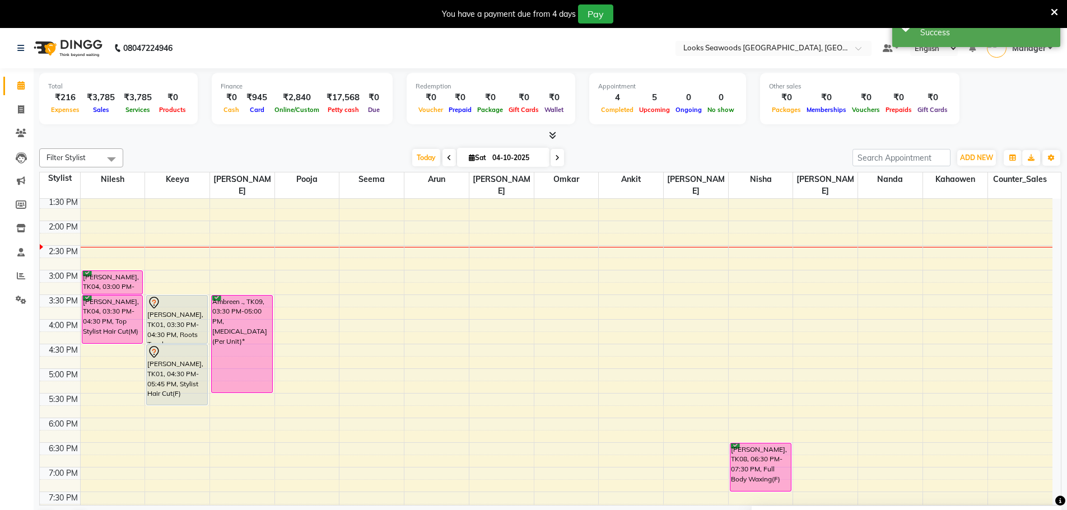
drag, startPoint x: 246, startPoint y: 356, endPoint x: 246, endPoint y: 381, distance: 24.6
click at [246, 381] on div "RAJNI MS, TK02, 11:00 AM-11:30 AM, Ironing Straight(F)* Ambreen ., TK09, 03:30 …" at bounding box center [242, 319] width 64 height 689
click at [172, 132] on div at bounding box center [550, 136] width 1022 height 12
click at [352, 150] on div "[DATE] [DATE]" at bounding box center [488, 158] width 718 height 17
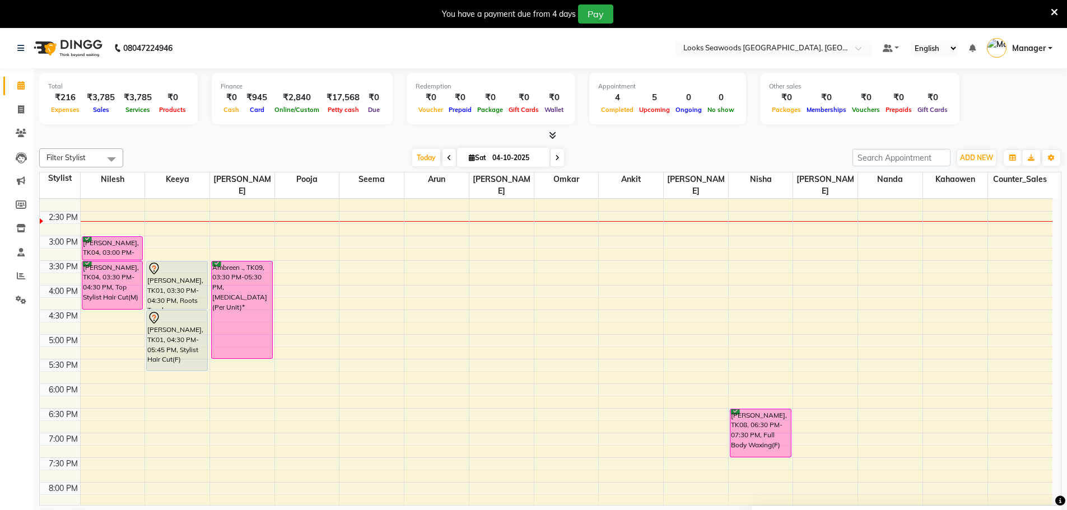
scroll to position [259, 0]
drag, startPoint x: 881, startPoint y: 217, endPoint x: 882, endPoint y: 245, distance: 28.6
click at [882, 245] on div "9:00 AM 9:30 AM 10:00 AM 10:30 AM 11:00 AM 11:30 AM 12:00 PM 12:30 PM 1:00 PM 1…" at bounding box center [546, 284] width 1013 height 689
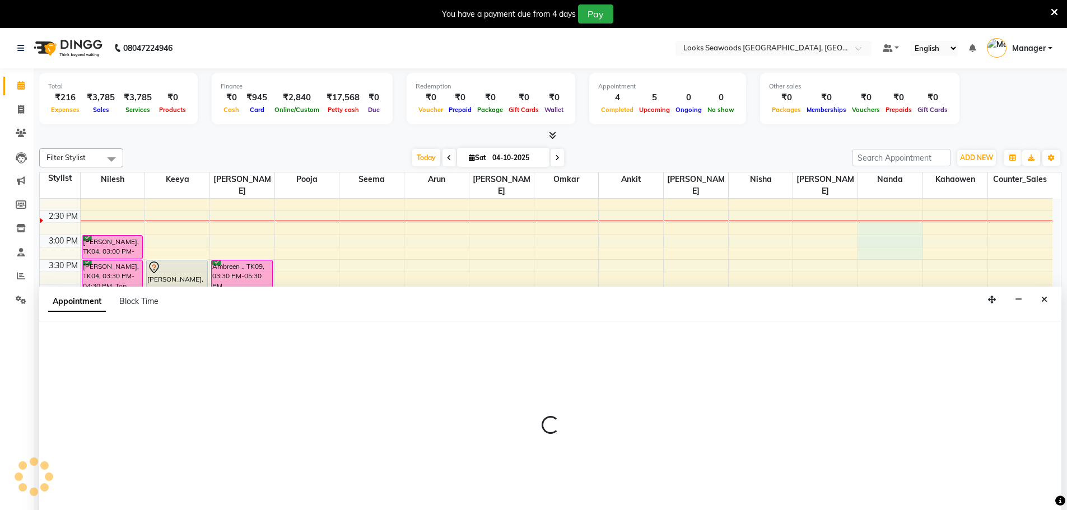
scroll to position [29, 0]
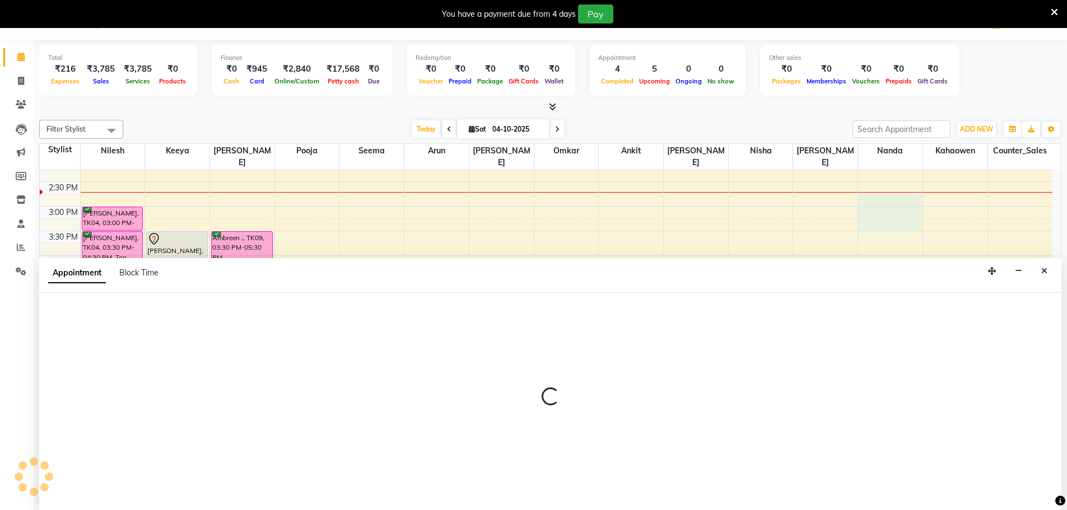
select select "93427"
select select "885"
select select "tentative"
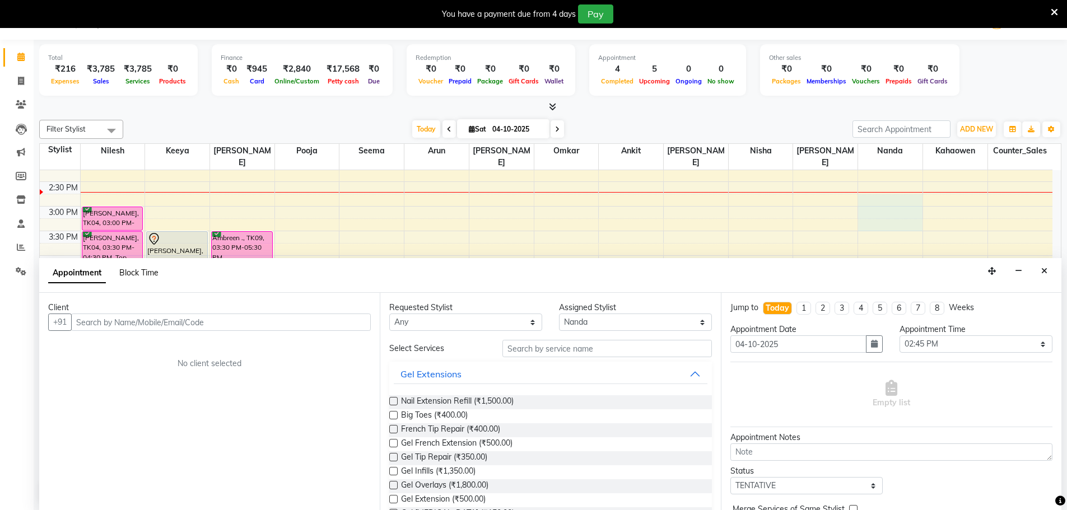
click at [155, 272] on span "Block Time" at bounding box center [138, 273] width 39 height 10
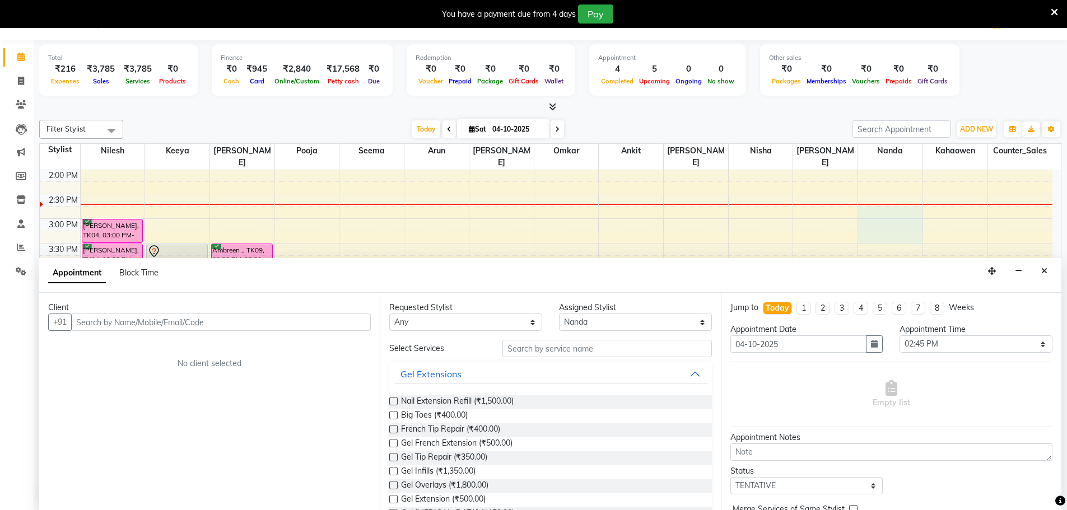
select select "93427"
select select "885"
select select "930"
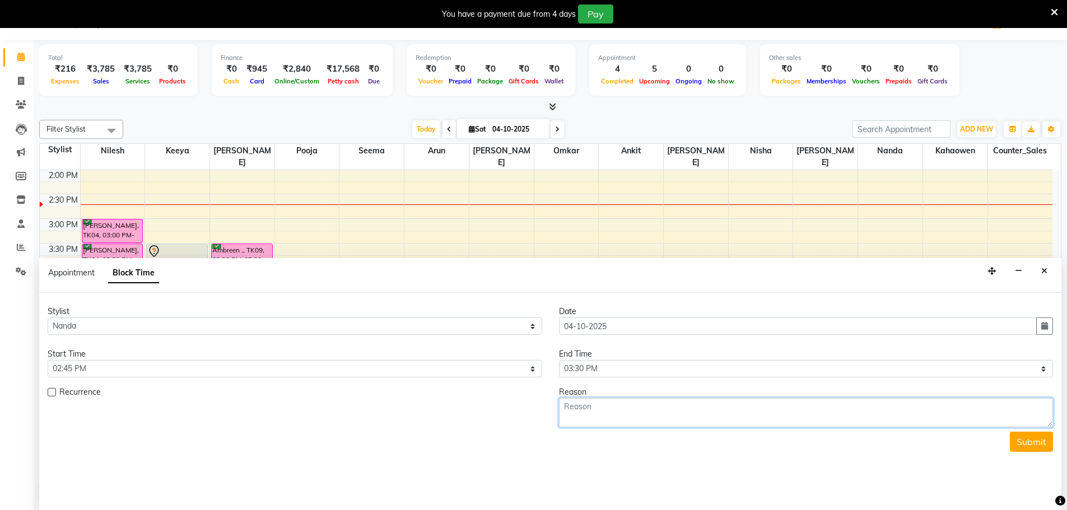
click at [577, 404] on textarea at bounding box center [806, 412] width 495 height 29
type textarea "PEDICURE"
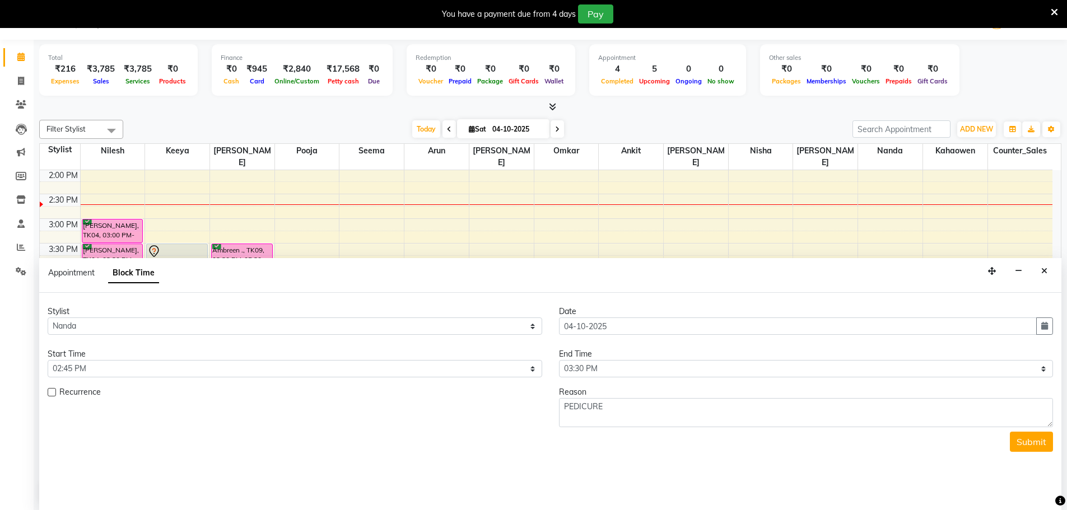
click at [1032, 444] on button "Submit" at bounding box center [1031, 442] width 43 height 20
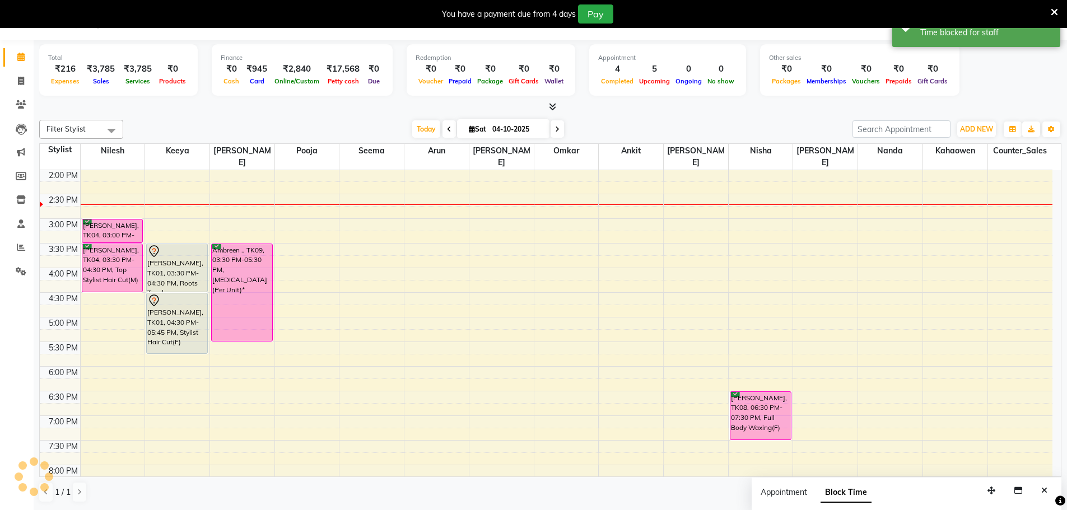
scroll to position [0, 0]
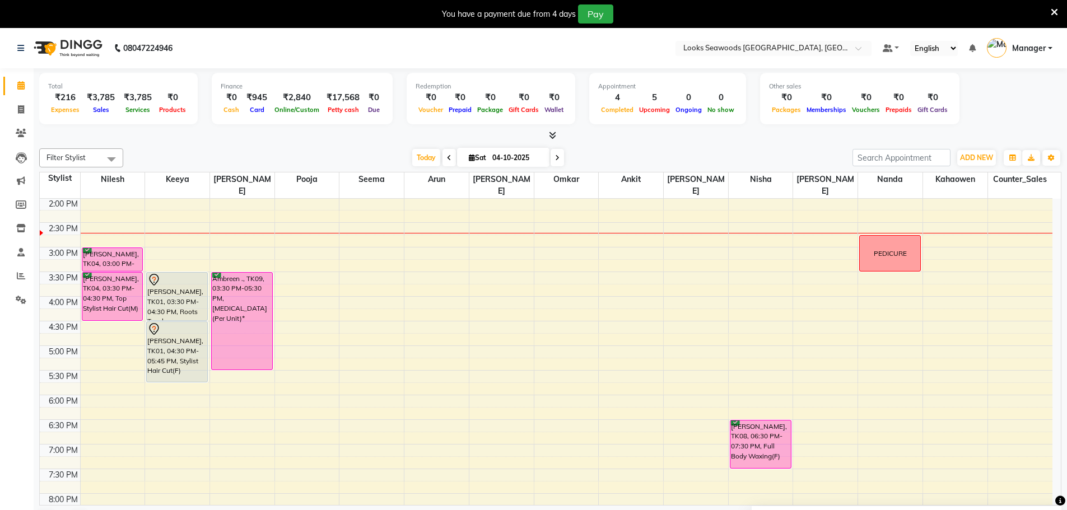
click at [607, 149] on div "Filter Stylist Select All Ankit Arun Counter_Sales Hanif Hemendra Kahaowen Keey…" at bounding box center [550, 157] width 1022 height 19
click at [432, 158] on span "Today" at bounding box center [426, 157] width 28 height 17
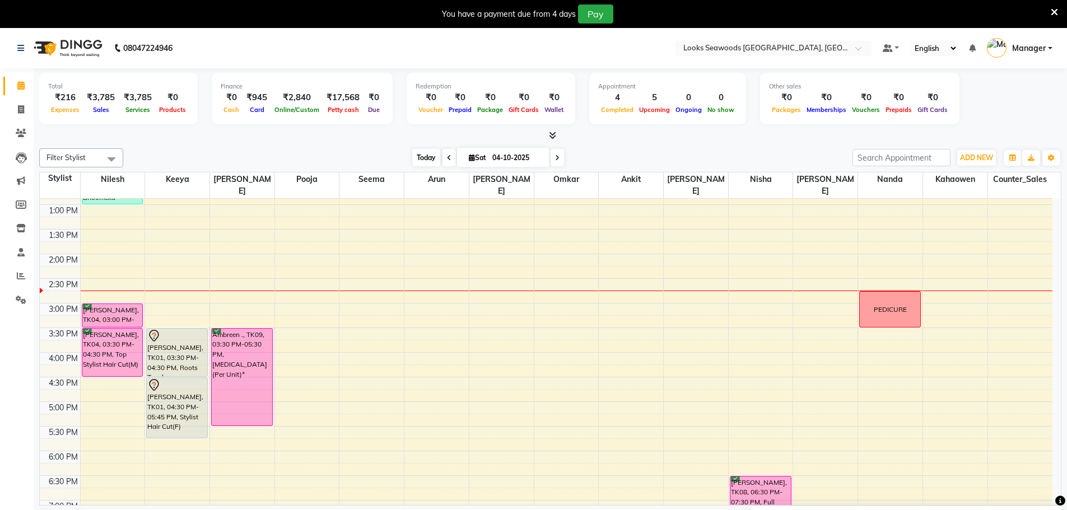
click at [430, 155] on span "Today" at bounding box center [426, 157] width 28 height 17
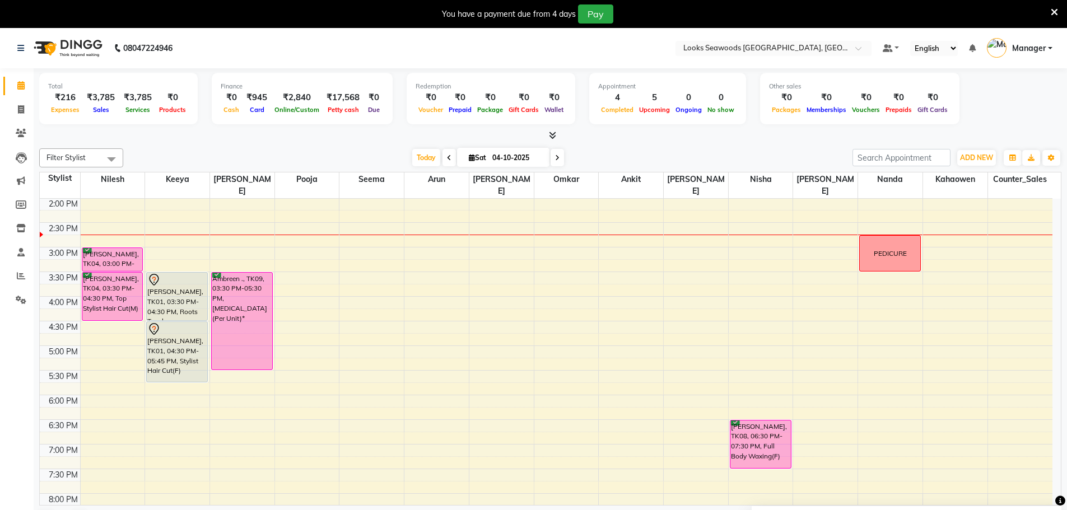
drag, startPoint x: 739, startPoint y: 147, endPoint x: 745, endPoint y: 146, distance: 5.6
click at [745, 146] on div "Filter Stylist Select All Ankit Arun Counter_Sales [PERSON_NAME] Kahaowen [PERS…" at bounding box center [550, 340] width 1022 height 392
click at [1051, 12] on icon at bounding box center [1054, 12] width 7 height 10
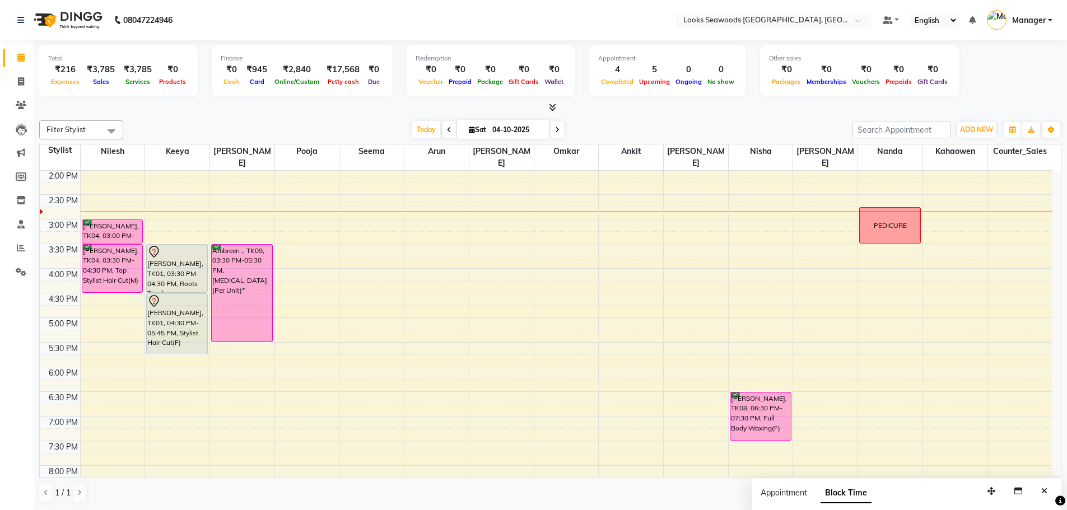
click at [333, 115] on div "Total ₹216 Expenses ₹3,785 Sales ₹3,785 Services ₹0 Products Finance ₹0 Cash ₹9…" at bounding box center [550, 275] width 1033 height 470
click at [342, 113] on div at bounding box center [550, 108] width 1022 height 12
click at [341, 105] on div at bounding box center [550, 108] width 1022 height 12
click at [464, 35] on nav "08047224946 Select Location × Looks Seawoods Mumbai, Mumbai Default Panel My Pa…" at bounding box center [533, 20] width 1067 height 40
click at [562, 127] on span at bounding box center [557, 129] width 13 height 17
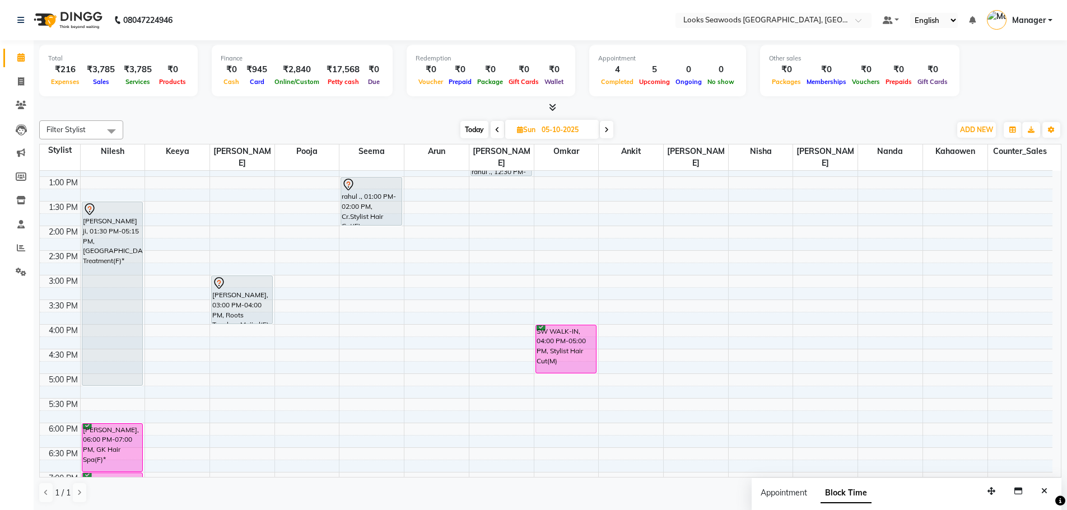
scroll to position [135, 0]
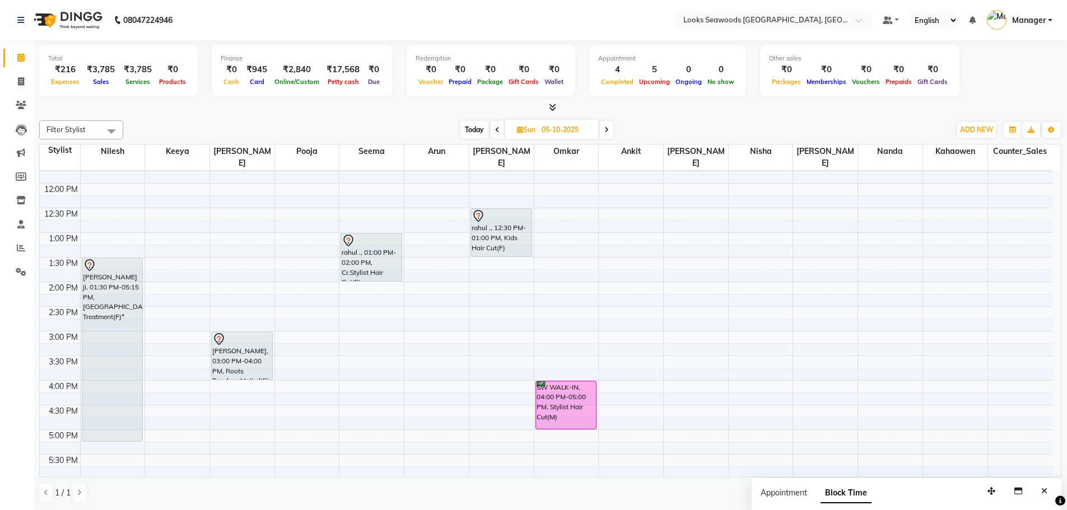
drag, startPoint x: 499, startPoint y: 220, endPoint x: 501, endPoint y: 236, distance: 16.4
click at [501, 236] on div "rahul ., 12:30 PM-01:00 PM, Kids Hair Cut(F) rahul ., 12:30 PM-01:00 PM, Kids H…" at bounding box center [501, 380] width 64 height 689
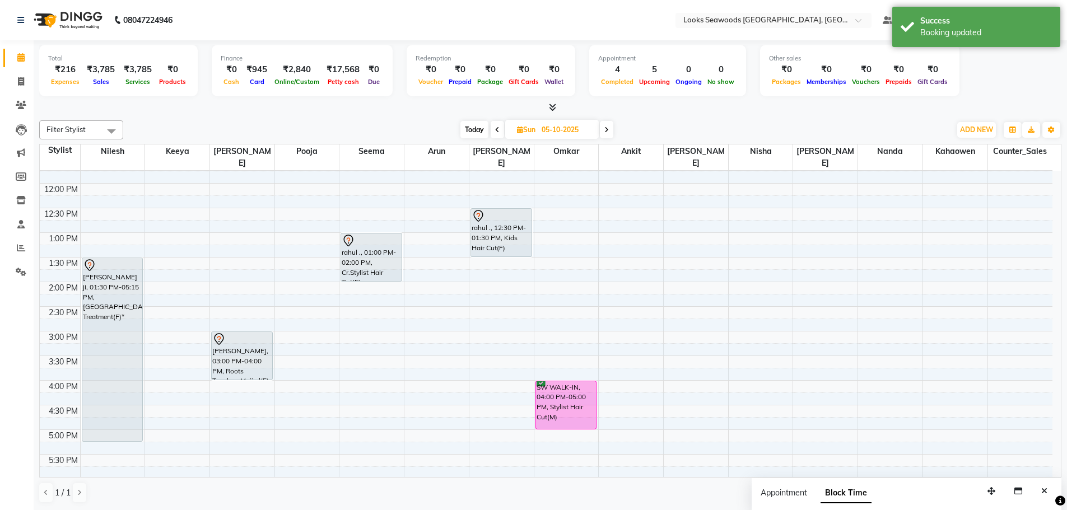
drag, startPoint x: 639, startPoint y: 119, endPoint x: 645, endPoint y: 119, distance: 5.6
click at [641, 119] on div "Filter Stylist Select All Ankit Arun Counter_Sales Hanif Hemendra Kahaowen Keey…" at bounding box center [550, 312] width 1022 height 392
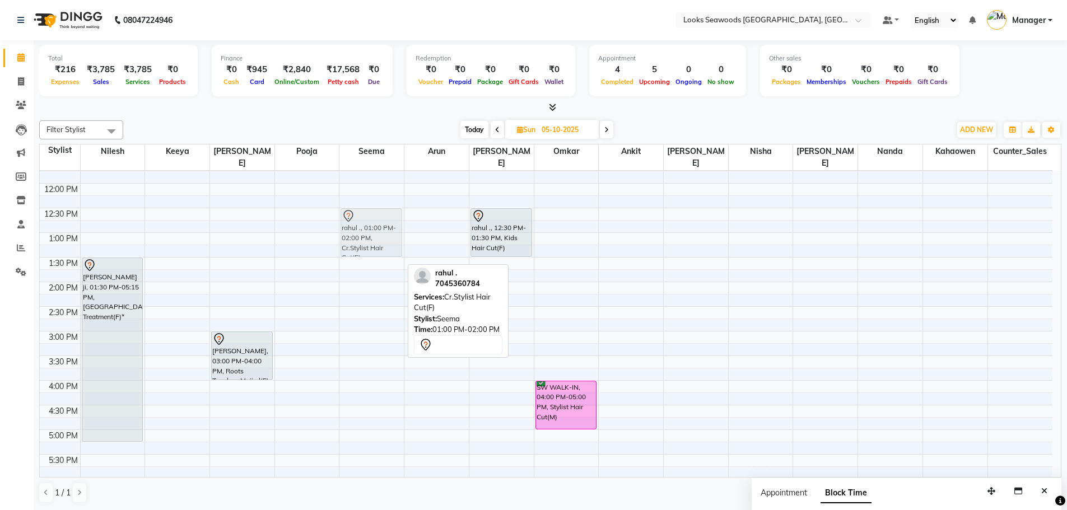
drag, startPoint x: 367, startPoint y: 240, endPoint x: 367, endPoint y: 214, distance: 25.2
click at [367, 214] on div "rahul ., 01:00 PM-02:00 PM, Cr.Stylist Hair Cut(F) rahul ., 01:00 PM-02:00 PM, …" at bounding box center [371, 380] width 64 height 689
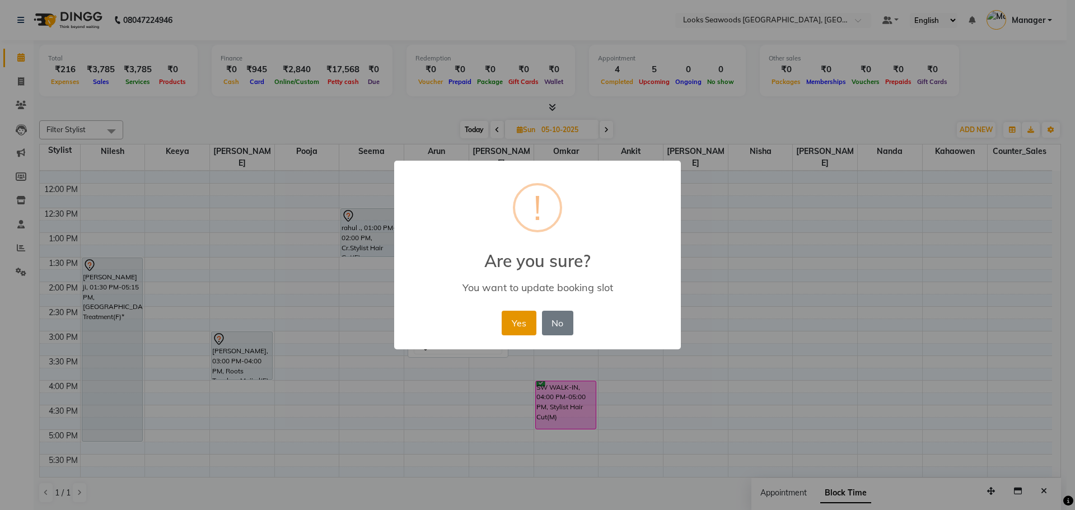
click at [519, 323] on button "Yes" at bounding box center [519, 323] width 34 height 25
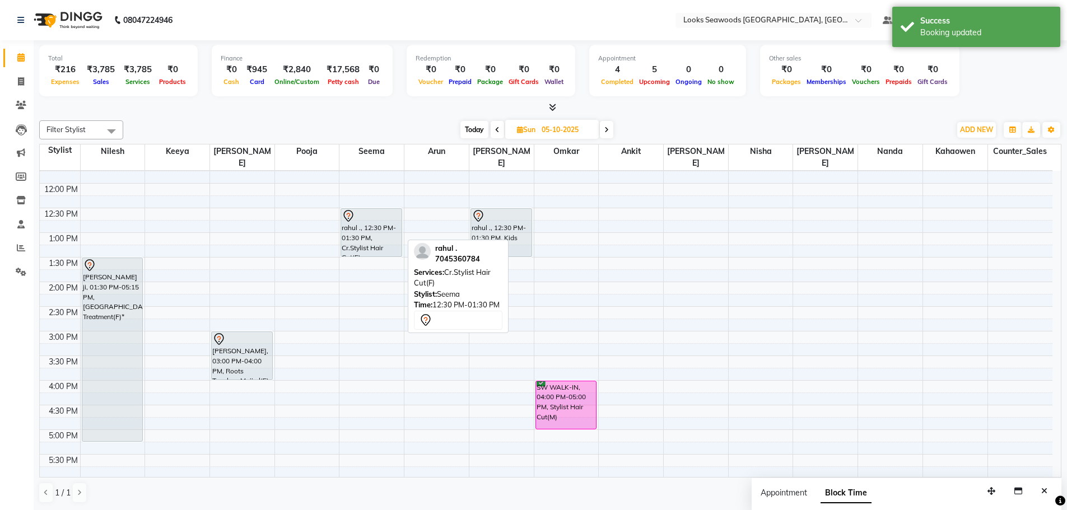
click at [371, 213] on div "rahul ., 12:30 PM-01:30 PM, Cr.Stylist Hair Cut(F)" at bounding box center [371, 233] width 60 height 48
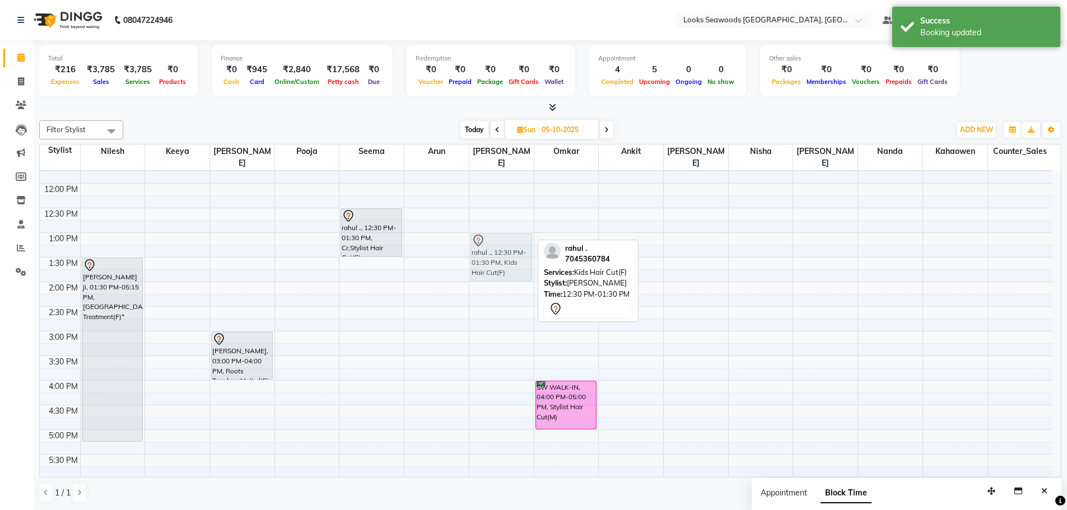
click at [489, 239] on div "rahul ., 12:30 PM-01:30 PM, Kids Hair Cut(F) rahul ., 12:30 PM-01:30 PM, Kids H…" at bounding box center [501, 380] width 64 height 689
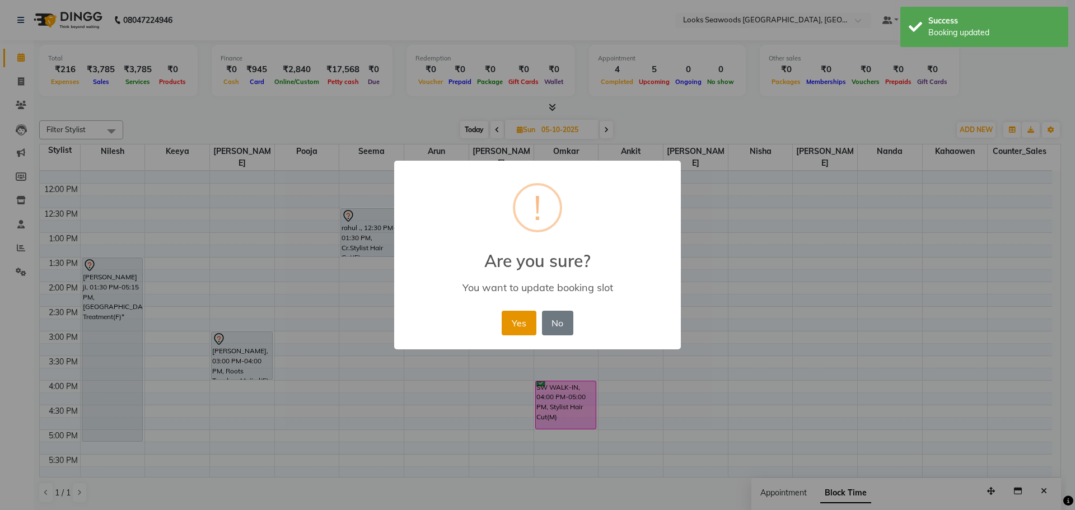
click at [525, 316] on button "Yes" at bounding box center [519, 323] width 34 height 25
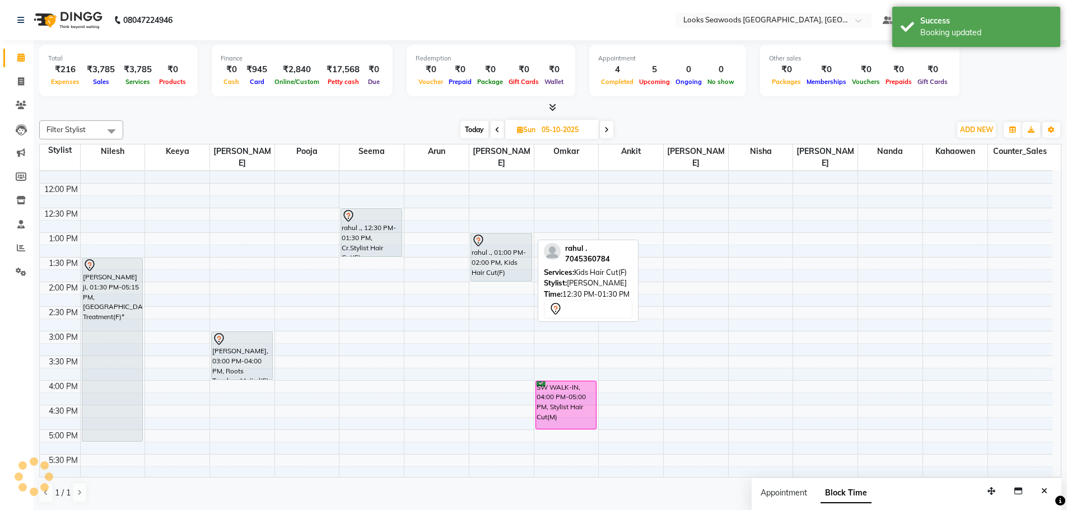
click at [661, 128] on div "Today Sun 05-10-2025" at bounding box center [537, 130] width 816 height 17
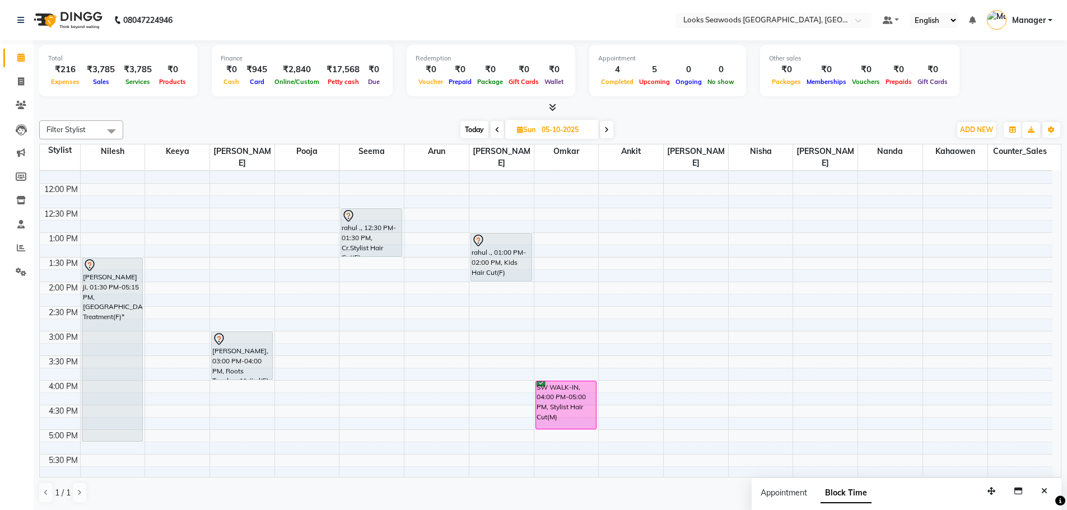
click at [500, 130] on span at bounding box center [497, 129] width 13 height 17
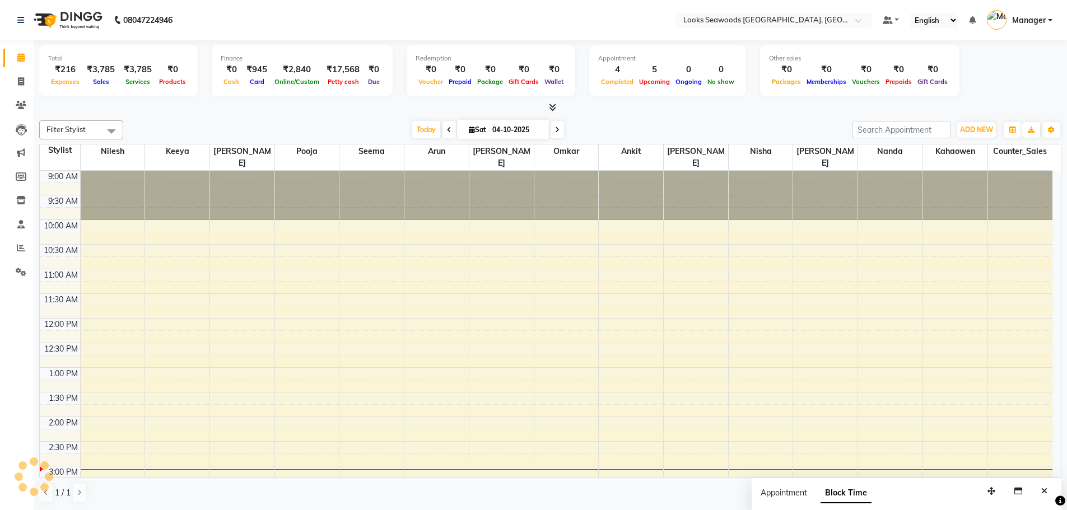
scroll to position [296, 0]
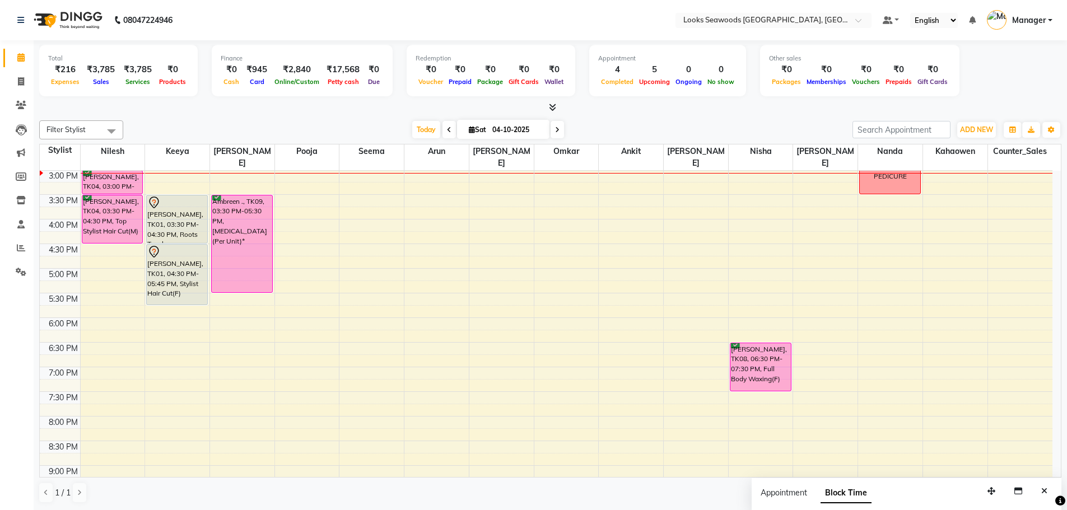
click at [558, 129] on span at bounding box center [557, 129] width 13 height 17
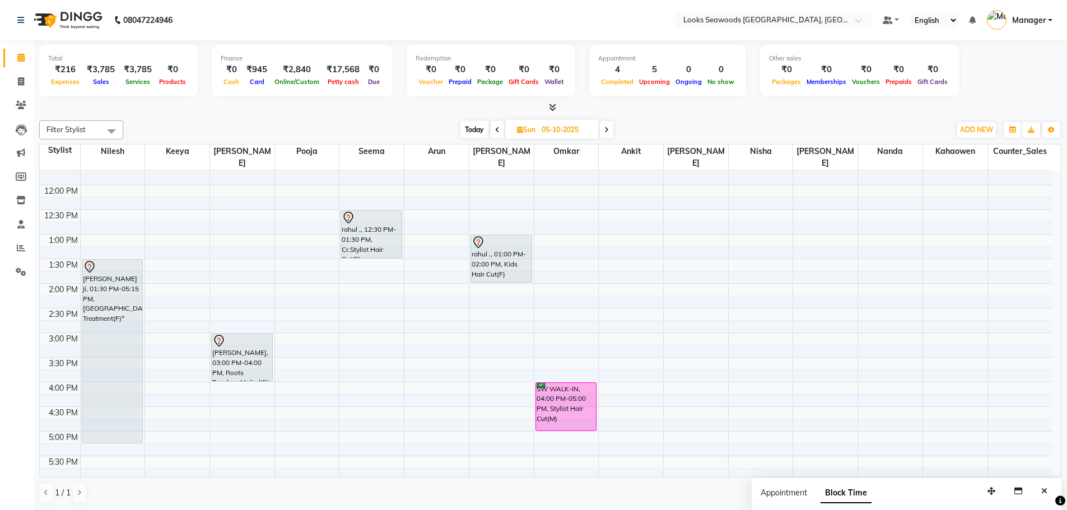
scroll to position [128, 0]
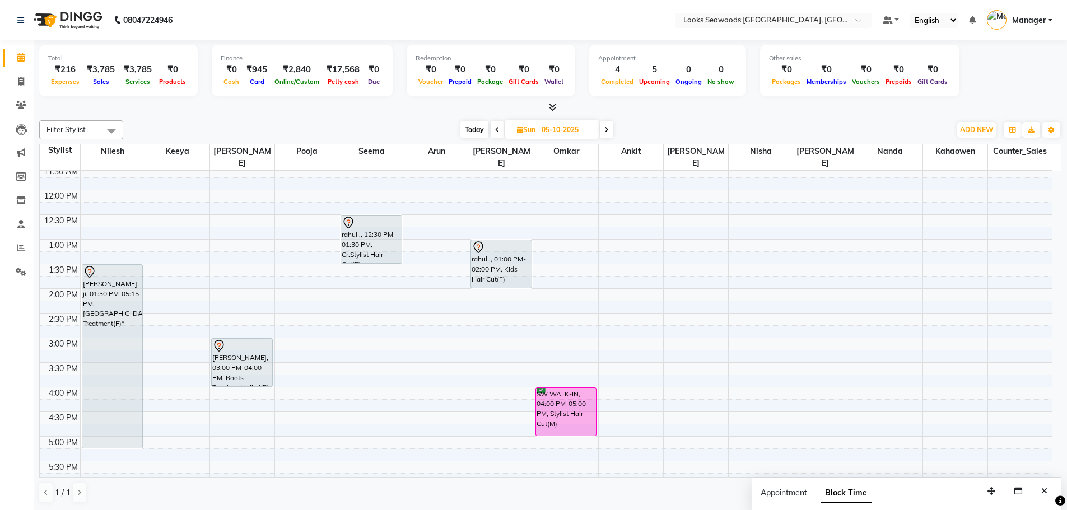
click at [496, 131] on icon at bounding box center [497, 130] width 4 height 7
type input "04-10-2025"
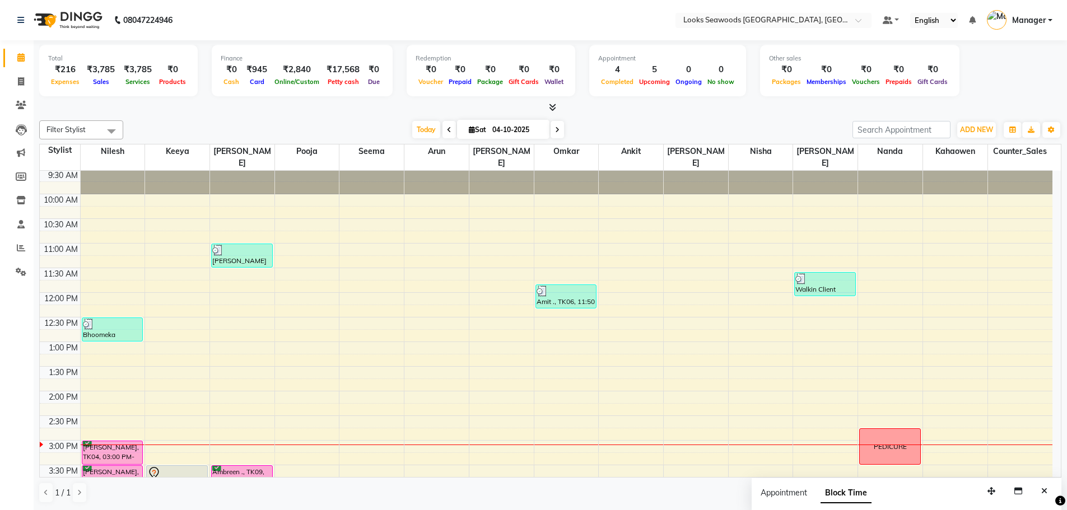
scroll to position [0, 0]
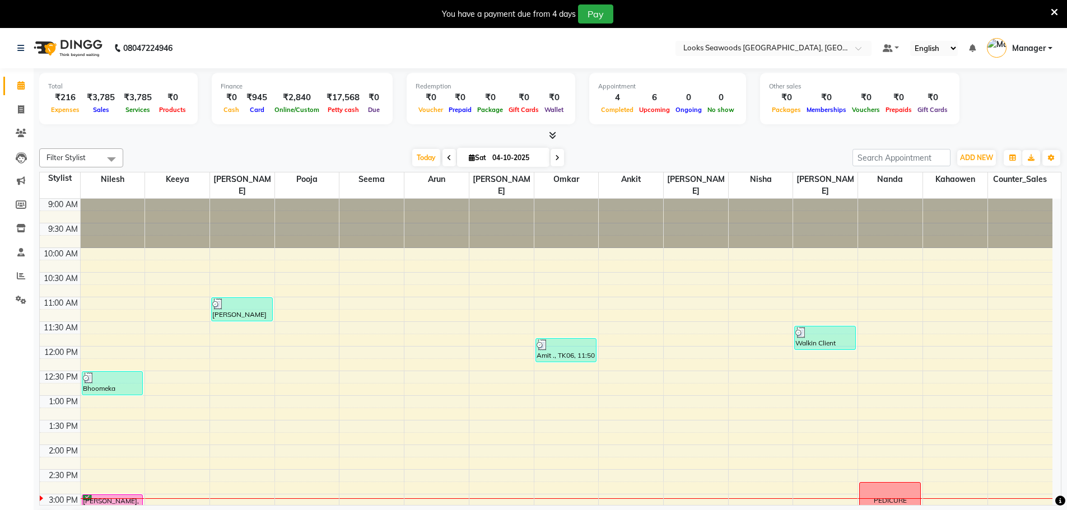
click at [1049, 11] on div "You have a payment due from 4 days Pay" at bounding box center [527, 13] width 1046 height 19
click at [1057, 11] on icon at bounding box center [1054, 12] width 7 height 10
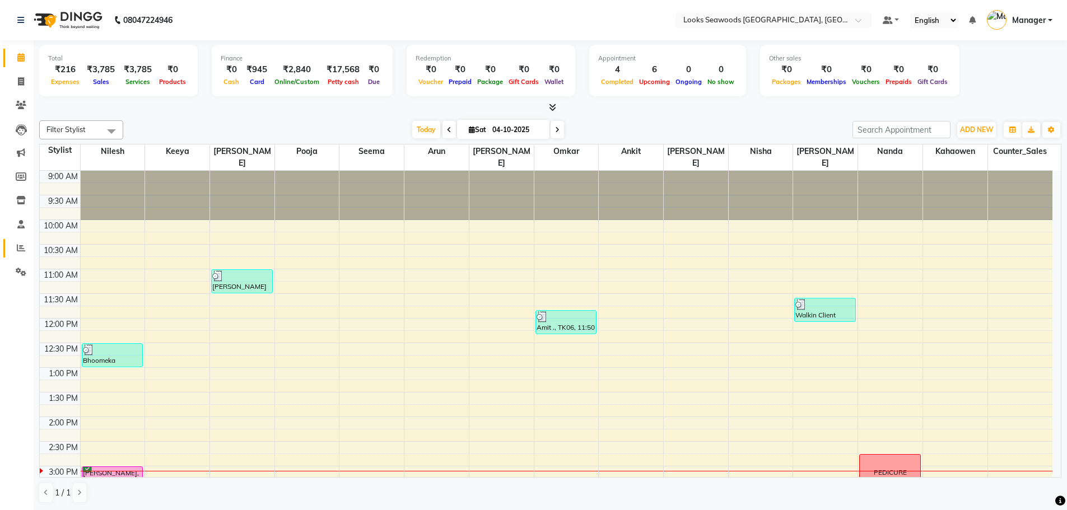
click at [22, 240] on link "Reports" at bounding box center [16, 248] width 27 height 18
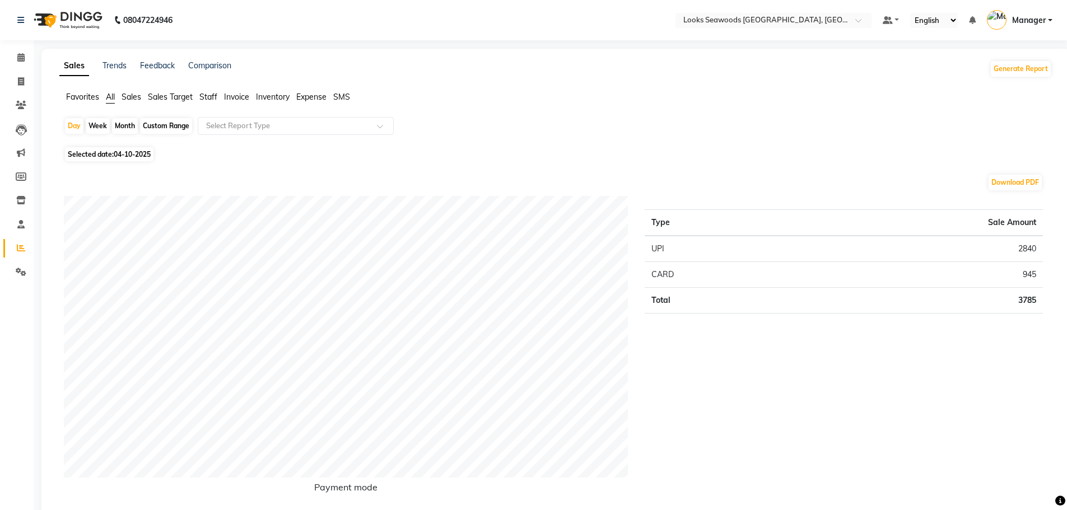
click at [127, 99] on span "Sales" at bounding box center [132, 97] width 20 height 10
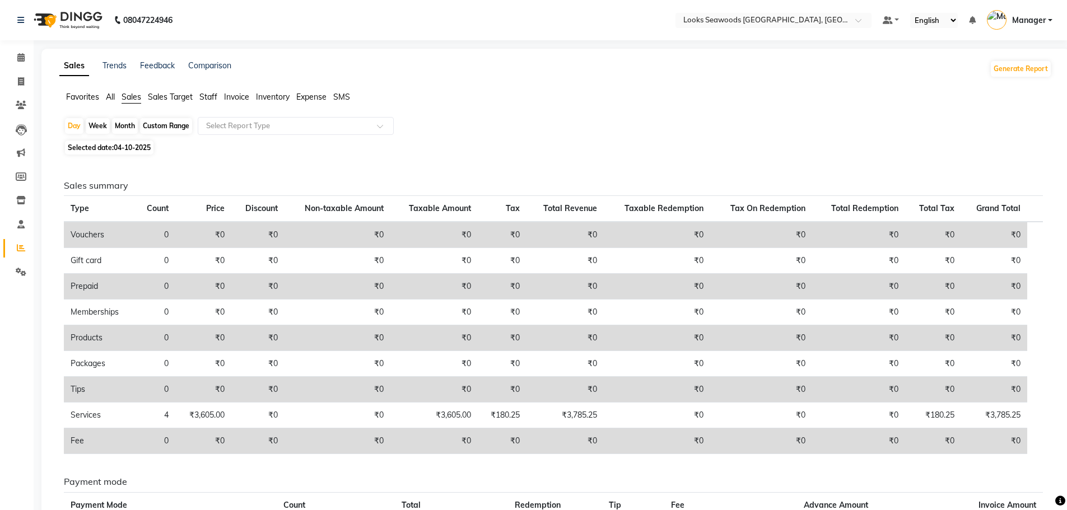
click at [150, 92] on span "Sales Target" at bounding box center [170, 97] width 45 height 10
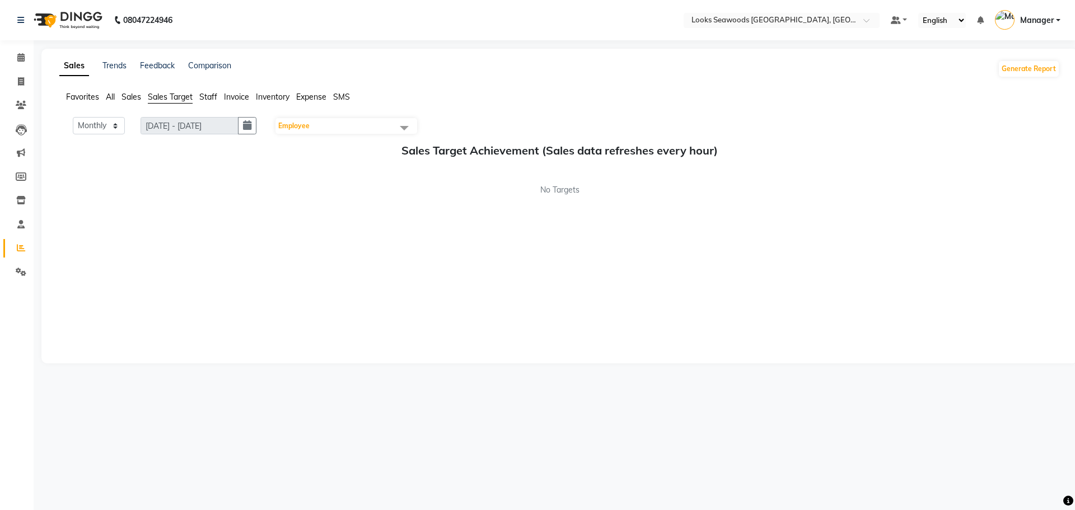
click at [137, 96] on span "Sales" at bounding box center [132, 97] width 20 height 10
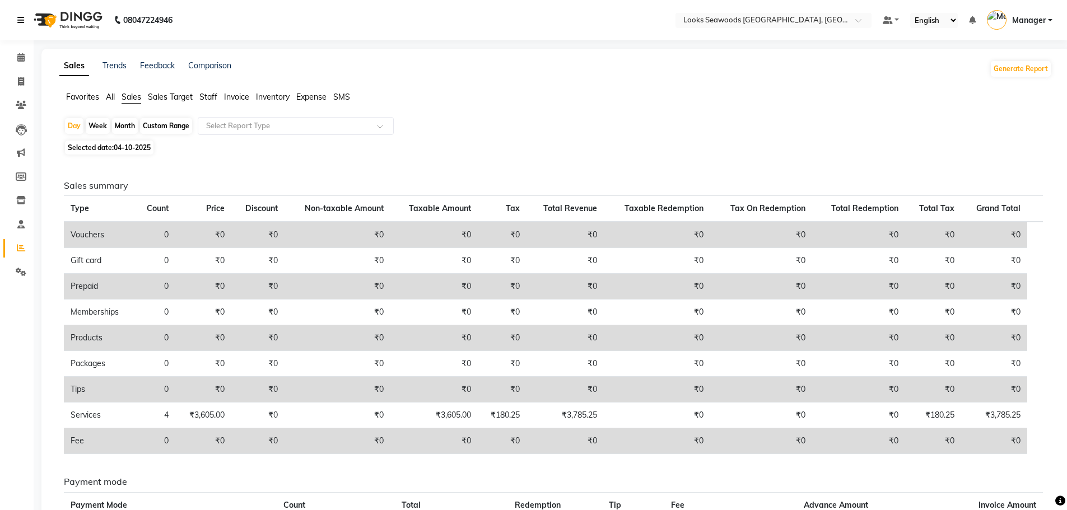
click at [25, 19] on link at bounding box center [22, 19] width 11 height 31
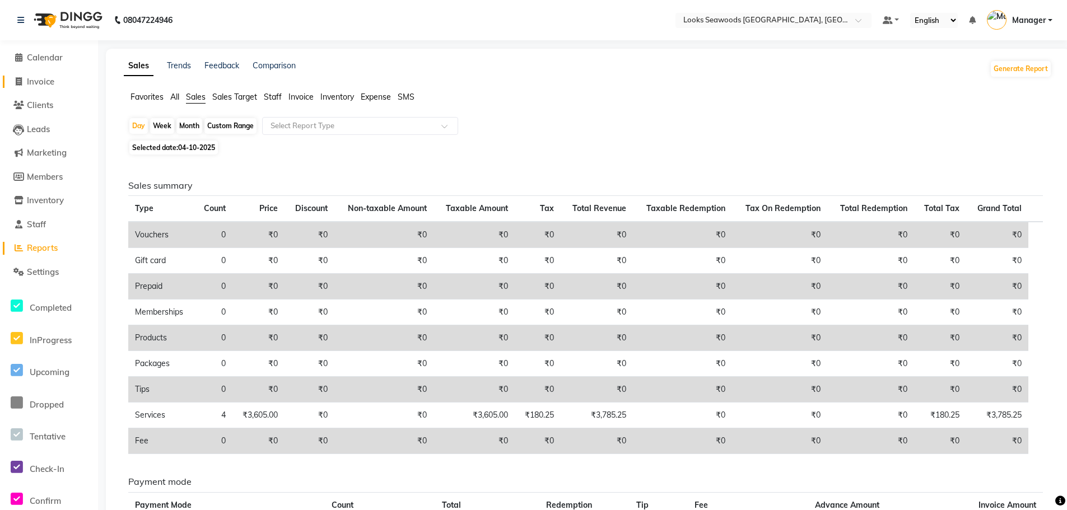
click at [52, 76] on span "Invoice" at bounding box center [40, 81] width 27 height 11
select select "service"
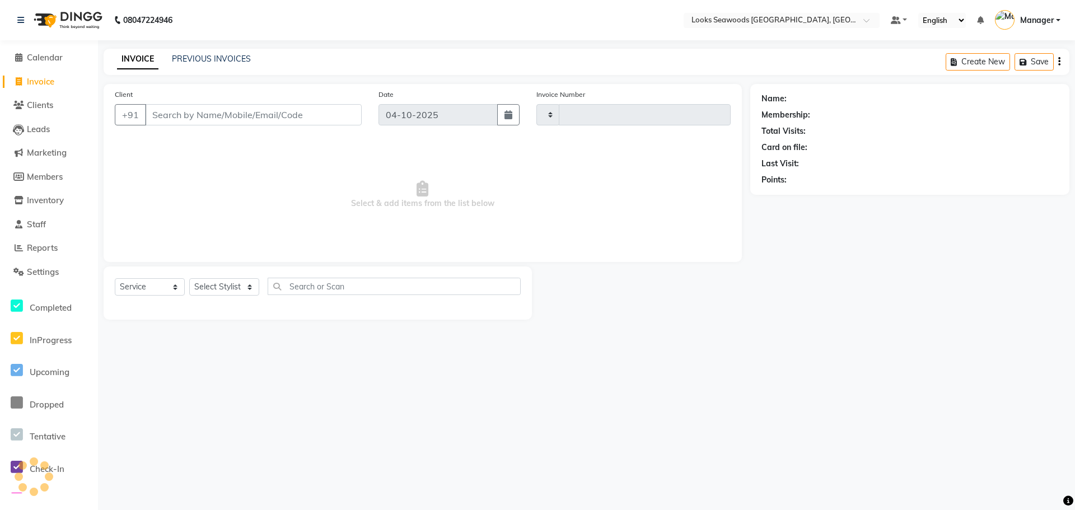
type input "5293"
select select "9146"
click at [283, 109] on input "Client" at bounding box center [253, 114] width 217 height 21
type input "8108295447"
click at [333, 113] on span "Add Client" at bounding box center [333, 114] width 44 height 11
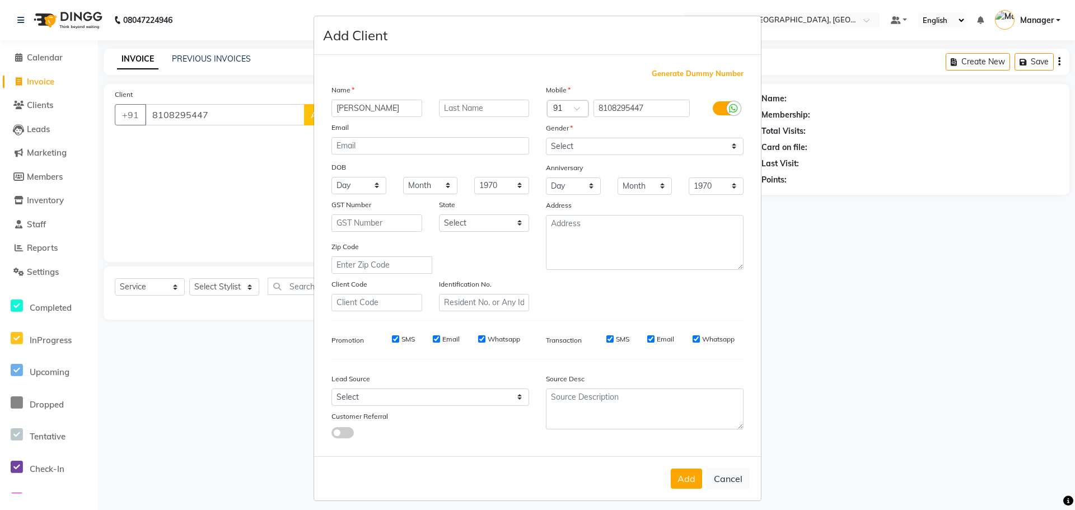
type input "[PERSON_NAME]"
type input "."
drag, startPoint x: 722, startPoint y: 143, endPoint x: 717, endPoint y: 146, distance: 6.1
click at [722, 143] on select "Select [DEMOGRAPHIC_DATA] [DEMOGRAPHIC_DATA] Other Prefer Not To Say" at bounding box center [645, 146] width 198 height 17
select select "[DEMOGRAPHIC_DATA]"
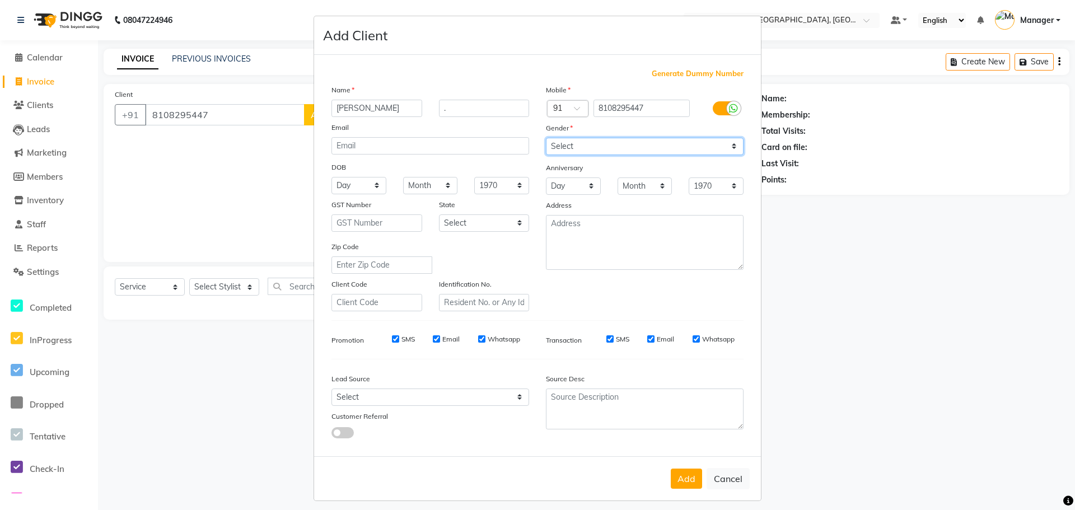
click at [546, 138] on select "Select [DEMOGRAPHIC_DATA] [DEMOGRAPHIC_DATA] Other Prefer Not To Say" at bounding box center [645, 146] width 198 height 17
click at [677, 462] on div "Add Cancel" at bounding box center [537, 478] width 447 height 44
click at [680, 479] on button "Add" at bounding box center [686, 479] width 31 height 20
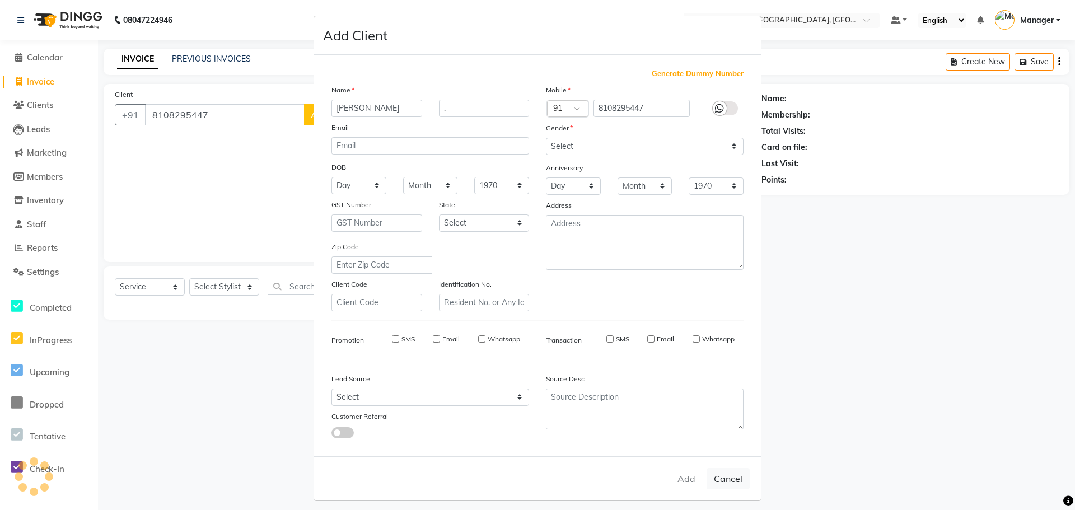
select select
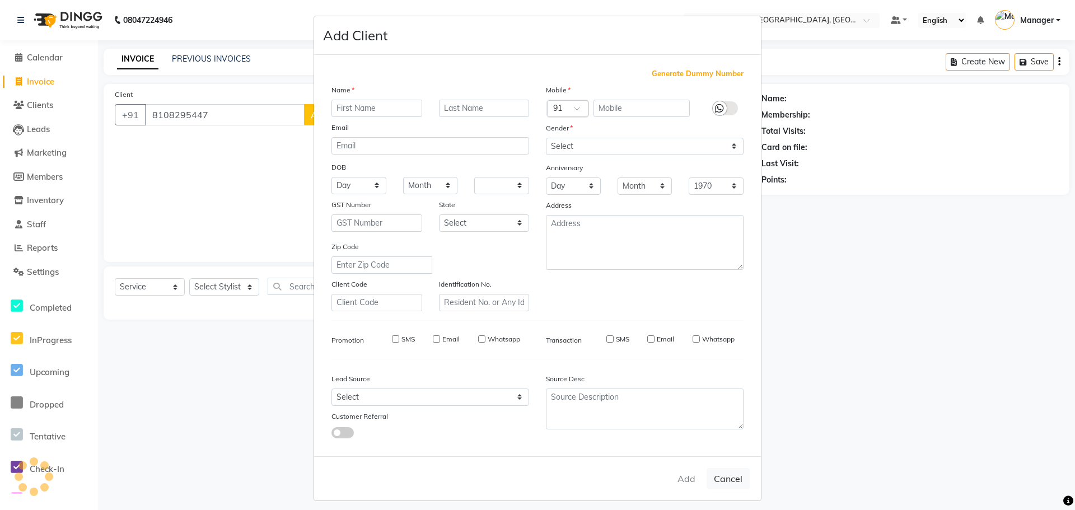
select select
checkbox input "false"
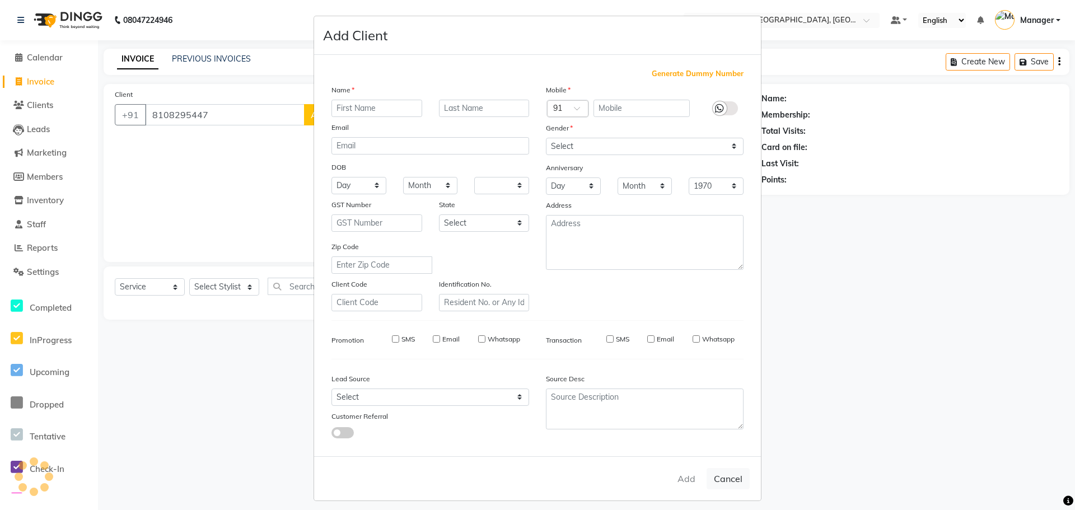
checkbox input "false"
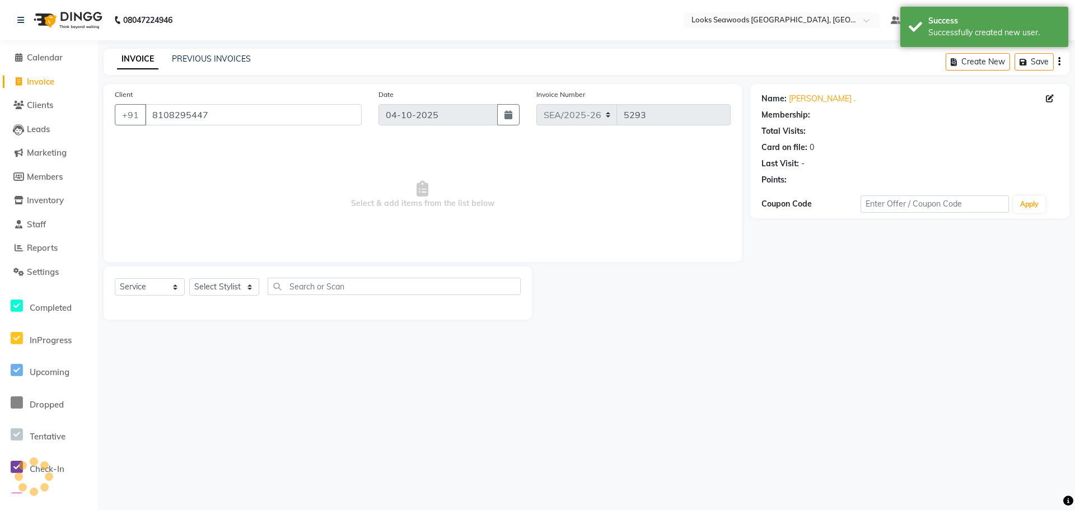
select select "1: Object"
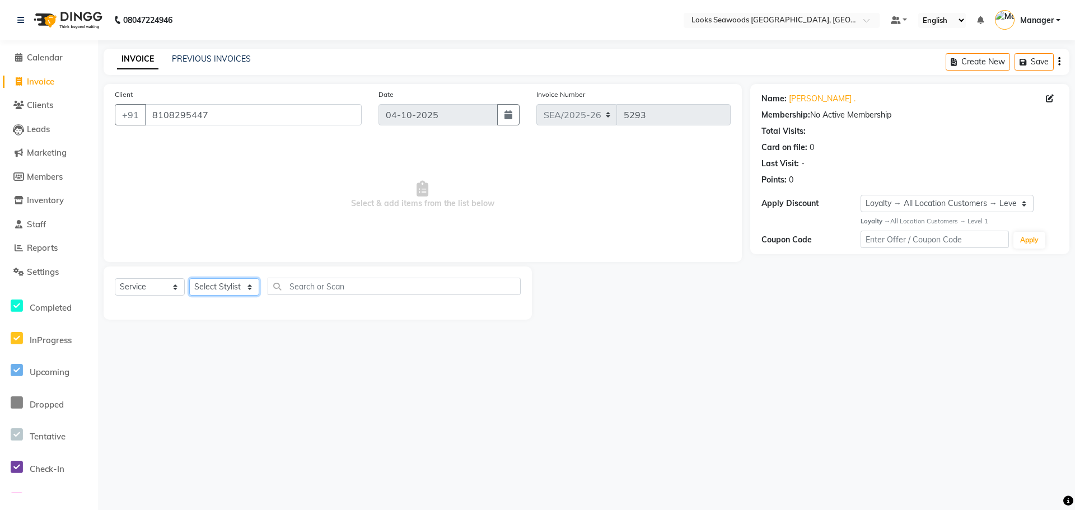
click at [237, 288] on select "Select Stylist Ankit Arun Counter_Sales [PERSON_NAME] [PERSON_NAME] Manager [PE…" at bounding box center [224, 286] width 70 height 17
select select "93420"
click at [189, 278] on select "Select Stylist Ankit Arun Counter_Sales [PERSON_NAME] [PERSON_NAME] Manager [PE…" at bounding box center [224, 286] width 70 height 17
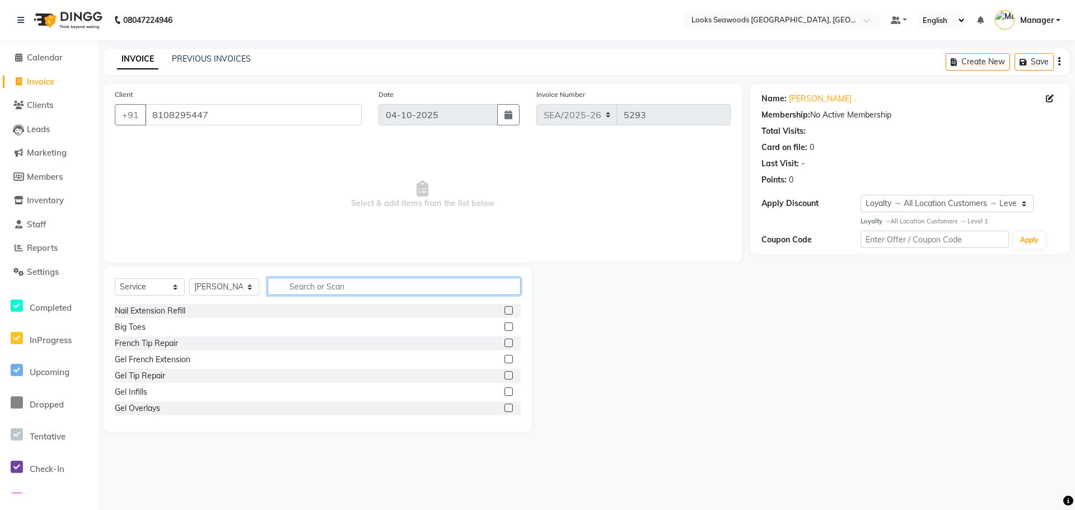
click at [298, 288] on input "text" at bounding box center [394, 286] width 253 height 17
type input "CUT"
click at [477, 391] on div "Sr.Stylist Hair Cut(M)" at bounding box center [318, 392] width 406 height 14
click at [505, 392] on label at bounding box center [509, 392] width 8 height 8
click at [505, 392] on input "checkbox" at bounding box center [508, 392] width 7 height 7
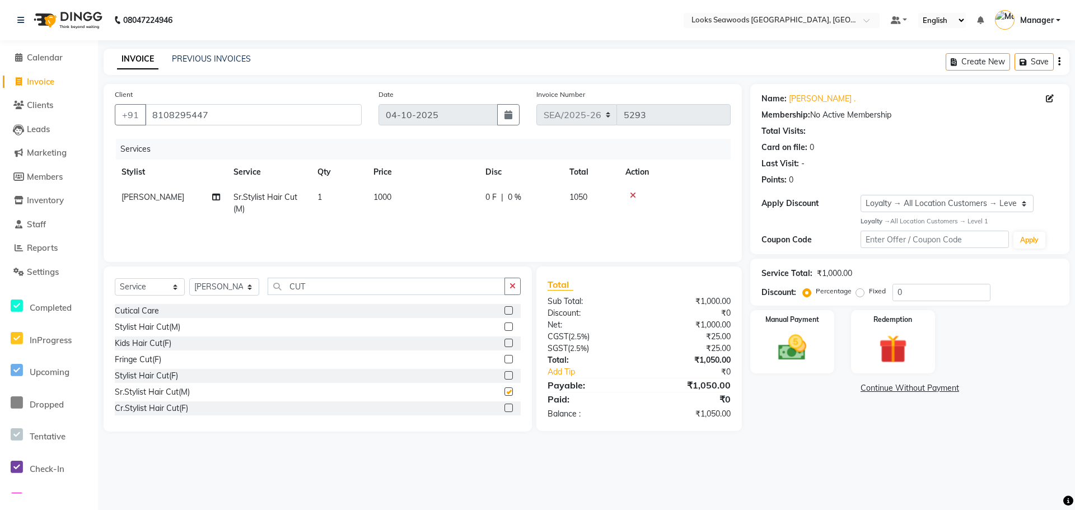
checkbox input "false"
click at [325, 291] on input "CUT" at bounding box center [386, 286] width 237 height 17
type input "C"
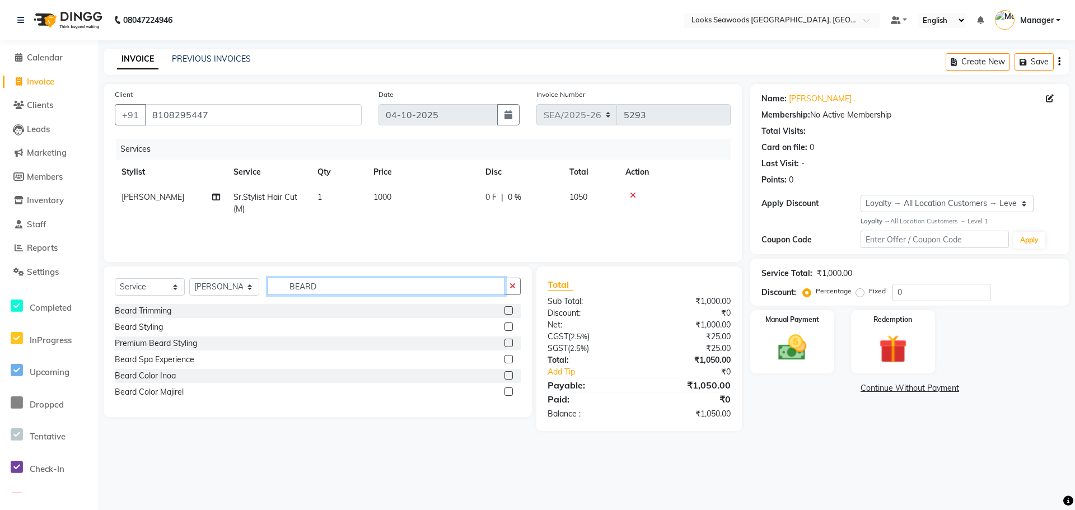
type input "BEARD"
click at [507, 327] on label at bounding box center [509, 327] width 8 height 8
click at [507, 327] on input "checkbox" at bounding box center [508, 327] width 7 height 7
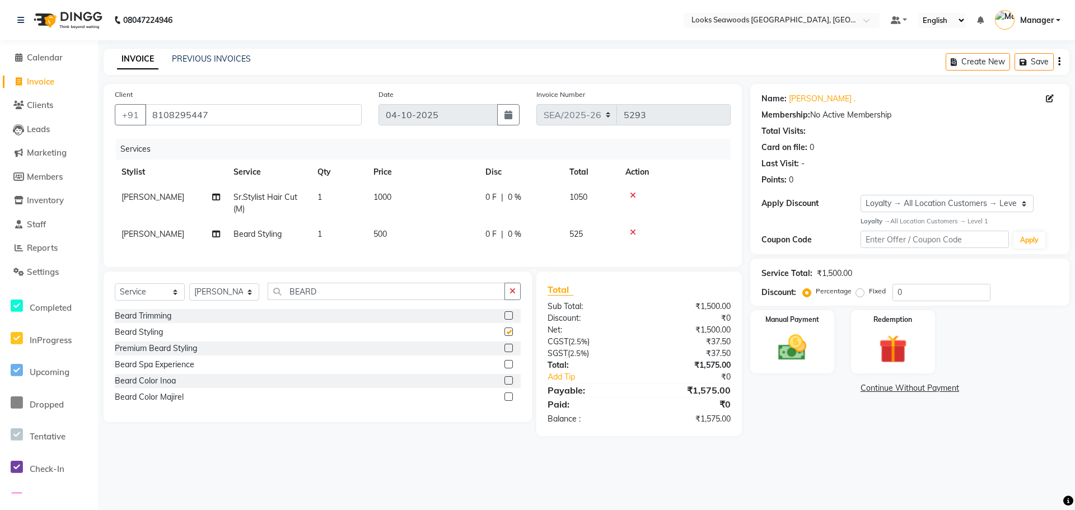
checkbox input "false"
click at [390, 196] on span "1000" at bounding box center [383, 197] width 18 height 10
select select "93420"
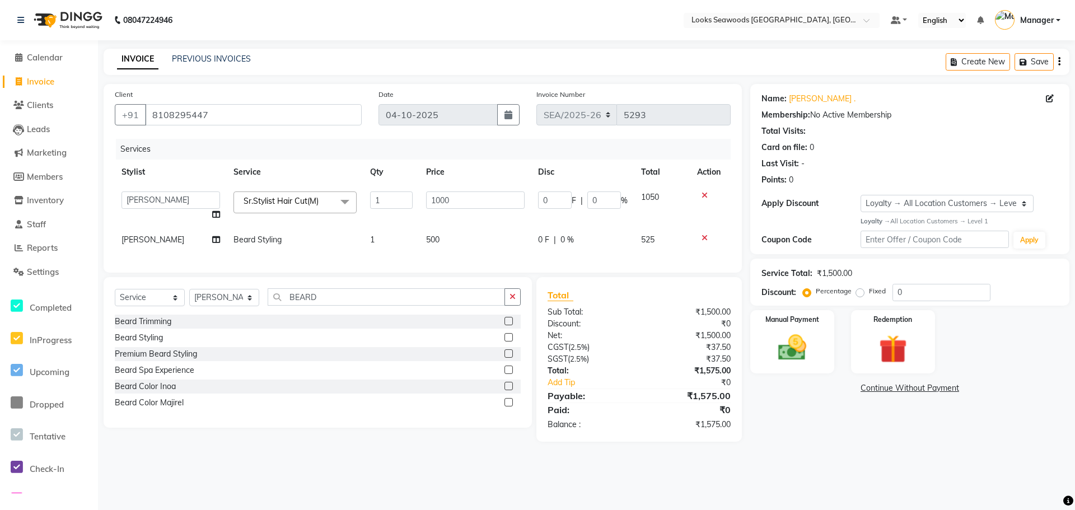
click at [390, 196] on input "1" at bounding box center [391, 200] width 43 height 17
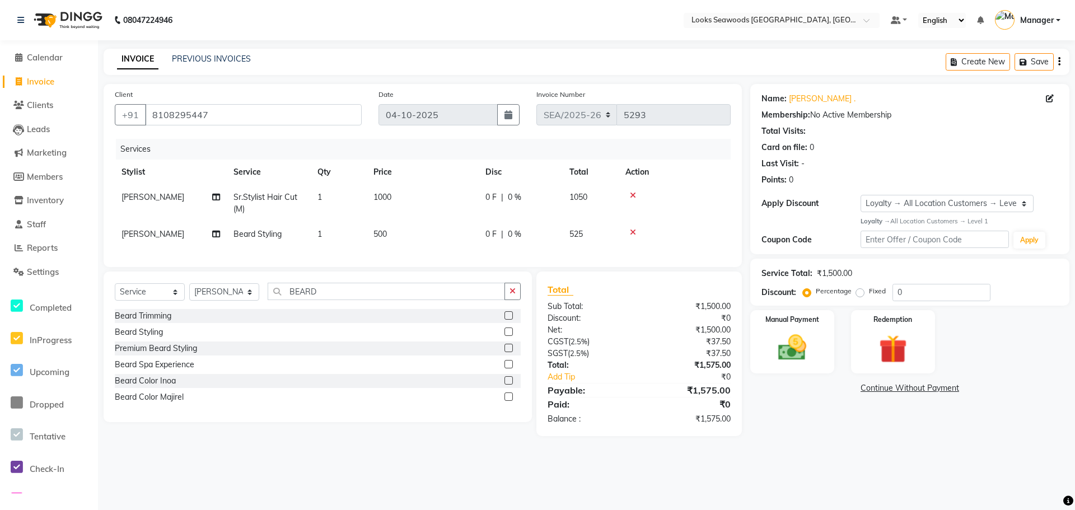
drag, startPoint x: 459, startPoint y: 197, endPoint x: 407, endPoint y: 200, distance: 52.2
click at [399, 198] on td "1000" at bounding box center [423, 203] width 112 height 37
select select "93420"
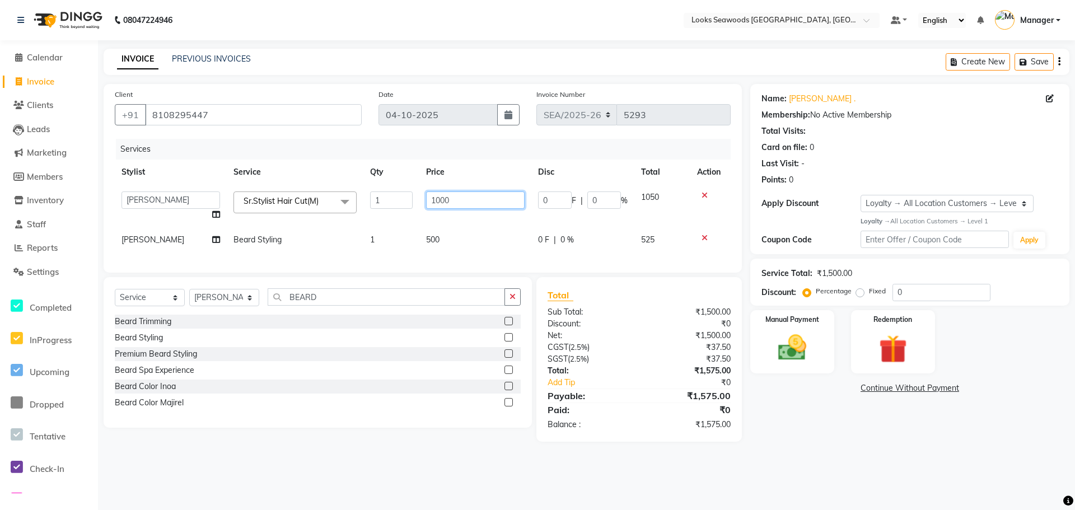
drag, startPoint x: 432, startPoint y: 203, endPoint x: 422, endPoint y: 203, distance: 10.1
click at [422, 203] on td "1000" at bounding box center [475, 206] width 112 height 43
type input "900"
click at [453, 232] on td "500" at bounding box center [475, 239] width 112 height 25
select select "93420"
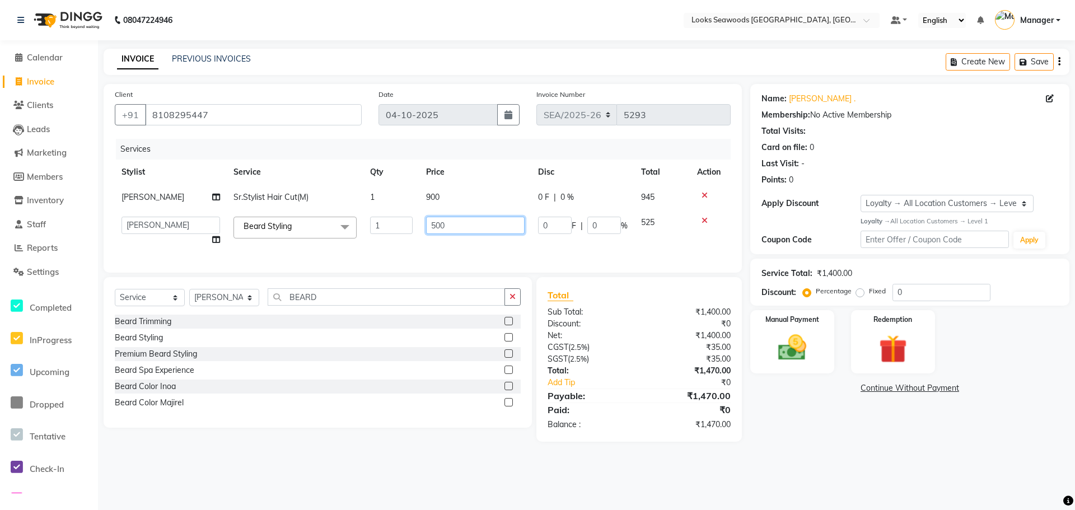
drag, startPoint x: 450, startPoint y: 223, endPoint x: 404, endPoint y: 225, distance: 46.5
click at [404, 225] on tr "Ankit Arun Counter_Sales [PERSON_NAME] Kahaowen Keeya Manager [PERSON_NAME] [PE…" at bounding box center [423, 231] width 616 height 43
type input "700"
drag, startPoint x: 631, startPoint y: 455, endPoint x: 632, endPoint y: 433, distance: 22.4
click at [631, 455] on main "INVOICE PREVIOUS INVOICES Create New Save Client [PHONE_NUMBER] Date [DATE] Inv…" at bounding box center [586, 254] width 977 height 410
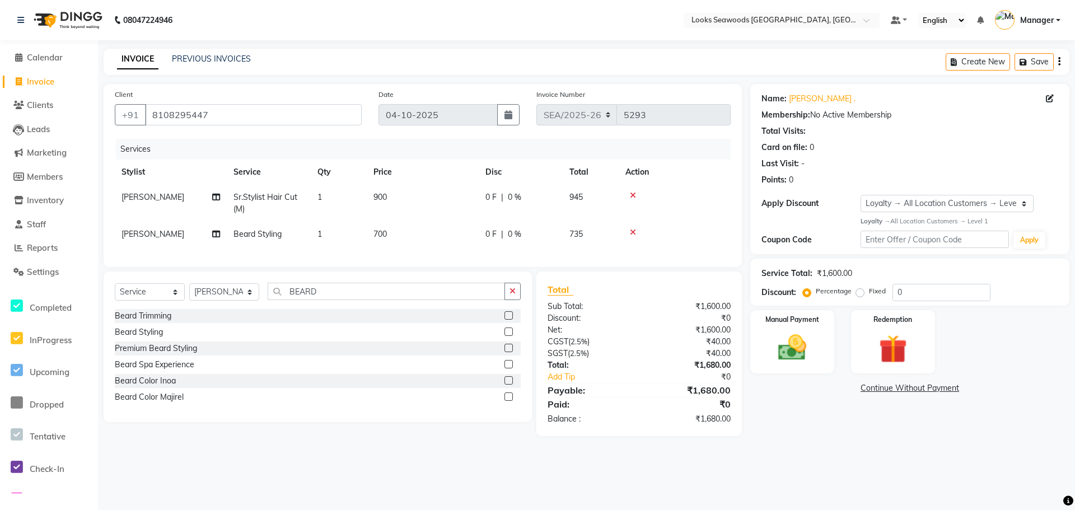
click at [489, 196] on span "0 F" at bounding box center [491, 198] width 11 height 12
select select "93420"
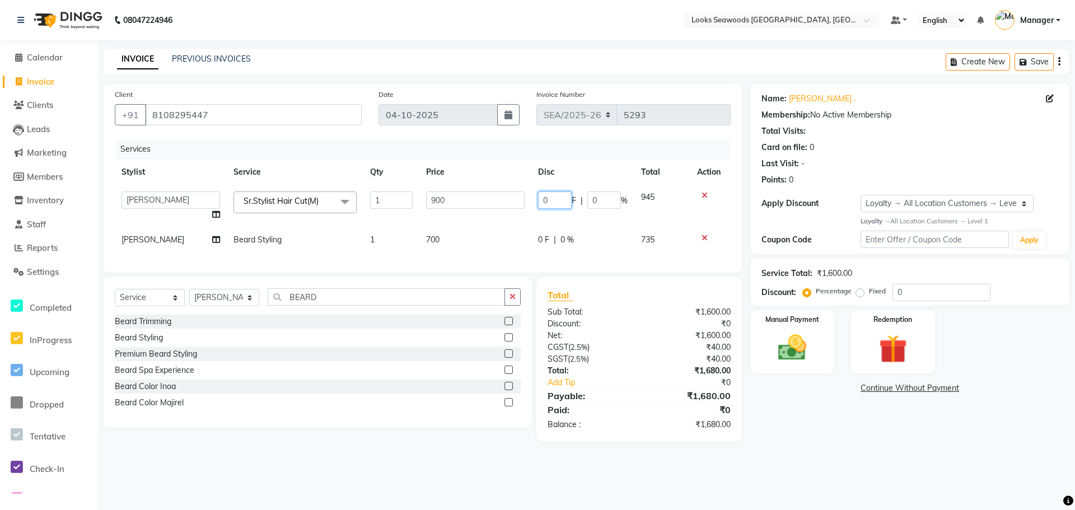
drag, startPoint x: 551, startPoint y: 198, endPoint x: 517, endPoint y: 199, distance: 33.1
click at [517, 199] on tr "Ankit Arun Counter_Sales [PERSON_NAME] Kahaowen [PERSON_NAME] Manager [PERSON_N…" at bounding box center [423, 206] width 616 height 43
type input "50"
click at [562, 234] on td "0 F | 0 %" at bounding box center [582, 239] width 103 height 25
select select "93420"
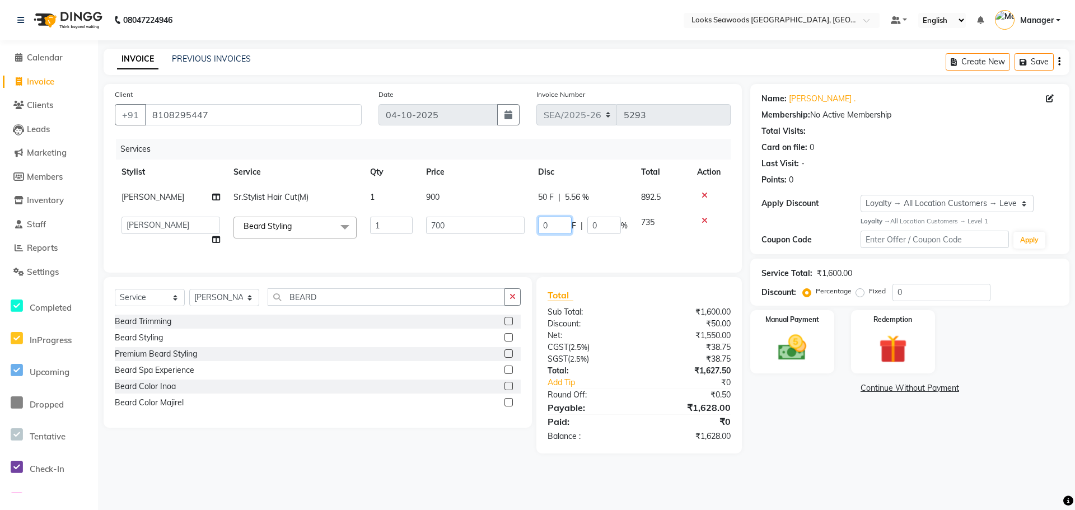
click at [548, 219] on input "0" at bounding box center [555, 225] width 34 height 17
drag, startPoint x: 542, startPoint y: 228, endPoint x: 528, endPoint y: 225, distance: 14.4
click at [528, 225] on tr "Ankit Arun Counter_Sales [PERSON_NAME] Kahaowen Keeya Manager [PERSON_NAME] [PE…" at bounding box center [423, 231] width 616 height 43
type input "50"
click at [605, 260] on div "Services Stylist Service Qty Price Disc Total Action [PERSON_NAME]Stylist Hair …" at bounding box center [423, 200] width 616 height 123
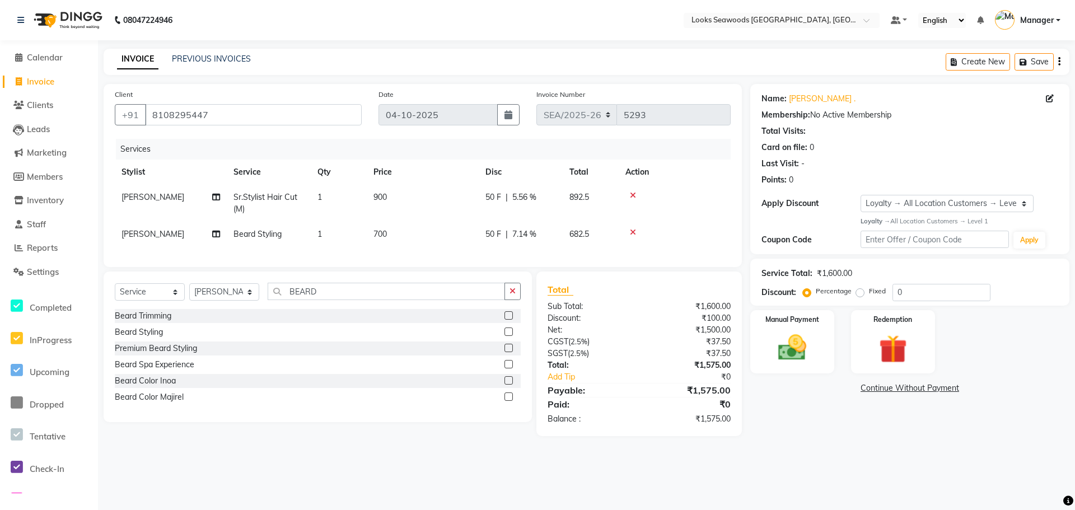
click at [523, 203] on td "50 F | 5.56 %" at bounding box center [521, 203] width 84 height 37
select select "93420"
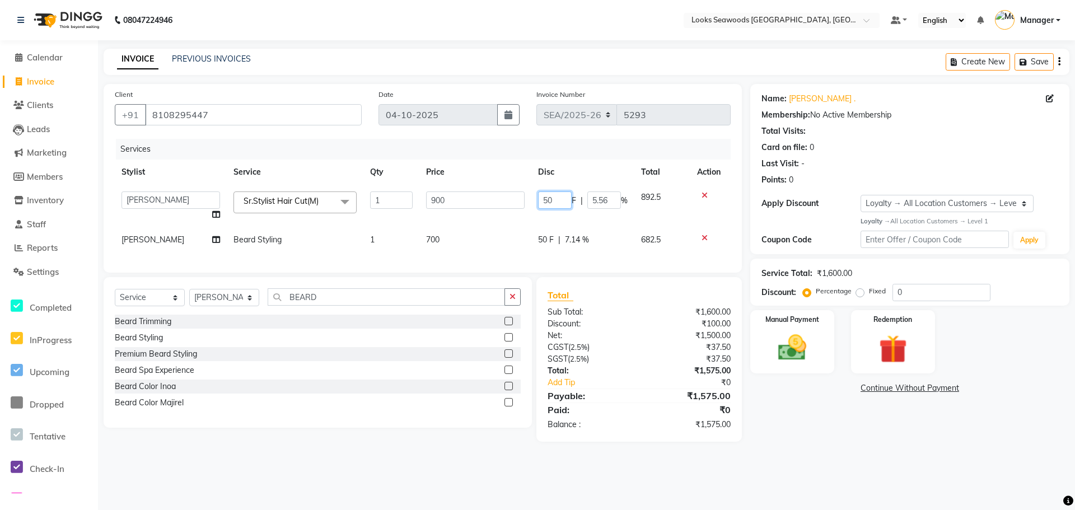
drag, startPoint x: 564, startPoint y: 200, endPoint x: 517, endPoint y: 209, distance: 47.8
click at [517, 209] on tr "Ankit Arun Counter_Sales [PERSON_NAME] Kahaowen [PERSON_NAME] Manager [PERSON_N…" at bounding box center [423, 206] width 616 height 43
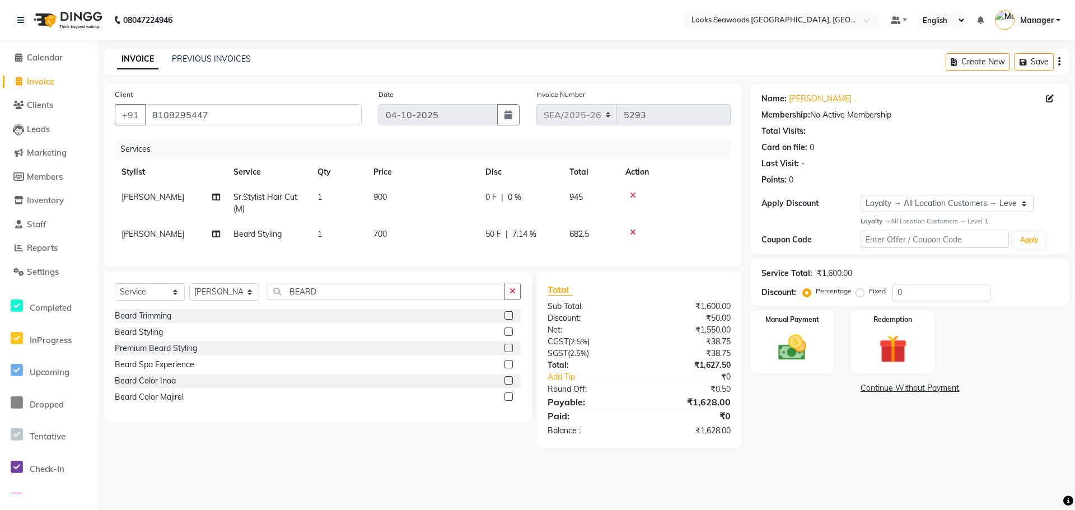
click at [553, 240] on div "50 F | 7.14 %" at bounding box center [521, 234] width 71 height 12
select select "93420"
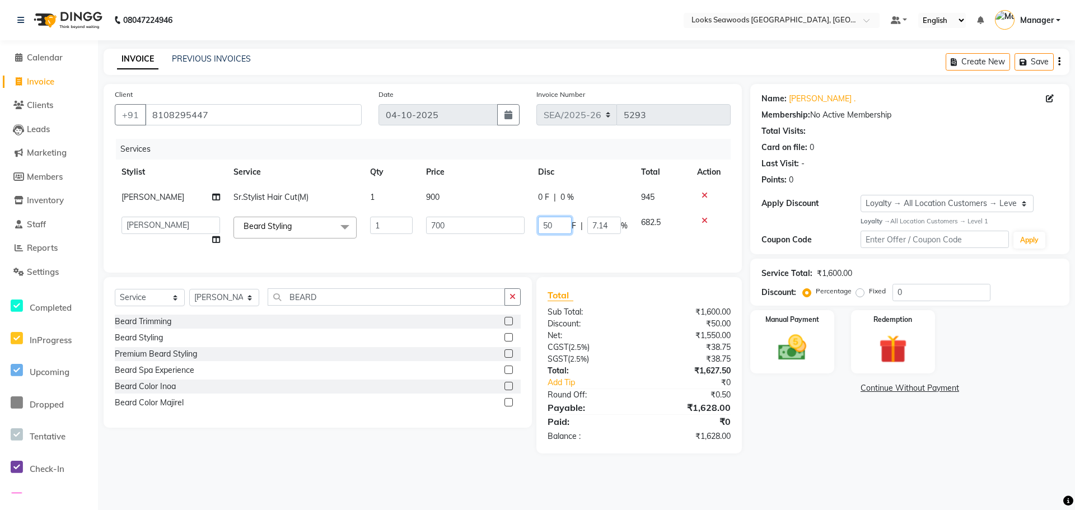
drag, startPoint x: 554, startPoint y: 224, endPoint x: 516, endPoint y: 224, distance: 38.1
click at [516, 224] on tr "Ankit Arun Counter_Sales Hanif Hemendra Kahaowen Keeya Manager Maninder Nanda N…" at bounding box center [423, 231] width 616 height 43
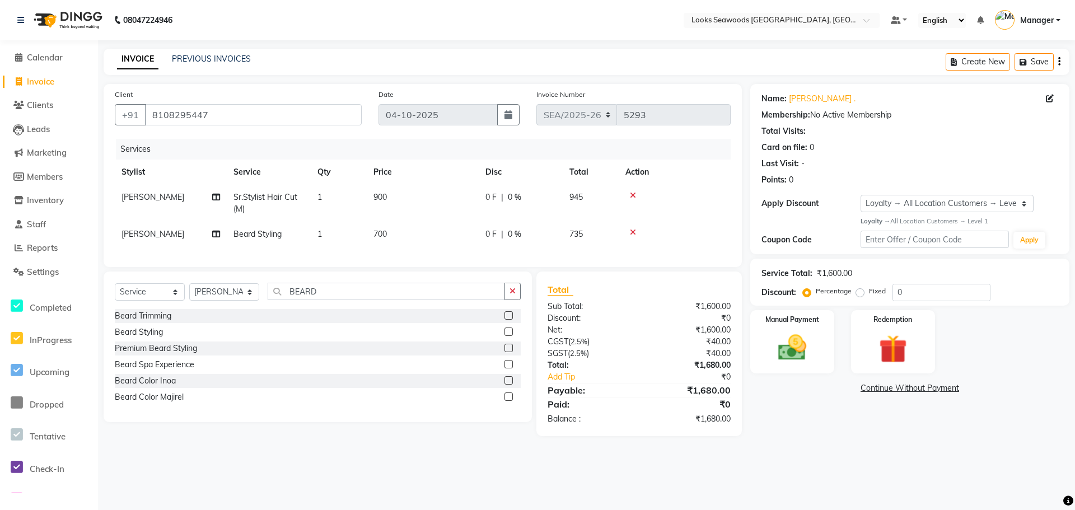
click at [512, 197] on span "0 %" at bounding box center [514, 198] width 13 height 12
select select "93420"
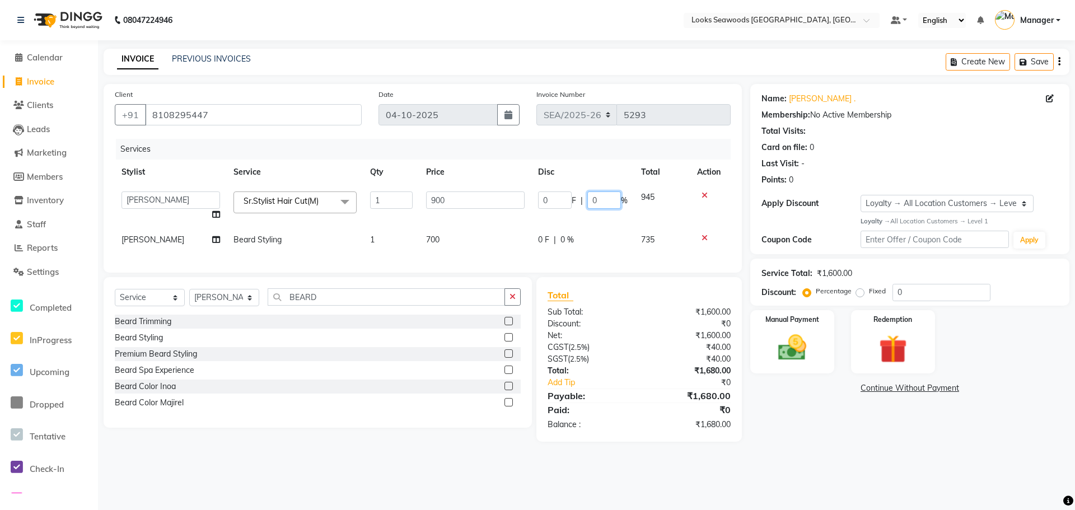
click at [595, 197] on input "0" at bounding box center [604, 200] width 34 height 17
type input "50"
click at [600, 225] on tbody "Ankit Arun Counter_Sales Hanif Hemendra Kahaowen Keeya Manager Maninder Nanda N…" at bounding box center [423, 219] width 616 height 68
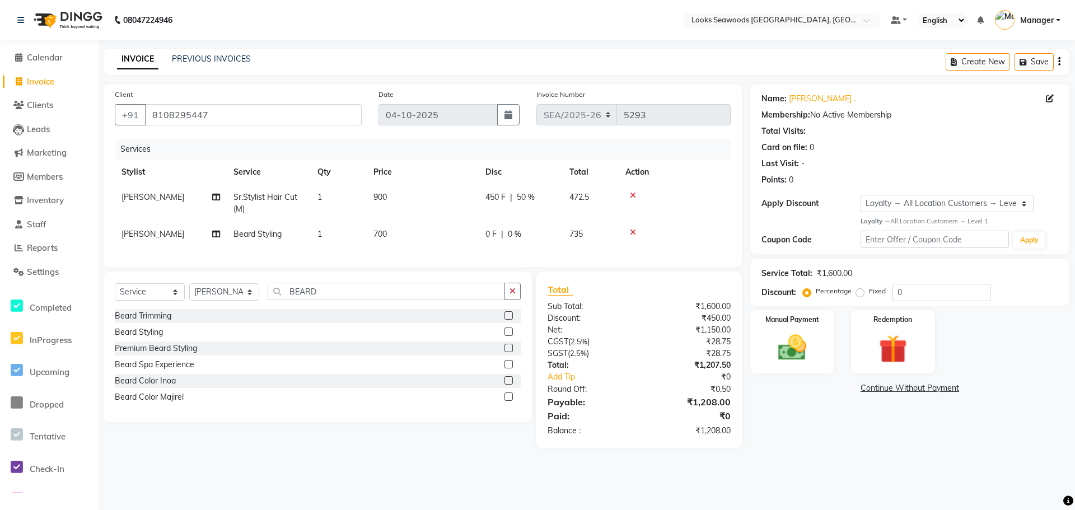
click at [513, 239] on span "0 %" at bounding box center [514, 234] width 13 height 12
select select "93420"
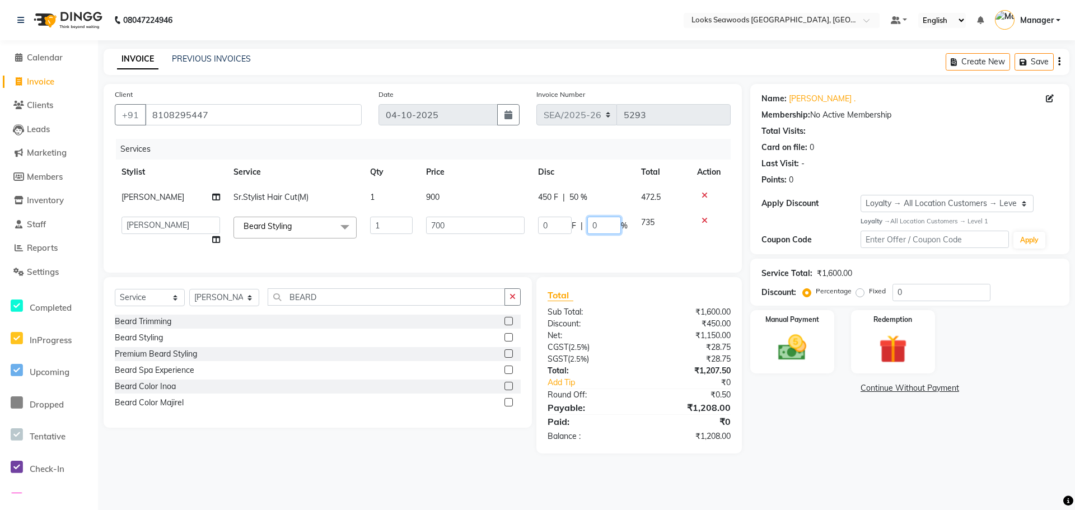
drag, startPoint x: 608, startPoint y: 224, endPoint x: 579, endPoint y: 224, distance: 28.6
click at [579, 224] on div "0 F | 0 %" at bounding box center [583, 225] width 90 height 17
type input "50"
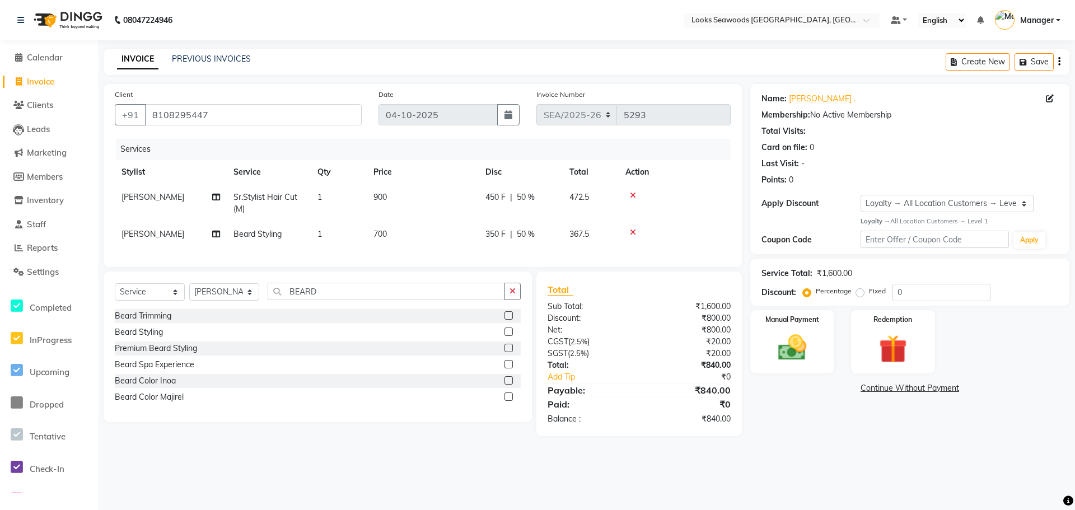
click at [576, 256] on div "Services Stylist Service Qty Price Disc Total Action Sanket Sr.Stylist Hair Cut…" at bounding box center [423, 197] width 616 height 117
click at [776, 347] on img at bounding box center [792, 348] width 48 height 34
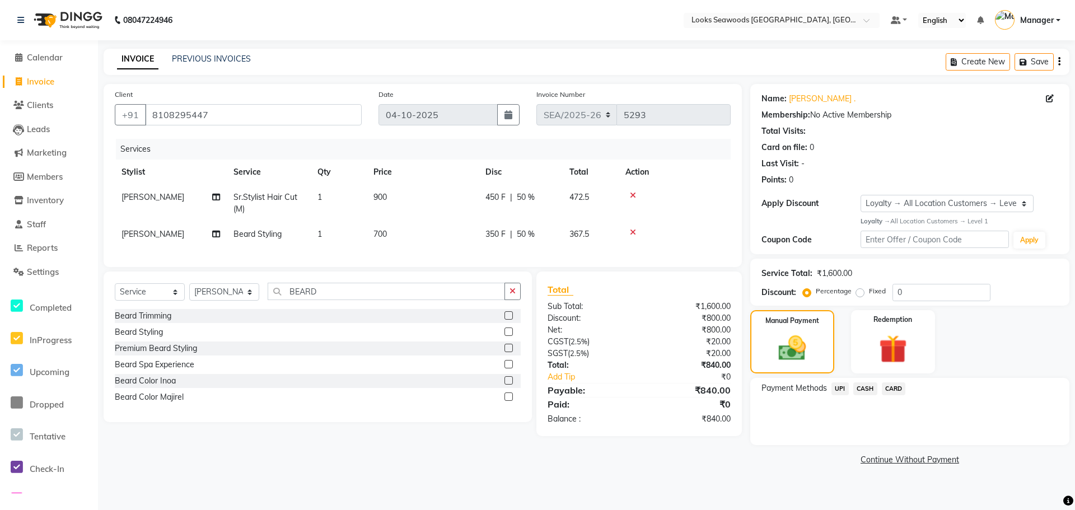
click at [841, 392] on span "UPI" at bounding box center [840, 389] width 17 height 13
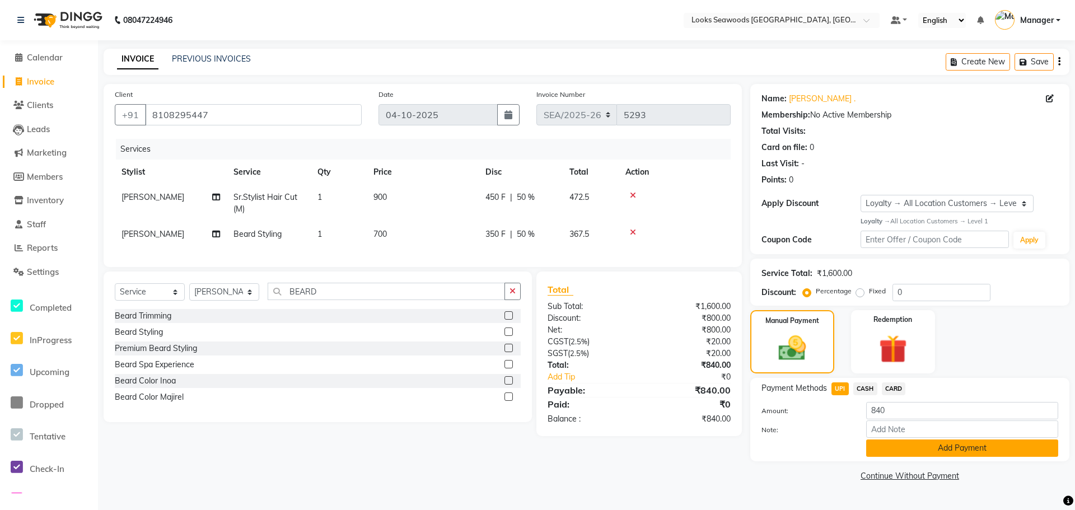
click at [915, 449] on button "Add Payment" at bounding box center [962, 448] width 192 height 17
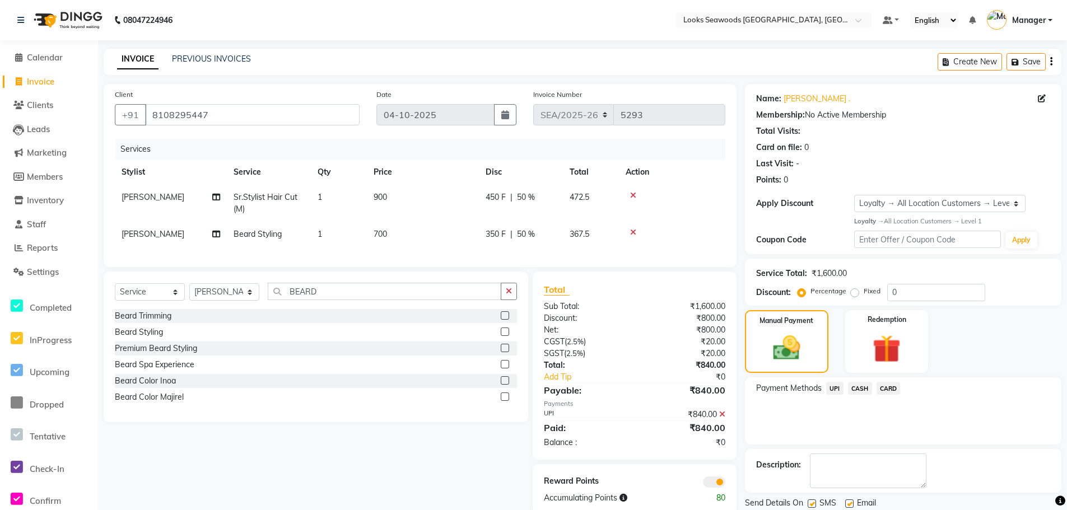
scroll to position [38, 0]
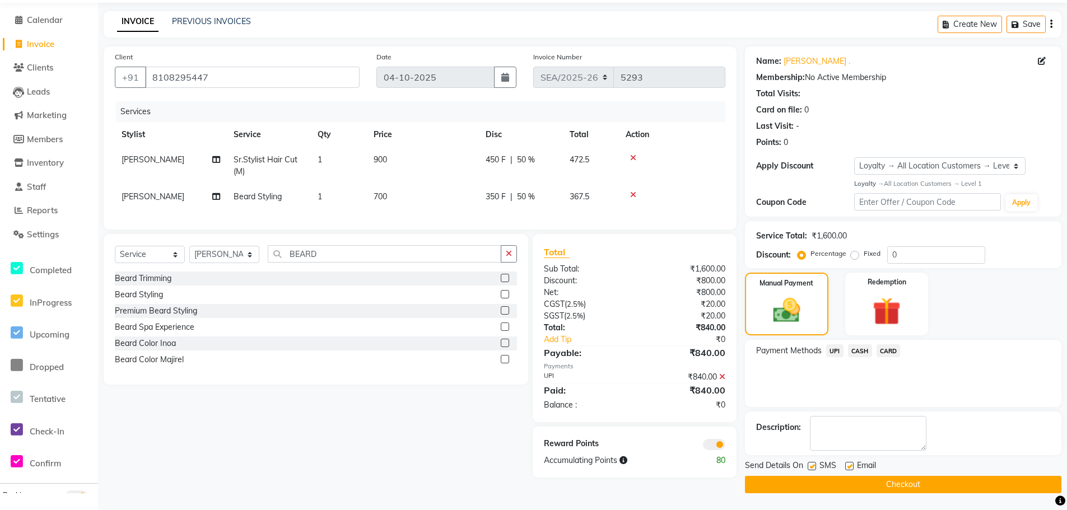
click at [874, 487] on button "Checkout" at bounding box center [903, 484] width 316 height 17
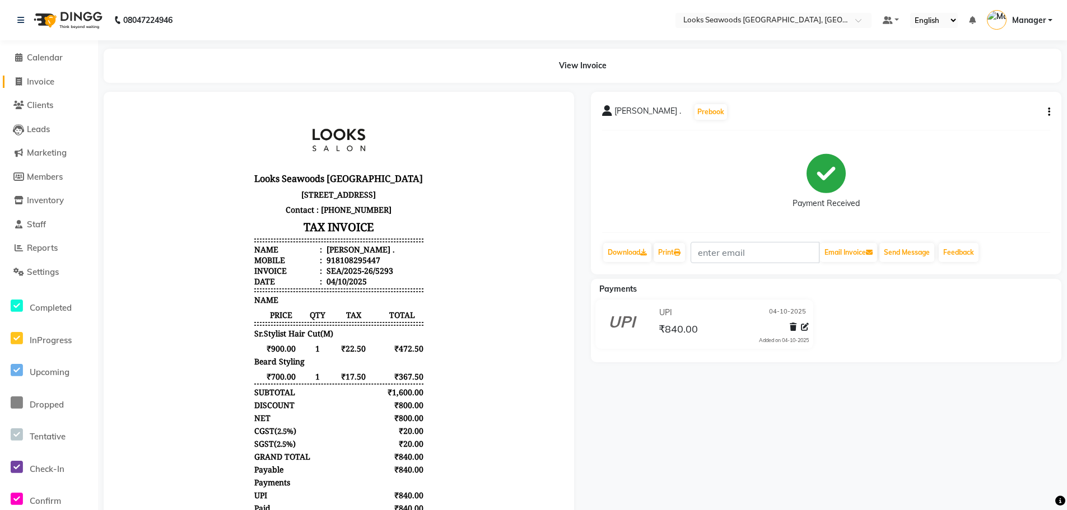
click at [48, 76] on span "Invoice" at bounding box center [40, 81] width 27 height 11
select select "service"
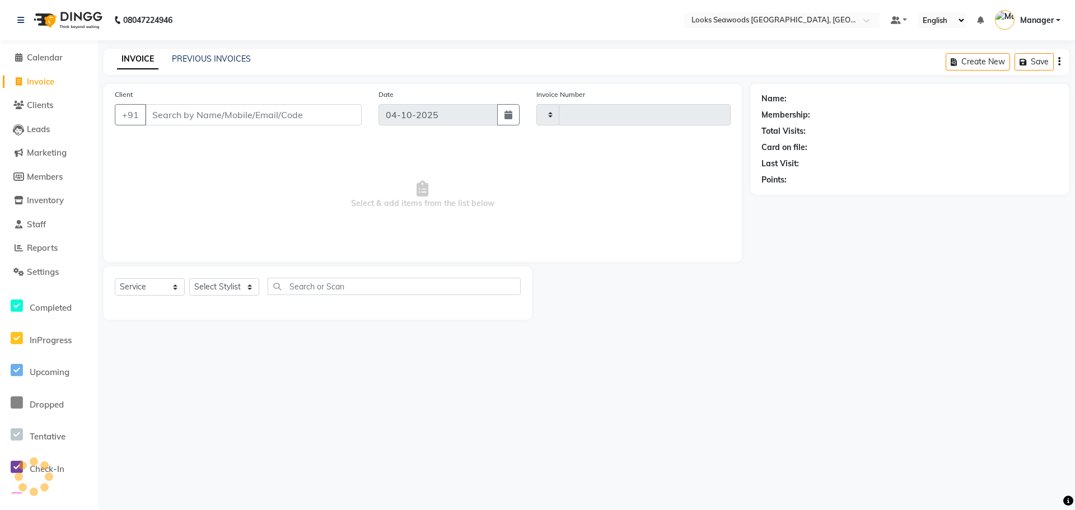
type input "5294"
select select "9146"
click at [41, 85] on span "Invoice" at bounding box center [40, 81] width 27 height 11
select select "service"
type input "5294"
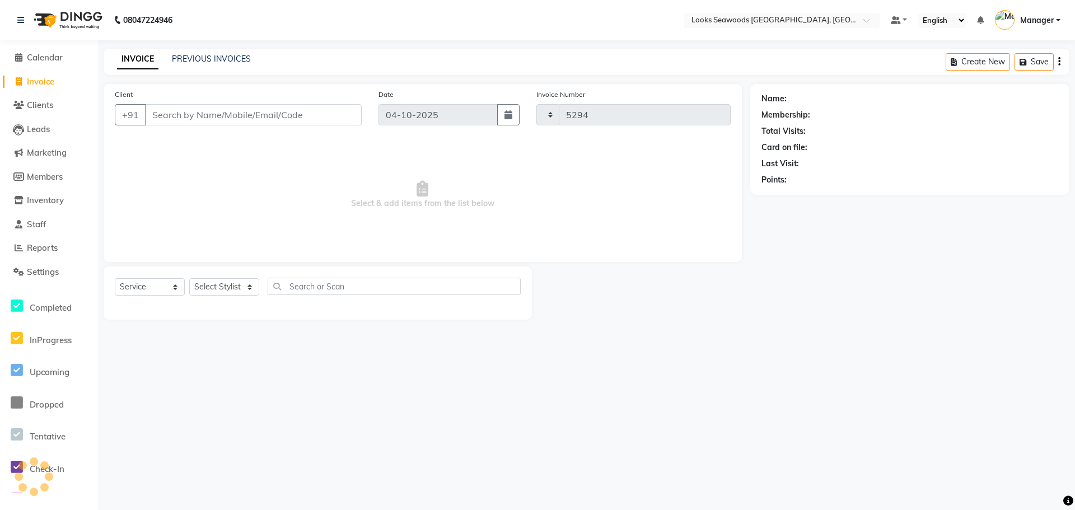
select select "9146"
click at [206, 66] on div "INVOICE PREVIOUS INVOICES" at bounding box center [184, 59] width 161 height 13
click at [218, 59] on link "PREVIOUS INVOICES" at bounding box center [211, 59] width 79 height 10
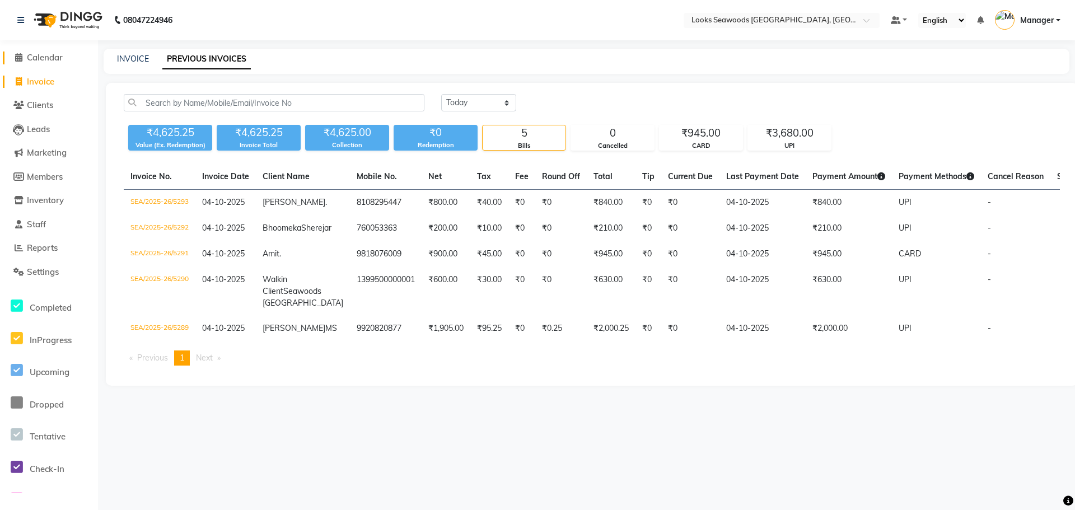
click at [48, 60] on span "Calendar" at bounding box center [45, 57] width 36 height 11
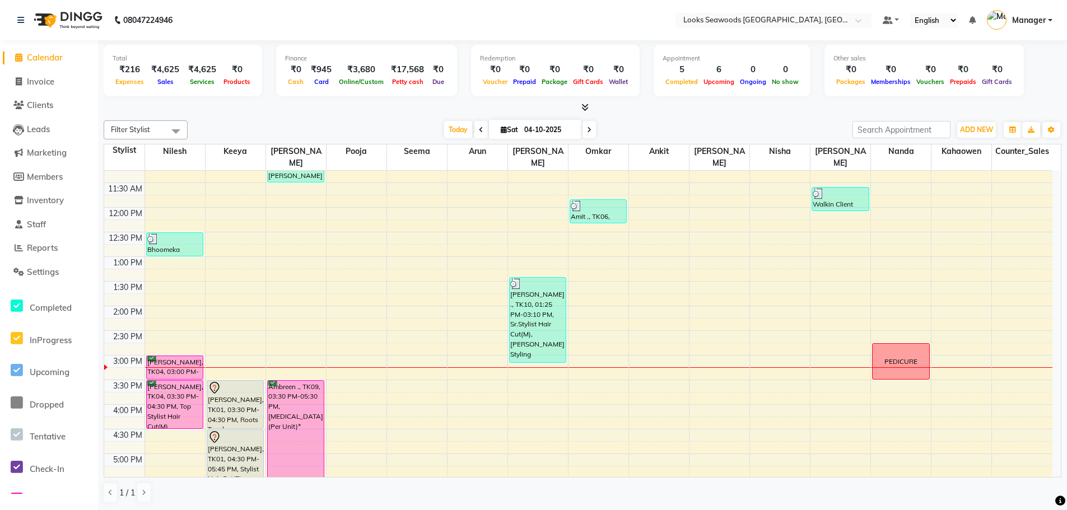
scroll to position [91, 0]
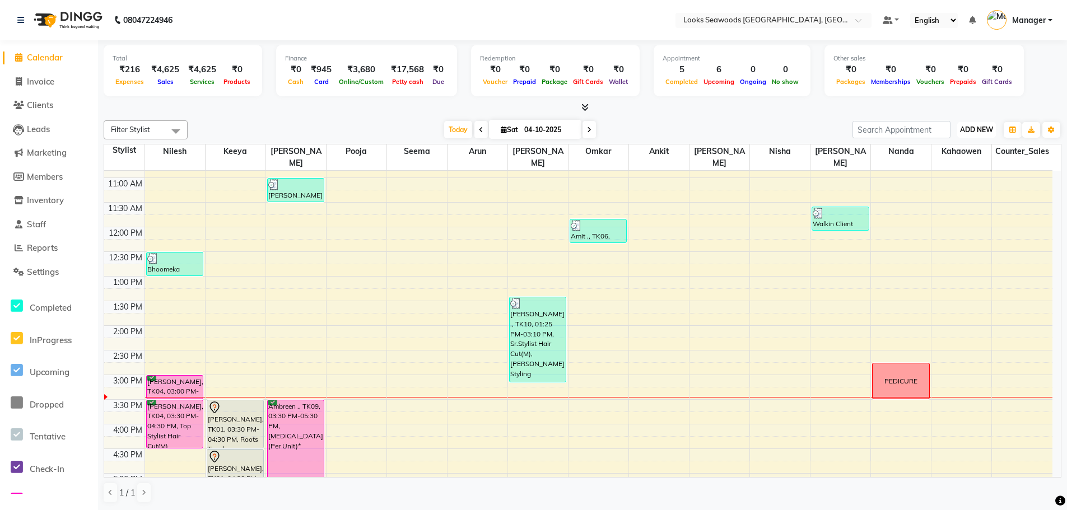
click at [986, 134] on button "ADD NEW Toggle Dropdown" at bounding box center [976, 130] width 39 height 16
click at [961, 178] on link "Add Expense" at bounding box center [951, 180] width 88 height 15
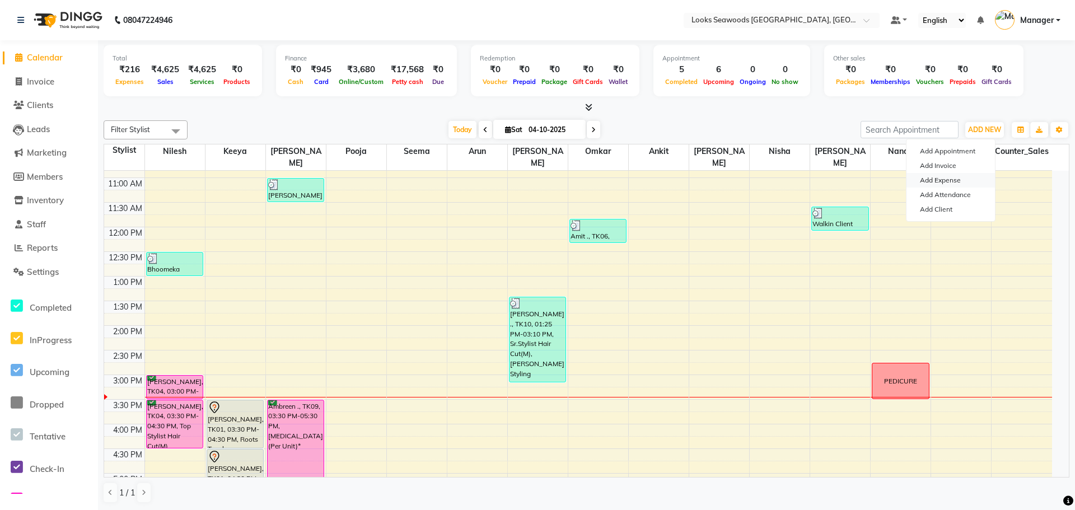
select select "1"
select select "8412"
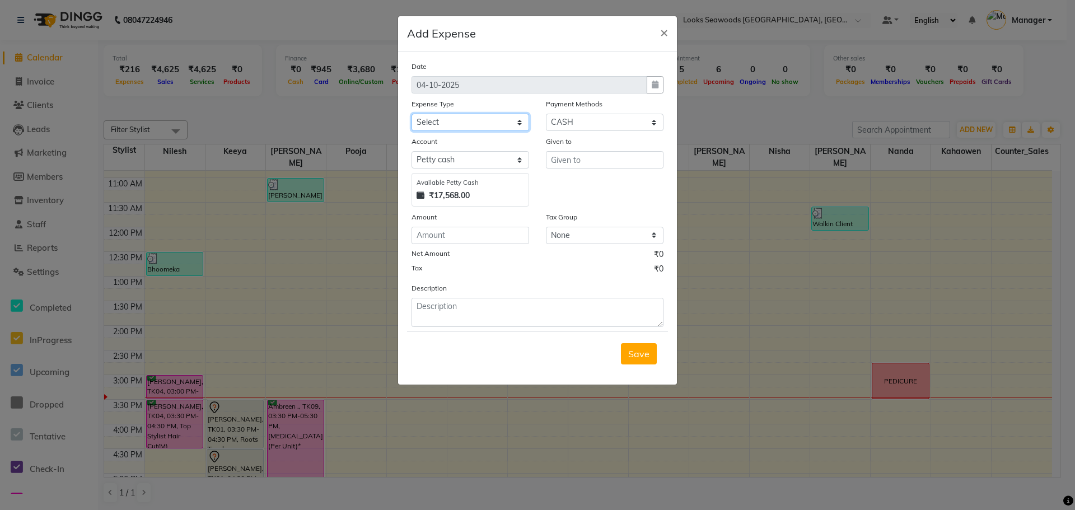
click at [516, 123] on select "Select Accommodation Aesthetics Bank Deposit BLINKIT Cash Handover Client Refun…" at bounding box center [471, 122] width 118 height 17
click at [593, 164] on input "text" at bounding box center [605, 159] width 118 height 17
type input "SMOOR"
click at [526, 236] on input "number" at bounding box center [471, 235] width 118 height 17
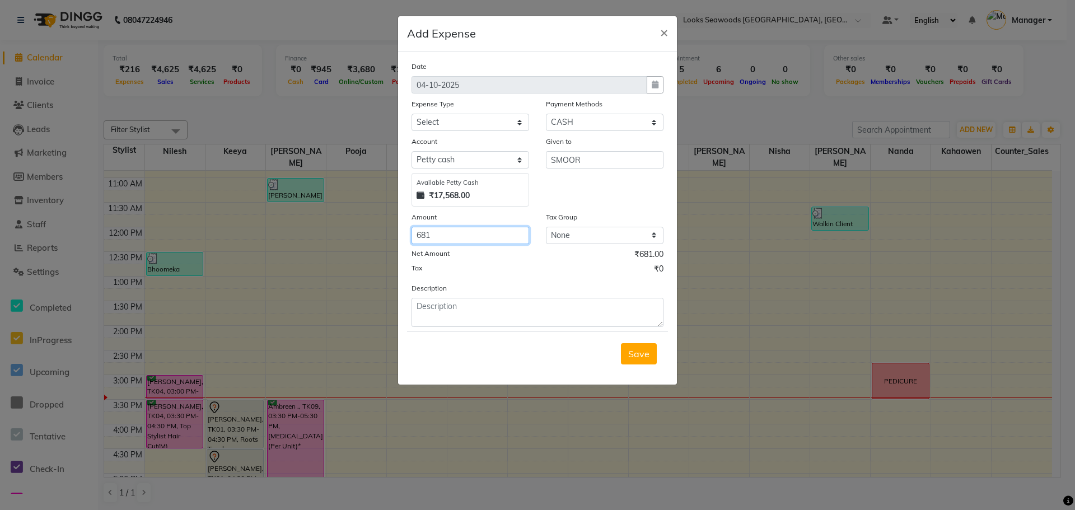
type input "681"
click at [455, 311] on textarea at bounding box center [538, 312] width 252 height 29
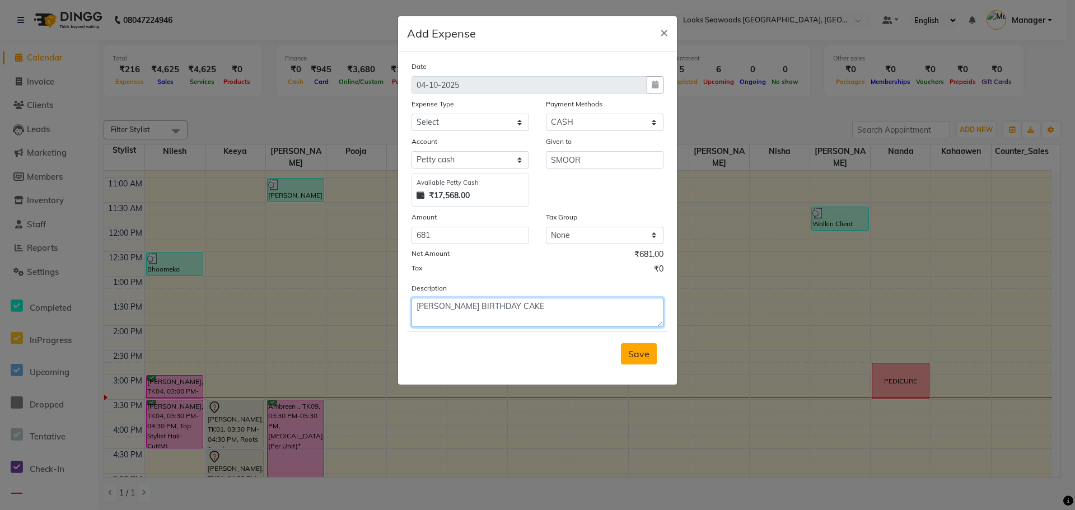
type textarea "SEEMAS BIRTHDAY CAKE"
click at [640, 358] on span "Save" at bounding box center [638, 353] width 21 height 11
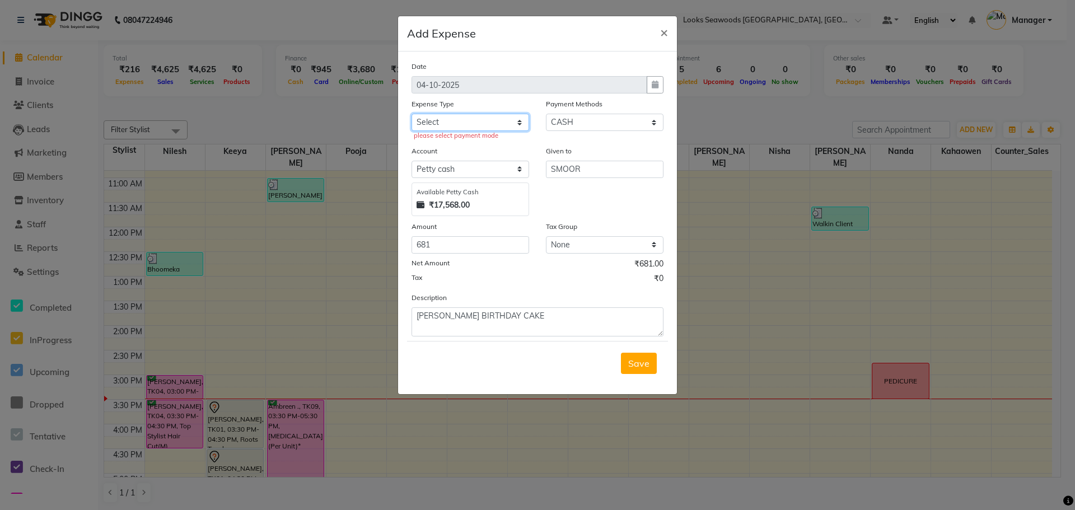
click at [517, 125] on select "Select Accommodation Aesthetics Bank Deposit BLINKIT Cash Handover Client Refun…" at bounding box center [471, 122] width 118 height 17
select select "23704"
click at [412, 114] on select "Select Accommodation Aesthetics Bank Deposit BLINKIT Cash Handover Client Refun…" at bounding box center [471, 122] width 118 height 17
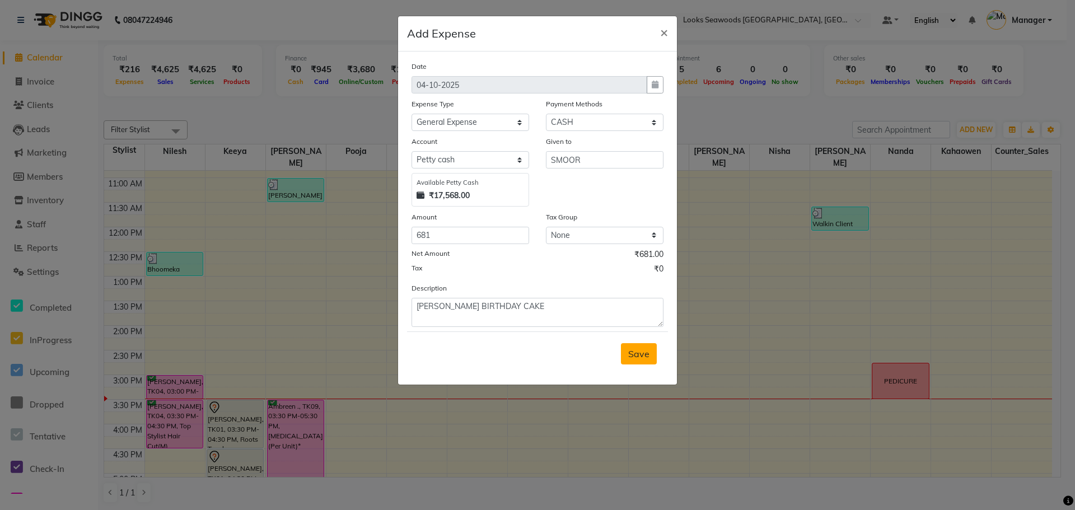
click at [631, 354] on span "Save" at bounding box center [638, 353] width 21 height 11
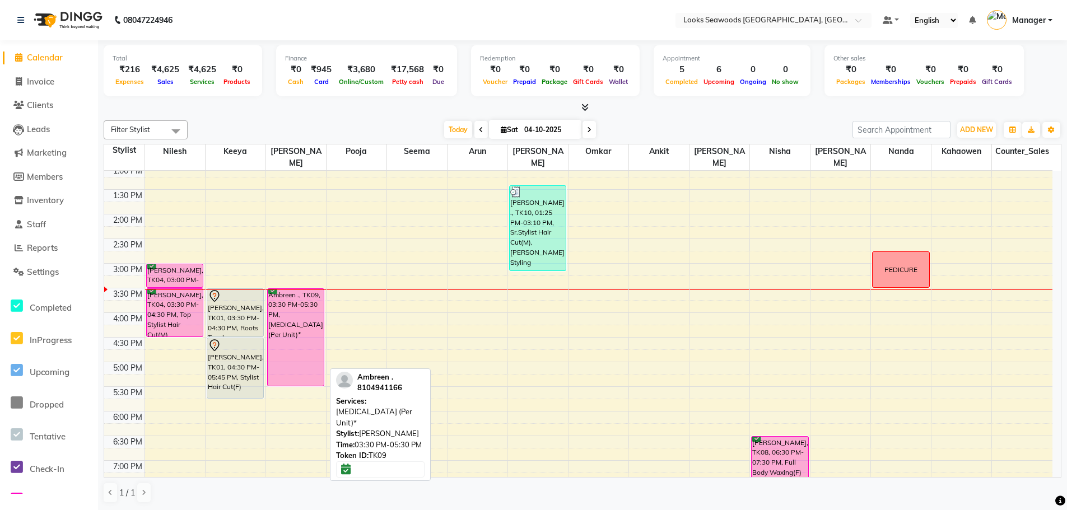
scroll to position [203, 0]
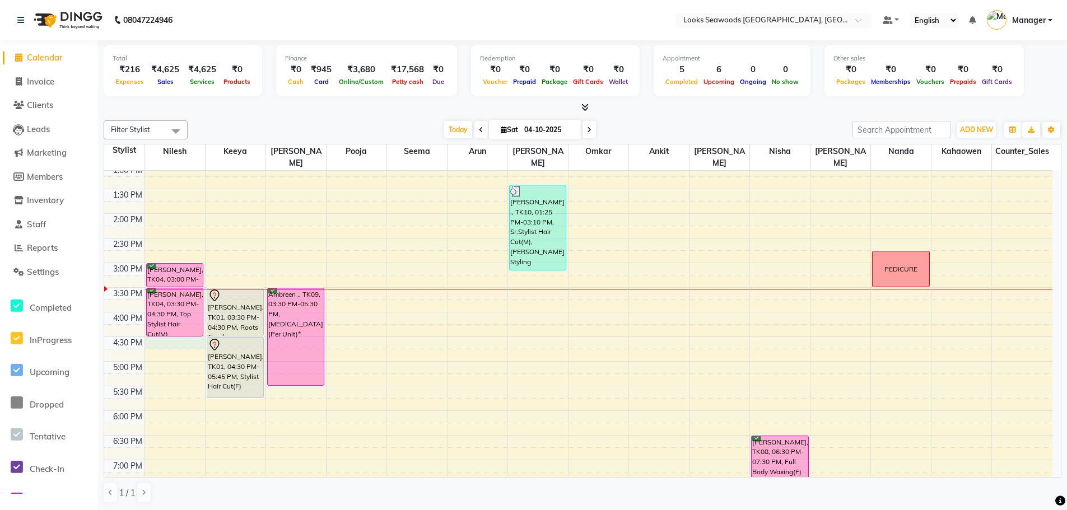
click at [157, 334] on div "9:00 AM 9:30 AM 10:00 AM 10:30 AM 11:00 AM 11:30 AM 12:00 PM 12:30 PM 1:00 PM 1…" at bounding box center [578, 312] width 948 height 689
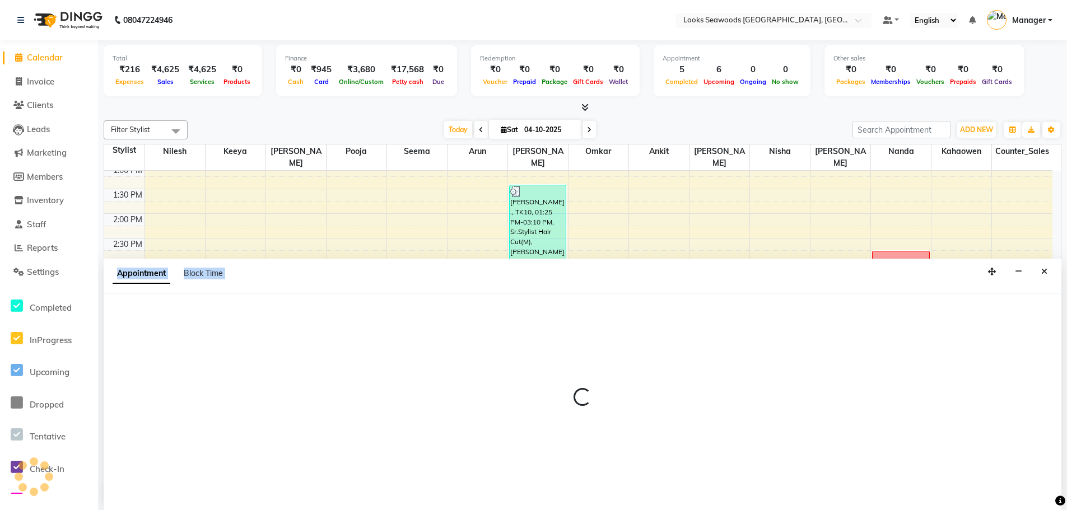
scroll to position [1, 0]
select select "93414"
select select "990"
select select "tentative"
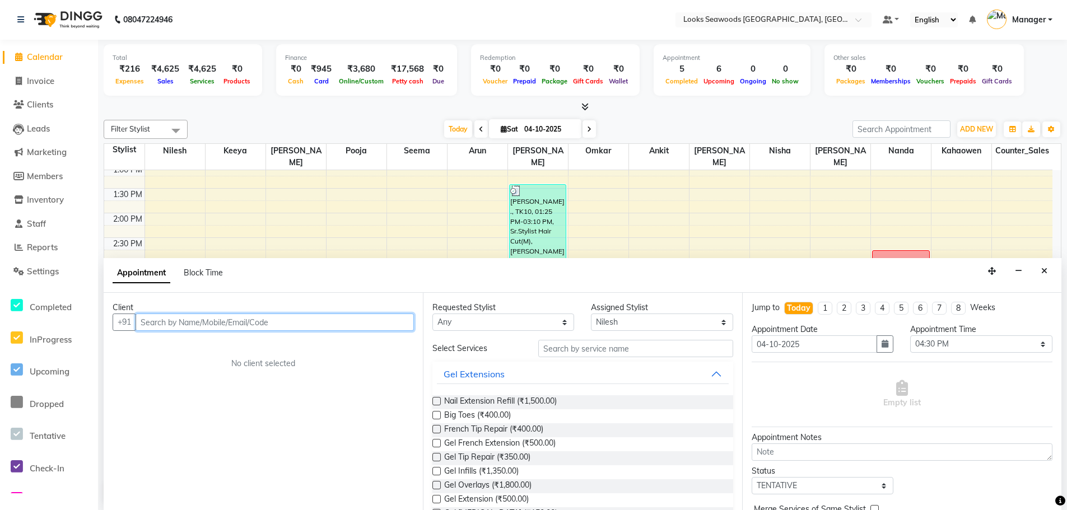
drag, startPoint x: 184, startPoint y: 316, endPoint x: 188, endPoint y: 325, distance: 9.8
click at [188, 325] on input "text" at bounding box center [275, 322] width 278 height 17
type input "9819466487"
click at [385, 322] on span "Add Client" at bounding box center [391, 322] width 38 height 10
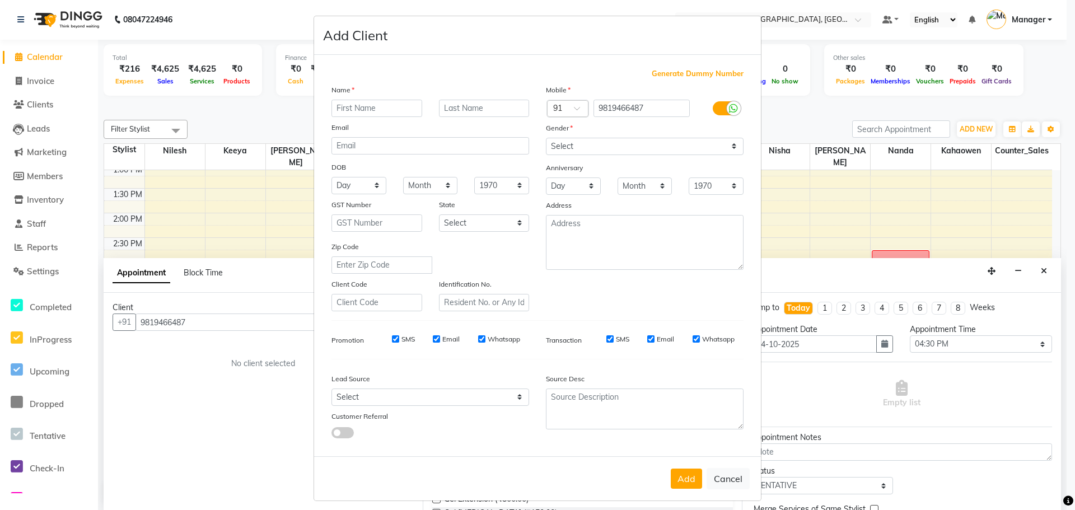
click at [349, 107] on input "text" at bounding box center [377, 108] width 91 height 17
type input "SHUMITA"
click at [458, 108] on input "text" at bounding box center [484, 108] width 91 height 17
drag, startPoint x: 493, startPoint y: 108, endPoint x: 473, endPoint y: 95, distance: 23.9
click at [472, 98] on div "Name SHUMITA CHKRAWATI Email DOB Day 01 02 03 04 05 06 07 08 09 10 11 12 13 14 …" at bounding box center [430, 197] width 214 height 227
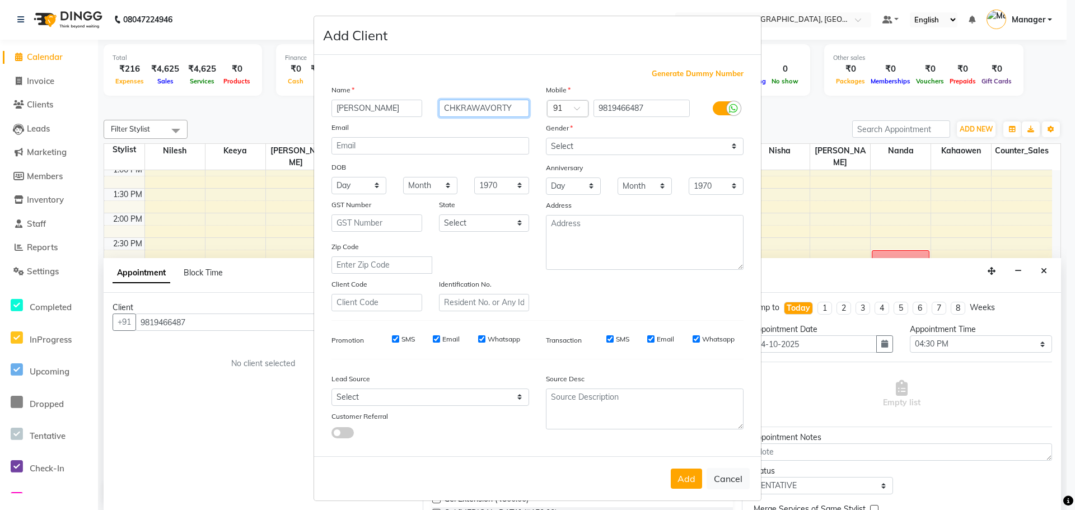
type input "CHKRAWAVORTY"
click at [673, 151] on select "Select [DEMOGRAPHIC_DATA] [DEMOGRAPHIC_DATA] Other Prefer Not To Say" at bounding box center [645, 146] width 198 height 17
select select "[DEMOGRAPHIC_DATA]"
click at [546, 138] on select "Select [DEMOGRAPHIC_DATA] [DEMOGRAPHIC_DATA] Other Prefer Not To Say" at bounding box center [645, 146] width 198 height 17
click at [684, 479] on button "Add" at bounding box center [686, 479] width 31 height 20
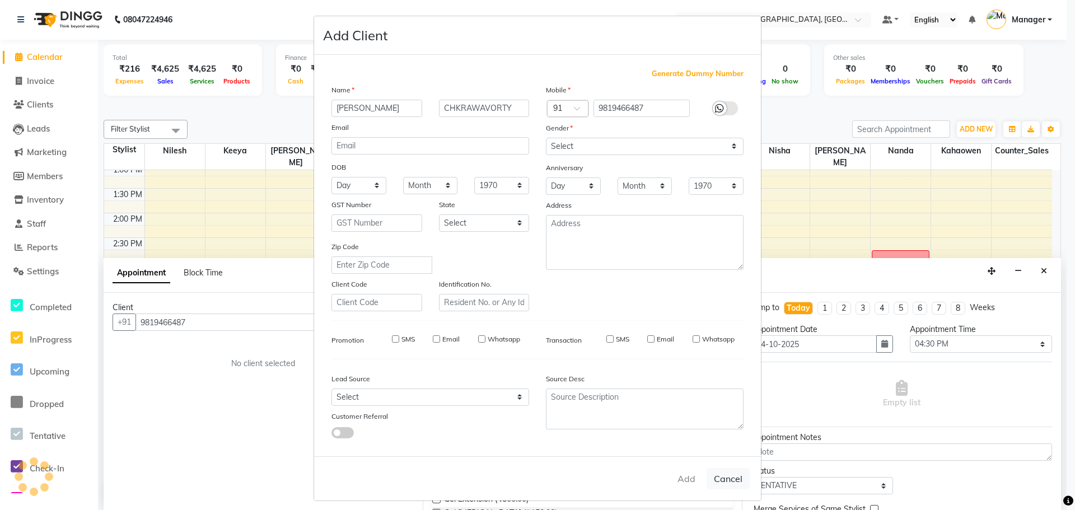
select select
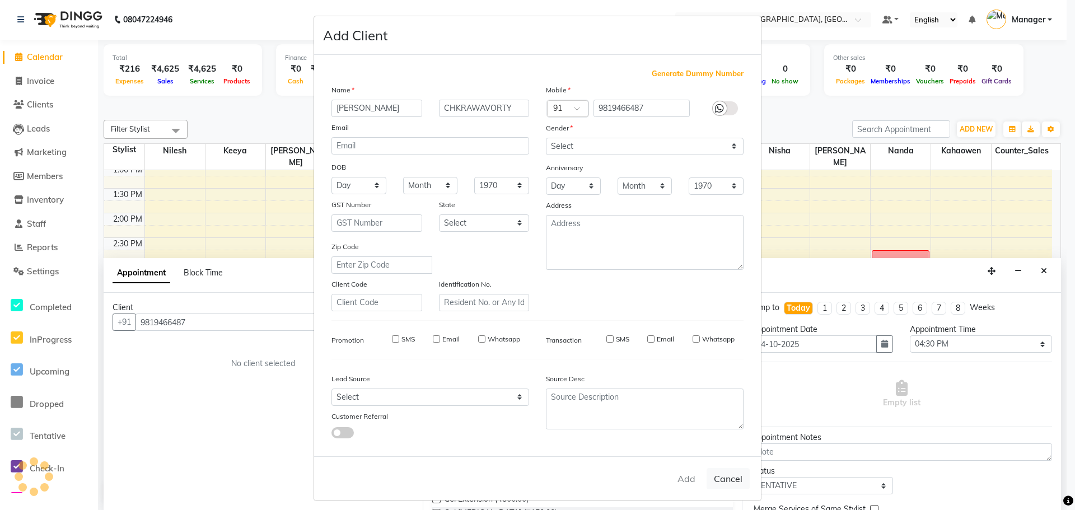
select select
checkbox input "false"
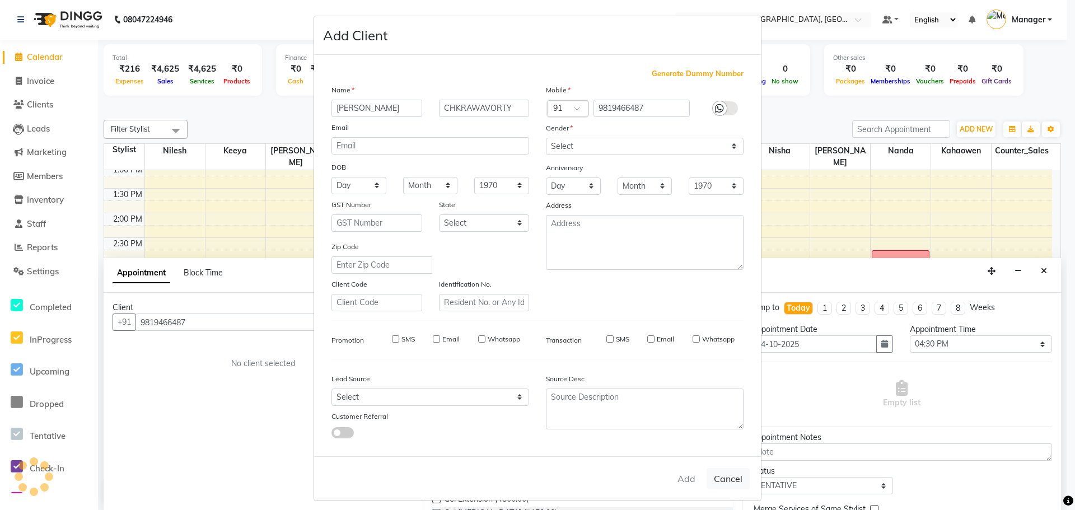
checkbox input "false"
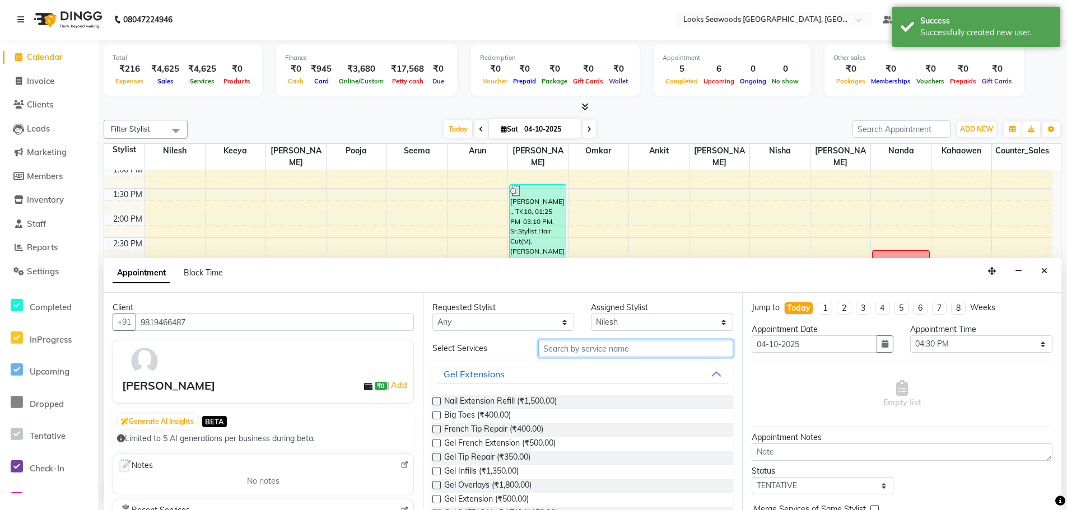
click at [579, 351] on input "text" at bounding box center [635, 348] width 195 height 17
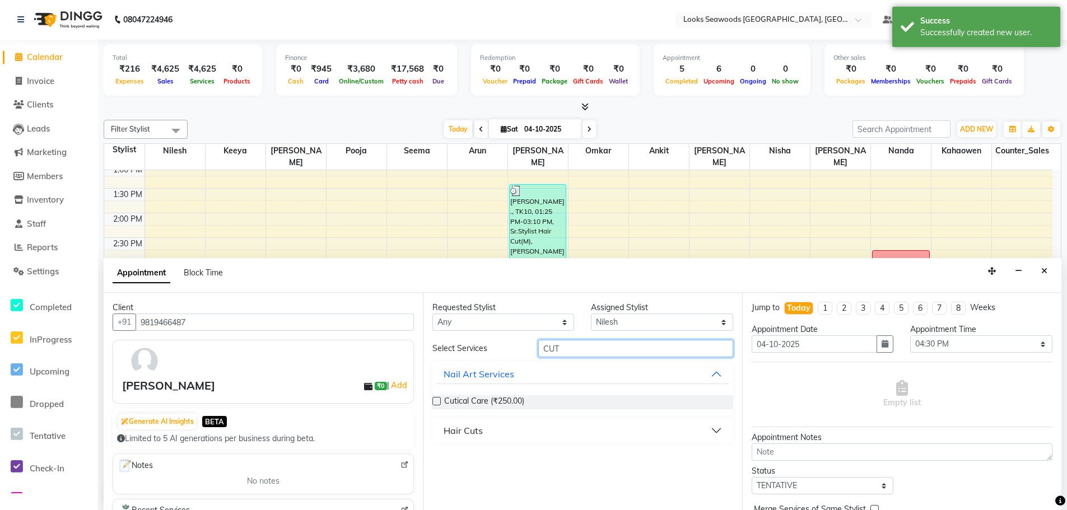
type input "CUT"
click at [474, 436] on div "Hair Cuts" at bounding box center [463, 430] width 39 height 13
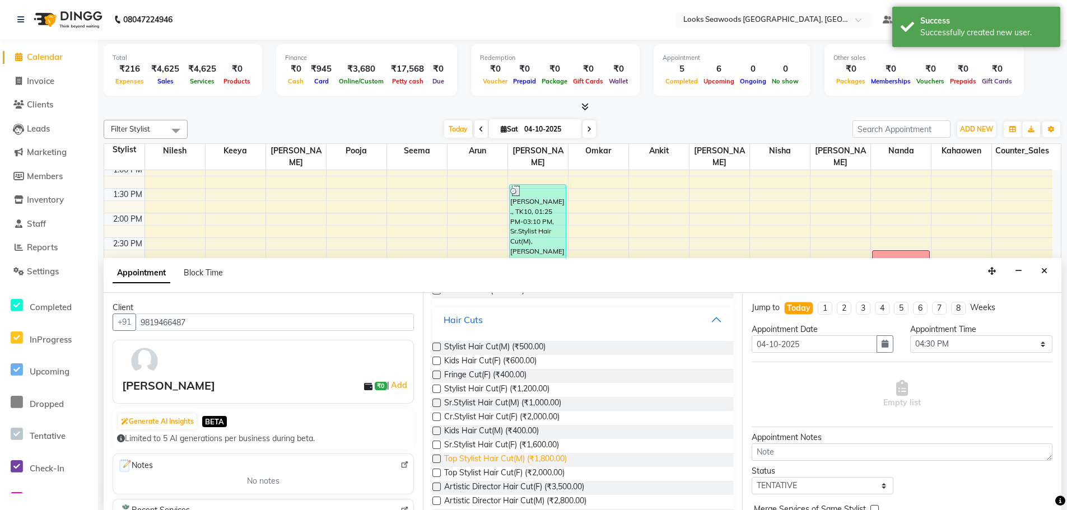
scroll to position [112, 0]
click at [463, 416] on span "Cr.Stylist Hair Cut(F) (₹2,000.00)" at bounding box center [501, 417] width 115 height 14
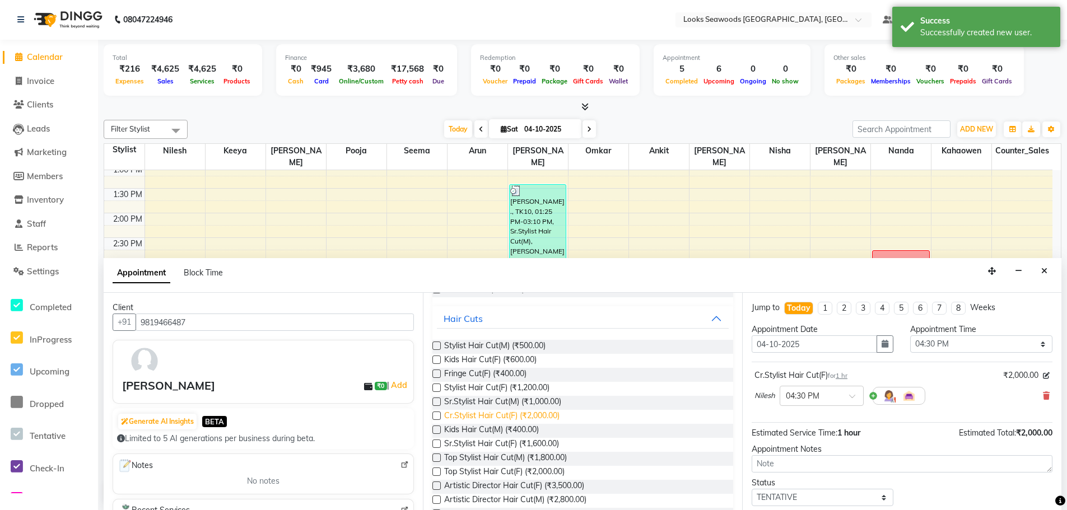
click at [528, 419] on span "Cr.Stylist Hair Cut(F) (₹2,000.00)" at bounding box center [501, 417] width 115 height 14
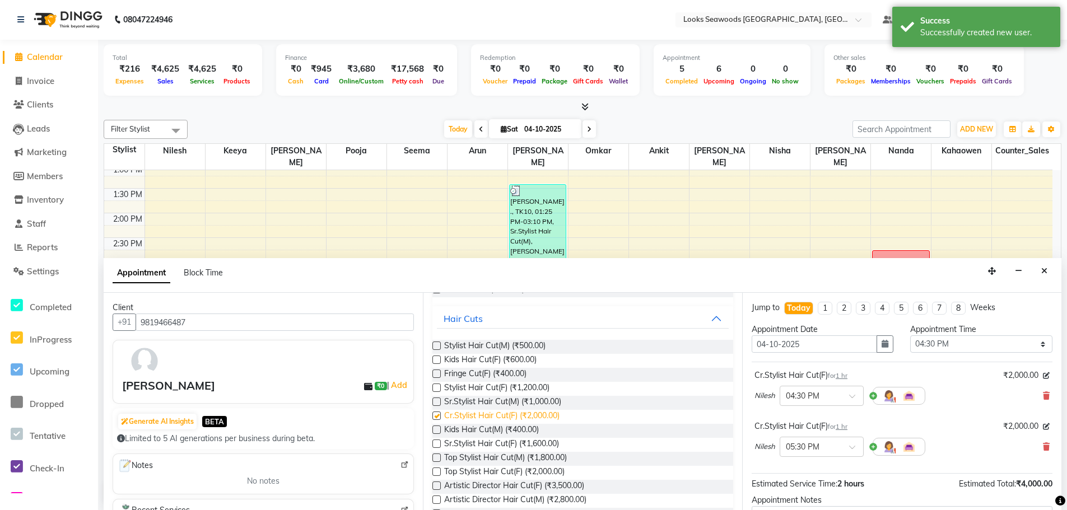
checkbox input "false"
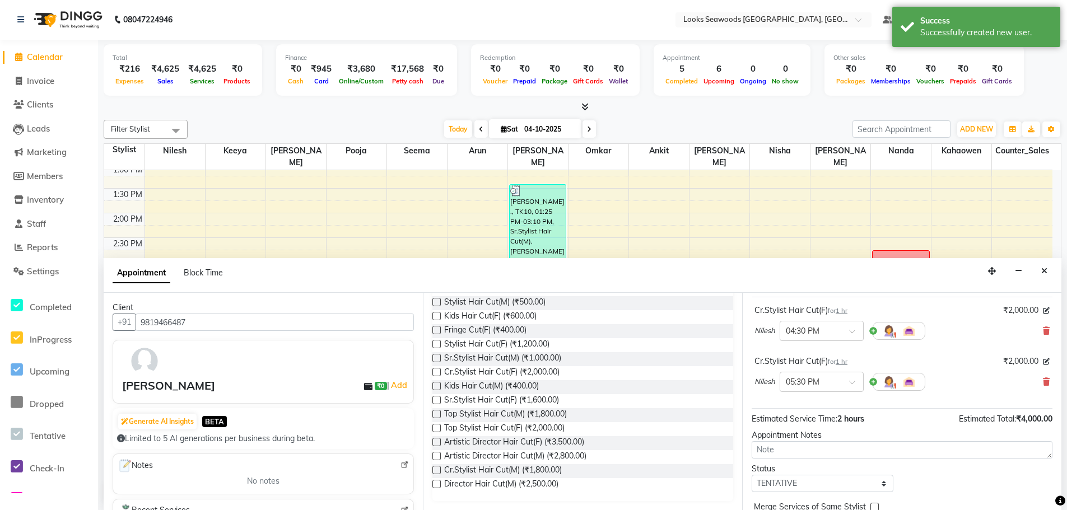
scroll to position [118, 0]
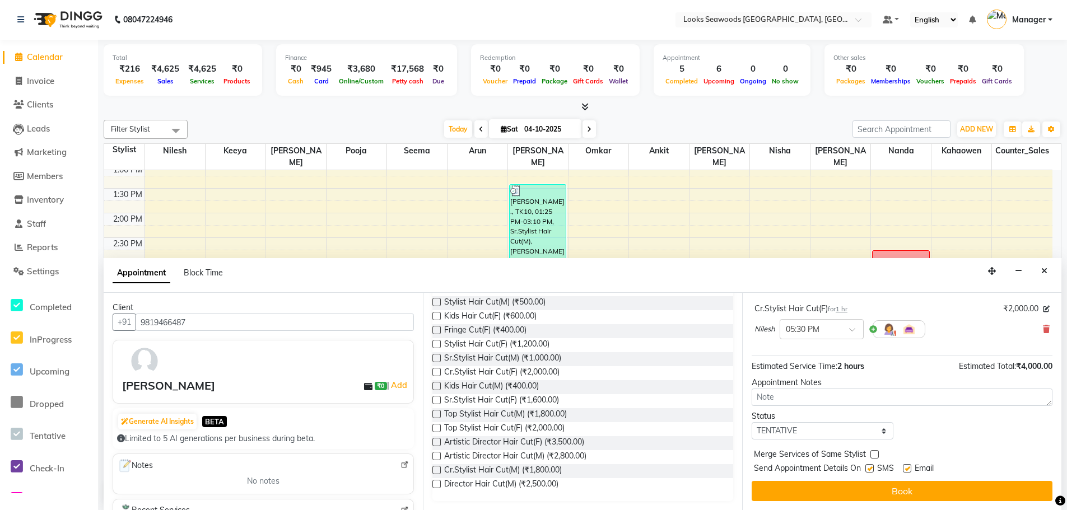
click at [879, 488] on button "Book" at bounding box center [902, 491] width 301 height 20
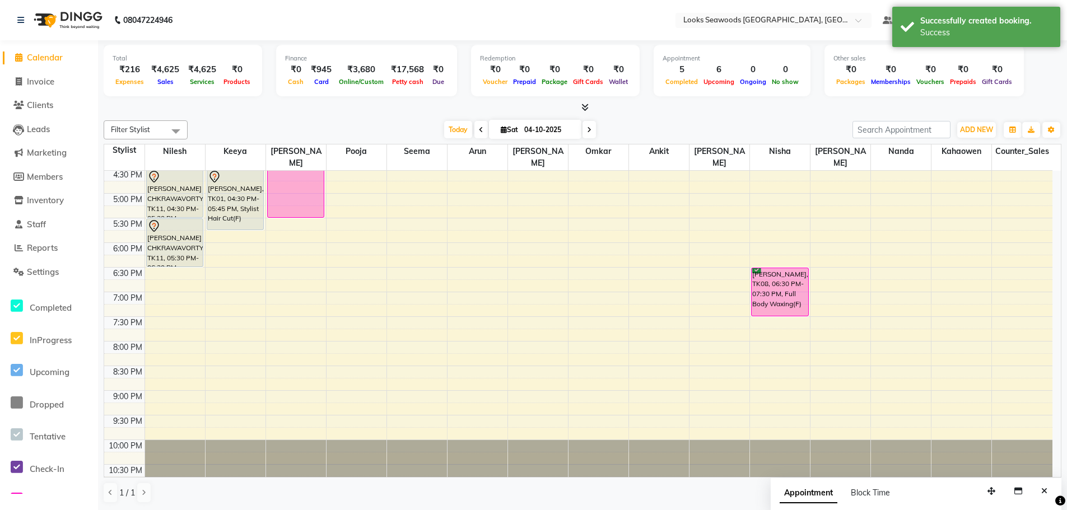
scroll to position [147, 0]
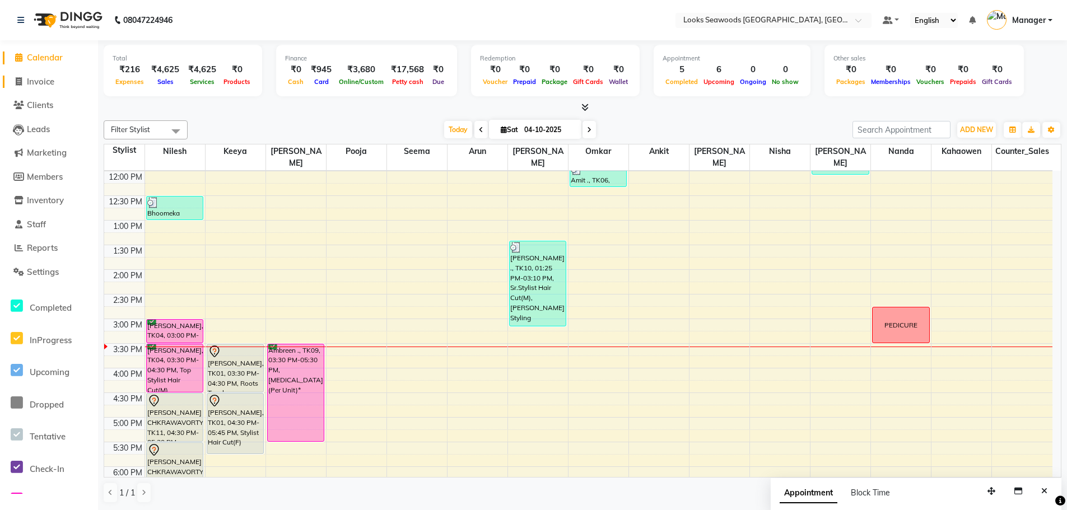
drag, startPoint x: 47, startPoint y: 79, endPoint x: 96, endPoint y: 110, distance: 58.4
click at [47, 79] on span "Invoice" at bounding box center [40, 81] width 27 height 11
select select "service"
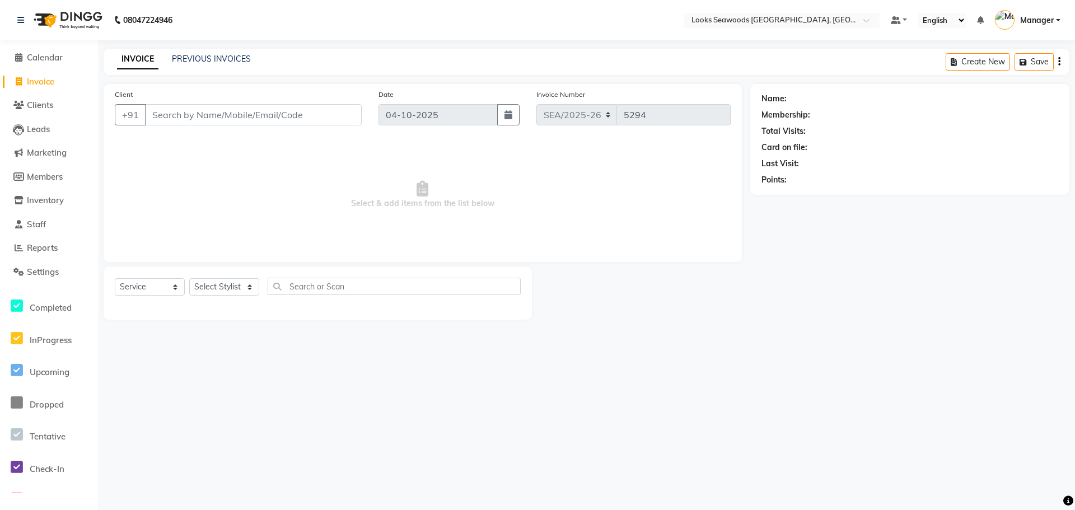
click at [185, 113] on input "Client" at bounding box center [253, 114] width 217 height 21
type input "8591445327"
click at [313, 119] on span "Add Client" at bounding box center [333, 114] width 44 height 11
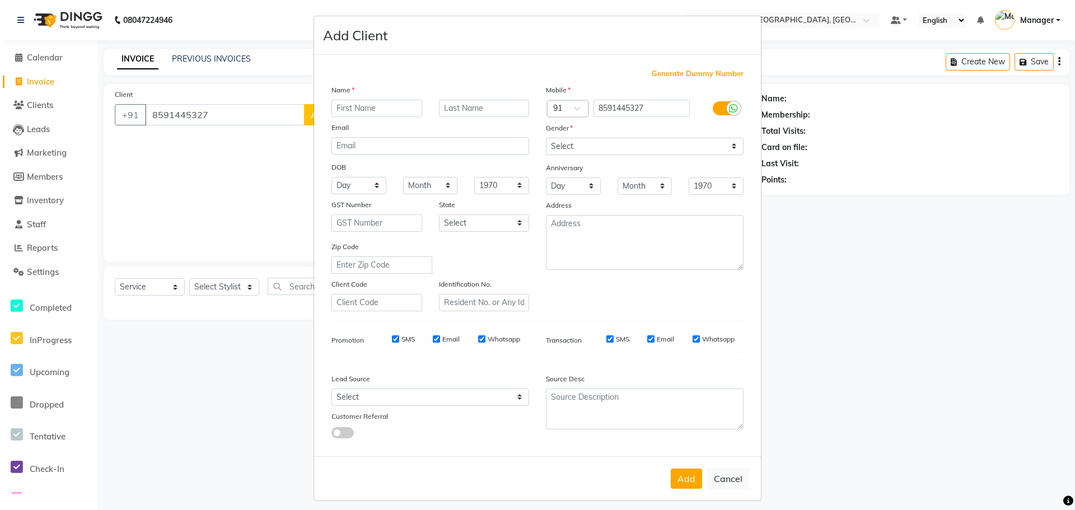
click at [357, 113] on input "text" at bounding box center [377, 108] width 91 height 17
type input "SHRUTI"
click at [454, 108] on input "text" at bounding box center [484, 108] width 91 height 17
type input "SHRUTI"
click at [733, 149] on select "Select [DEMOGRAPHIC_DATA] [DEMOGRAPHIC_DATA] Other Prefer Not To Say" at bounding box center [645, 146] width 198 height 17
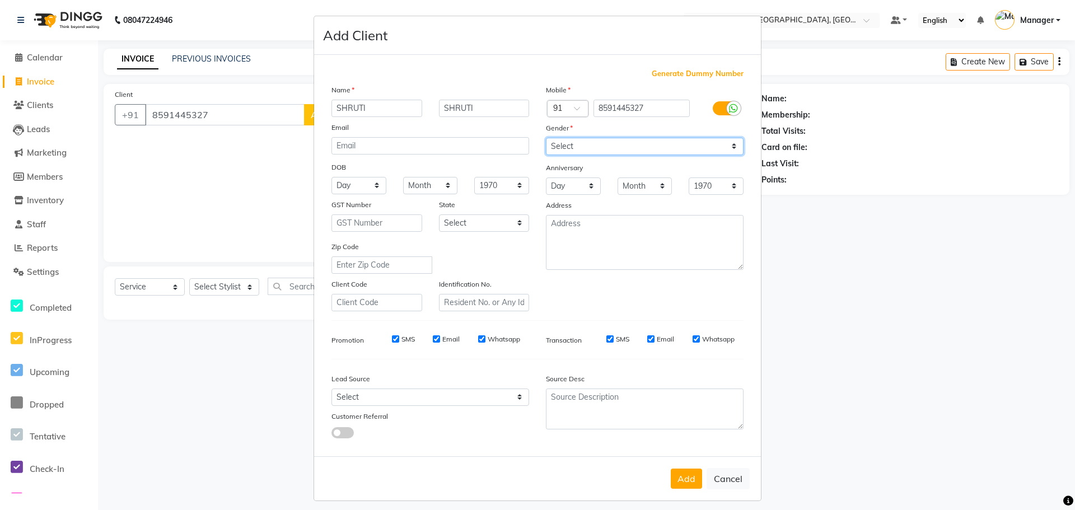
select select "[DEMOGRAPHIC_DATA]"
click at [546, 138] on select "Select [DEMOGRAPHIC_DATA] [DEMOGRAPHIC_DATA] Other Prefer Not To Say" at bounding box center [645, 146] width 198 height 17
click at [683, 484] on button "Add" at bounding box center [686, 479] width 31 height 20
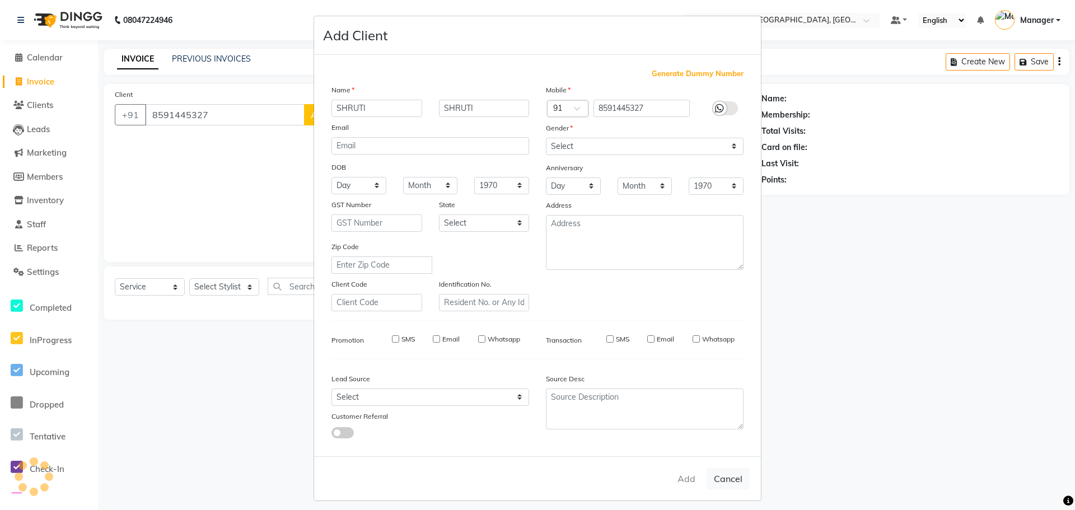
select select
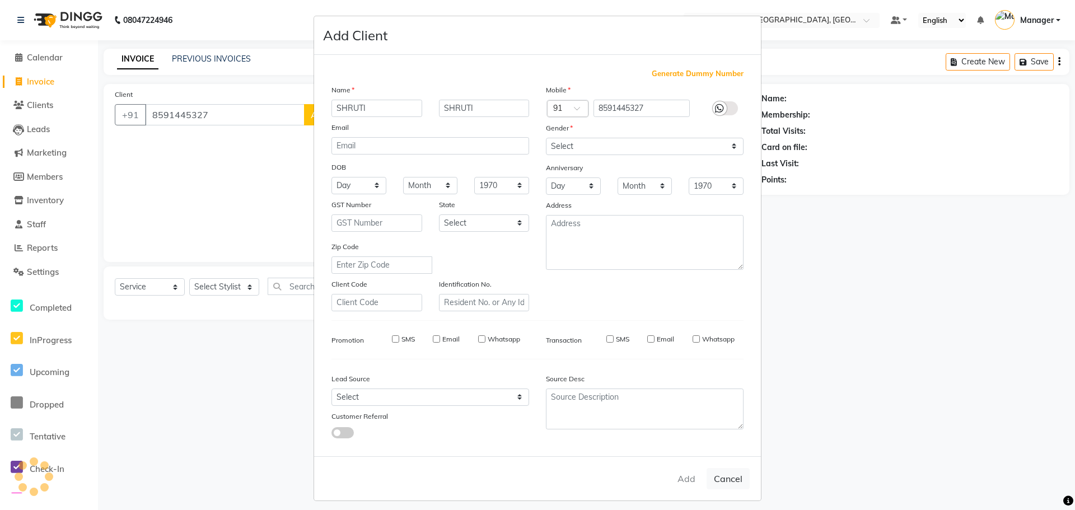
select select
checkbox input "false"
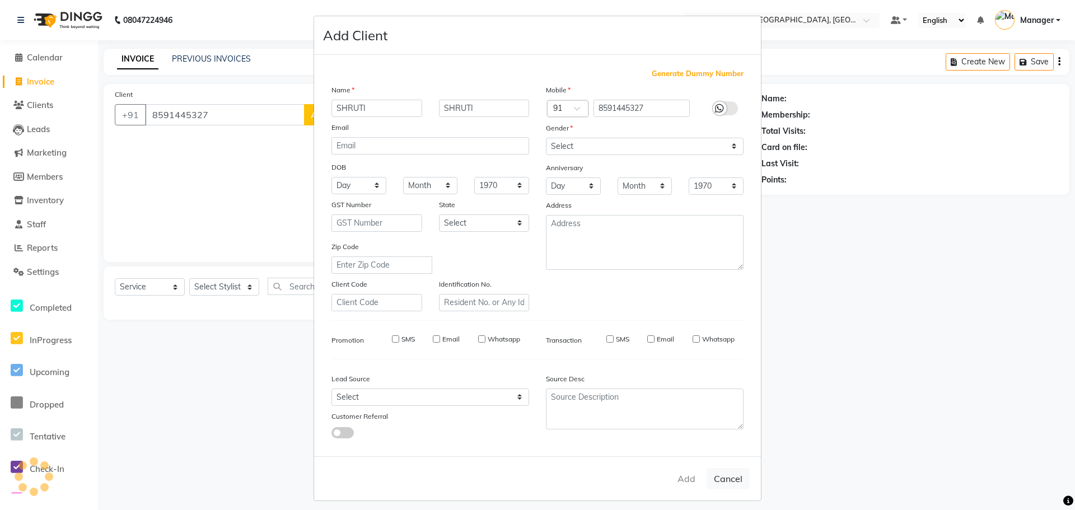
checkbox input "false"
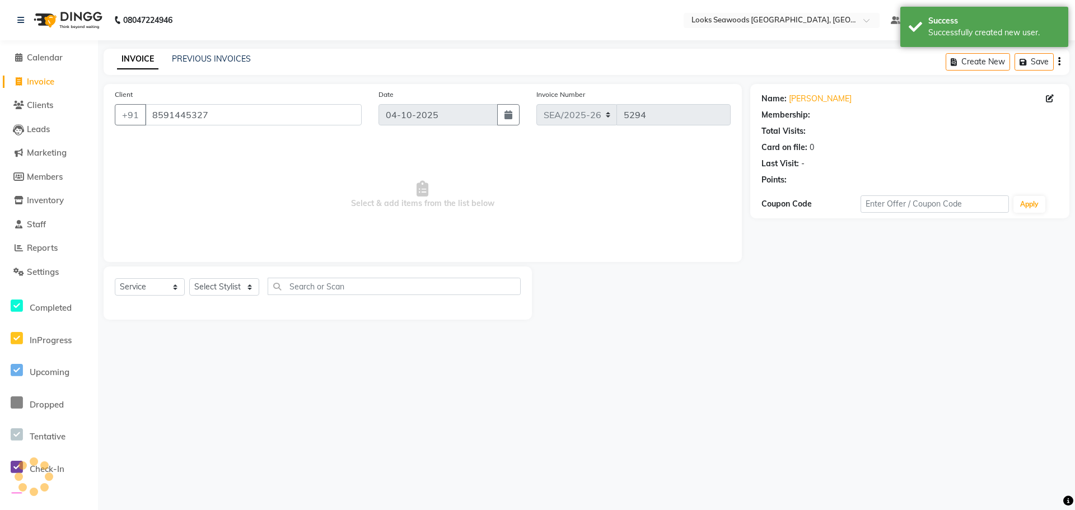
select select "1: Object"
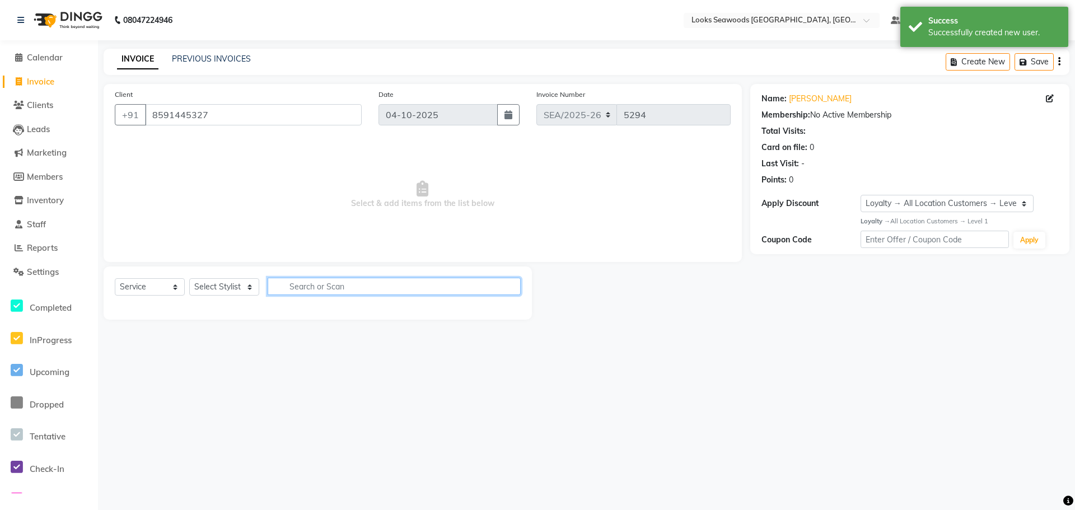
click at [343, 291] on input "text" at bounding box center [394, 286] width 253 height 17
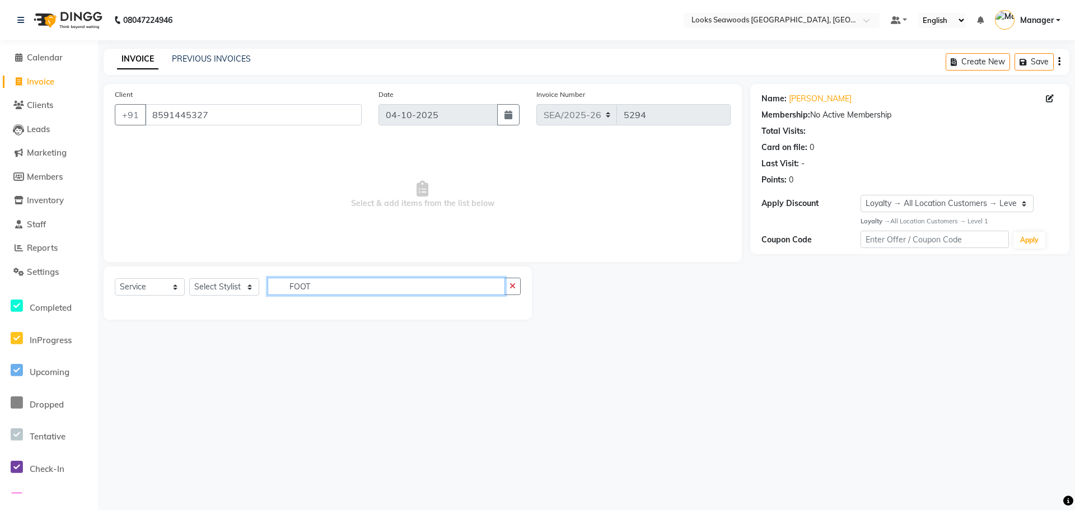
type input "FOOT"
click at [244, 288] on select "Select Stylist Ankit Arun Counter_Sales [PERSON_NAME] [PERSON_NAME] Manager [PE…" at bounding box center [224, 286] width 70 height 17
select select "93426"
click at [189, 278] on select "Select Stylist Ankit Arun Counter_Sales [PERSON_NAME] [PERSON_NAME] Manager [PE…" at bounding box center [224, 286] width 70 height 17
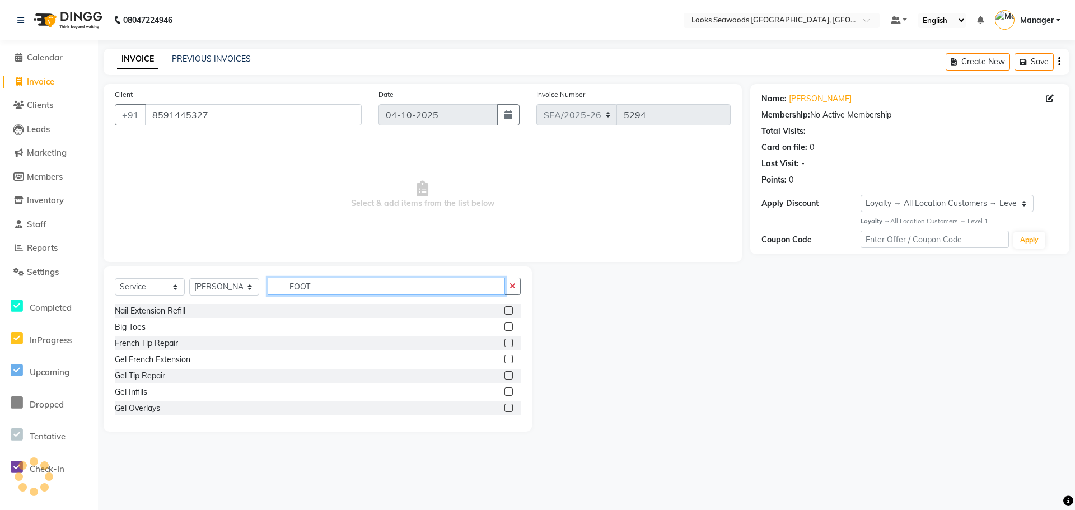
click at [326, 287] on input "FOOT" at bounding box center [386, 286] width 237 height 17
type input "FOO"
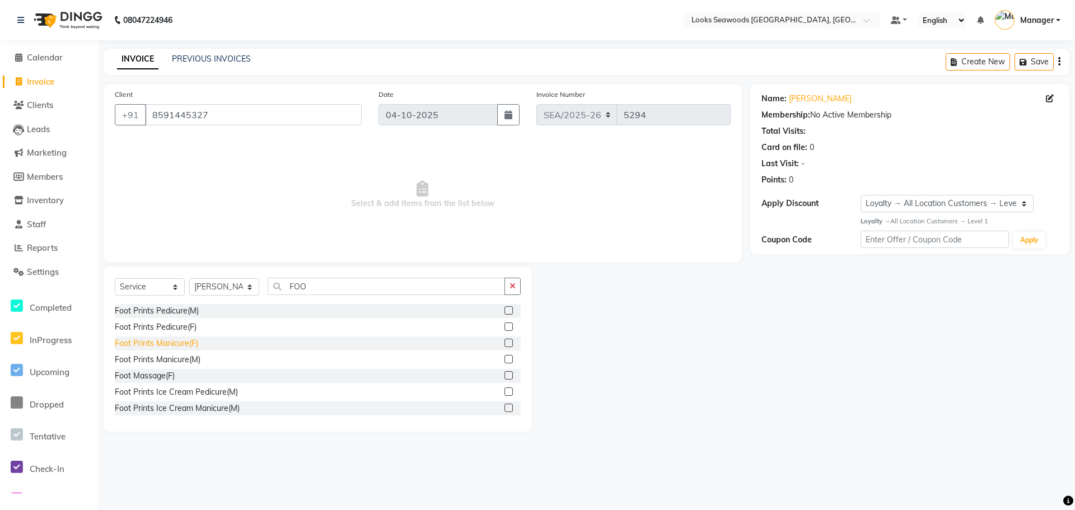
click at [177, 347] on div "Foot Prints Manicure(F)" at bounding box center [156, 344] width 83 height 12
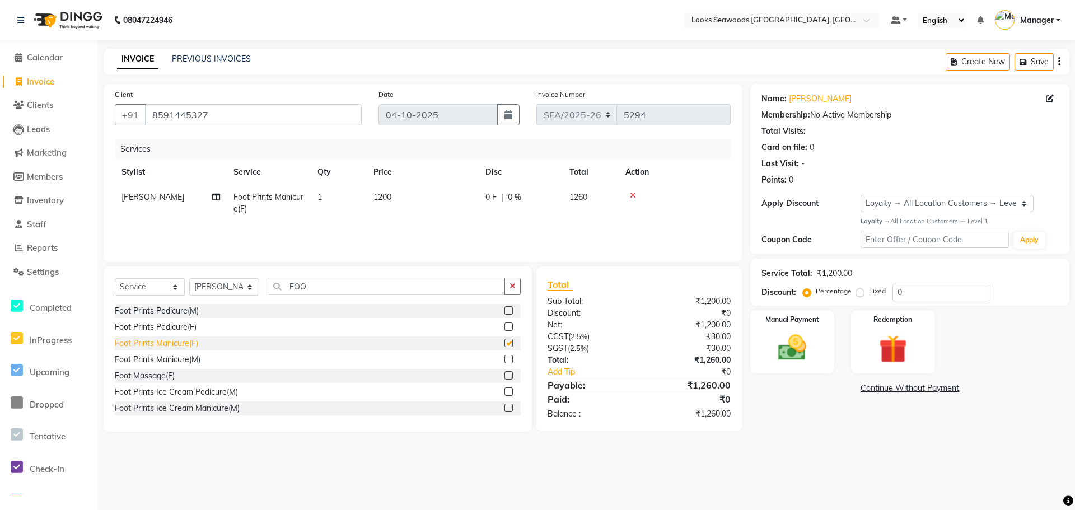
checkbox input "false"
click at [377, 197] on span "1200" at bounding box center [383, 197] width 18 height 10
select select "93426"
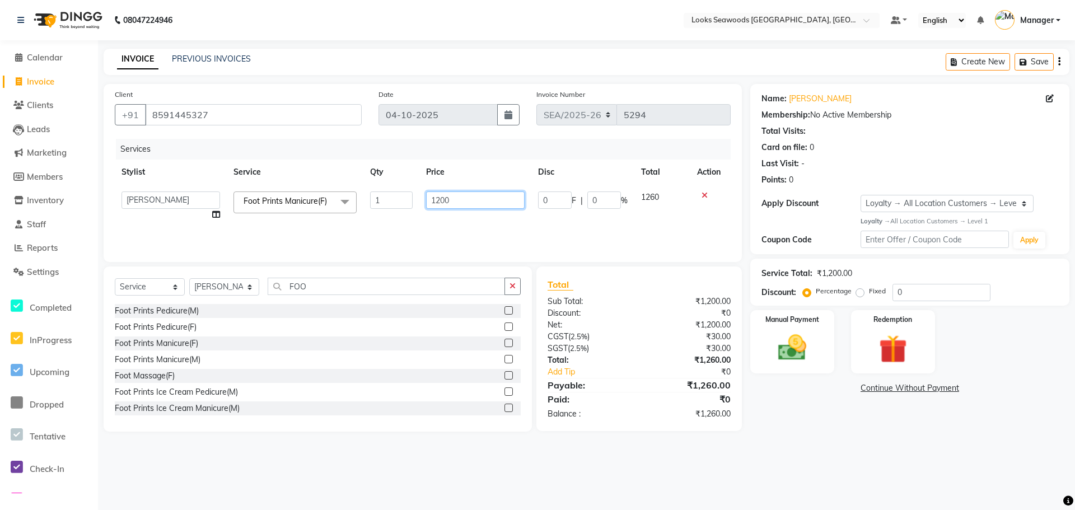
drag, startPoint x: 448, startPoint y: 203, endPoint x: 423, endPoint y: 203, distance: 24.6
click at [423, 203] on td "1200" at bounding box center [475, 206] width 112 height 43
type input "1500"
drag, startPoint x: 409, startPoint y: 211, endPoint x: 393, endPoint y: 226, distance: 22.2
click at [407, 213] on tr "Ankit Arun Counter_Sales Hanif Hemendra Kahaowen Keeya Manager Maninder Nanda N…" at bounding box center [423, 206] width 616 height 43
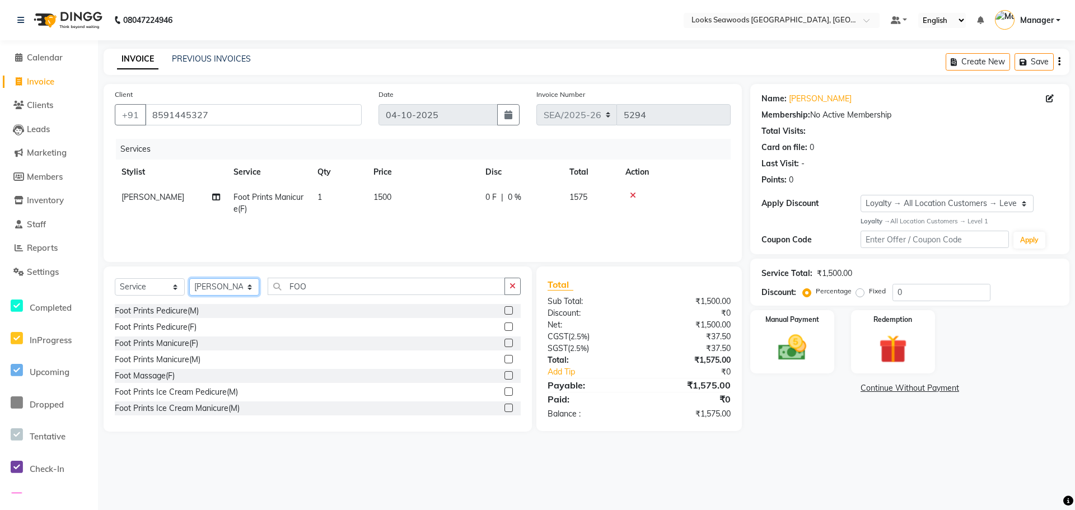
click at [255, 290] on select "Select Stylist Ankit Arun Counter_Sales [PERSON_NAME] [PERSON_NAME] Manager [PE…" at bounding box center [224, 286] width 70 height 17
select select "93427"
click at [189, 278] on select "Select Stylist Ankit Arun Counter_Sales [PERSON_NAME] [PERSON_NAME] Manager [PE…" at bounding box center [224, 286] width 70 height 17
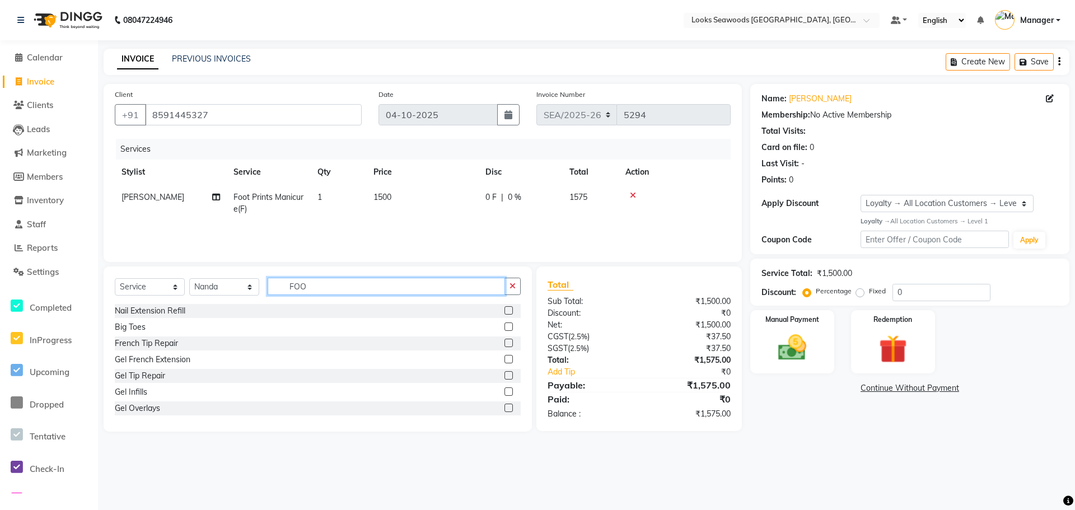
click at [332, 287] on input "FOO" at bounding box center [386, 286] width 237 height 17
type input "FOOT"
click at [182, 324] on div "Foot Prints Pedicure(F)" at bounding box center [156, 327] width 82 height 12
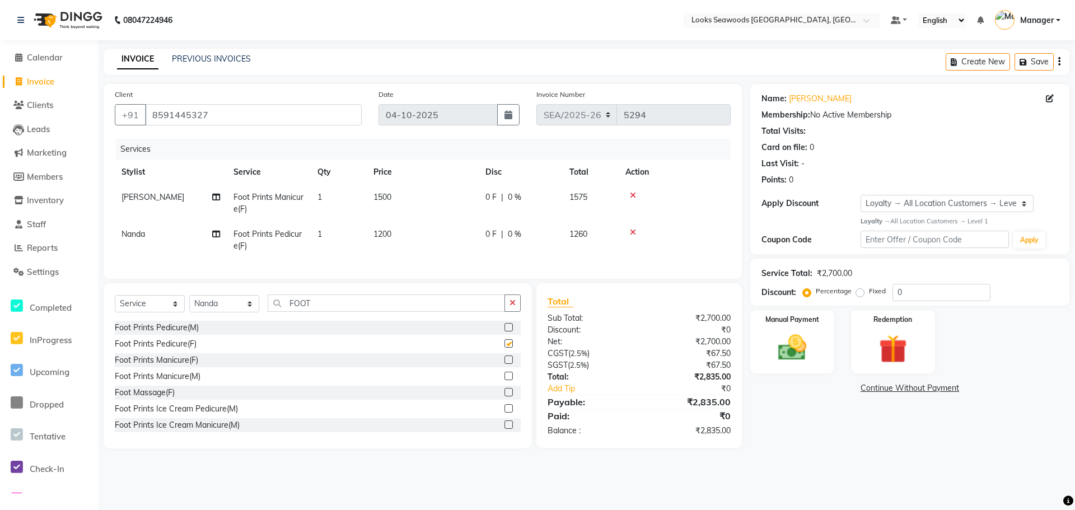
checkbox input "false"
click at [390, 234] on span "1200" at bounding box center [383, 234] width 18 height 10
select select "93427"
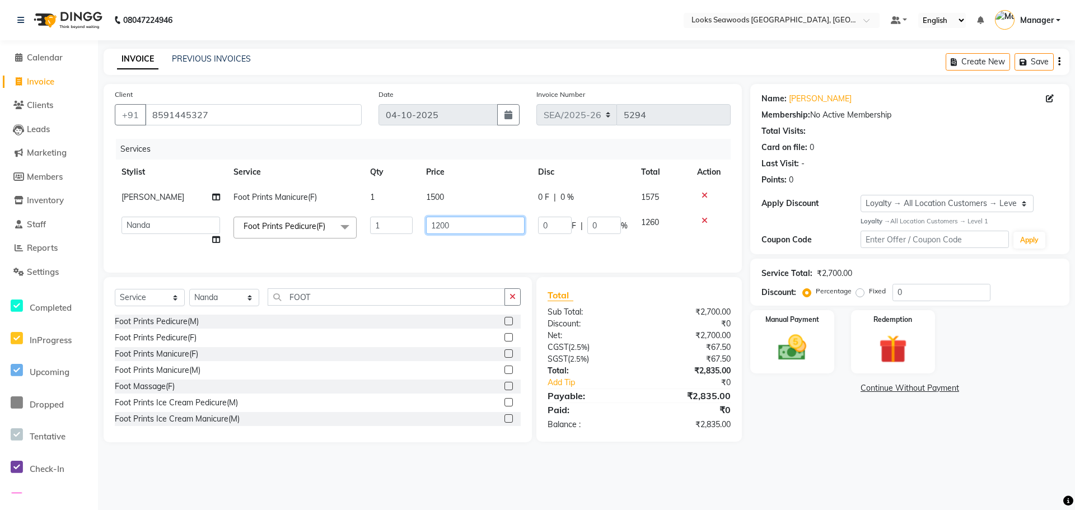
click at [418, 228] on tr "Ankit Arun Counter_Sales Hanif Hemendra Kahaowen Keeya Manager Maninder Nanda N…" at bounding box center [423, 231] width 616 height 43
type input "1500"
click at [416, 241] on tr "Ankit Arun Counter_Sales Hanif Hemendra Kahaowen Keeya Manager Maninder Nanda N…" at bounding box center [423, 231] width 616 height 43
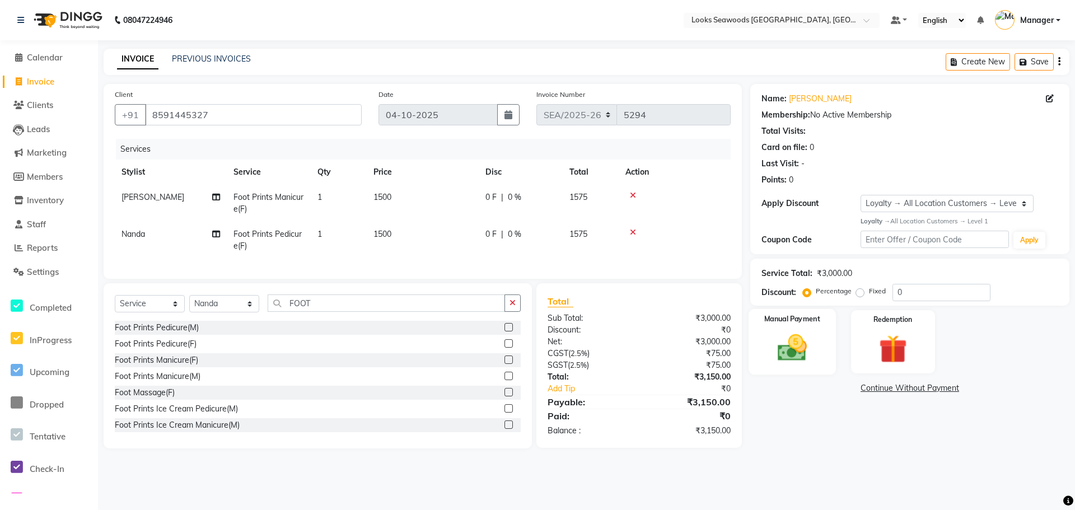
drag, startPoint x: 783, startPoint y: 352, endPoint x: 864, endPoint y: 362, distance: 81.8
click at [783, 352] on img at bounding box center [792, 348] width 46 height 32
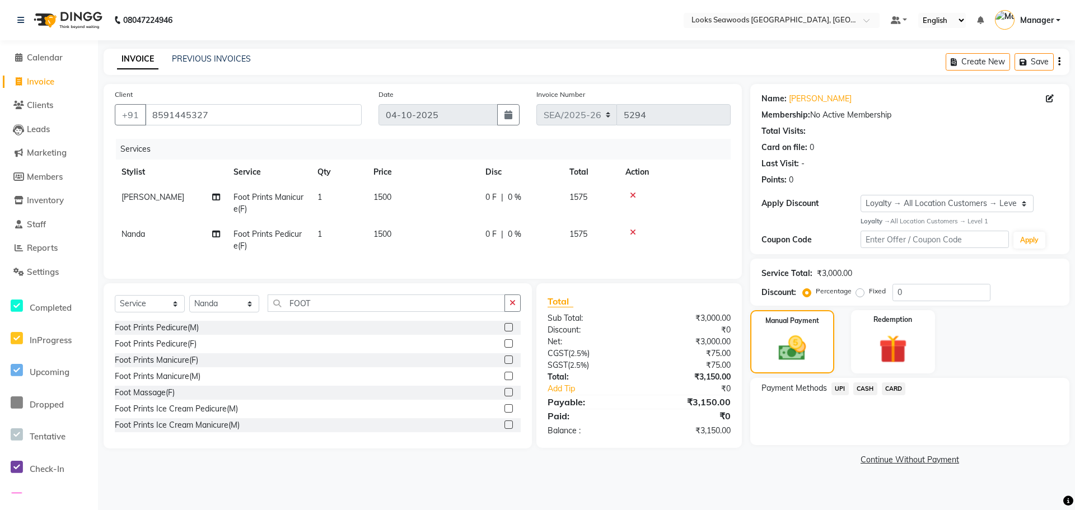
click at [890, 390] on span "CARD" at bounding box center [894, 389] width 24 height 13
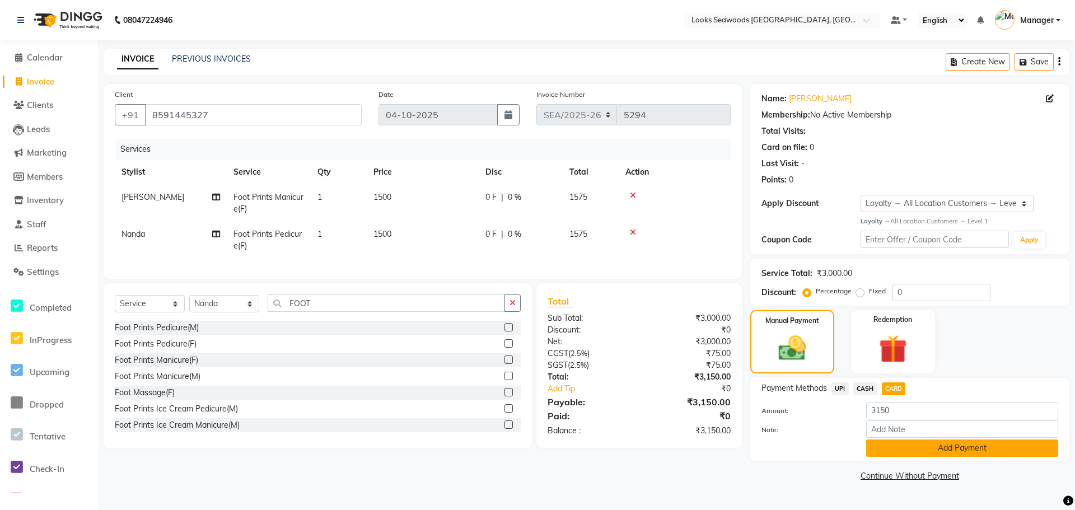
click at [934, 445] on button "Add Payment" at bounding box center [962, 448] width 192 height 17
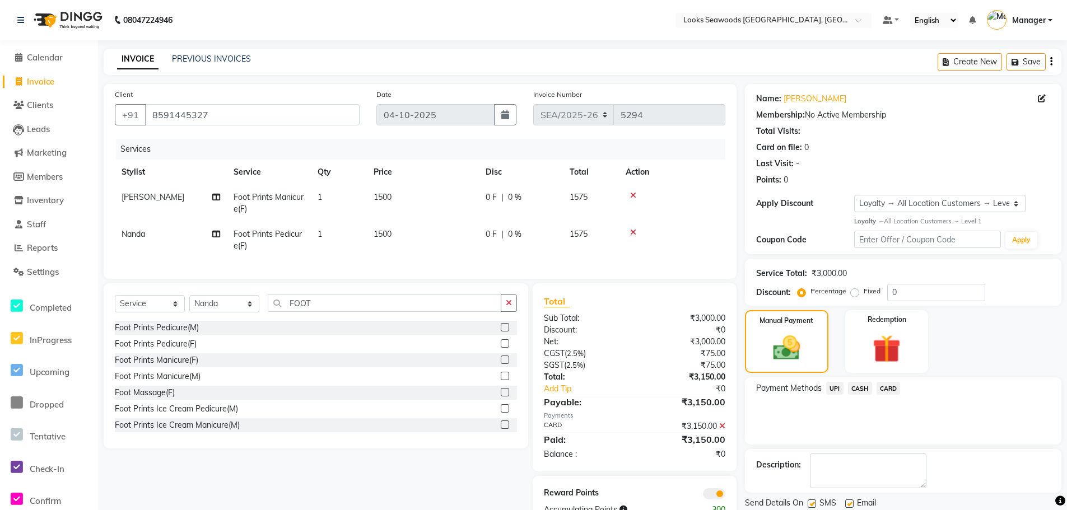
scroll to position [42, 0]
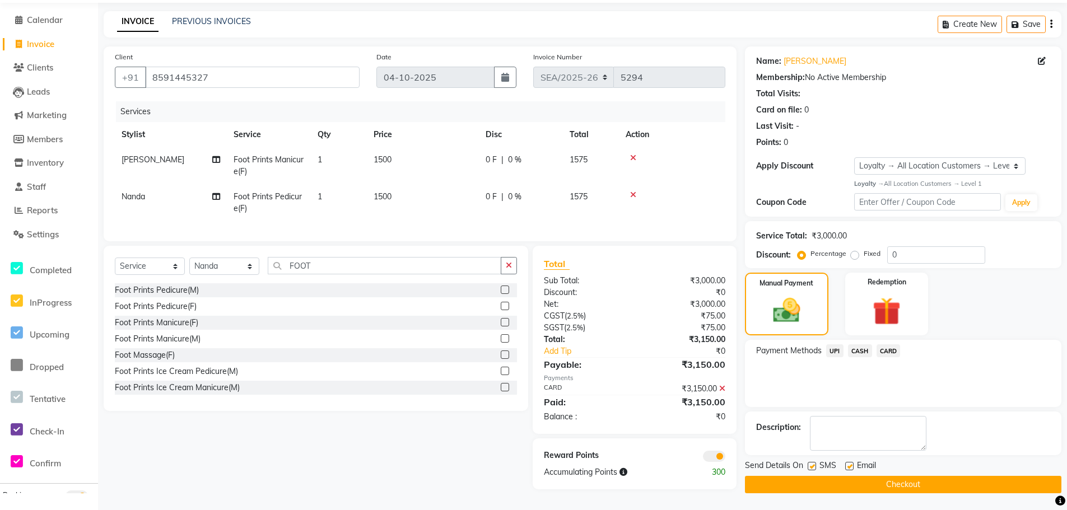
click at [815, 465] on label at bounding box center [812, 466] width 8 height 8
click at [815, 465] on input "checkbox" at bounding box center [811, 466] width 7 height 7
checkbox input "false"
drag, startPoint x: 847, startPoint y: 461, endPoint x: 851, endPoint y: 467, distance: 6.8
click at [848, 462] on label at bounding box center [849, 466] width 8 height 8
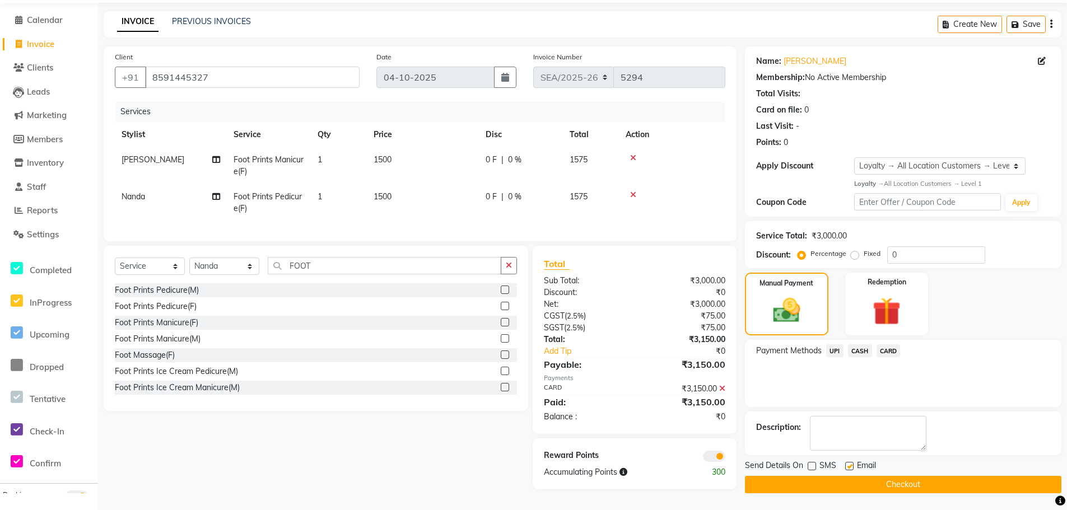
click at [848, 463] on input "checkbox" at bounding box center [848, 466] width 7 height 7
checkbox input "false"
drag, startPoint x: 853, startPoint y: 475, endPoint x: 898, endPoint y: 482, distance: 45.2
click at [855, 476] on button "Checkout" at bounding box center [903, 484] width 316 height 17
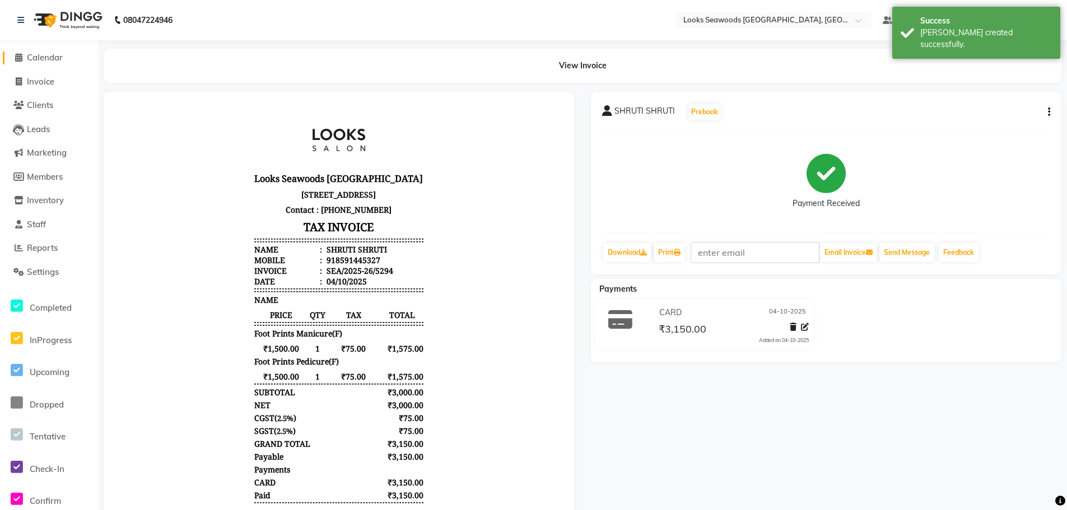
click at [44, 59] on span "Calendar" at bounding box center [45, 57] width 36 height 11
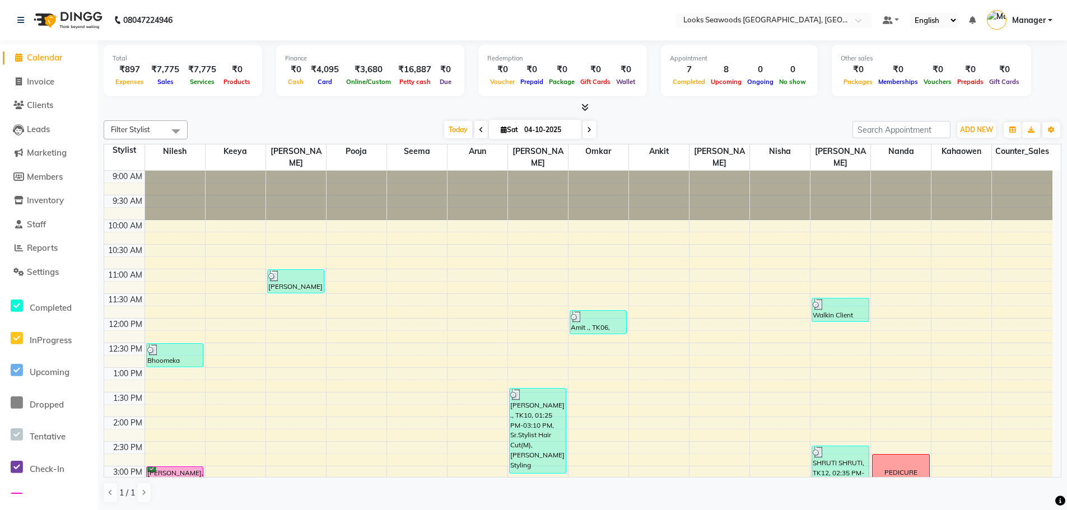
click at [531, 133] on input "04-10-2025" at bounding box center [549, 130] width 56 height 17
select select "10"
select select "2025"
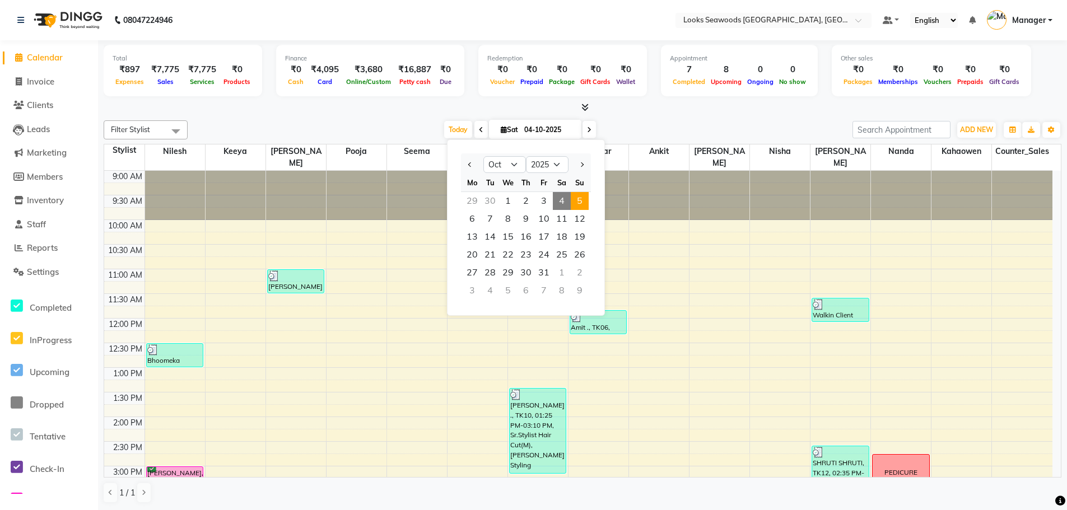
click at [582, 203] on span "5" at bounding box center [580, 201] width 18 height 18
type input "05-10-2025"
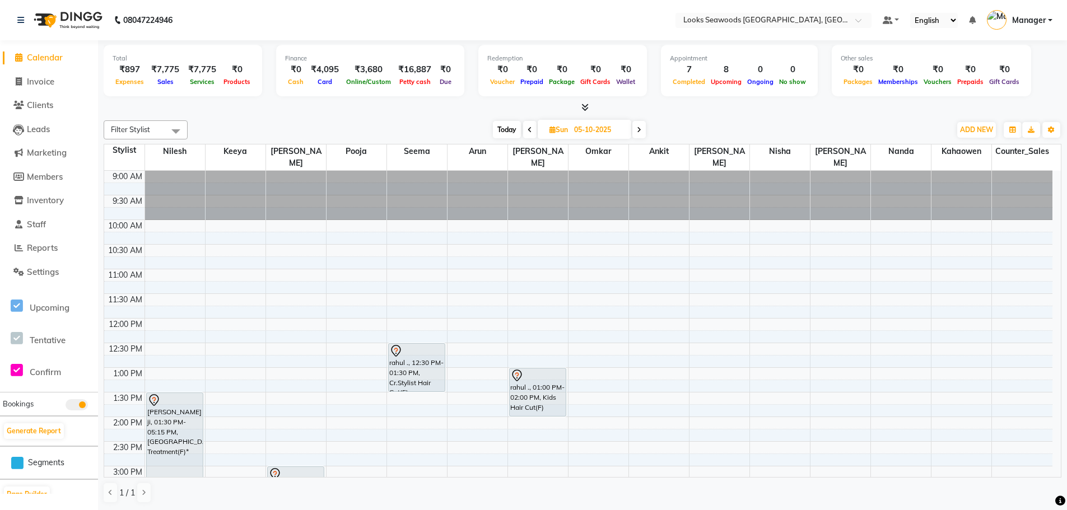
click at [879, 270] on div "9:00 AM 9:30 AM 10:00 AM 10:30 AM 11:00 AM 11:30 AM 12:00 PM 12:30 PM 1:00 PM 1…" at bounding box center [578, 515] width 948 height 689
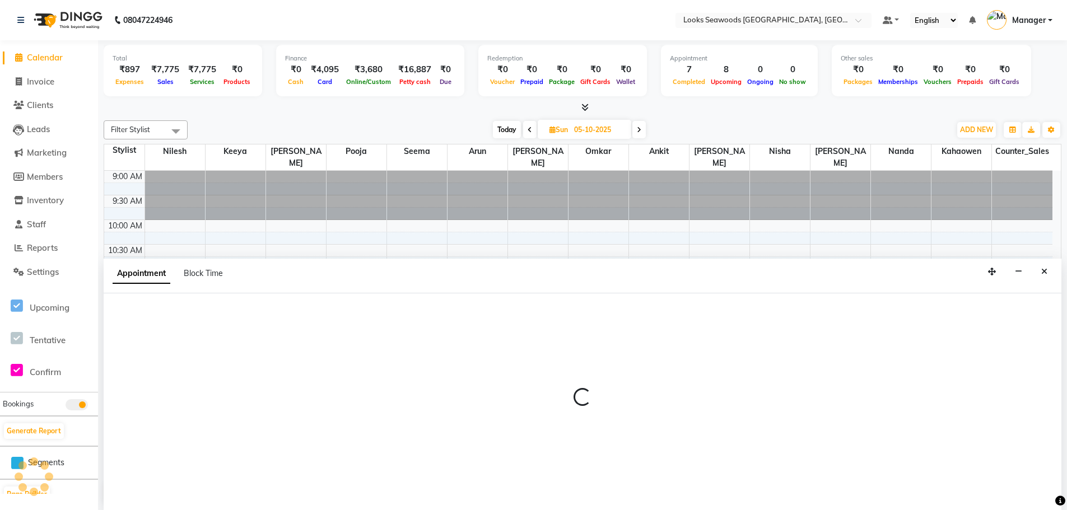
scroll to position [1, 0]
click at [879, 270] on div "Appointment Block Time" at bounding box center [583, 275] width 958 height 35
select select "93427"
select select "675"
select select "tentative"
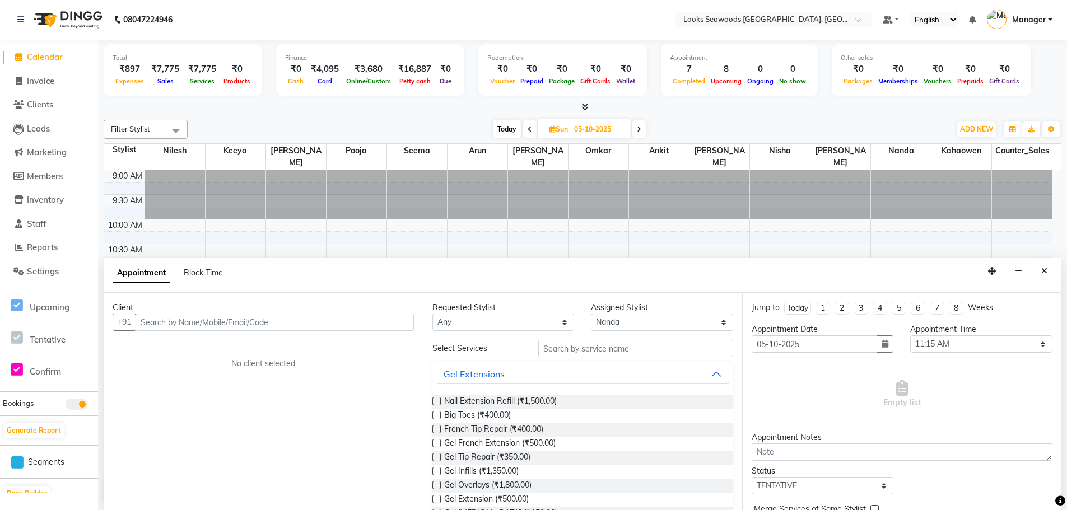
drag, startPoint x: 231, startPoint y: 318, endPoint x: 237, endPoint y: 322, distance: 6.8
click at [234, 320] on input "text" at bounding box center [275, 322] width 278 height 17
click at [200, 324] on input "text" at bounding box center [275, 322] width 278 height 17
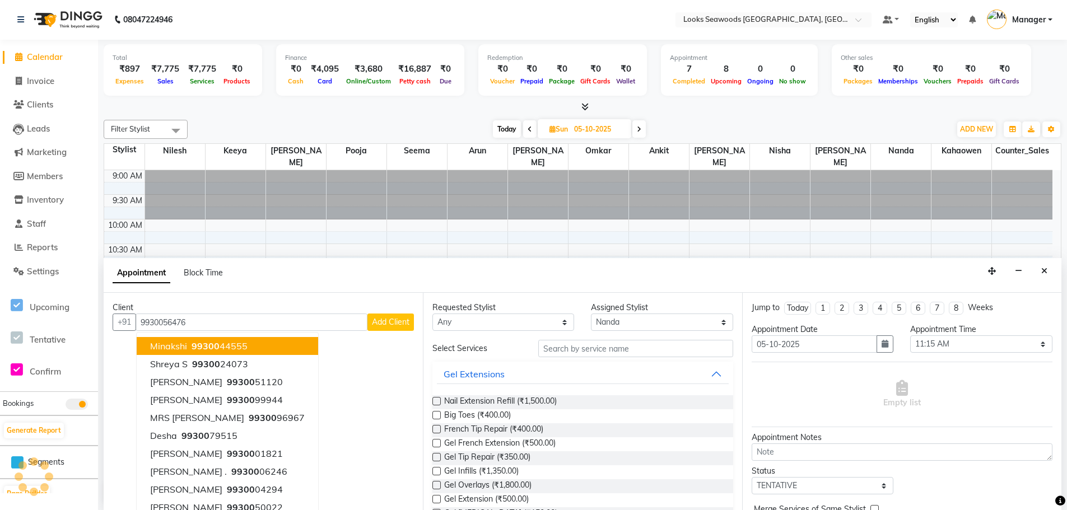
type input "9930056476"
click at [374, 327] on span "Add Client" at bounding box center [391, 322] width 38 height 10
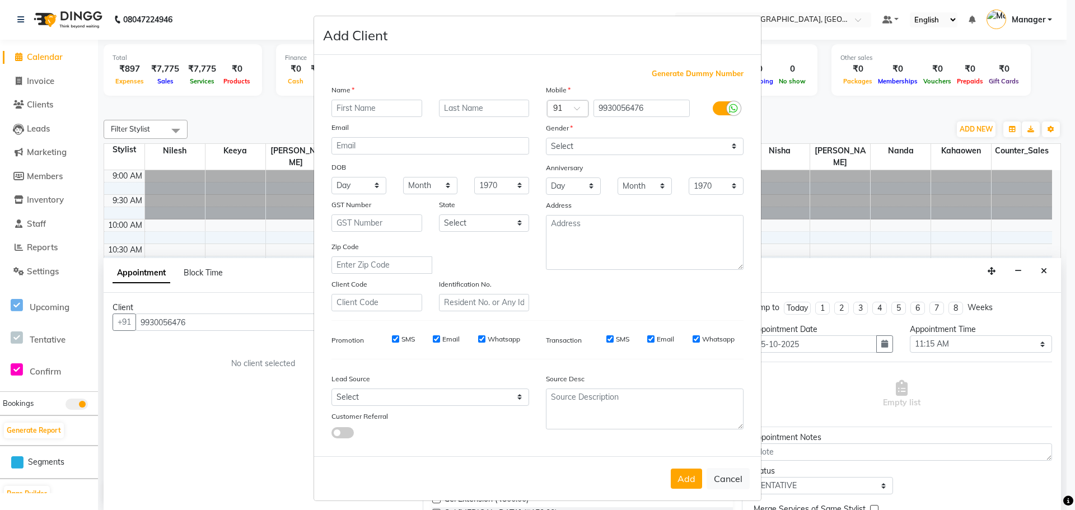
click at [344, 105] on input "text" at bounding box center [377, 108] width 91 height 17
type input "BIYANKA"
click at [447, 112] on input "text" at bounding box center [484, 108] width 91 height 17
type input "ROSE"
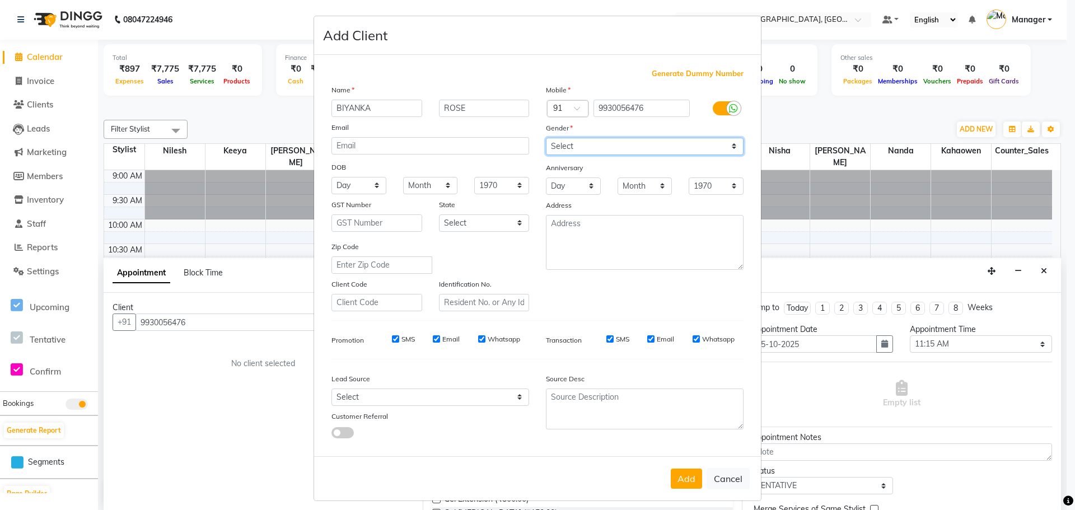
click at [727, 147] on select "Select [DEMOGRAPHIC_DATA] [DEMOGRAPHIC_DATA] Other Prefer Not To Say" at bounding box center [645, 146] width 198 height 17
select select "[DEMOGRAPHIC_DATA]"
click at [546, 138] on select "Select [DEMOGRAPHIC_DATA] [DEMOGRAPHIC_DATA] Other Prefer Not To Say" at bounding box center [645, 146] width 198 height 17
click at [675, 483] on button "Add" at bounding box center [686, 479] width 31 height 20
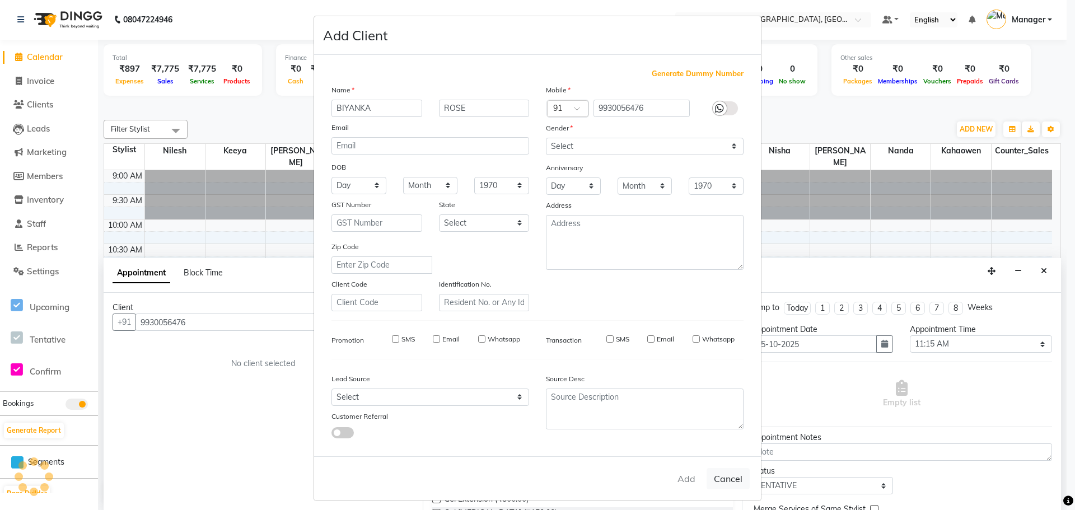
select select
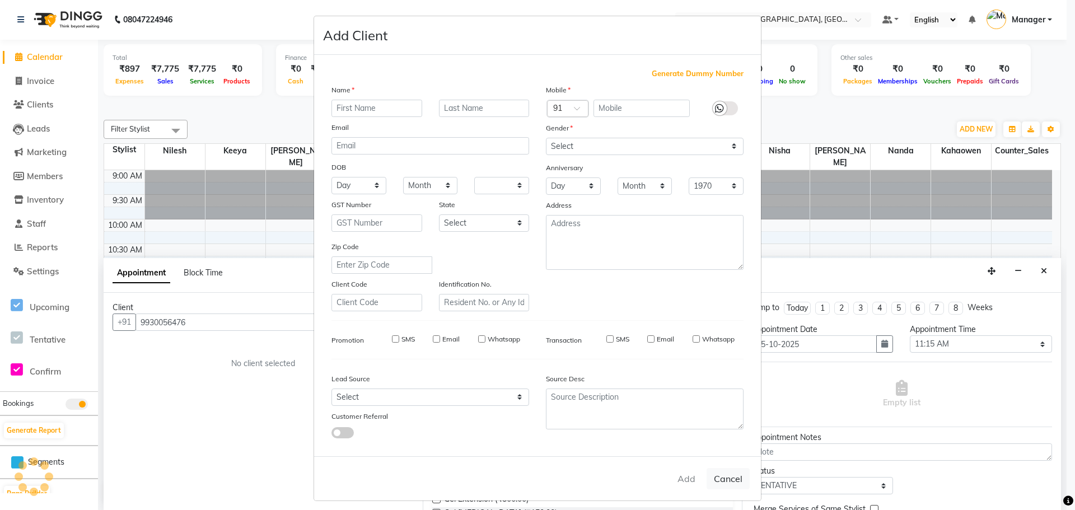
select select
checkbox input "false"
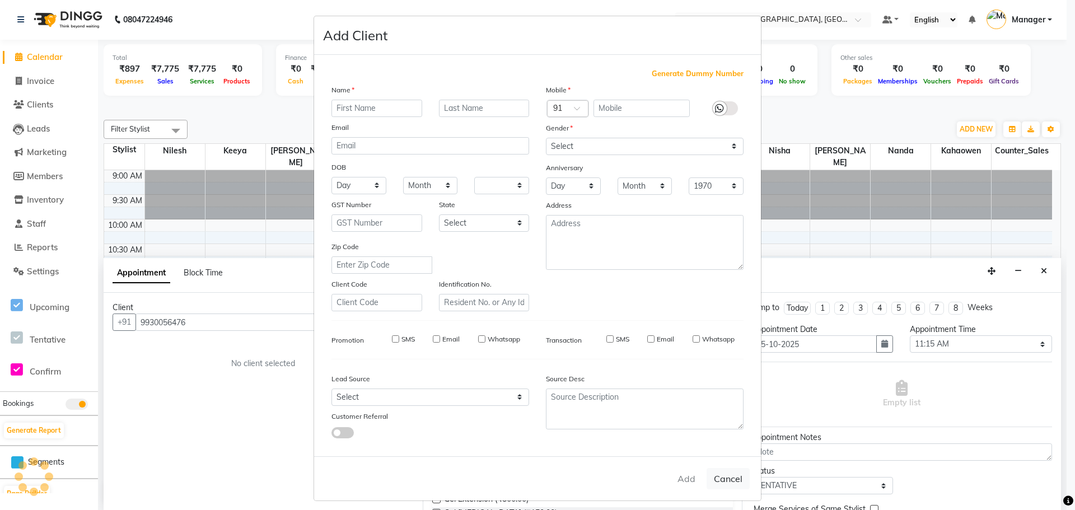
checkbox input "false"
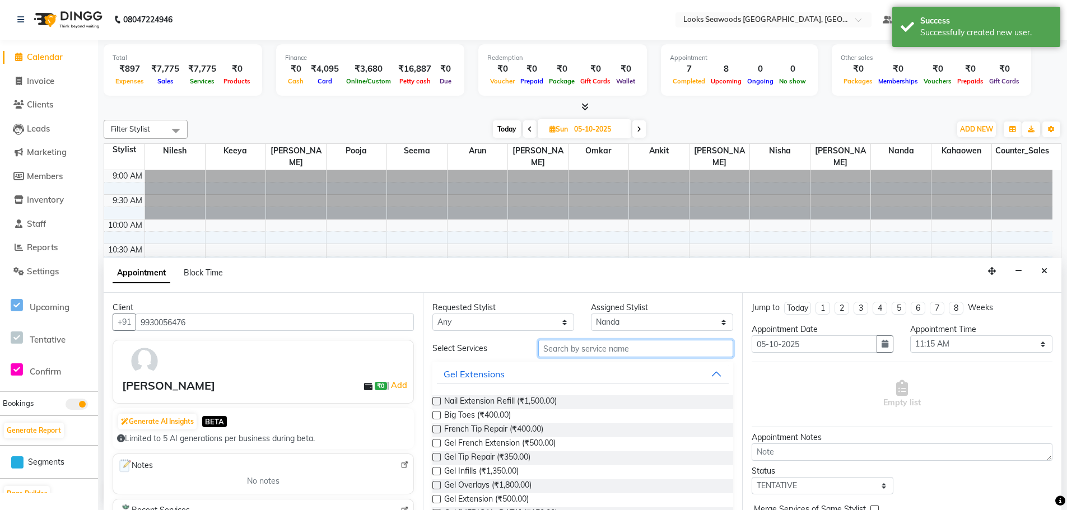
click at [574, 348] on input "text" at bounding box center [635, 348] width 195 height 17
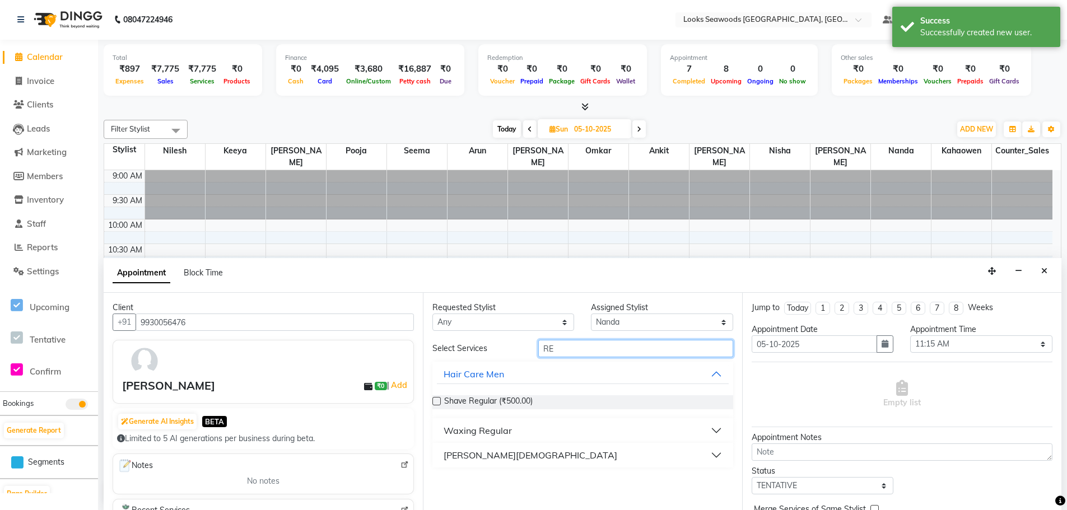
type input "R"
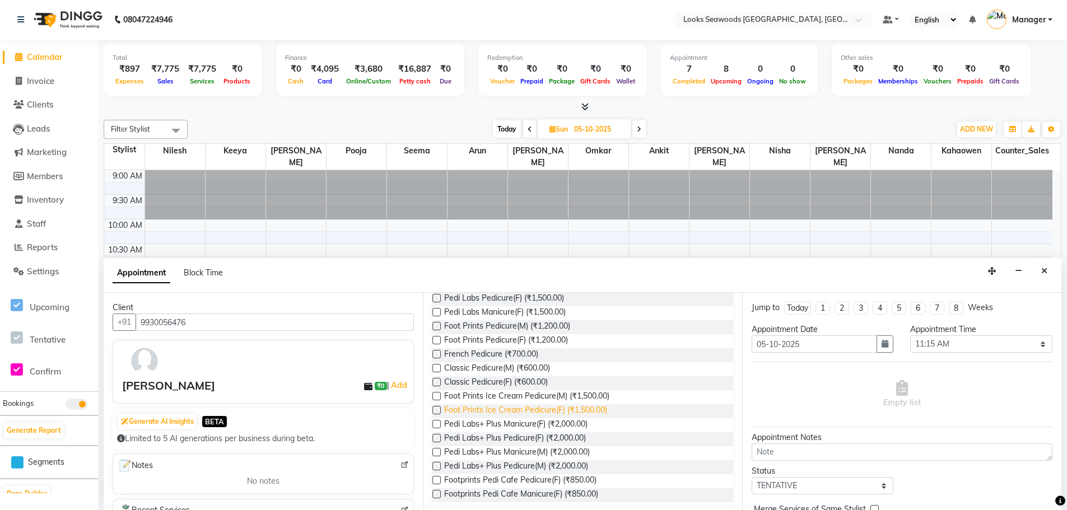
scroll to position [141, 0]
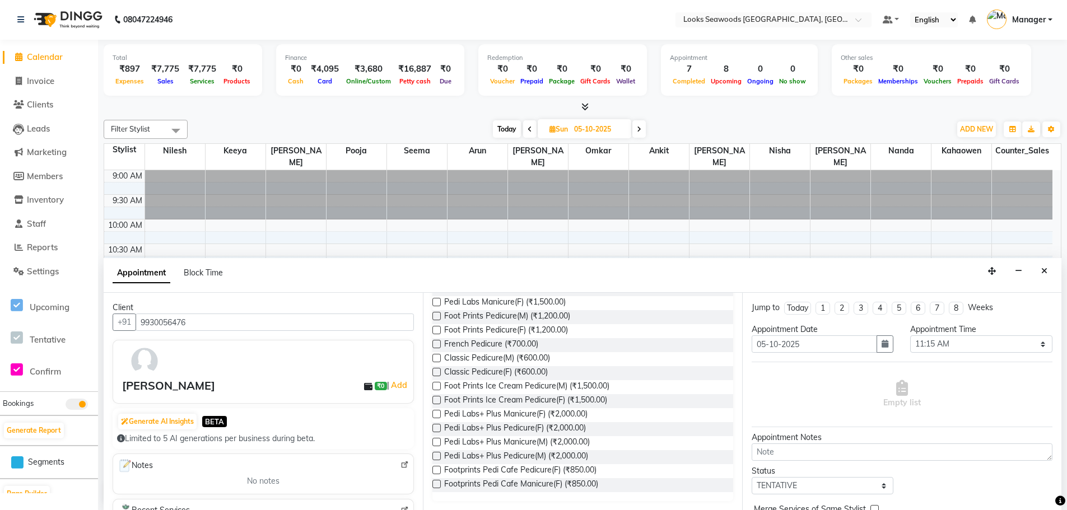
type input "PEDI"
click at [438, 360] on label at bounding box center [436, 358] width 8 height 8
click at [438, 360] on input "checkbox" at bounding box center [435, 359] width 7 height 7
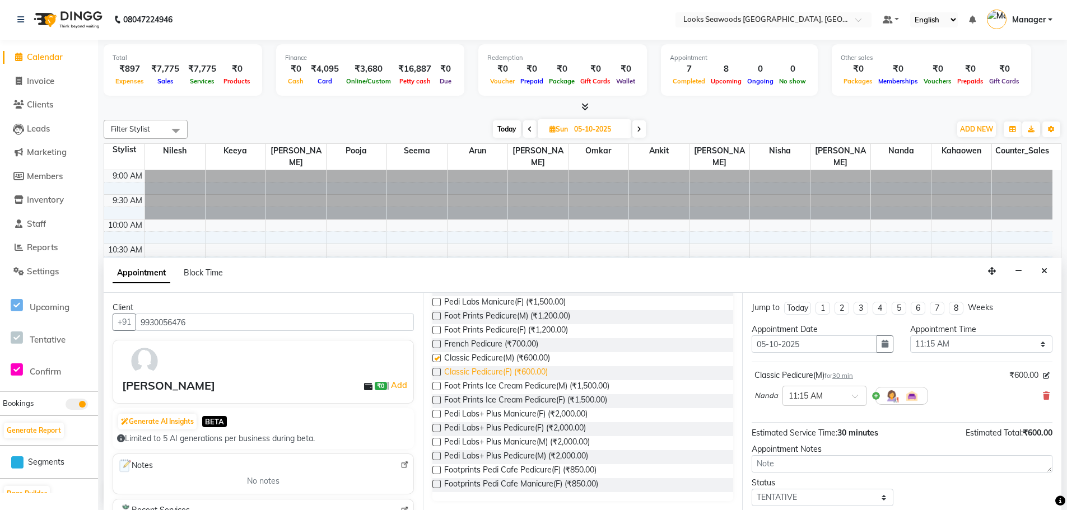
checkbox input "false"
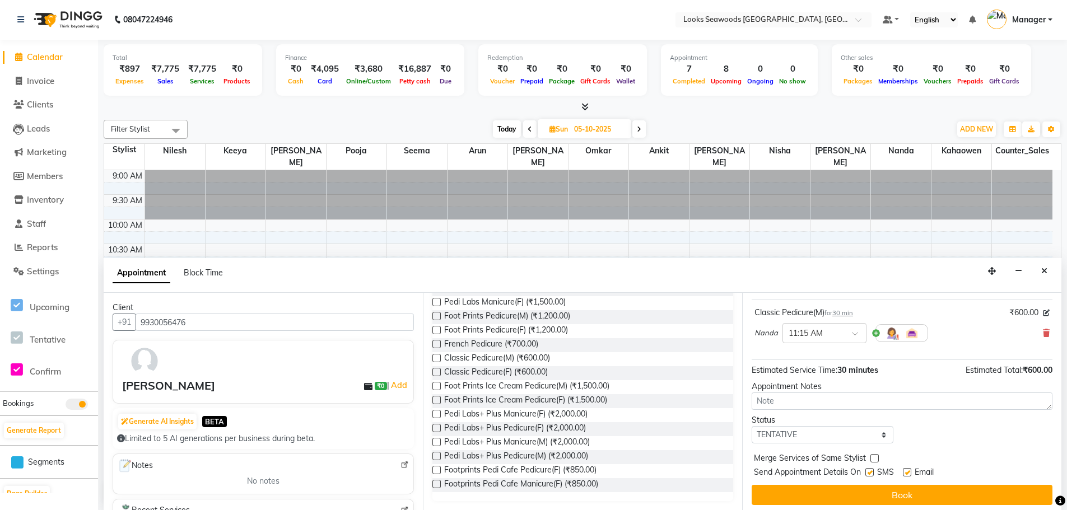
scroll to position [67, 0]
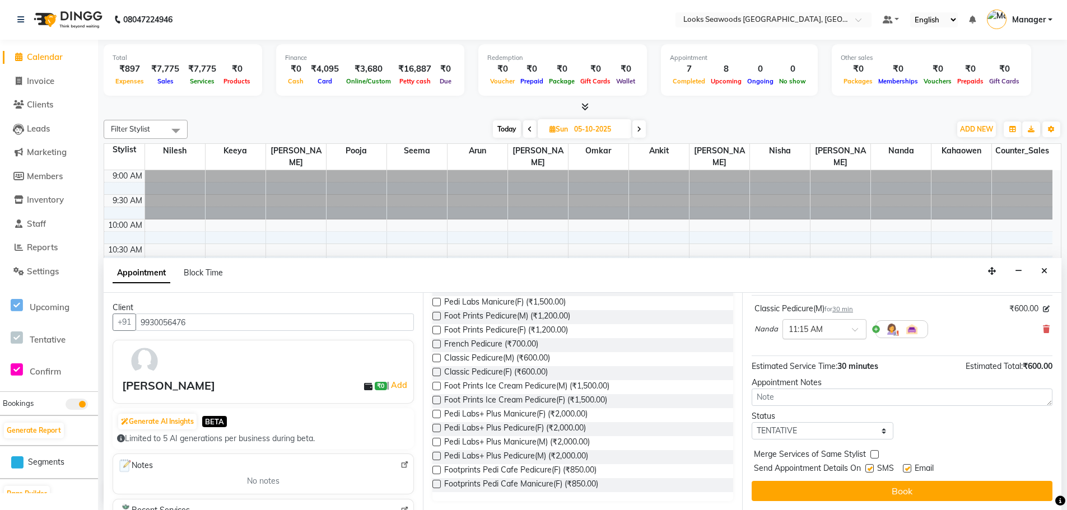
click at [852, 330] on span at bounding box center [859, 333] width 14 height 12
click at [811, 427] on div "11:00 AM" at bounding box center [824, 432] width 83 height 21
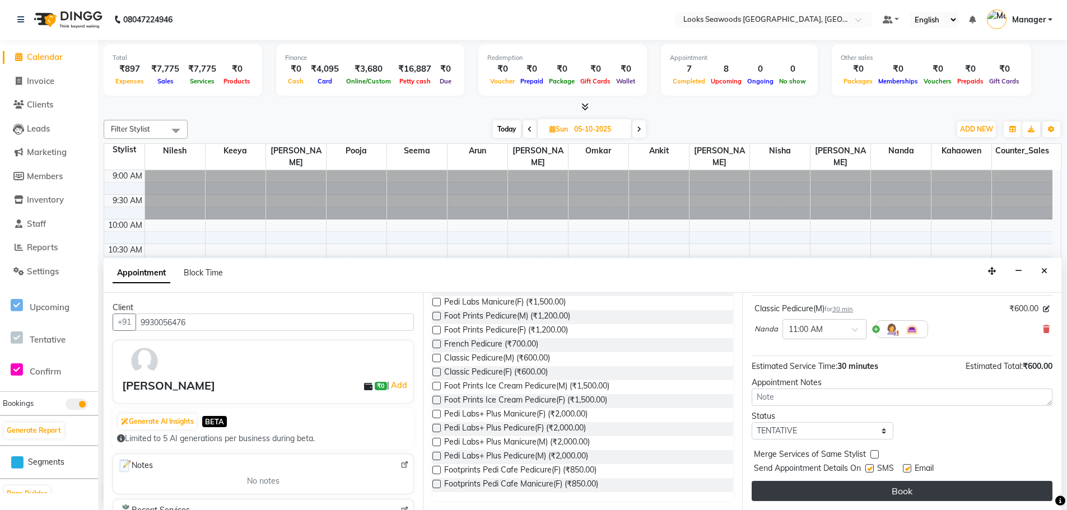
click at [903, 491] on button "Book" at bounding box center [902, 491] width 301 height 20
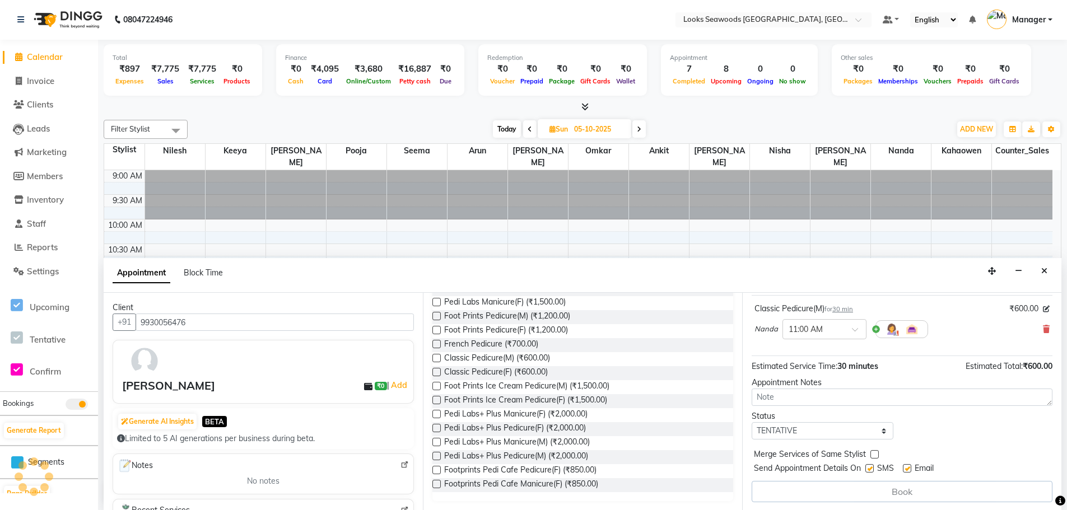
scroll to position [0, 0]
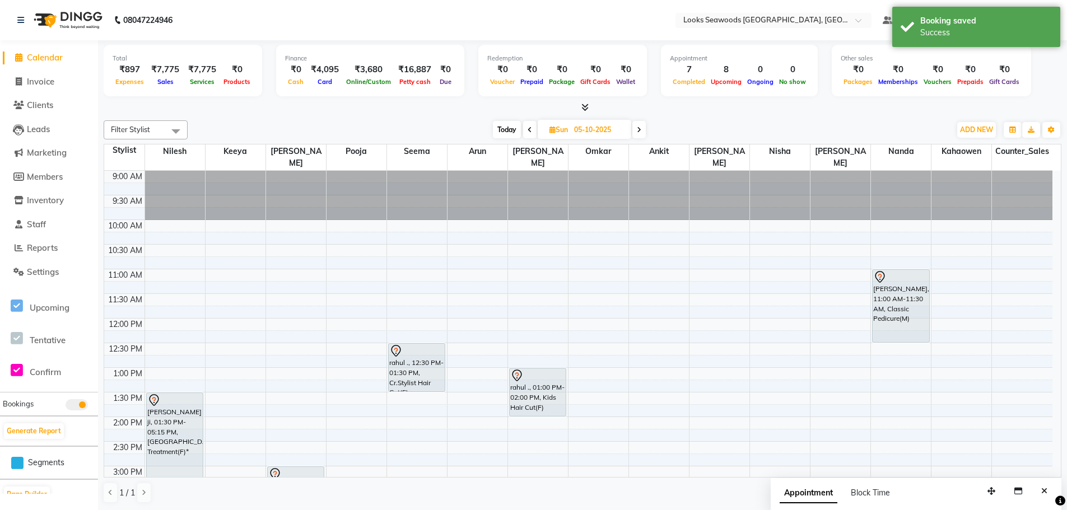
drag, startPoint x: 904, startPoint y: 279, endPoint x: 901, endPoint y: 327, distance: 47.1
click at [901, 327] on div "BIYANKA ROSE, 11:00 AM-11:30 AM, Classic Pedicure(M) BIYANKA ROSE, 11:00 AM-11:…" at bounding box center [901, 515] width 60 height 689
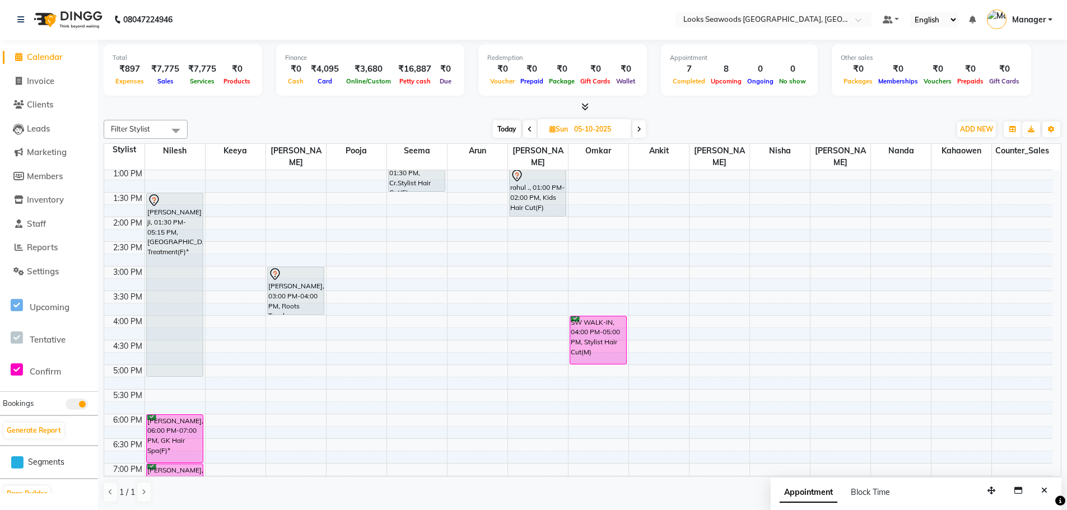
scroll to position [280, 0]
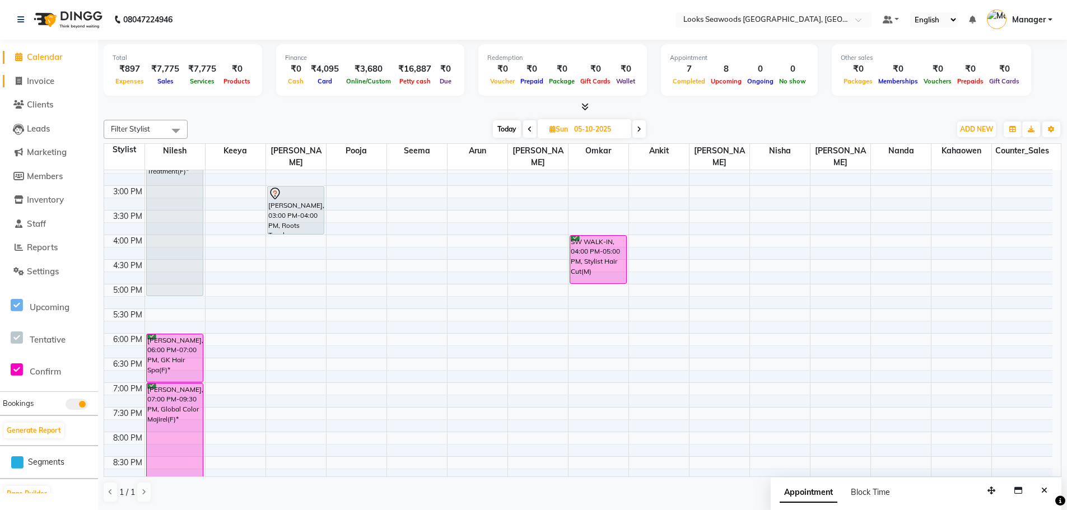
click at [40, 83] on span "Invoice" at bounding box center [40, 81] width 27 height 11
select select "service"
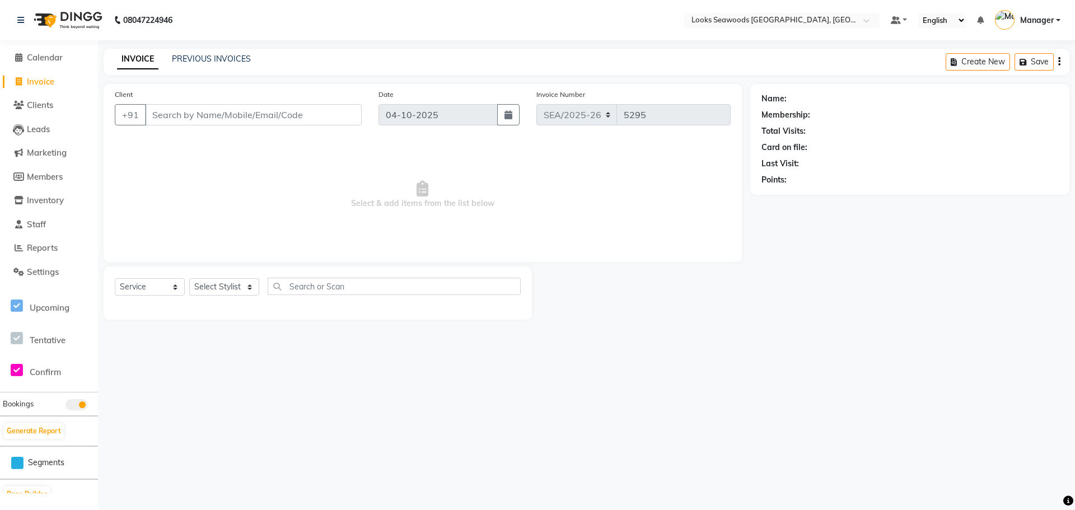
click at [224, 118] on input "Client" at bounding box center [253, 114] width 217 height 21
type input "9962240338"
click at [327, 111] on span "Add Client" at bounding box center [333, 114] width 44 height 11
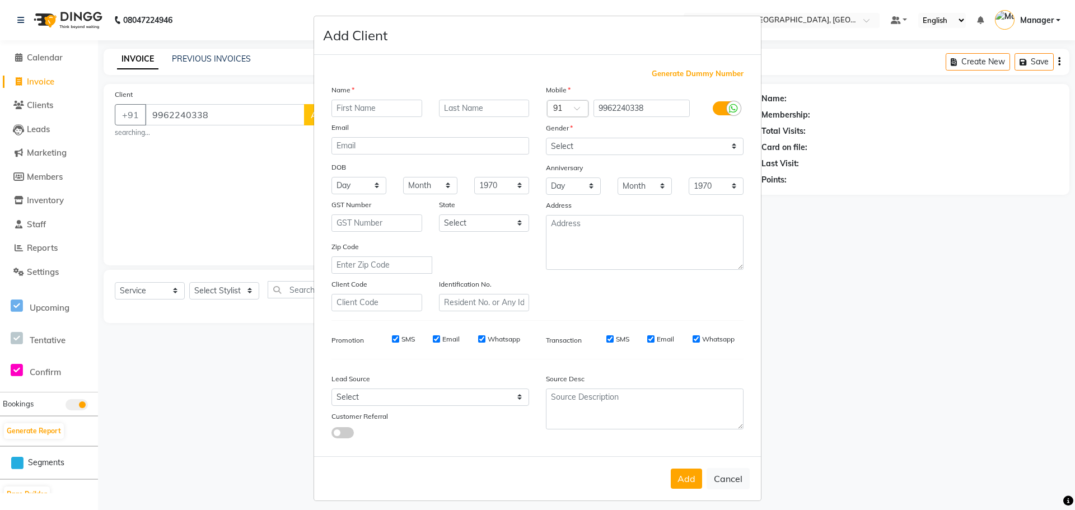
click at [359, 114] on input "text" at bounding box center [377, 108] width 91 height 17
type input "PRASHANT"
click at [442, 108] on input "text" at bounding box center [484, 108] width 91 height 17
type input "[PERSON_NAME]"
click at [727, 143] on select "Select [DEMOGRAPHIC_DATA] [DEMOGRAPHIC_DATA] Other Prefer Not To Say" at bounding box center [645, 146] width 198 height 17
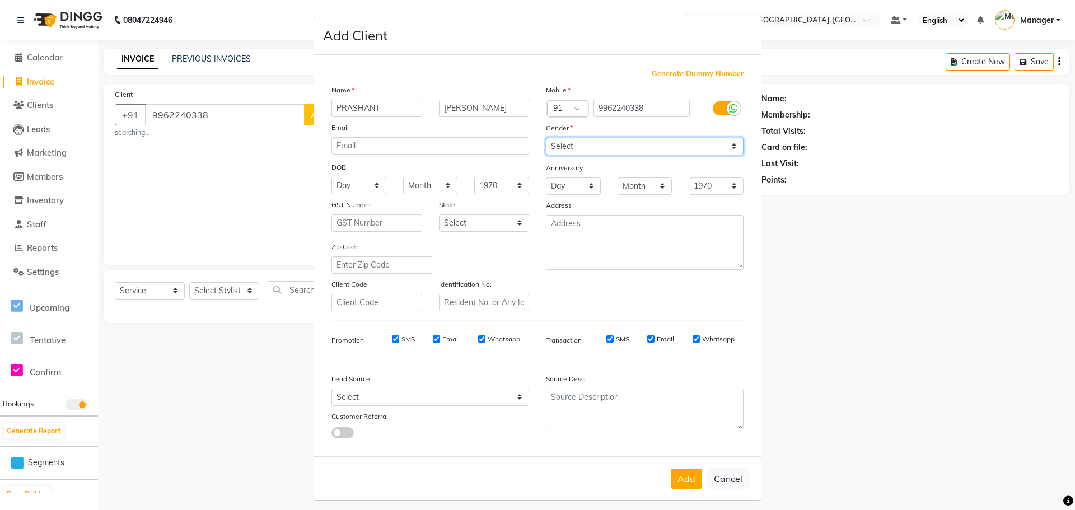
select select "[DEMOGRAPHIC_DATA]"
click at [546, 138] on select "Select [DEMOGRAPHIC_DATA] [DEMOGRAPHIC_DATA] Other Prefer Not To Say" at bounding box center [645, 146] width 198 height 17
click at [689, 479] on button "Add" at bounding box center [686, 479] width 31 height 20
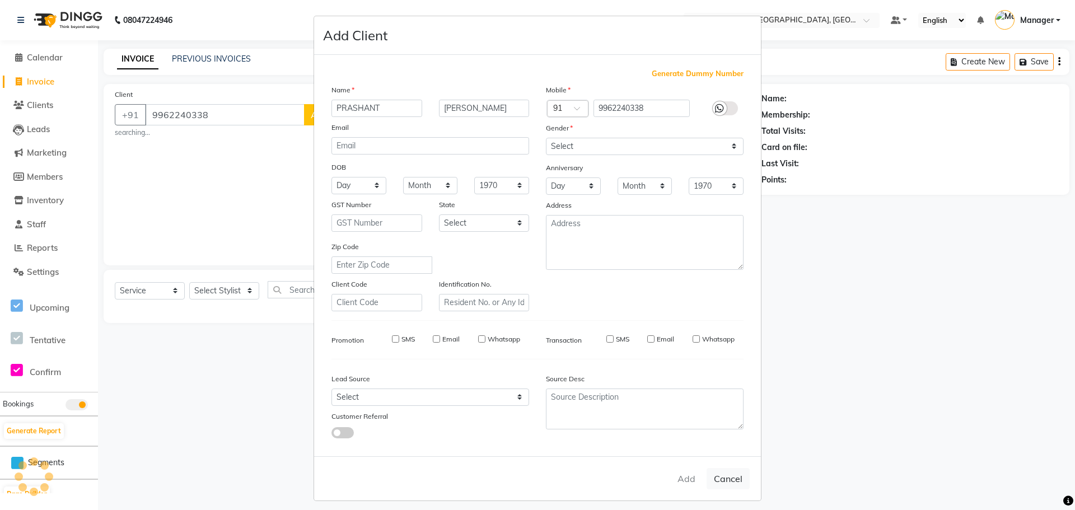
select select
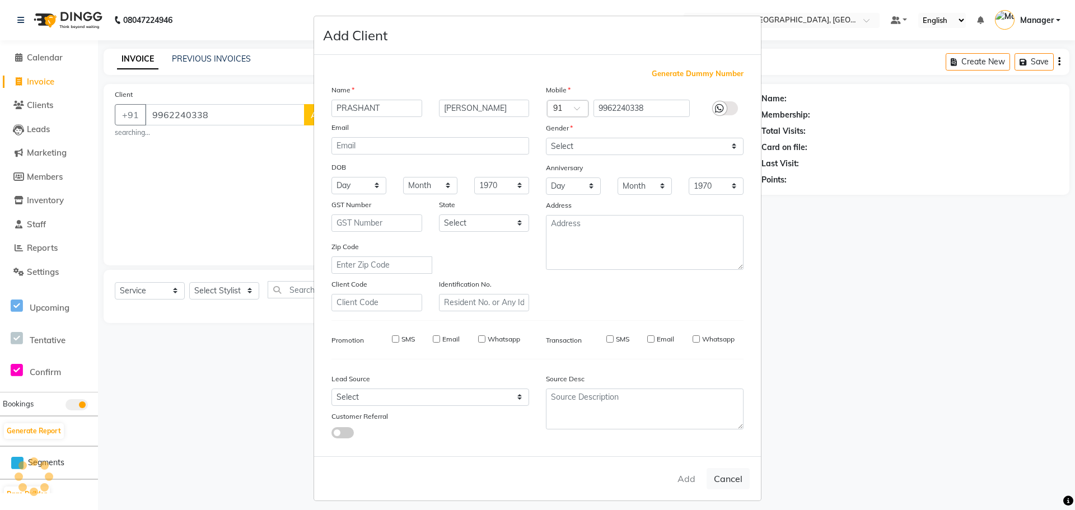
select select
checkbox input "false"
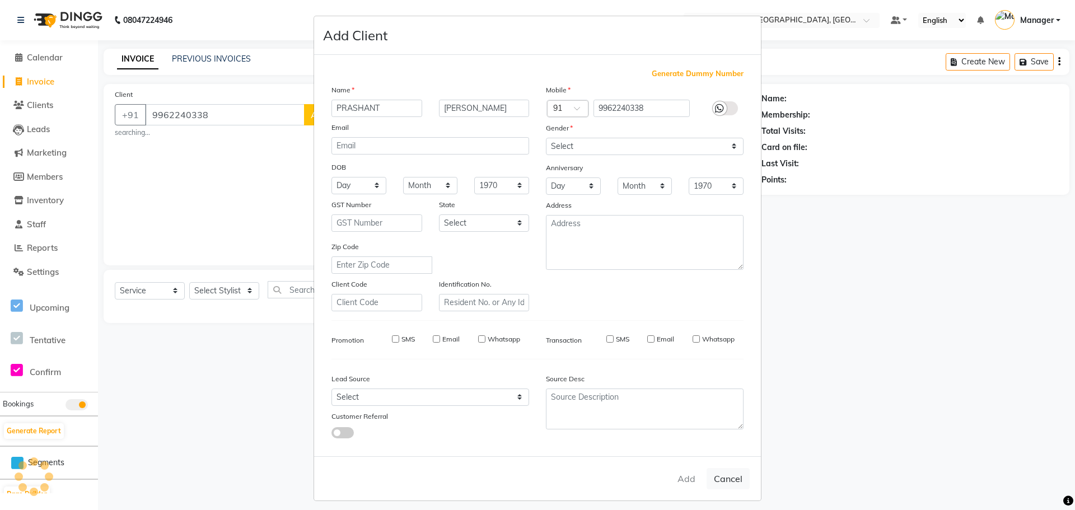
checkbox input "false"
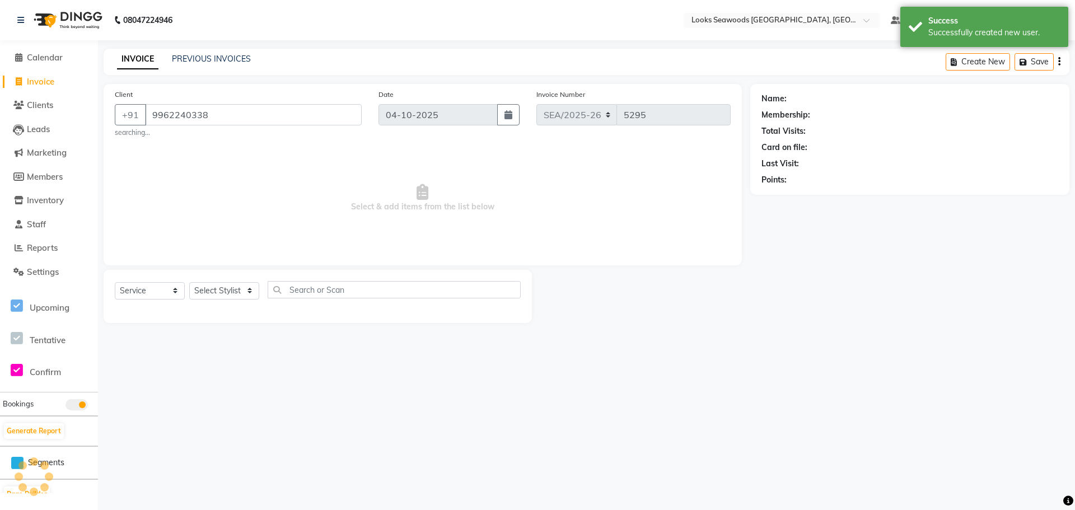
select select "1: Object"
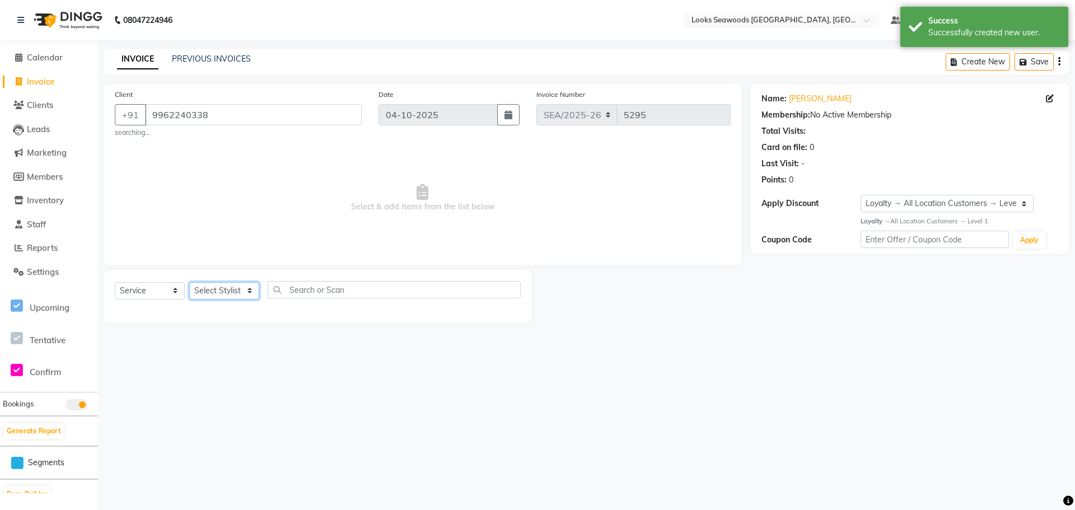
click at [248, 292] on select "Select Stylist Ankit Arun Counter_Sales [PERSON_NAME] [PERSON_NAME] Manager [PE…" at bounding box center [224, 290] width 70 height 17
select select "93421"
click at [189, 282] on select "Select Stylist Ankit Arun Counter_Sales [PERSON_NAME] [PERSON_NAME] Manager [PE…" at bounding box center [224, 290] width 70 height 17
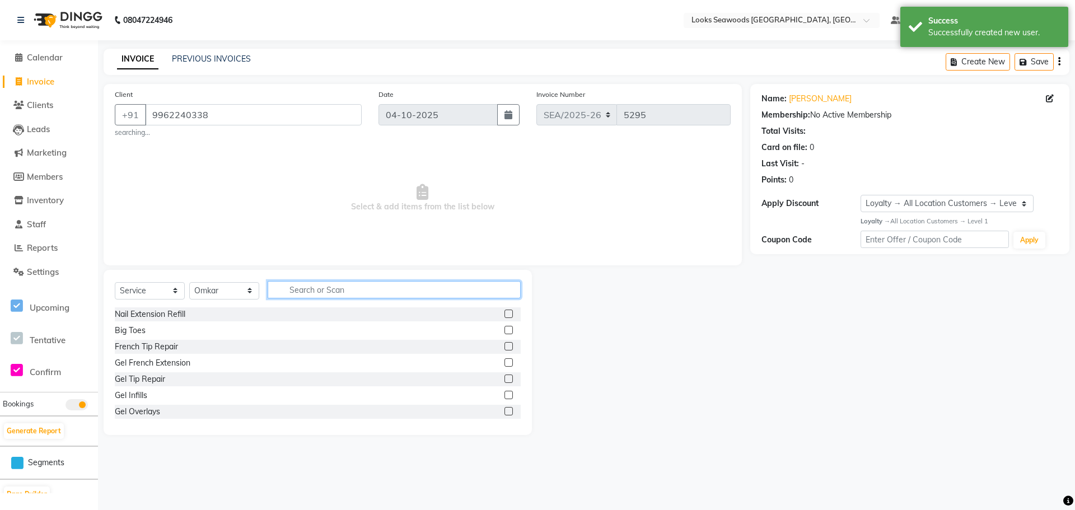
click at [312, 292] on input "text" at bounding box center [394, 289] width 253 height 17
type input "CUT"
click at [164, 328] on div "Stylist Hair Cut(M)" at bounding box center [148, 331] width 66 height 12
checkbox input "false"
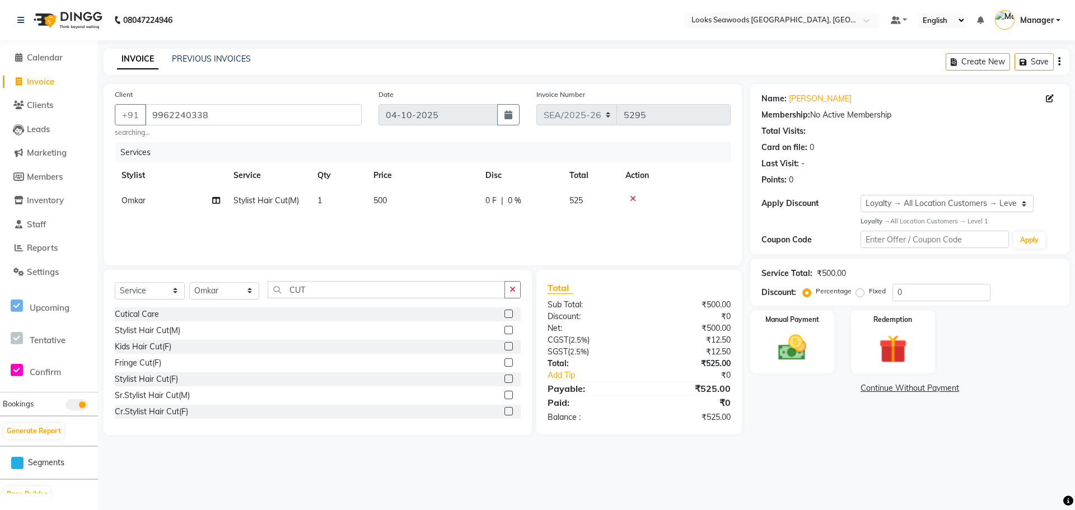
click at [385, 200] on span "500" at bounding box center [380, 200] width 13 height 10
select select "93421"
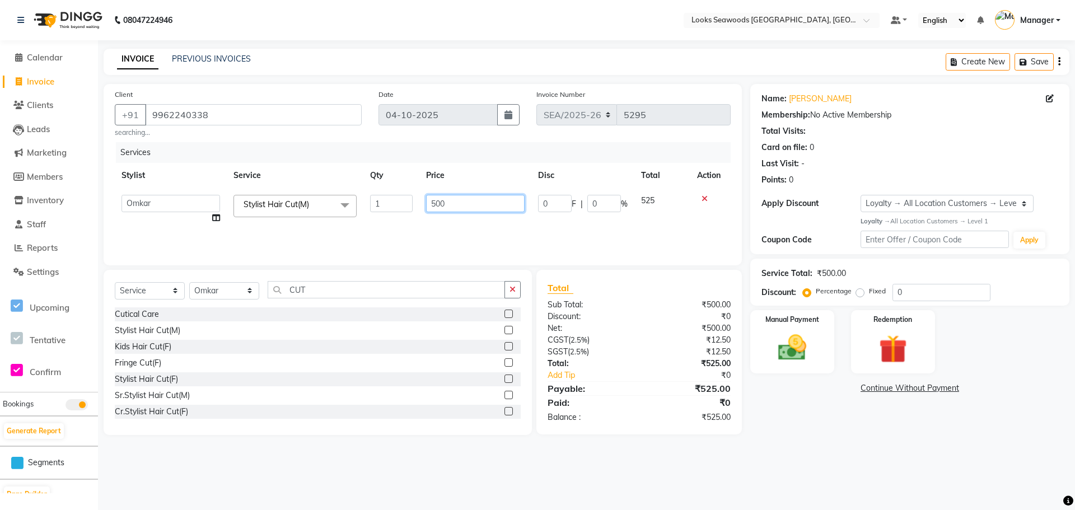
drag, startPoint x: 450, startPoint y: 205, endPoint x: 408, endPoint y: 205, distance: 42.0
click at [408, 205] on tr "Ankit Arun Counter_Sales Hanif Hemendra Kahaowen Keeya Manager Maninder Nanda N…" at bounding box center [423, 209] width 616 height 43
type input "900"
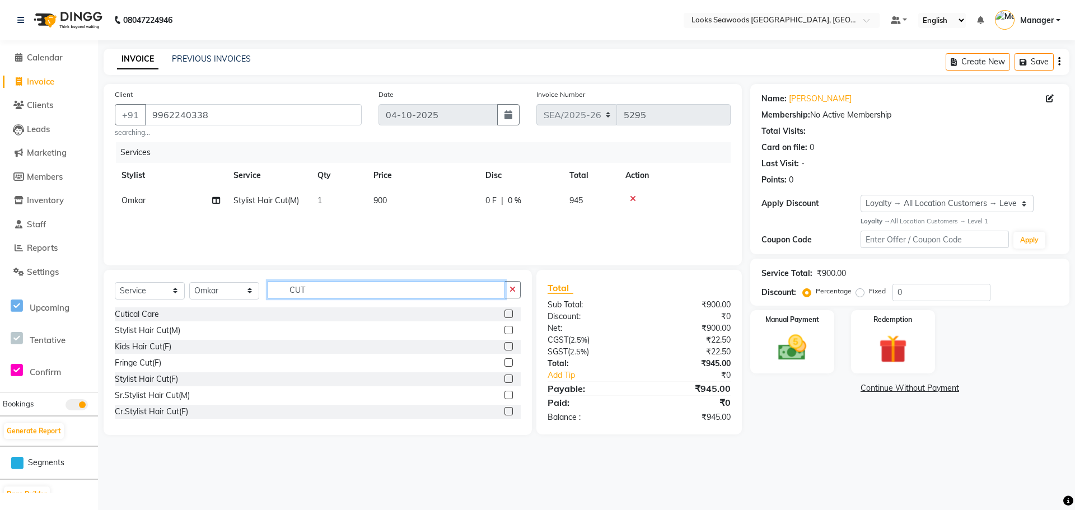
drag, startPoint x: 311, startPoint y: 292, endPoint x: 281, endPoint y: 288, distance: 29.9
click at [281, 288] on input "CUT" at bounding box center [386, 289] width 237 height 17
type input "BEARD"
click at [150, 315] on div "Beard Trimming" at bounding box center [143, 315] width 57 height 12
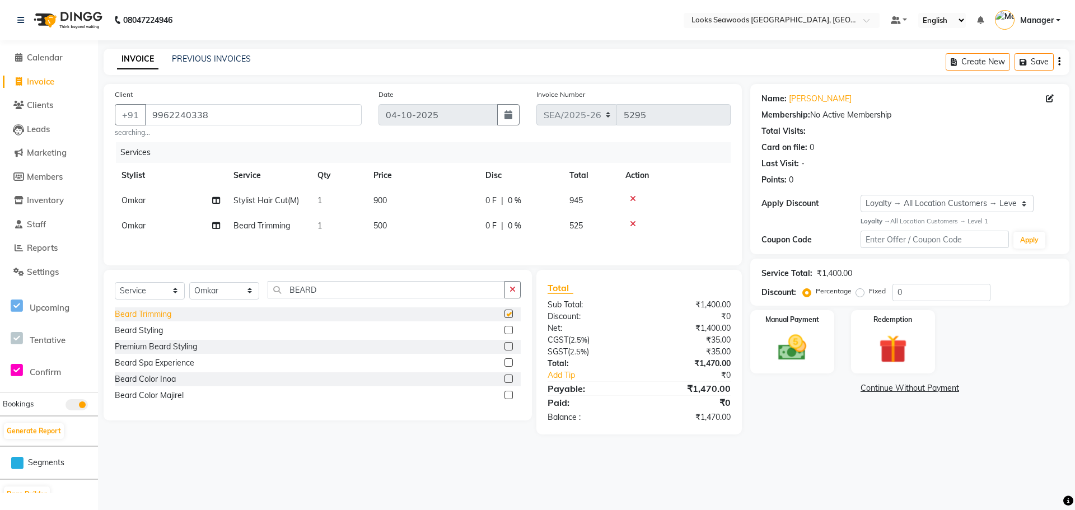
checkbox input "false"
click at [376, 223] on span "500" at bounding box center [380, 226] width 13 height 10
select select "93421"
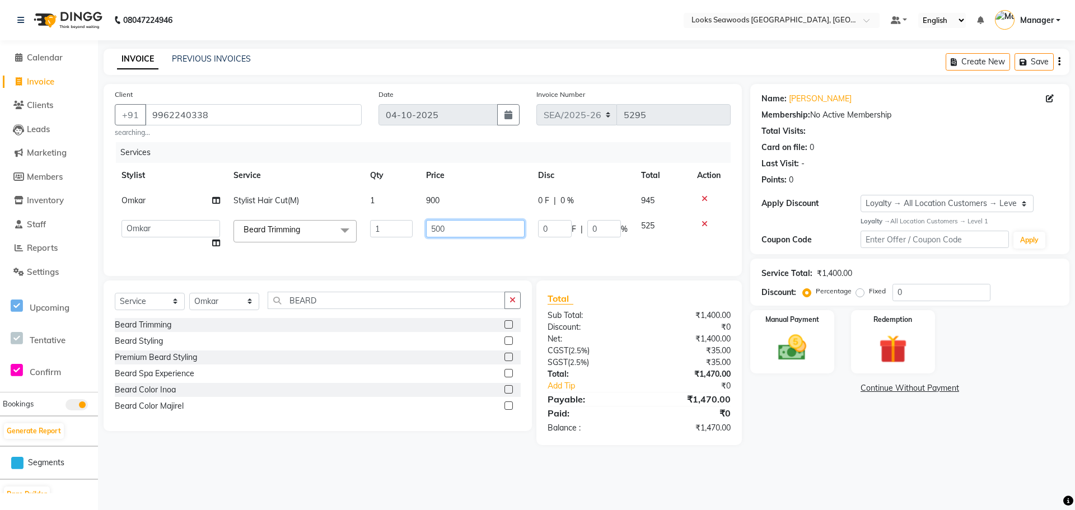
drag, startPoint x: 444, startPoint y: 229, endPoint x: 414, endPoint y: 225, distance: 30.5
click at [414, 225] on tr "Ankit Arun Counter_Sales Hanif Hemendra Kahaowen Keeya Manager Maninder Nanda N…" at bounding box center [423, 234] width 616 height 43
type input "9"
type input "700"
drag, startPoint x: 470, startPoint y: 243, endPoint x: 477, endPoint y: 249, distance: 8.3
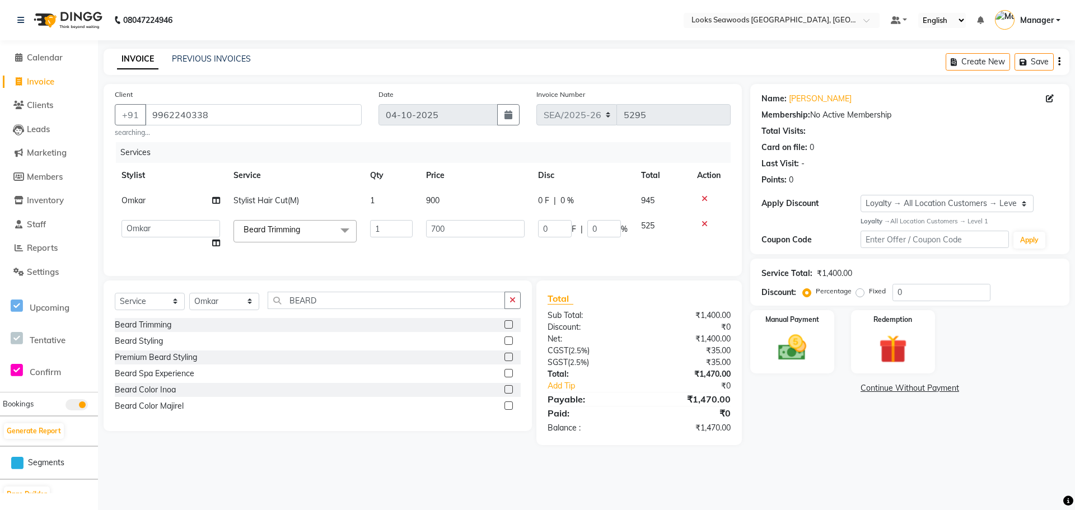
click at [474, 246] on div "Services Stylist Service Qty Price Disc Total Action Omkar Stylist Hair Cut(M) …" at bounding box center [423, 203] width 616 height 123
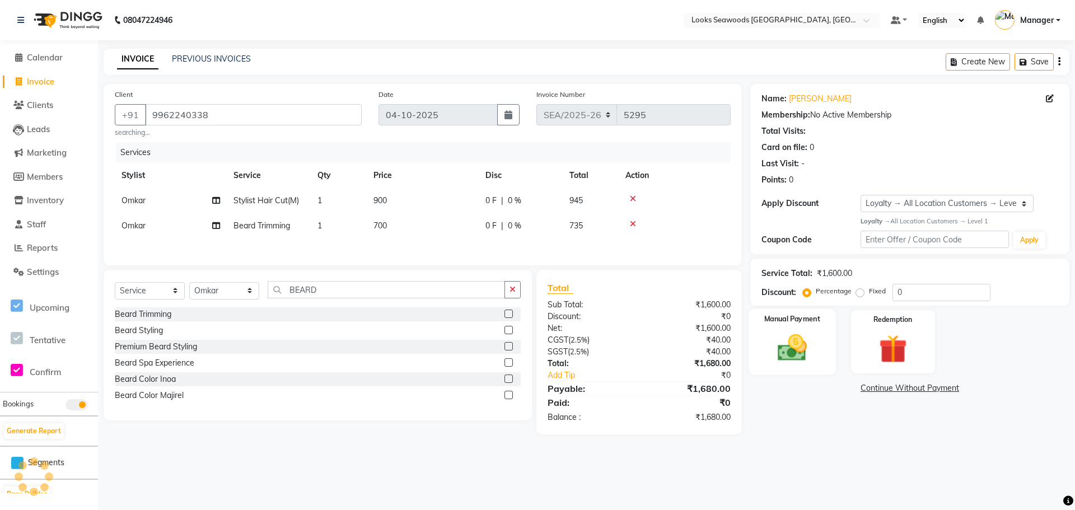
drag, startPoint x: 801, startPoint y: 314, endPoint x: 790, endPoint y: 330, distance: 19.0
click at [792, 330] on div "Manual Payment" at bounding box center [792, 342] width 87 height 66
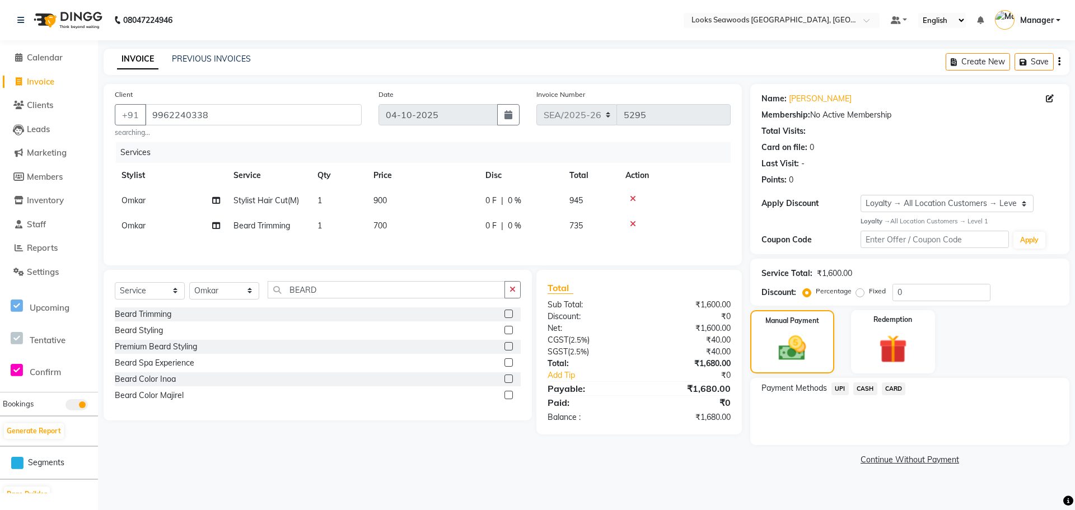
click at [886, 390] on span "CARD" at bounding box center [894, 389] width 24 height 13
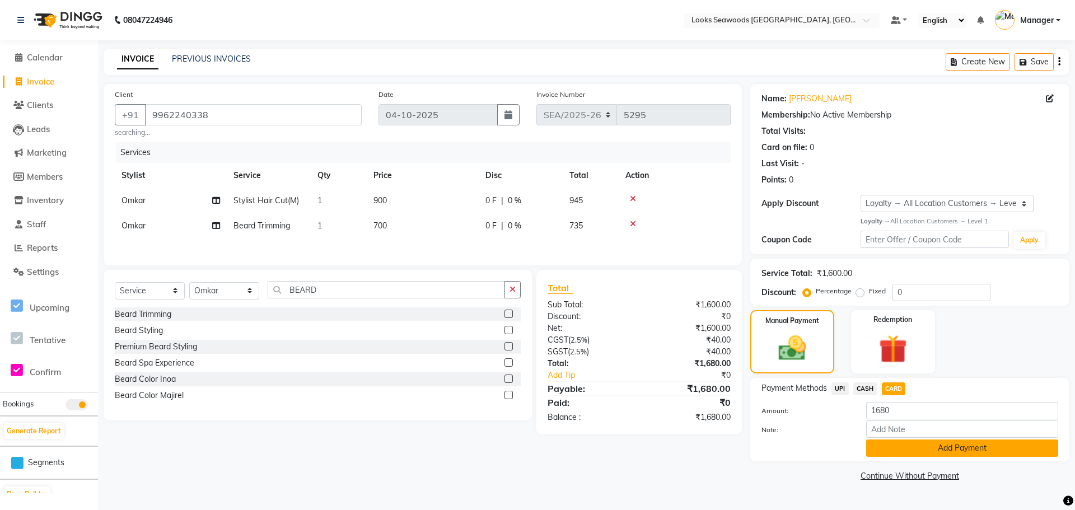
click at [953, 449] on button "Add Payment" at bounding box center [962, 448] width 192 height 17
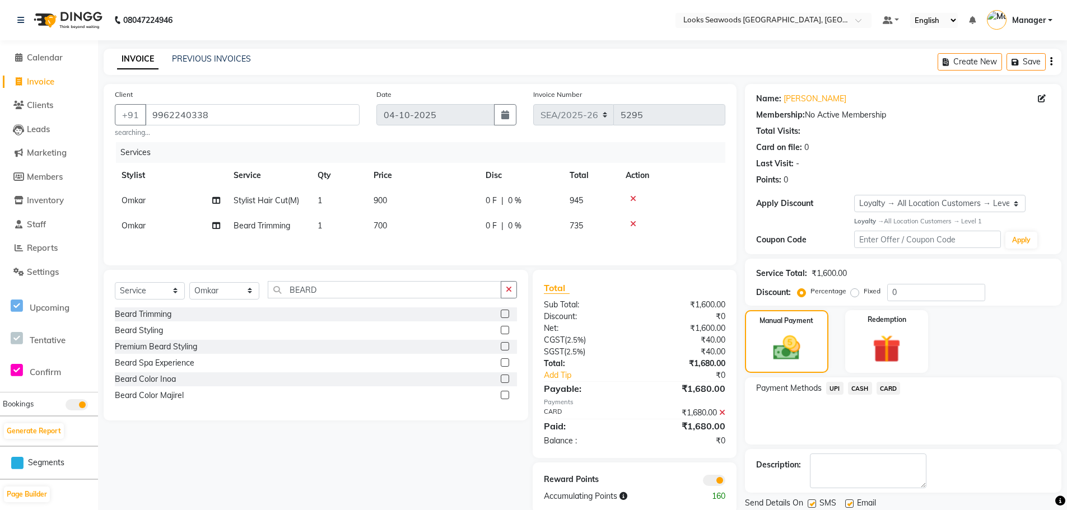
scroll to position [38, 0]
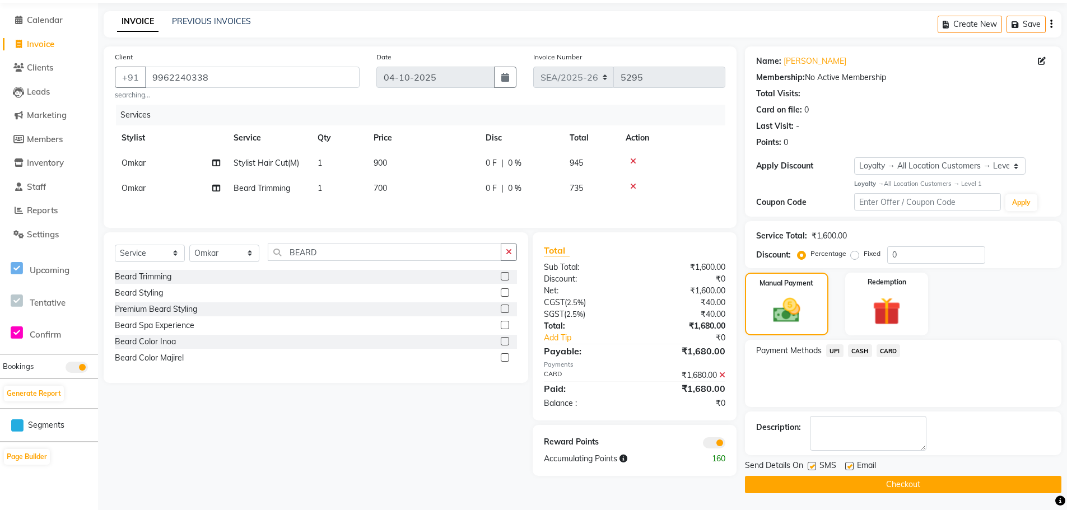
click at [847, 468] on label at bounding box center [849, 466] width 8 height 8
click at [847, 468] on input "checkbox" at bounding box center [848, 466] width 7 height 7
checkbox input "false"
click at [864, 484] on button "Checkout" at bounding box center [903, 484] width 316 height 17
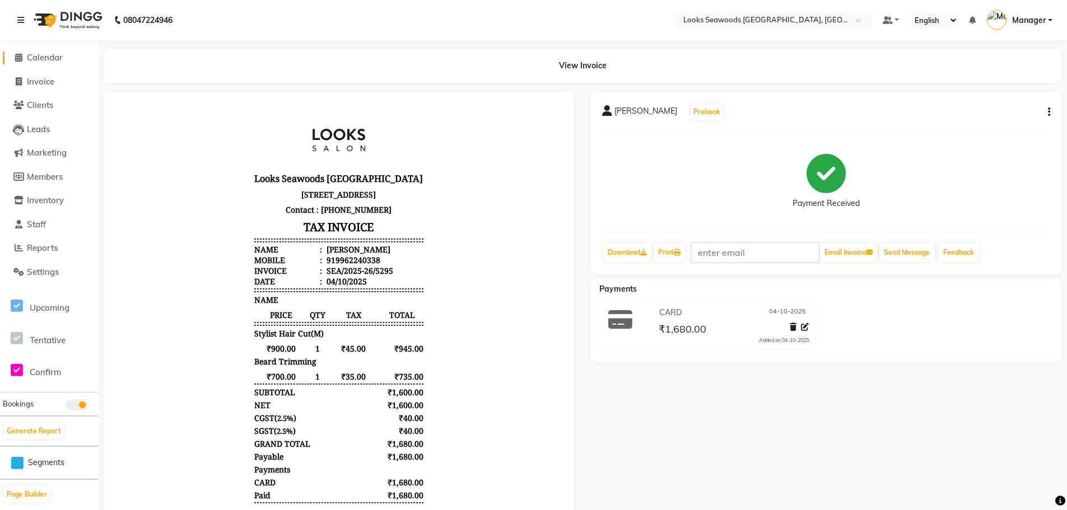
click at [52, 55] on span "Calendar" at bounding box center [45, 57] width 36 height 11
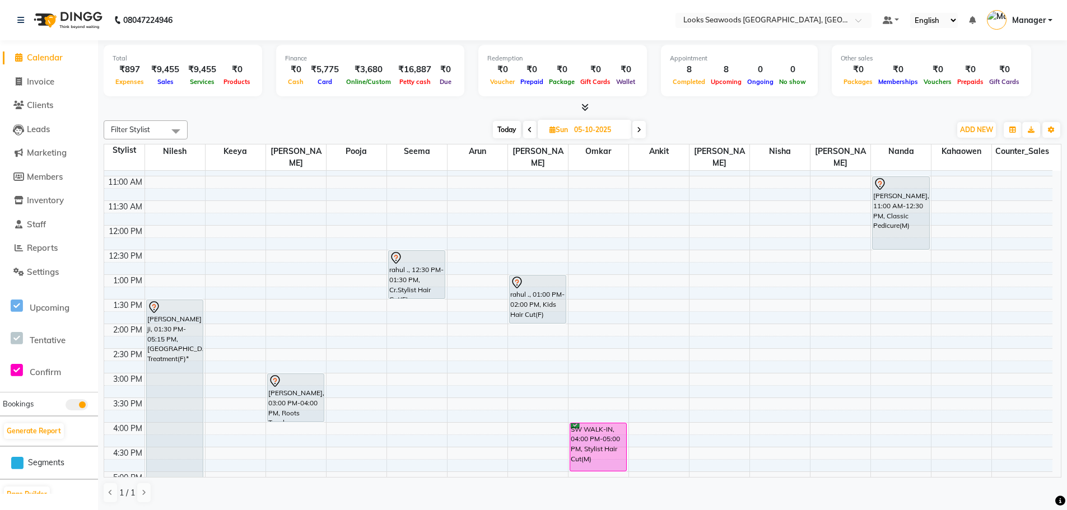
scroll to position [112, 0]
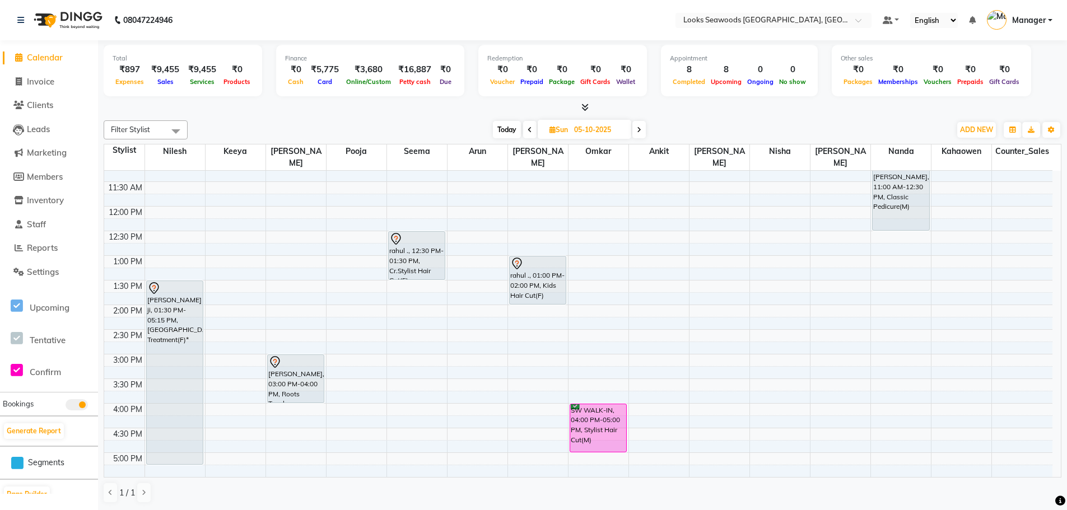
click at [499, 129] on span "Today" at bounding box center [507, 129] width 28 height 17
type input "04-10-2025"
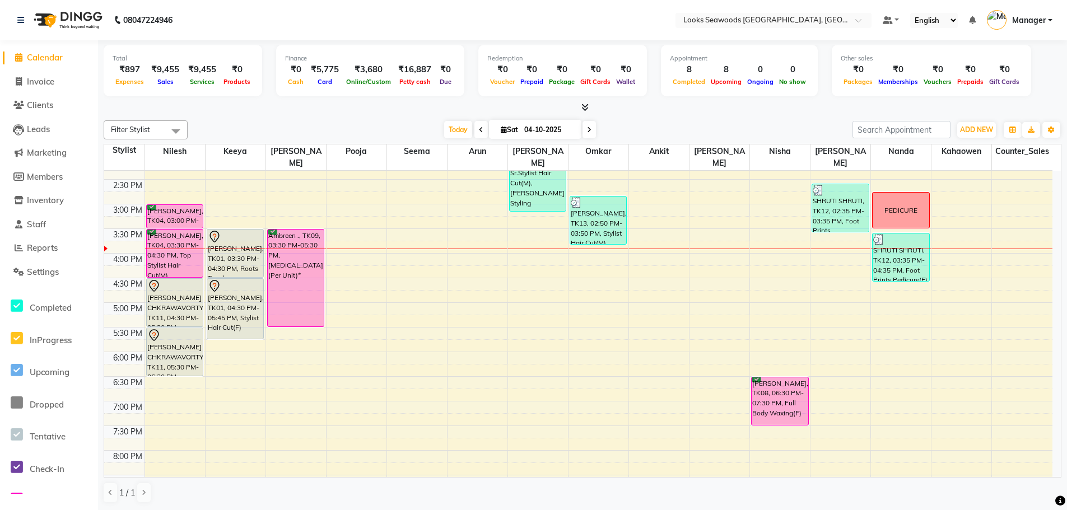
scroll to position [296, 0]
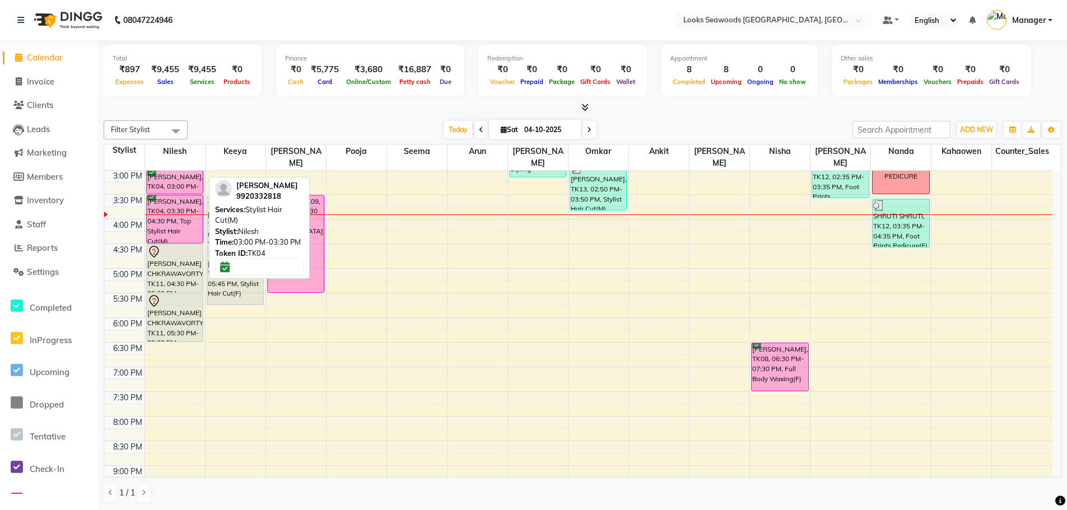
click at [181, 175] on div "[PERSON_NAME], TK04, 03:00 PM-03:30 PM, Stylist Hair Cut(M)" at bounding box center [175, 182] width 56 height 23
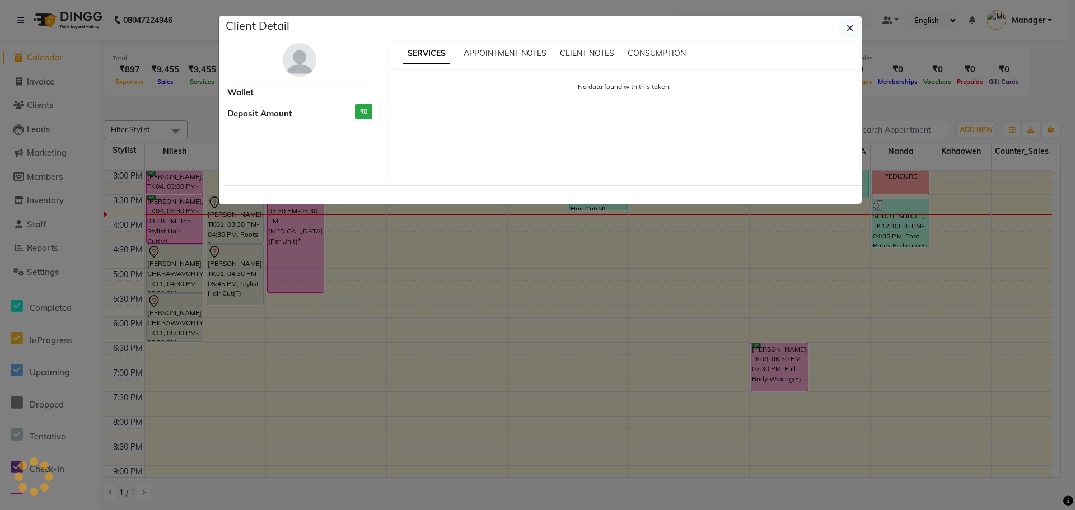
select select "6"
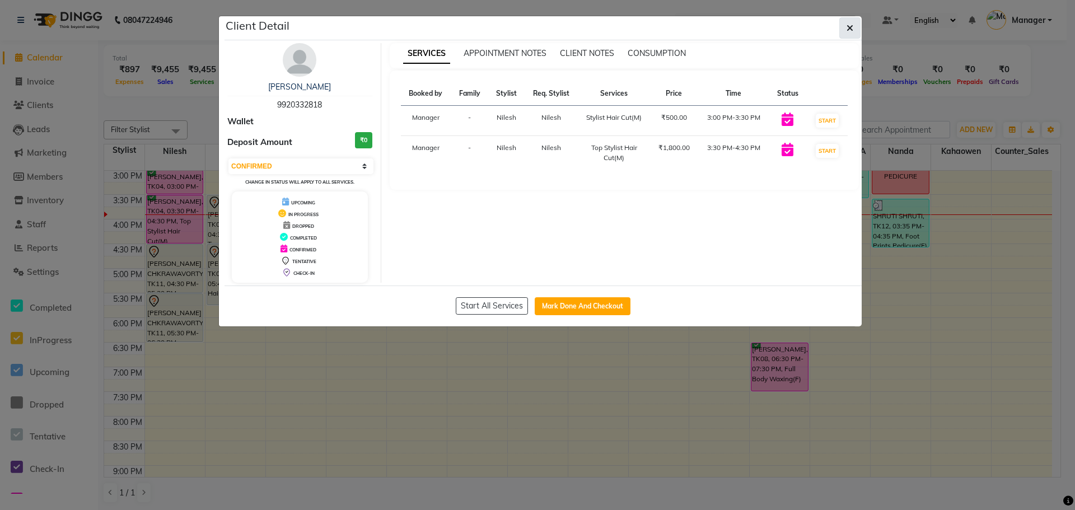
click at [853, 30] on icon "button" at bounding box center [850, 28] width 7 height 9
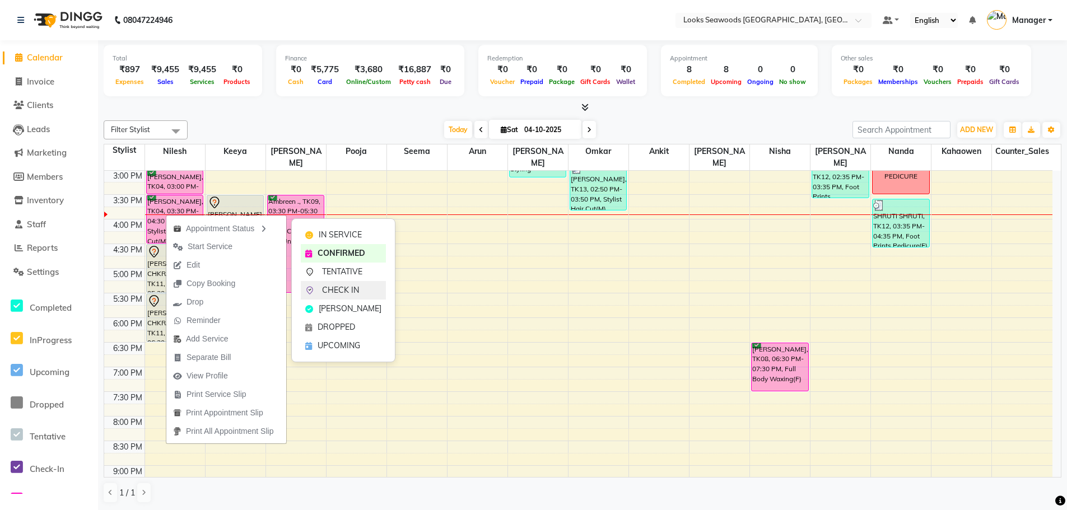
click at [345, 294] on span "CHECK IN" at bounding box center [340, 290] width 37 height 12
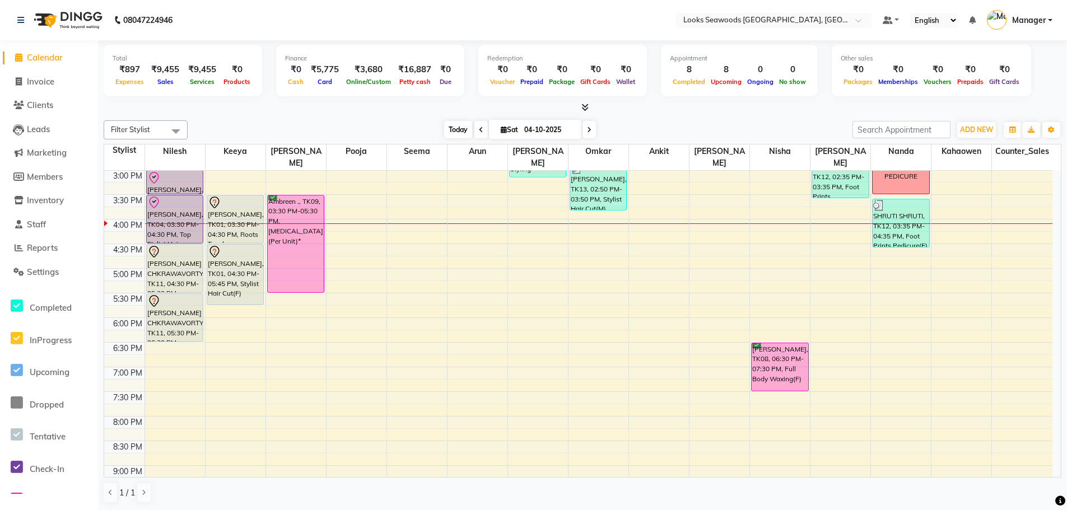
click at [450, 134] on span "Today" at bounding box center [458, 129] width 28 height 17
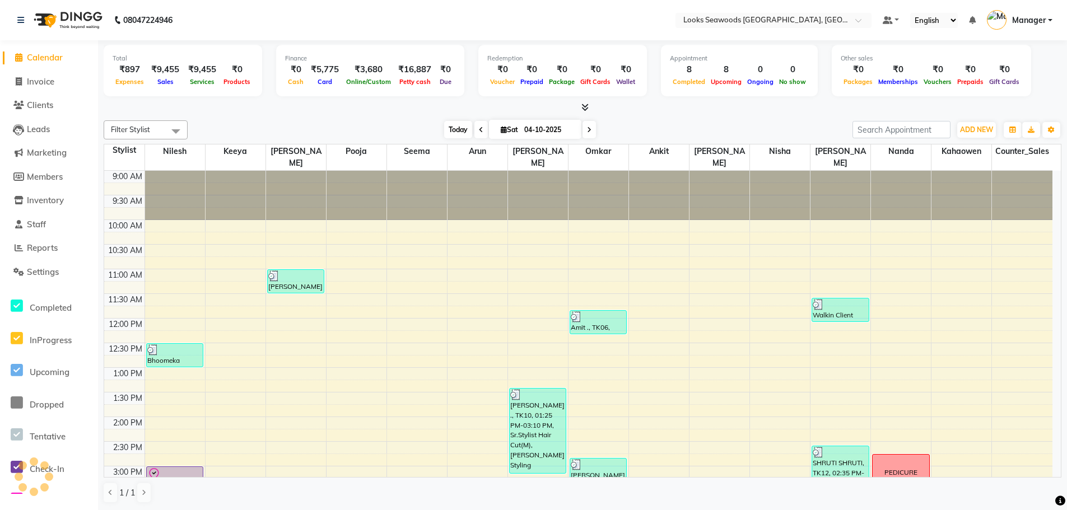
scroll to position [346, 0]
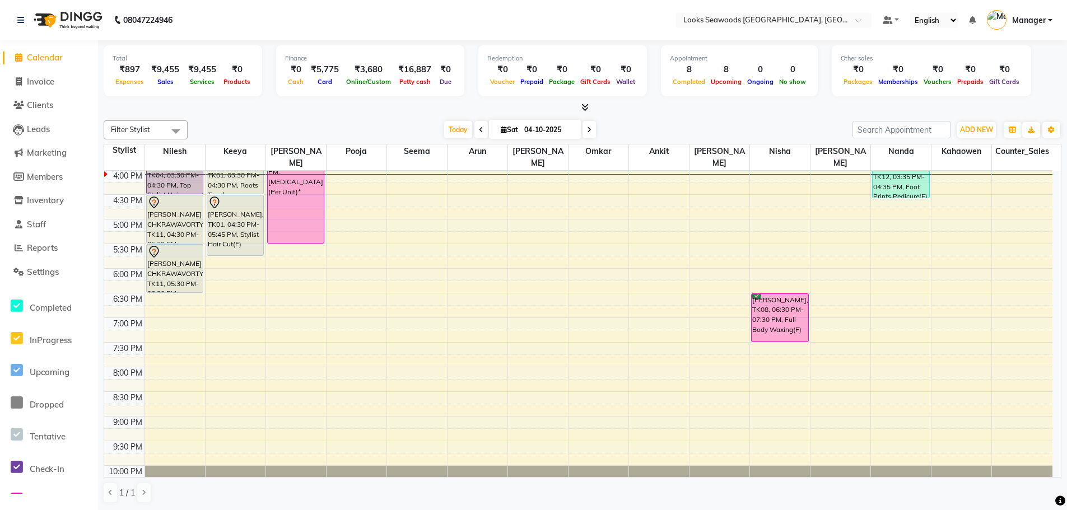
click at [430, 129] on div "[DATE] [DATE]" at bounding box center [520, 130] width 654 height 17
drag, startPoint x: 453, startPoint y: 127, endPoint x: 461, endPoint y: 132, distance: 10.1
click at [453, 127] on span "Today" at bounding box center [458, 129] width 28 height 17
click at [386, 112] on div at bounding box center [583, 108] width 958 height 12
click at [362, 122] on div "[DATE] [DATE]" at bounding box center [520, 130] width 654 height 17
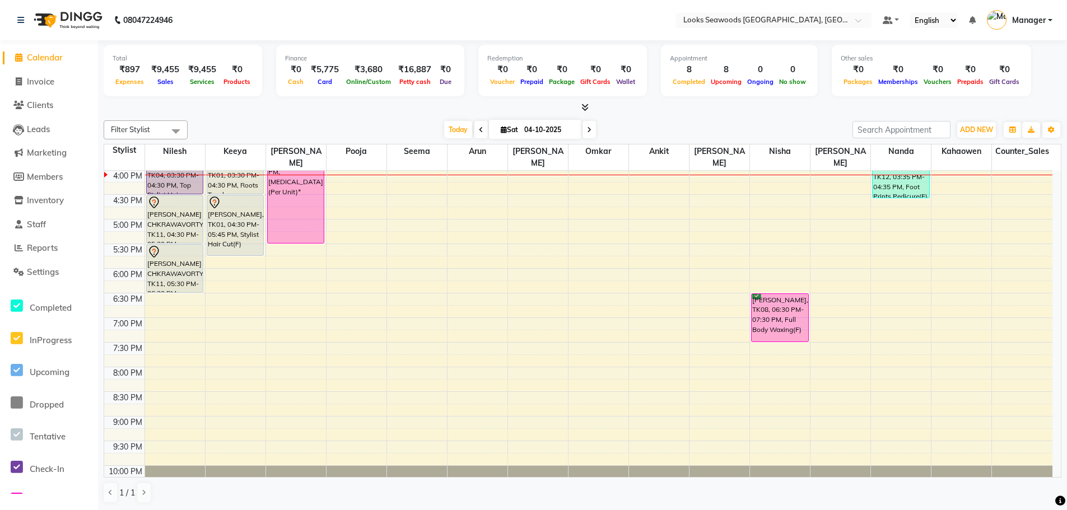
click at [372, 127] on div "[DATE] [DATE]" at bounding box center [520, 130] width 654 height 17
click at [473, 180] on div "9:00 AM 9:30 AM 10:00 AM 10:30 AM 11:00 AM 11:30 AM 12:00 PM 12:30 PM 1:00 PM 1…" at bounding box center [578, 169] width 948 height 689
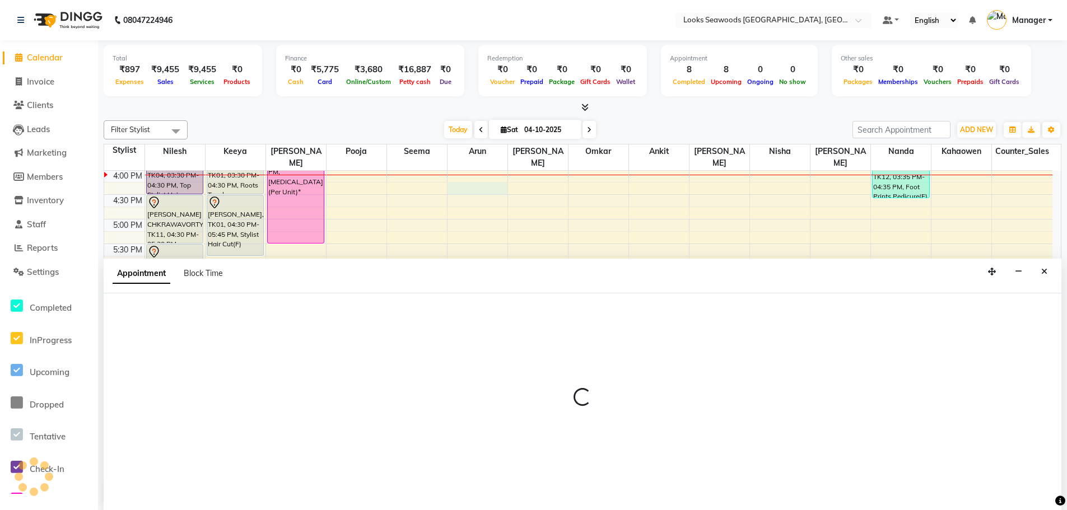
scroll to position [1, 0]
select select "93419"
select select "975"
select select "tentative"
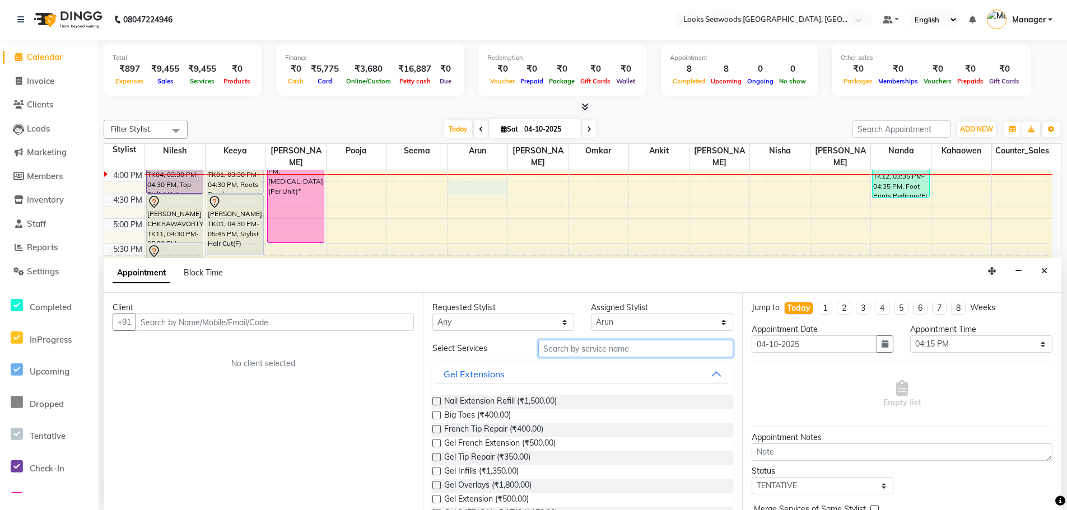
click at [612, 348] on input "text" at bounding box center [635, 348] width 195 height 17
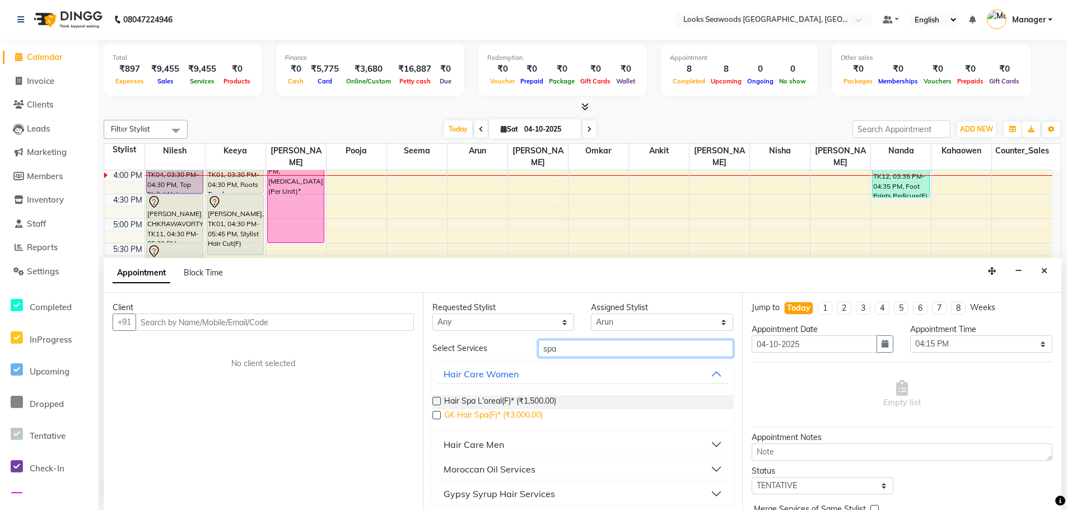
type input "spa"
click at [477, 412] on span "GK Hair Spa(F)* (₹3,000.00)" at bounding box center [493, 416] width 99 height 14
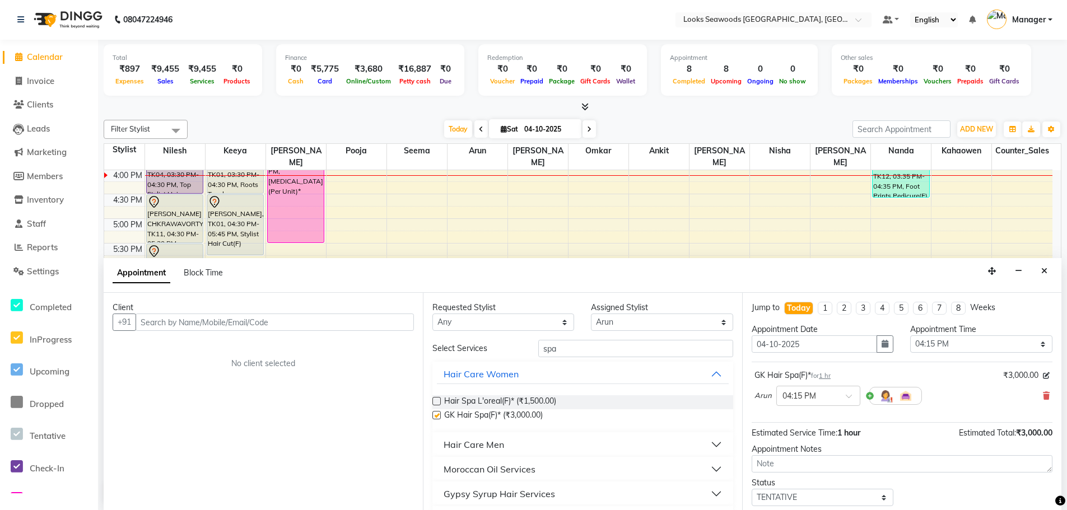
checkbox input "false"
click at [220, 325] on input "text" at bounding box center [275, 322] width 278 height 17
type input "7354563220"
click at [406, 324] on span "Add Client" at bounding box center [391, 322] width 38 height 10
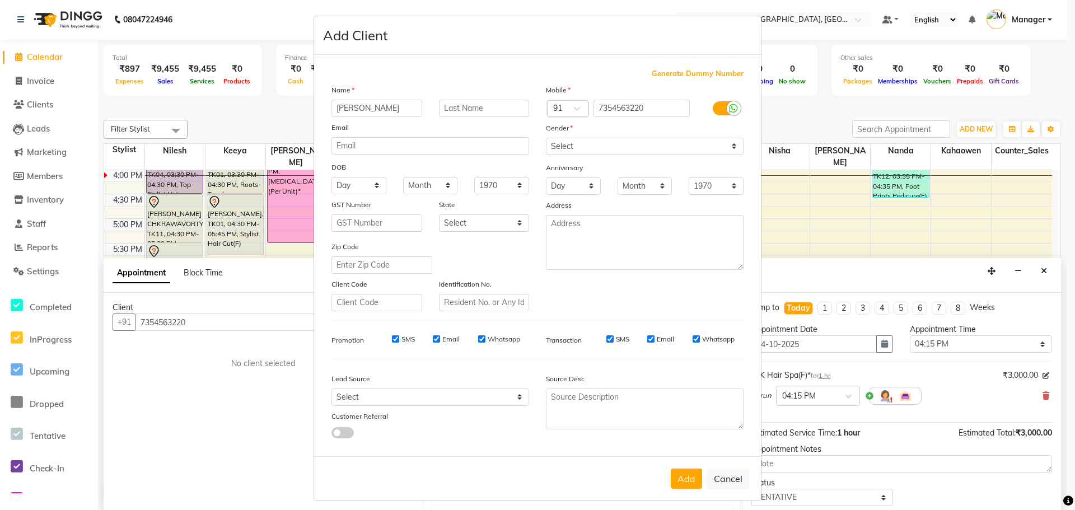
type input "Suparna"
type input "Singh"
click at [569, 149] on select "Select [DEMOGRAPHIC_DATA] [DEMOGRAPHIC_DATA] Other Prefer Not To Say" at bounding box center [645, 146] width 198 height 17
select select "[DEMOGRAPHIC_DATA]"
click at [546, 138] on select "Select [DEMOGRAPHIC_DATA] [DEMOGRAPHIC_DATA] Other Prefer Not To Say" at bounding box center [645, 146] width 198 height 17
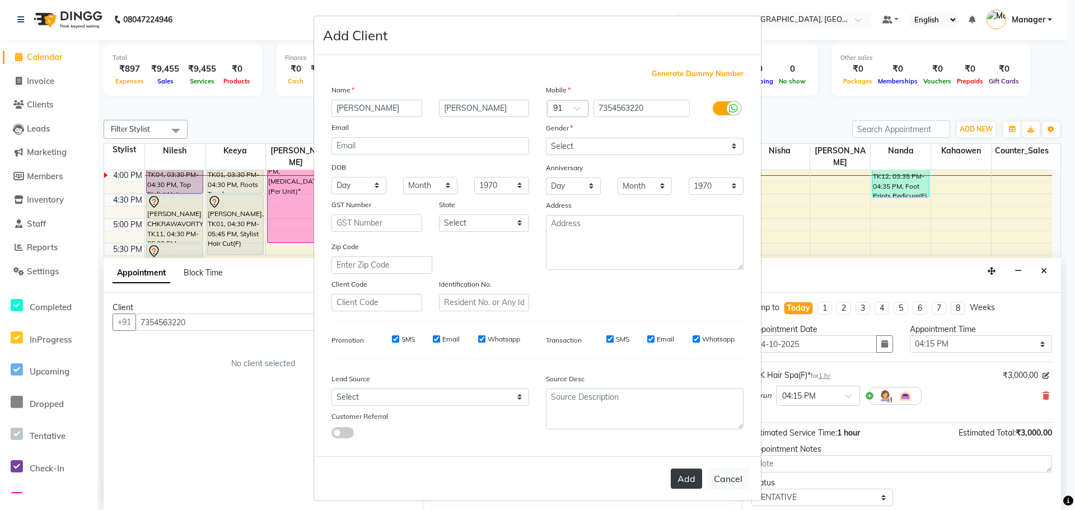
click at [679, 478] on button "Add" at bounding box center [686, 479] width 31 height 20
select select
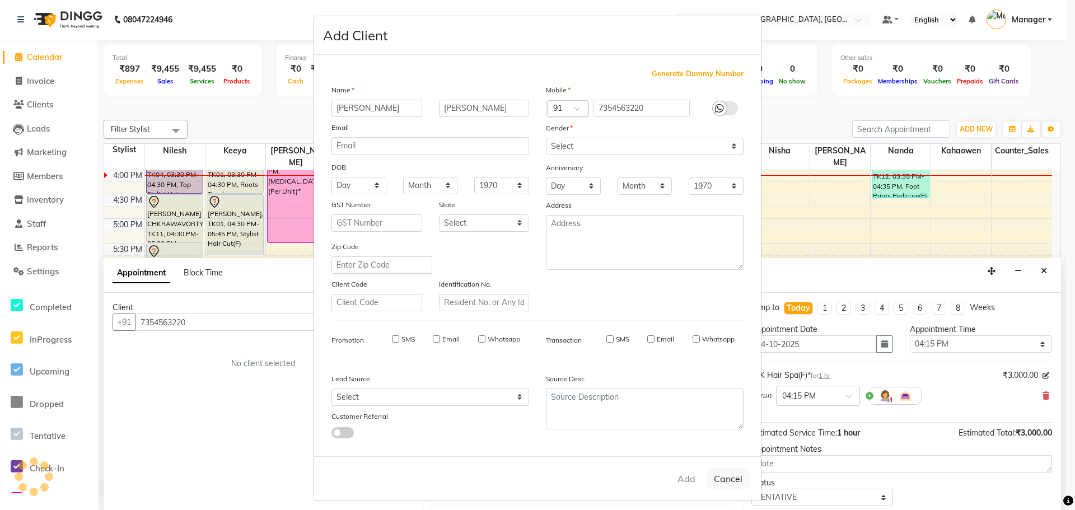
select select
checkbox input "false"
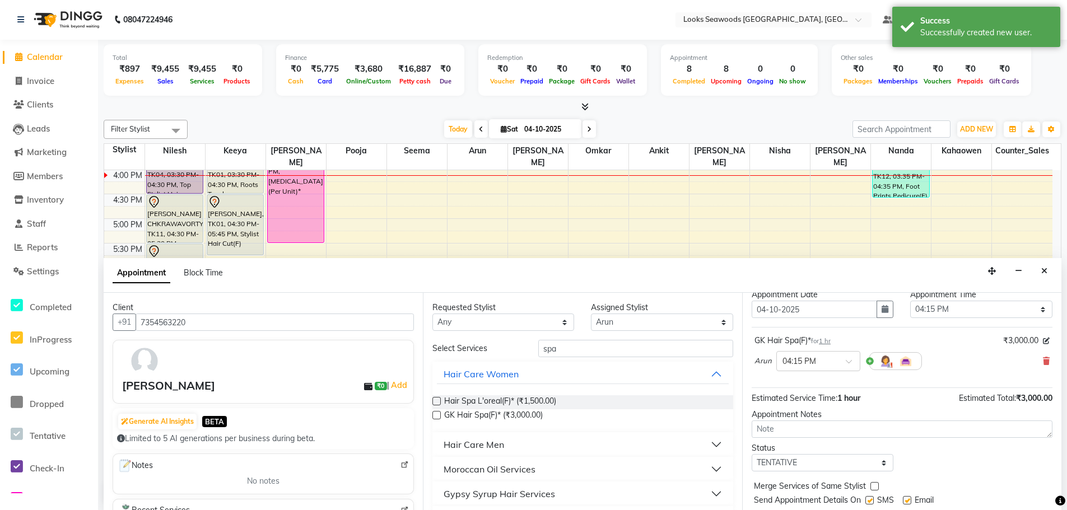
scroll to position [67, 0]
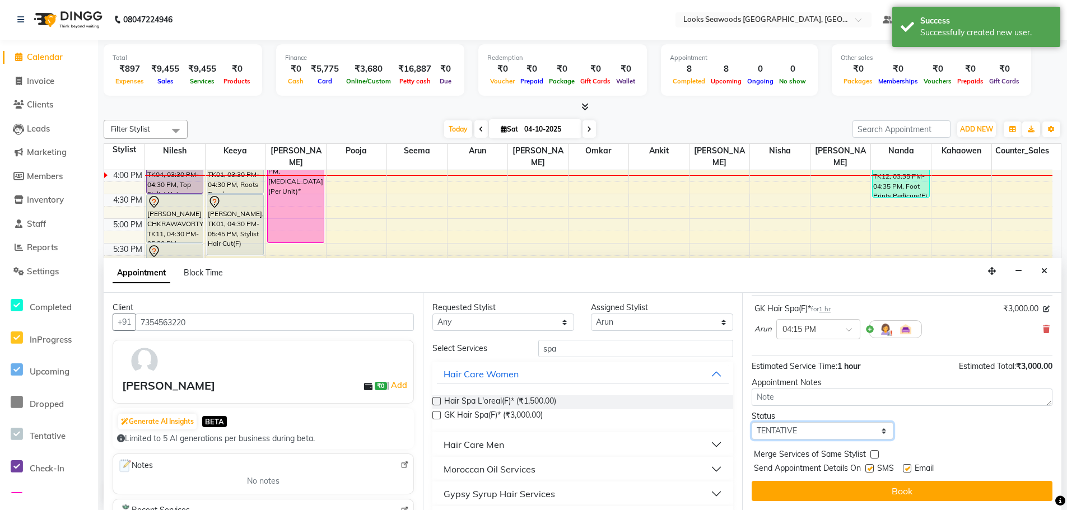
click at [799, 437] on select "Select TENTATIVE CONFIRM CHECK-IN UPCOMING" at bounding box center [823, 430] width 142 height 17
click at [752, 422] on select "Select TENTATIVE CONFIRM CHECK-IN UPCOMING" at bounding box center [823, 430] width 142 height 17
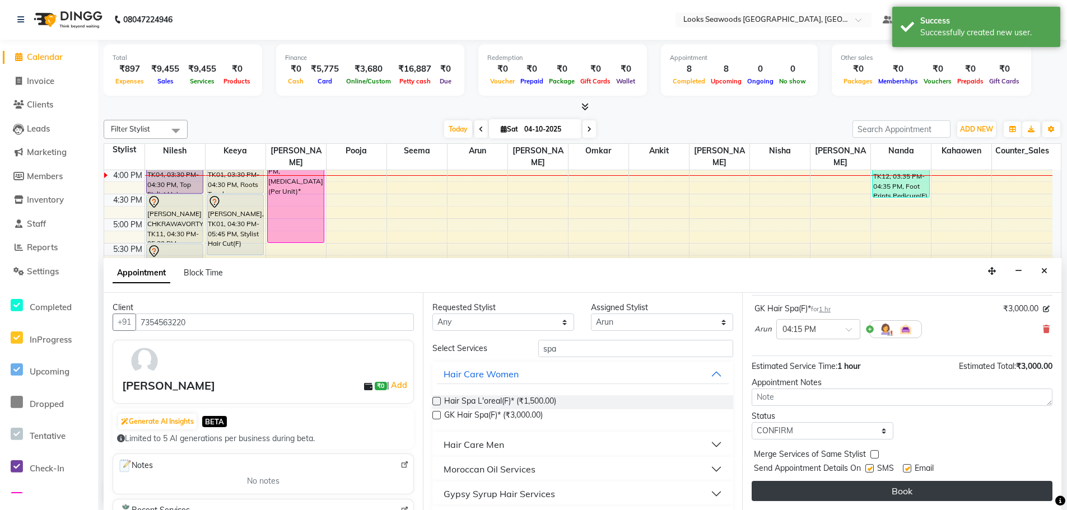
click at [861, 495] on button "Book" at bounding box center [902, 491] width 301 height 20
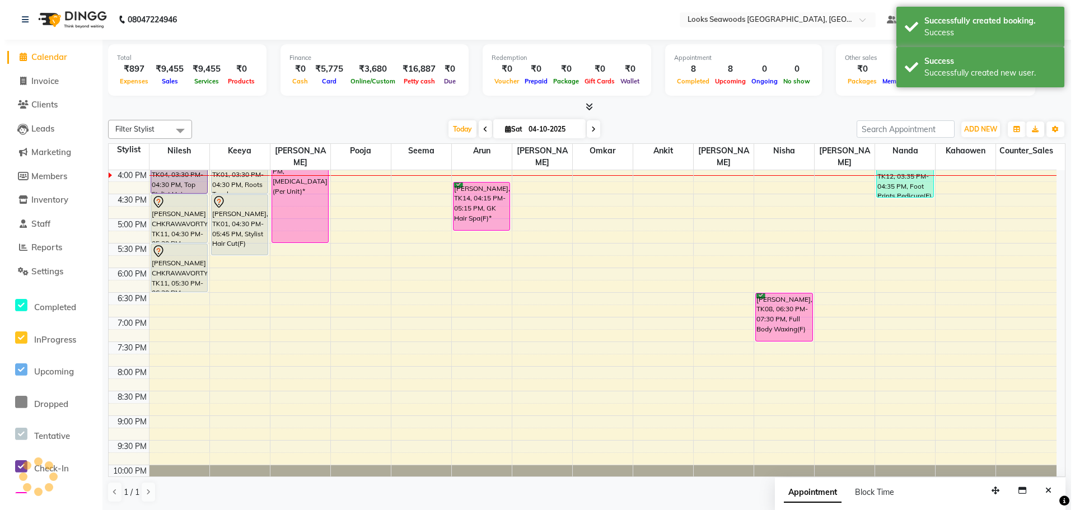
scroll to position [0, 0]
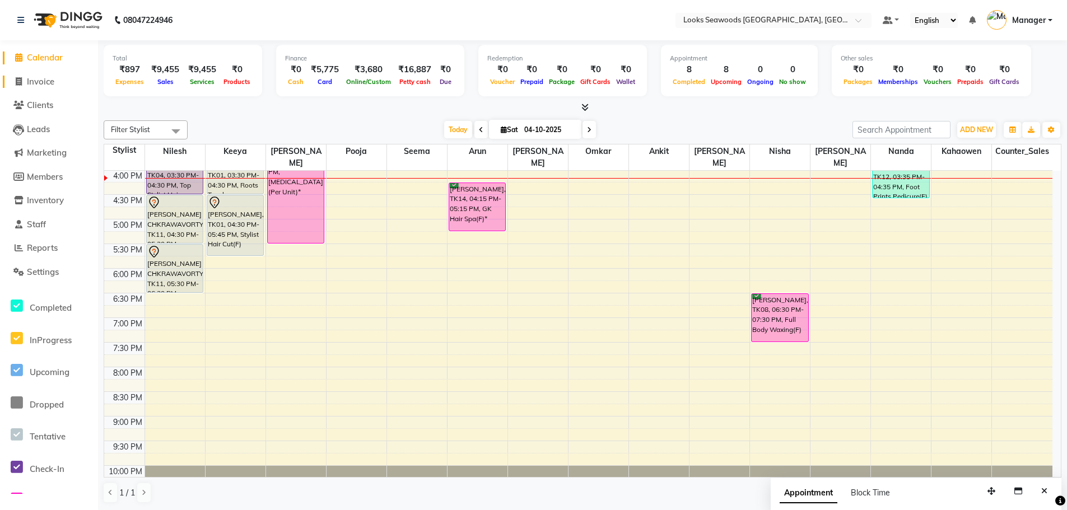
click at [44, 85] on span "Invoice" at bounding box center [40, 81] width 27 height 11
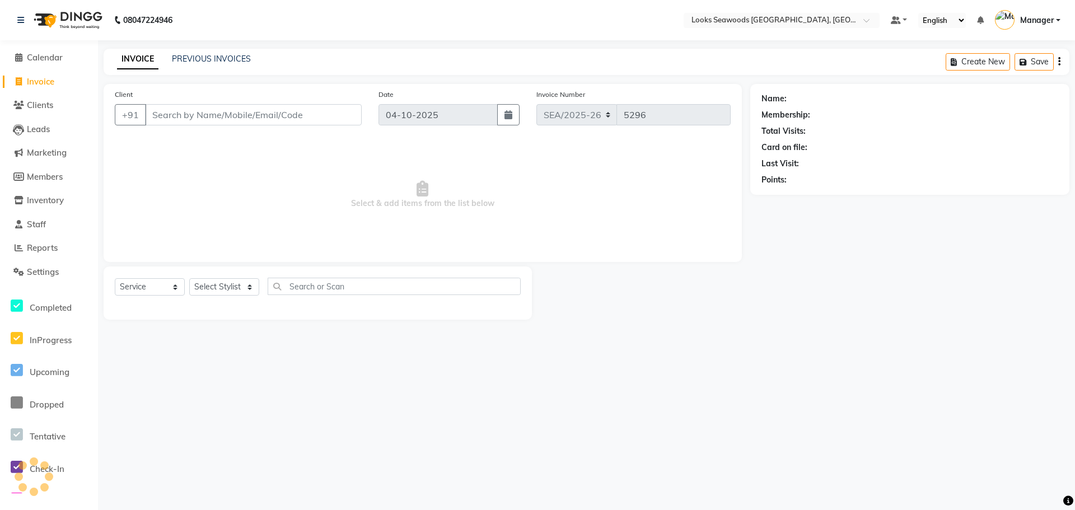
click at [308, 122] on input "Client" at bounding box center [253, 114] width 217 height 21
click at [346, 121] on button "Add Client" at bounding box center [333, 114] width 58 height 21
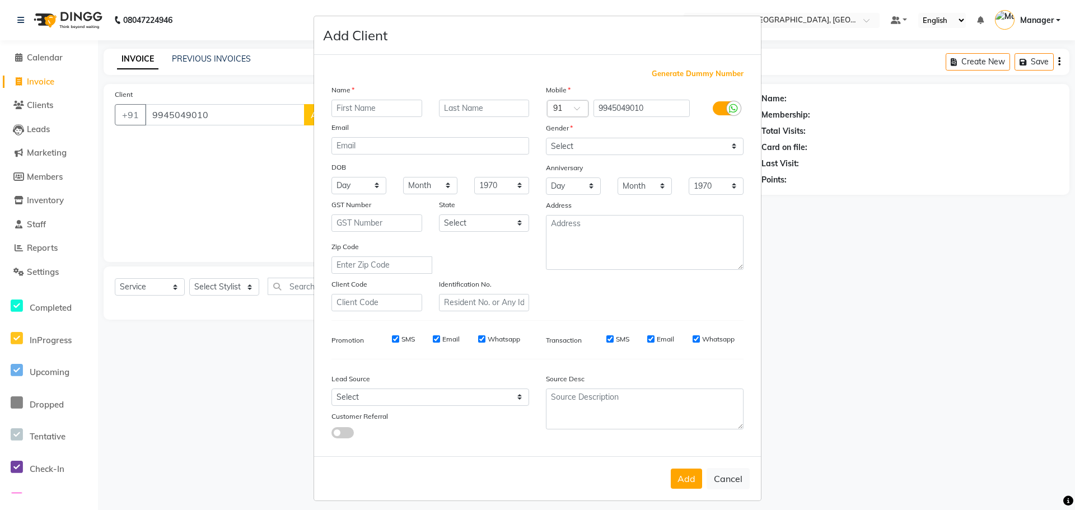
click at [354, 110] on input "text" at bounding box center [377, 108] width 91 height 17
click at [444, 106] on input "text" at bounding box center [484, 108] width 91 height 17
click at [732, 148] on select "Select [DEMOGRAPHIC_DATA] [DEMOGRAPHIC_DATA] Other Prefer Not To Say" at bounding box center [645, 146] width 198 height 17
click at [546, 138] on select "Select [DEMOGRAPHIC_DATA] [DEMOGRAPHIC_DATA] Other Prefer Not To Say" at bounding box center [645, 146] width 198 height 17
drag, startPoint x: 461, startPoint y: 106, endPoint x: 432, endPoint y: 106, distance: 28.6
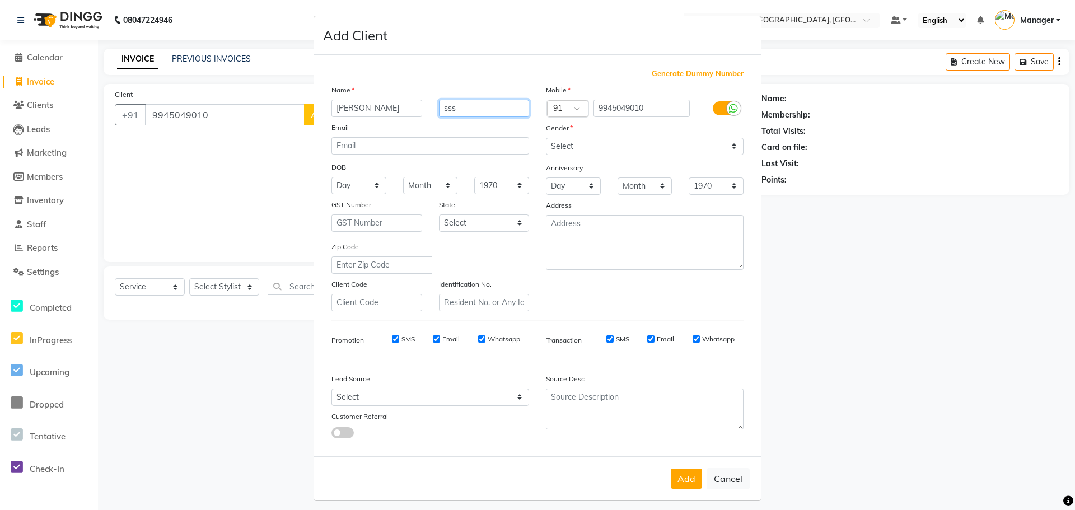
click at [432, 106] on div "sss" at bounding box center [485, 108] width 108 height 17
click at [644, 262] on textarea at bounding box center [645, 242] width 198 height 55
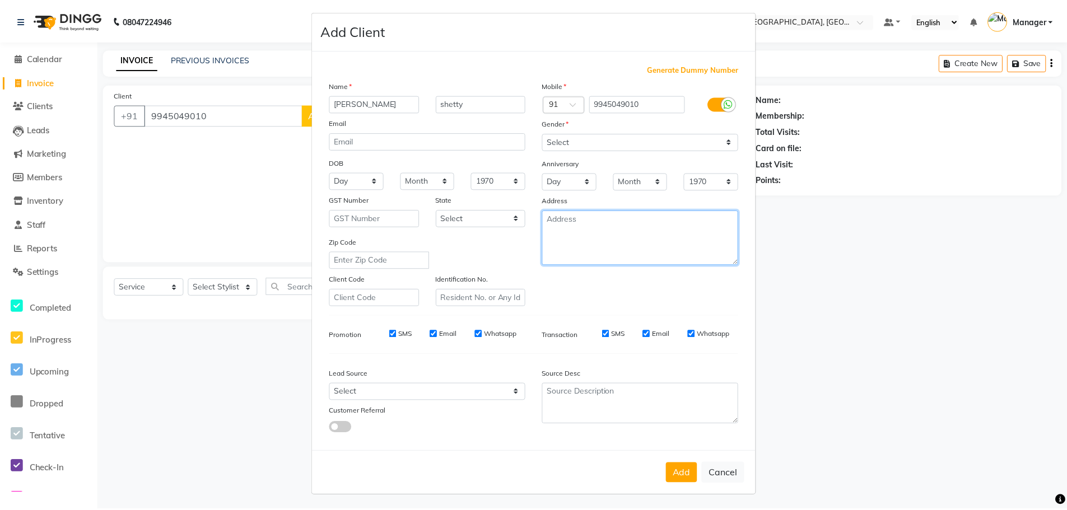
scroll to position [7, 0]
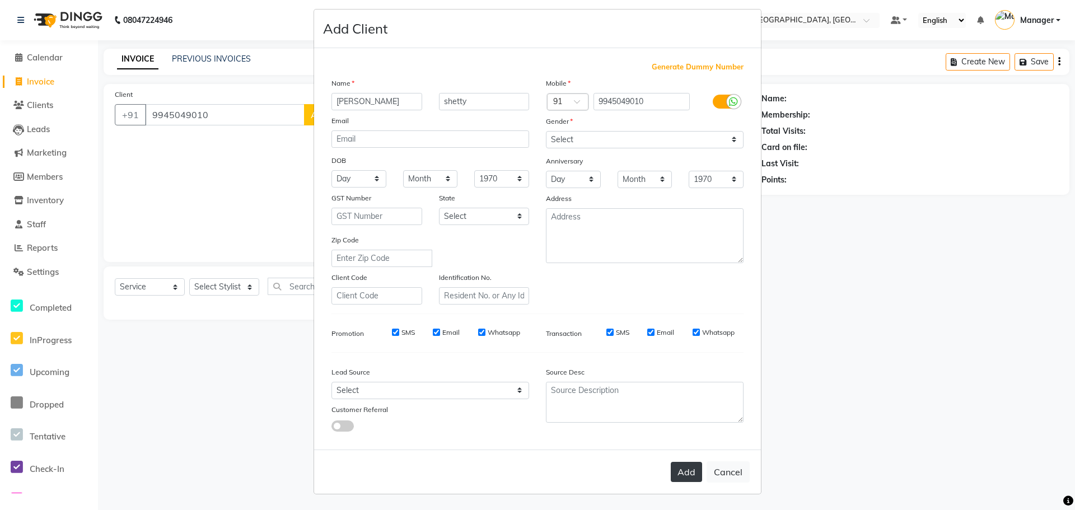
click at [686, 469] on button "Add" at bounding box center [686, 472] width 31 height 20
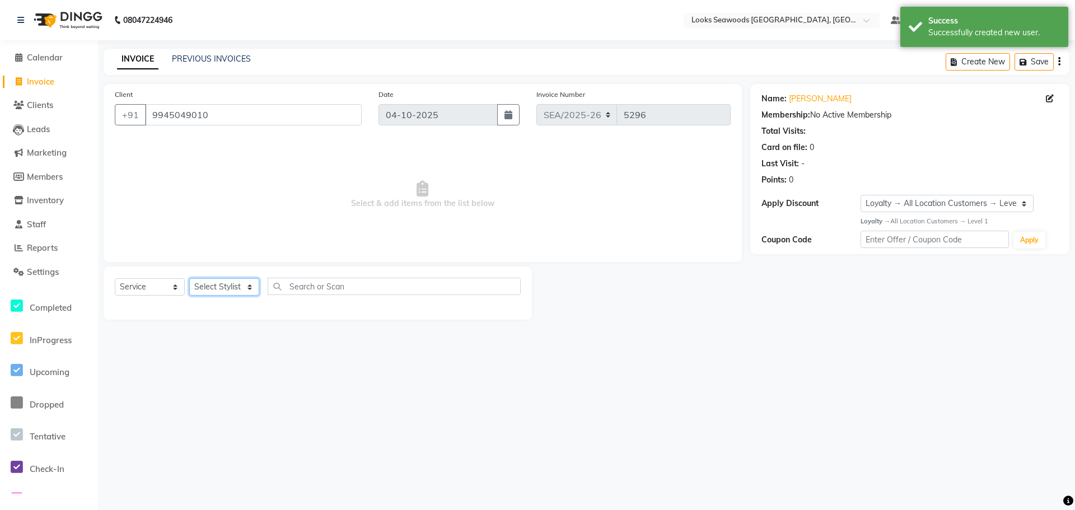
click at [251, 289] on select "Select Stylist Ankit Arun Counter_Sales [PERSON_NAME] [PERSON_NAME] Manager [PE…" at bounding box center [224, 286] width 70 height 17
click at [189, 278] on select "Select Stylist Ankit Arun Counter_Sales [PERSON_NAME] [PERSON_NAME] Manager [PE…" at bounding box center [224, 286] width 70 height 17
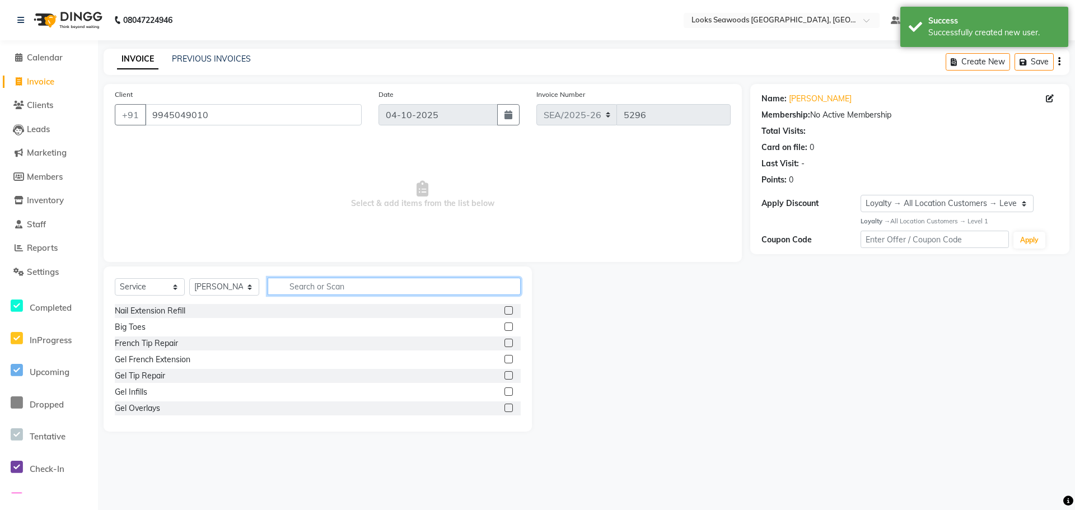
click at [297, 288] on input "text" at bounding box center [394, 286] width 253 height 17
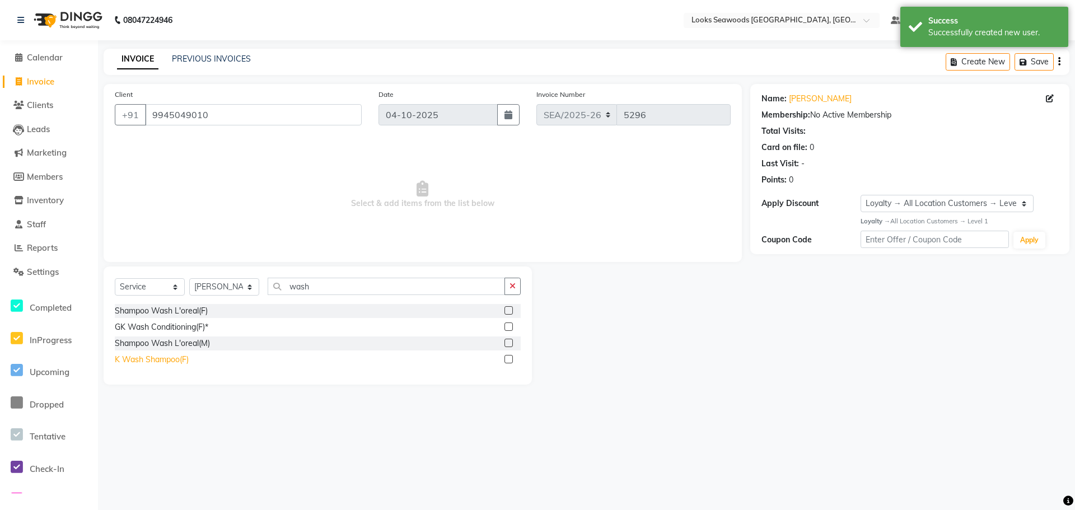
click at [155, 357] on div "K Wash Shampoo(F)" at bounding box center [152, 360] width 74 height 12
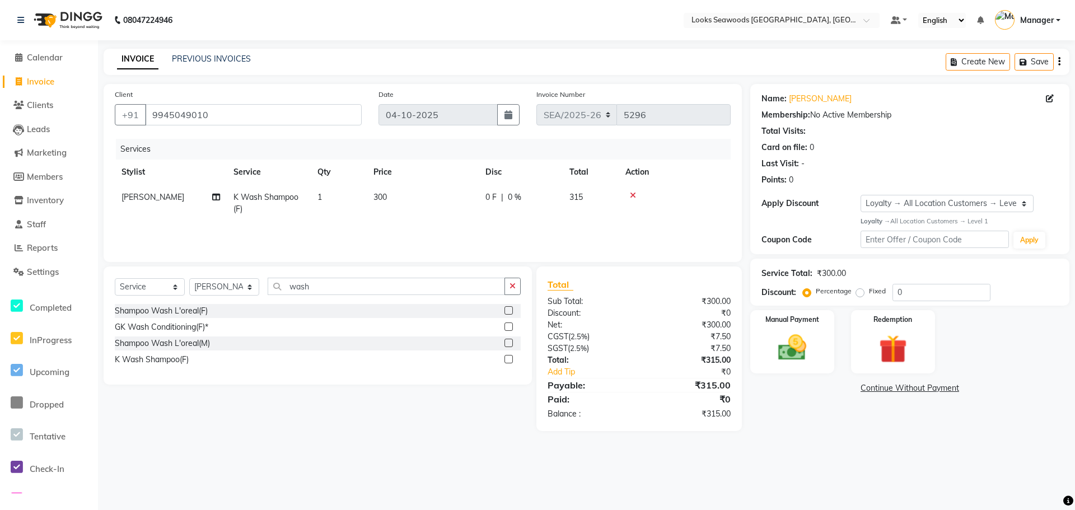
click at [385, 194] on span "300" at bounding box center [380, 197] width 13 height 10
click at [426, 200] on input "300" at bounding box center [475, 200] width 99 height 17
click at [406, 220] on tr "Ankit Arun Counter_Sales Hanif Hemendra Kahaowen Keeya Manager Maninder Nanda N…" at bounding box center [423, 206] width 616 height 43
click at [777, 367] on div "Manual Payment" at bounding box center [792, 342] width 87 height 66
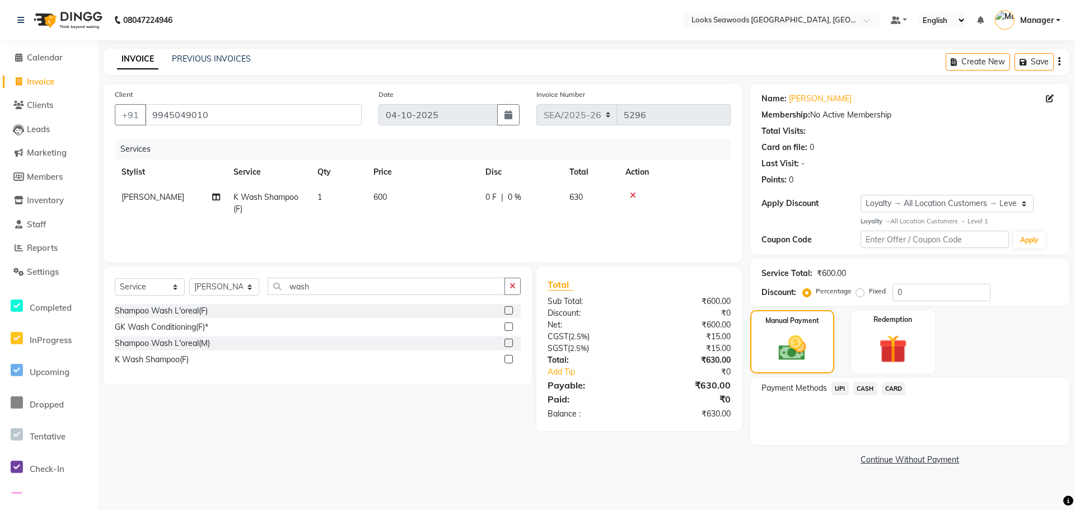
click at [887, 389] on span "CARD" at bounding box center [894, 389] width 24 height 13
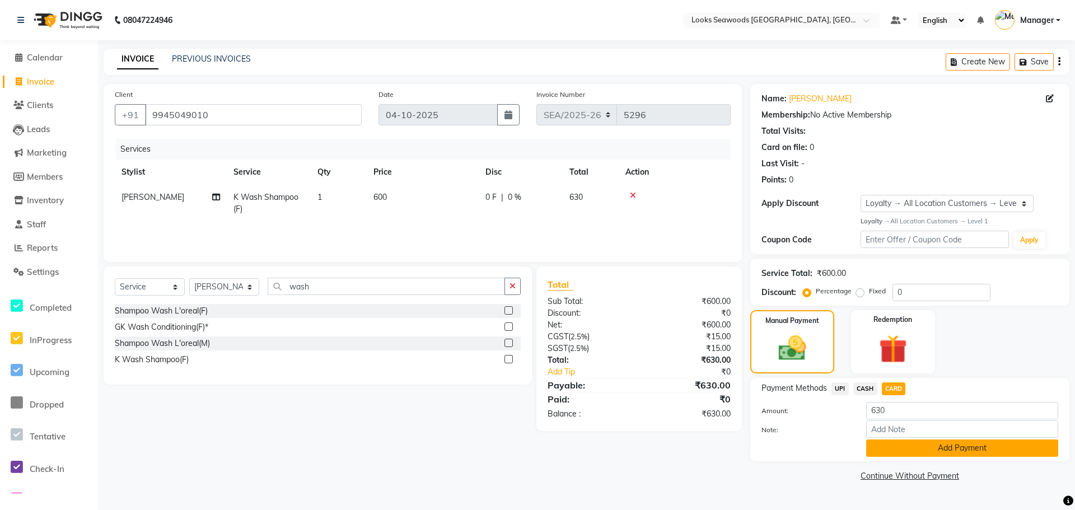
click at [939, 456] on button "Add Payment" at bounding box center [962, 448] width 192 height 17
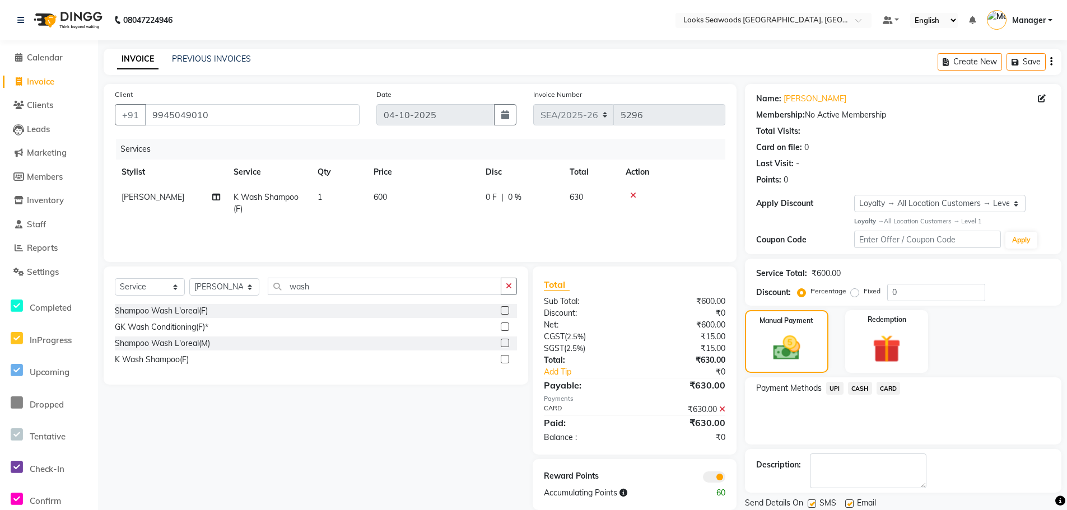
scroll to position [38, 0]
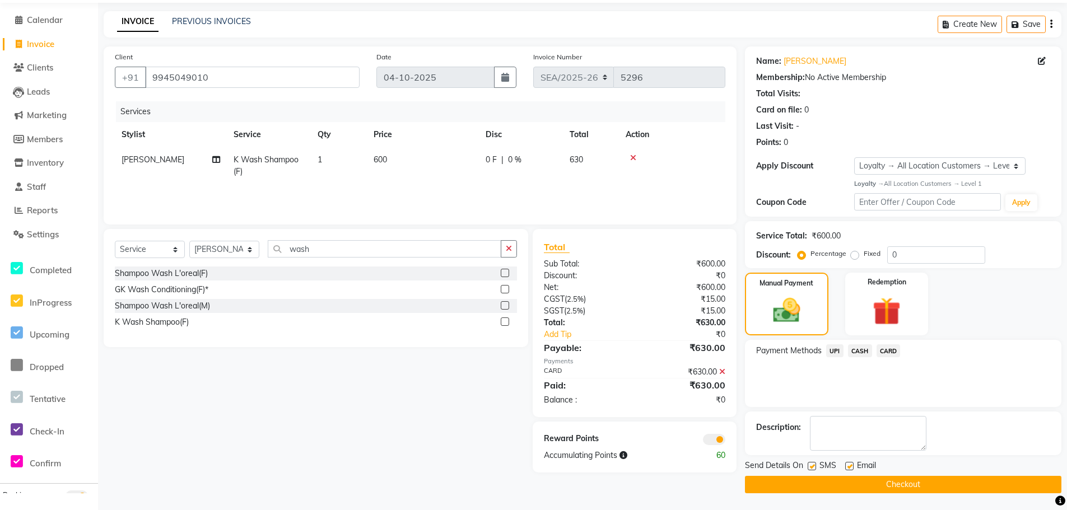
click at [818, 489] on button "Checkout" at bounding box center [903, 484] width 316 height 17
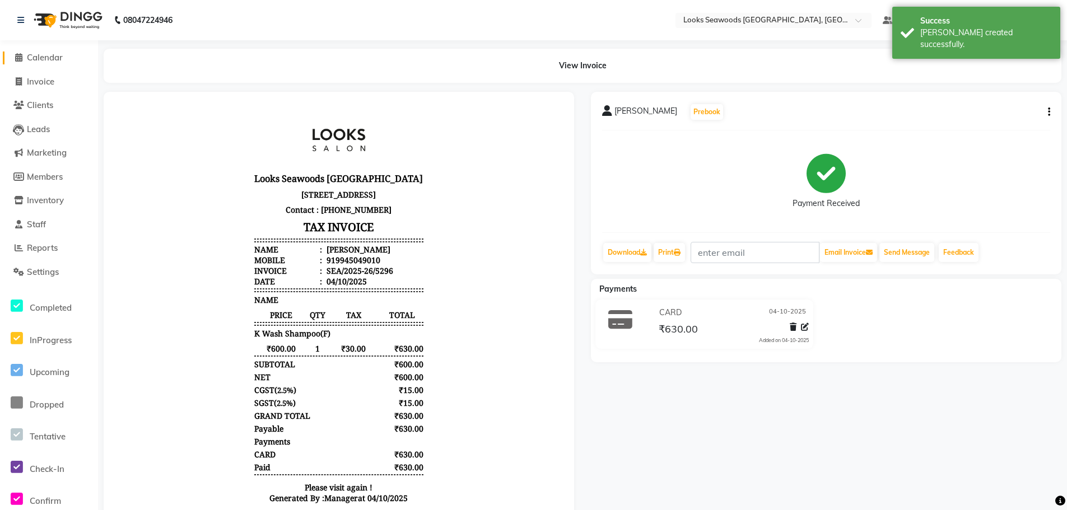
click at [45, 59] on span "Calendar" at bounding box center [45, 57] width 36 height 11
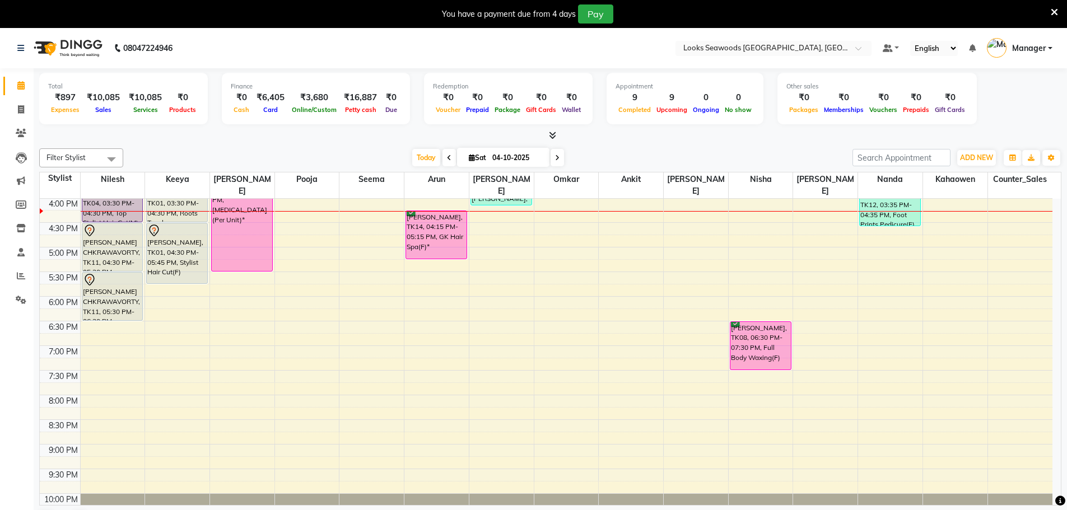
scroll to position [290, 0]
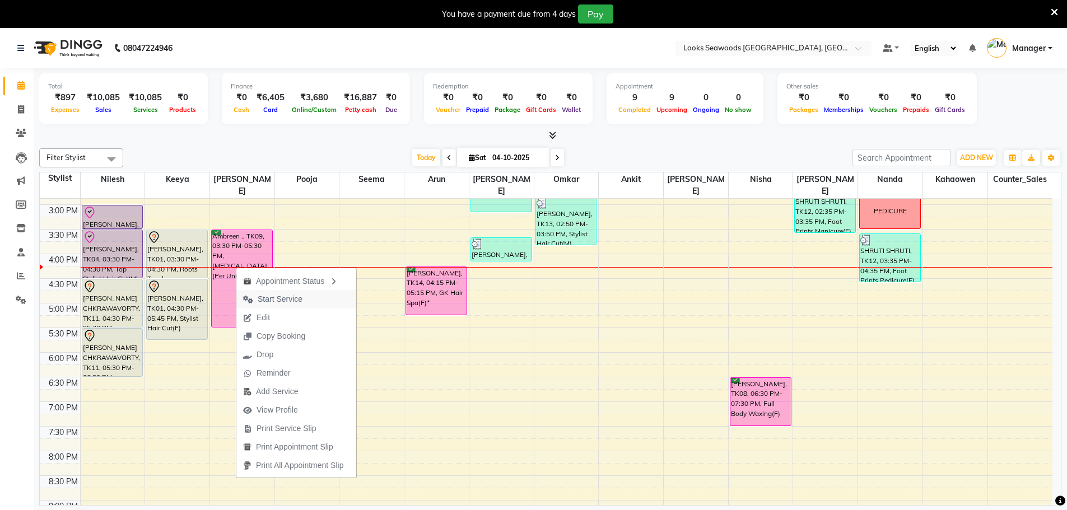
click at [277, 303] on span "Start Service" at bounding box center [280, 299] width 45 height 12
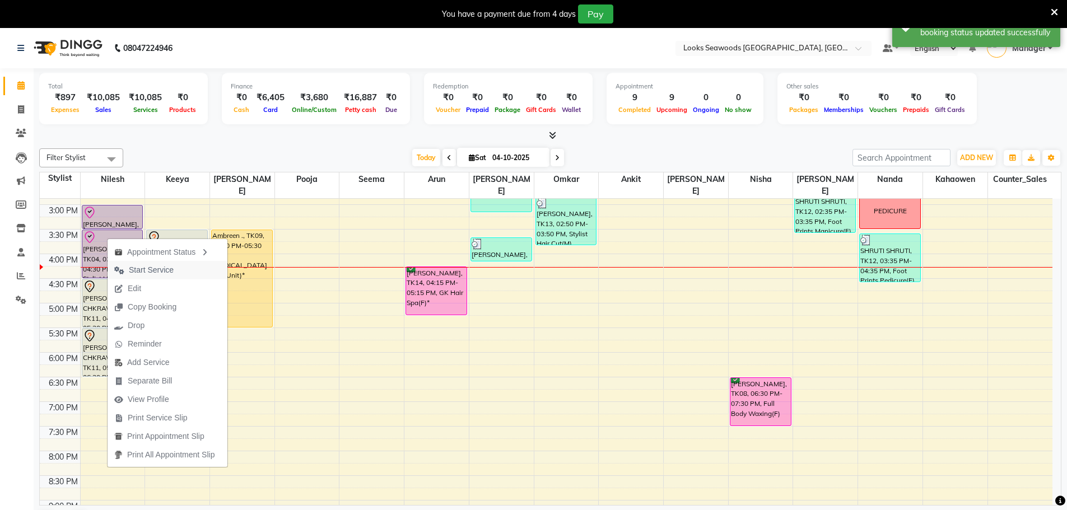
click at [151, 275] on span "Start Service" at bounding box center [151, 270] width 45 height 12
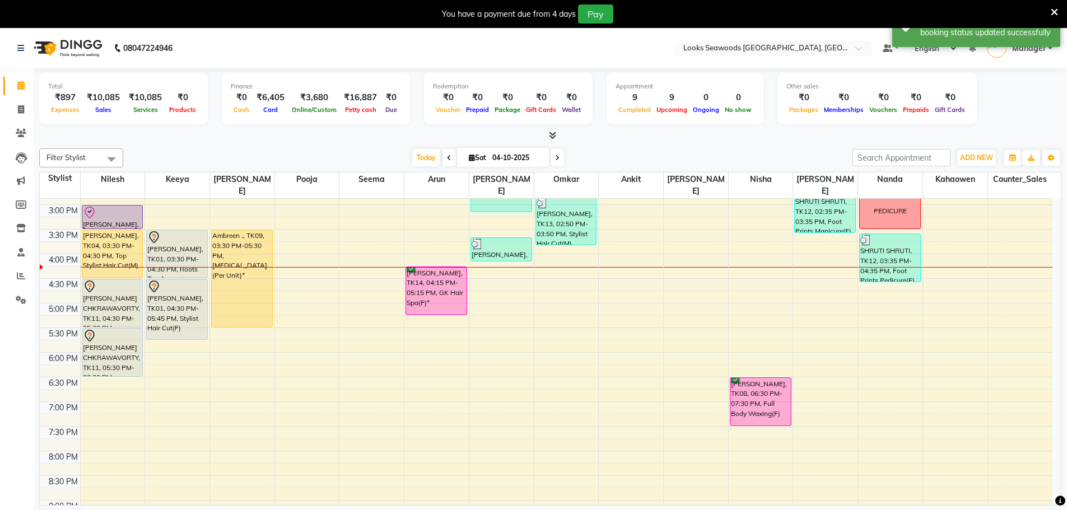
scroll to position [346, 0]
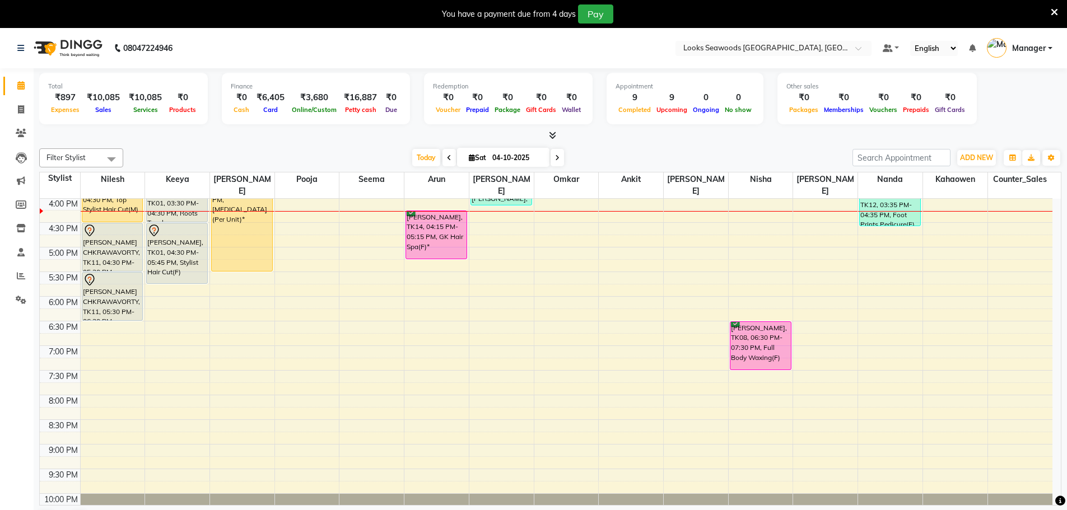
click at [258, 262] on div "9:00 AM 9:30 AM 10:00 AM 10:30 AM 11:00 AM 11:30 AM 12:00 PM 12:30 PM 1:00 PM 1…" at bounding box center [546, 197] width 1013 height 689
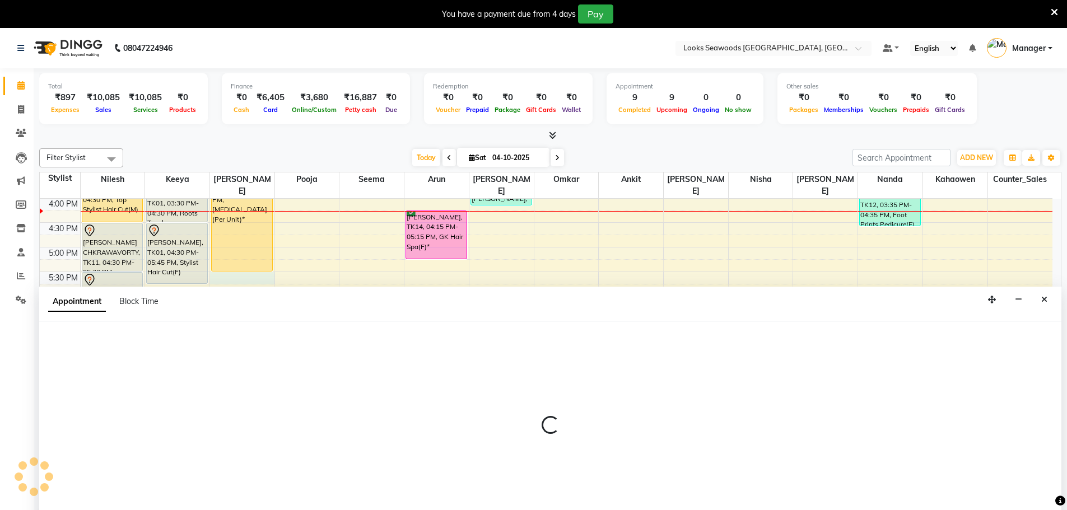
scroll to position [29, 0]
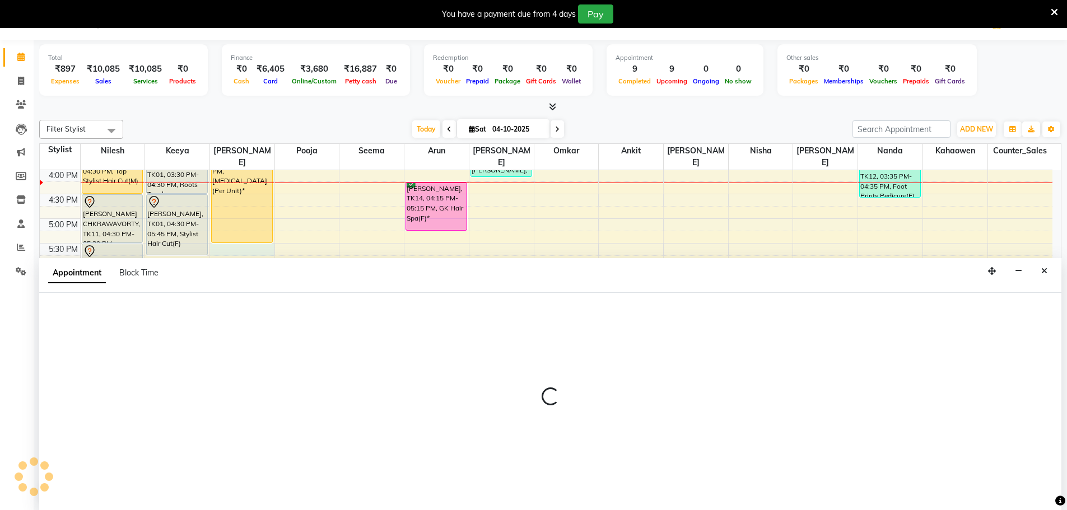
select select "93416"
select select "1050"
select select "tentative"
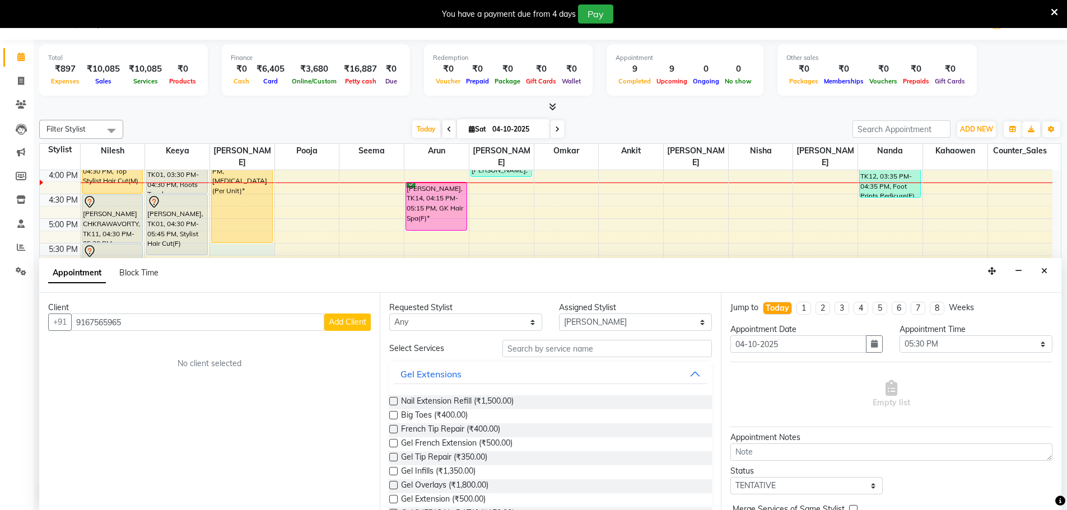
type input "9167565965"
click at [347, 321] on span "Add Client" at bounding box center [348, 322] width 38 height 10
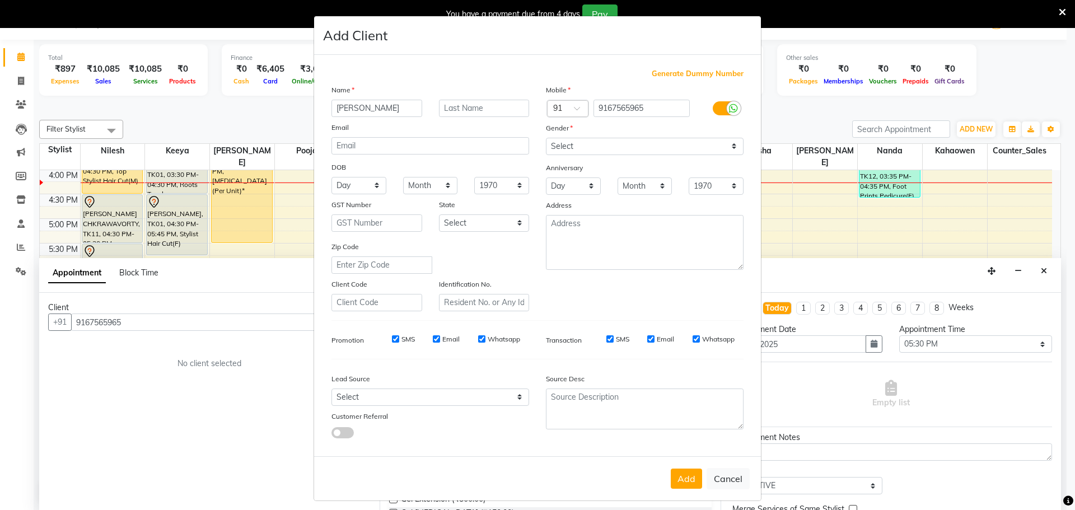
type input "[PERSON_NAME]"
type input "."
click at [580, 146] on select "Select [DEMOGRAPHIC_DATA] [DEMOGRAPHIC_DATA] Other Prefer Not To Say" at bounding box center [645, 146] width 198 height 17
select select "[DEMOGRAPHIC_DATA]"
click at [546, 138] on select "Select [DEMOGRAPHIC_DATA] [DEMOGRAPHIC_DATA] Other Prefer Not To Say" at bounding box center [645, 146] width 198 height 17
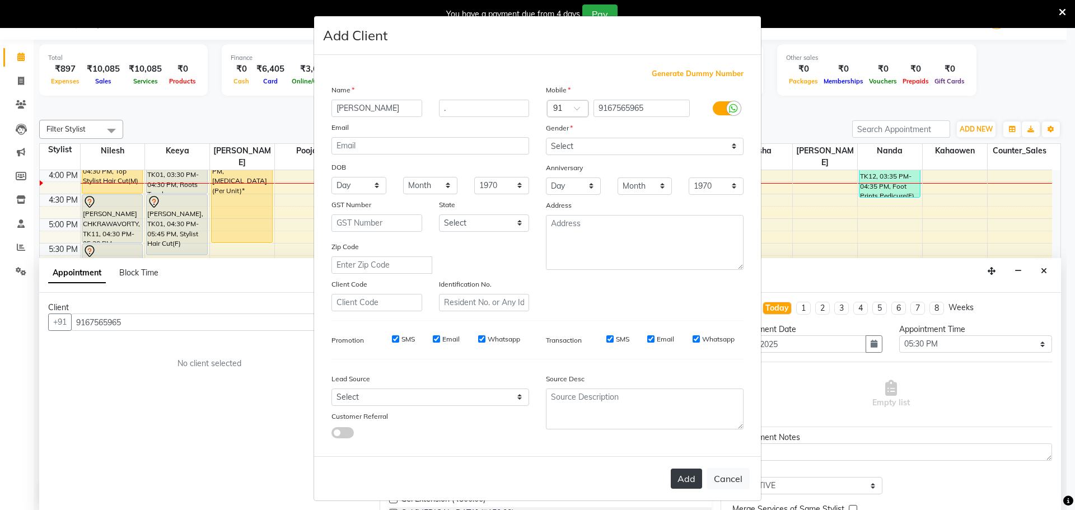
click at [673, 483] on button "Add" at bounding box center [686, 479] width 31 height 20
select select
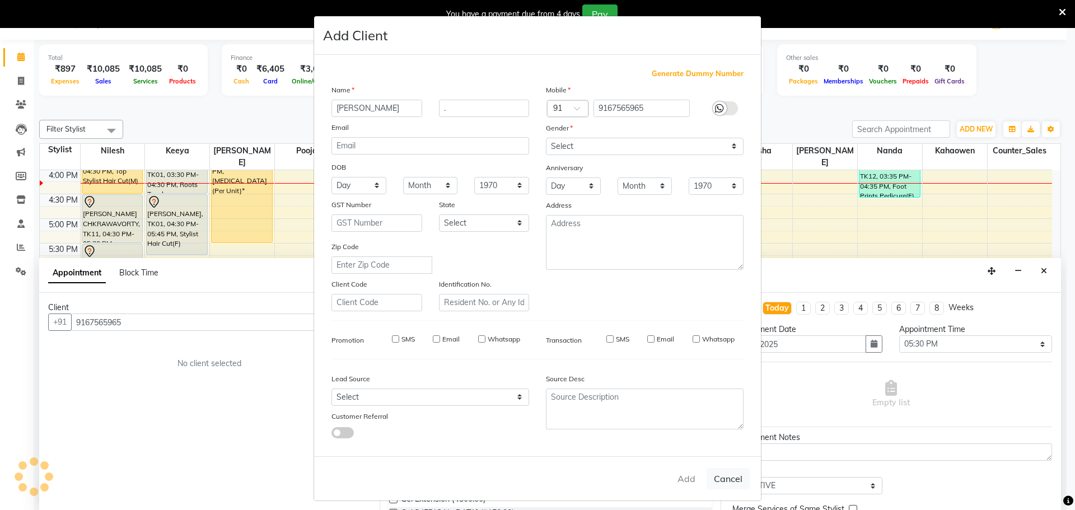
select select
checkbox input "false"
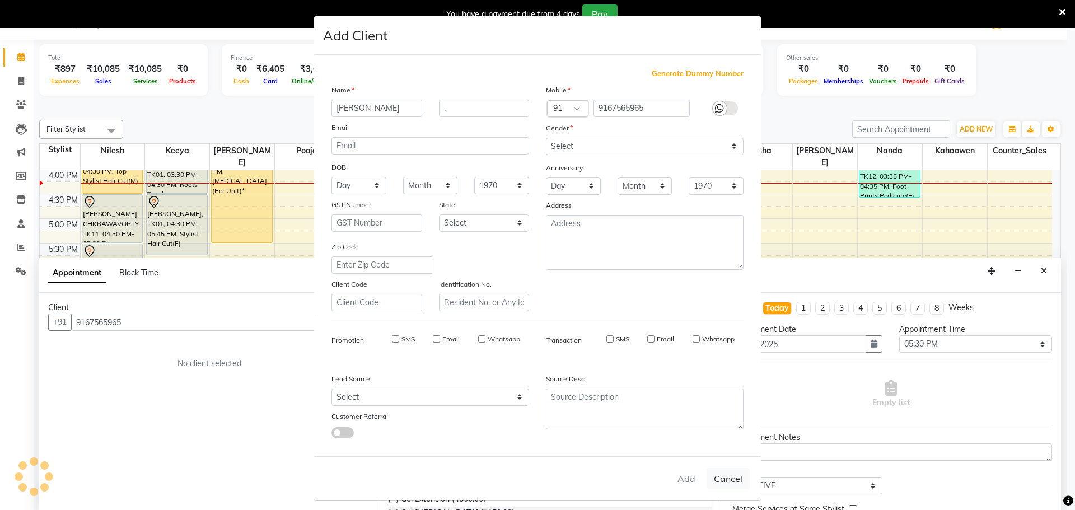
checkbox input "false"
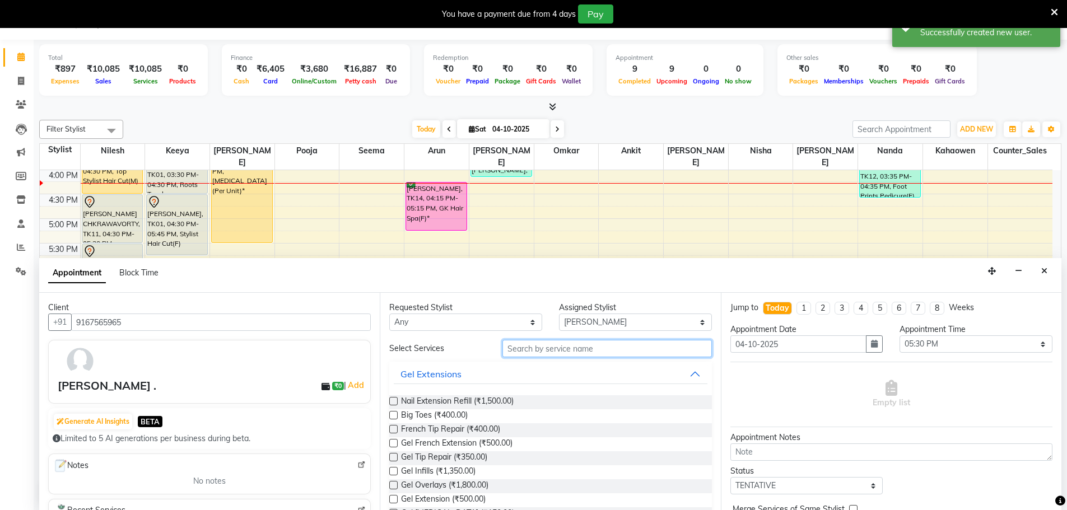
click at [585, 344] on input "text" at bounding box center [606, 348] width 209 height 17
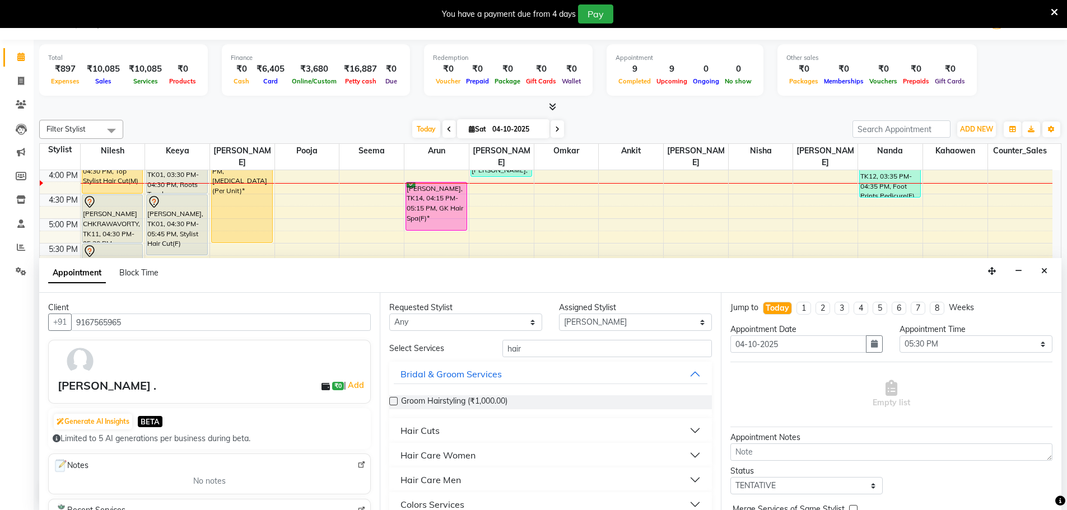
click at [447, 435] on button "Hair Cuts" at bounding box center [550, 431] width 313 height 20
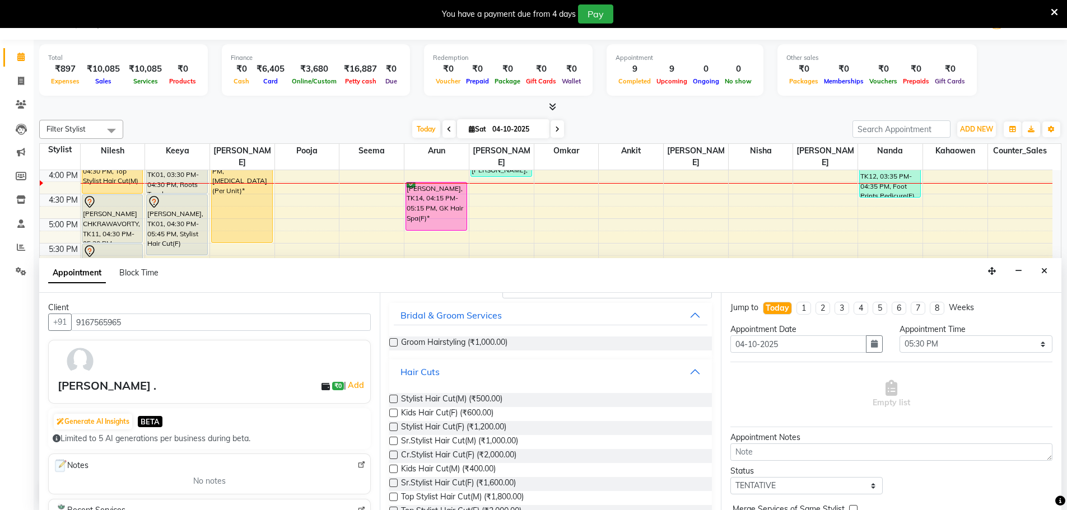
scroll to position [0, 0]
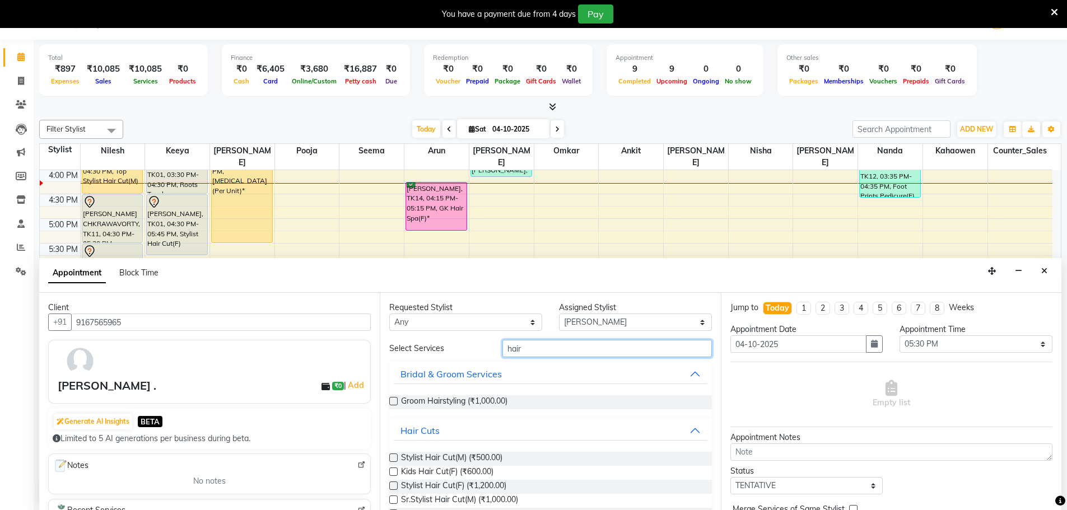
click at [531, 349] on input "hair" at bounding box center [606, 348] width 209 height 17
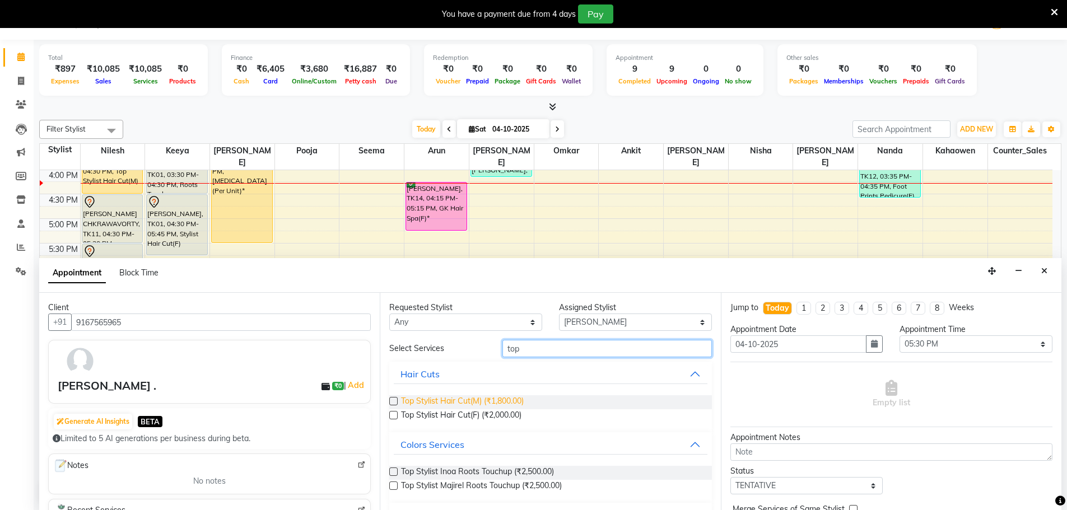
type input "top"
click at [472, 403] on span "Top Stylist Hair Cut(M) (₹1,800.00)" at bounding box center [462, 402] width 123 height 14
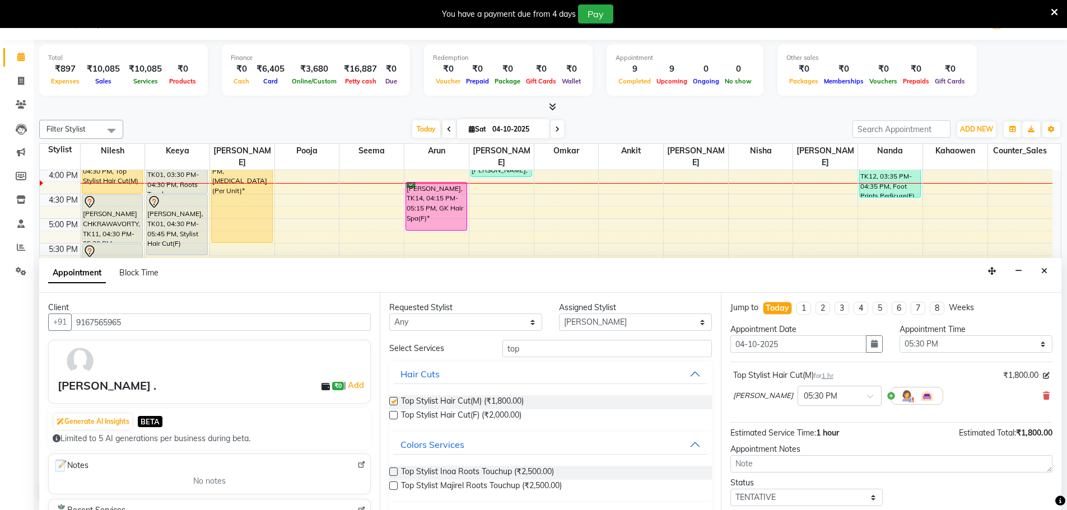
checkbox input "false"
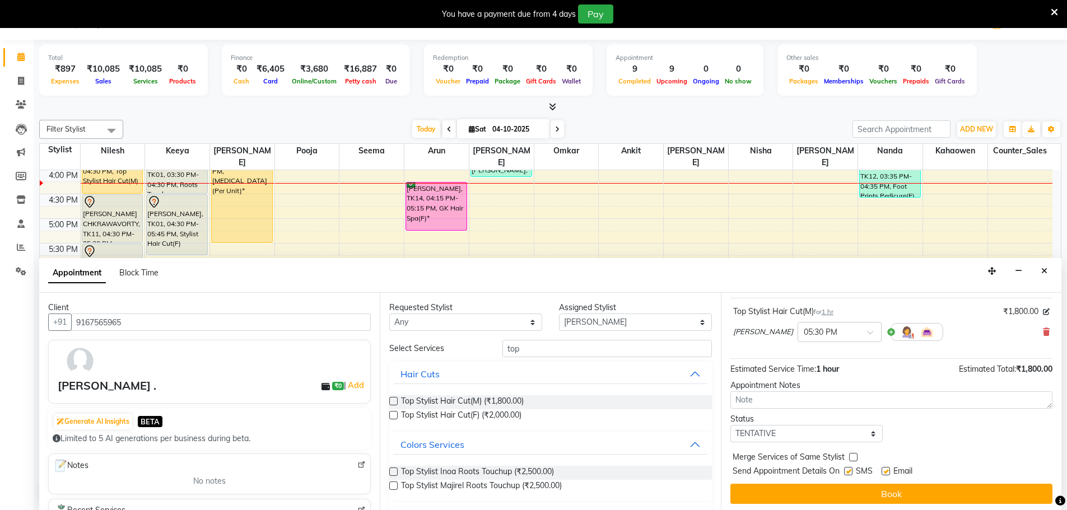
scroll to position [67, 0]
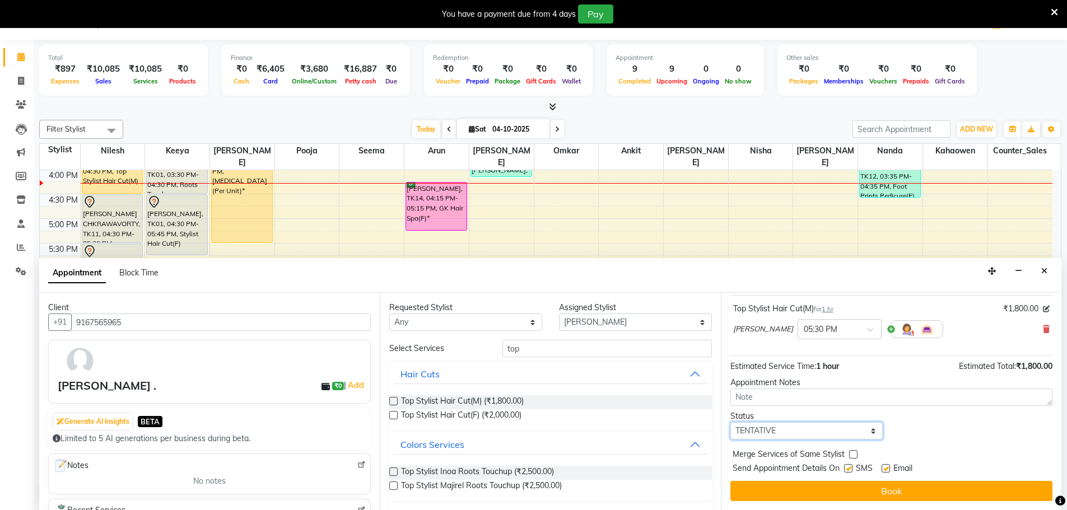
click at [787, 431] on select "Select TENTATIVE CONFIRM CHECK-IN UPCOMING" at bounding box center [806, 430] width 153 height 17
select select "confirm booking"
click at [730, 422] on select "Select TENTATIVE CONFIRM CHECK-IN UPCOMING" at bounding box center [806, 430] width 153 height 17
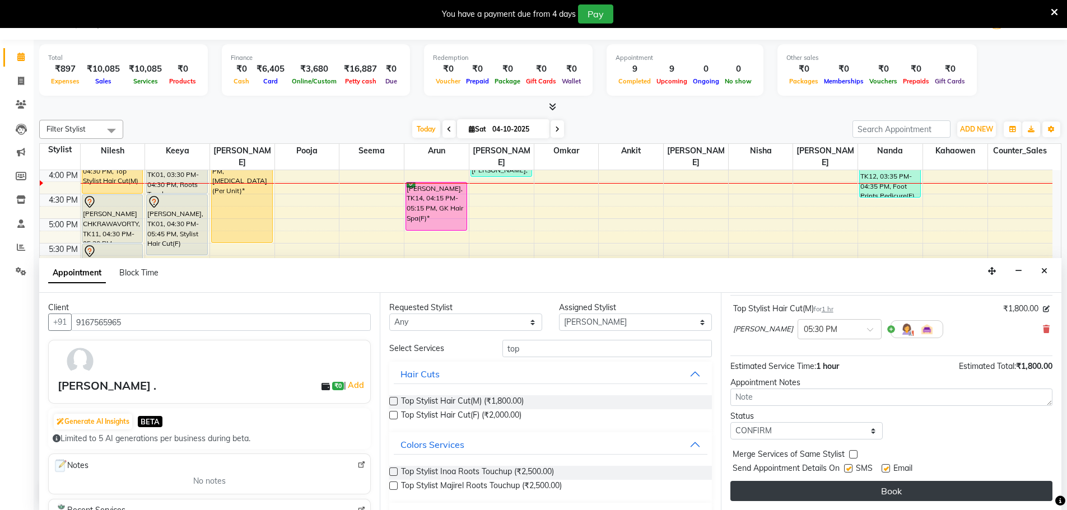
click at [878, 495] on button "Book" at bounding box center [891, 491] width 322 height 20
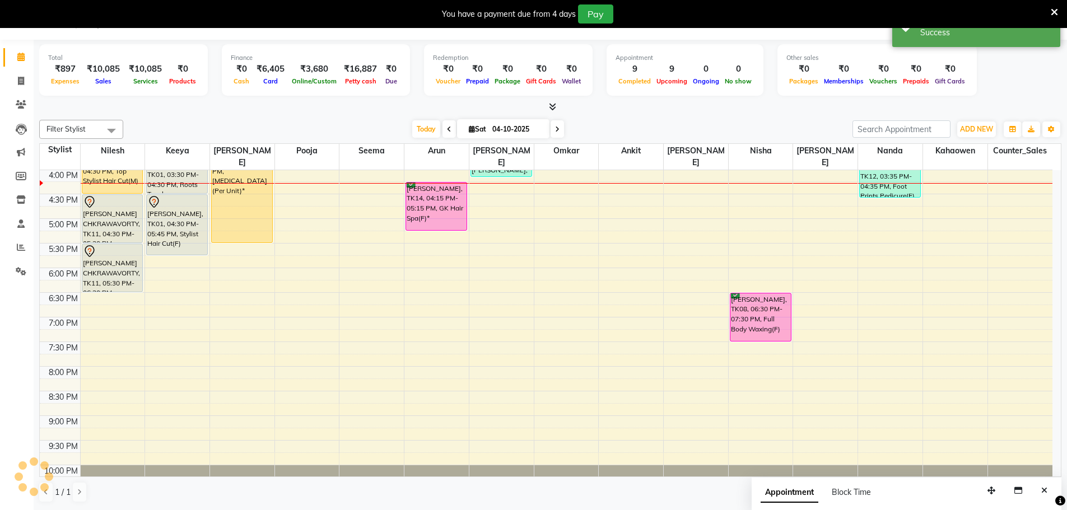
scroll to position [0, 0]
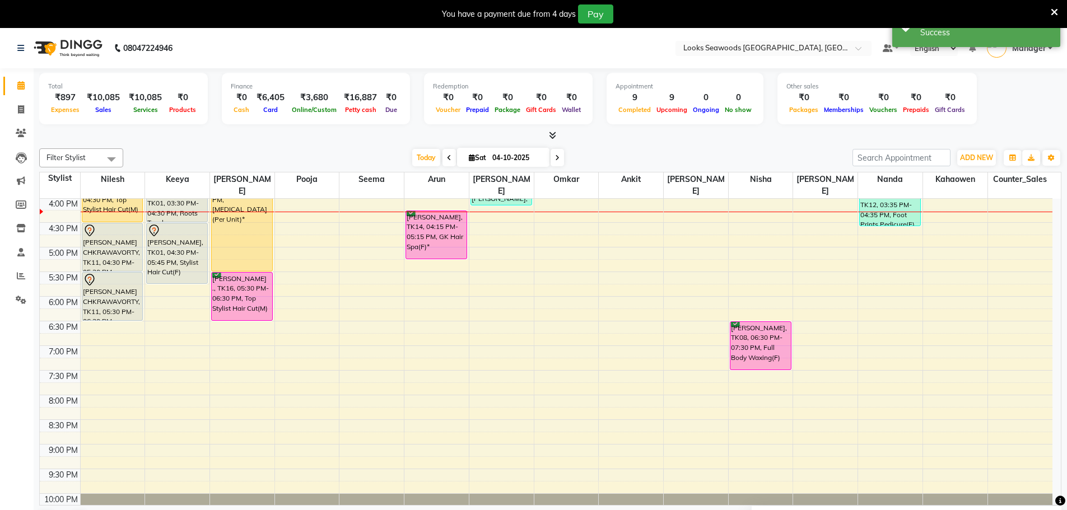
click at [615, 153] on div "[DATE] [DATE]" at bounding box center [488, 158] width 718 height 17
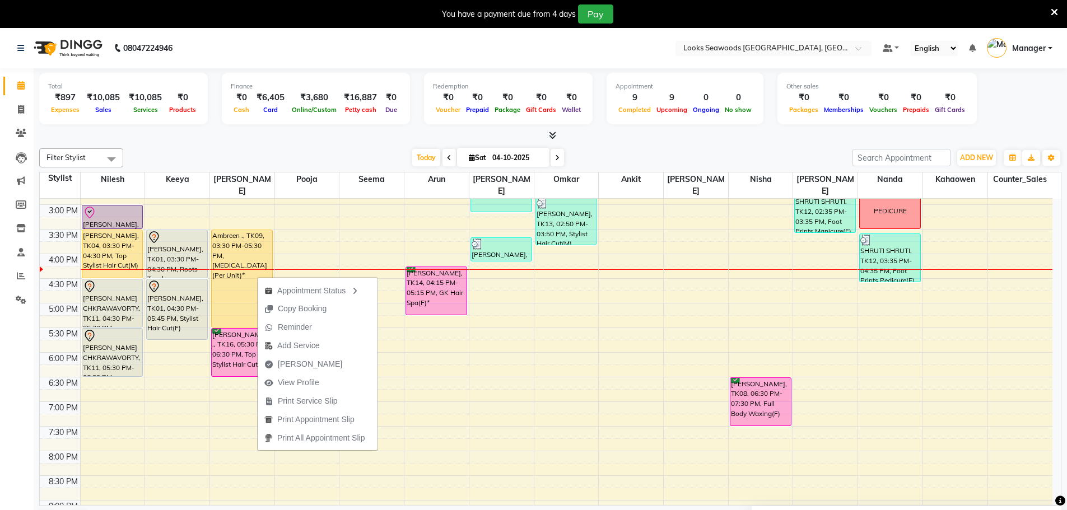
click at [327, 139] on div at bounding box center [550, 136] width 1022 height 12
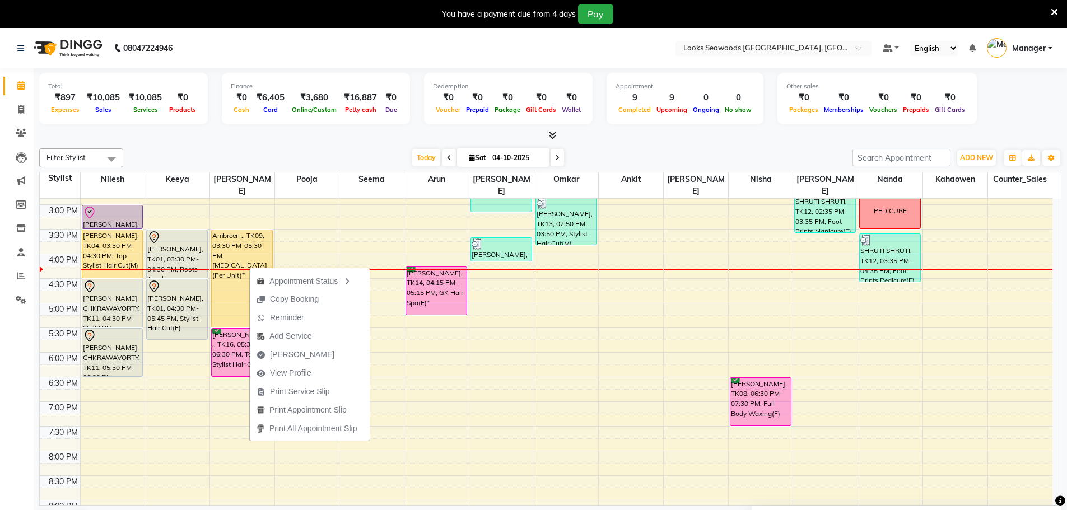
click at [334, 153] on div "[DATE] [DATE]" at bounding box center [488, 158] width 718 height 17
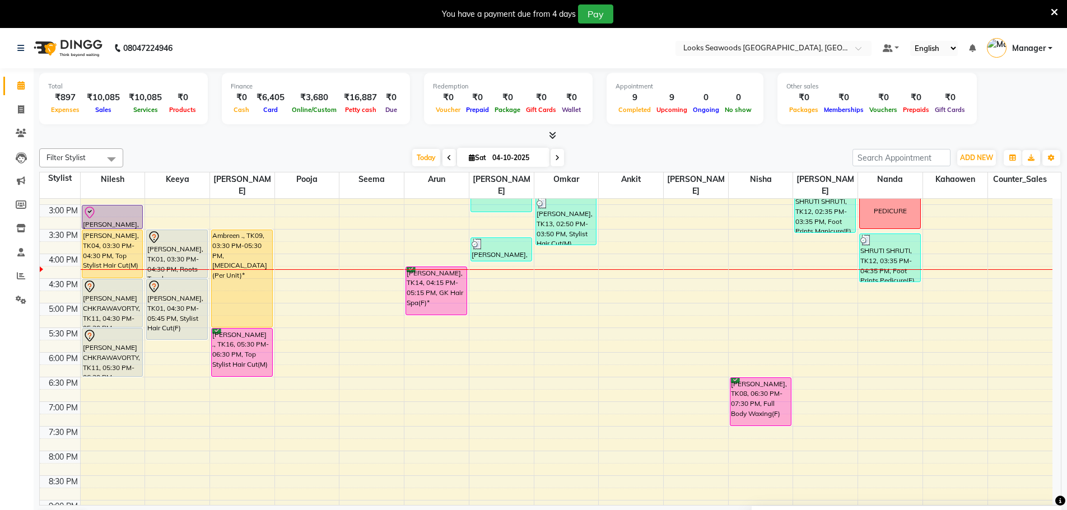
click at [669, 150] on div "[DATE] [DATE]" at bounding box center [488, 158] width 718 height 17
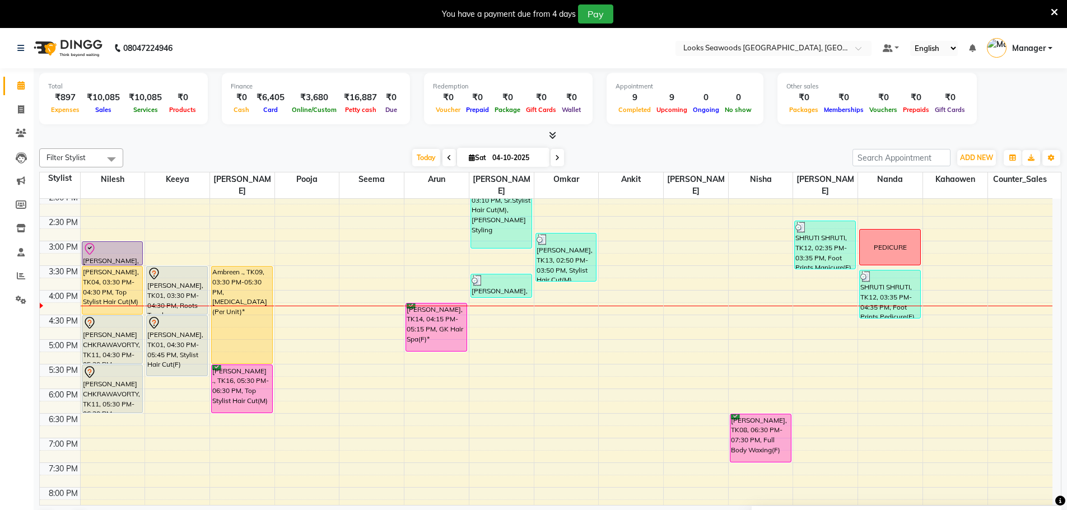
scroll to position [234, 0]
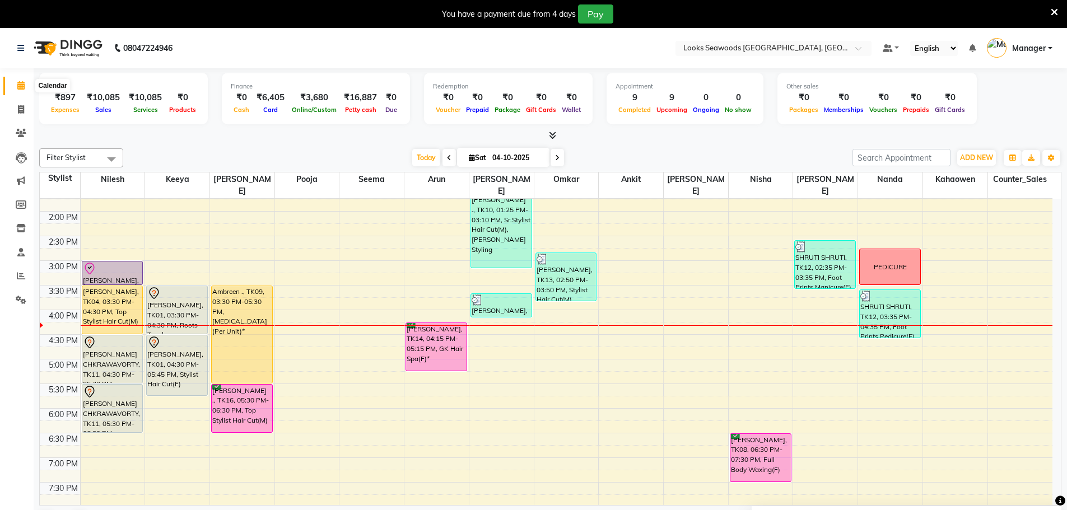
click at [19, 86] on icon at bounding box center [20, 85] width 7 height 8
click at [18, 108] on icon at bounding box center [21, 109] width 6 height 8
select select "service"
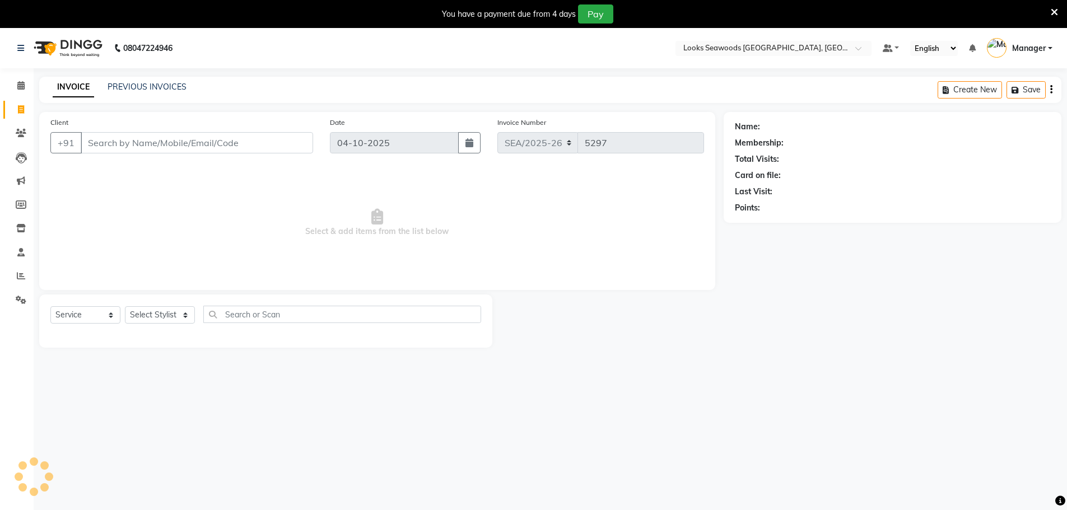
click at [171, 144] on input "Client" at bounding box center [197, 142] width 232 height 21
type input "9967335363"
click at [288, 147] on span "Add Client" at bounding box center [284, 142] width 44 height 11
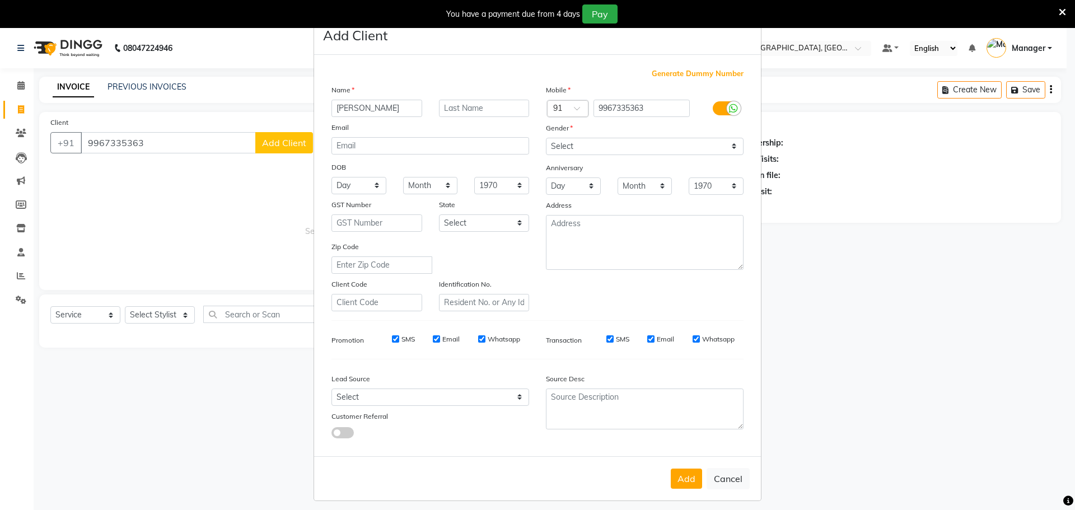
type input "[PERSON_NAME]"
click at [598, 146] on select "Select [DEMOGRAPHIC_DATA] [DEMOGRAPHIC_DATA] Other Prefer Not To Say" at bounding box center [645, 146] width 198 height 17
select select "[DEMOGRAPHIC_DATA]"
click at [546, 138] on select "Select [DEMOGRAPHIC_DATA] [DEMOGRAPHIC_DATA] Other Prefer Not To Say" at bounding box center [645, 146] width 198 height 17
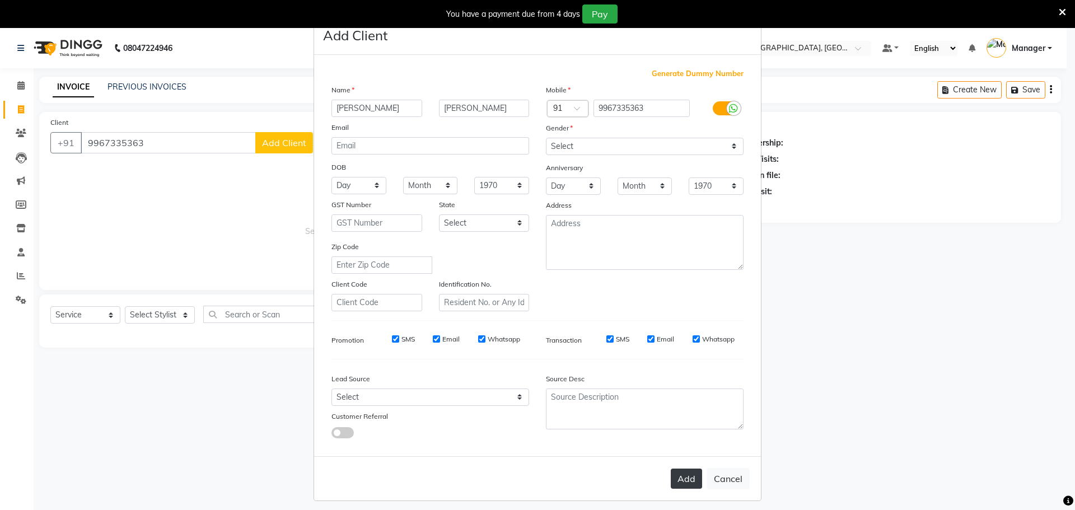
click at [682, 487] on button "Add" at bounding box center [686, 479] width 31 height 20
select select
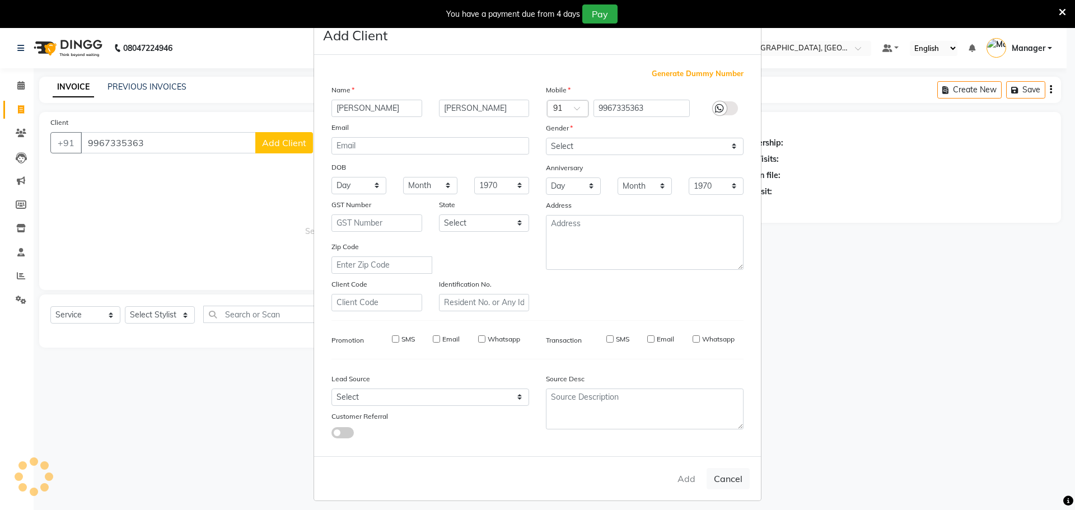
select select
checkbox input "false"
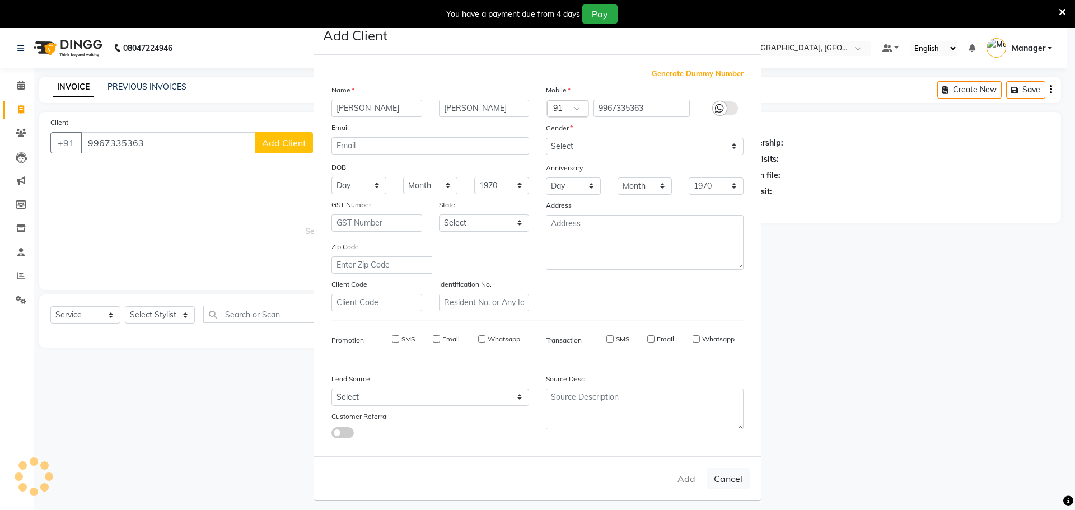
checkbox input "false"
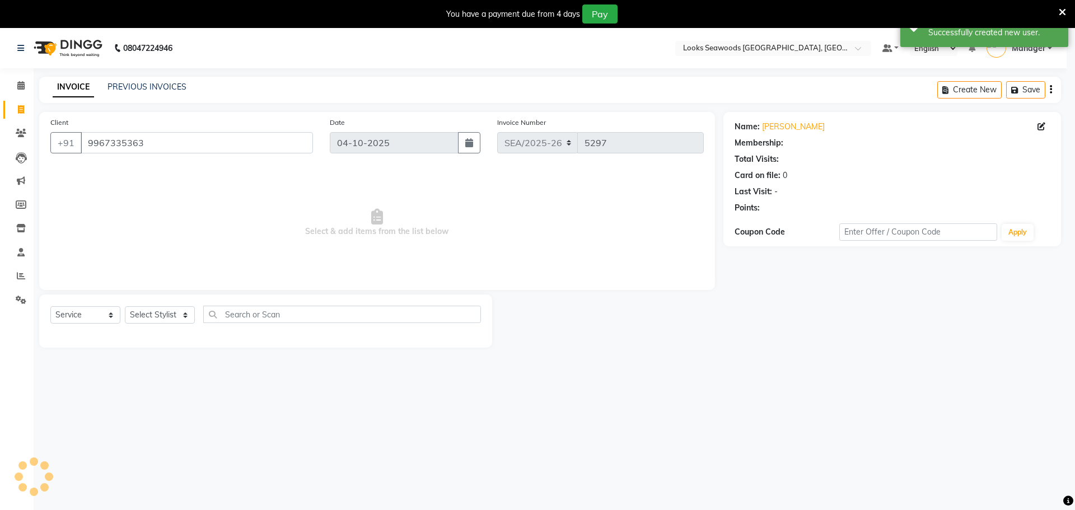
select select "1: Object"
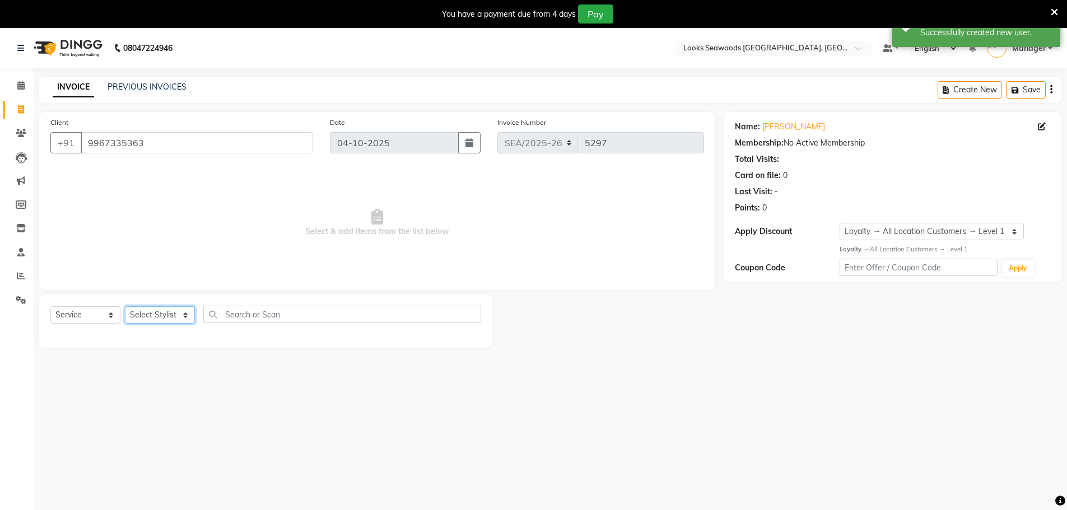
click at [179, 318] on select "Select Stylist Ankit Arun Counter_Sales [PERSON_NAME] [PERSON_NAME] Manager [PE…" at bounding box center [160, 314] width 70 height 17
select select "93417"
click at [125, 306] on select "Select Stylist Ankit Arun Counter_Sales [PERSON_NAME] [PERSON_NAME] Manager [PE…" at bounding box center [160, 314] width 70 height 17
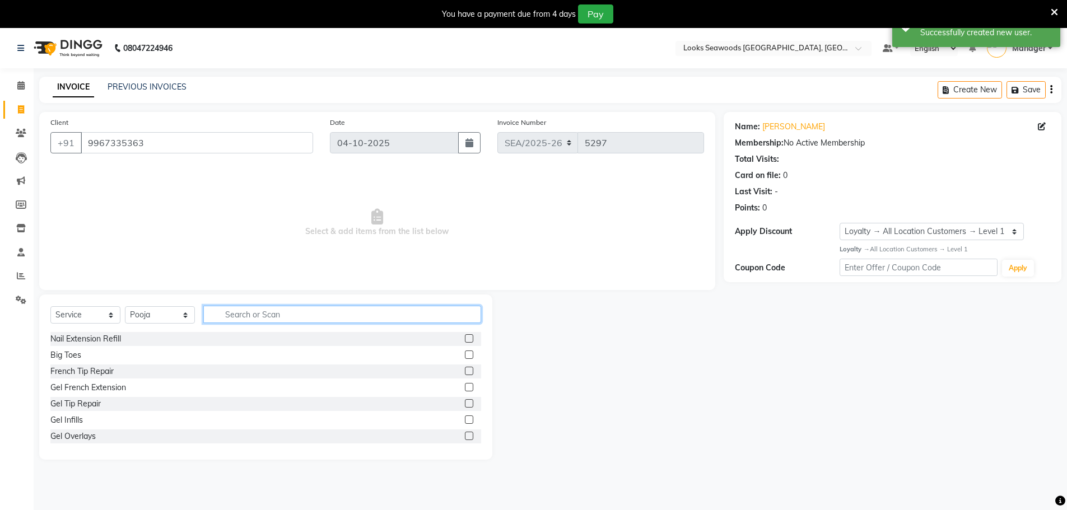
click at [262, 315] on input "text" at bounding box center [342, 314] width 278 height 17
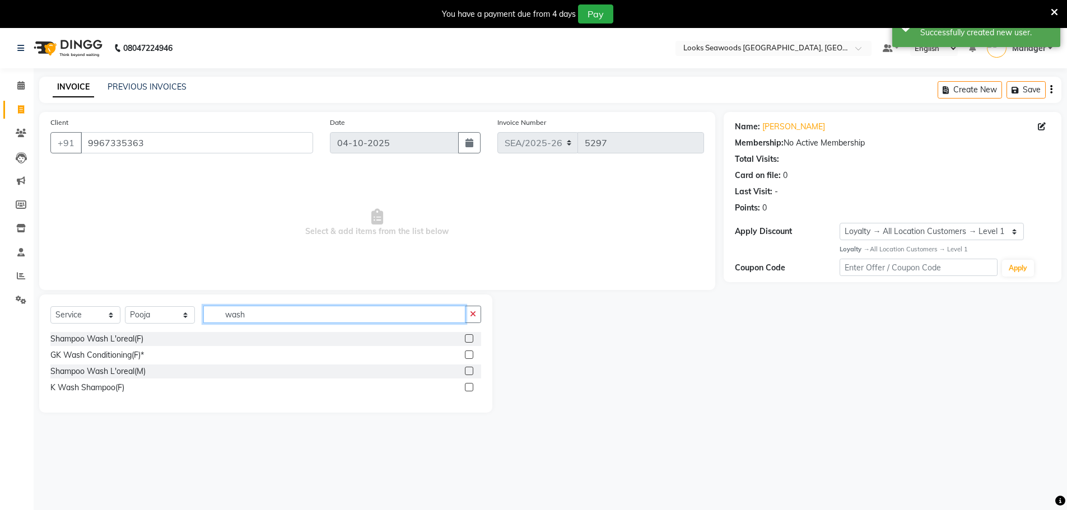
type input "wash"
click at [151, 372] on div "Shampoo Wash L'oreal(M)" at bounding box center [265, 372] width 431 height 14
drag, startPoint x: 113, startPoint y: 389, endPoint x: 326, endPoint y: 270, distance: 244.5
click at [114, 388] on div "K Wash Shampoo(F)" at bounding box center [87, 388] width 74 height 12
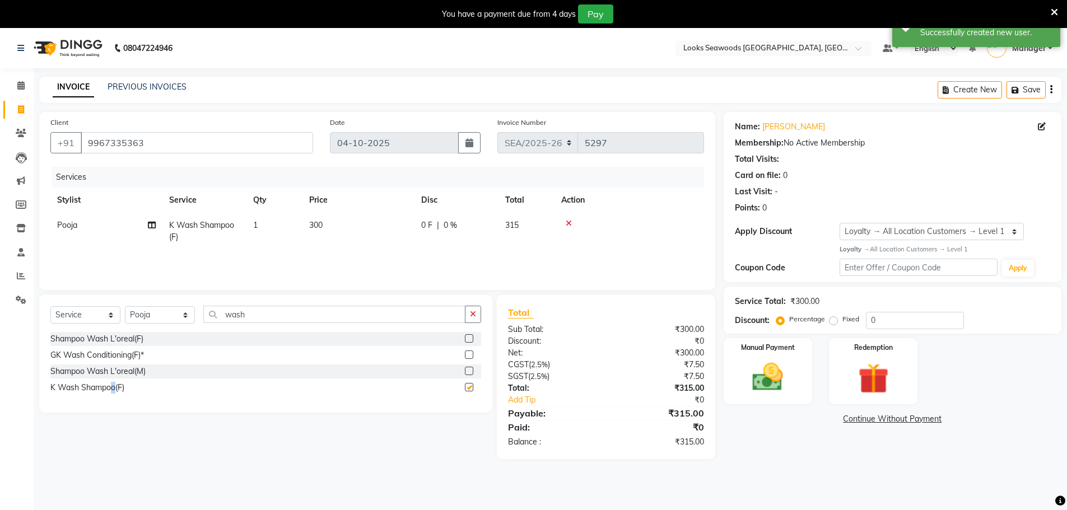
checkbox input "false"
click at [314, 225] on span "300" at bounding box center [315, 225] width 13 height 10
select select "93417"
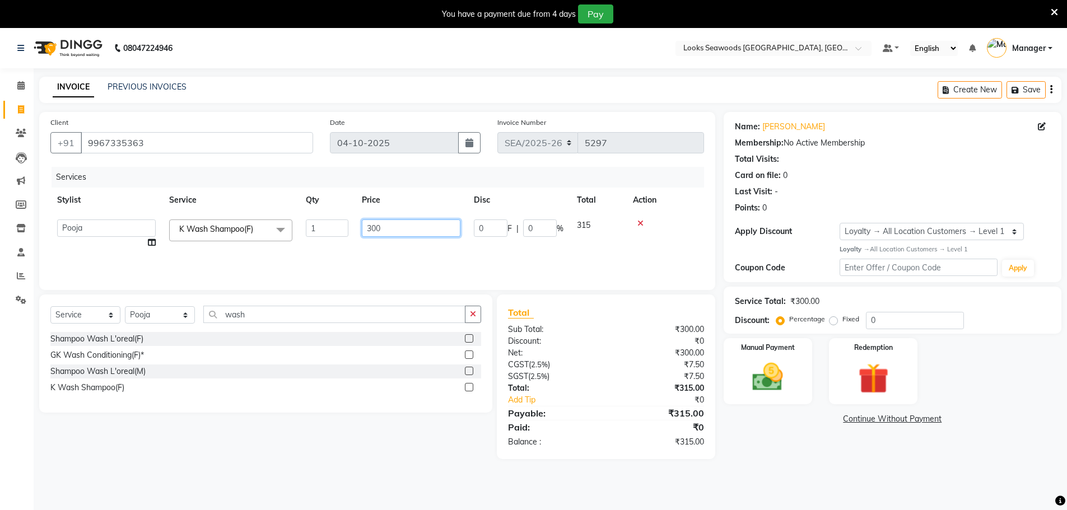
click at [369, 228] on input "300" at bounding box center [411, 228] width 99 height 17
type input "600"
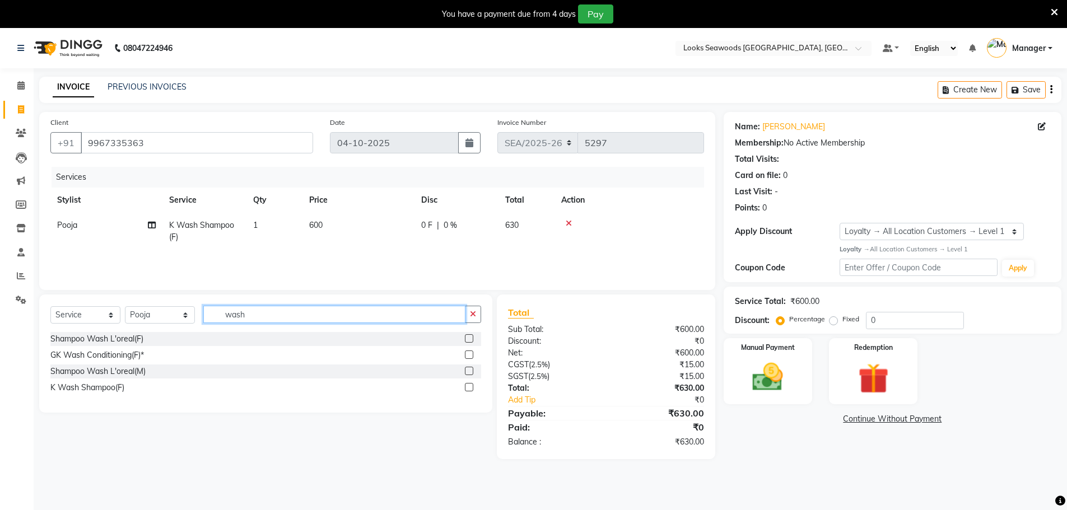
click at [268, 319] on input "wash" at bounding box center [334, 314] width 262 height 17
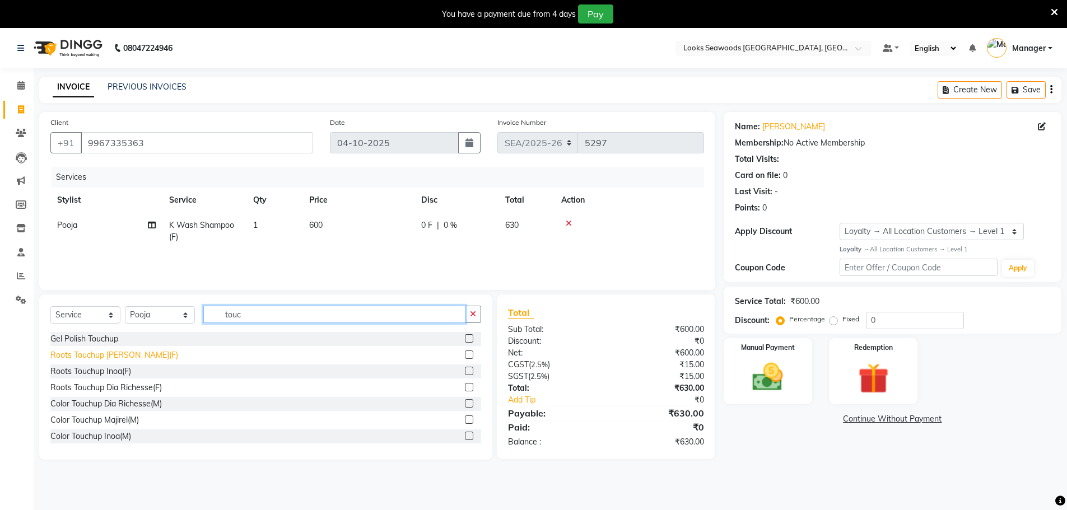
type input "touc"
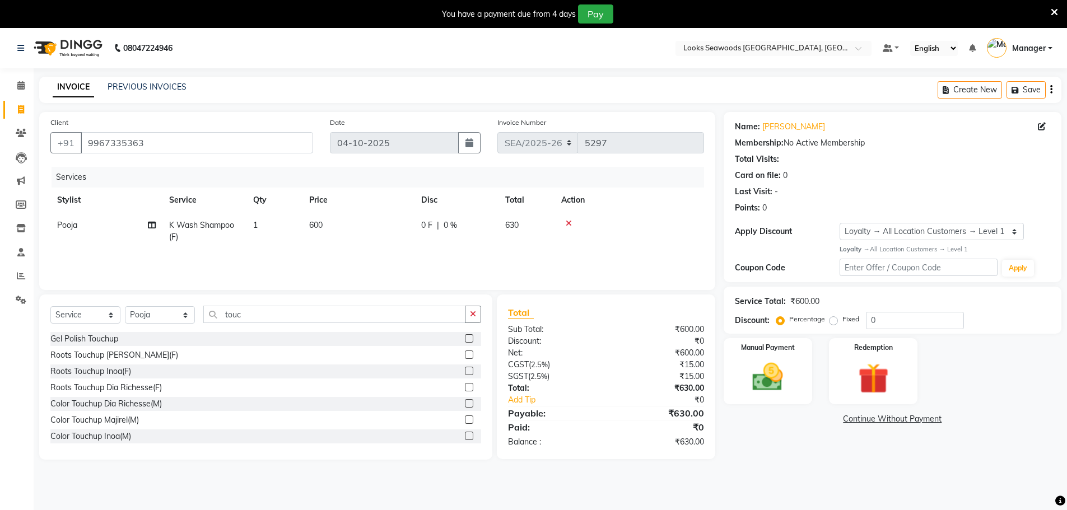
drag, startPoint x: 115, startPoint y: 356, endPoint x: 138, endPoint y: 355, distance: 22.5
click at [115, 357] on div "Roots Touchup [PERSON_NAME](F)" at bounding box center [114, 355] width 128 height 12
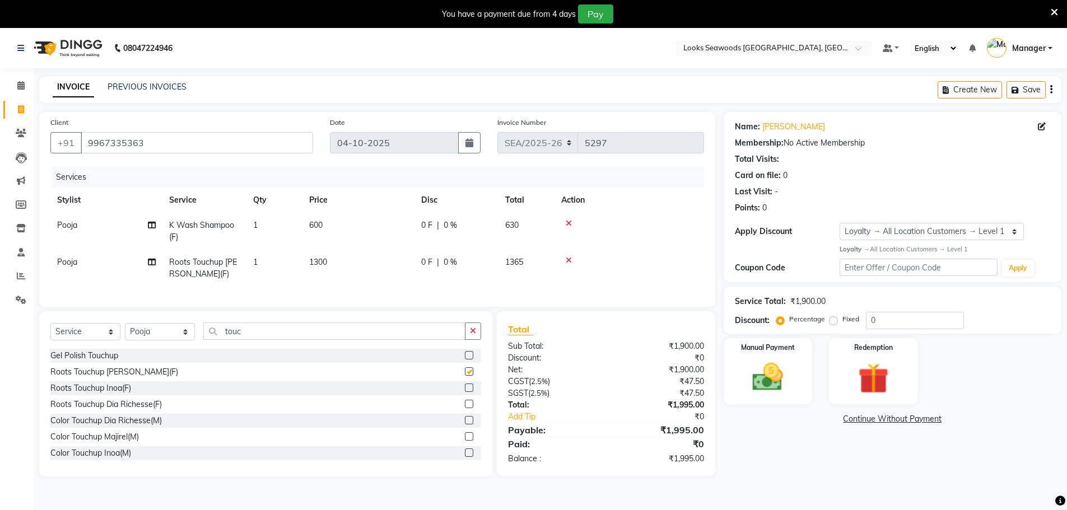
checkbox input "false"
click at [318, 262] on span "1300" at bounding box center [318, 262] width 18 height 10
select select "93417"
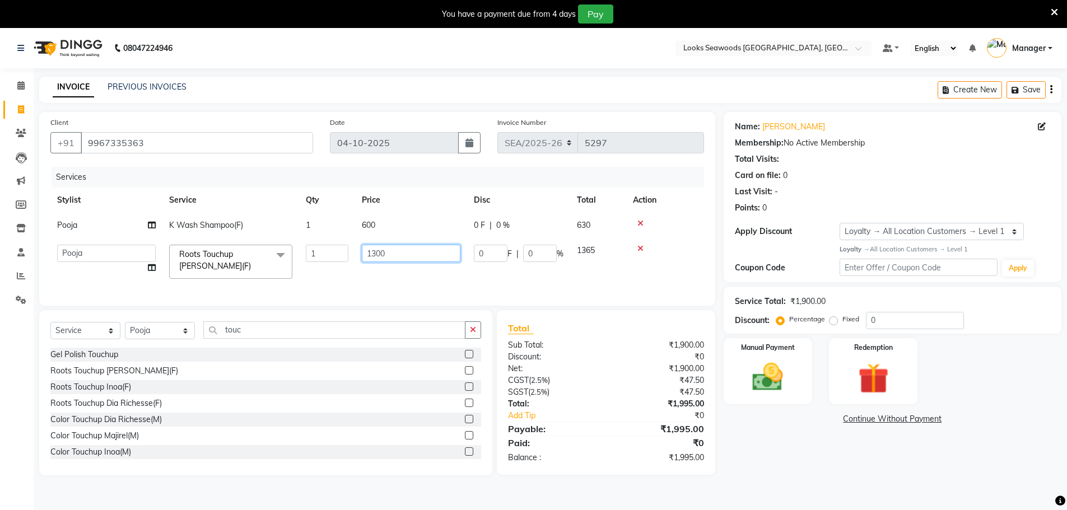
click at [376, 256] on input "1300" at bounding box center [411, 253] width 99 height 17
click at [375, 256] on input "1300" at bounding box center [411, 253] width 99 height 17
type input "1800"
click at [674, 236] on td at bounding box center [665, 225] width 78 height 25
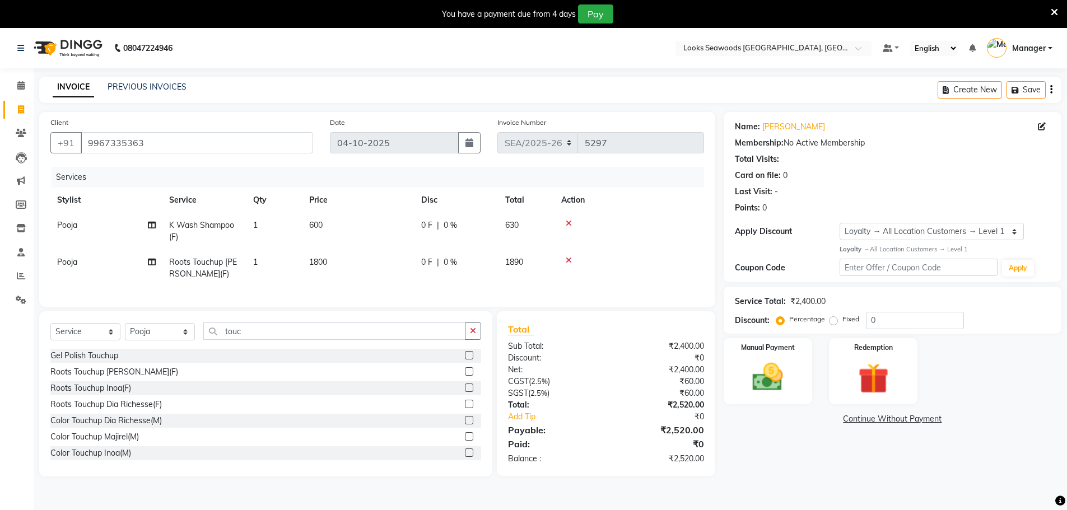
click at [821, 465] on div "Name: [PERSON_NAME] Membership: No Active Membership Total Visits: Card on file…" at bounding box center [897, 294] width 346 height 365
click at [763, 376] on img at bounding box center [768, 377] width 52 height 36
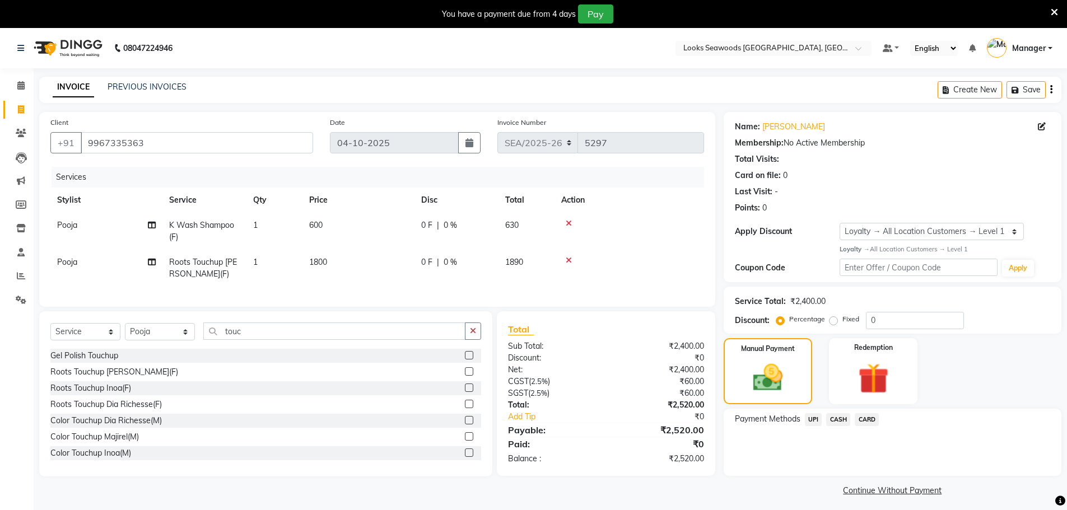
click at [838, 422] on span "CASH" at bounding box center [838, 419] width 24 height 13
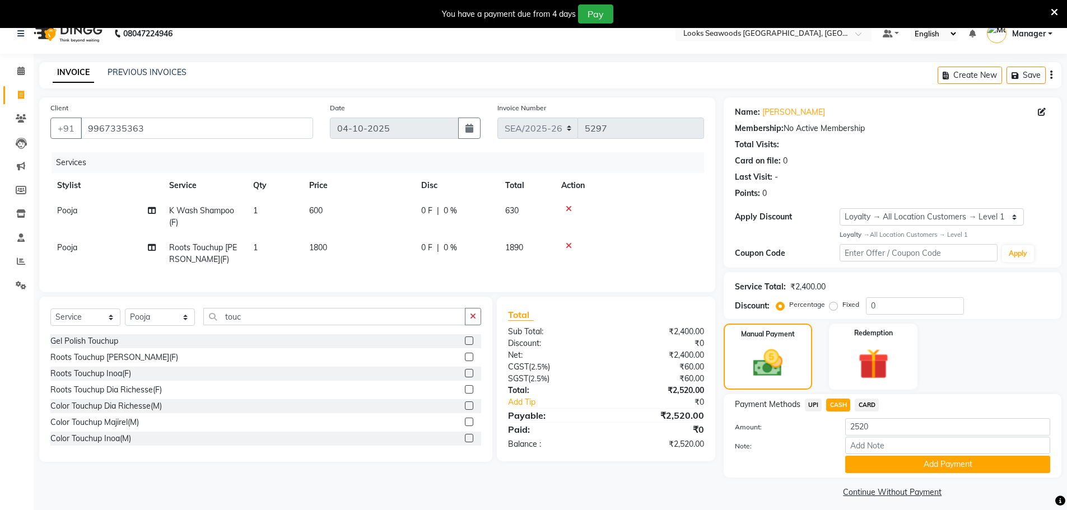
scroll to position [28, 0]
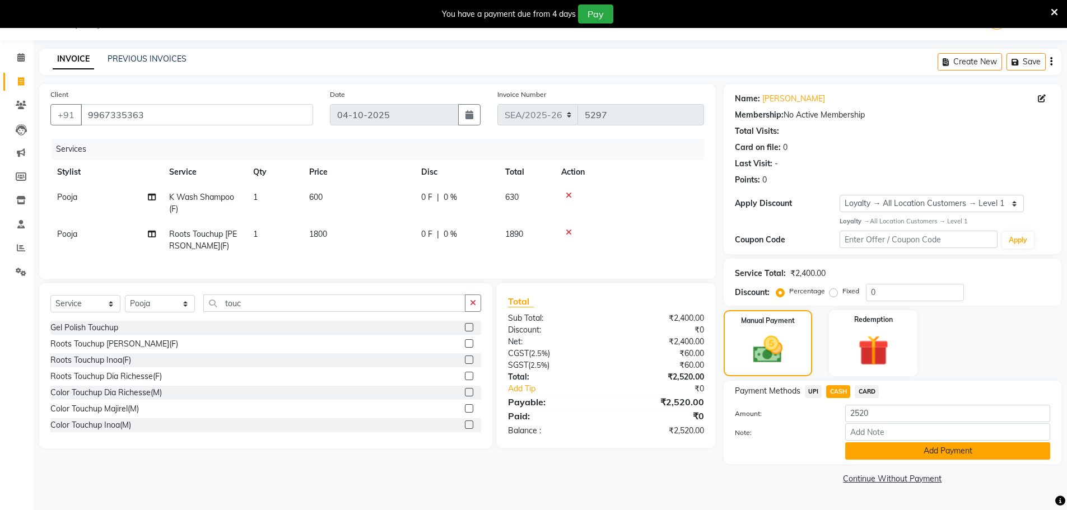
click at [973, 450] on button "Add Payment" at bounding box center [947, 450] width 205 height 17
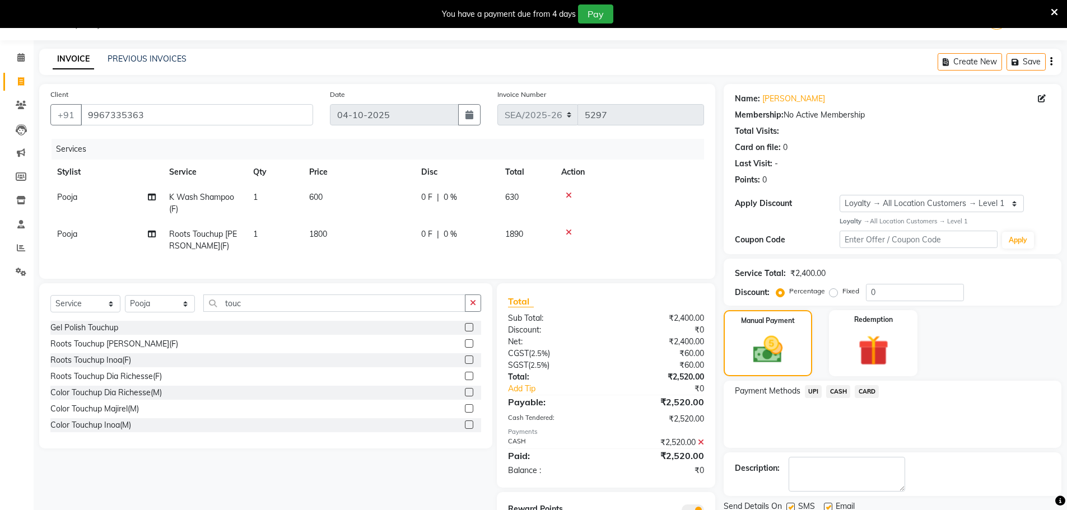
scroll to position [86, 0]
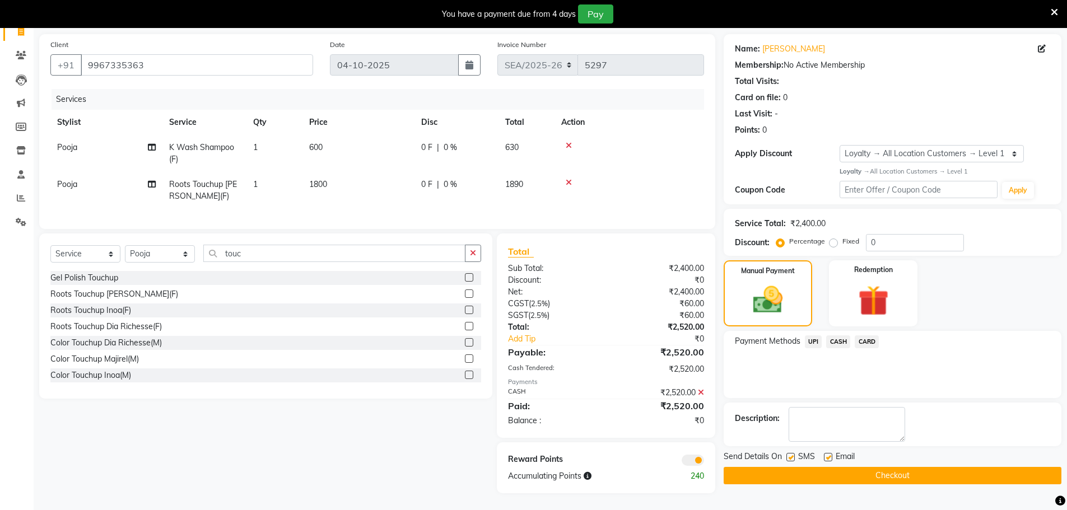
click at [865, 474] on button "Checkout" at bounding box center [893, 475] width 338 height 17
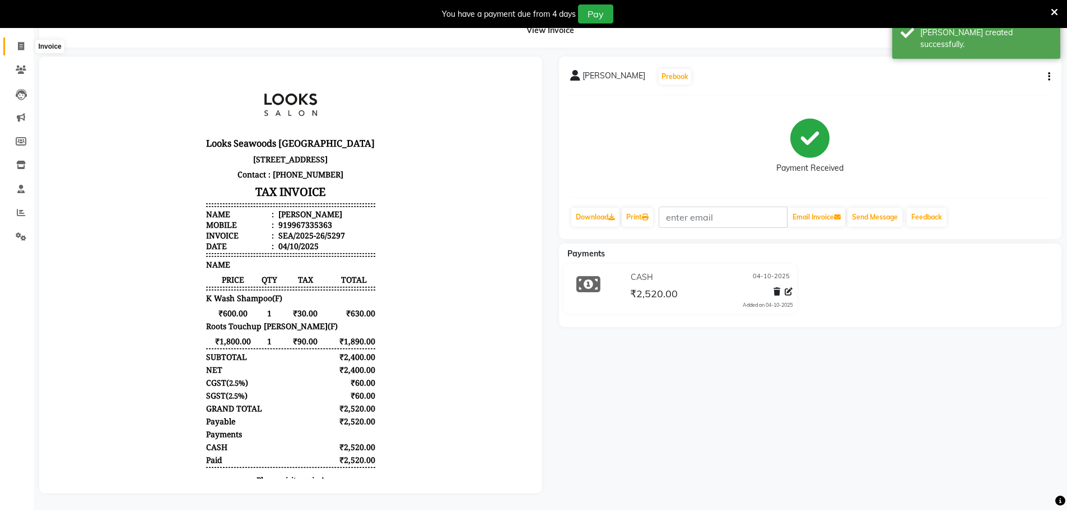
click at [24, 42] on icon at bounding box center [21, 46] width 6 height 8
select select "service"
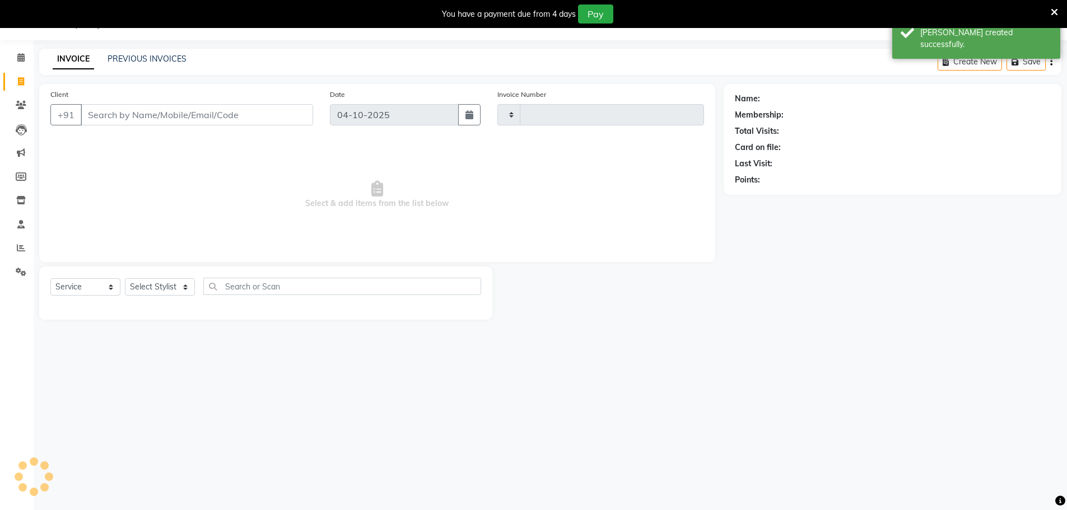
scroll to position [28, 0]
type input "5298"
select select "9146"
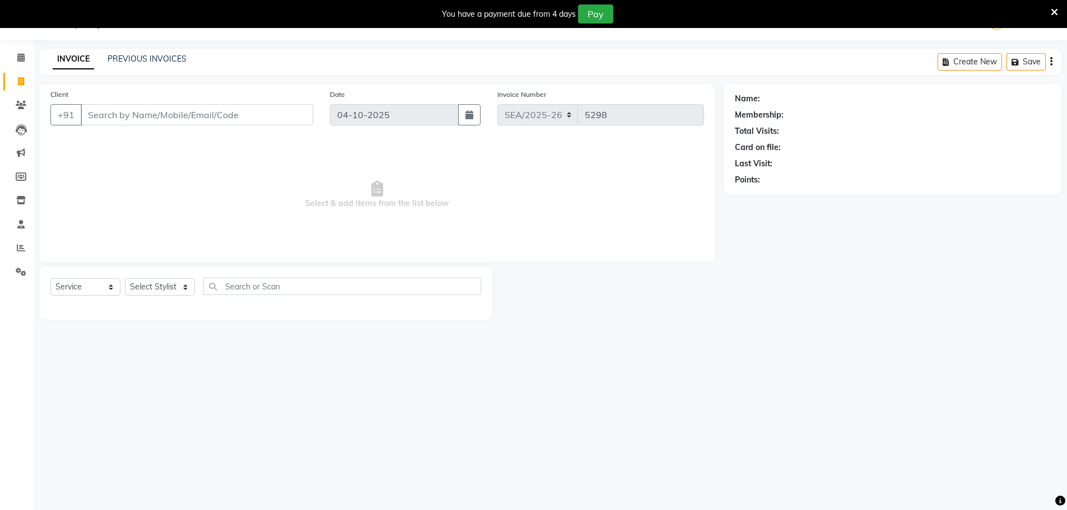
click at [1053, 13] on icon at bounding box center [1054, 12] width 7 height 10
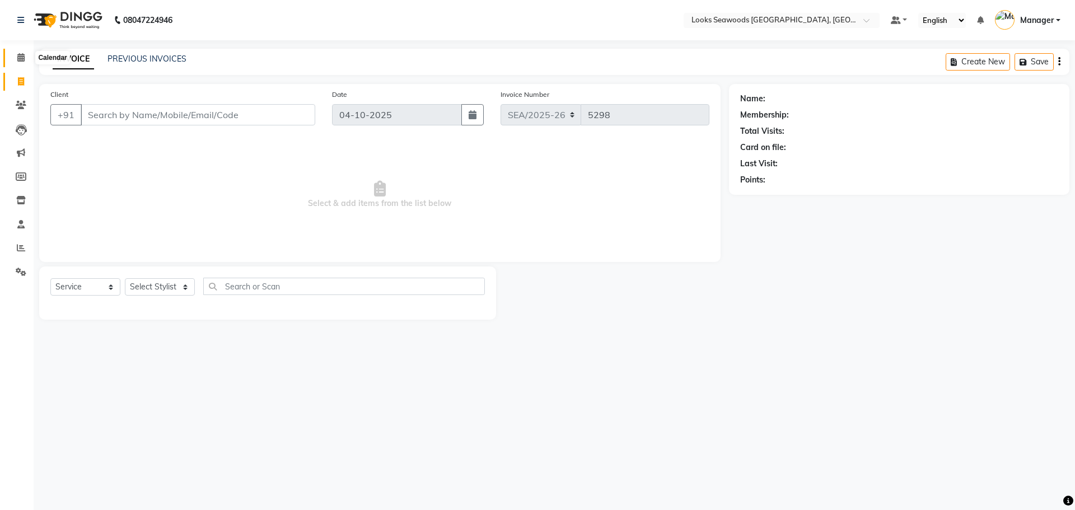
click at [20, 52] on span at bounding box center [21, 58] width 20 height 13
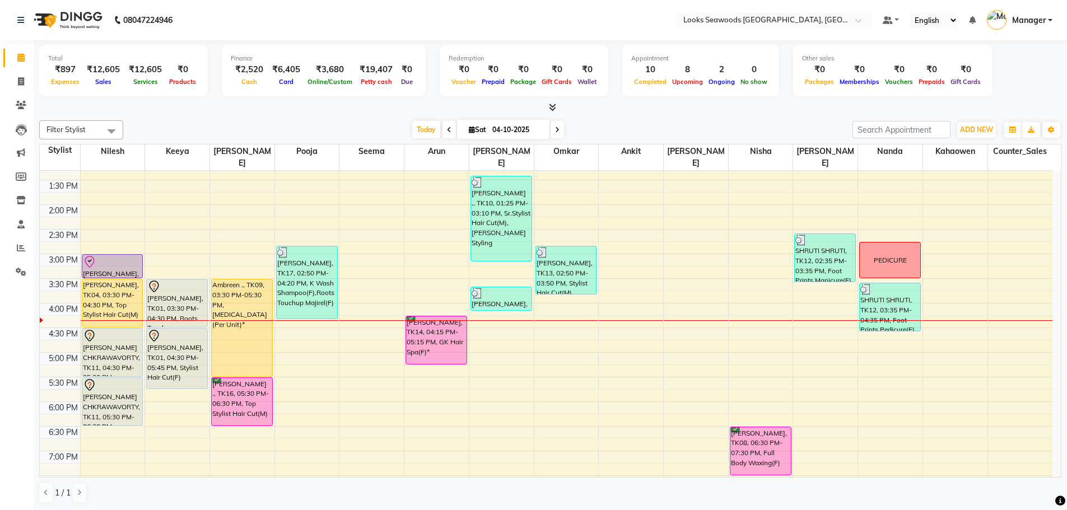
scroll to position [280, 0]
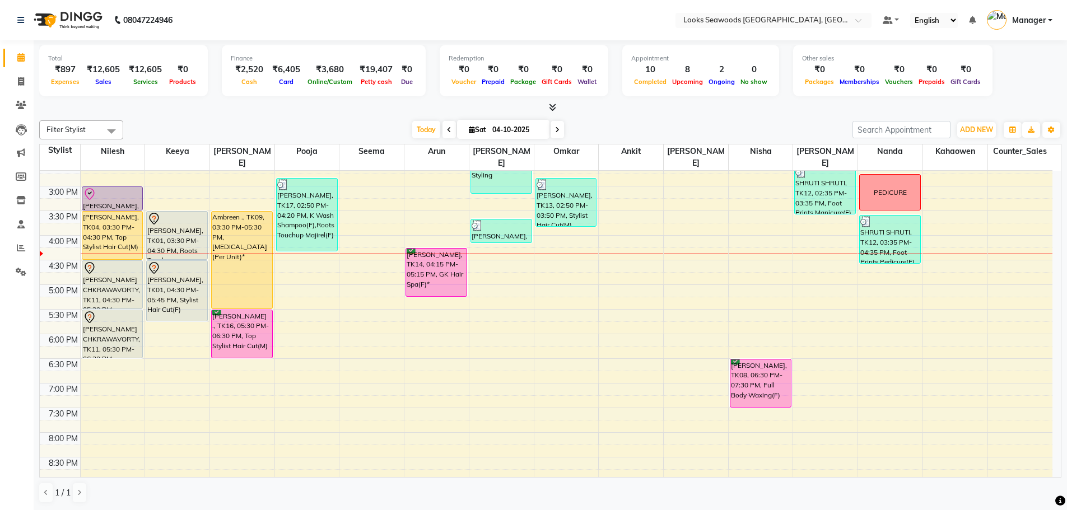
click at [369, 126] on div "[DATE] [DATE]" at bounding box center [488, 130] width 718 height 17
click at [370, 113] on div at bounding box center [550, 108] width 1022 height 12
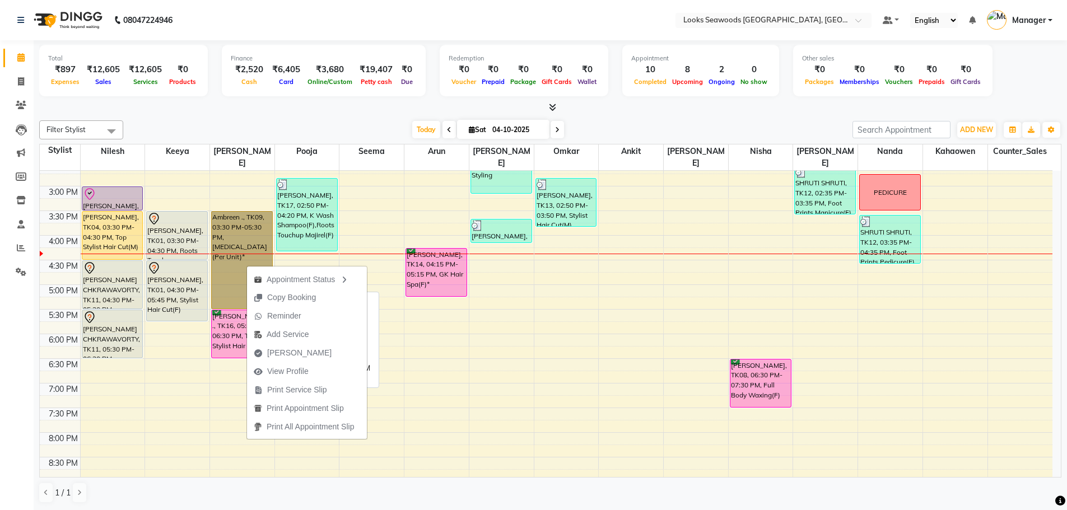
click at [236, 256] on link "Ambreen ., TK09, 03:30 PM-05:30 PM, [MEDICAL_DATA] (Per Unit)*" at bounding box center [242, 260] width 62 height 98
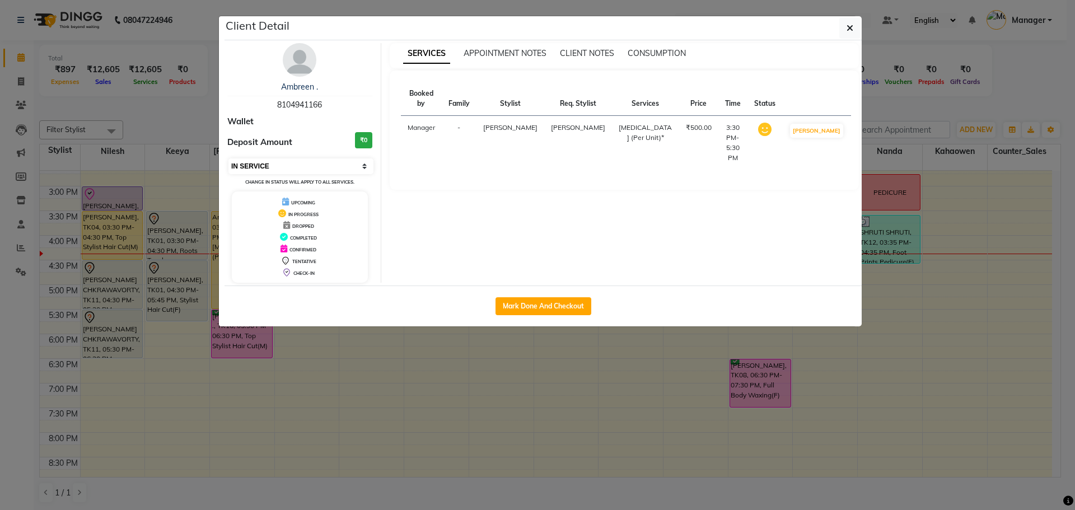
click at [293, 162] on select "Select IN SERVICE CONFIRMED TENTATIVE CHECK IN MARK DONE DROPPED UPCOMING" at bounding box center [300, 166] width 145 height 16
select select "2"
click at [228, 158] on select "Select IN SERVICE CONFIRMED TENTATIVE CHECK IN MARK DONE DROPPED UPCOMING" at bounding box center [300, 166] width 145 height 16
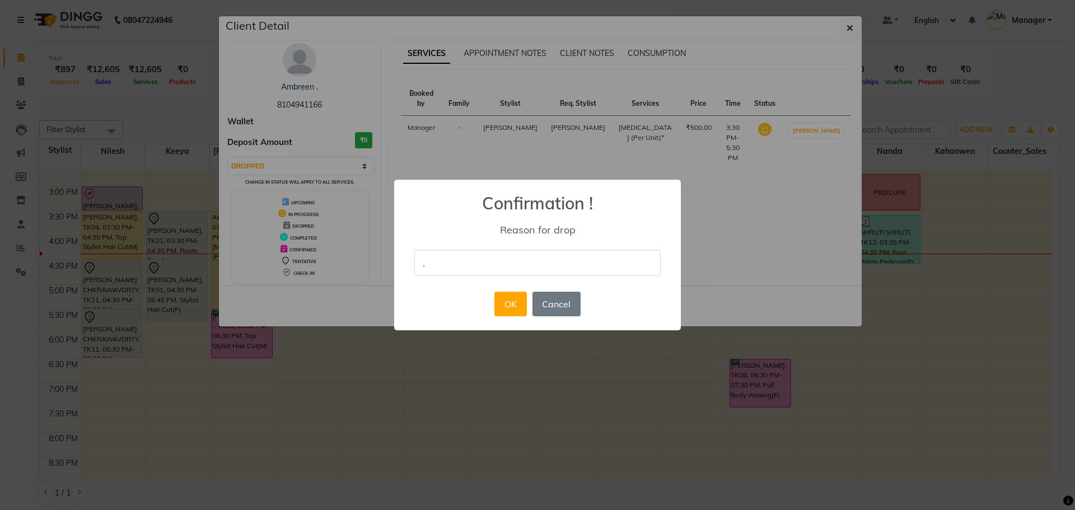
type input "."
click at [648, 298] on div "× Confirmation ! Reason for drop . OK No Cancel" at bounding box center [537, 255] width 287 height 151
click at [510, 310] on button "OK" at bounding box center [511, 304] width 32 height 25
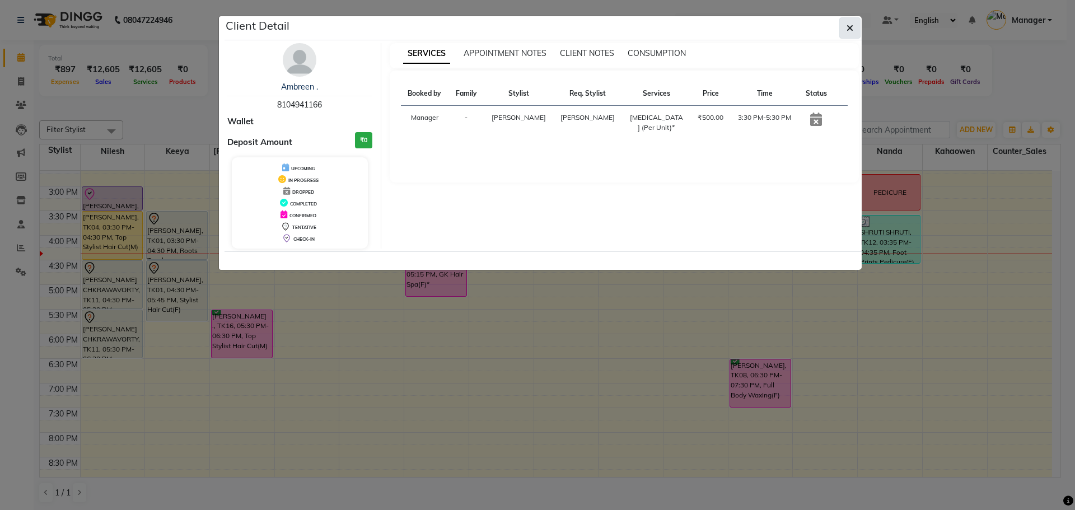
click at [851, 27] on icon "button" at bounding box center [850, 28] width 7 height 9
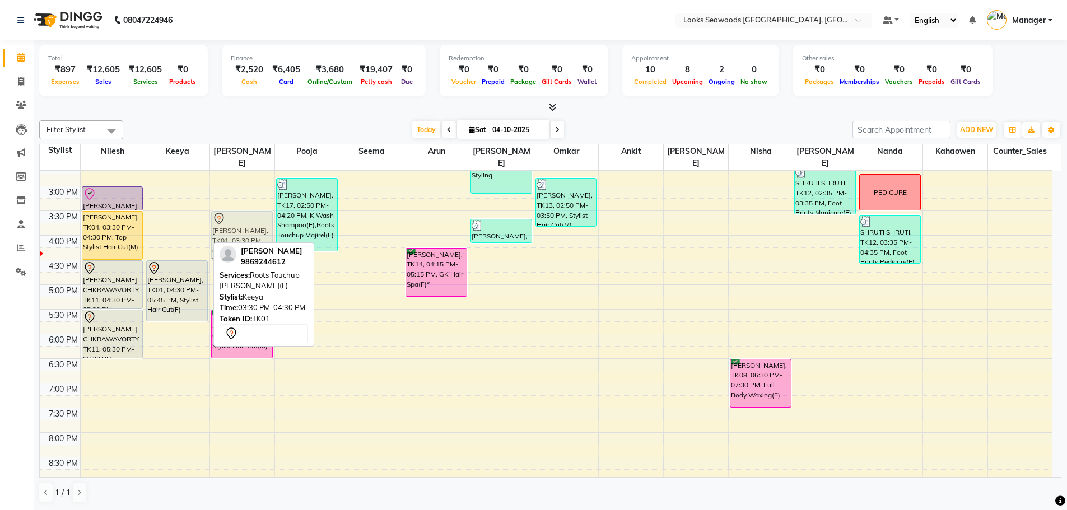
drag, startPoint x: 172, startPoint y: 230, endPoint x: 207, endPoint y: 230, distance: 35.3
click at [225, 230] on tr "Bhoomeka Sherejar, TK07, 12:30 PM-01:00 PM, Eyebrows & Upperlips [PERSON_NAME],…" at bounding box center [546, 235] width 1013 height 689
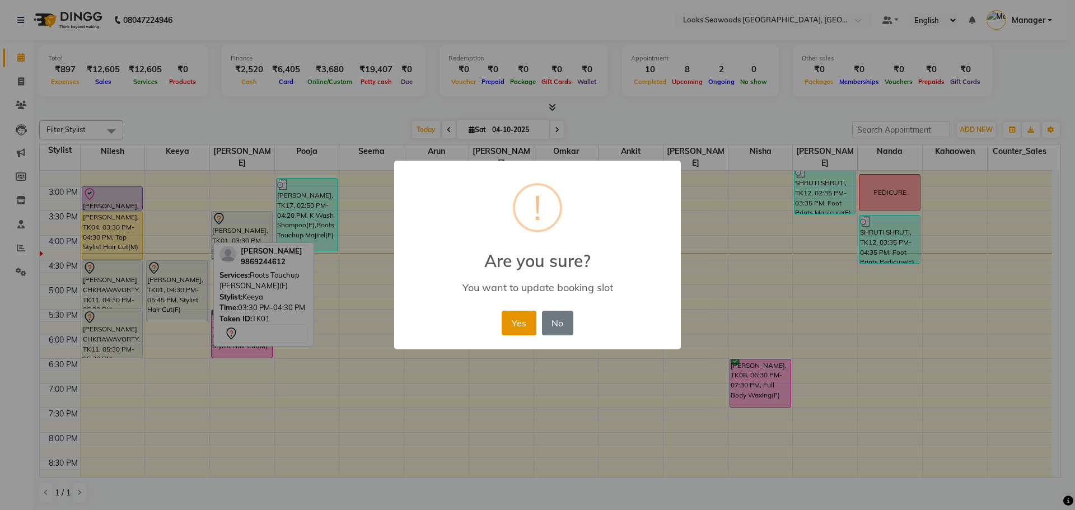
click at [517, 325] on button "Yes" at bounding box center [519, 323] width 34 height 25
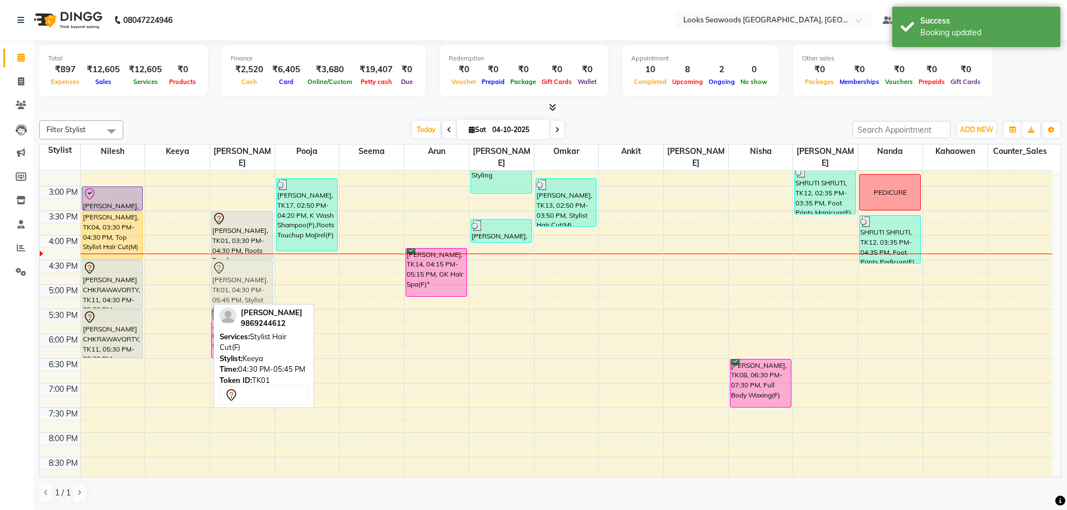
drag, startPoint x: 172, startPoint y: 278, endPoint x: 211, endPoint y: 276, distance: 39.2
click at [222, 274] on tr "Bhoomeka Sherejar, TK07, 12:30 PM-01:00 PM, Eyebrows & Upperlips [PERSON_NAME],…" at bounding box center [546, 235] width 1013 height 689
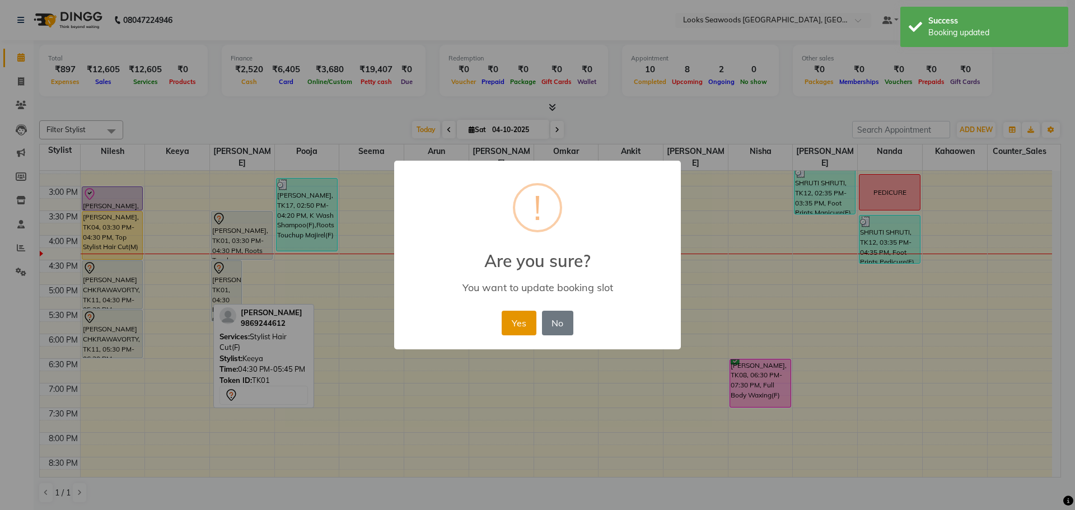
click at [524, 322] on button "Yes" at bounding box center [519, 323] width 34 height 25
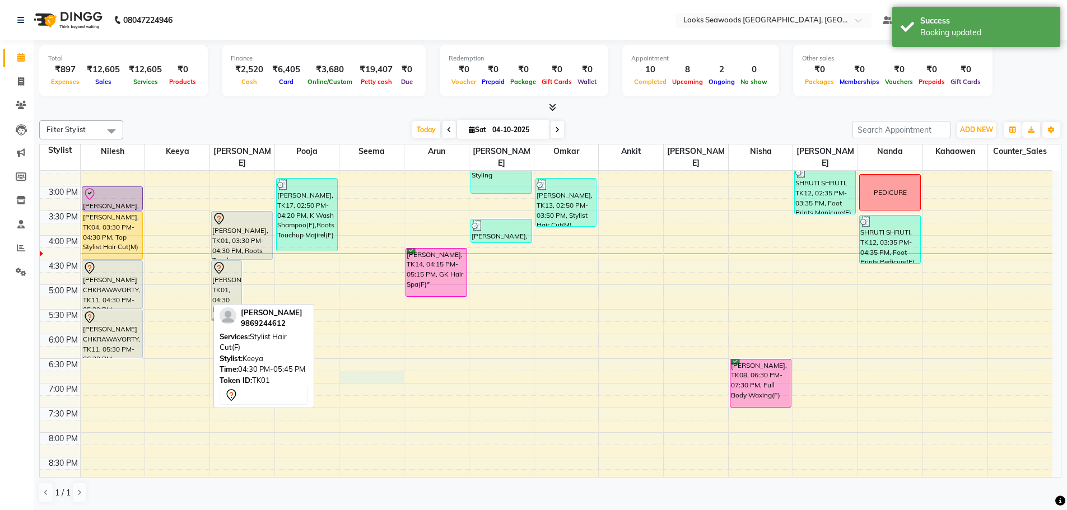
click at [392, 360] on div "9:00 AM 9:30 AM 10:00 AM 10:30 AM 11:00 AM 11:30 AM 12:00 PM 12:30 PM 1:00 PM 1…" at bounding box center [546, 235] width 1013 height 689
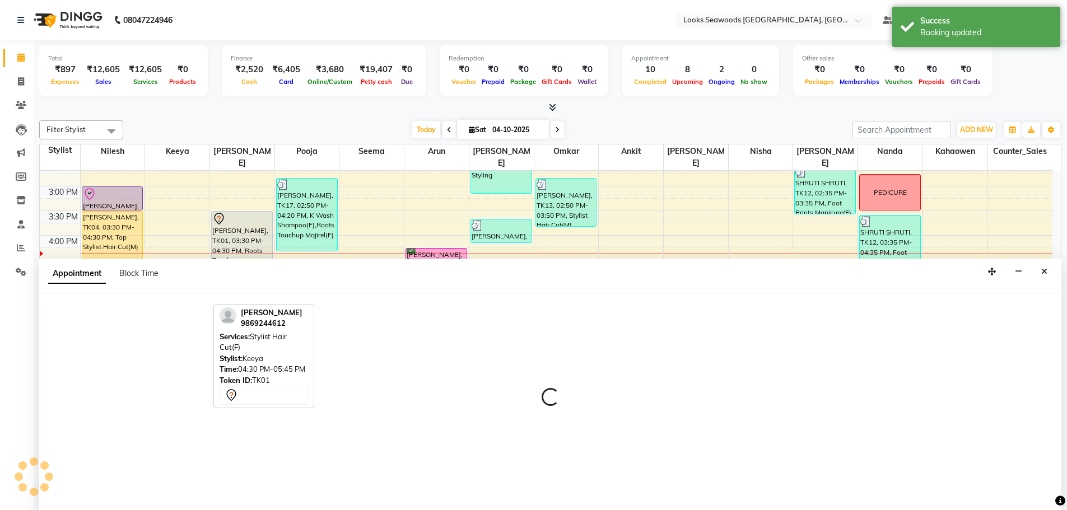
scroll to position [1, 0]
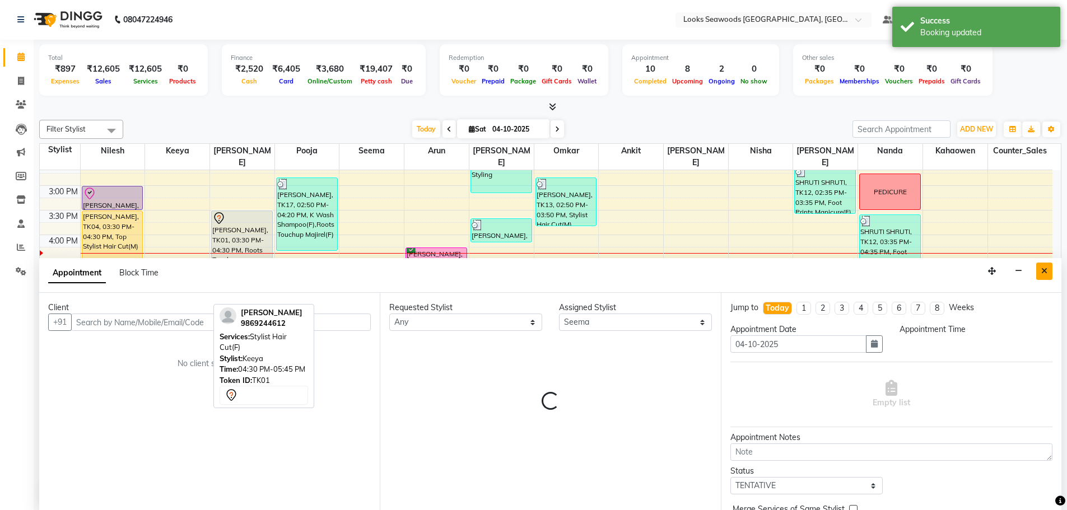
click at [1039, 272] on button "Close" at bounding box center [1044, 271] width 16 height 17
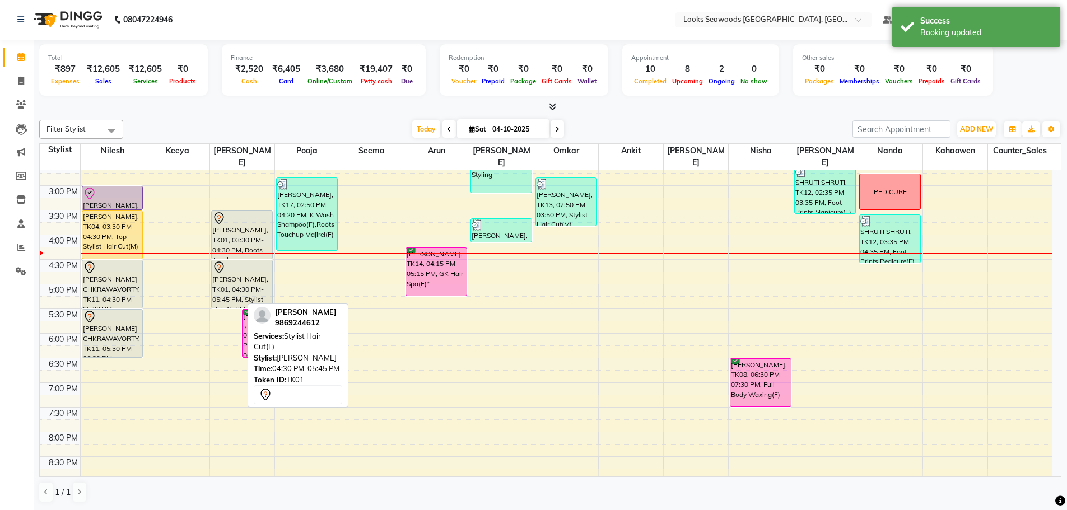
drag, startPoint x: 222, startPoint y: 309, endPoint x: 225, endPoint y: 290, distance: 19.2
click at [225, 290] on div "[PERSON_NAME], TK01, 04:30 PM-05:45 PM, Stylist Hair Cut(F) [PERSON_NAME] ., TK…" at bounding box center [242, 234] width 64 height 689
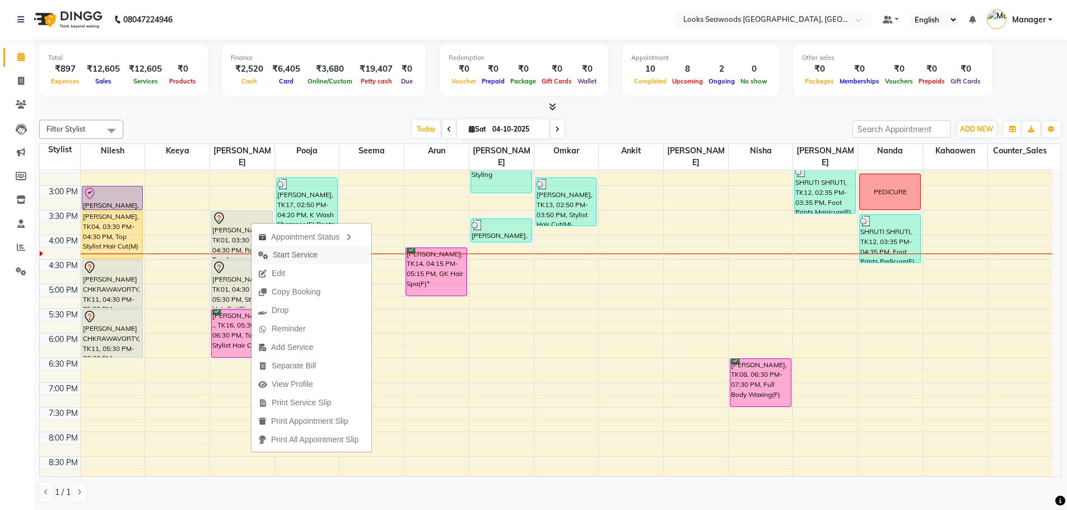
click at [292, 256] on span "Start Service" at bounding box center [295, 255] width 45 height 12
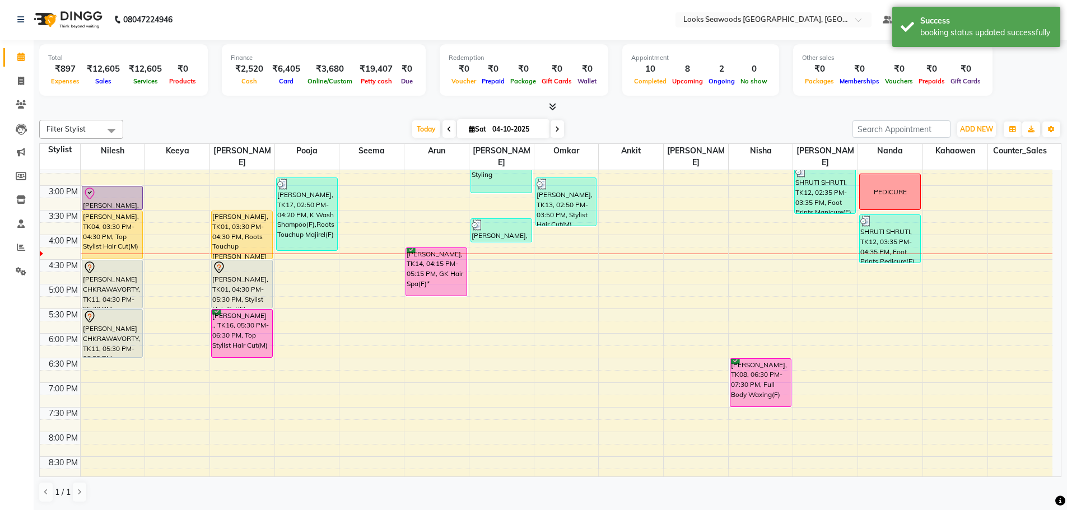
click at [695, 126] on div "[DATE] [DATE]" at bounding box center [488, 129] width 718 height 17
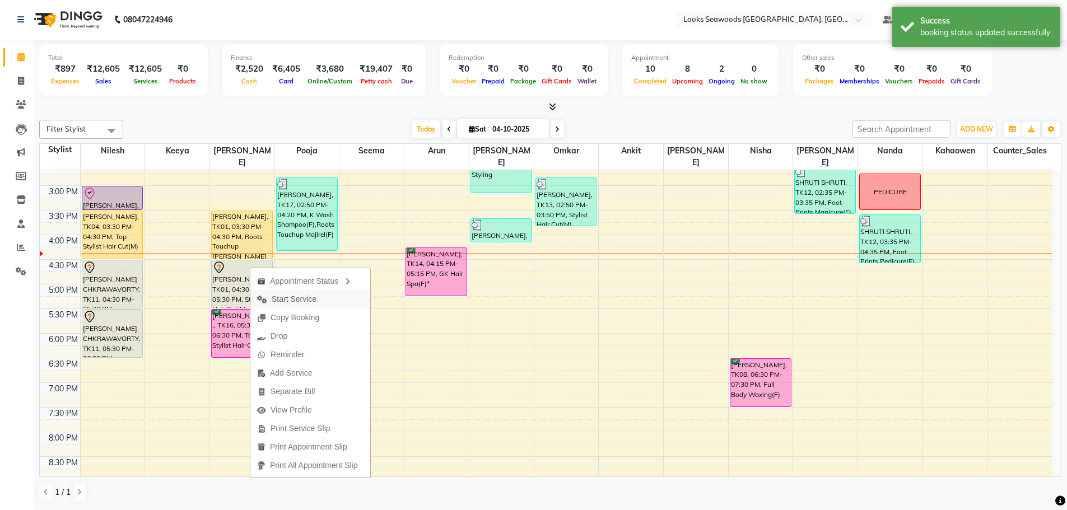
click at [292, 300] on span "Start Service" at bounding box center [294, 299] width 45 height 12
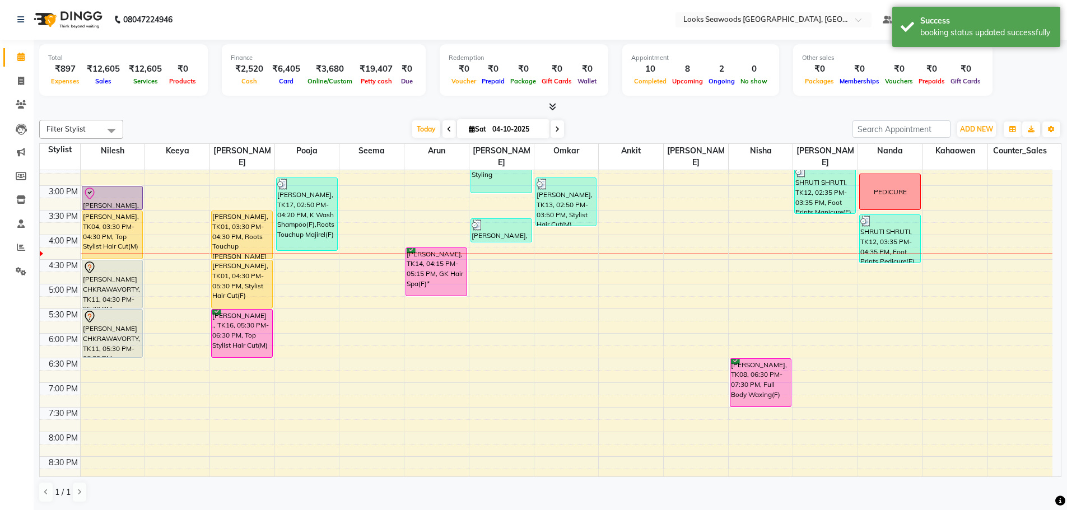
click at [642, 134] on div "[DATE] [DATE]" at bounding box center [488, 129] width 718 height 17
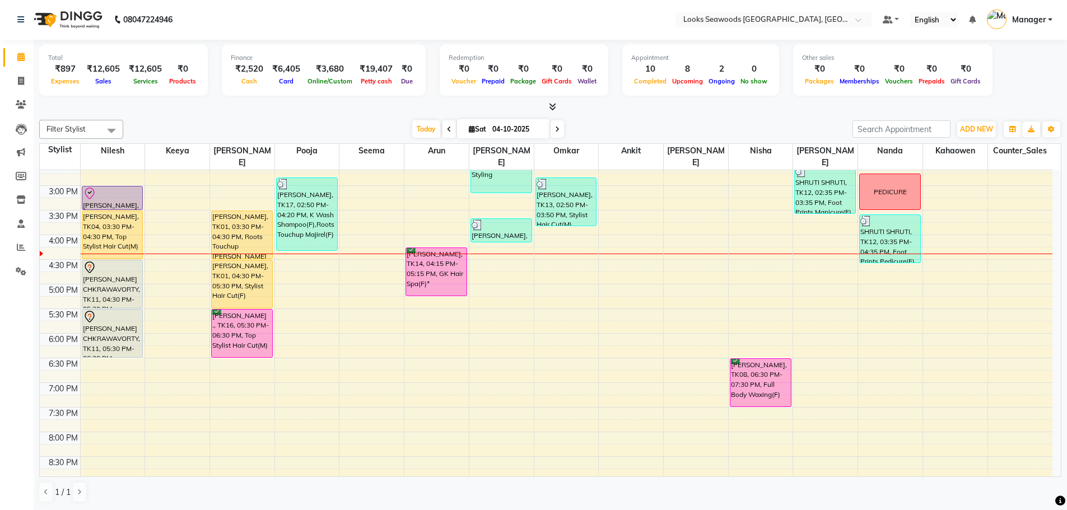
click at [687, 118] on div "Filter Stylist Select All Ankit Arun Counter_Sales [PERSON_NAME] Kahaowen [PERS…" at bounding box center [550, 311] width 1022 height 392
click at [419, 129] on span "Today" at bounding box center [426, 128] width 28 height 17
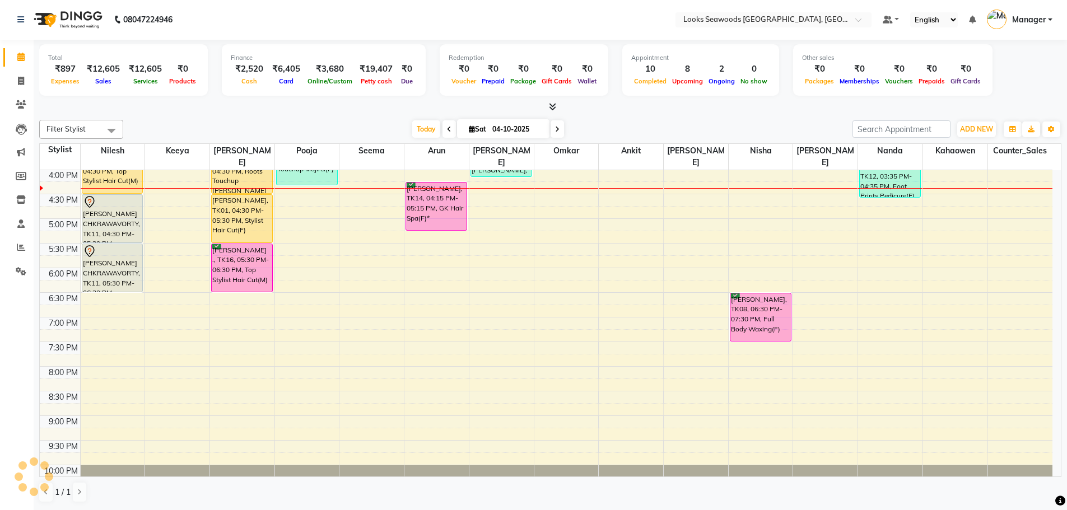
click at [367, 122] on div "[DATE] [DATE]" at bounding box center [488, 129] width 718 height 17
drag, startPoint x: 421, startPoint y: 134, endPoint x: 381, endPoint y: 136, distance: 39.8
click at [422, 134] on span "Today" at bounding box center [426, 128] width 28 height 17
click at [293, 123] on div "[DATE] [DATE]" at bounding box center [488, 129] width 718 height 17
click at [412, 127] on span "Today" at bounding box center [426, 128] width 28 height 17
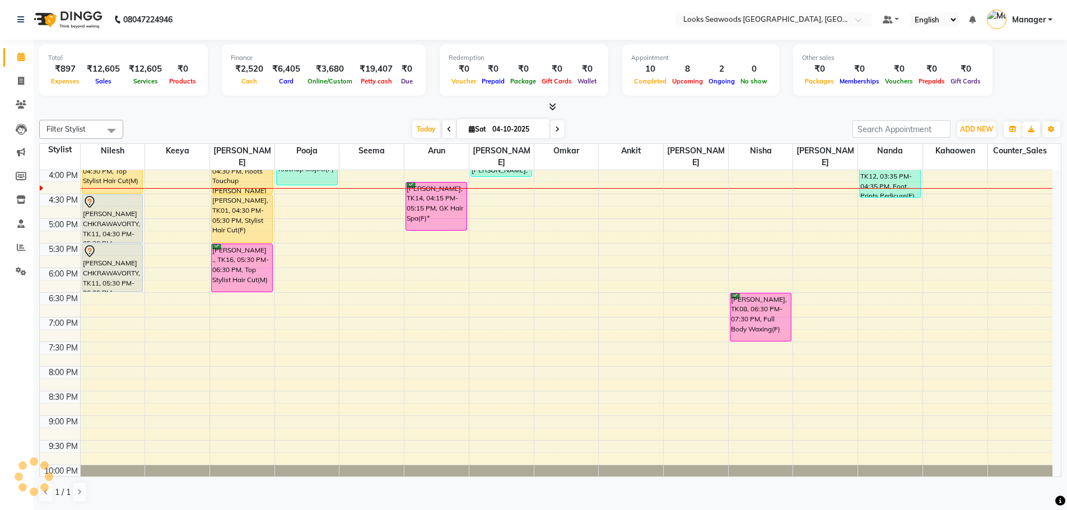
click at [366, 117] on div "Filter Stylist Select All Ankit Arun Counter_Sales [PERSON_NAME] Kahaowen [PERS…" at bounding box center [550, 311] width 1022 height 392
click at [622, 122] on div "[DATE] [DATE]" at bounding box center [488, 129] width 718 height 17
click at [22, 82] on icon at bounding box center [21, 81] width 6 height 8
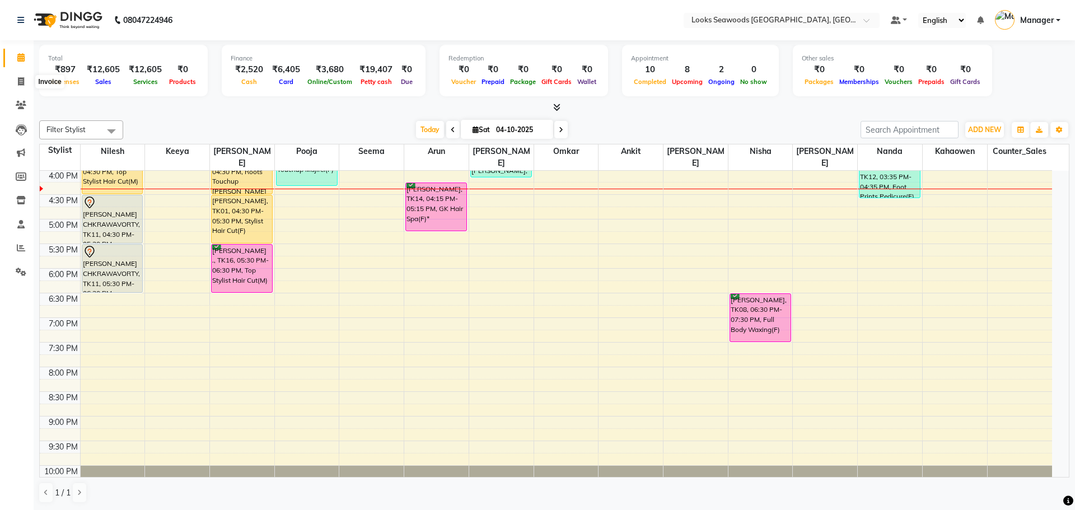
select select "service"
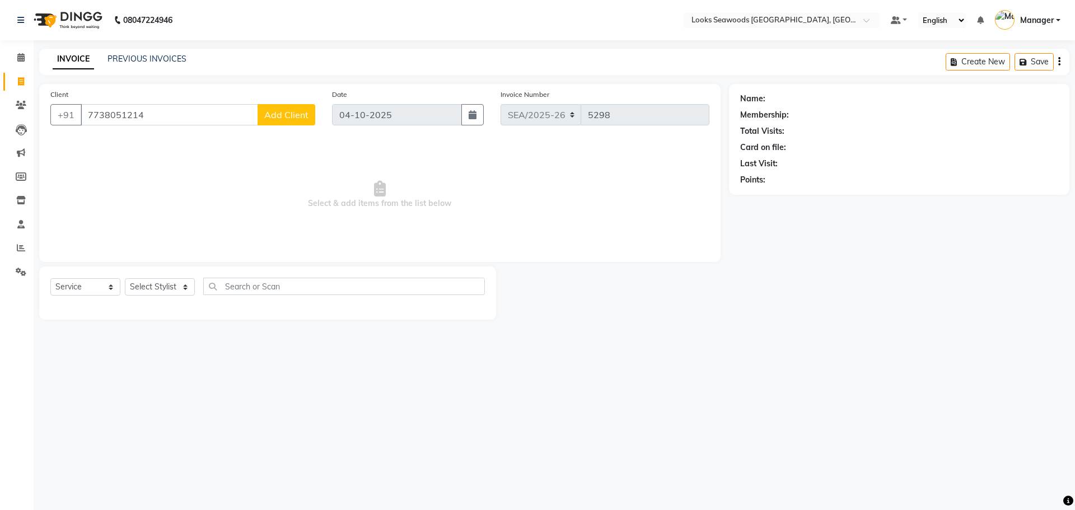
type input "7738051214"
click at [293, 113] on span "Add Client" at bounding box center [286, 114] width 44 height 11
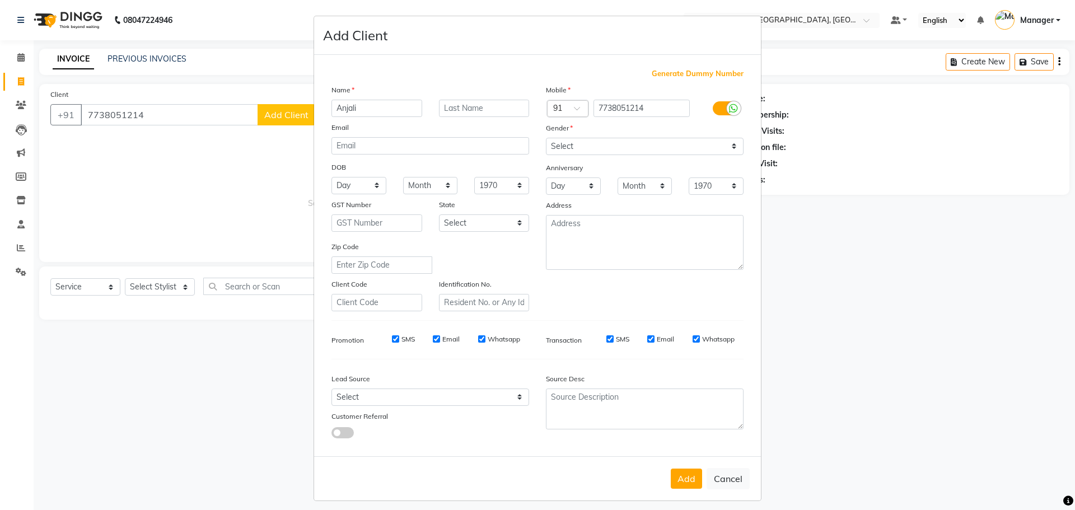
type input "Anjali"
type input "L"
click at [582, 155] on select "Select [DEMOGRAPHIC_DATA] [DEMOGRAPHIC_DATA] Other Prefer Not To Say" at bounding box center [645, 146] width 198 height 17
select select "[DEMOGRAPHIC_DATA]"
click at [546, 138] on select "Select [DEMOGRAPHIC_DATA] [DEMOGRAPHIC_DATA] Other Prefer Not To Say" at bounding box center [645, 146] width 198 height 17
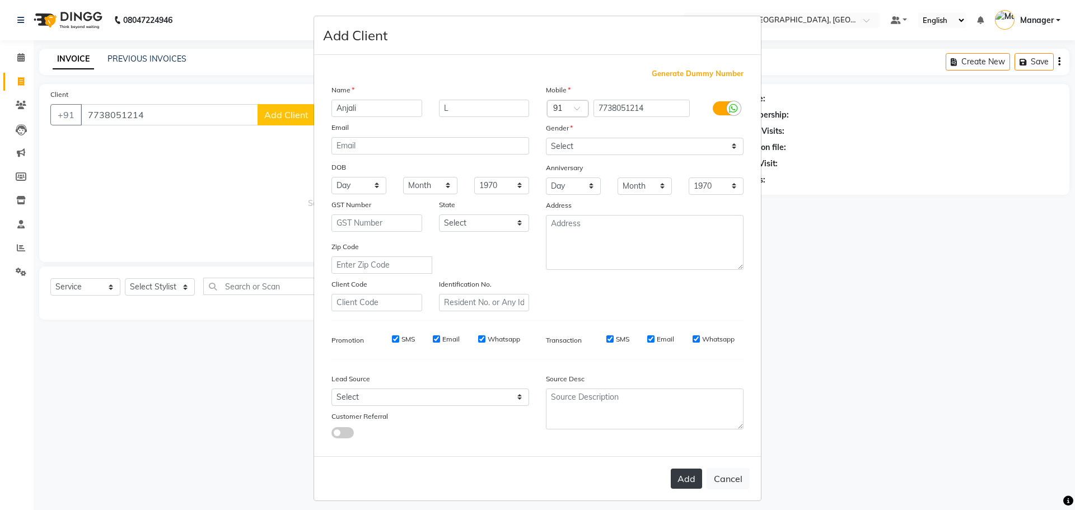
click at [678, 478] on button "Add" at bounding box center [686, 479] width 31 height 20
select select
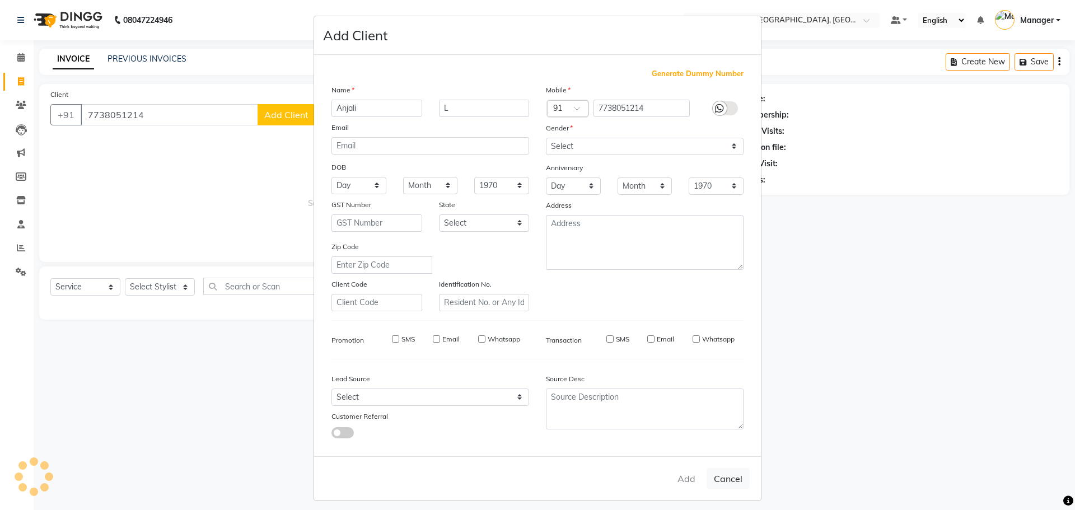
select select
checkbox input "false"
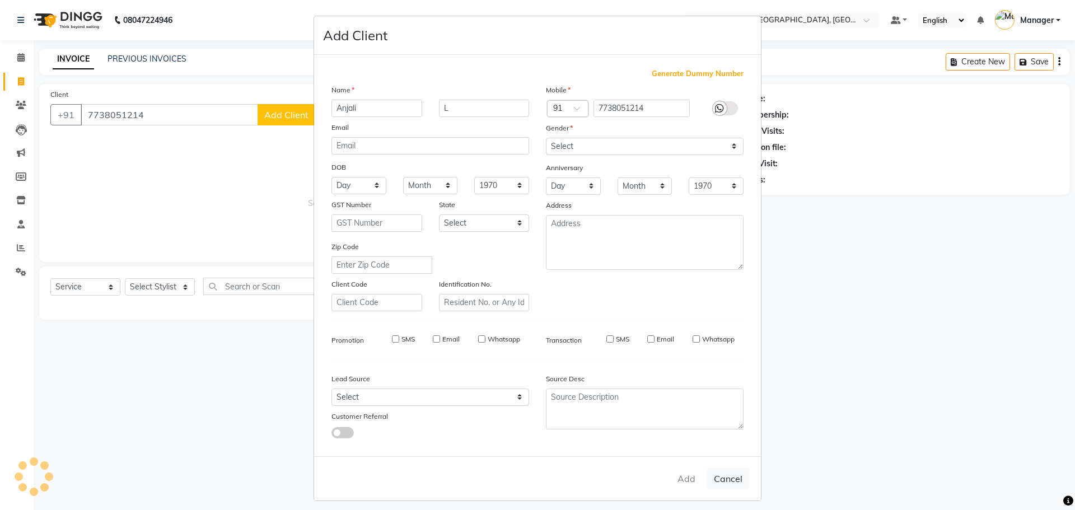
checkbox input "false"
select select "1: Object"
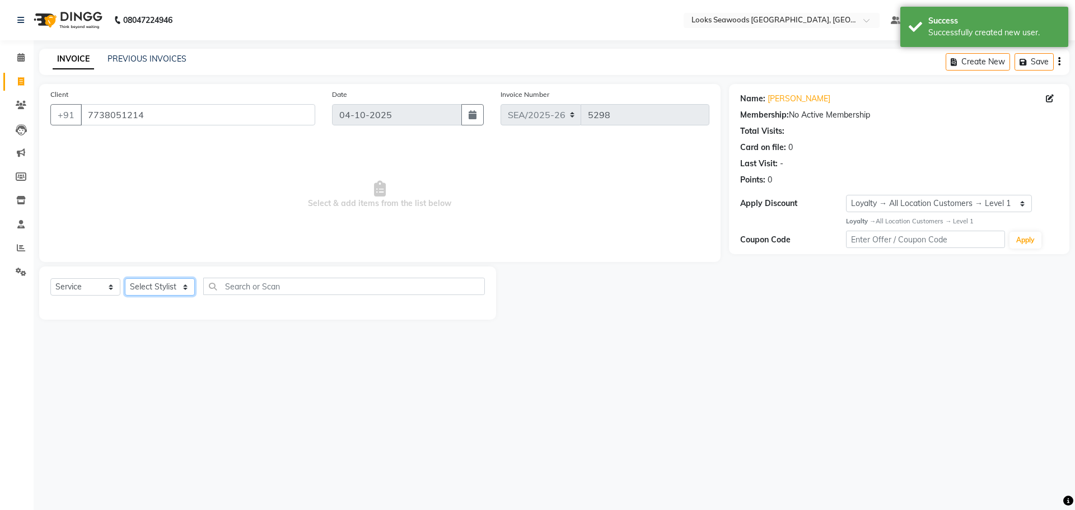
click at [174, 288] on select "Select Stylist Ankit Arun Counter_Sales [PERSON_NAME] [PERSON_NAME] Manager [PE…" at bounding box center [160, 286] width 70 height 17
select select "93419"
click at [125, 278] on select "Select Stylist Ankit Arun Counter_Sales [PERSON_NAME] [PERSON_NAME] Manager [PE…" at bounding box center [160, 286] width 70 height 17
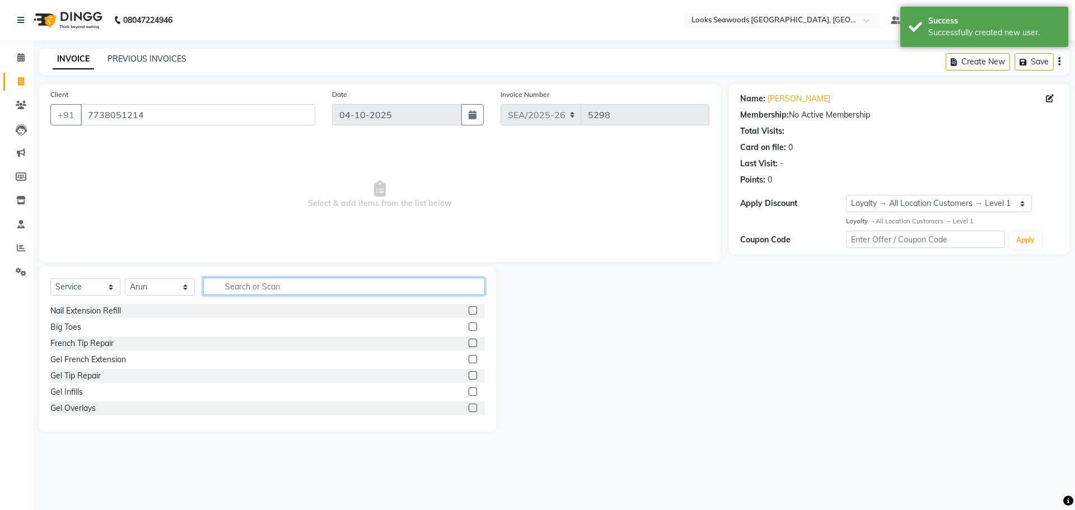
drag, startPoint x: 257, startPoint y: 281, endPoint x: 276, endPoint y: 281, distance: 18.5
click at [269, 279] on input "text" at bounding box center [344, 286] width 282 height 17
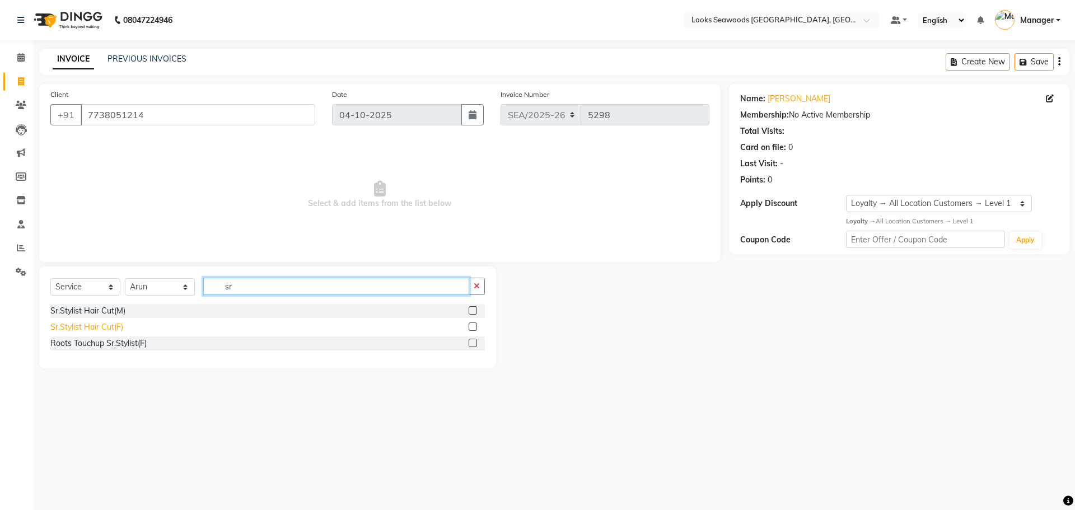
type input "sr"
click at [108, 323] on div "Sr.Stylist Hair Cut(F)" at bounding box center [86, 327] width 73 height 12
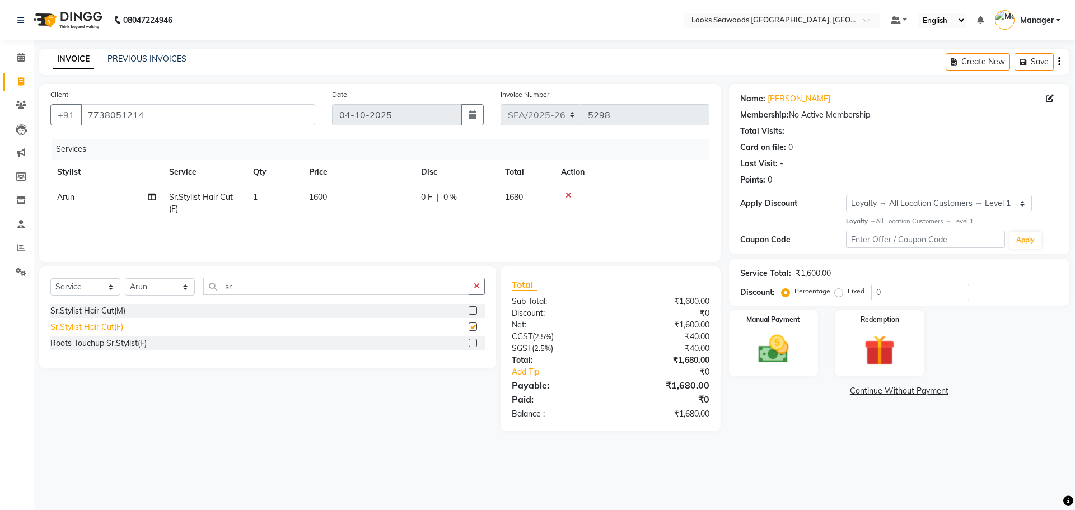
checkbox input "false"
click at [319, 198] on span "1600" at bounding box center [318, 197] width 18 height 10
select select "93419"
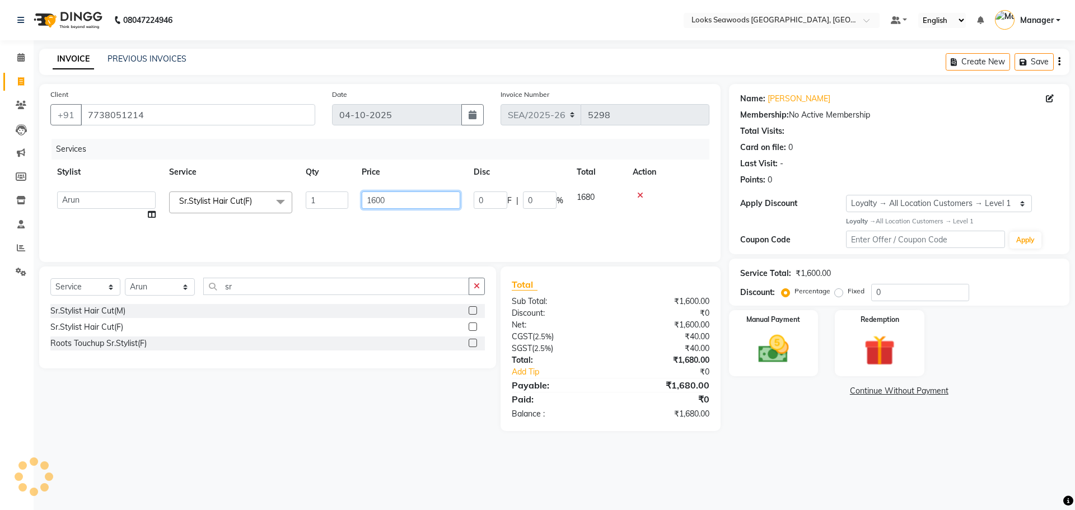
click at [375, 200] on input "1600" at bounding box center [411, 200] width 99 height 17
type input "1"
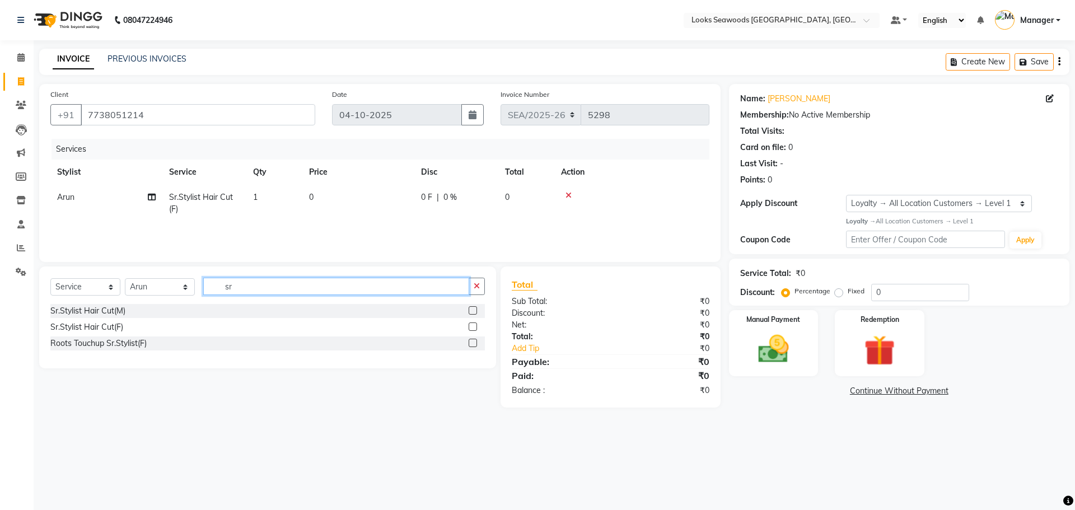
click at [255, 289] on input "sr" at bounding box center [336, 286] width 266 height 17
type input "s"
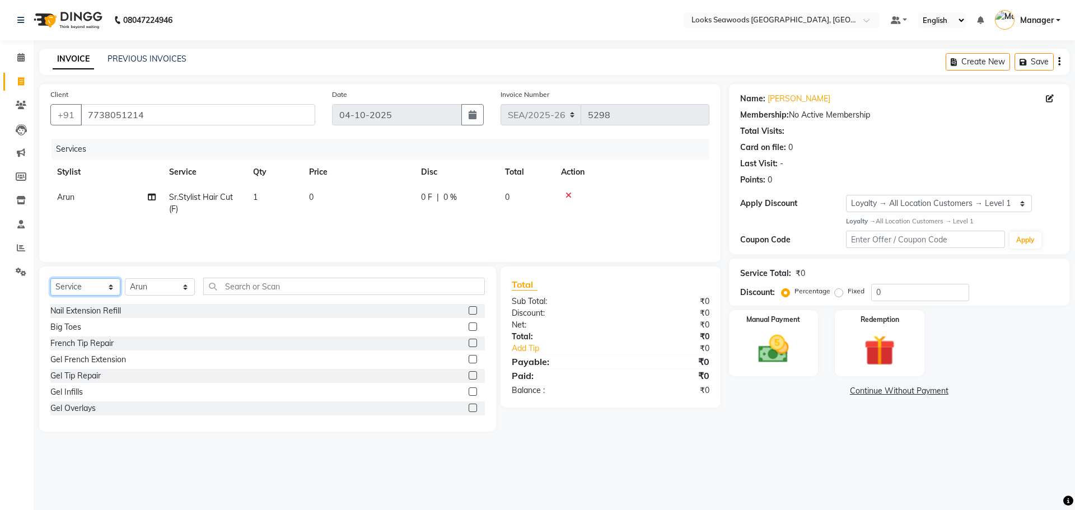
click at [90, 293] on select "Select Service Product Membership Package Voucher Prepaid Gift Card" at bounding box center [85, 286] width 70 height 17
select select "product"
click at [50, 278] on select "Select Service Product Membership Package Voucher Prepaid Gift Card" at bounding box center [85, 286] width 70 height 17
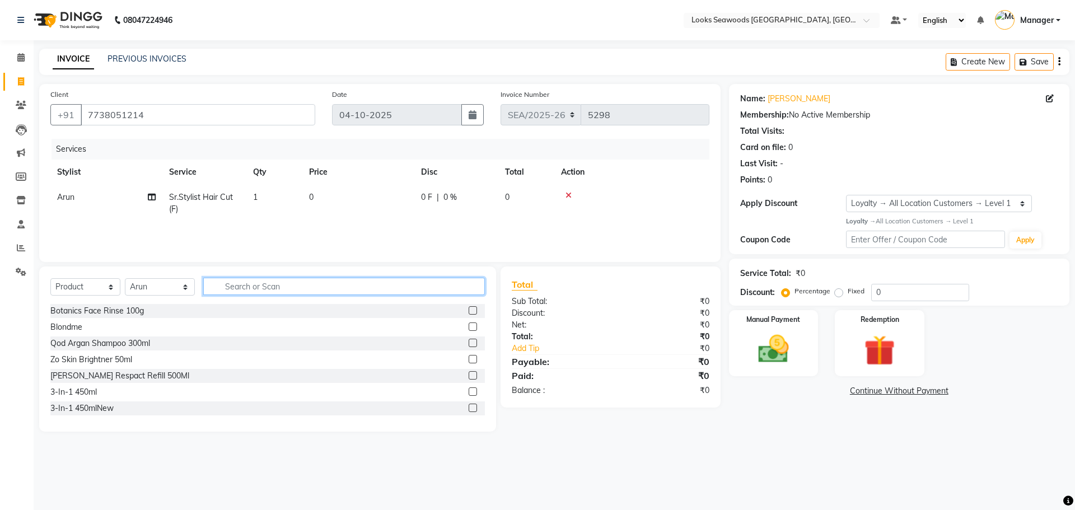
click at [273, 287] on input "text" at bounding box center [344, 286] width 282 height 17
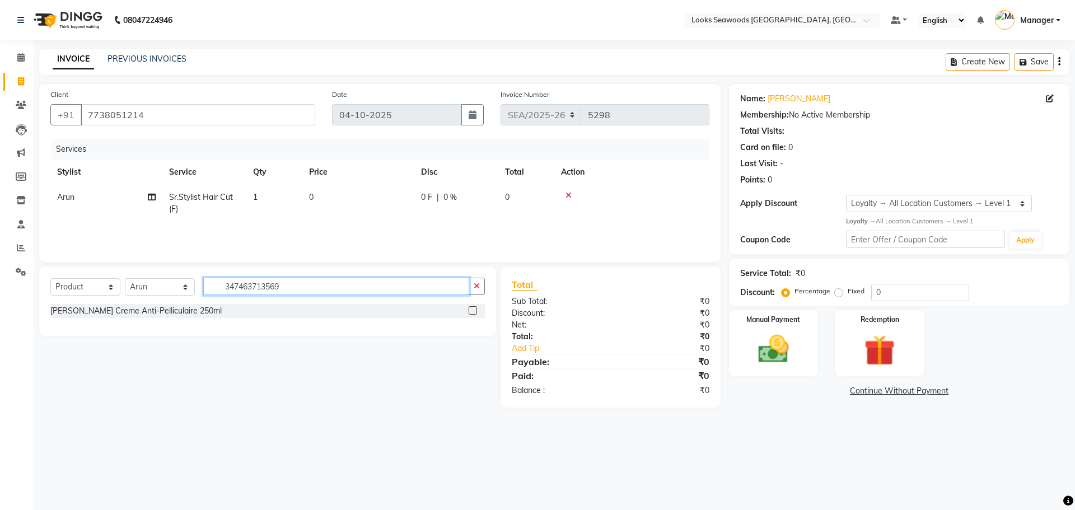
type input "3474637135690"
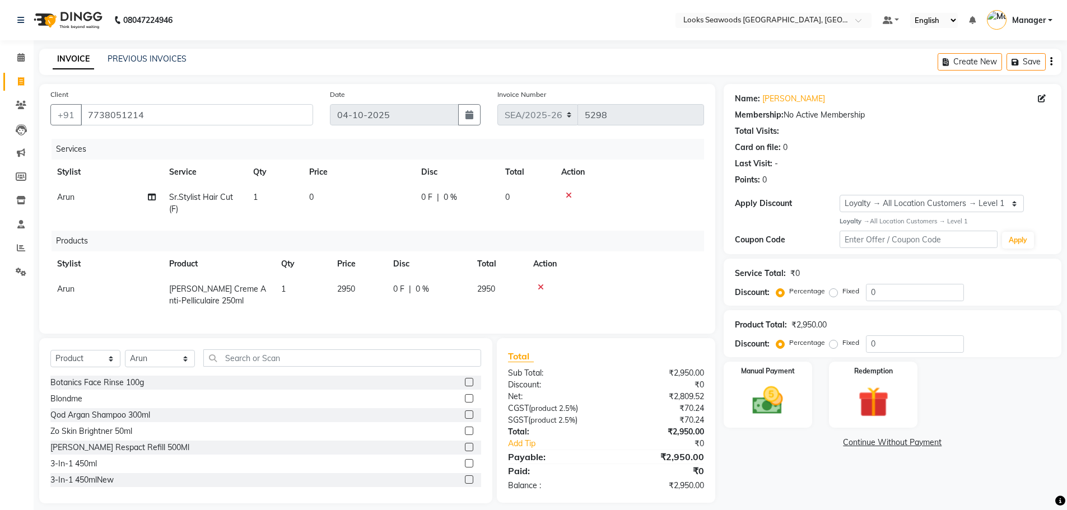
click at [331, 200] on td "0" at bounding box center [358, 203] width 112 height 37
select select "93419"
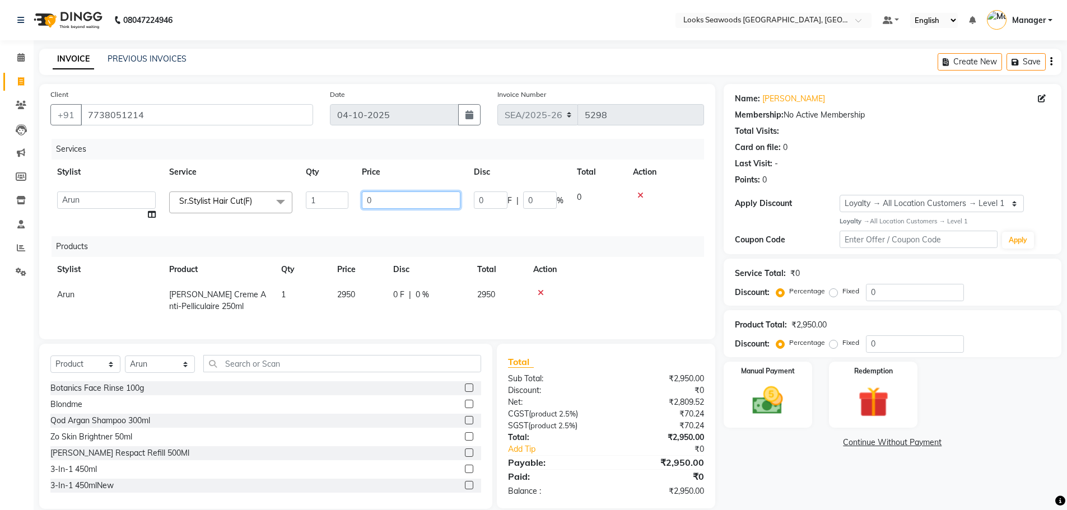
click at [385, 196] on input "0" at bounding box center [411, 200] width 99 height 17
type input "1400"
click at [698, 195] on td at bounding box center [665, 206] width 78 height 43
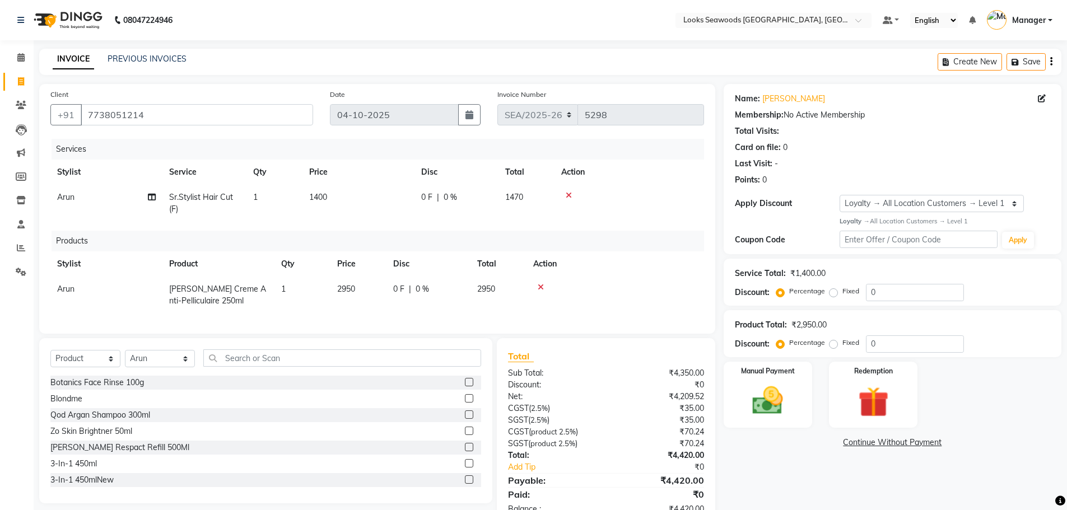
click at [745, 57] on div "INVOICE PREVIOUS INVOICES Create New Save" at bounding box center [550, 62] width 1022 height 26
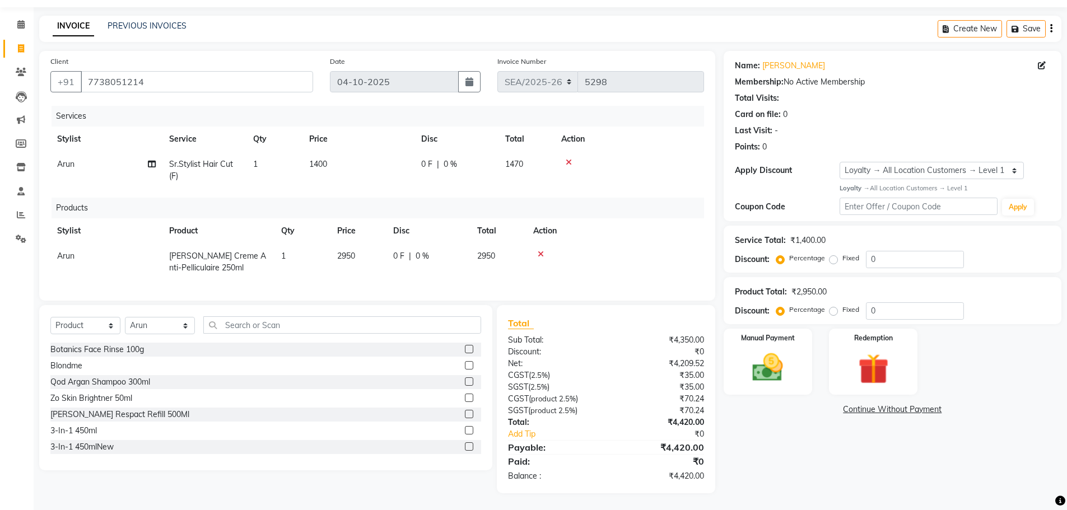
click at [685, 22] on div "INVOICE PREVIOUS INVOICES Create New Save" at bounding box center [550, 29] width 1022 height 26
click at [782, 363] on img at bounding box center [768, 367] width 52 height 36
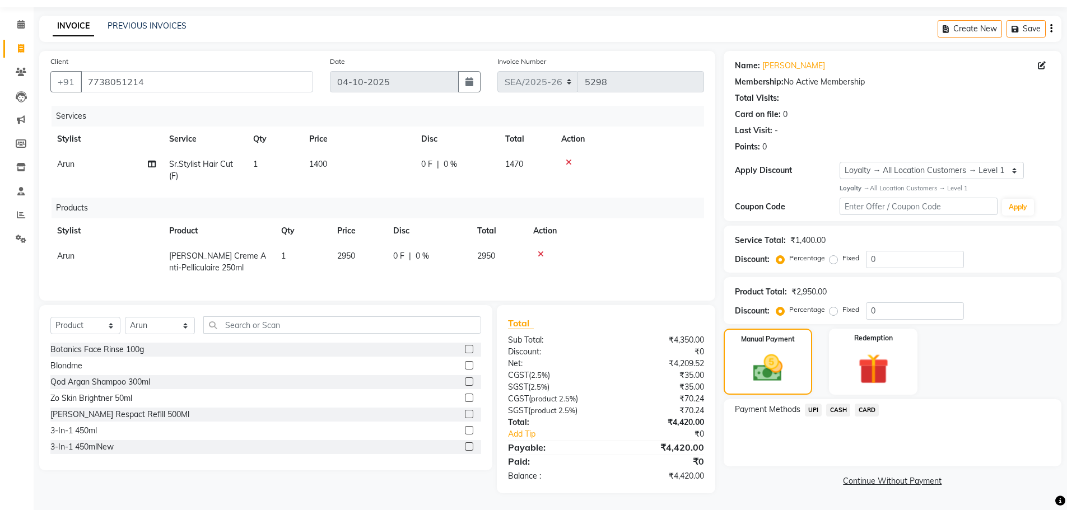
click at [844, 404] on span "CASH" at bounding box center [838, 410] width 24 height 13
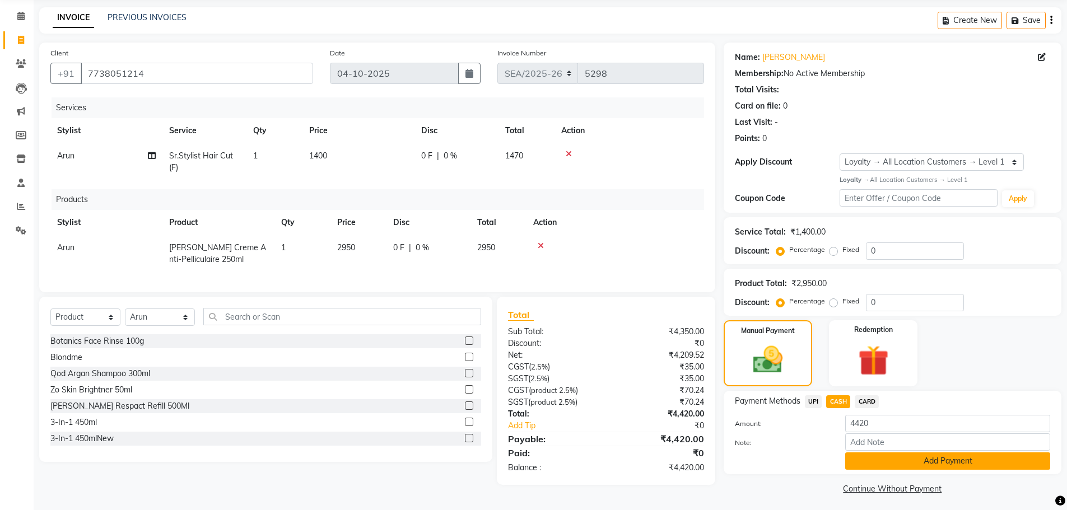
click at [923, 461] on button "Add Payment" at bounding box center [947, 461] width 205 height 17
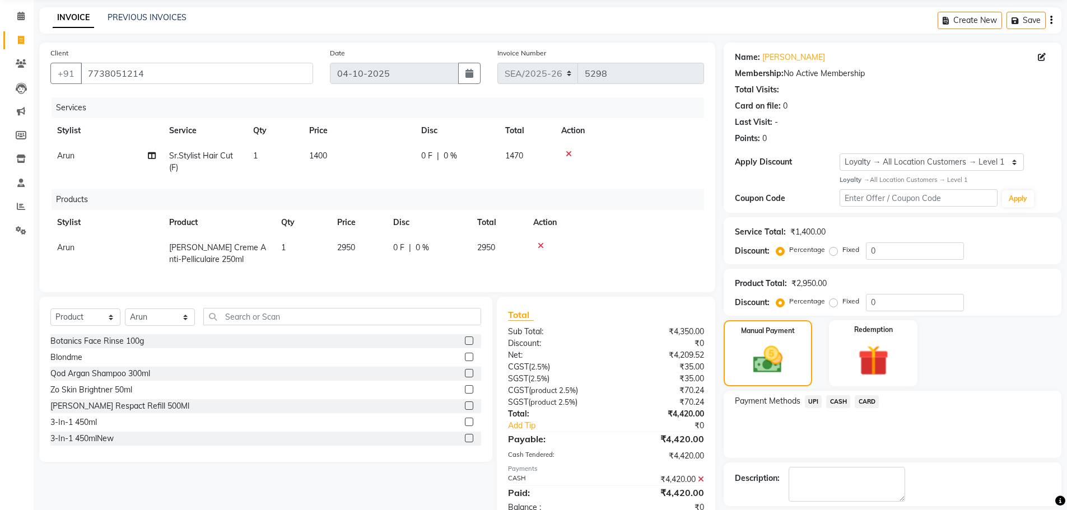
scroll to position [137, 0]
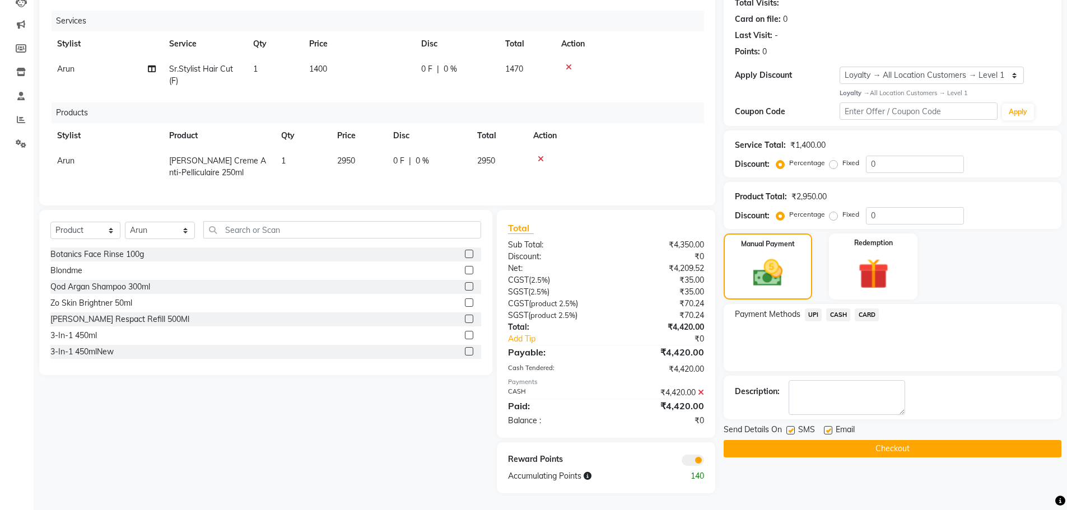
click at [875, 441] on button "Checkout" at bounding box center [893, 448] width 338 height 17
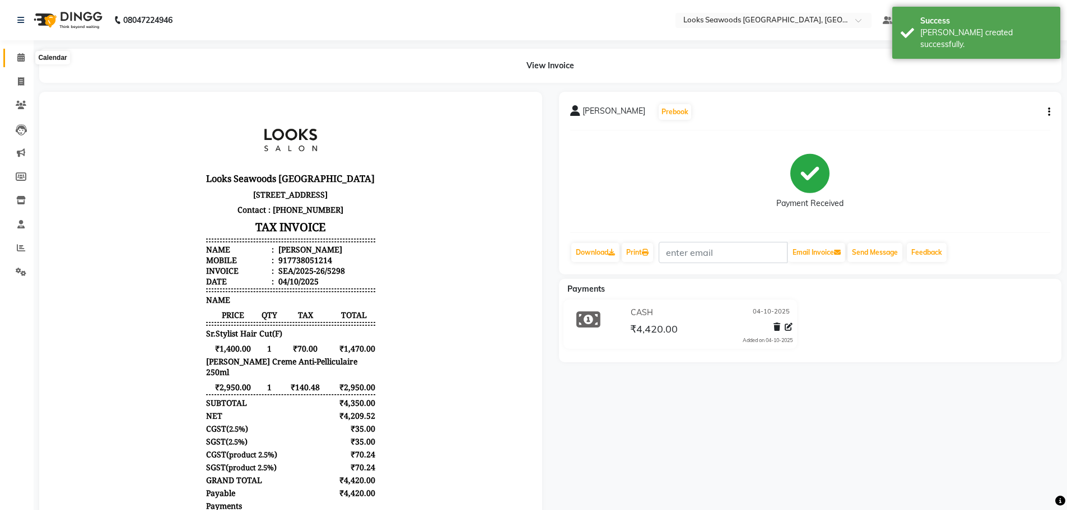
click at [21, 54] on icon at bounding box center [20, 57] width 7 height 8
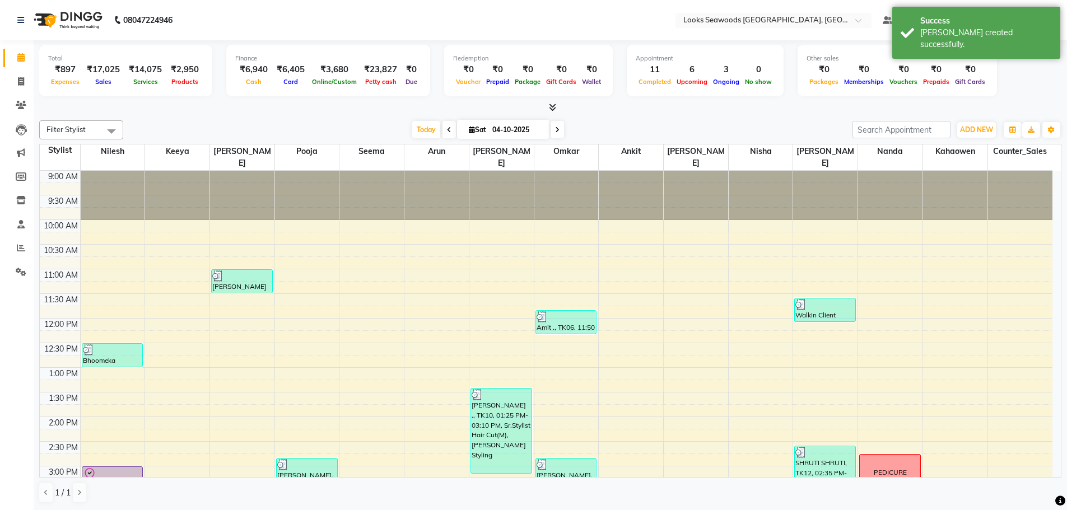
click at [793, 116] on div "Filter Stylist Select All Ankit Arun Counter_Sales [PERSON_NAME] Kahaowen [PERS…" at bounding box center [550, 312] width 1022 height 392
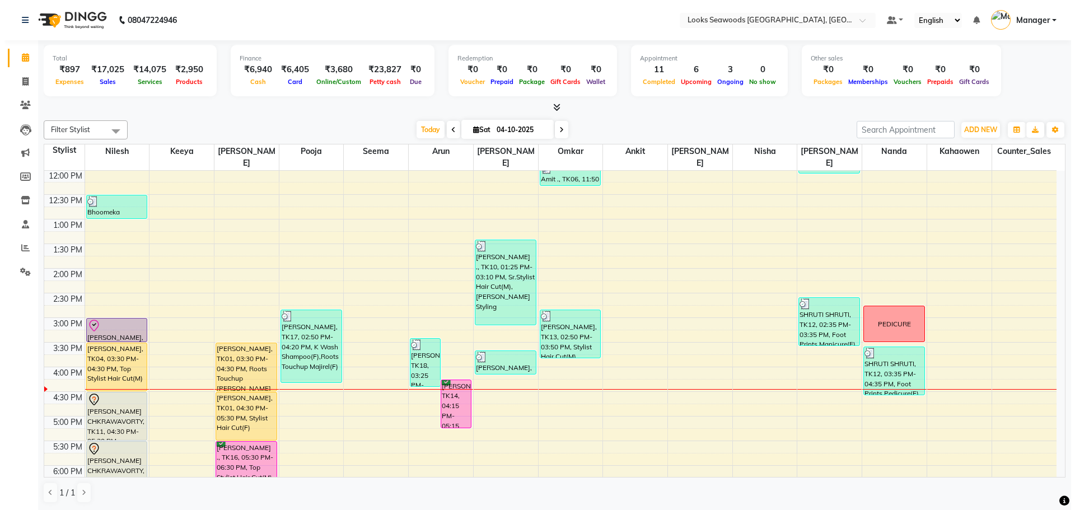
scroll to position [168, 0]
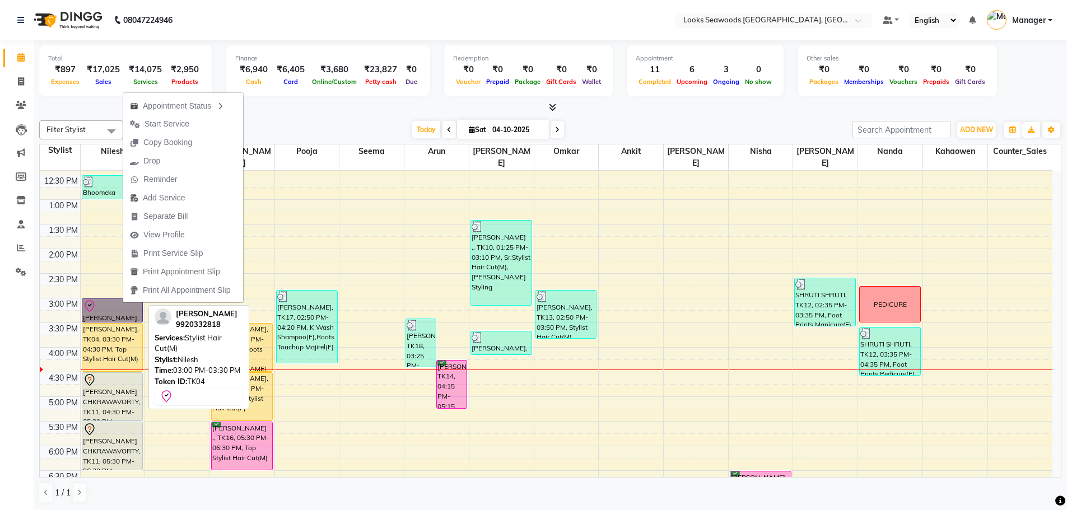
click at [123, 303] on link "[PERSON_NAME], TK04, 03:00 PM-03:30 PM, Stylist Hair Cut(M)" at bounding box center [113, 311] width 62 height 24
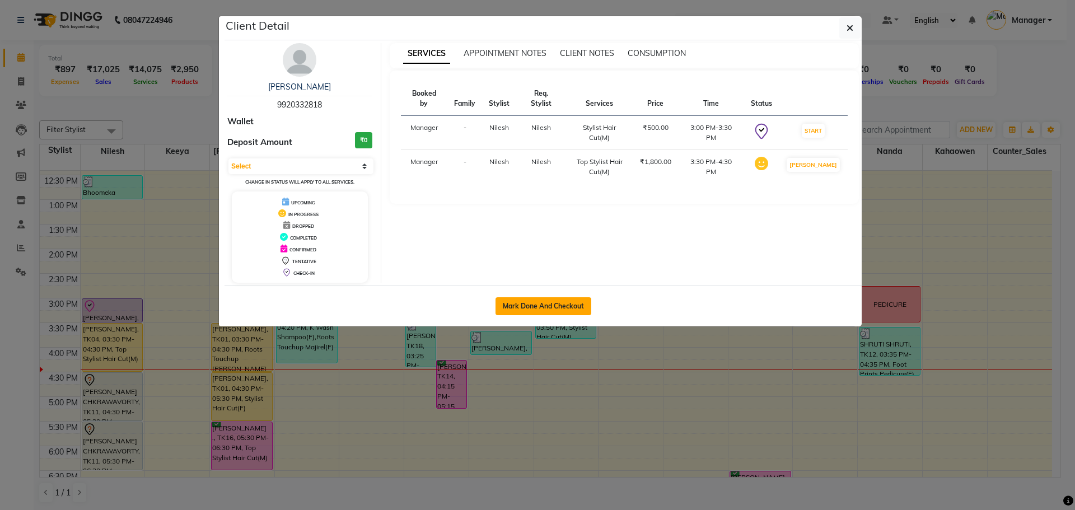
click at [537, 309] on button "Mark Done And Checkout" at bounding box center [544, 306] width 96 height 18
select select "service"
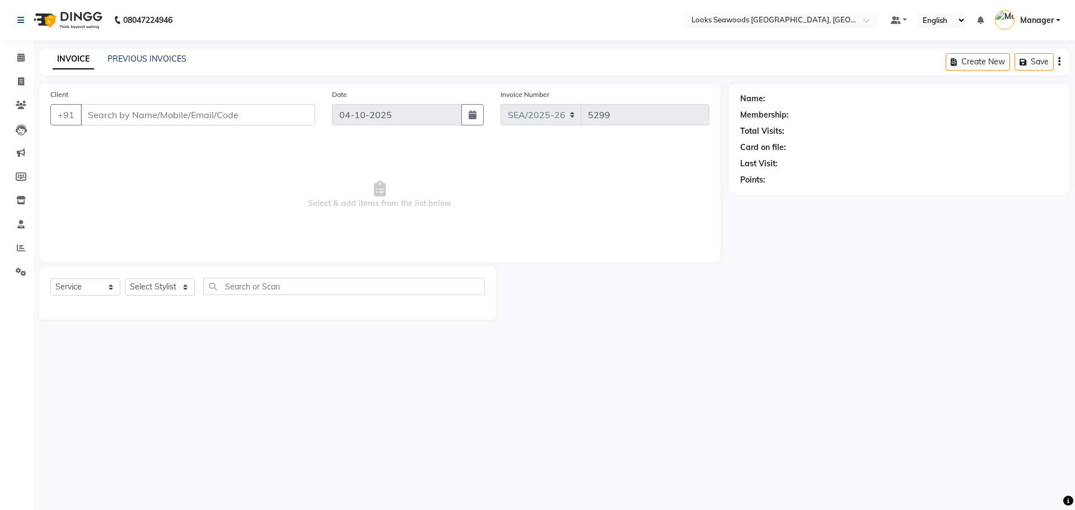
type input "9920332818"
select select "93414"
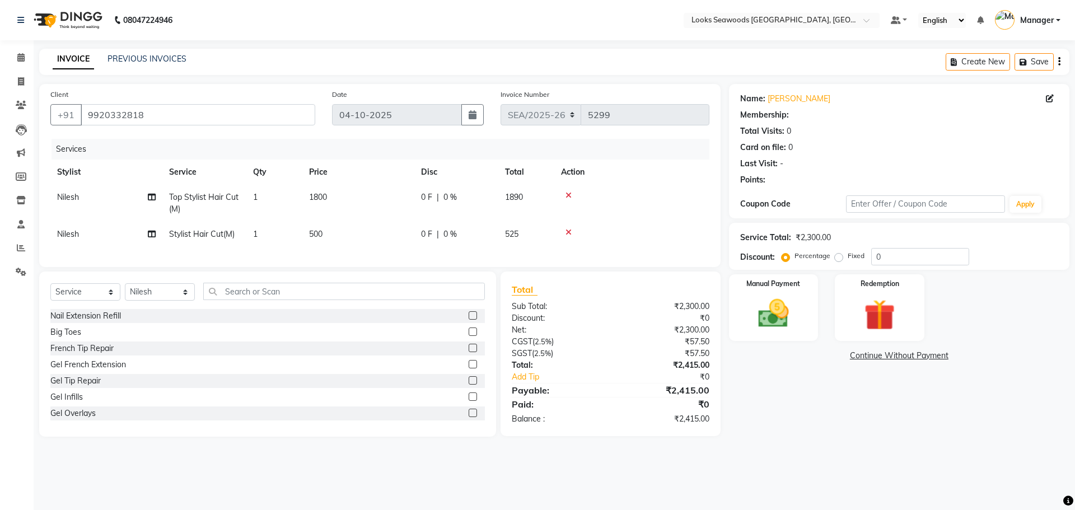
select select "1: Object"
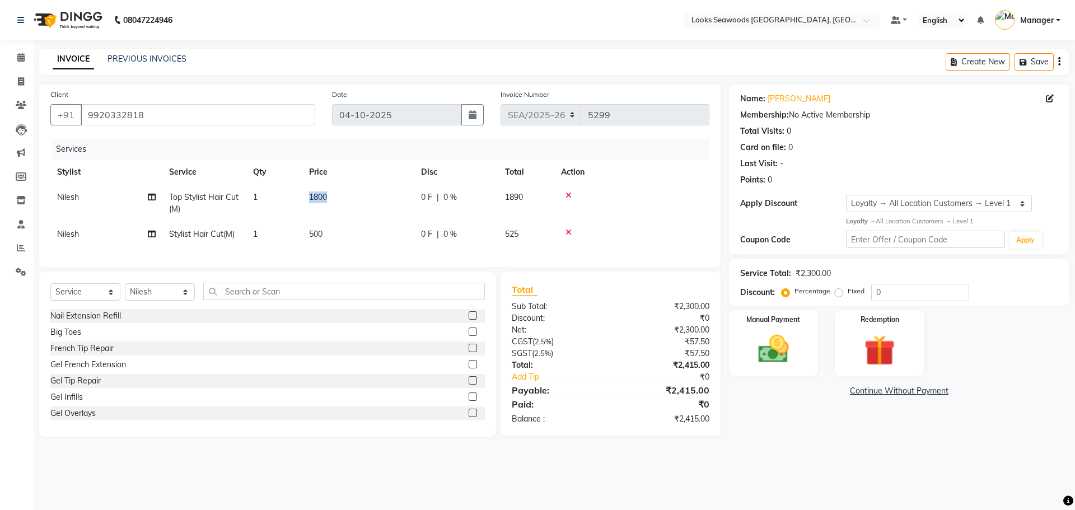
drag, startPoint x: 329, startPoint y: 197, endPoint x: 330, endPoint y: 172, distance: 24.7
click at [323, 183] on table "Stylist Service Qty Price Disc Total Action Nilesh Top Stylist Hair Cut(M) 1 18…" at bounding box center [379, 203] width 659 height 87
click at [316, 193] on span "1800" at bounding box center [318, 197] width 18 height 10
select select "93414"
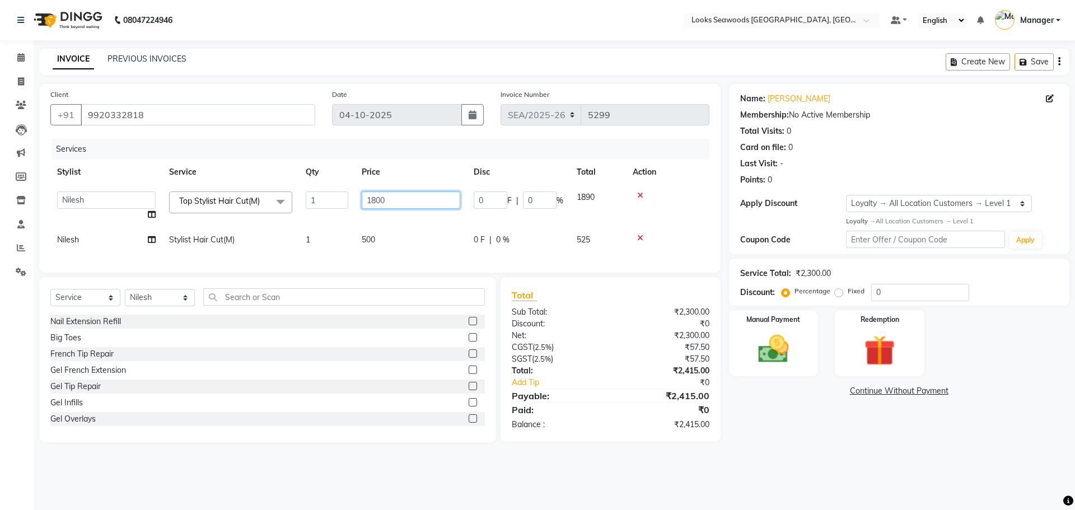
drag, startPoint x: 409, startPoint y: 200, endPoint x: 321, endPoint y: 193, distance: 88.2
click at [321, 193] on tr "Ankit Arun Counter_Sales [PERSON_NAME] Kahaowen Keeya Manager [PERSON_NAME] [PE…" at bounding box center [379, 206] width 659 height 43
type input "1500"
click at [290, 248] on div "Services Stylist Service Qty Price Disc Total Action Ankit Arun Counter_Sales […" at bounding box center [379, 200] width 659 height 123
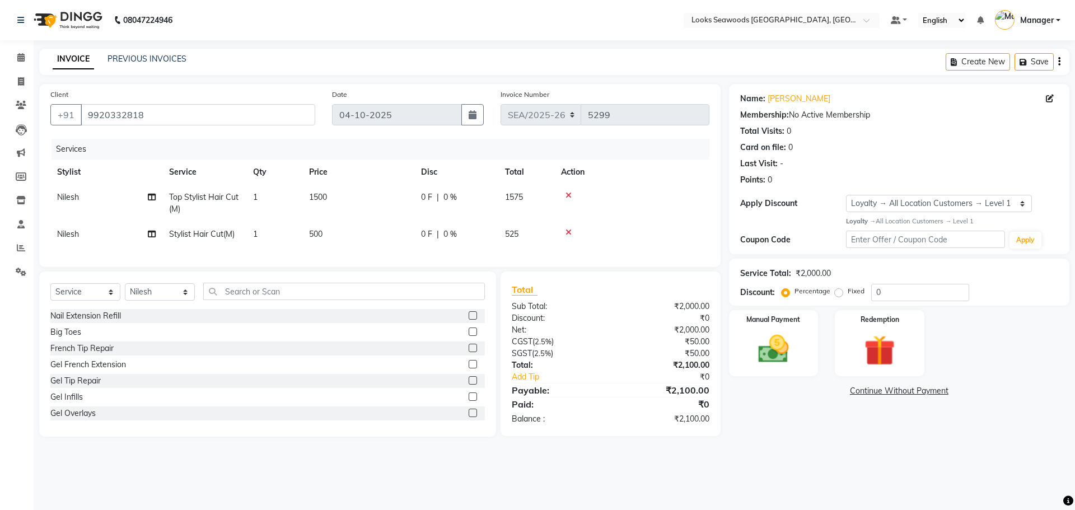
click at [571, 234] on icon at bounding box center [569, 232] width 6 height 8
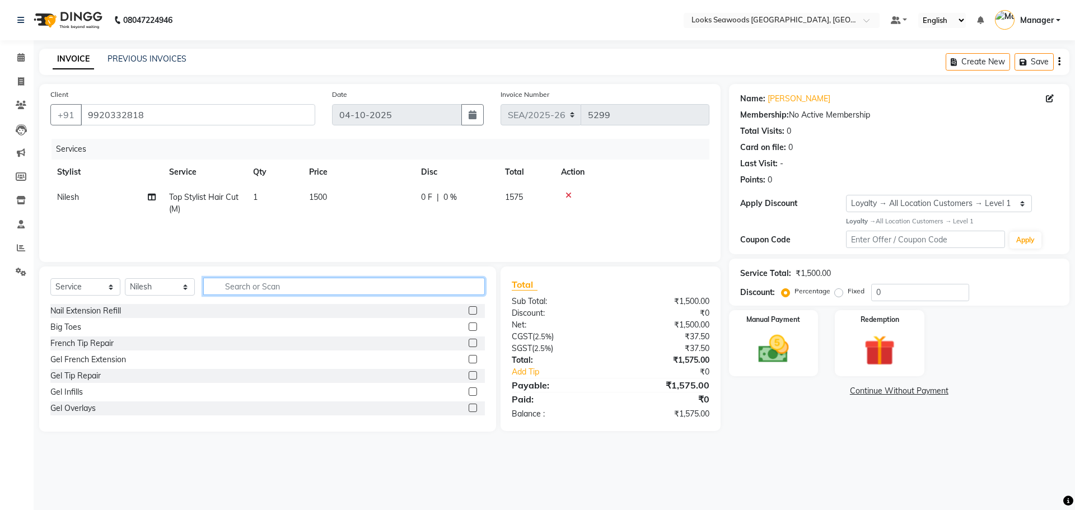
click at [355, 290] on input "text" at bounding box center [344, 286] width 282 height 17
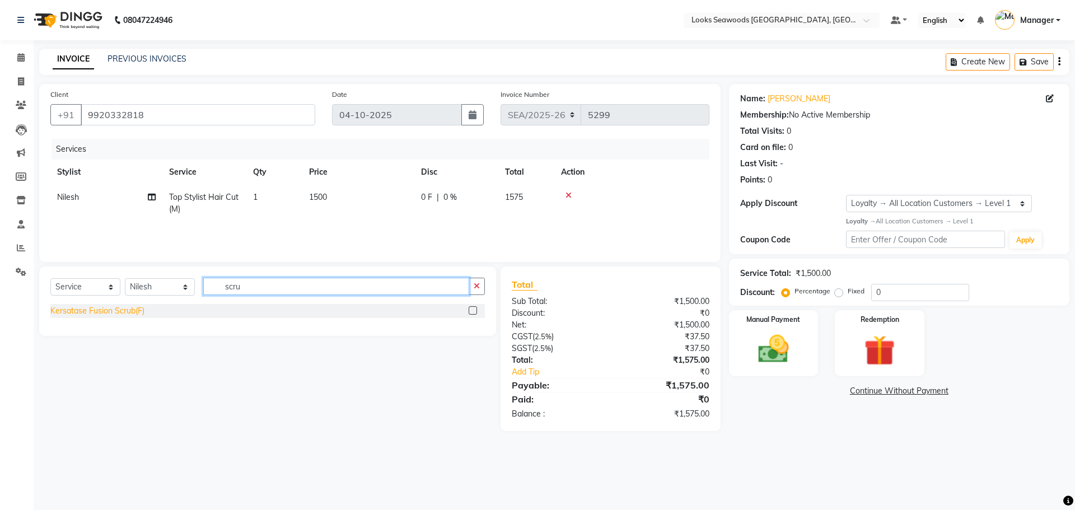
type input "scru"
click at [139, 311] on div "Kersatase Fusion Scrub(F)" at bounding box center [97, 311] width 94 height 12
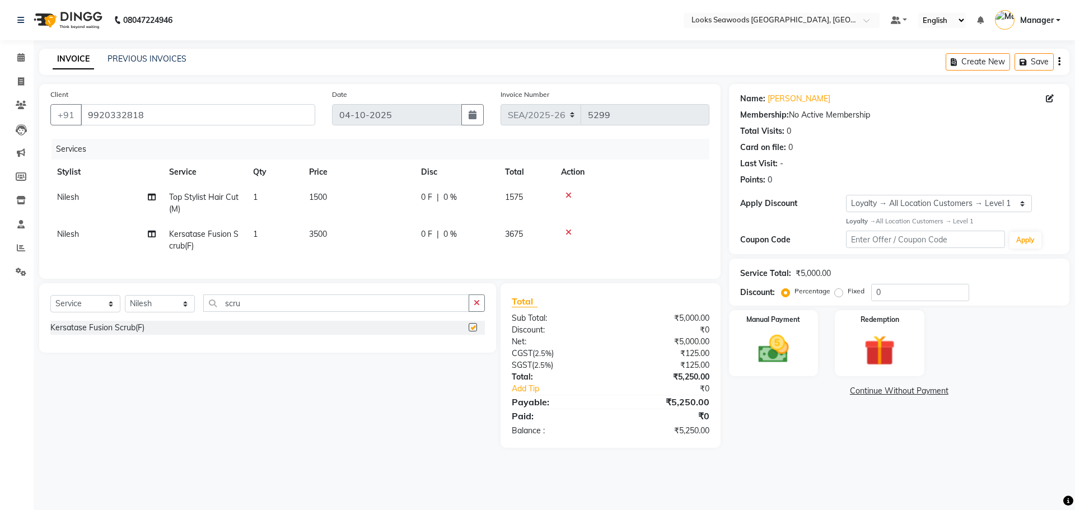
checkbox input "false"
click at [329, 236] on td "3500" at bounding box center [358, 240] width 112 height 37
select select "93414"
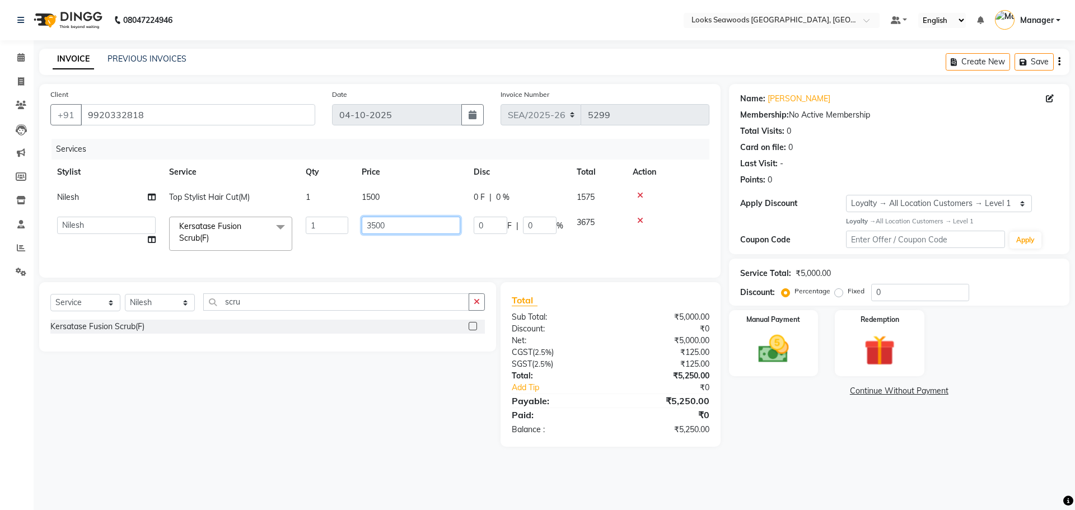
drag, startPoint x: 388, startPoint y: 228, endPoint x: 371, endPoint y: 227, distance: 16.3
click at [371, 227] on input "3500" at bounding box center [411, 225] width 99 height 17
type input "3"
type input "4800"
click at [389, 263] on div "Services Stylist Service Qty Price Disc Total Action Nilesh Top Stylist Hair Cu…" at bounding box center [379, 203] width 659 height 128
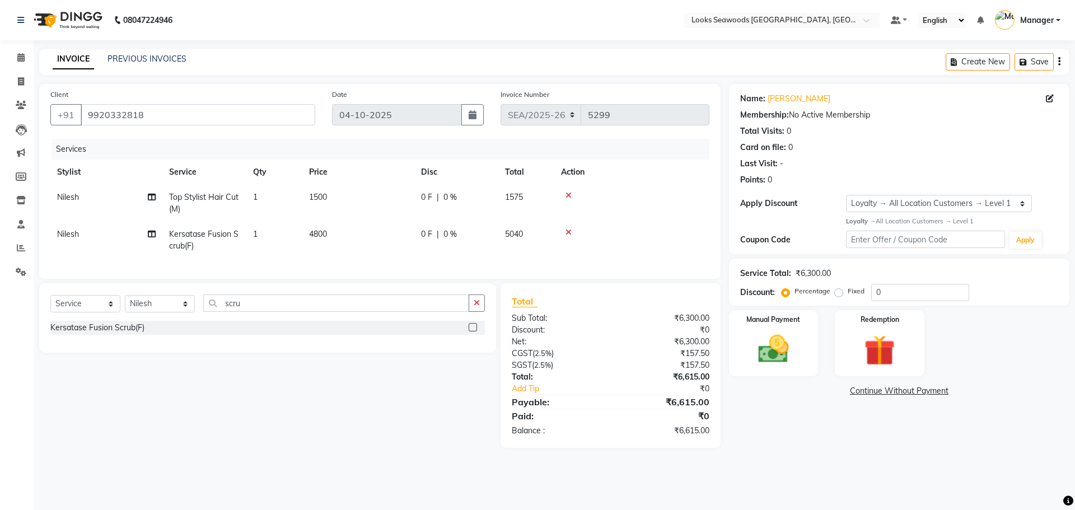
click at [456, 260] on div "Services Stylist Service Qty Price Disc Total Action Nilesh Top Stylist Hair Cu…" at bounding box center [379, 203] width 659 height 129
drag, startPoint x: 155, startPoint y: 115, endPoint x: 85, endPoint y: 113, distance: 69.5
click at [85, 113] on input "9920332818" at bounding box center [198, 114] width 235 height 21
click at [568, 197] on icon at bounding box center [569, 196] width 6 height 8
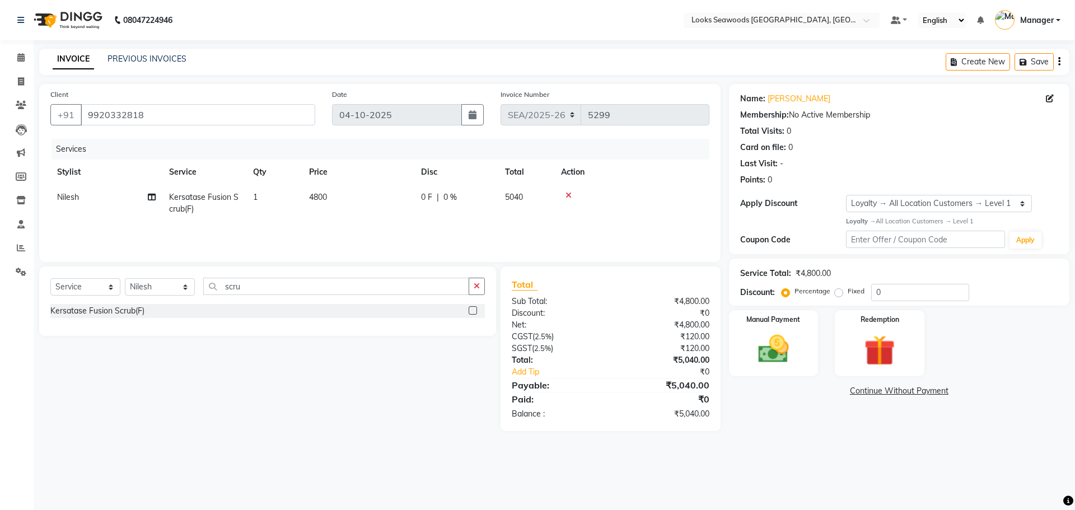
click at [566, 195] on icon at bounding box center [569, 196] width 6 height 8
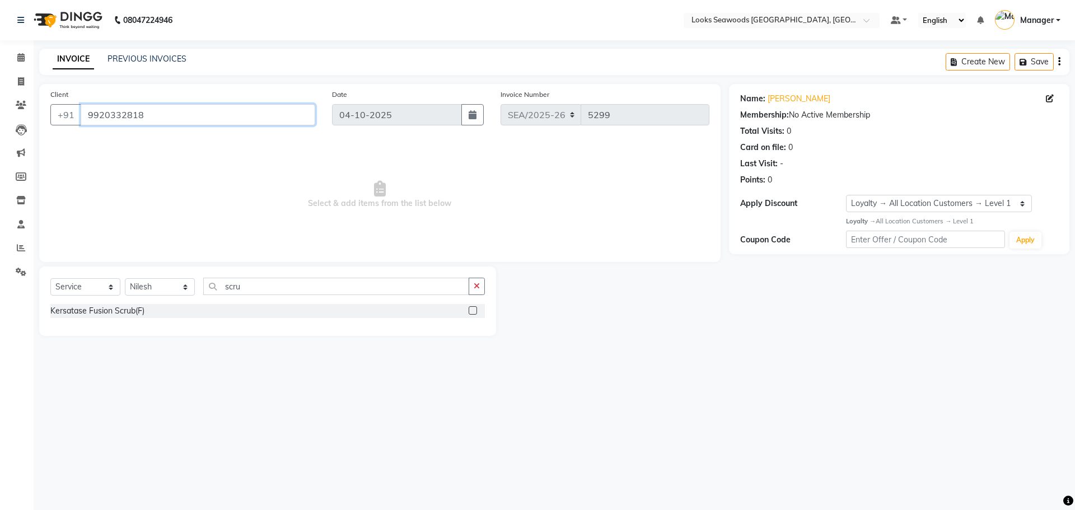
drag, startPoint x: 173, startPoint y: 120, endPoint x: 38, endPoint y: 115, distance: 135.6
click at [38, 115] on div "Client [PHONE_NUMBER] Date [DATE] Invoice Number SEA/2025-26 V/2025 V/[PHONE_NU…" at bounding box center [380, 210] width 698 height 252
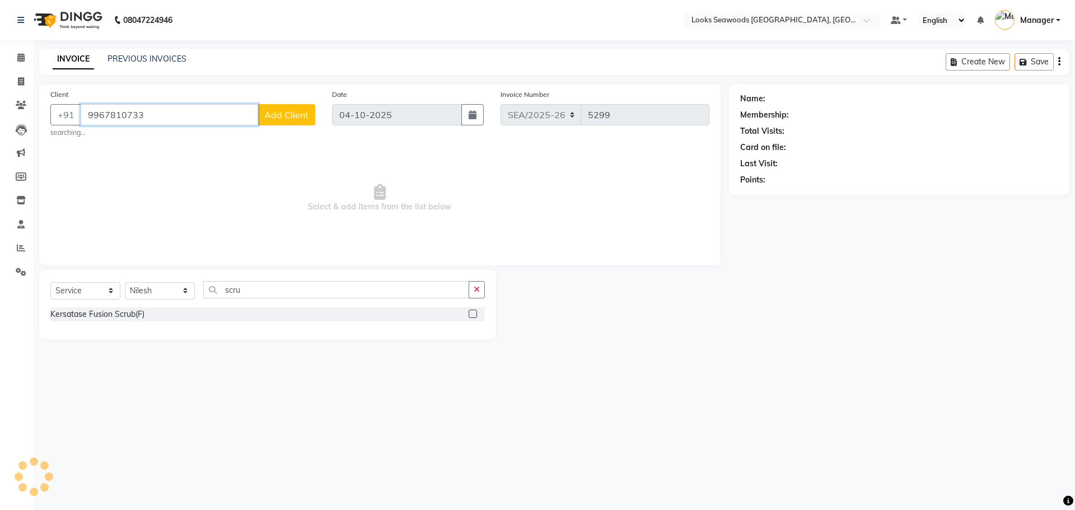
type input "9967810733"
click at [281, 120] on span "Add Client" at bounding box center [286, 114] width 44 height 11
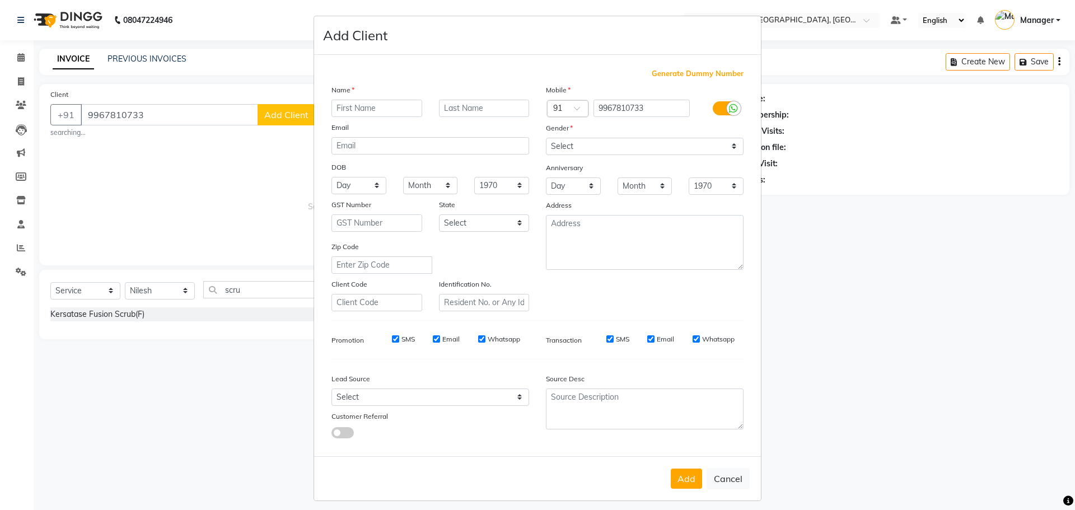
click at [282, 123] on ngb-modal-window "Add Client Generate Dummy Number Name Email DOB Day 01 02 03 04 05 06 07 08 09 …" at bounding box center [537, 255] width 1075 height 510
click at [376, 114] on input "text" at bounding box center [377, 108] width 91 height 17
type input "t"
type input "raji"
click at [450, 109] on input "text" at bounding box center [484, 108] width 91 height 17
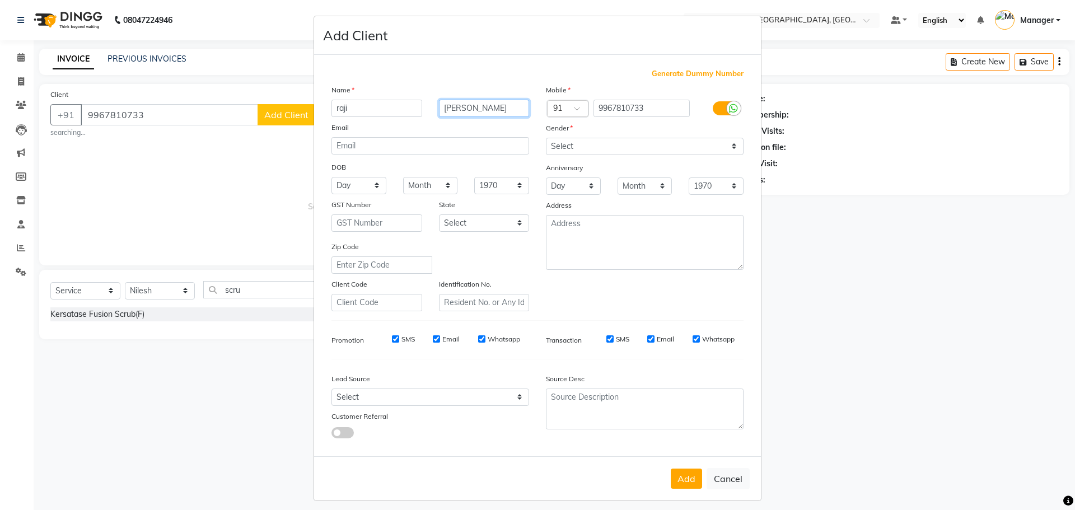
type input "[PERSON_NAME]"
click at [735, 146] on select "Select [DEMOGRAPHIC_DATA] [DEMOGRAPHIC_DATA] Other Prefer Not To Say" at bounding box center [645, 146] width 198 height 17
select select "[DEMOGRAPHIC_DATA]"
click at [546, 138] on select "Select [DEMOGRAPHIC_DATA] [DEMOGRAPHIC_DATA] Other Prefer Not To Say" at bounding box center [645, 146] width 198 height 17
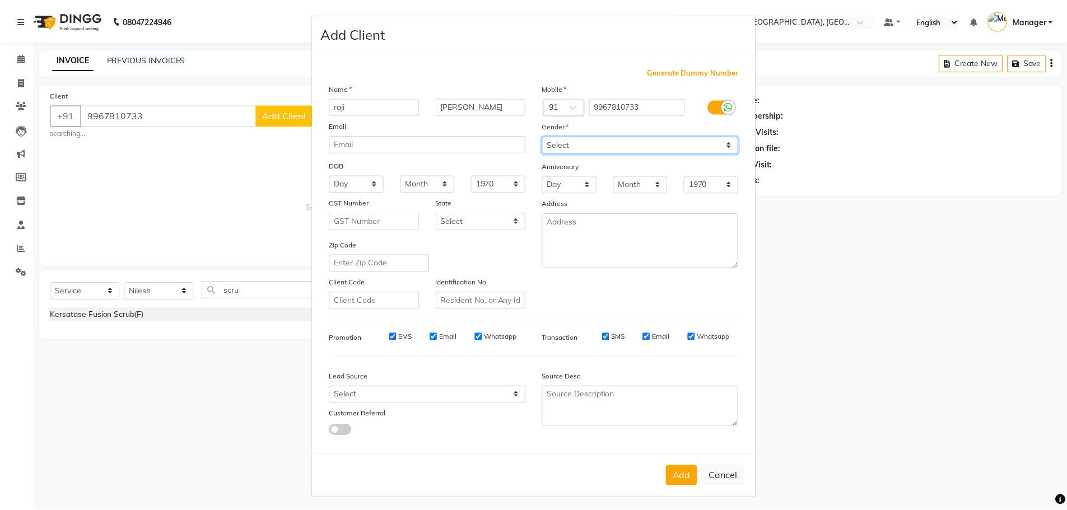
scroll to position [7, 0]
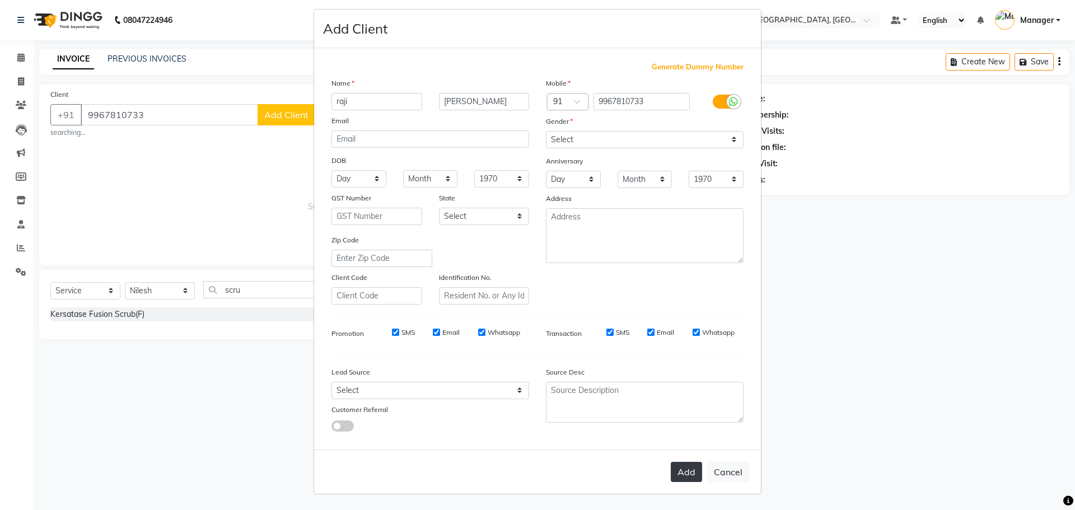
click at [681, 473] on button "Add" at bounding box center [686, 472] width 31 height 20
select select
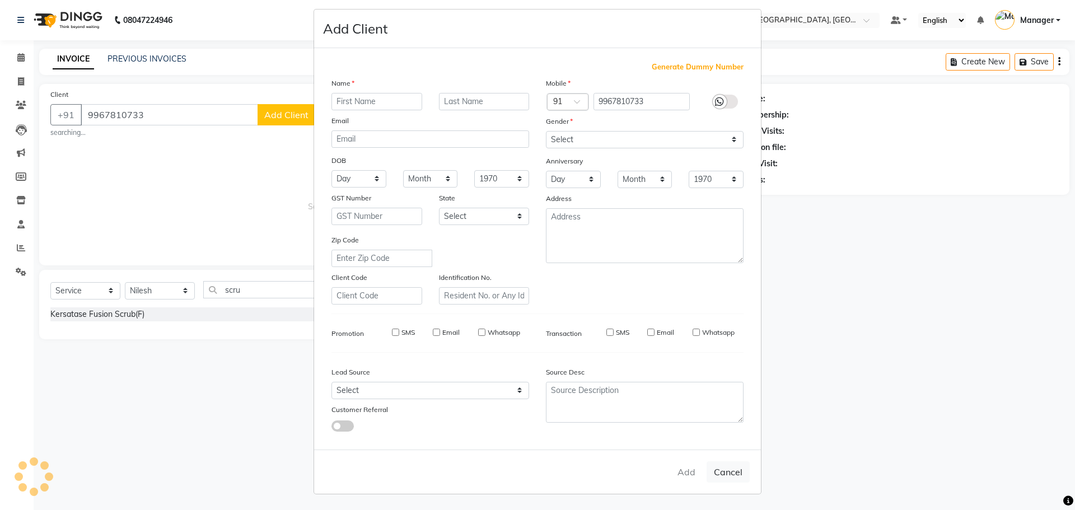
select select
checkbox input "false"
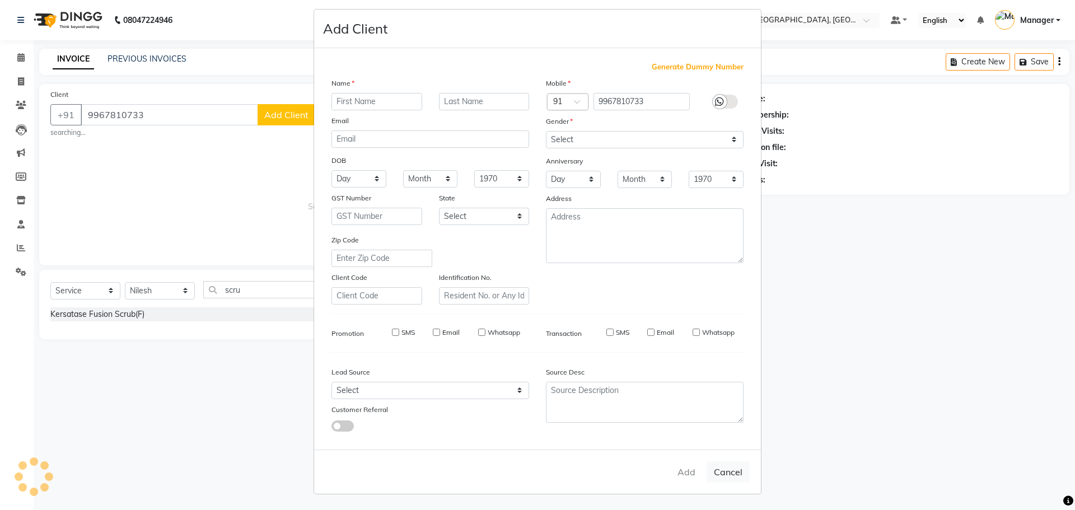
checkbox input "false"
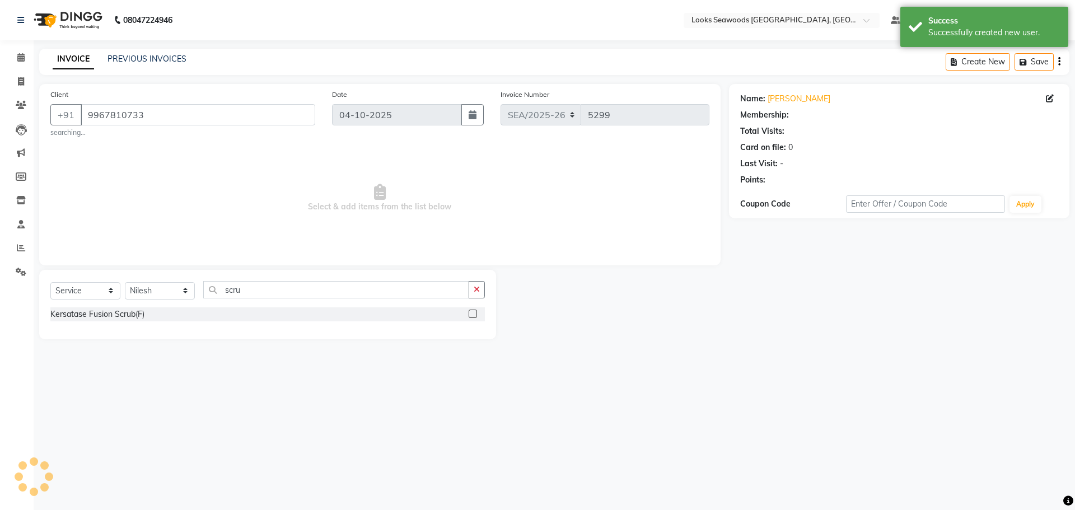
select select "1: Object"
click at [185, 293] on select "Select Stylist Ankit Arun Counter_Sales [PERSON_NAME] [PERSON_NAME] Manager [PE…" at bounding box center [160, 290] width 70 height 17
select select "93423"
click at [125, 282] on select "Select Stylist Ankit Arun Counter_Sales [PERSON_NAME] [PERSON_NAME] Manager [PE…" at bounding box center [160, 290] width 70 height 17
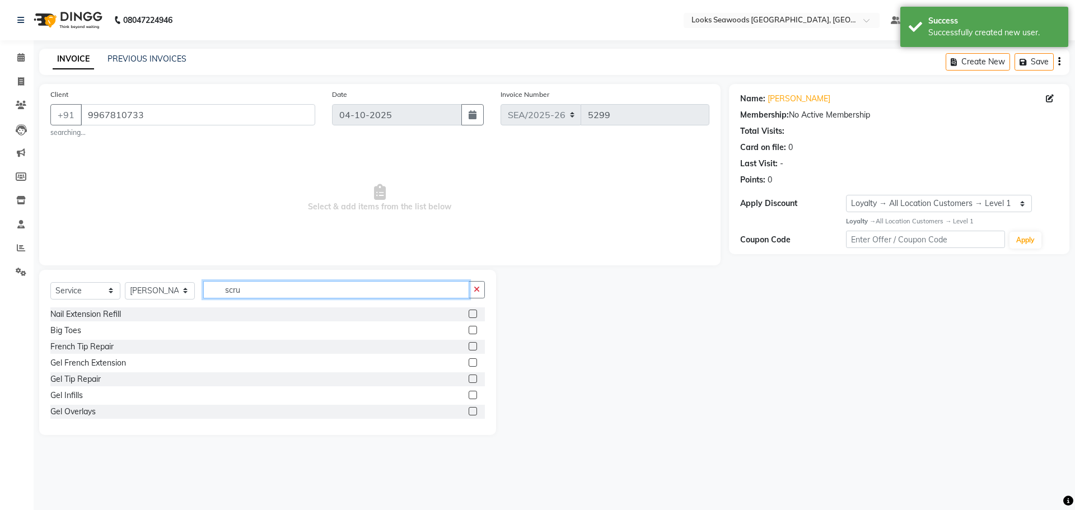
click at [260, 288] on input "scru" at bounding box center [336, 289] width 266 height 17
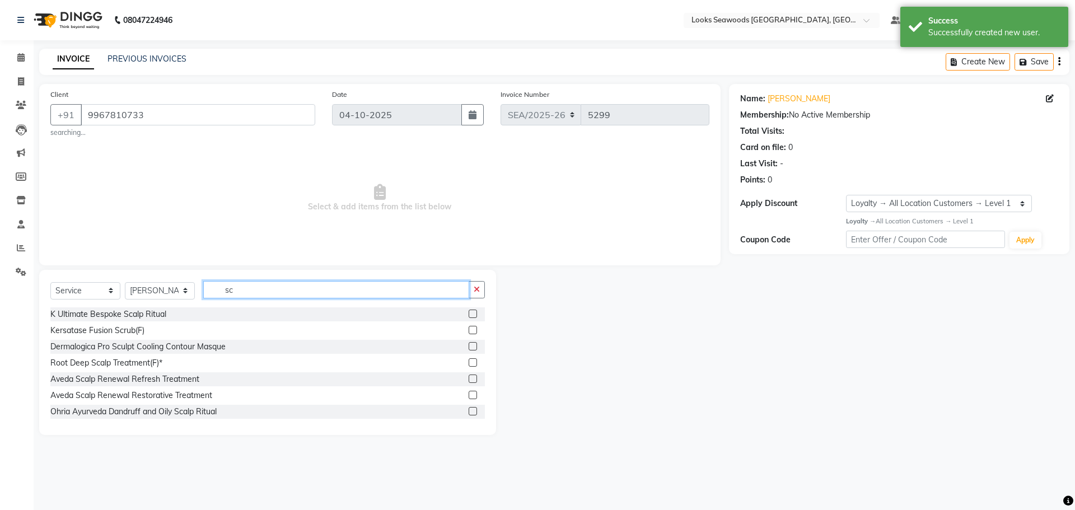
type input "s"
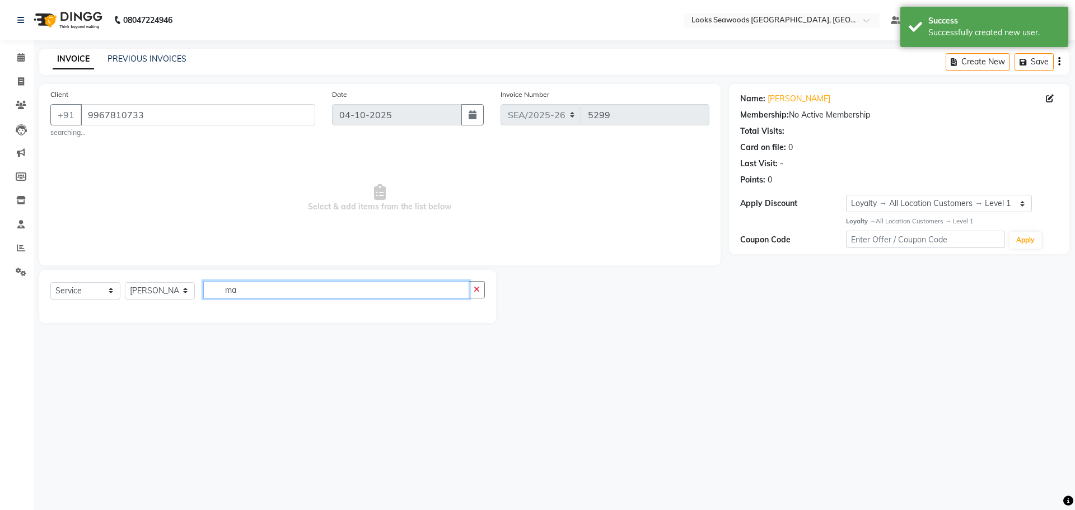
type input "m"
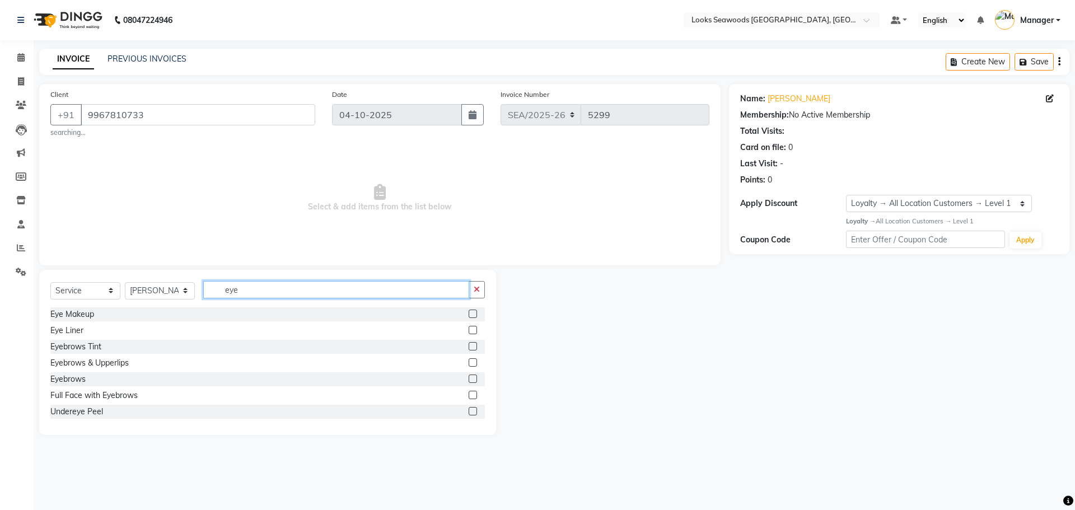
type input "eye"
click at [88, 381] on div "Eyebrows" at bounding box center [267, 379] width 435 height 14
click at [71, 382] on div "Eyebrows" at bounding box center [67, 380] width 35 height 12
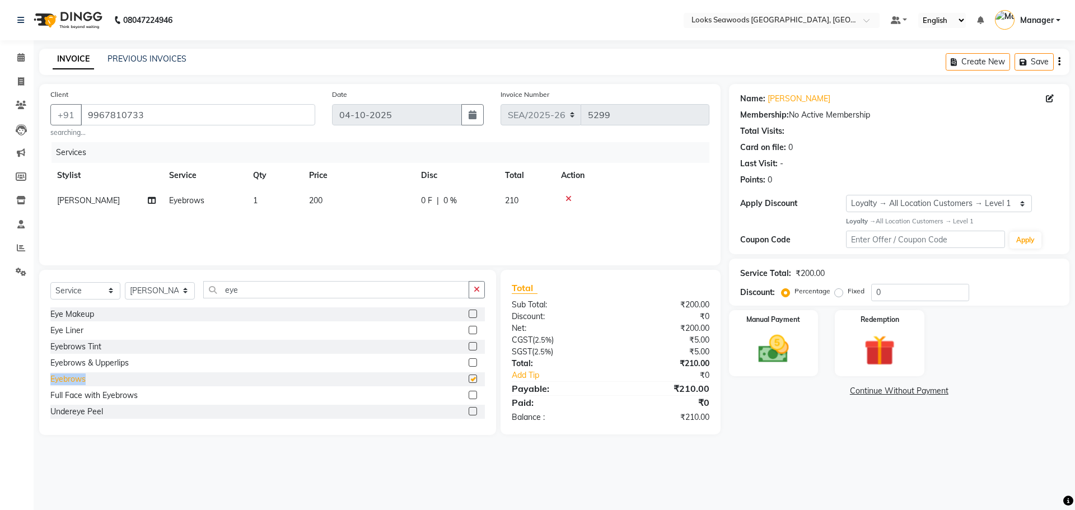
click at [71, 382] on div "Eyebrows" at bounding box center [67, 380] width 35 height 12
checkbox input "false"
drag, startPoint x: 571, startPoint y: 225, endPoint x: 495, endPoint y: 210, distance: 77.7
click at [571, 225] on icon at bounding box center [569, 224] width 6 height 8
click at [323, 203] on span "200" at bounding box center [315, 200] width 13 height 10
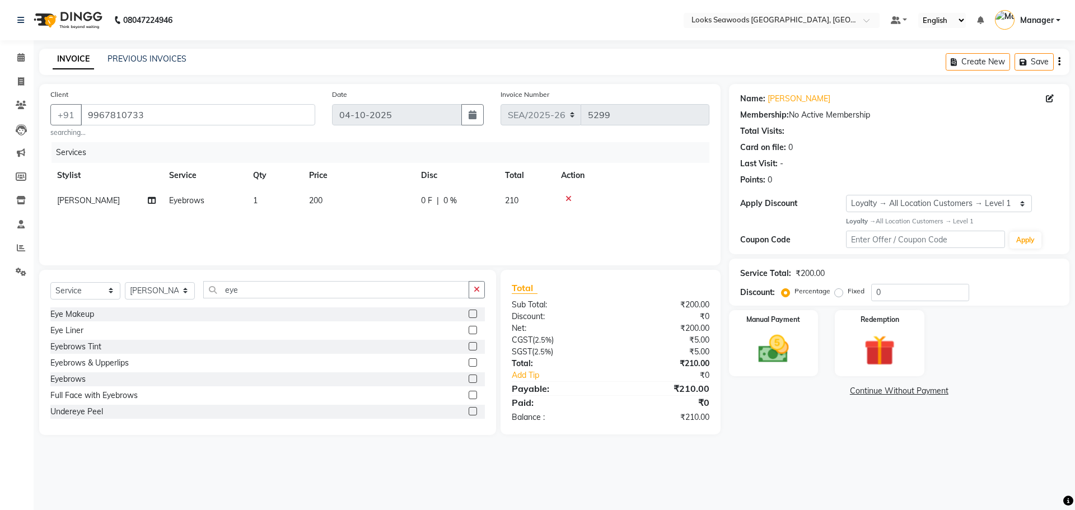
select select "93423"
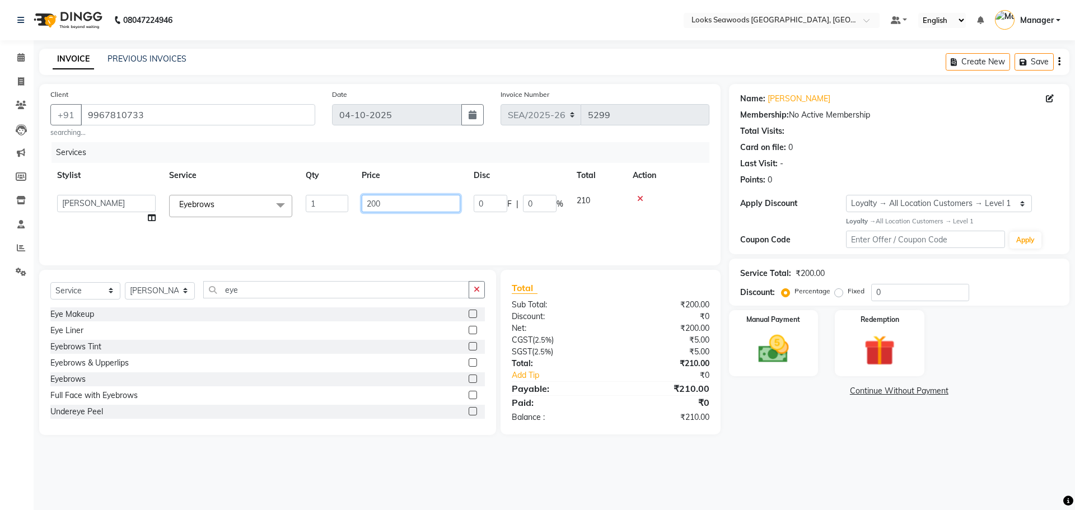
drag, startPoint x: 385, startPoint y: 206, endPoint x: 343, endPoint y: 209, distance: 41.5
click at [352, 209] on tr "Ankit Arun Counter_Sales [PERSON_NAME] Kahaowen Keeya Manager [PERSON_NAME] [PE…" at bounding box center [379, 209] width 659 height 43
type input "125"
drag, startPoint x: 427, startPoint y: 223, endPoint x: 419, endPoint y: 274, distance: 51.6
click at [427, 223] on div "Services Stylist Service Qty Price Disc Total Action Ankit Arun Counter_Sales […" at bounding box center [379, 198] width 659 height 112
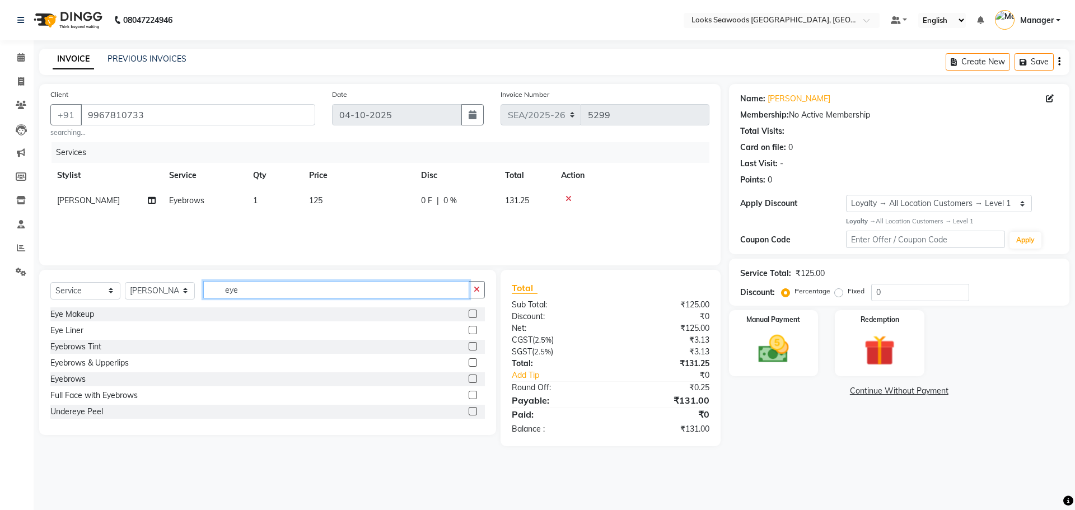
drag, startPoint x: 241, startPoint y: 292, endPoint x: 200, endPoint y: 286, distance: 41.9
click at [198, 287] on div "Select Service Product Membership Package Voucher Prepaid Gift Card Select Styl…" at bounding box center [267, 294] width 435 height 26
type input "cut"
click at [109, 414] on div "Cr.Stylist Hair Cut(F)" at bounding box center [86, 412] width 73 height 12
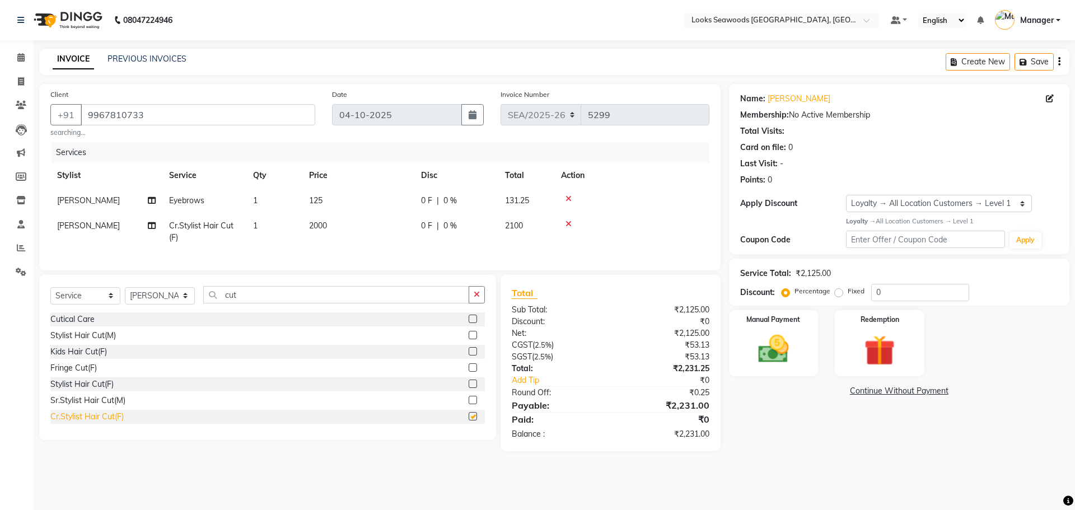
checkbox input "false"
click at [74, 223] on span "[PERSON_NAME]" at bounding box center [88, 226] width 63 height 10
select select "93423"
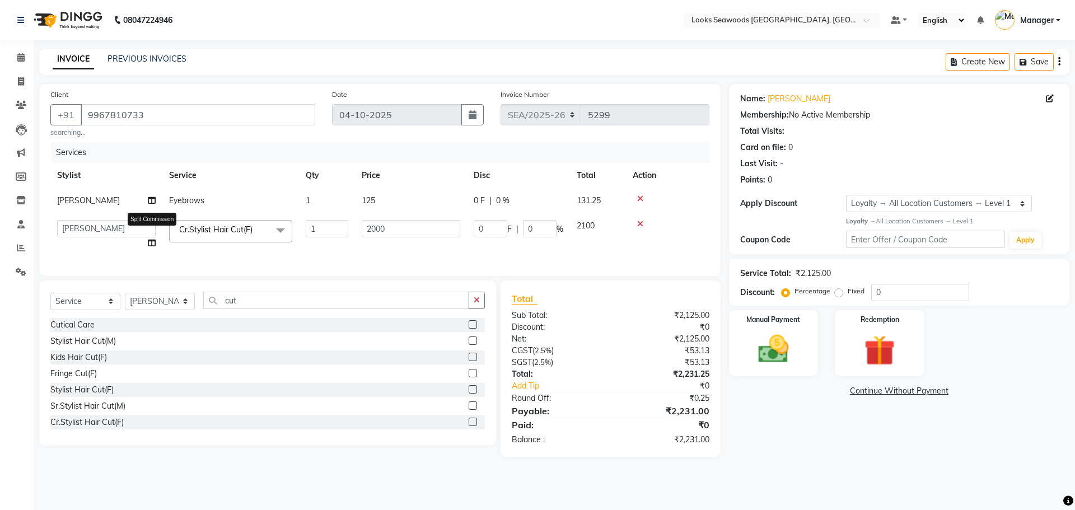
click at [150, 241] on icon at bounding box center [152, 243] width 8 height 8
select select "93423"
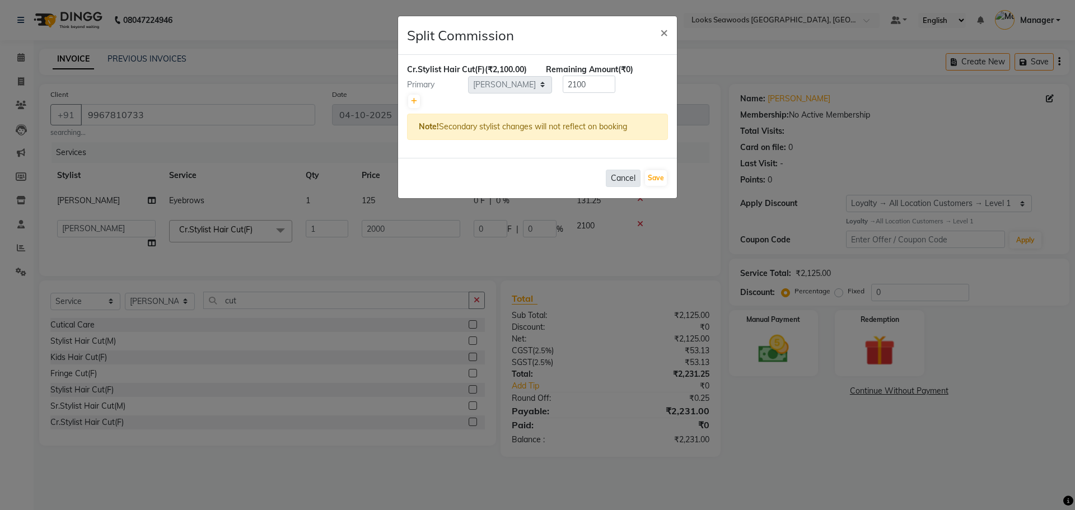
click at [622, 177] on button "Cancel" at bounding box center [623, 178] width 35 height 17
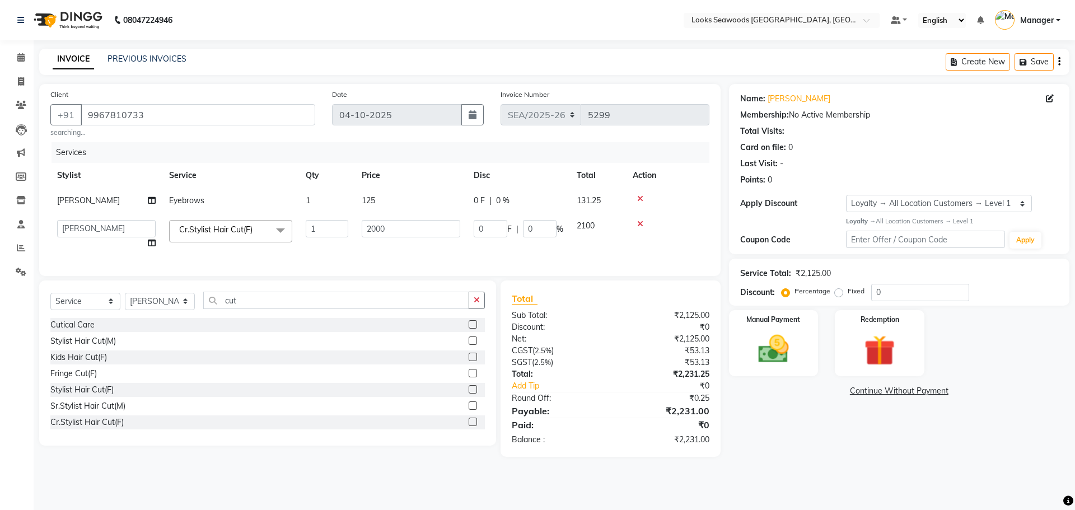
click at [641, 226] on icon at bounding box center [640, 224] width 6 height 8
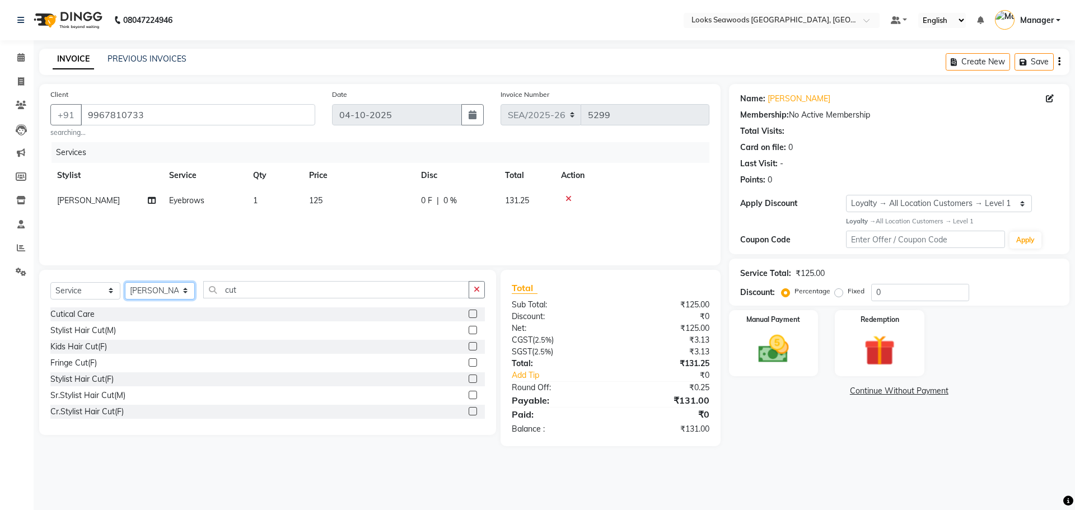
click at [181, 291] on select "Select Stylist Ankit Arun Counter_Sales [PERSON_NAME] [PERSON_NAME] Manager [PE…" at bounding box center [160, 290] width 70 height 17
select select "93415"
click at [125, 282] on select "Select Stylist Ankit Arun Counter_Sales [PERSON_NAME] [PERSON_NAME] Manager [PE…" at bounding box center [160, 290] width 70 height 17
click at [248, 295] on input "cut" at bounding box center [336, 289] width 266 height 17
type input "cu"
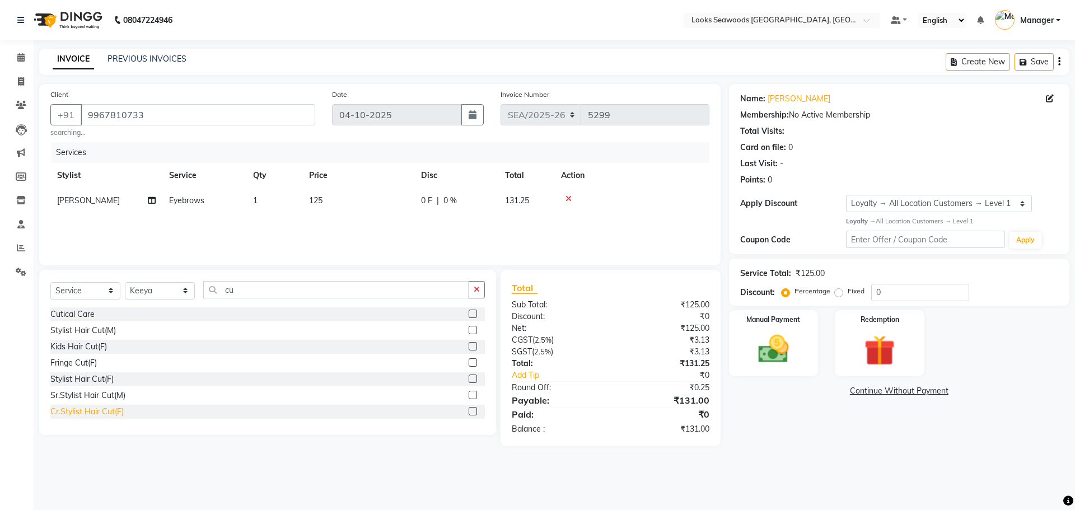
click at [108, 409] on div "Cr.Stylist Hair Cut(F)" at bounding box center [86, 412] width 73 height 12
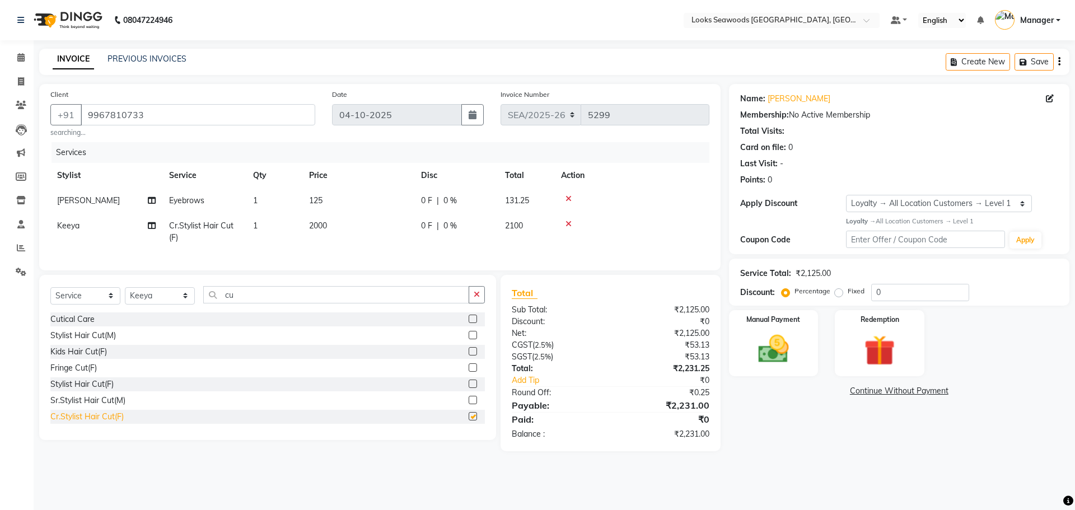
checkbox input "false"
click at [324, 222] on span "2000" at bounding box center [318, 226] width 18 height 10
select select "93415"
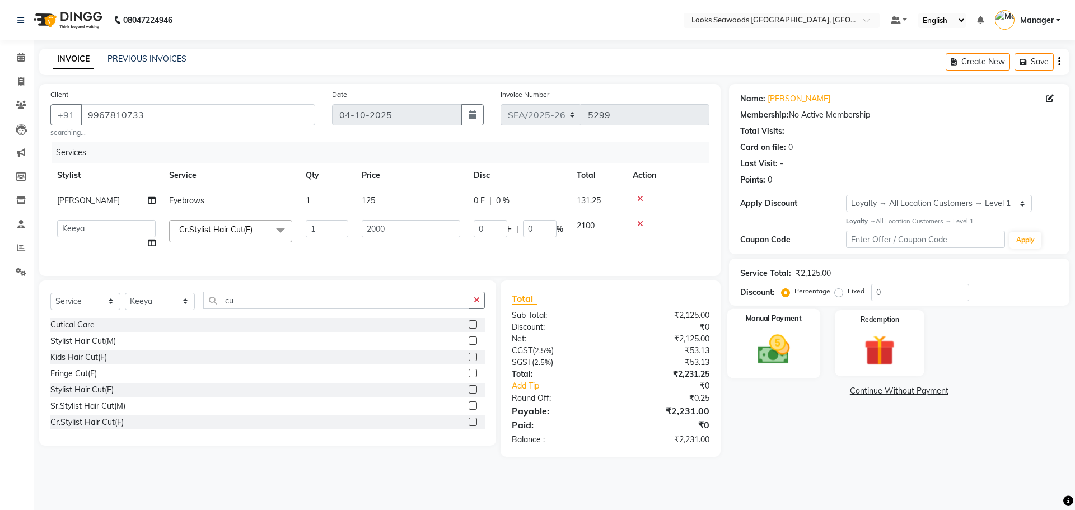
click at [778, 357] on img at bounding box center [774, 349] width 52 height 37
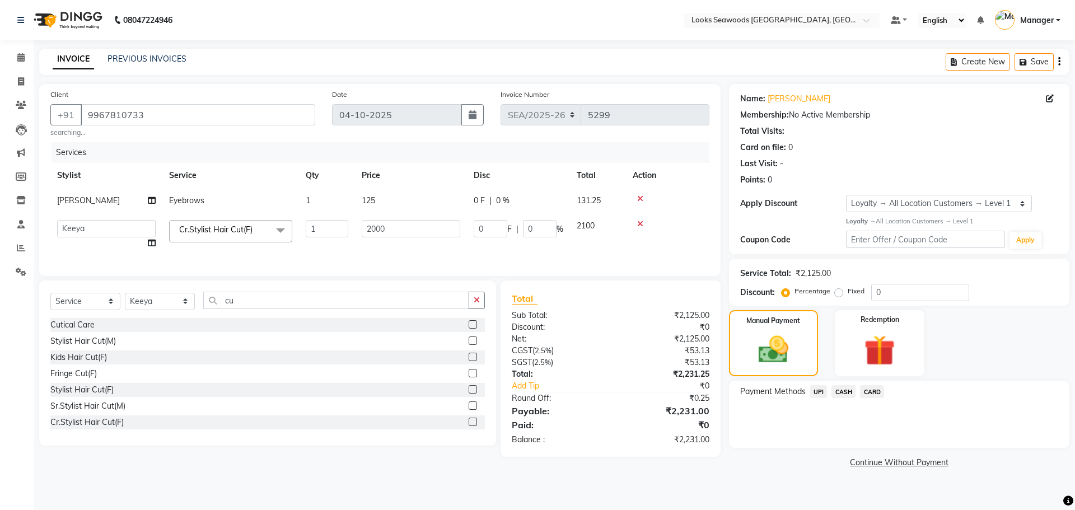
click at [876, 391] on span "CARD" at bounding box center [872, 391] width 24 height 13
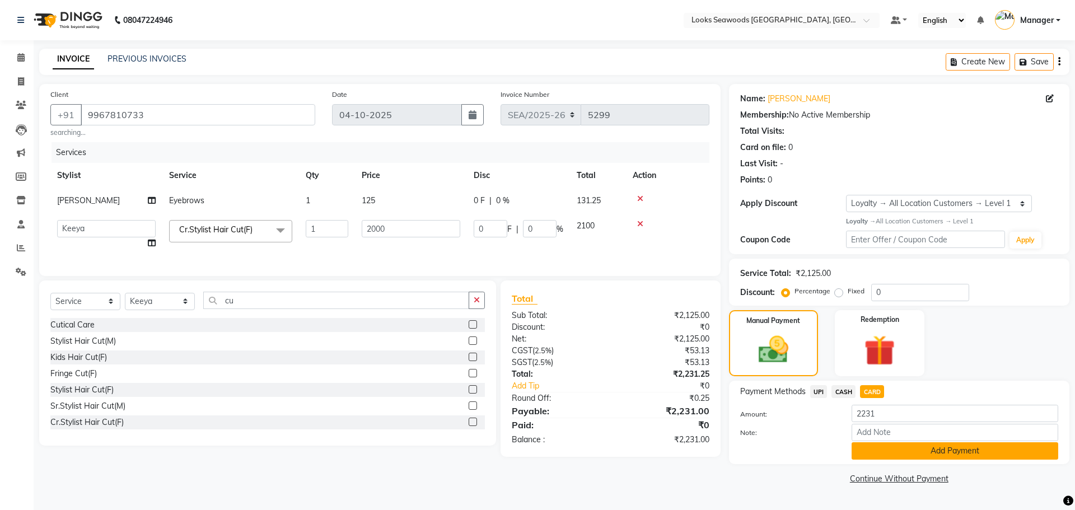
click at [900, 448] on button "Add Payment" at bounding box center [955, 450] width 207 height 17
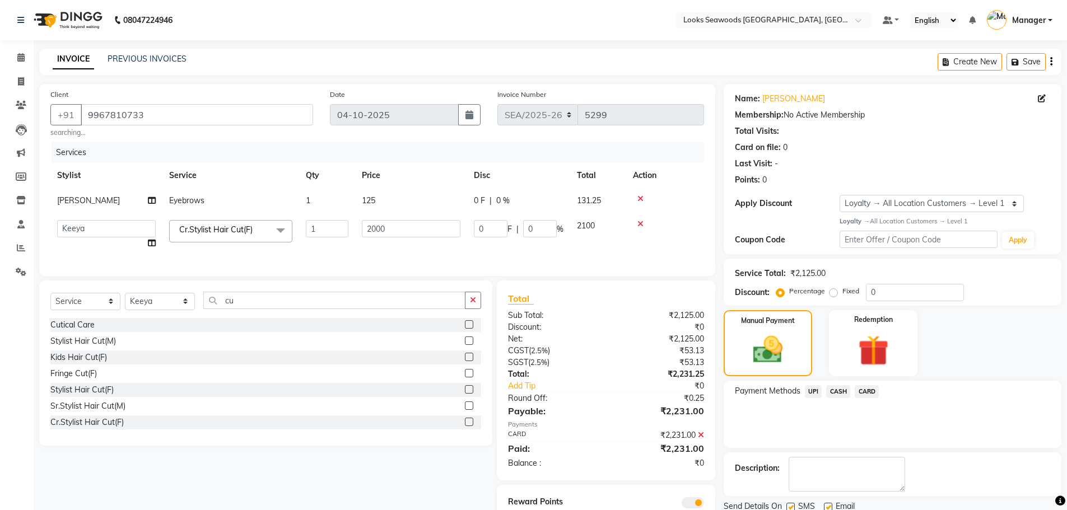
scroll to position [51, 0]
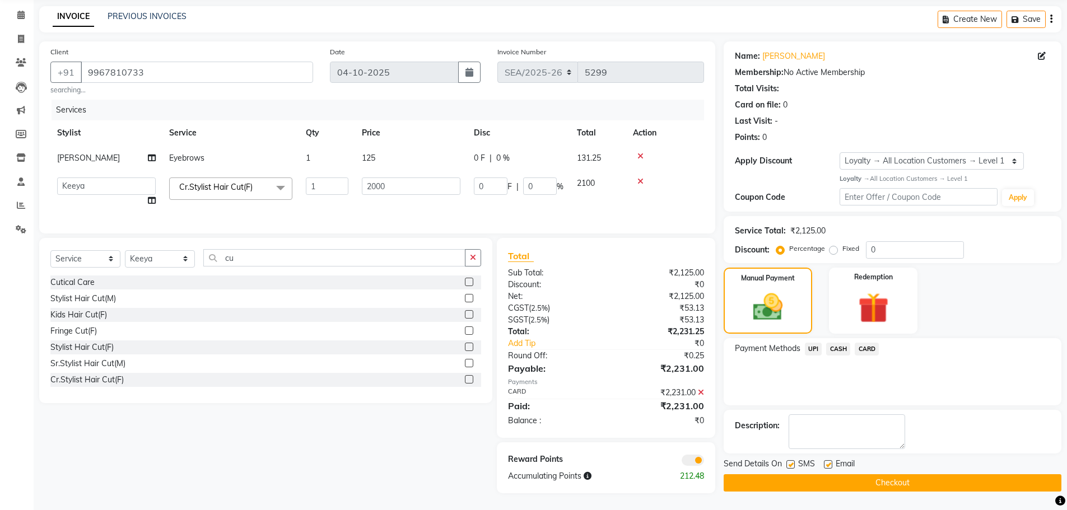
click at [814, 479] on button "Checkout" at bounding box center [893, 482] width 338 height 17
click at [886, 474] on button "Checkout" at bounding box center [893, 482] width 338 height 17
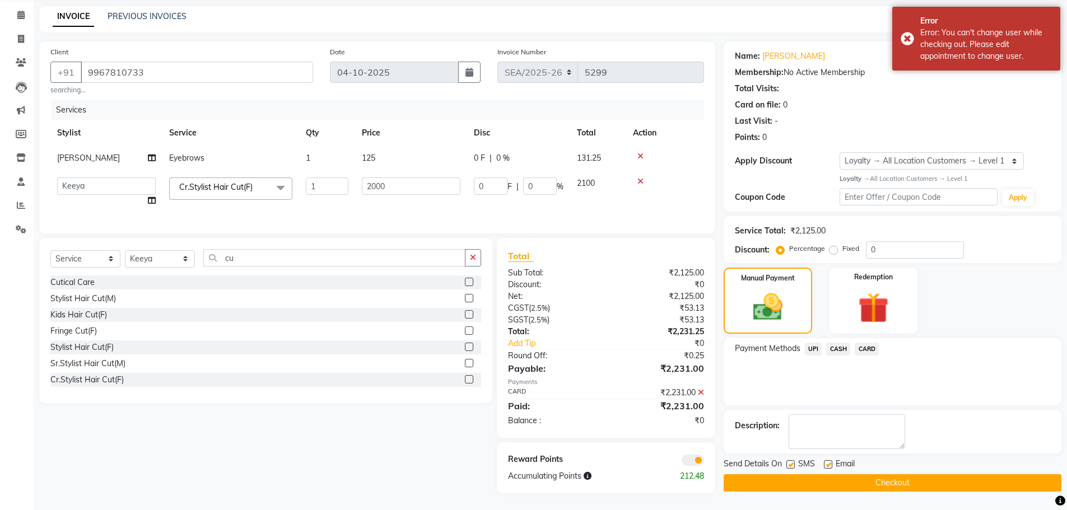
click at [1000, 87] on div "Name: [PERSON_NAME] Membership: No Active Membership Total Visits: Card on file…" at bounding box center [892, 94] width 315 height 97
drag, startPoint x: 949, startPoint y: 108, endPoint x: 964, endPoint y: 108, distance: 15.1
click at [960, 115] on div "Last Visit: -" at bounding box center [892, 121] width 315 height 12
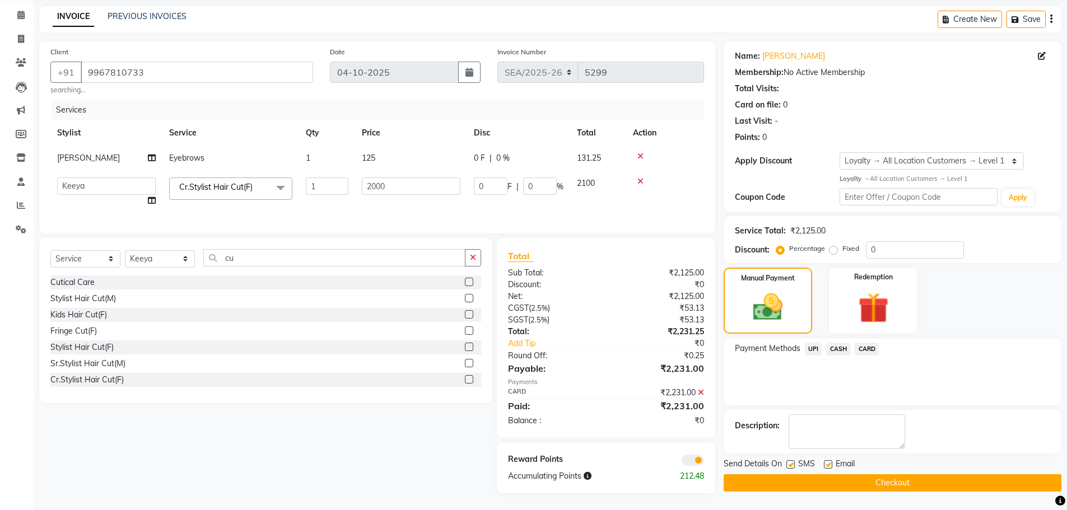
click at [870, 343] on span "CARD" at bounding box center [867, 349] width 24 height 13
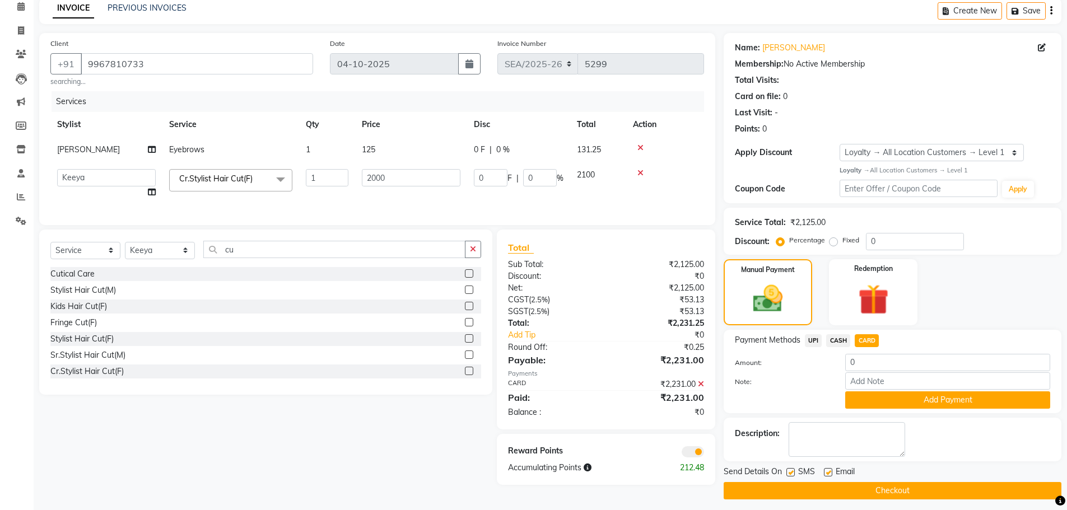
drag, startPoint x: 934, startPoint y: 402, endPoint x: 936, endPoint y: 410, distance: 8.2
click at [935, 403] on button "Add Payment" at bounding box center [947, 399] width 205 height 17
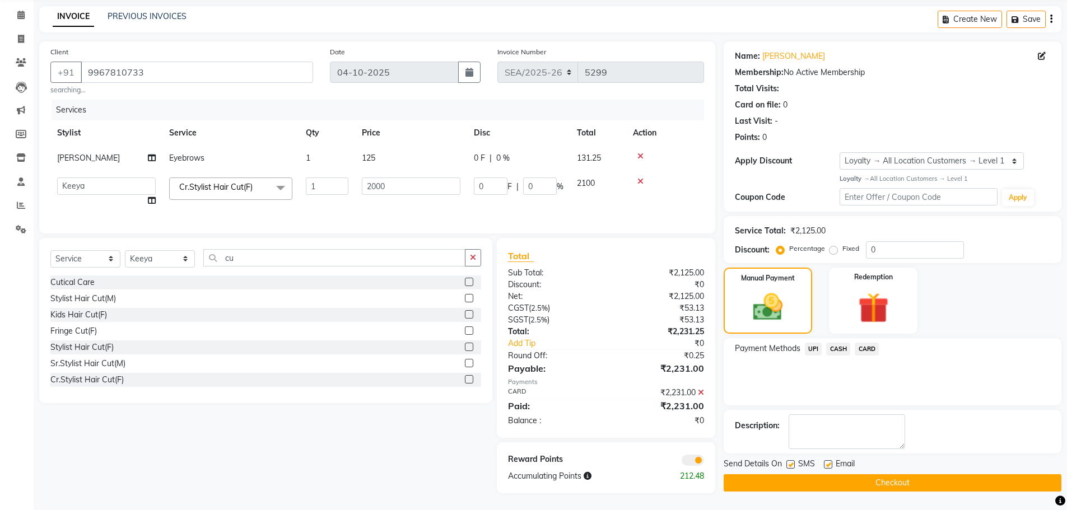
click at [893, 479] on button "Checkout" at bounding box center [893, 482] width 338 height 17
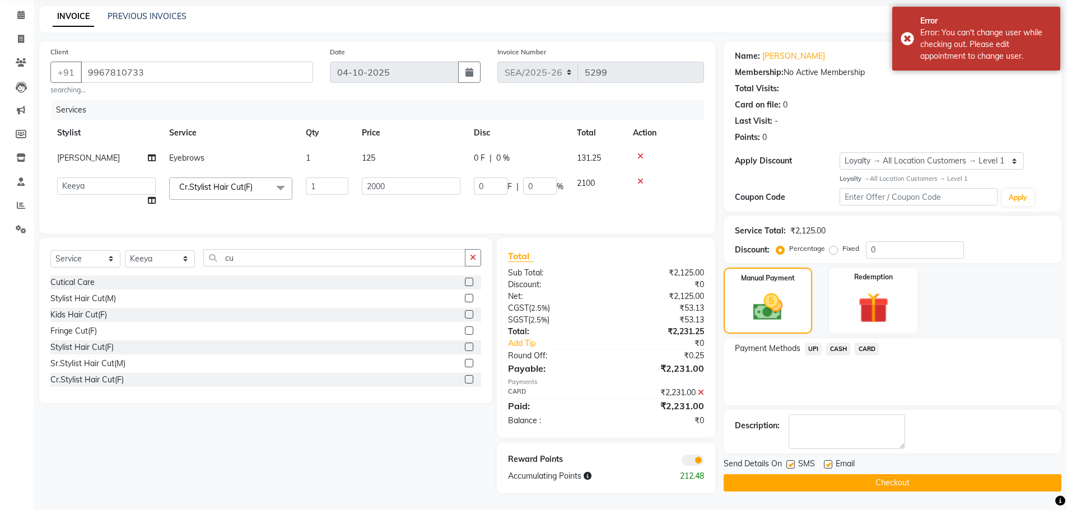
click at [946, 115] on div "Last Visit: -" at bounding box center [892, 121] width 315 height 12
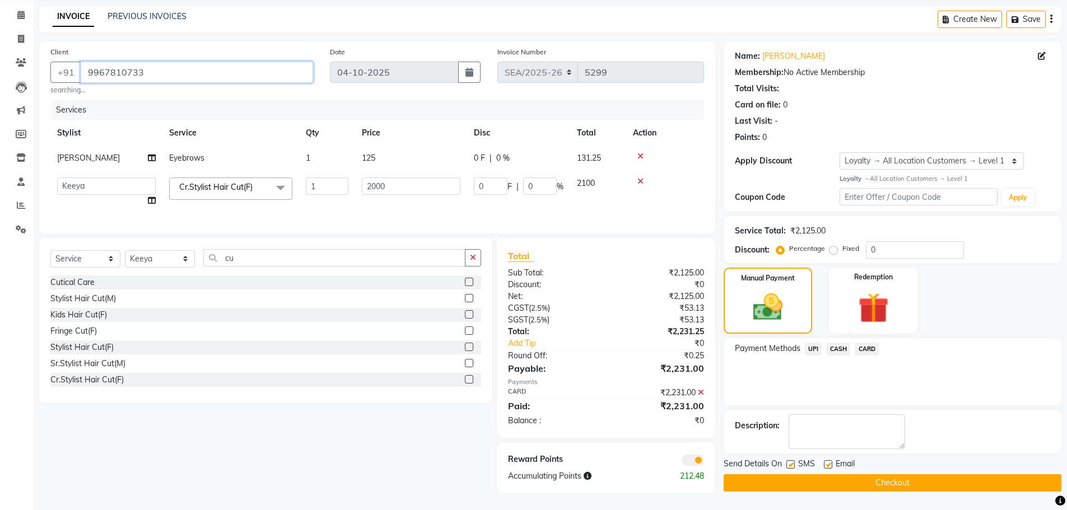
drag, startPoint x: 153, startPoint y: 66, endPoint x: 93, endPoint y: 60, distance: 60.2
click at [93, 62] on input "9967810733" at bounding box center [197, 72] width 232 height 21
click at [189, 63] on input "9967810733" at bounding box center [197, 72] width 232 height 21
drag, startPoint x: 161, startPoint y: 62, endPoint x: 72, endPoint y: 63, distance: 89.1
click at [72, 63] on div "[PHONE_NUMBER]" at bounding box center [181, 72] width 263 height 21
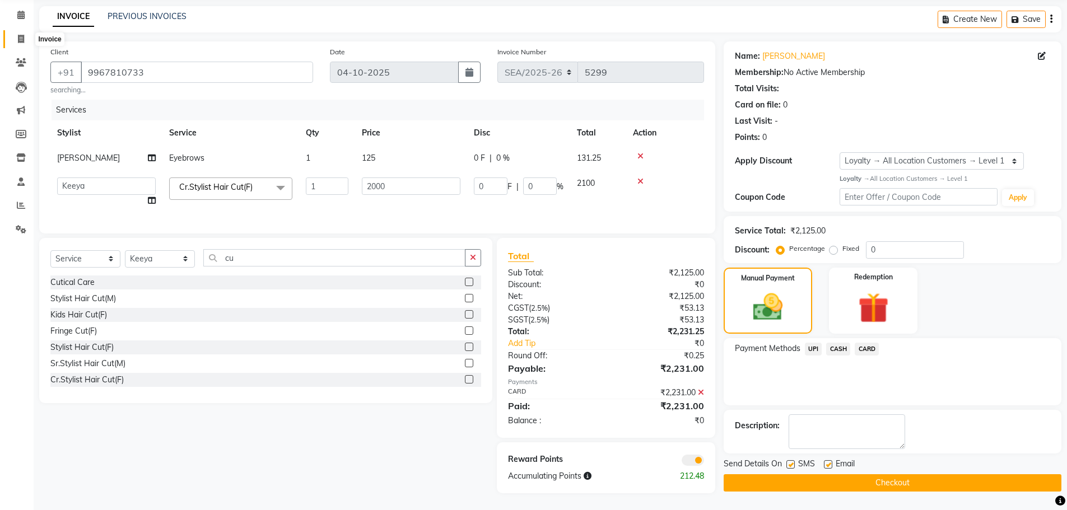
click at [18, 35] on icon at bounding box center [21, 39] width 6 height 8
select select "service"
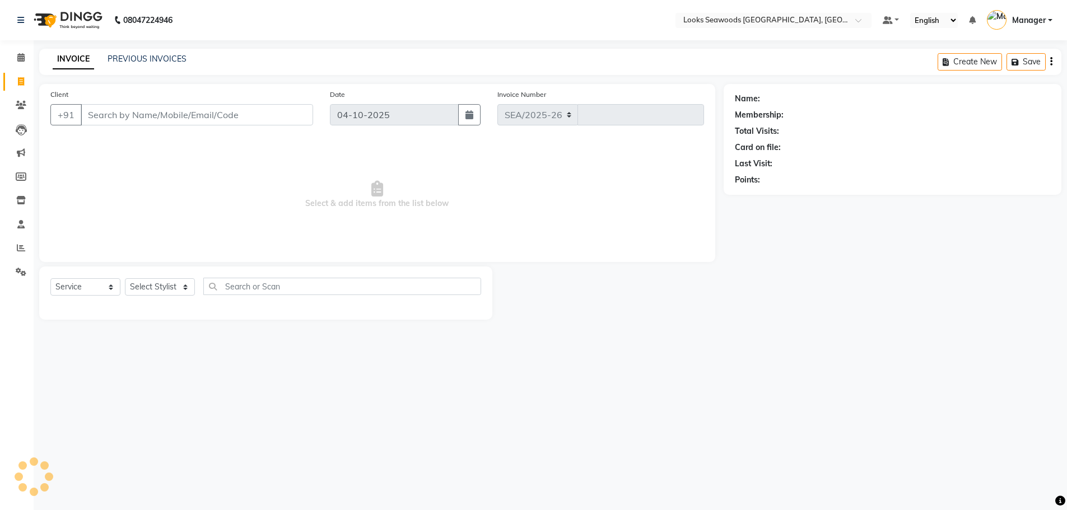
select select "9146"
type input "5299"
click at [129, 65] on div "INVOICE PREVIOUS INVOICES" at bounding box center [119, 59] width 161 height 13
click at [143, 57] on link "PREVIOUS INVOICES" at bounding box center [147, 59] width 79 height 10
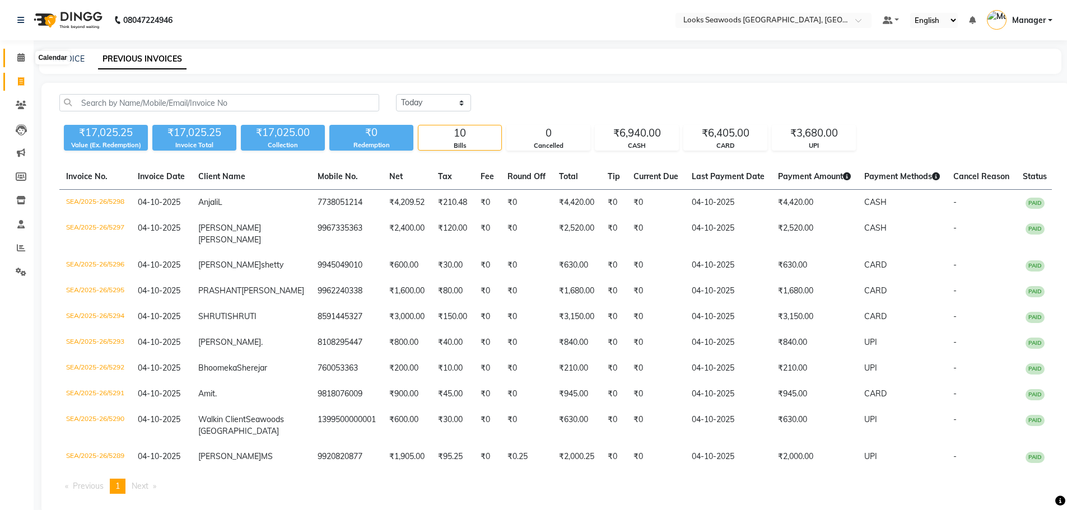
click at [24, 59] on icon at bounding box center [20, 57] width 7 height 8
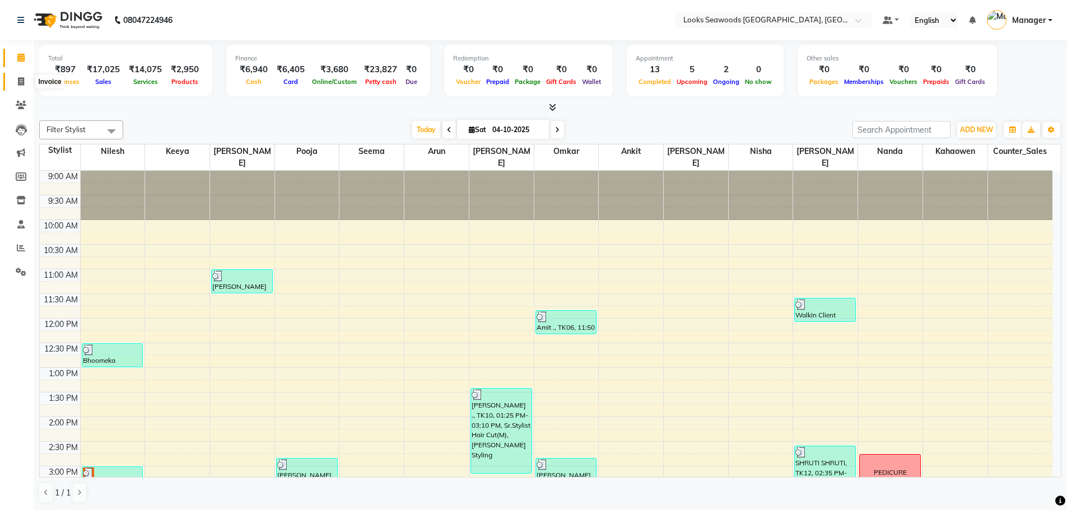
click at [25, 79] on span at bounding box center [21, 82] width 20 height 13
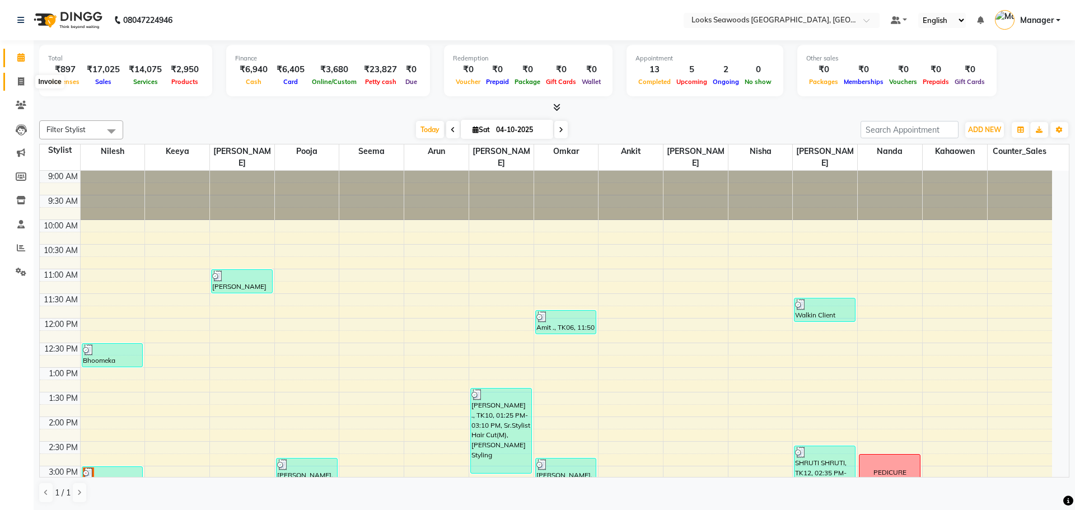
select select "service"
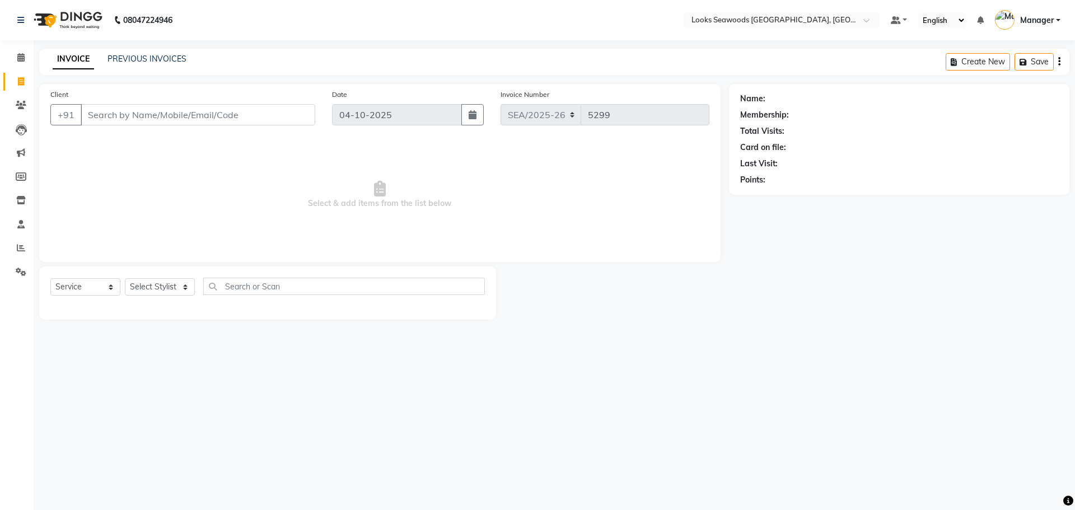
click at [161, 116] on input "Client" at bounding box center [198, 114] width 235 height 21
type input "9967810733"
select select "1: Object"
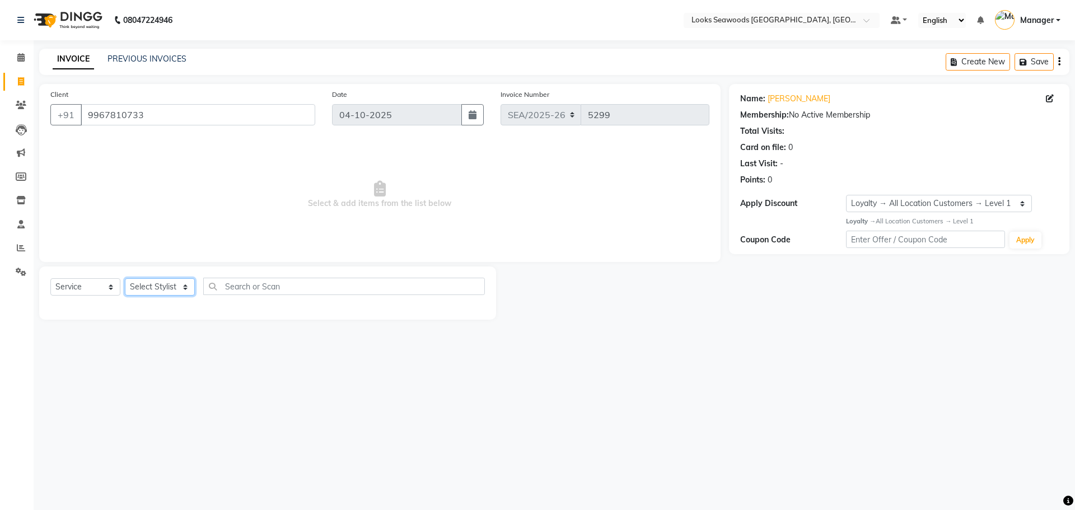
click at [182, 287] on select "Select Stylist Ankit Arun Counter_Sales [PERSON_NAME] [PERSON_NAME] Manager [PE…" at bounding box center [160, 286] width 70 height 17
select select "93423"
click at [125, 278] on select "Select Stylist Ankit Arun Counter_Sales [PERSON_NAME] [PERSON_NAME] Manager [PE…" at bounding box center [160, 286] width 70 height 17
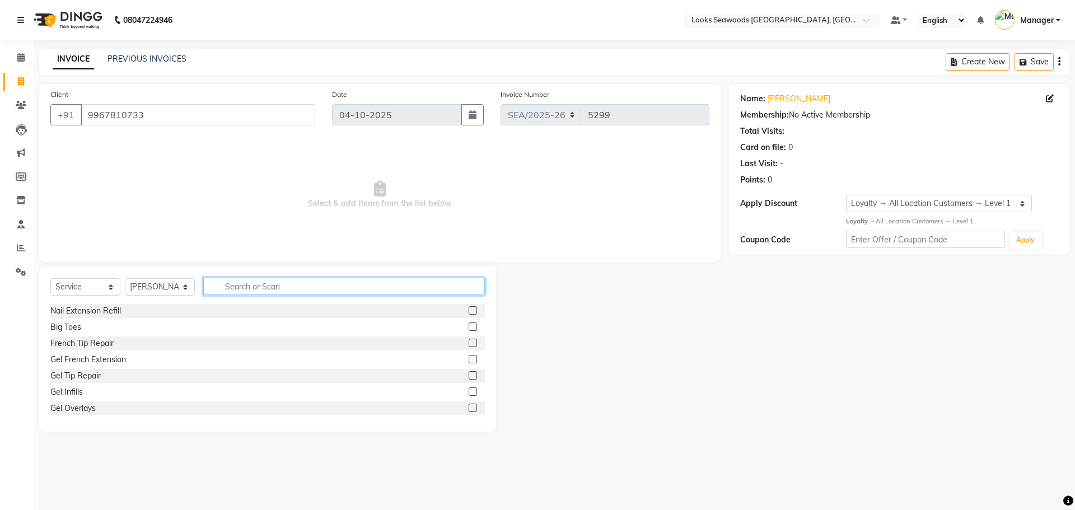
click at [272, 282] on input "text" at bounding box center [344, 286] width 282 height 17
type input "eye"
click at [80, 375] on div "Eyebrows" at bounding box center [67, 376] width 35 height 12
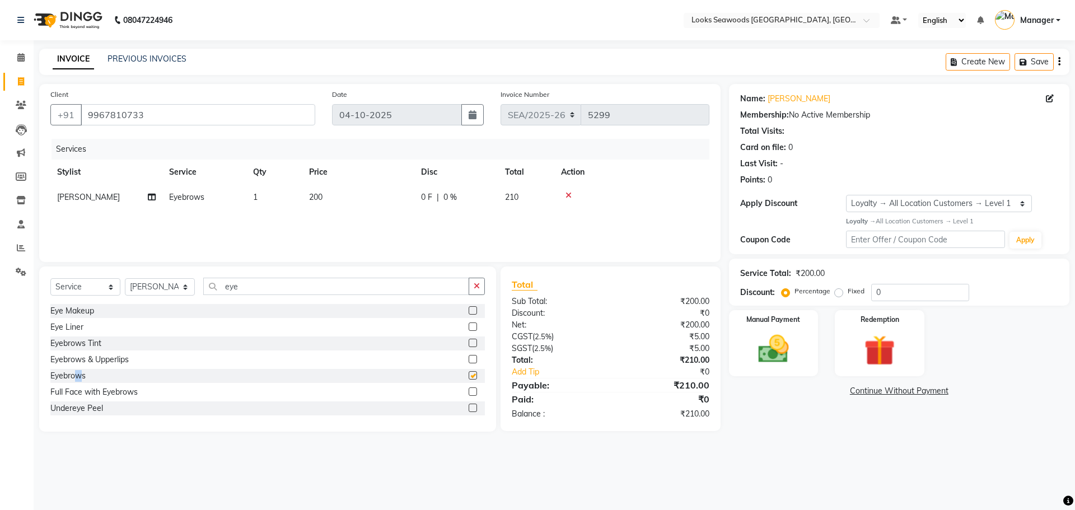
checkbox input "false"
click at [313, 194] on span "200" at bounding box center [315, 197] width 13 height 10
select select "93423"
drag, startPoint x: 383, startPoint y: 197, endPoint x: 337, endPoint y: 198, distance: 45.9
click at [352, 197] on tr "Ankit Arun Counter_Sales [PERSON_NAME] Kahaowen Keeya Manager [PERSON_NAME] [PE…" at bounding box center [379, 206] width 659 height 43
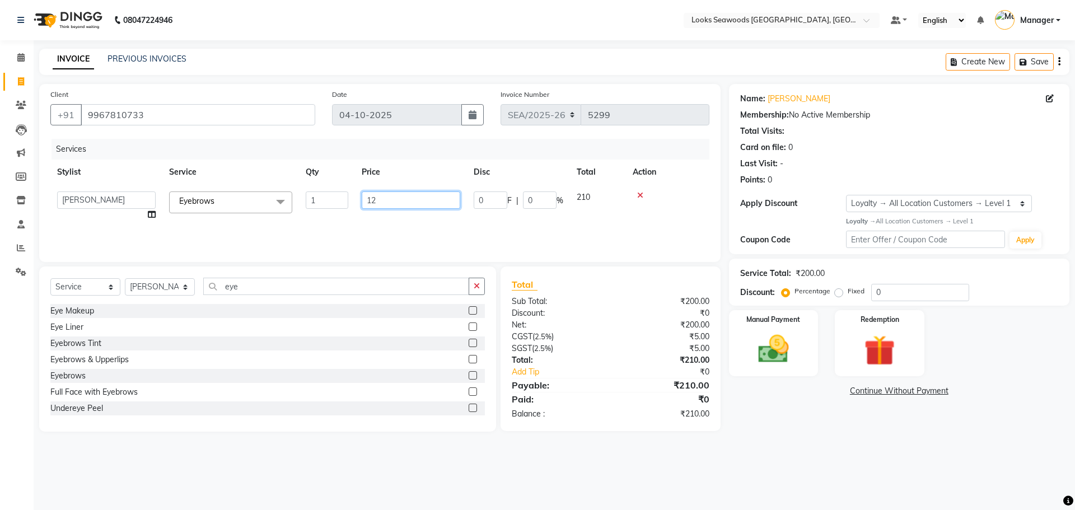
type input "125"
click at [186, 288] on select "Select Stylist Ankit Arun Counter_Sales [PERSON_NAME] [PERSON_NAME] Manager [PE…" at bounding box center [160, 286] width 70 height 17
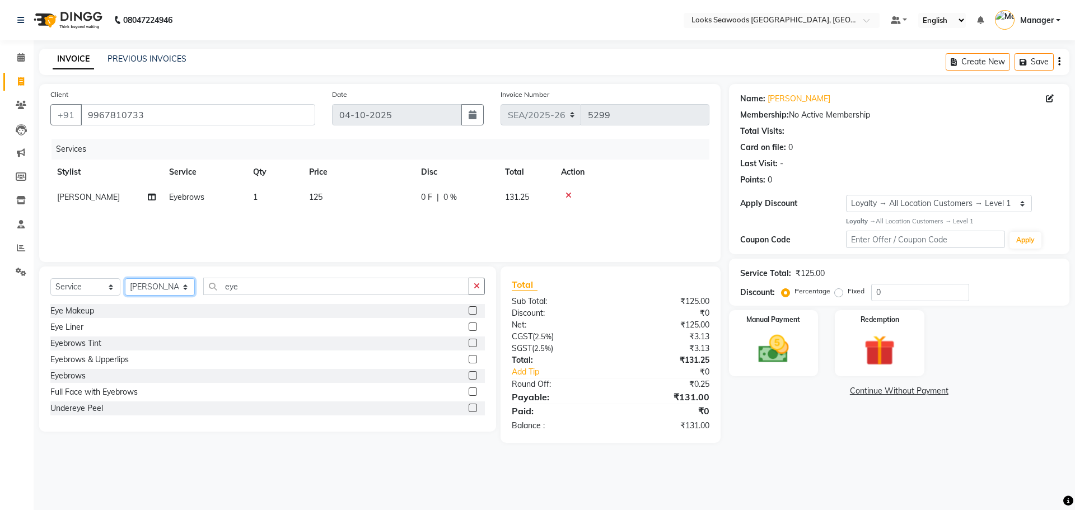
select select "93415"
click at [125, 278] on select "Select Stylist Ankit Arun Counter_Sales [PERSON_NAME] [PERSON_NAME] Manager [PE…" at bounding box center [160, 286] width 70 height 17
drag, startPoint x: 260, startPoint y: 282, endPoint x: 191, endPoint y: 291, distance: 70.0
click at [172, 288] on div "Select Service Product Membership Package Voucher Prepaid Gift Card Select Styl…" at bounding box center [267, 291] width 435 height 26
type input "cut"
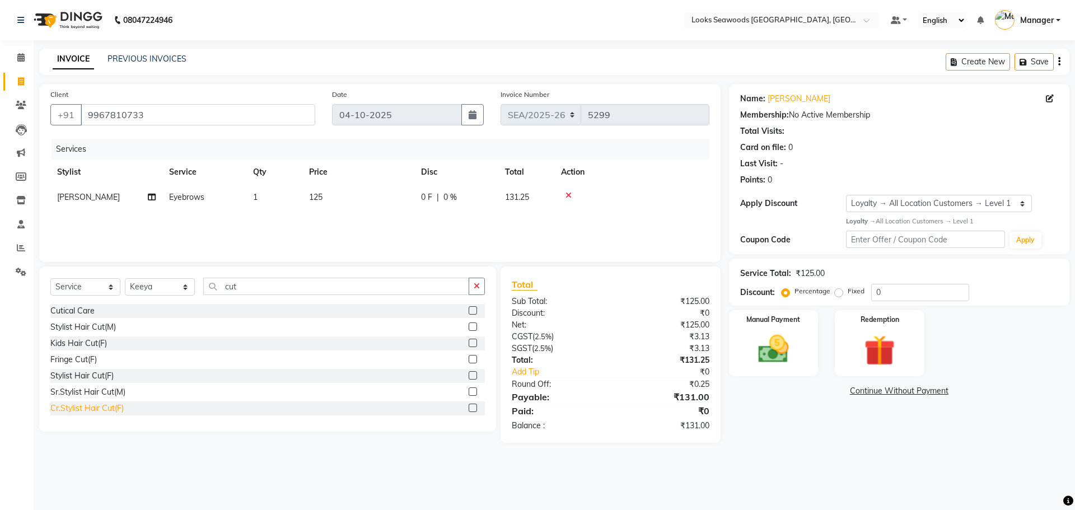
click at [120, 409] on div "Cr.Stylist Hair Cut(F)" at bounding box center [86, 409] width 73 height 12
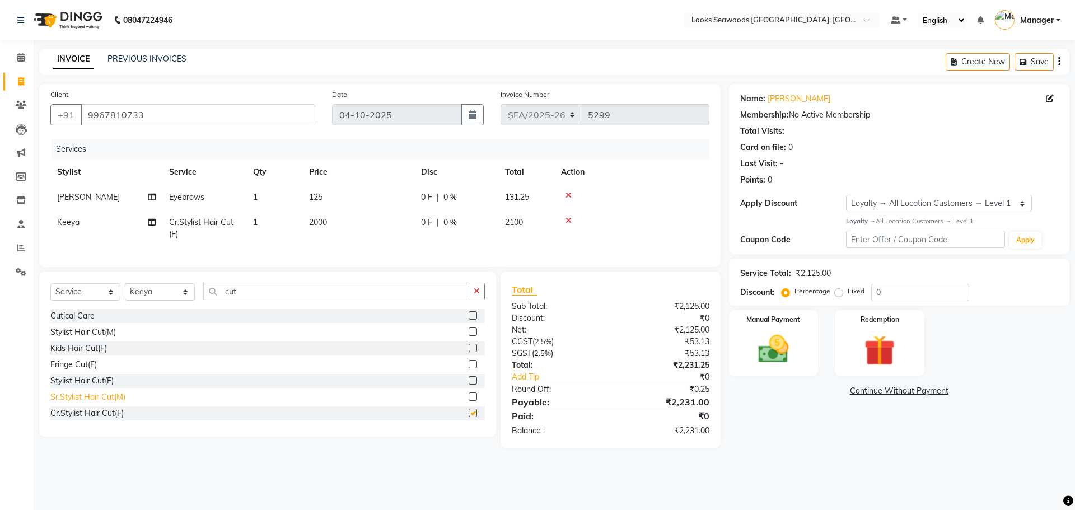
checkbox input "false"
click at [752, 354] on img at bounding box center [774, 349] width 52 height 37
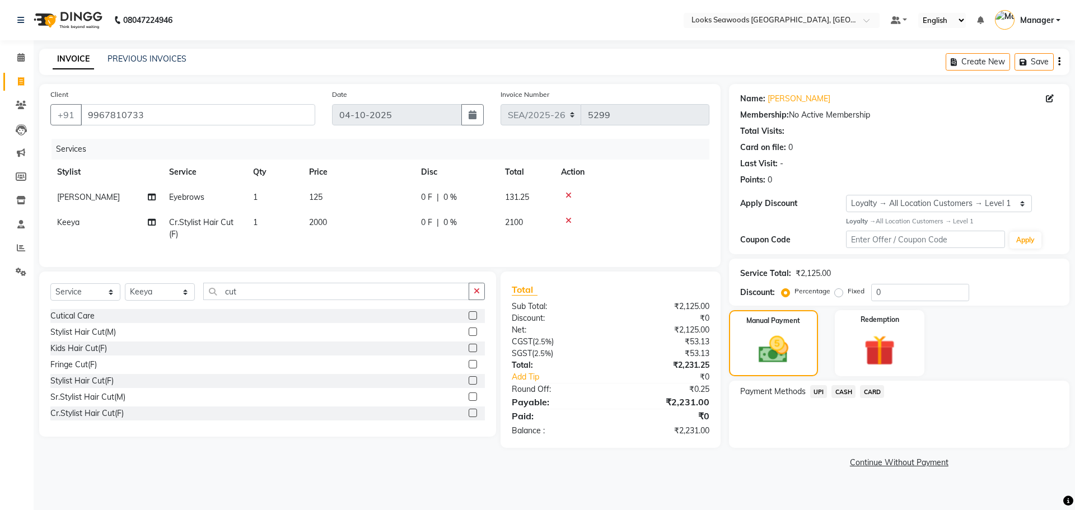
click at [877, 391] on span "CARD" at bounding box center [872, 391] width 24 height 13
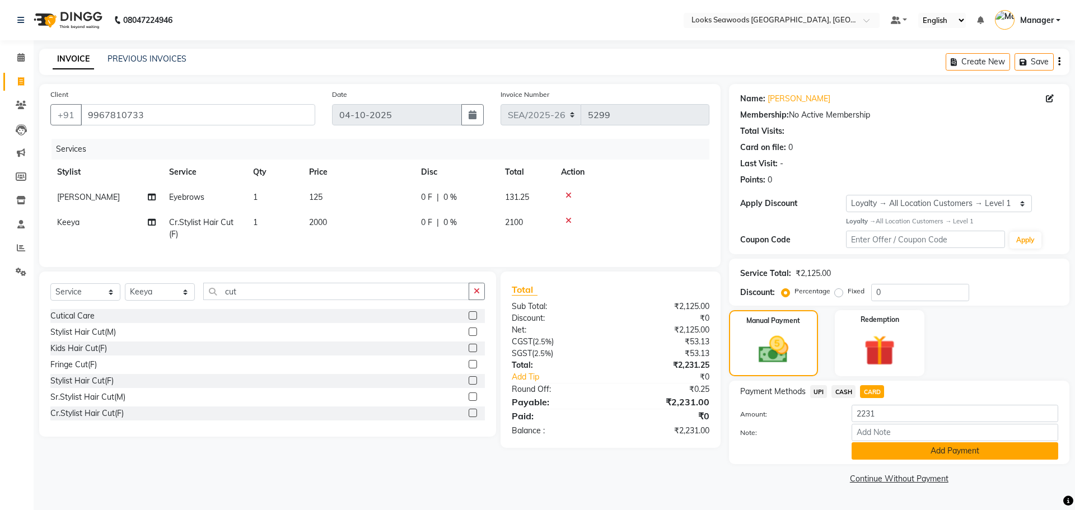
click at [929, 454] on button "Add Payment" at bounding box center [955, 450] width 207 height 17
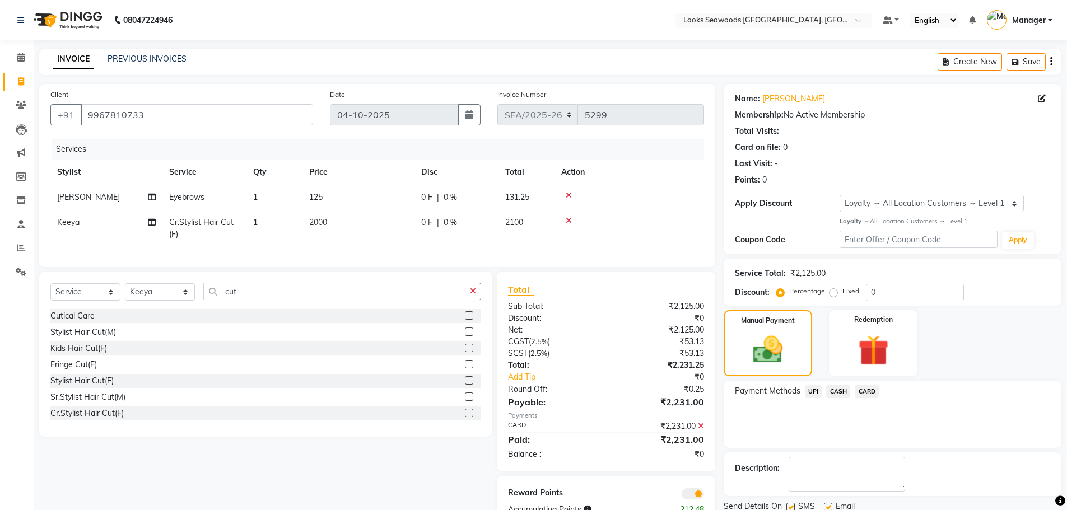
scroll to position [42, 0]
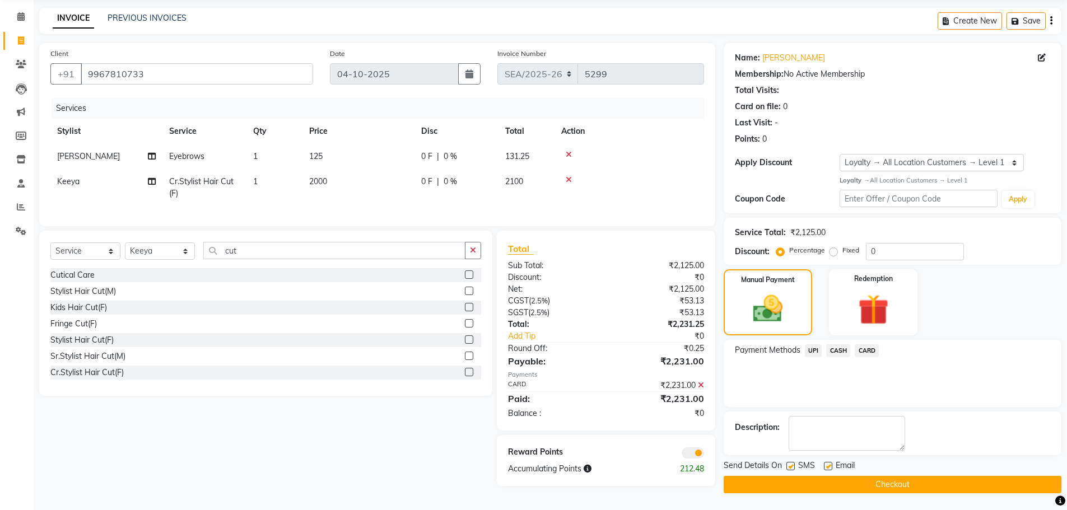
click at [867, 483] on button "Checkout" at bounding box center [893, 484] width 338 height 17
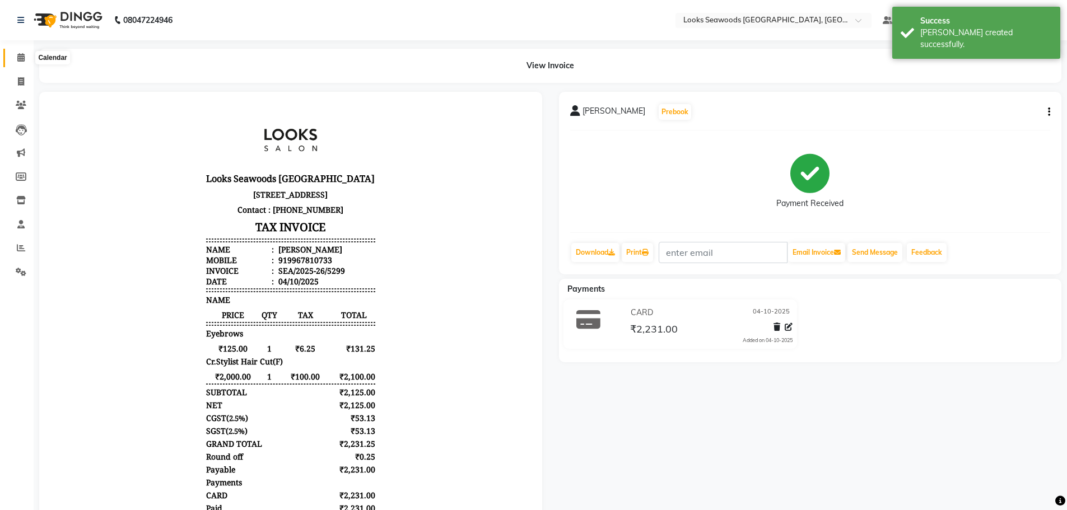
click at [18, 58] on icon at bounding box center [20, 57] width 7 height 8
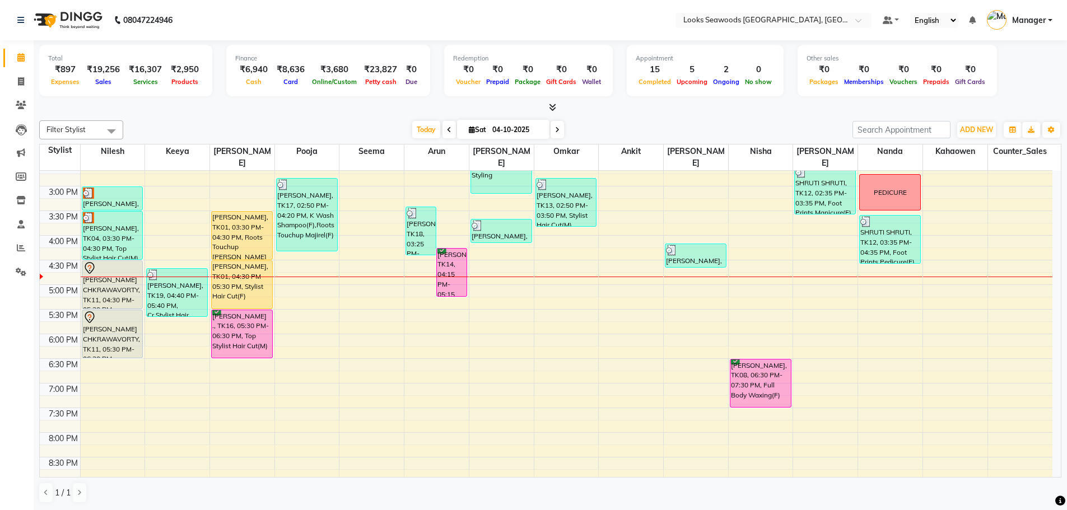
scroll to position [1, 0]
click at [18, 82] on icon at bounding box center [21, 81] width 6 height 8
select select "service"
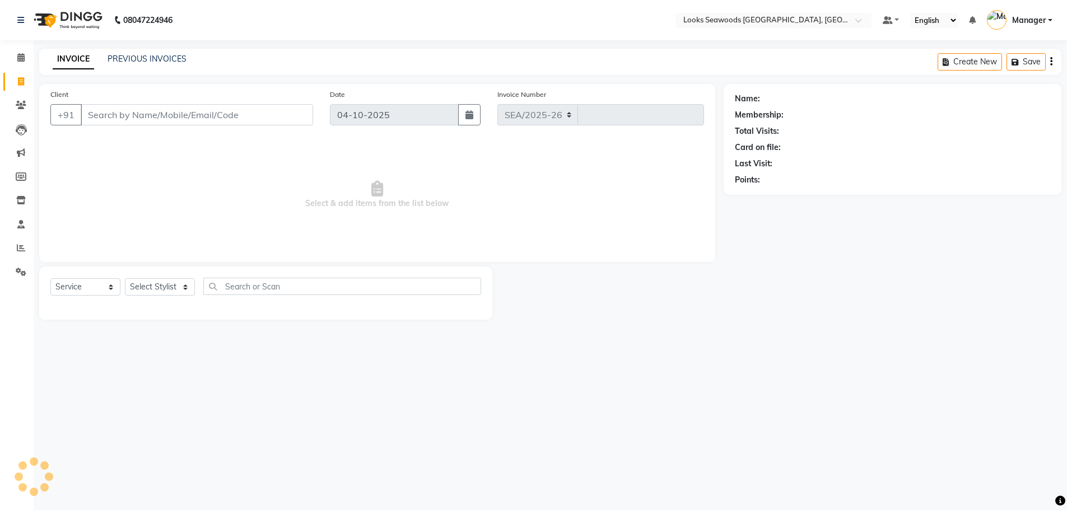
select select "9146"
type input "5300"
click at [127, 105] on input "Client" at bounding box center [198, 114] width 235 height 21
click at [128, 109] on input "Client" at bounding box center [198, 114] width 235 height 21
type input "9930077807"
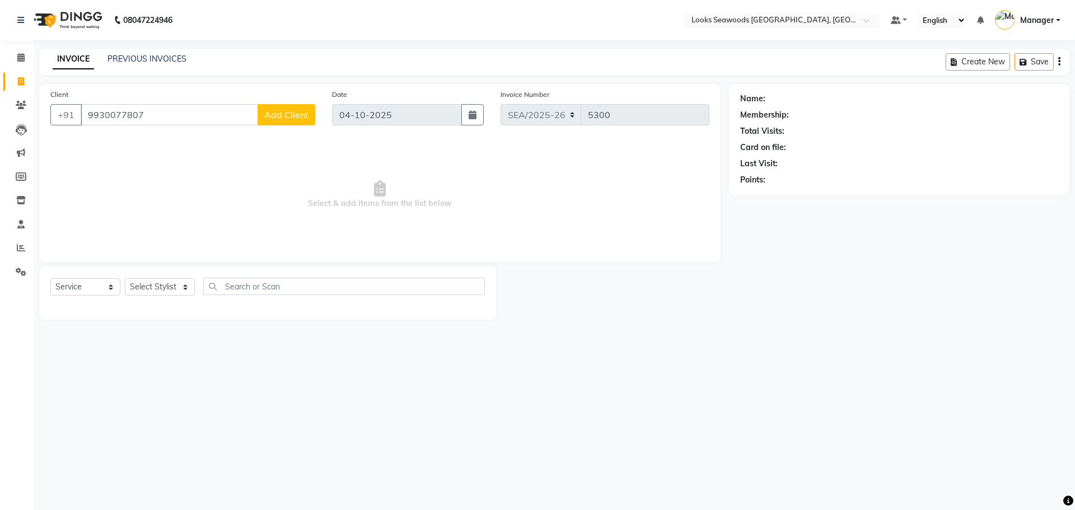
click at [282, 100] on div "Client [PHONE_NUMBER] Add Client" at bounding box center [183, 111] width 282 height 46
click at [285, 118] on span "Add Client" at bounding box center [286, 114] width 44 height 11
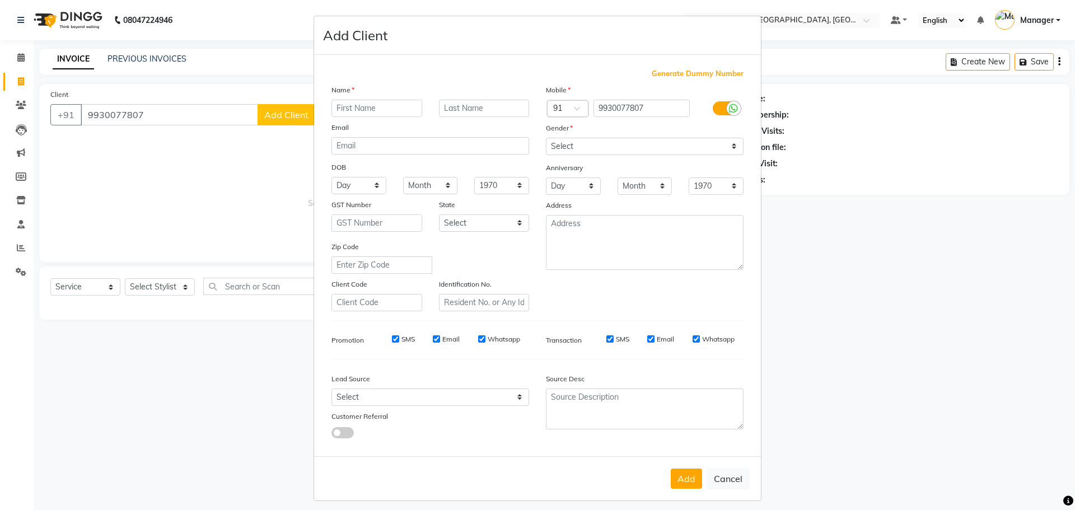
click at [385, 105] on input "text" at bounding box center [377, 108] width 91 height 17
type input "[PERSON_NAME]"
drag, startPoint x: 488, startPoint y: 127, endPoint x: 454, endPoint y: 111, distance: 37.6
click at [487, 127] on div "Email" at bounding box center [430, 130] width 214 height 16
click at [455, 111] on input "text" at bounding box center [484, 108] width 91 height 17
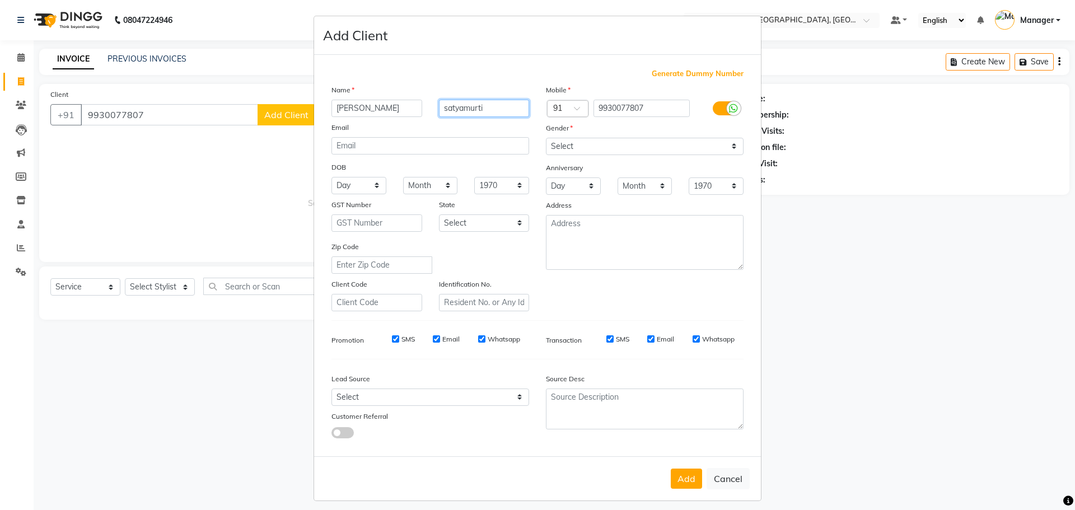
type input "satyamurti"
click at [732, 151] on select "Select [DEMOGRAPHIC_DATA] [DEMOGRAPHIC_DATA] Other Prefer Not To Say" at bounding box center [645, 146] width 198 height 17
click at [546, 138] on select "Select [DEMOGRAPHIC_DATA] [DEMOGRAPHIC_DATA] Other Prefer Not To Say" at bounding box center [645, 146] width 198 height 17
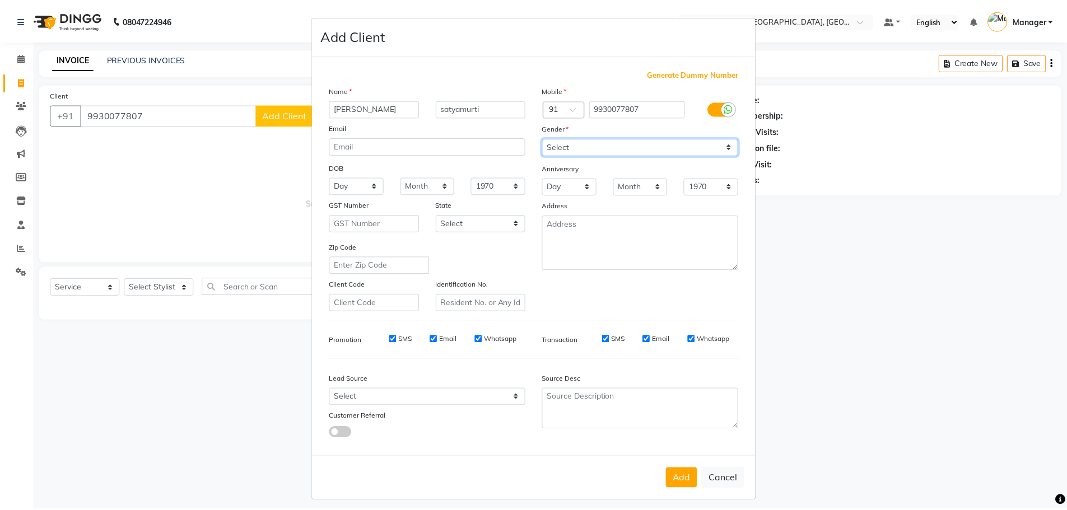
scroll to position [7, 0]
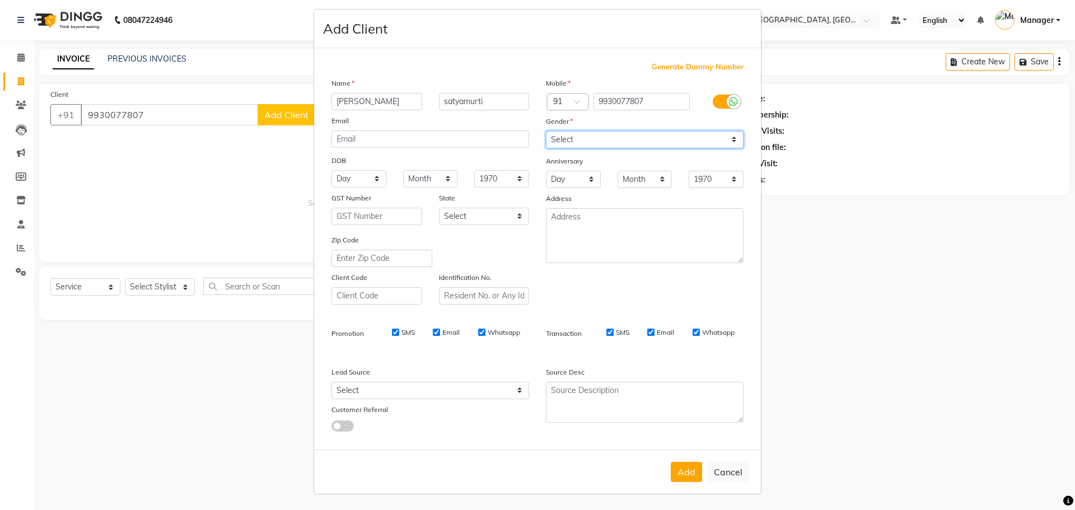
drag, startPoint x: 730, startPoint y: 139, endPoint x: 722, endPoint y: 142, distance: 7.6
click at [730, 139] on select "Select [DEMOGRAPHIC_DATA] [DEMOGRAPHIC_DATA] Other Prefer Not To Say" at bounding box center [645, 139] width 198 height 17
select select "[DEMOGRAPHIC_DATA]"
click at [546, 131] on select "Select [DEMOGRAPHIC_DATA] [DEMOGRAPHIC_DATA] Other Prefer Not To Say" at bounding box center [645, 139] width 198 height 17
click at [674, 477] on button "Add" at bounding box center [686, 472] width 31 height 20
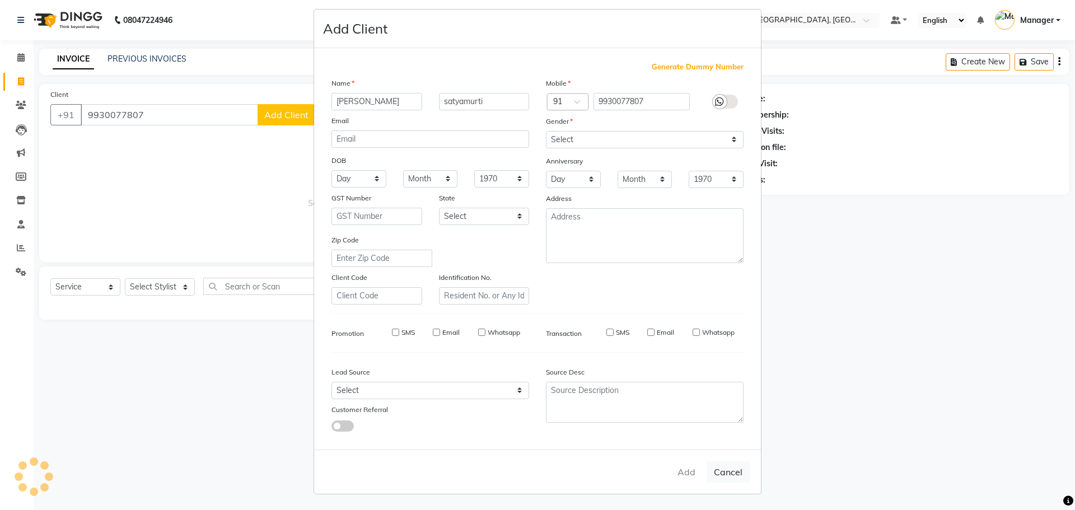
select select
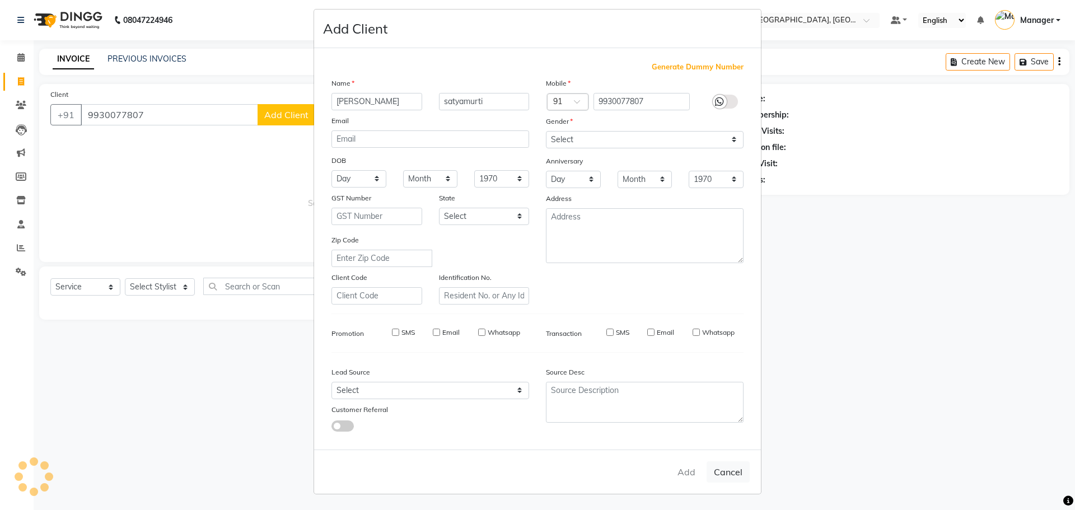
select select
checkbox input "false"
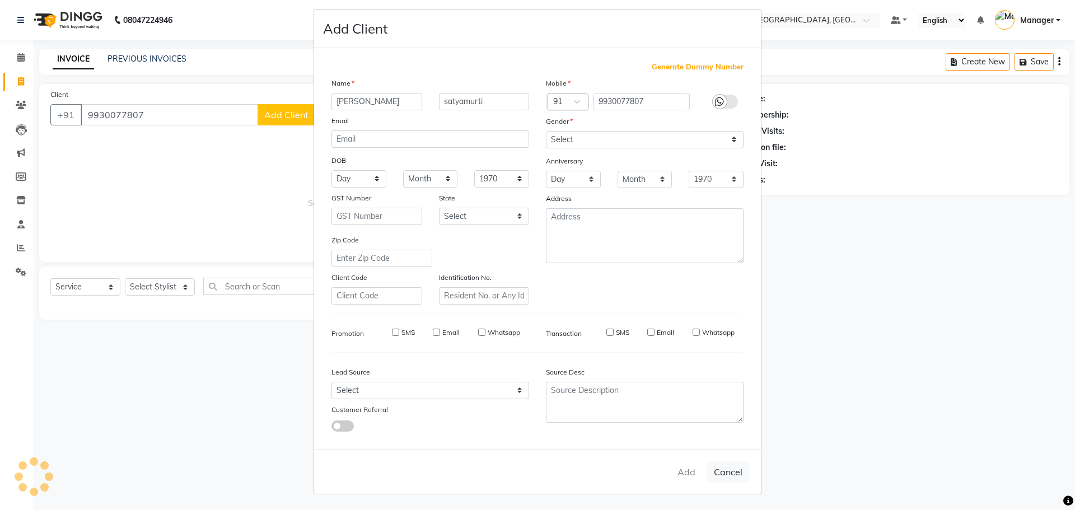
checkbox input "false"
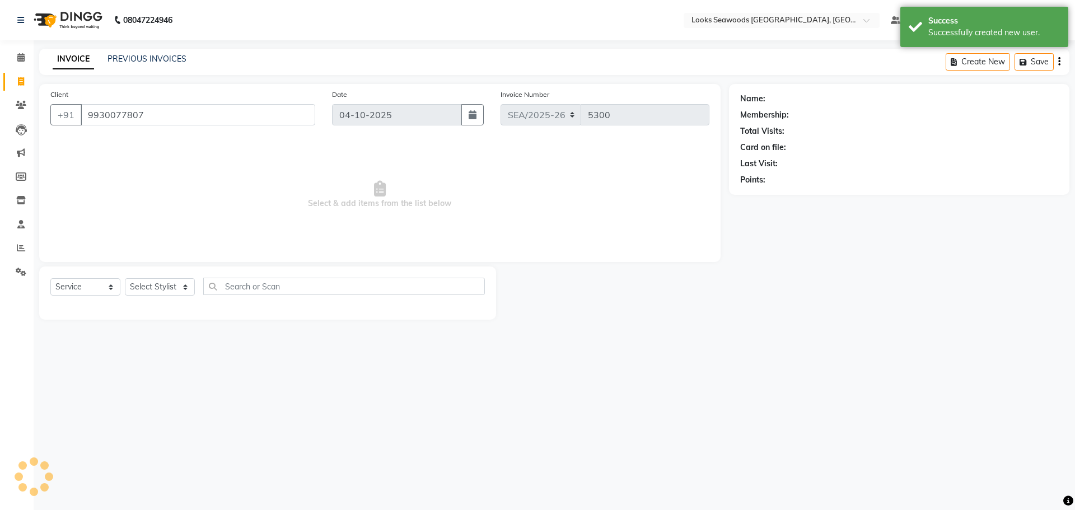
select select "1: Object"
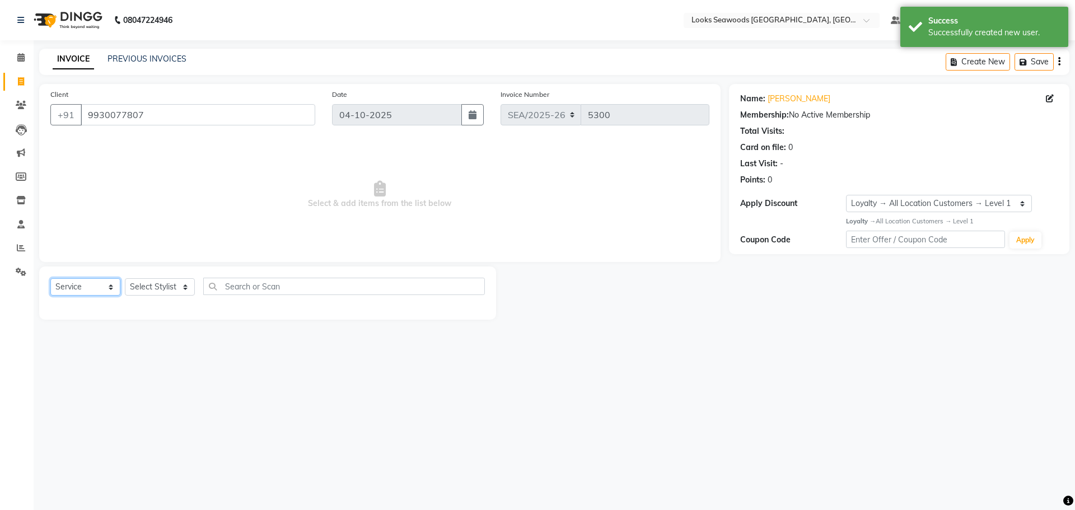
click at [113, 290] on select "Select Service Product Membership Package Voucher Prepaid Gift Card" at bounding box center [85, 286] width 70 height 17
select select "P"
click at [50, 278] on select "Select Service Product Membership Package Voucher Prepaid Gift Card" at bounding box center [85, 286] width 70 height 17
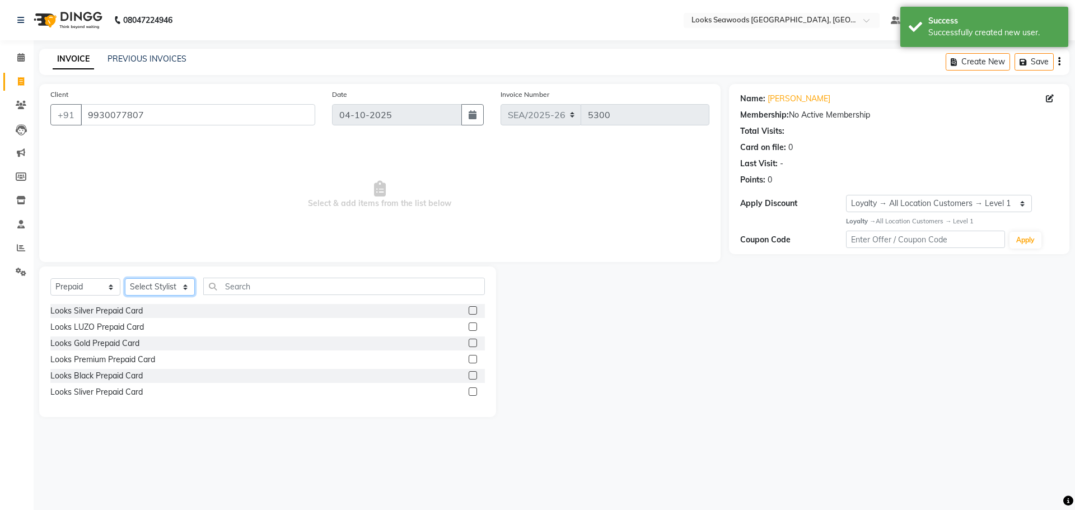
click at [186, 290] on select "Select Stylist Ankit Arun Counter_Sales [PERSON_NAME] [PERSON_NAME] Manager [PE…" at bounding box center [160, 286] width 70 height 17
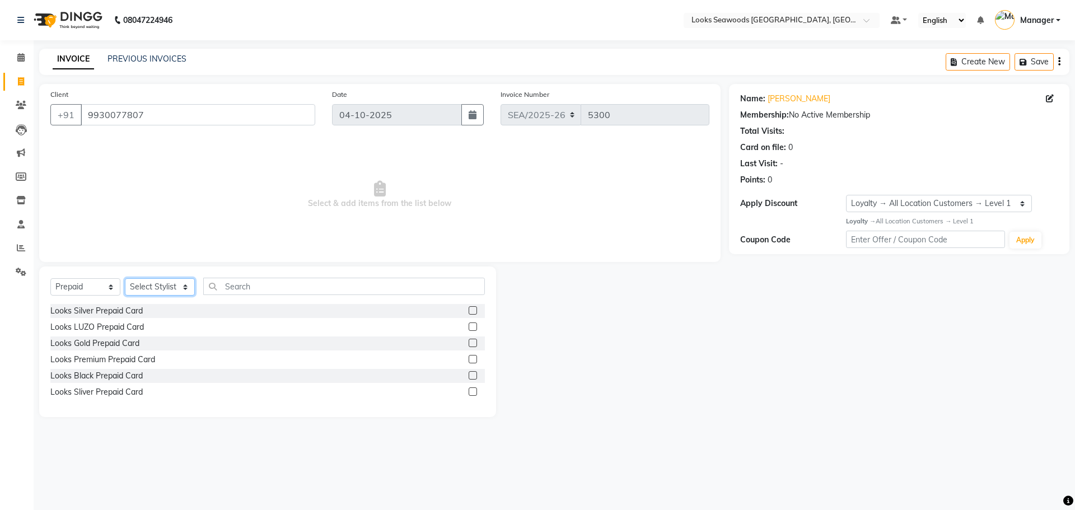
select select "93352"
click at [125, 278] on select "Select Stylist Ankit Arun Counter_Sales [PERSON_NAME] [PERSON_NAME] Manager [PE…" at bounding box center [160, 286] width 70 height 17
click at [228, 285] on input "text" at bounding box center [344, 286] width 282 height 17
click at [135, 363] on div "Looks Premium Prepaid Card" at bounding box center [102, 360] width 105 height 12
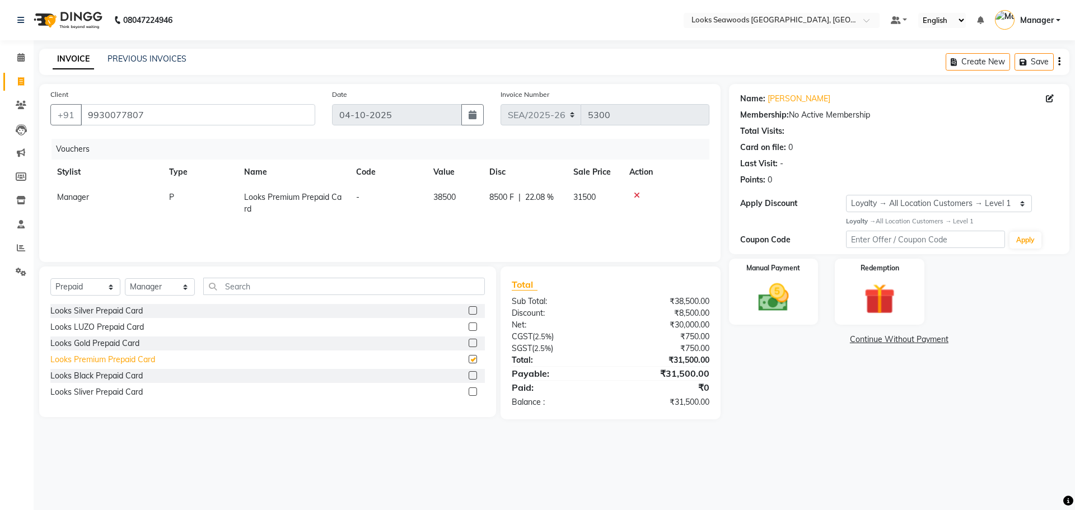
checkbox input "false"
click at [636, 196] on icon at bounding box center [637, 196] width 6 height 8
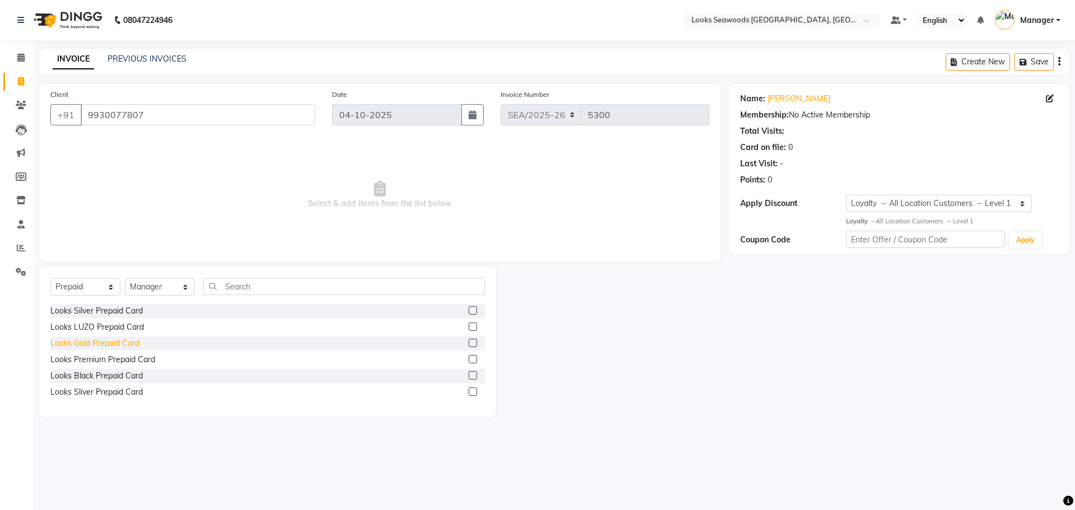
click at [138, 344] on div "Looks Gold Prepaid Card" at bounding box center [94, 344] width 89 height 12
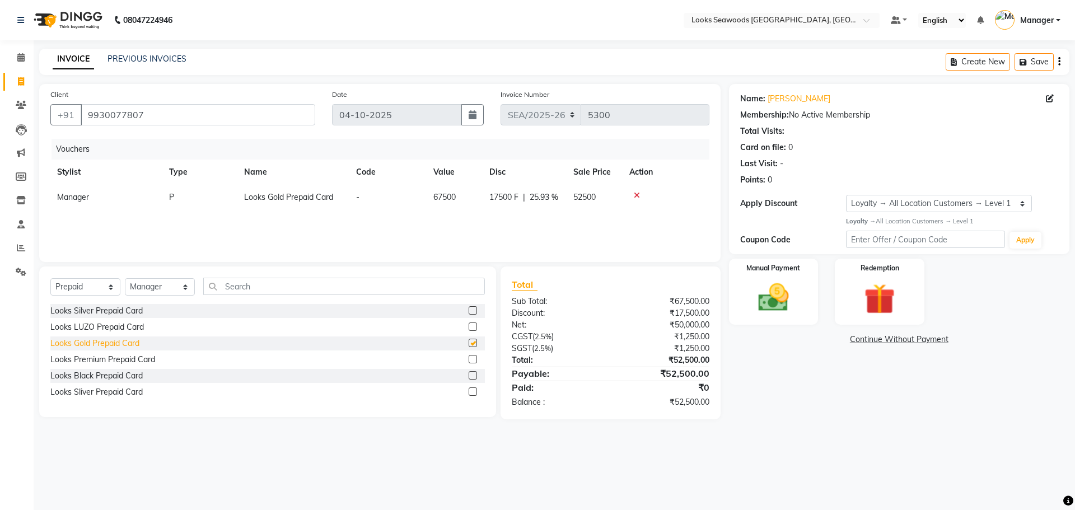
checkbox input "false"
click at [779, 296] on img at bounding box center [774, 297] width 52 height 37
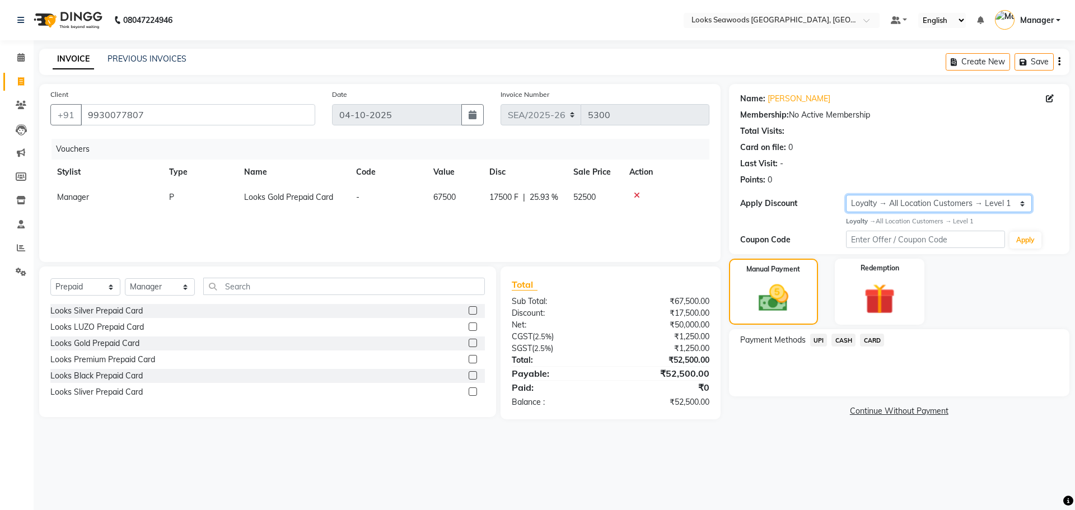
click at [1022, 205] on select "Select Loyalty → All Location Customers → Level 1" at bounding box center [939, 203] width 186 height 17
click at [1058, 62] on icon "button" at bounding box center [1059, 62] width 2 height 1
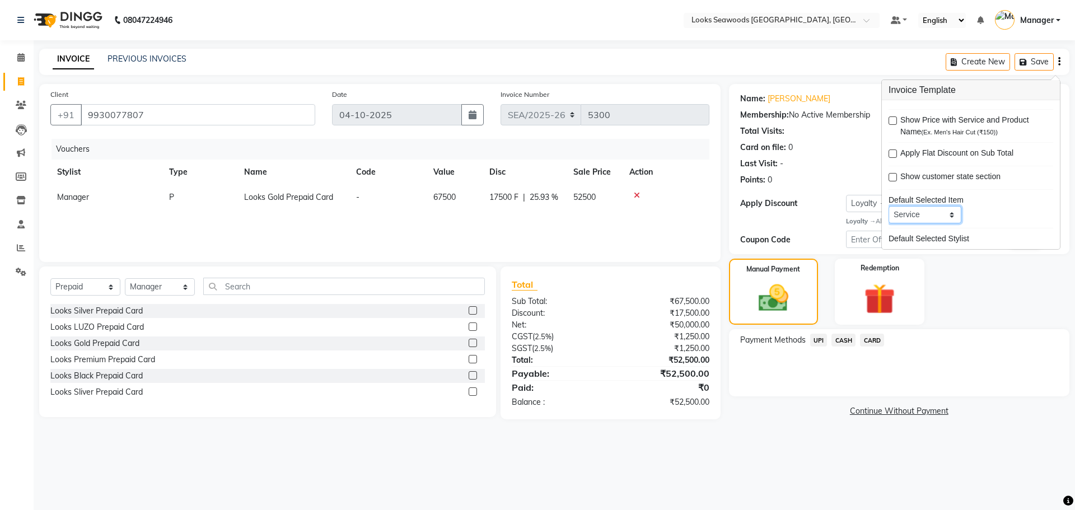
click at [953, 219] on select "Service Product Membership Package Voucher Prepaid Gift Card" at bounding box center [925, 214] width 73 height 17
click at [1017, 291] on div "Manual Payment Redemption" at bounding box center [899, 292] width 357 height 67
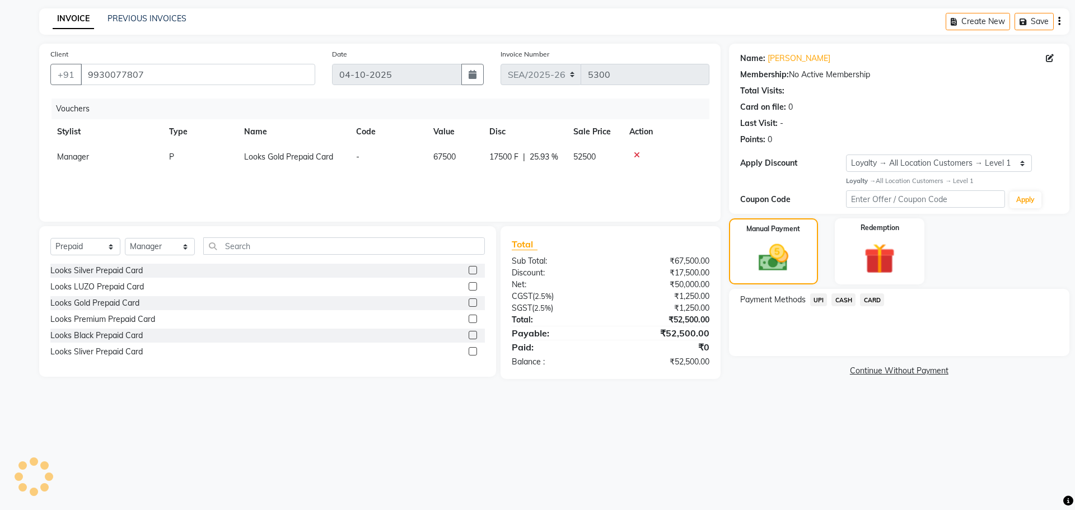
click at [726, 18] on div "INVOICE PREVIOUS INVOICES Create New Save" at bounding box center [554, 21] width 1030 height 26
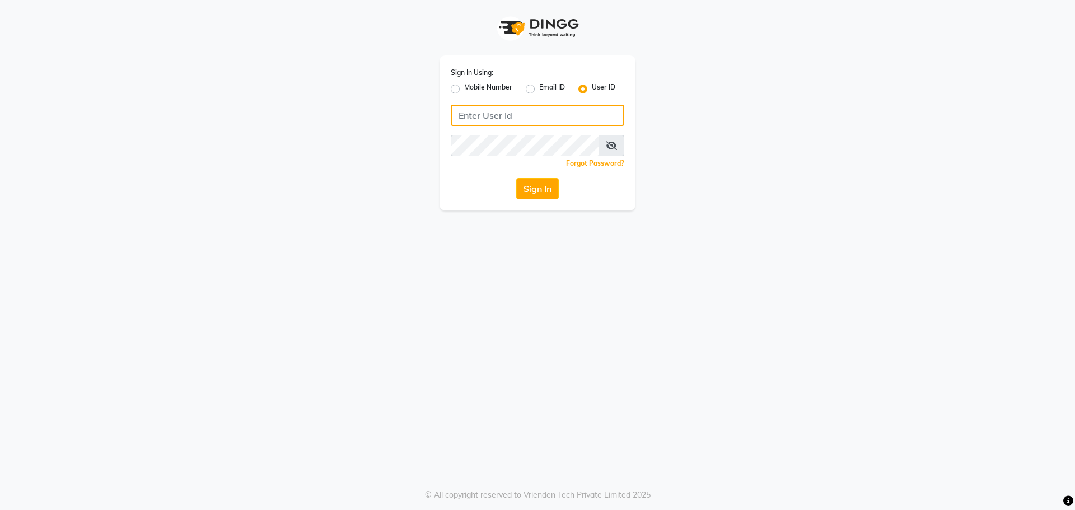
click at [539, 115] on input "Username" at bounding box center [538, 115] width 174 height 21
type input "e3995-01"
click at [529, 186] on button "Sign In" at bounding box center [537, 188] width 43 height 21
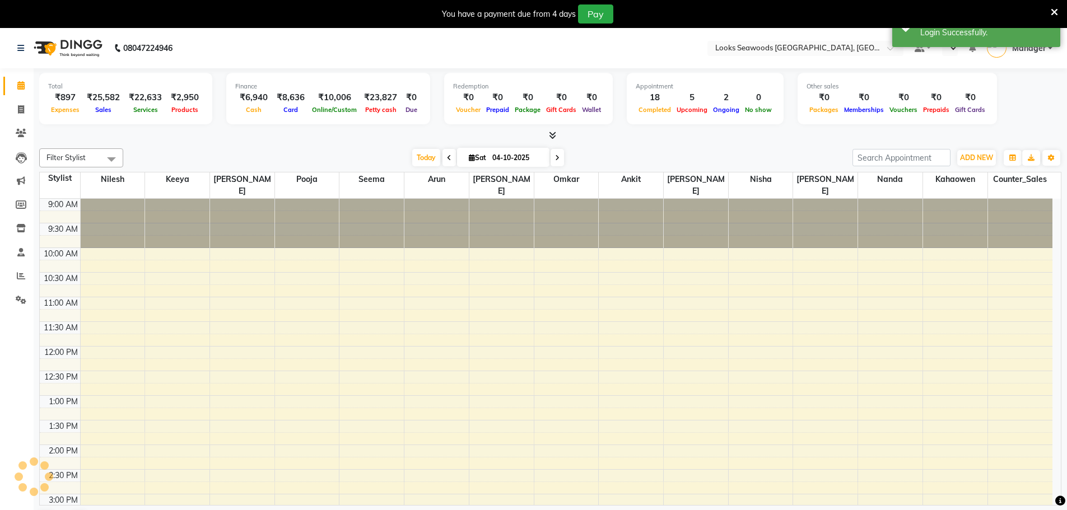
select select "en"
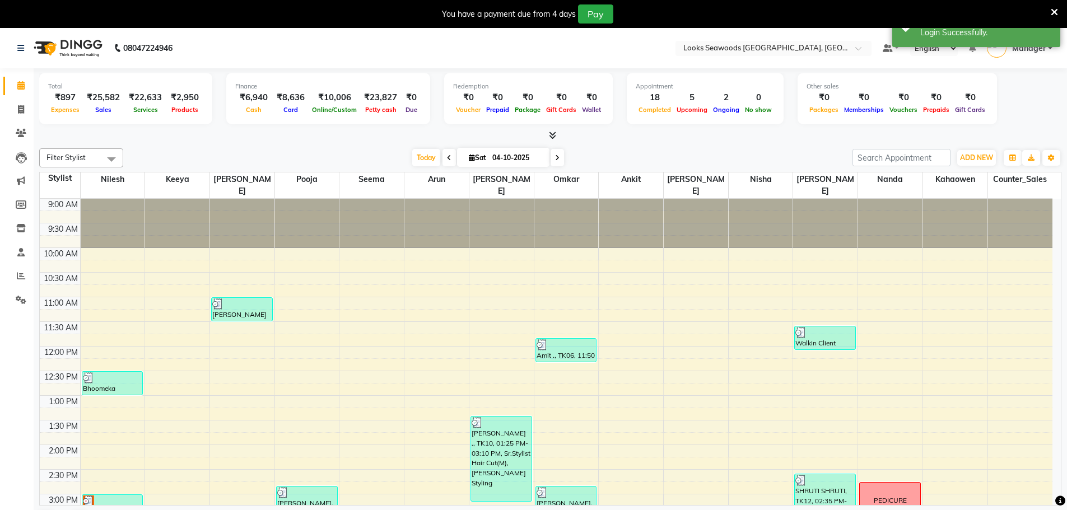
click at [714, 142] on div "Total ₹897 Expenses ₹25,582 Sales ₹22,633 Services ₹2,950 Products Finance ₹6,9…" at bounding box center [550, 303] width 1033 height 470
